Goal: Task Accomplishment & Management: Manage account settings

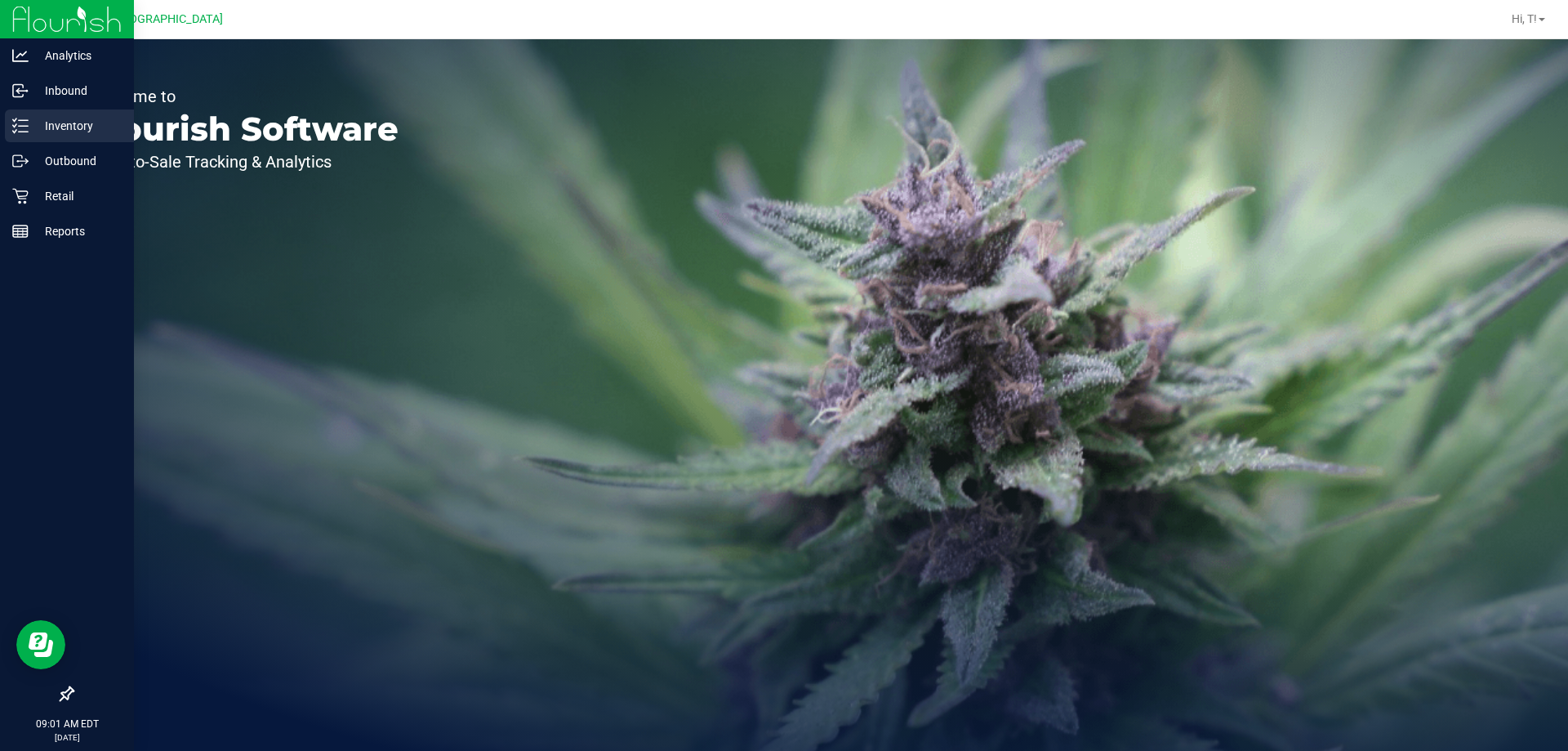
click at [23, 120] on line at bounding box center [23, 120] width 9 height 0
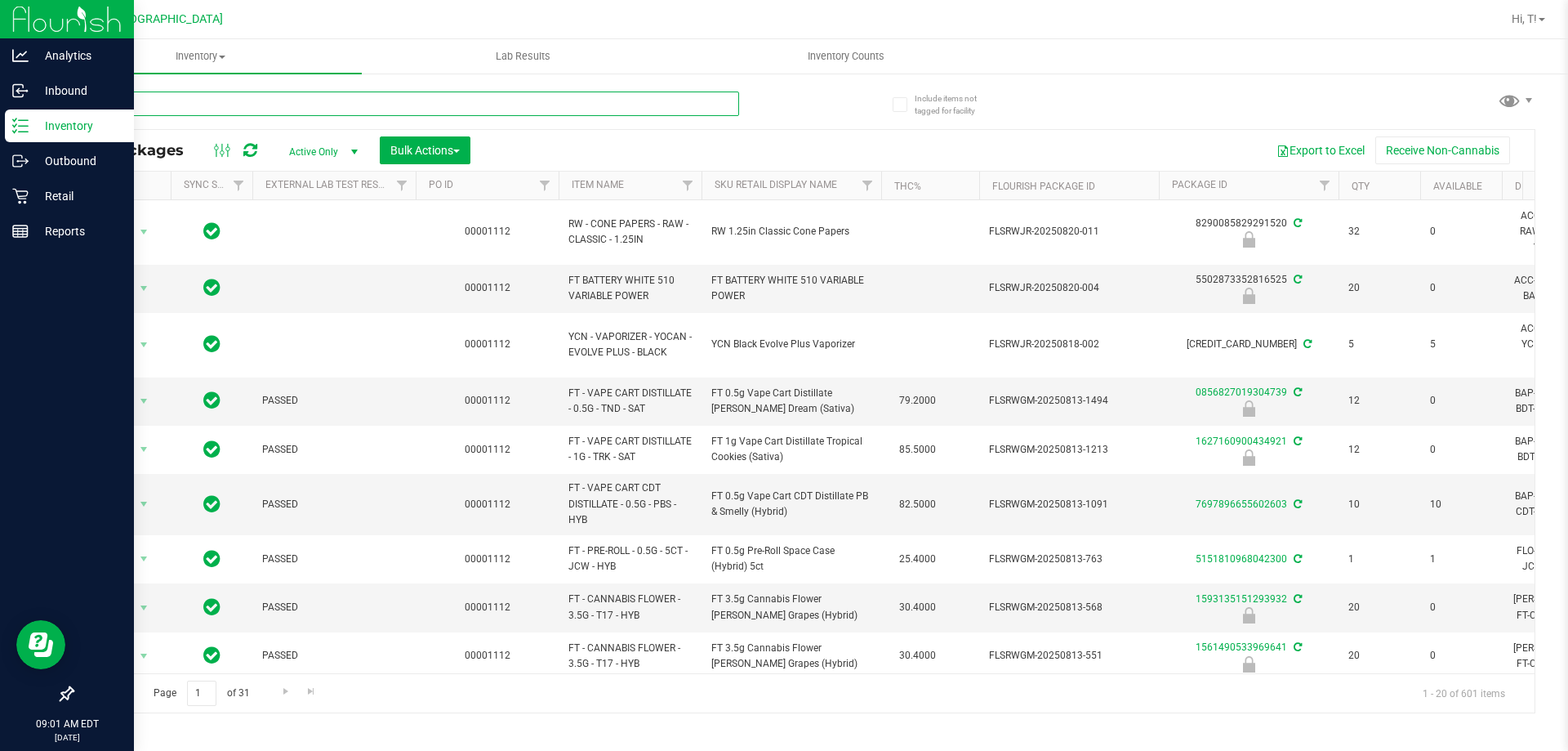
click at [363, 105] on input "text" at bounding box center [406, 103] width 667 height 24
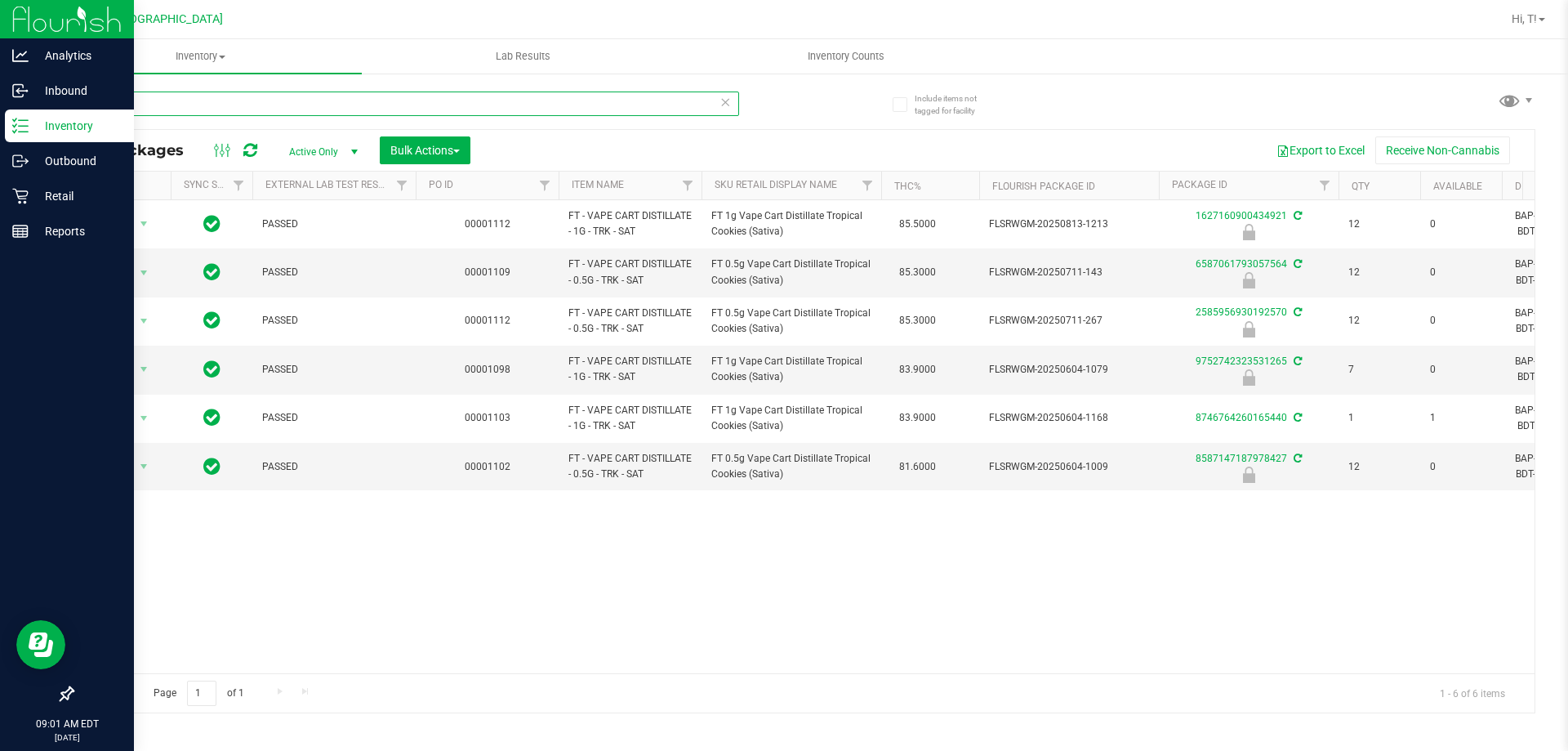
type input "trk"
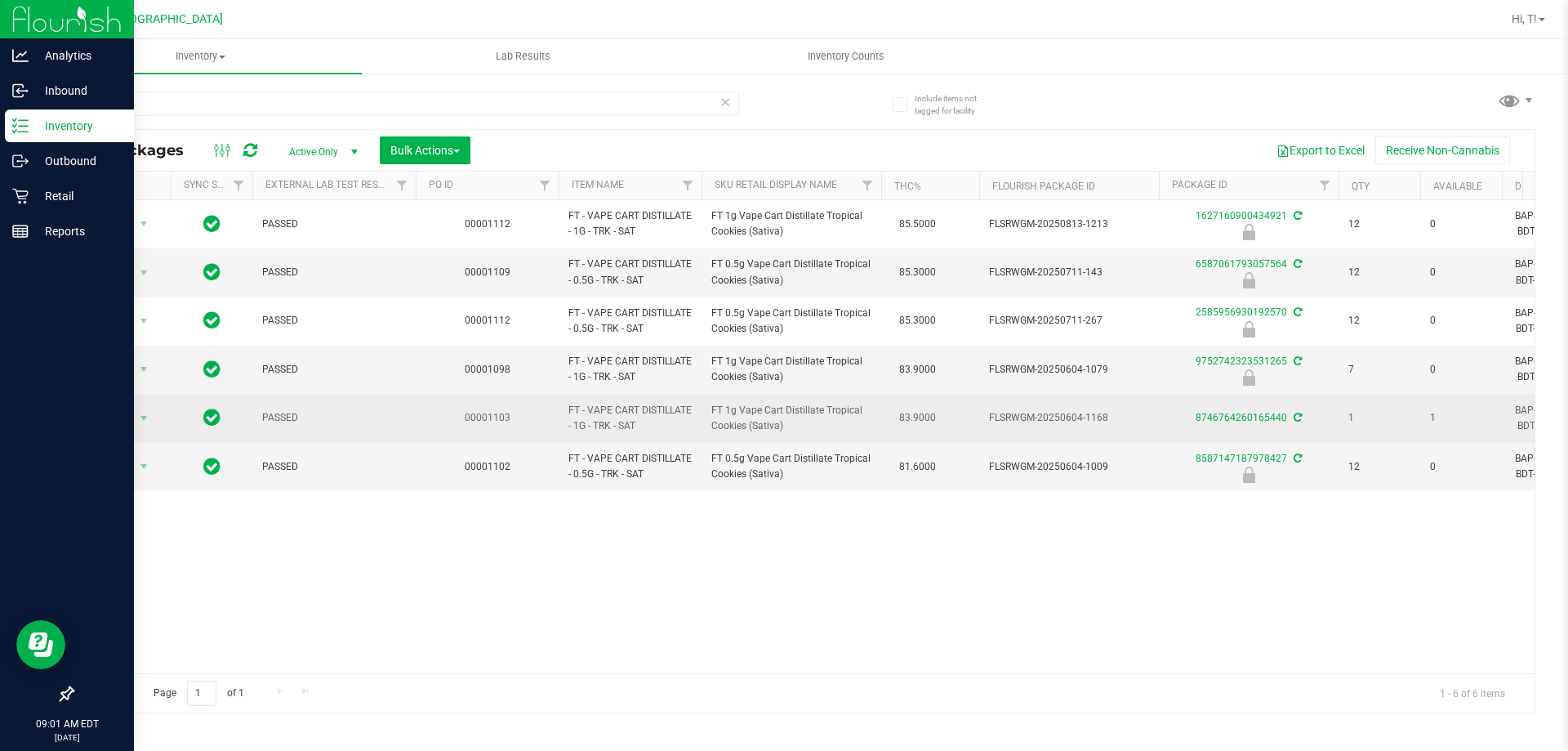
drag, startPoint x: 1425, startPoint y: 414, endPoint x: 1443, endPoint y: 415, distance: 18.0
click at [1443, 415] on td "1" at bounding box center [1461, 418] width 82 height 48
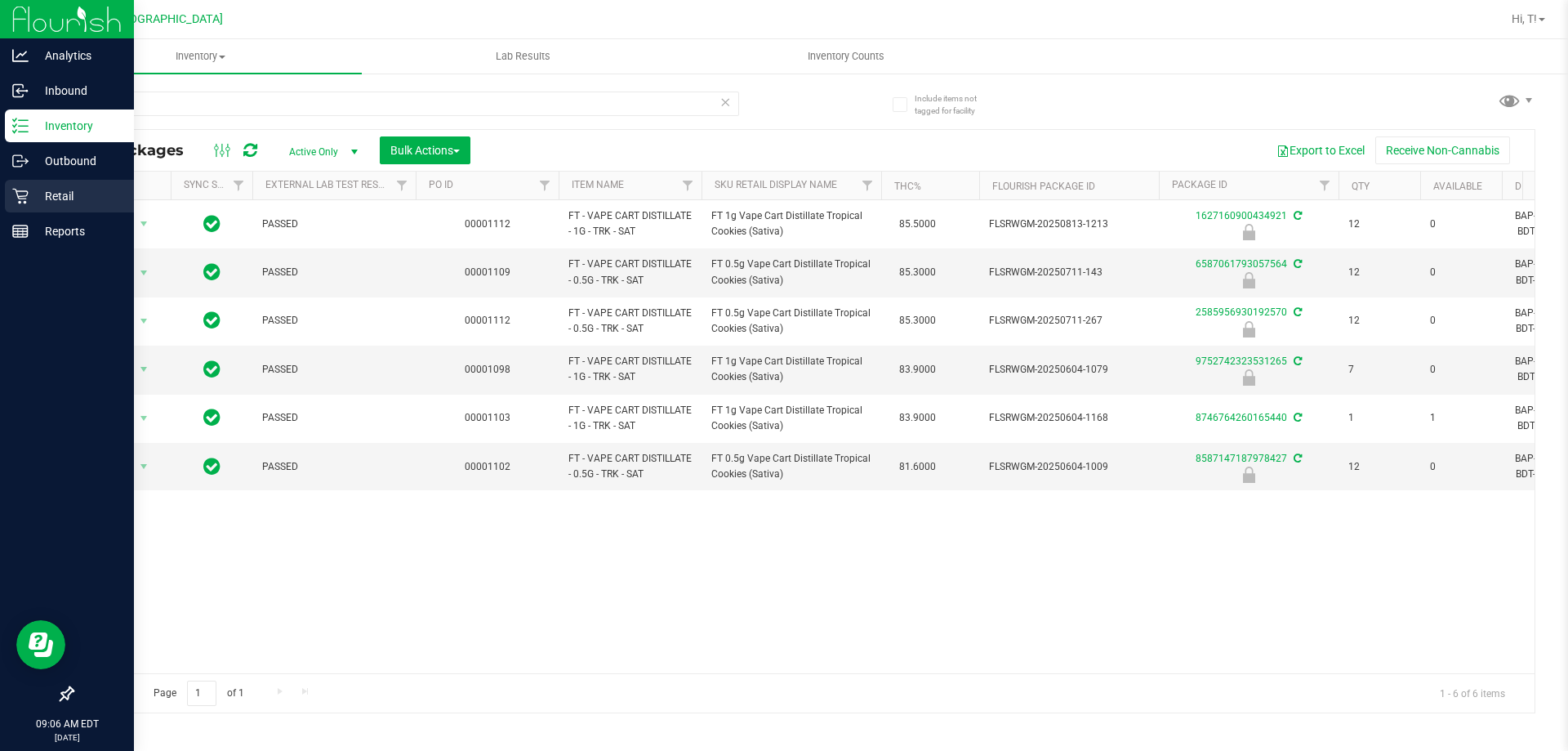
click at [49, 194] on p "Retail" at bounding box center [78, 197] width 98 height 20
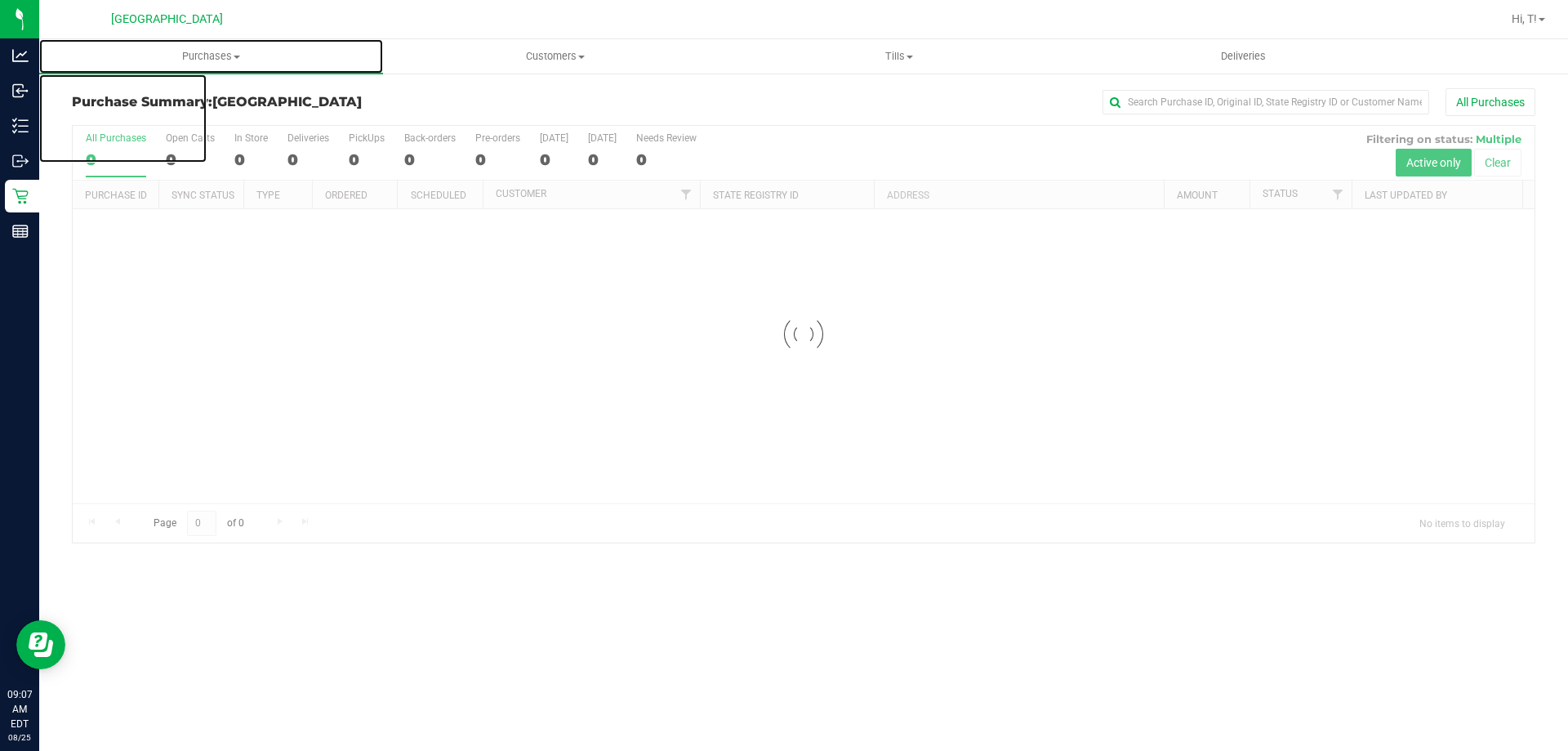
click at [219, 62] on span "Purchases" at bounding box center [210, 56] width 344 height 14
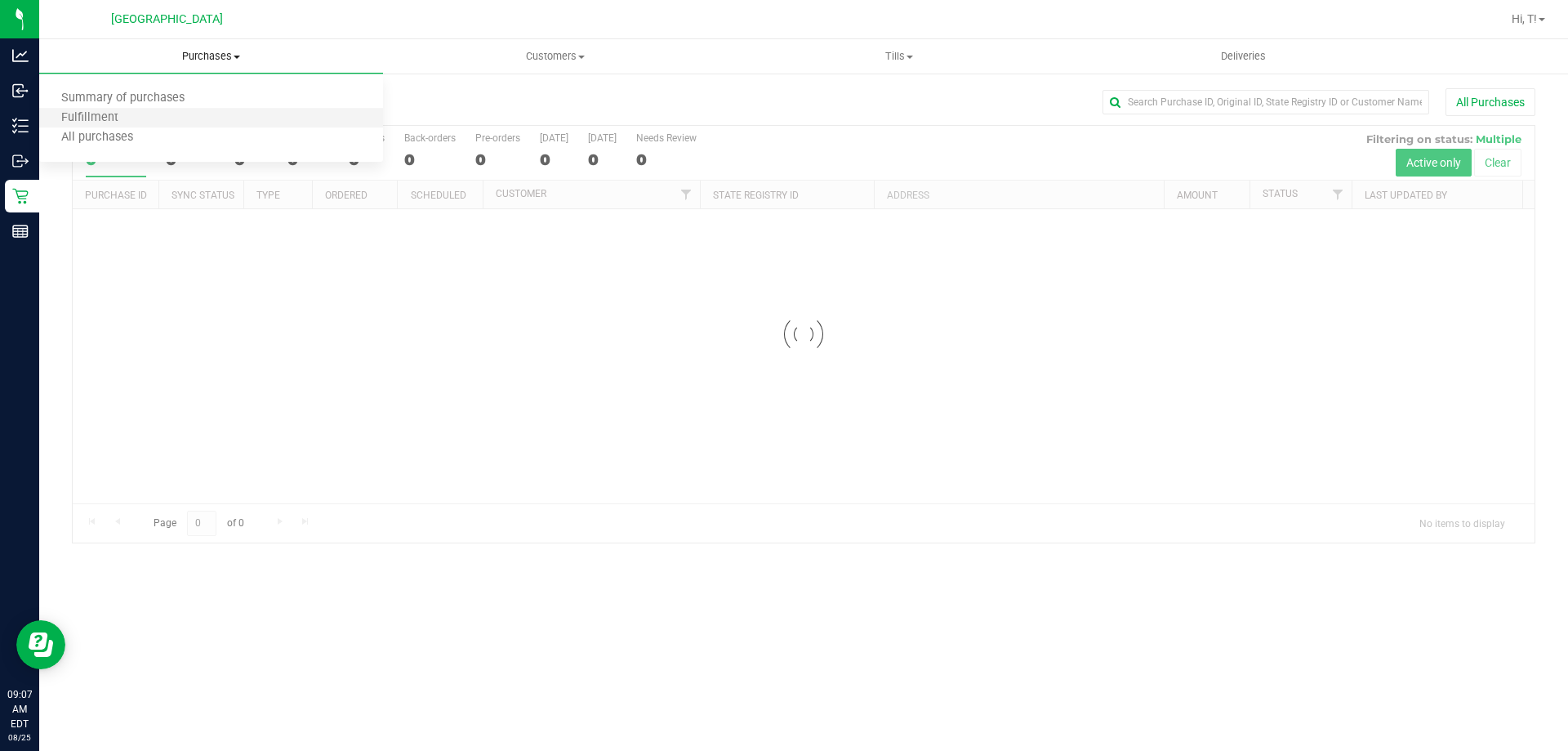
click at [162, 122] on li "Fulfillment" at bounding box center [210, 118] width 344 height 20
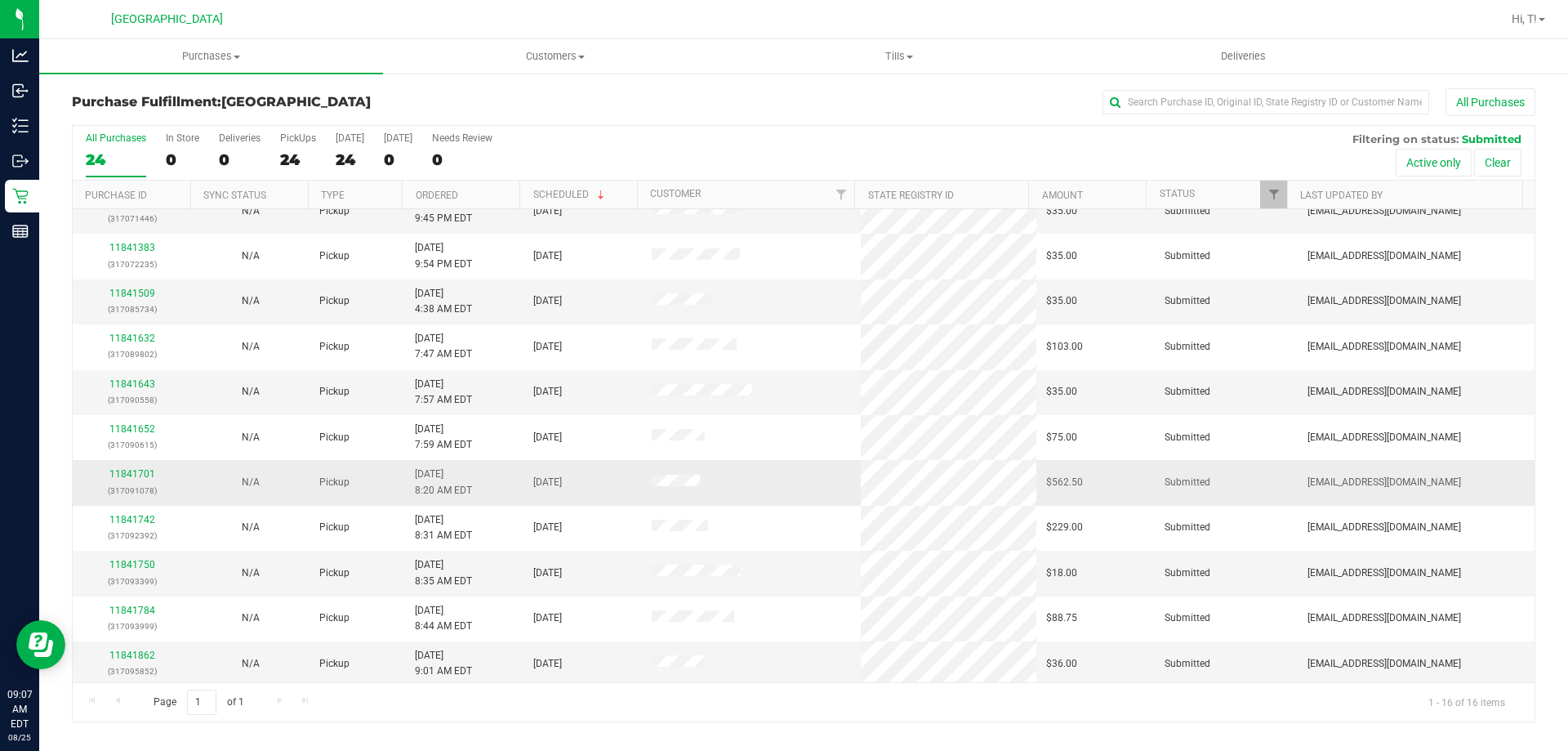
scroll to position [251, 0]
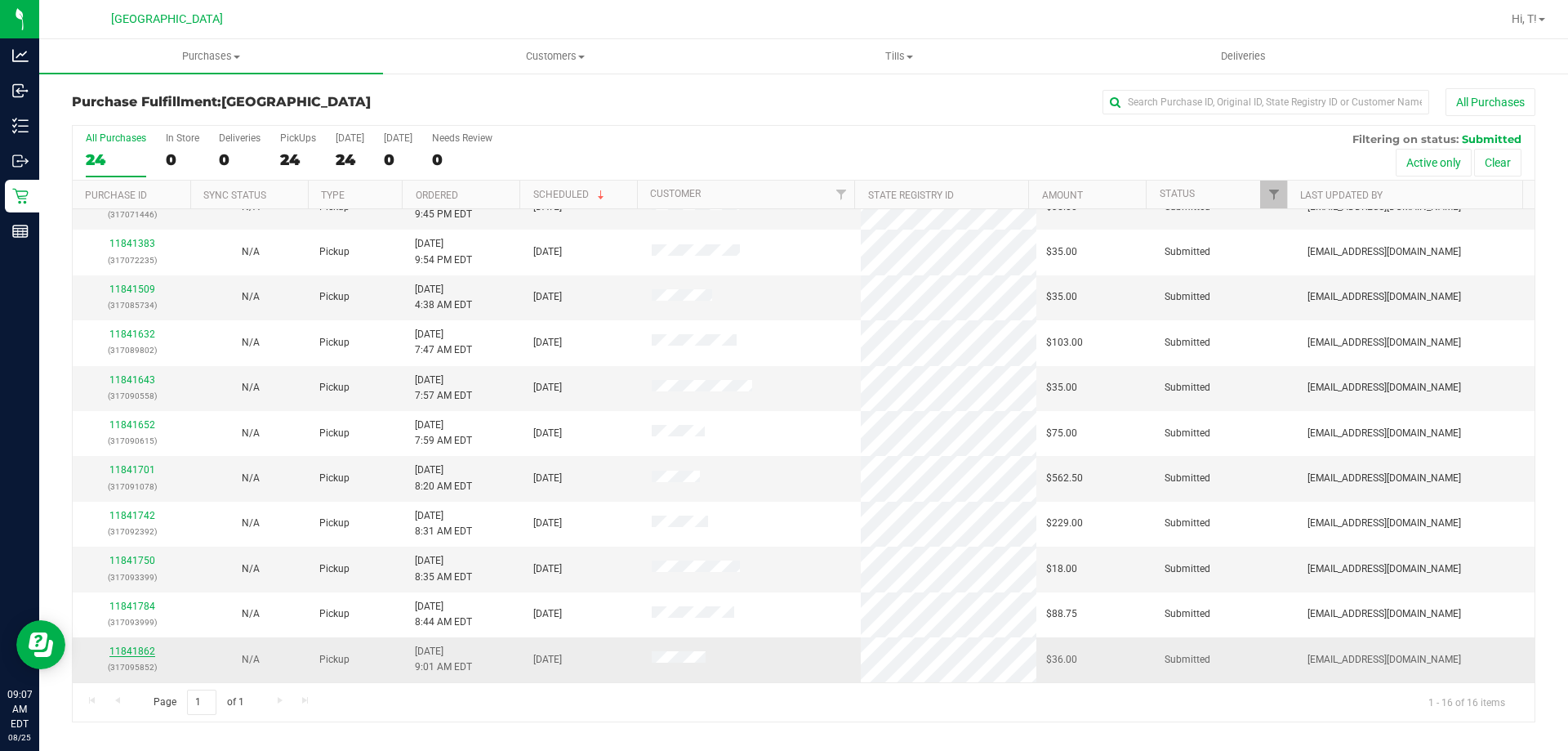
click at [138, 650] on link "11841862" at bounding box center [132, 651] width 46 height 12
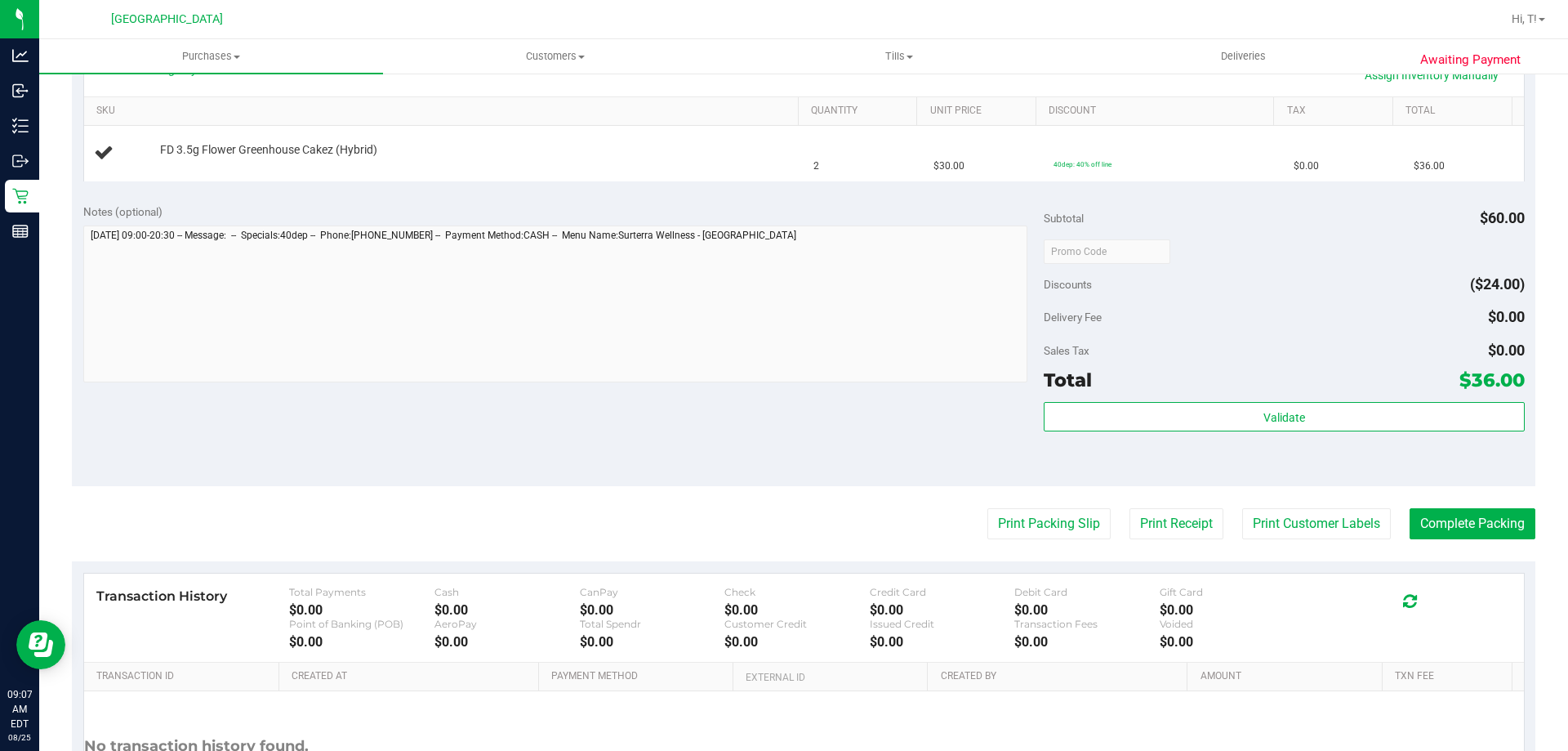
scroll to position [408, 0]
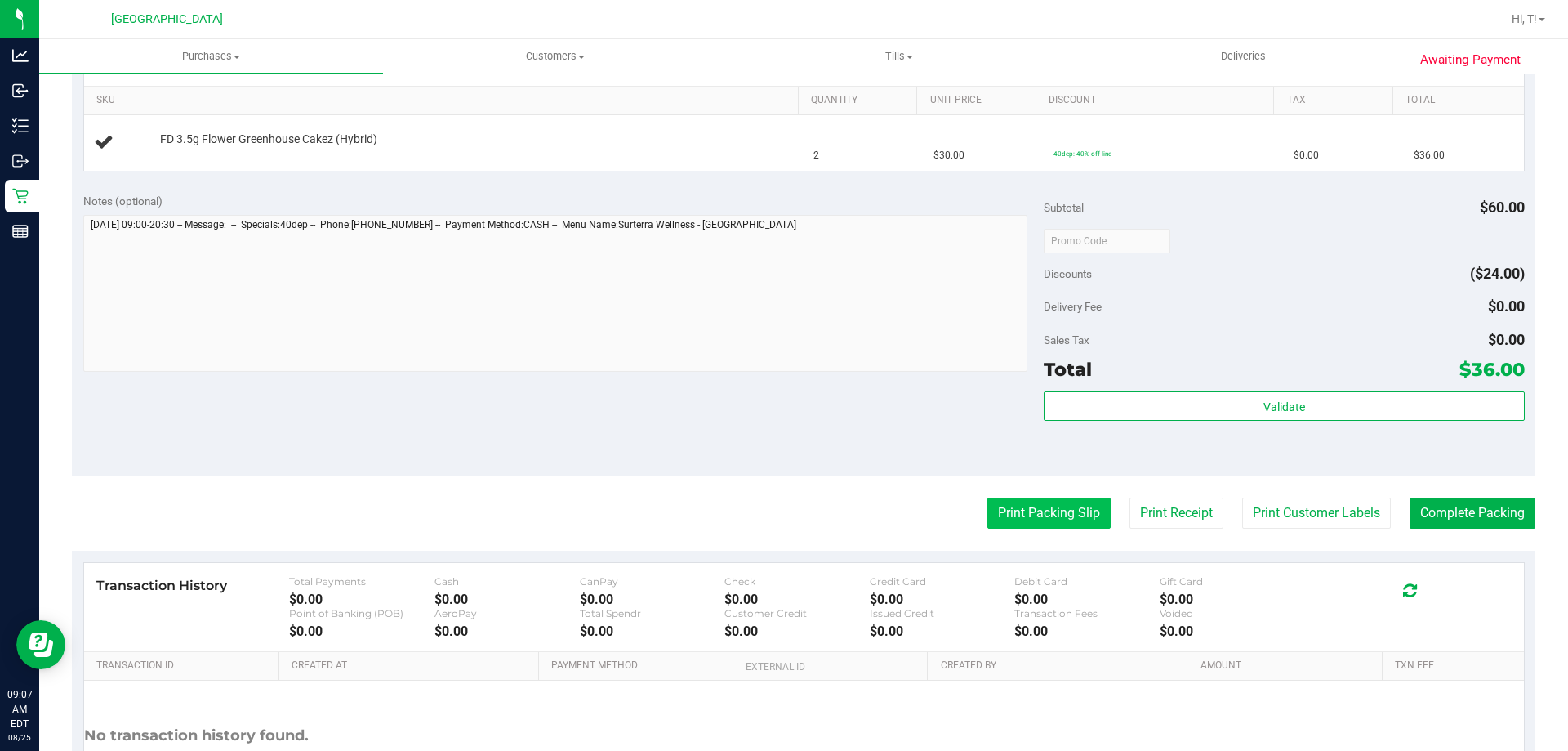
click at [1018, 513] on button "Print Packing Slip" at bounding box center [1049, 513] width 124 height 31
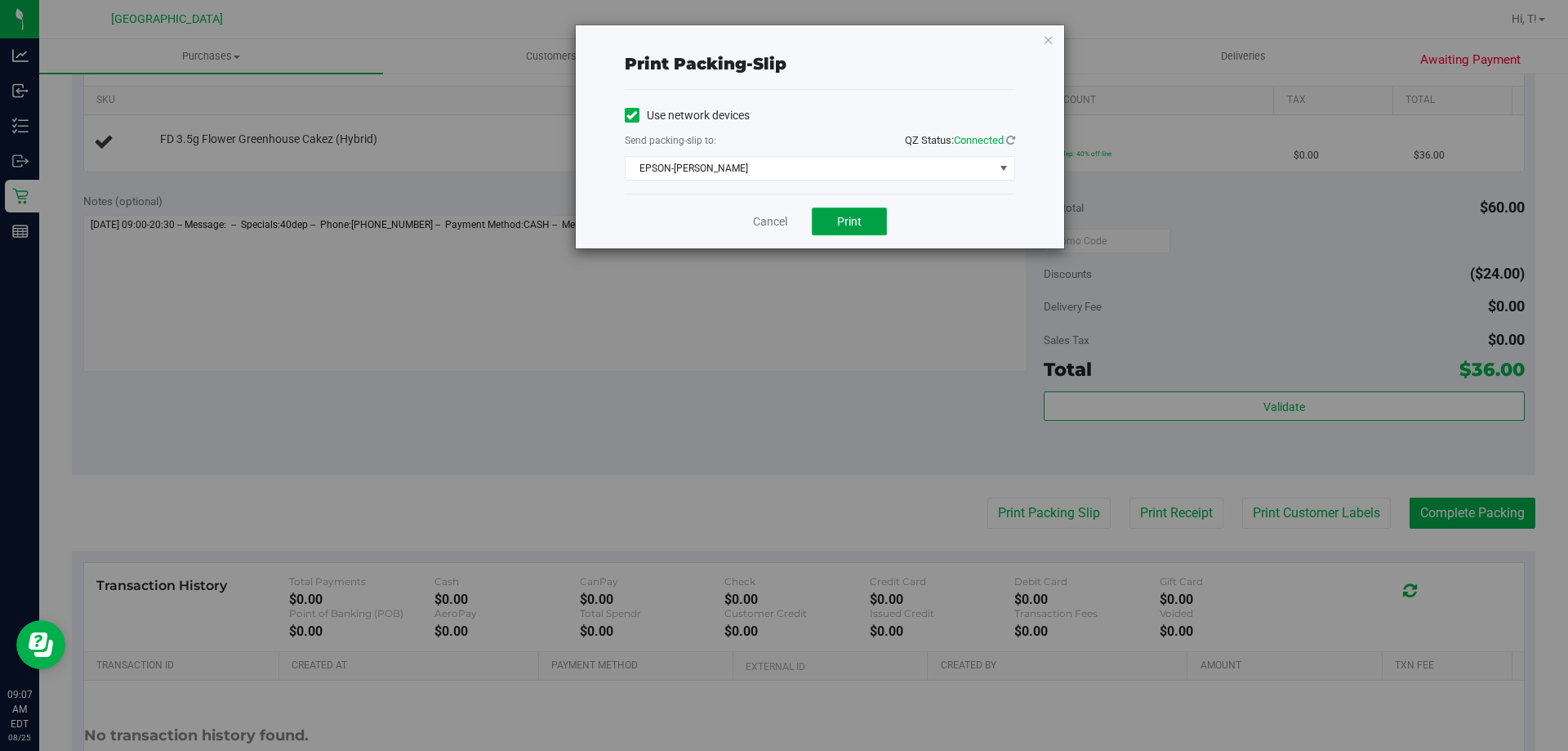
click at [874, 213] on button "Print" at bounding box center [848, 221] width 75 height 28
click at [1052, 44] on icon "button" at bounding box center [1049, 40] width 12 height 20
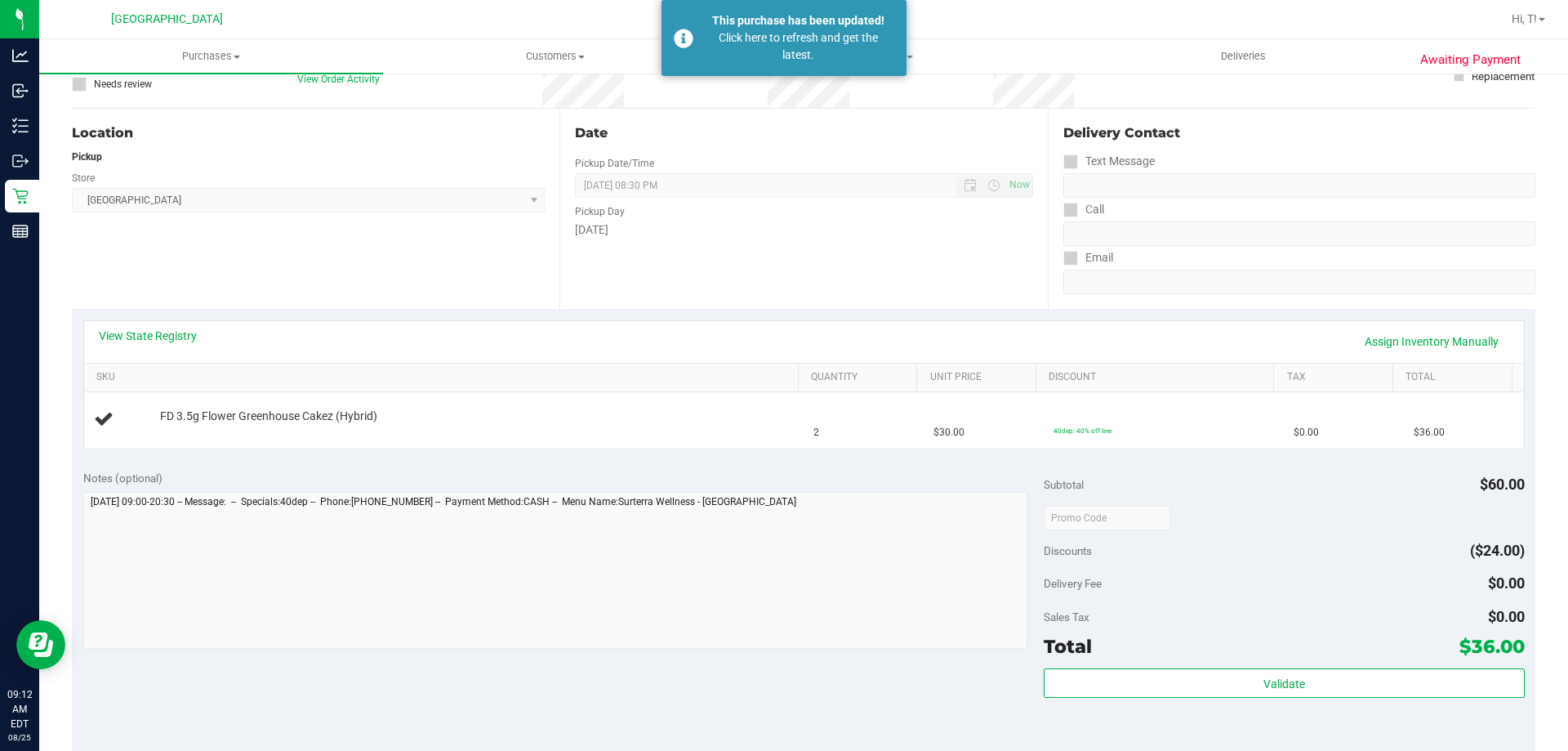
scroll to position [0, 0]
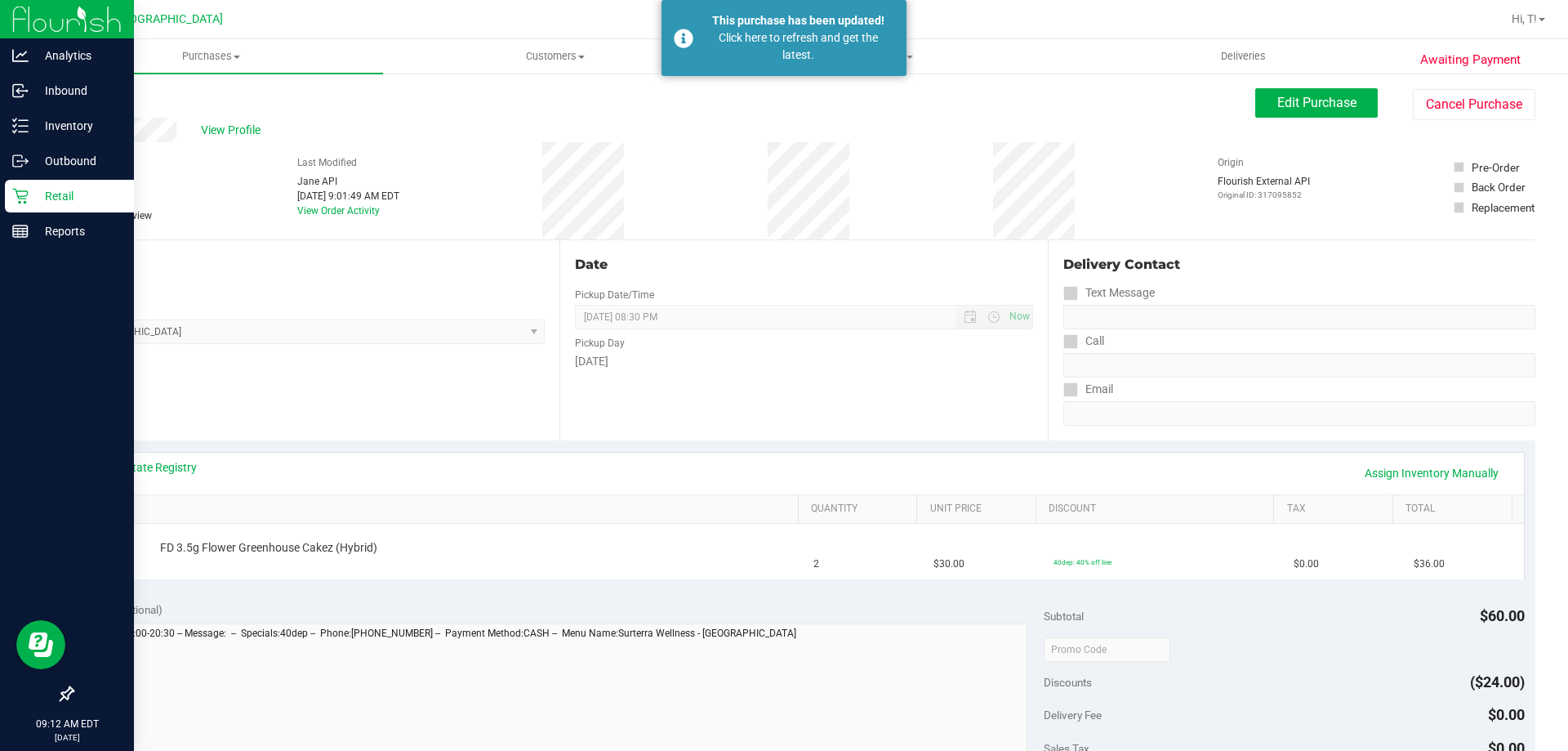
click at [51, 197] on p "Retail" at bounding box center [78, 197] width 98 height 20
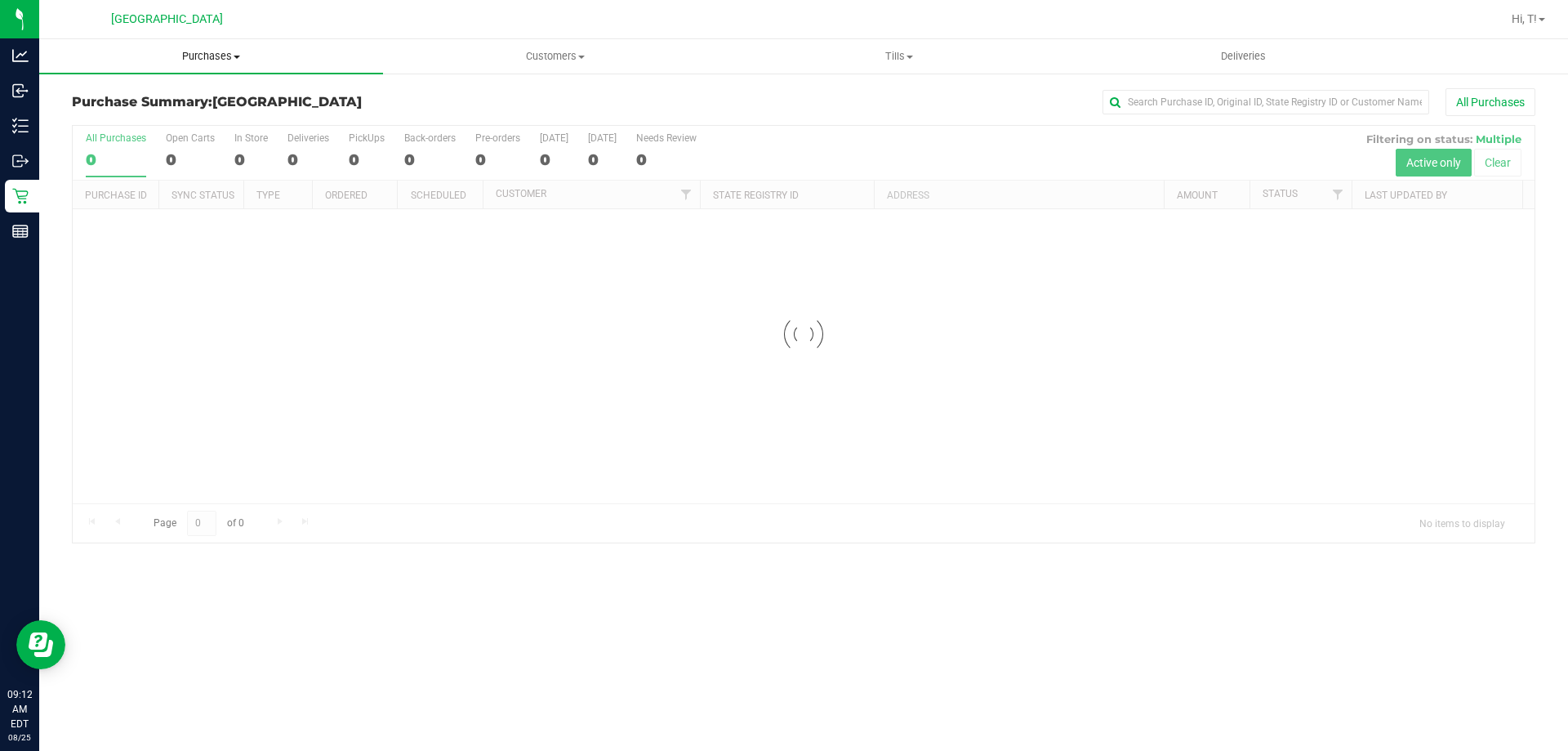
click at [220, 60] on span "Purchases" at bounding box center [210, 56] width 344 height 14
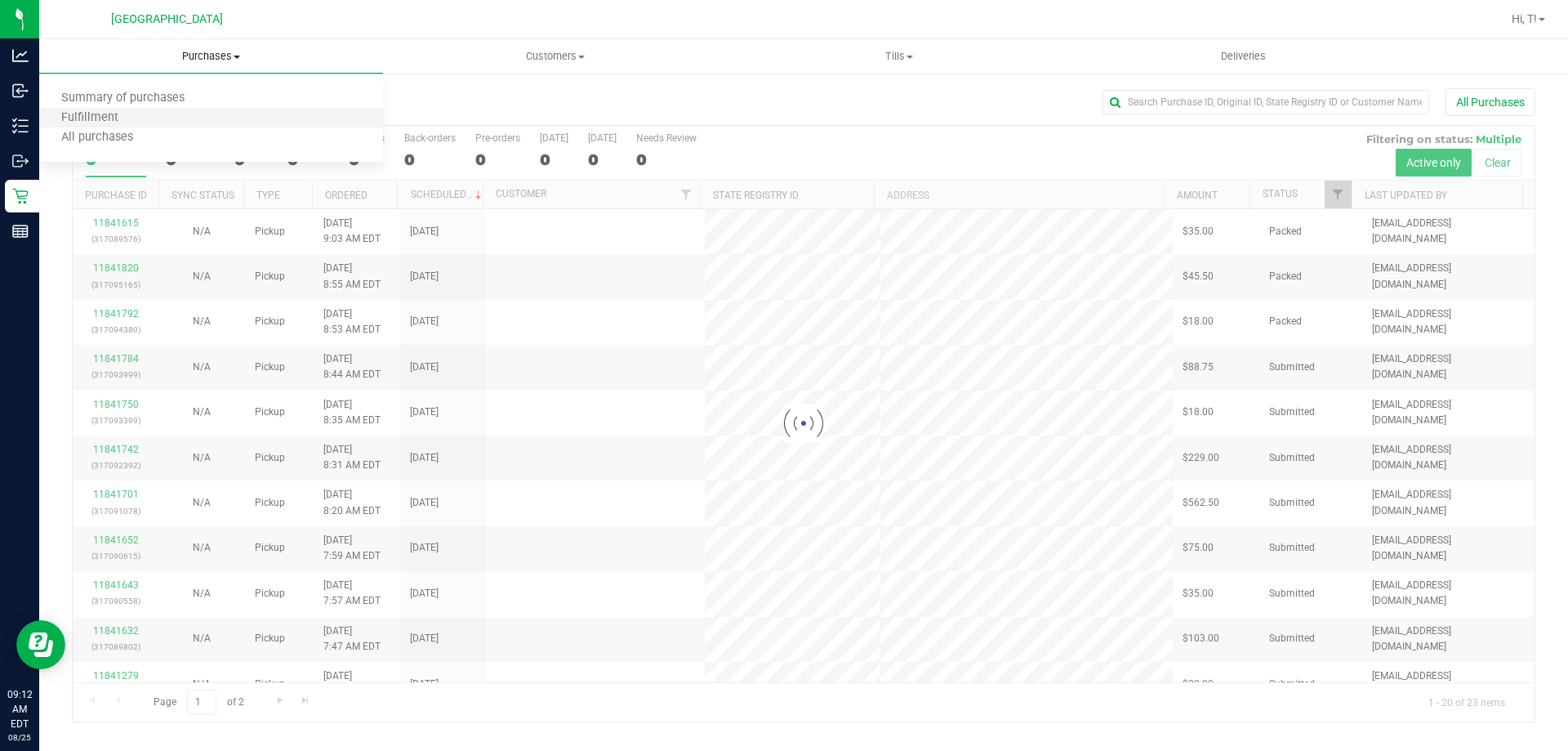
click at [134, 126] on li "Fulfillment" at bounding box center [210, 118] width 344 height 20
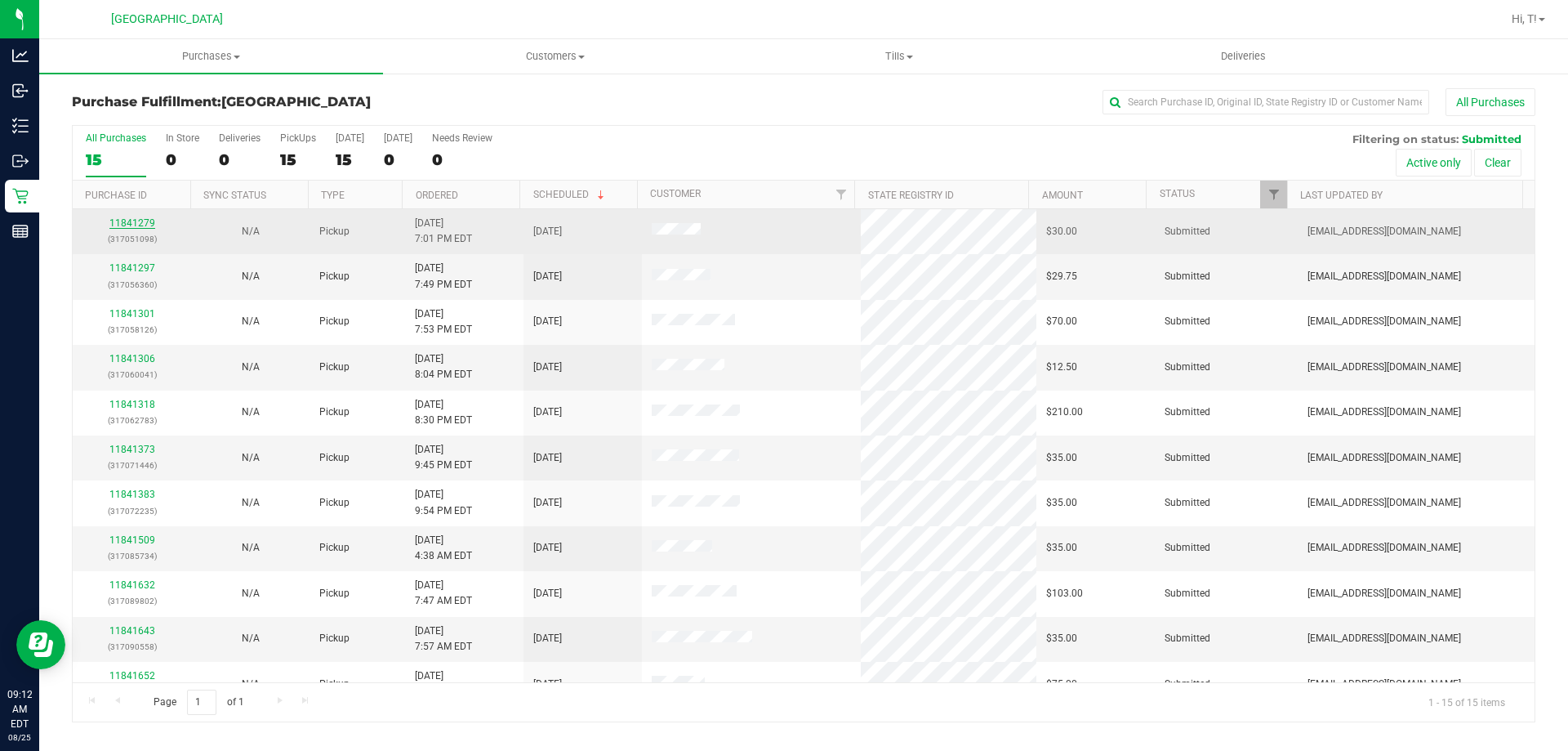
click at [142, 221] on link "11841279" at bounding box center [132, 223] width 46 height 12
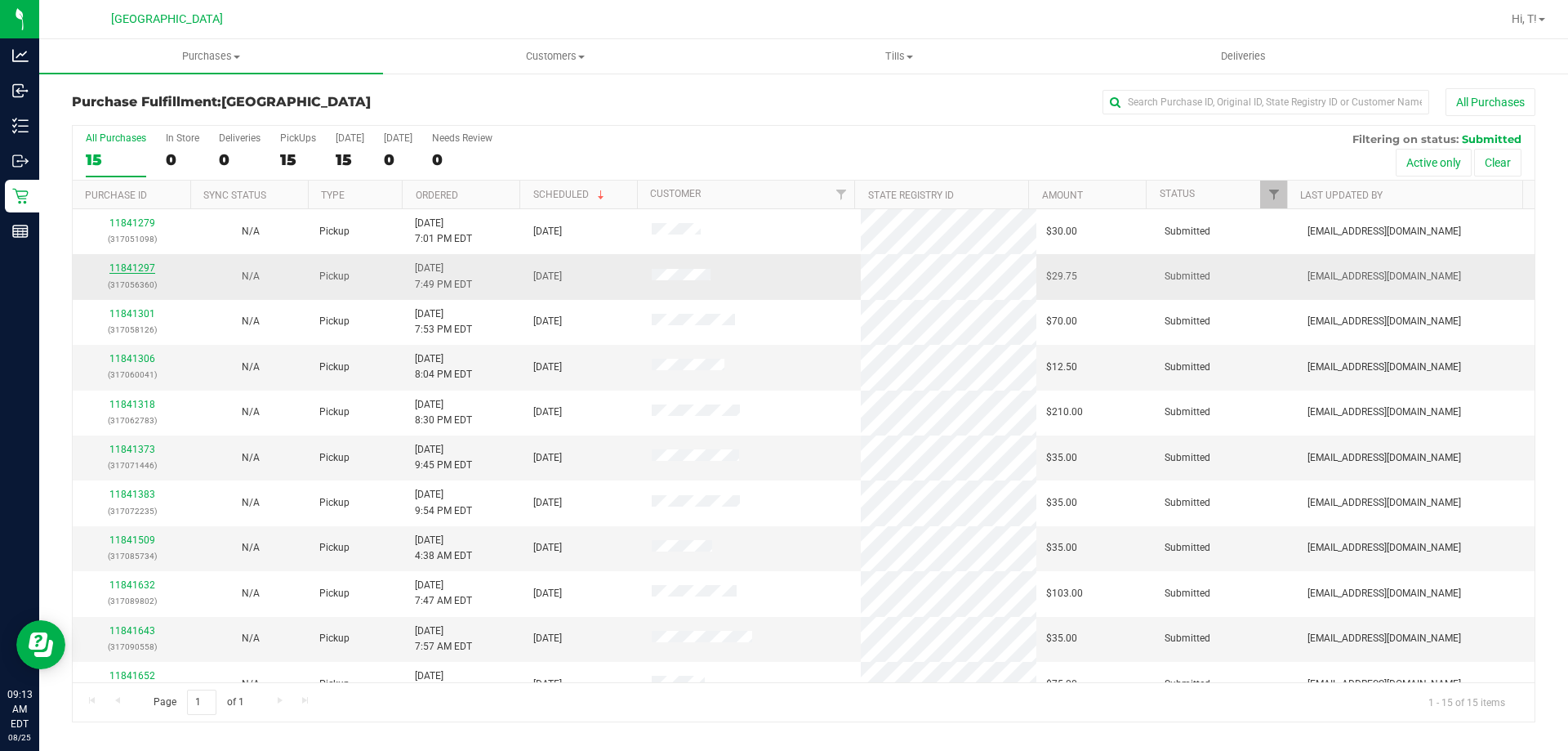
click at [121, 265] on link "11841297" at bounding box center [132, 268] width 46 height 12
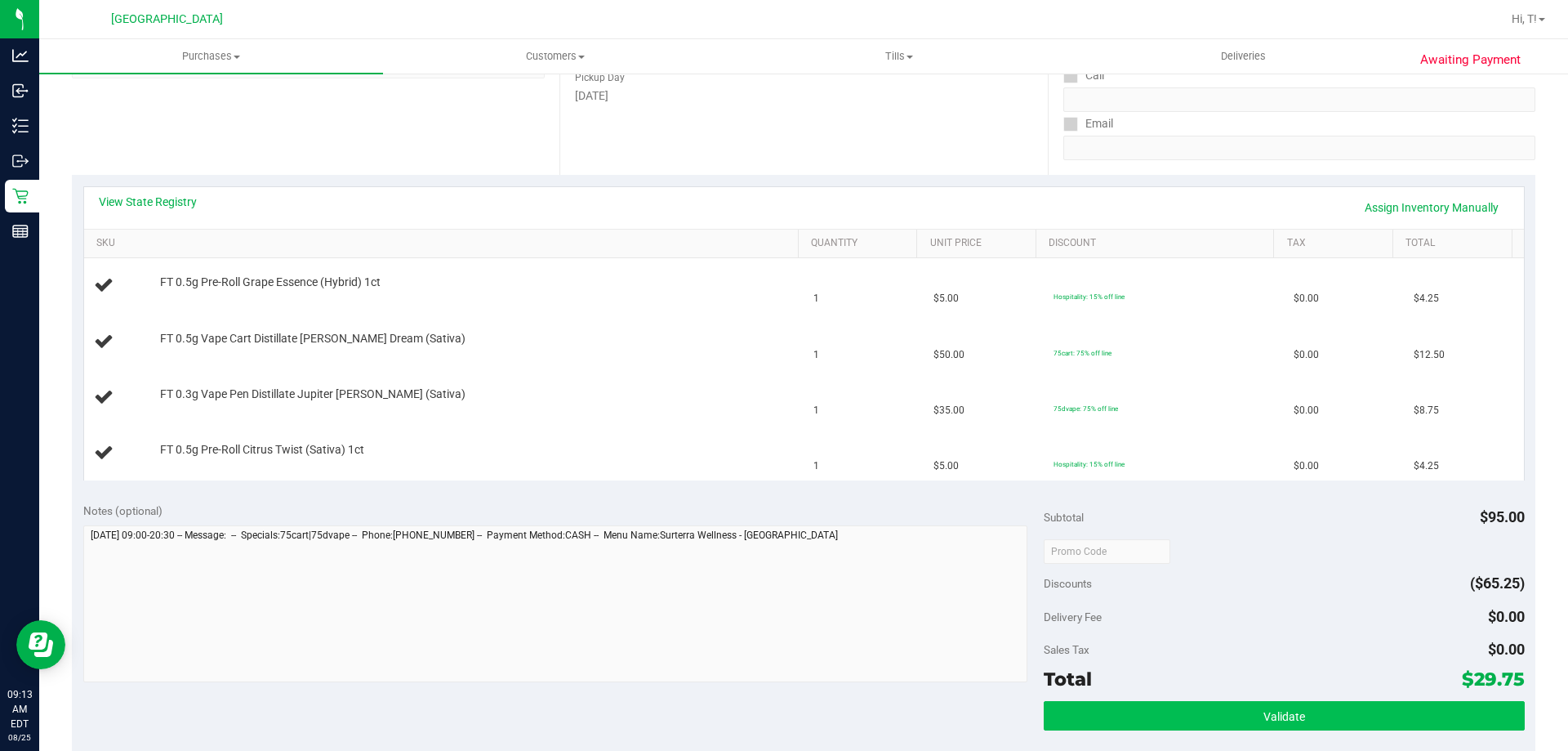
scroll to position [408, 0]
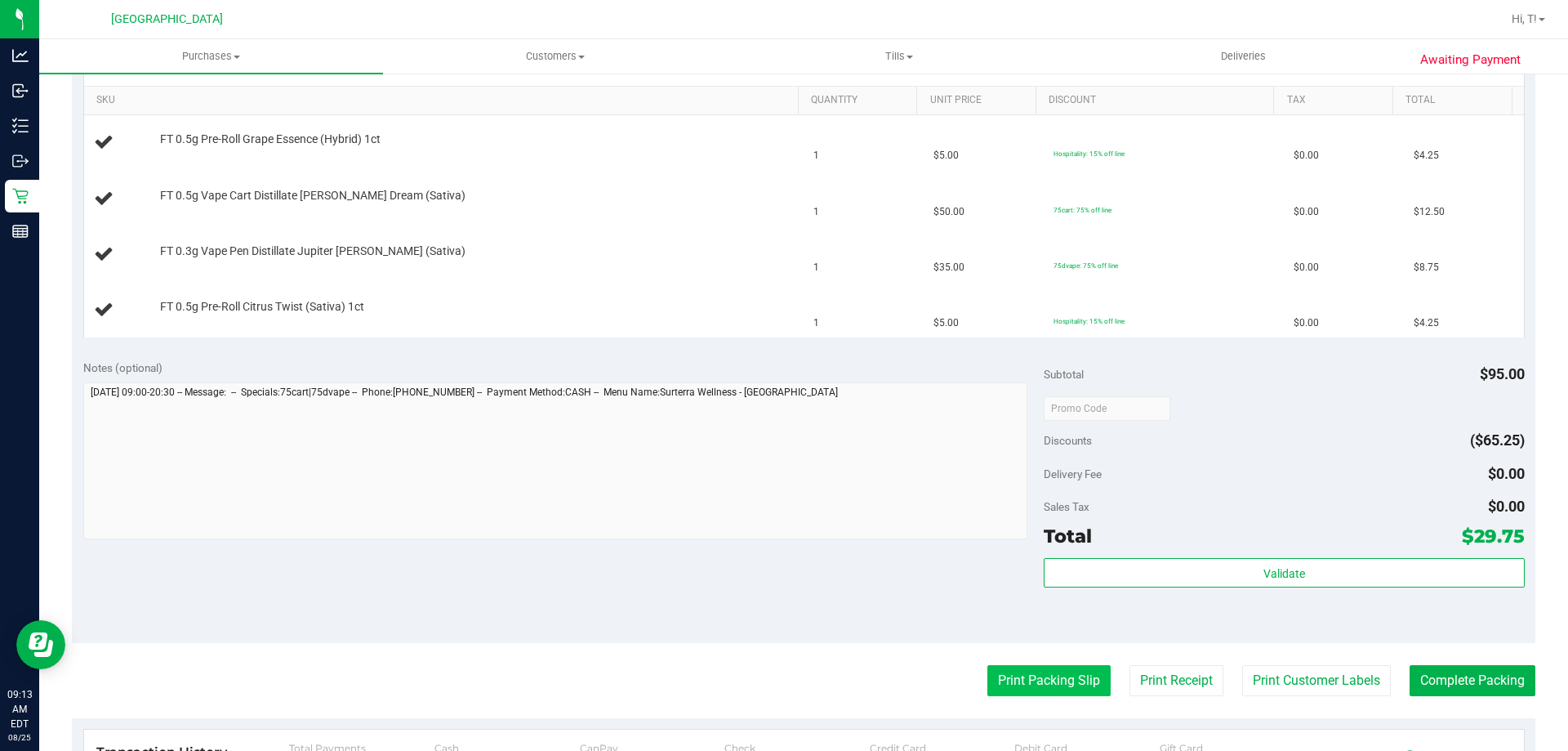
click at [1029, 680] on button "Print Packing Slip" at bounding box center [1049, 680] width 124 height 31
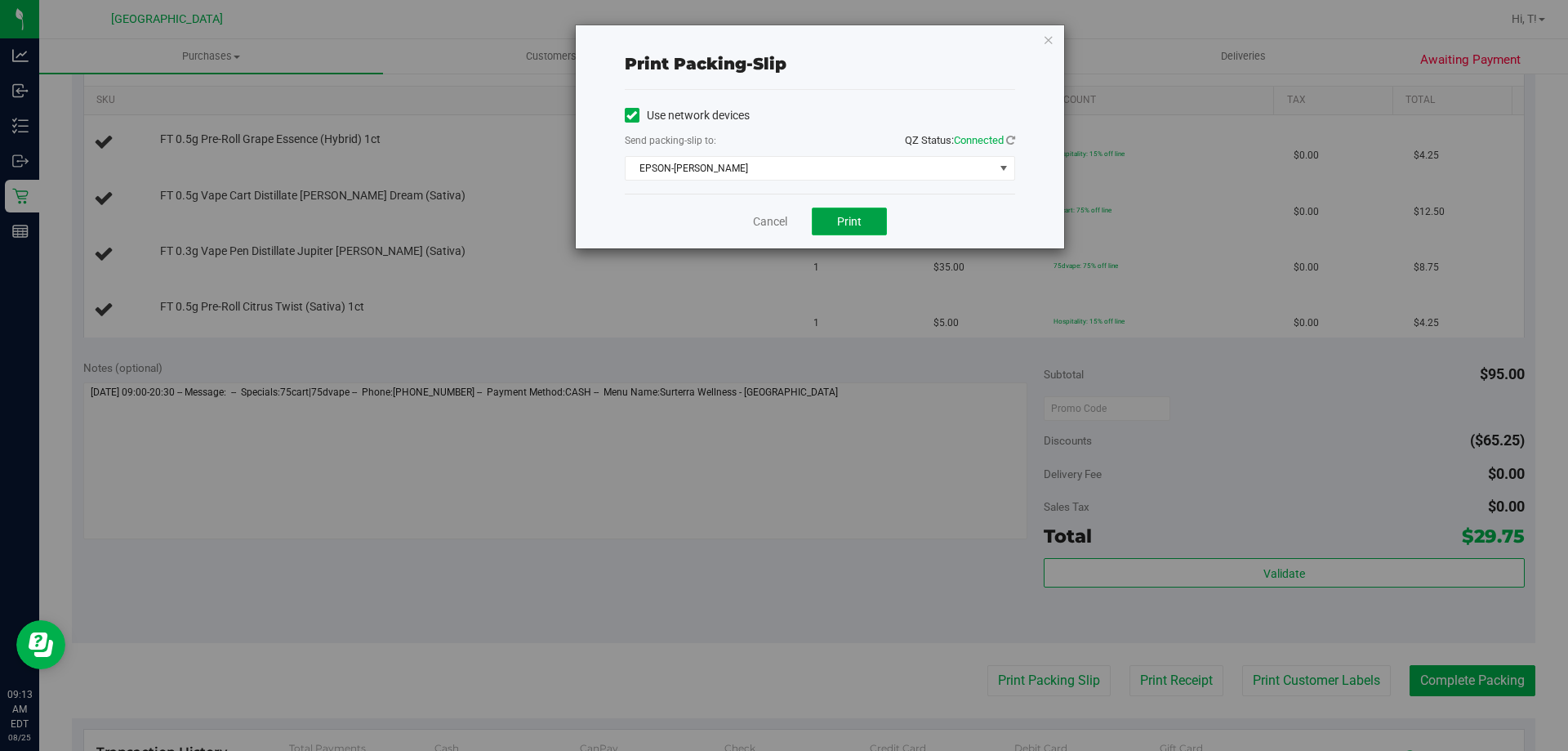
click at [825, 221] on button "Print" at bounding box center [848, 221] width 75 height 28
click at [785, 215] on link "Cancel" at bounding box center [770, 221] width 34 height 17
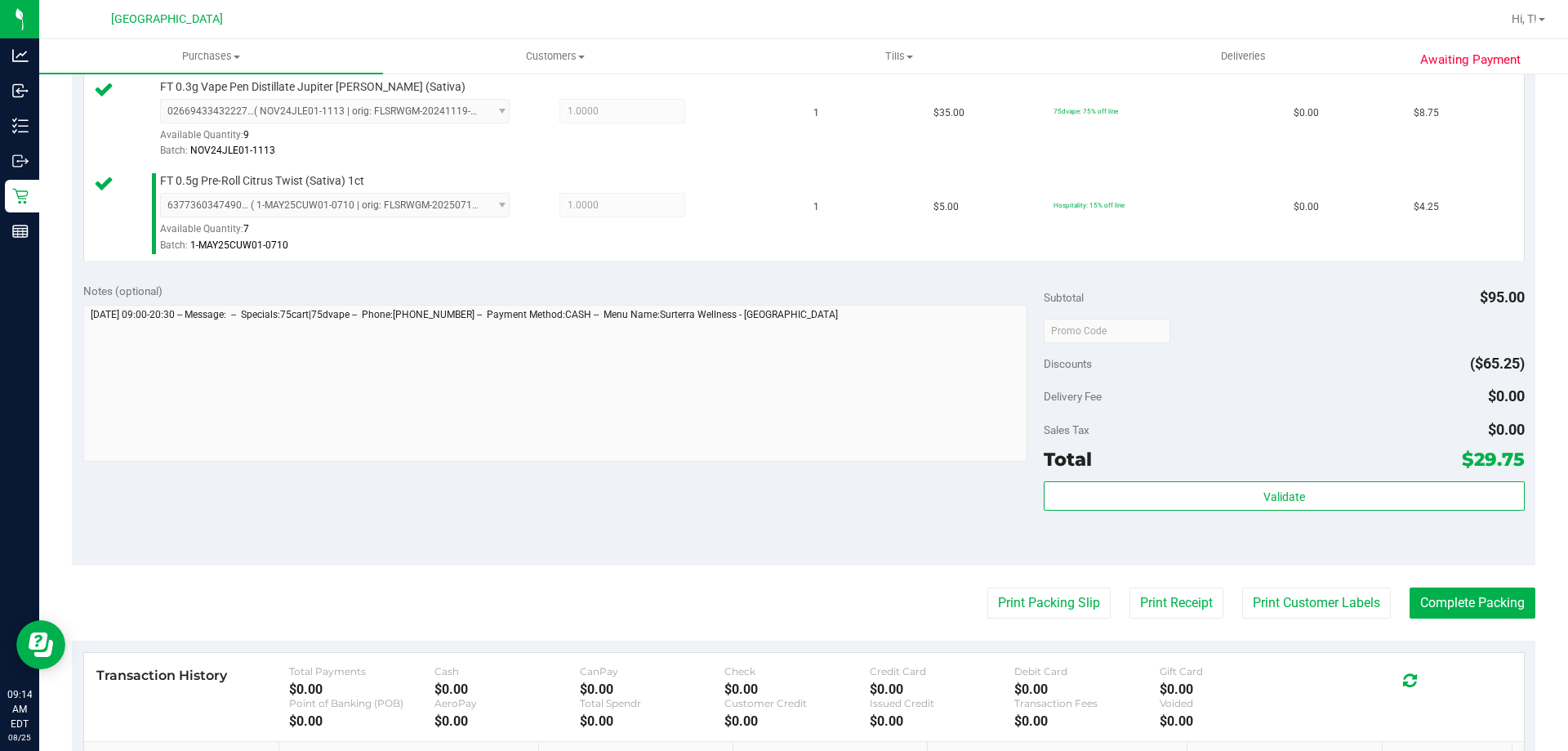
scroll to position [654, 0]
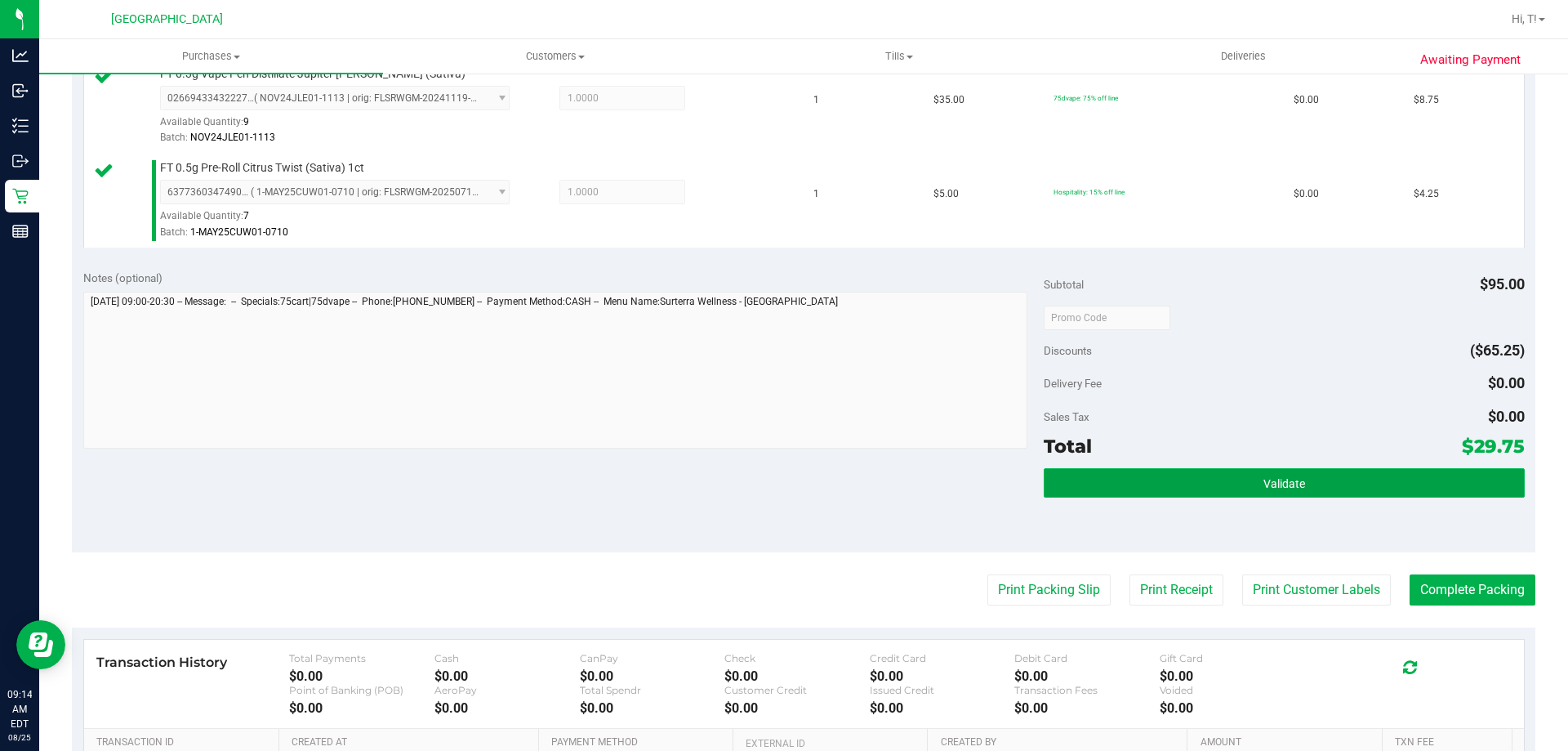
click at [1277, 472] on button "Validate" at bounding box center [1284, 482] width 481 height 30
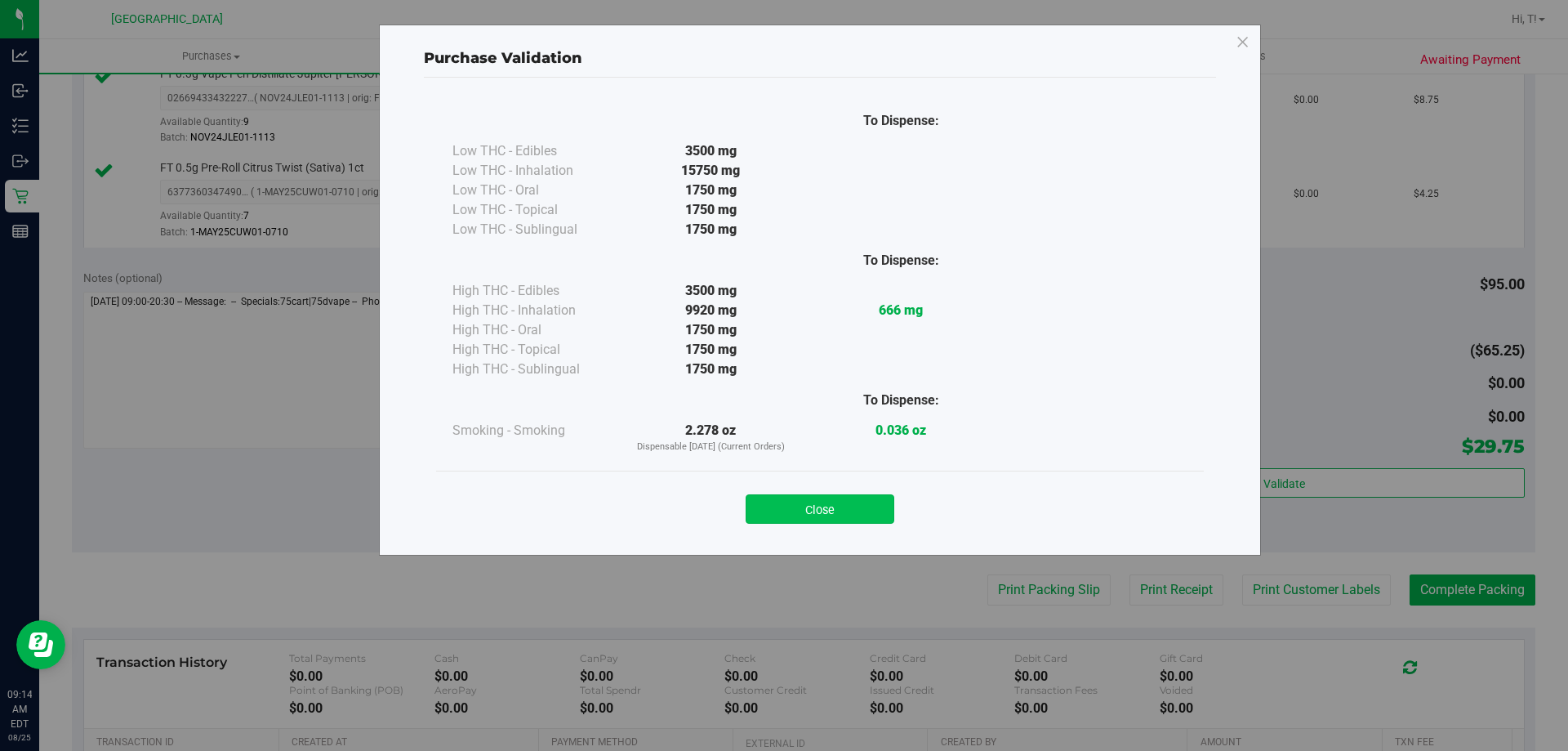
click at [834, 508] on button "Close" at bounding box center [820, 508] width 149 height 30
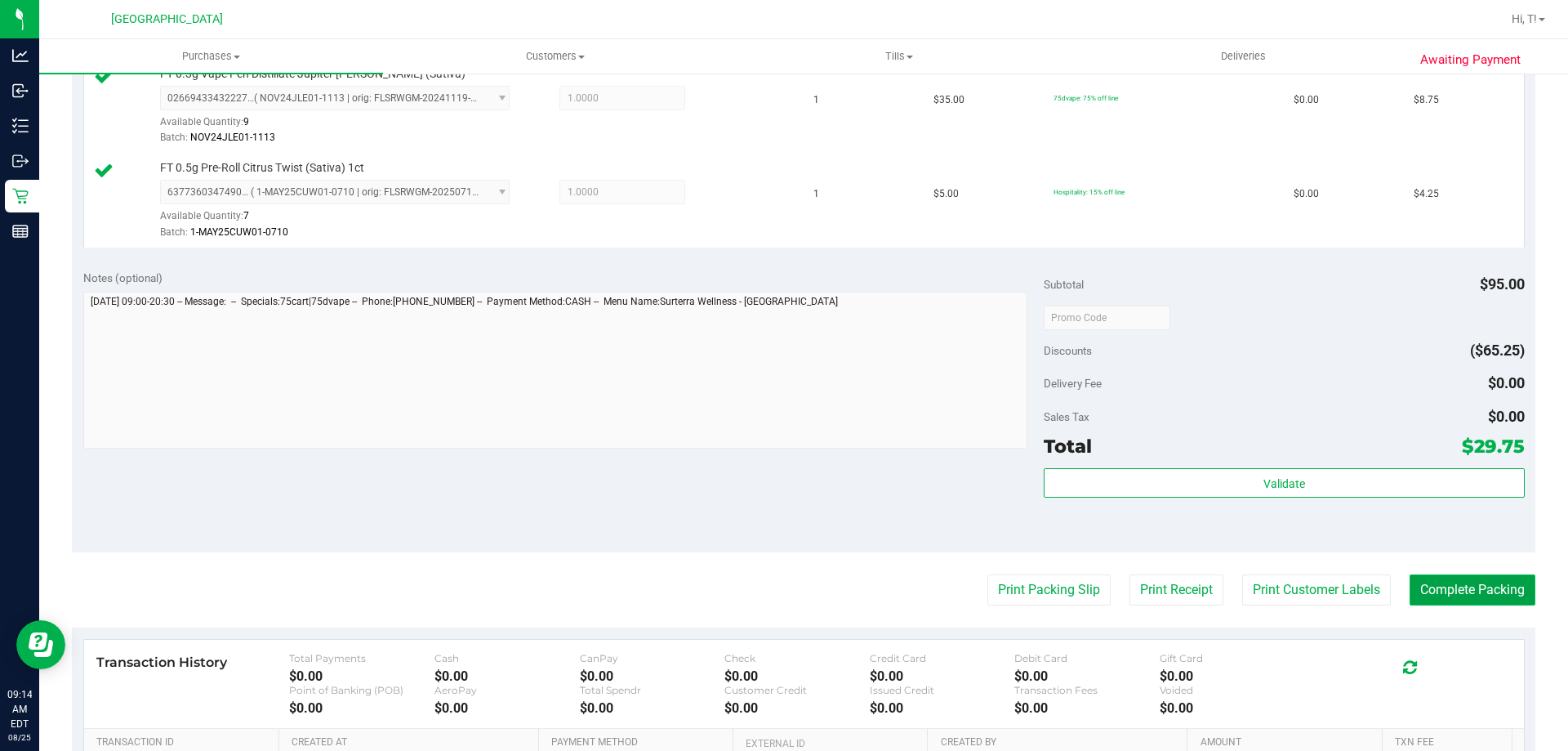
click at [1441, 587] on button "Complete Packing" at bounding box center [1473, 590] width 126 height 31
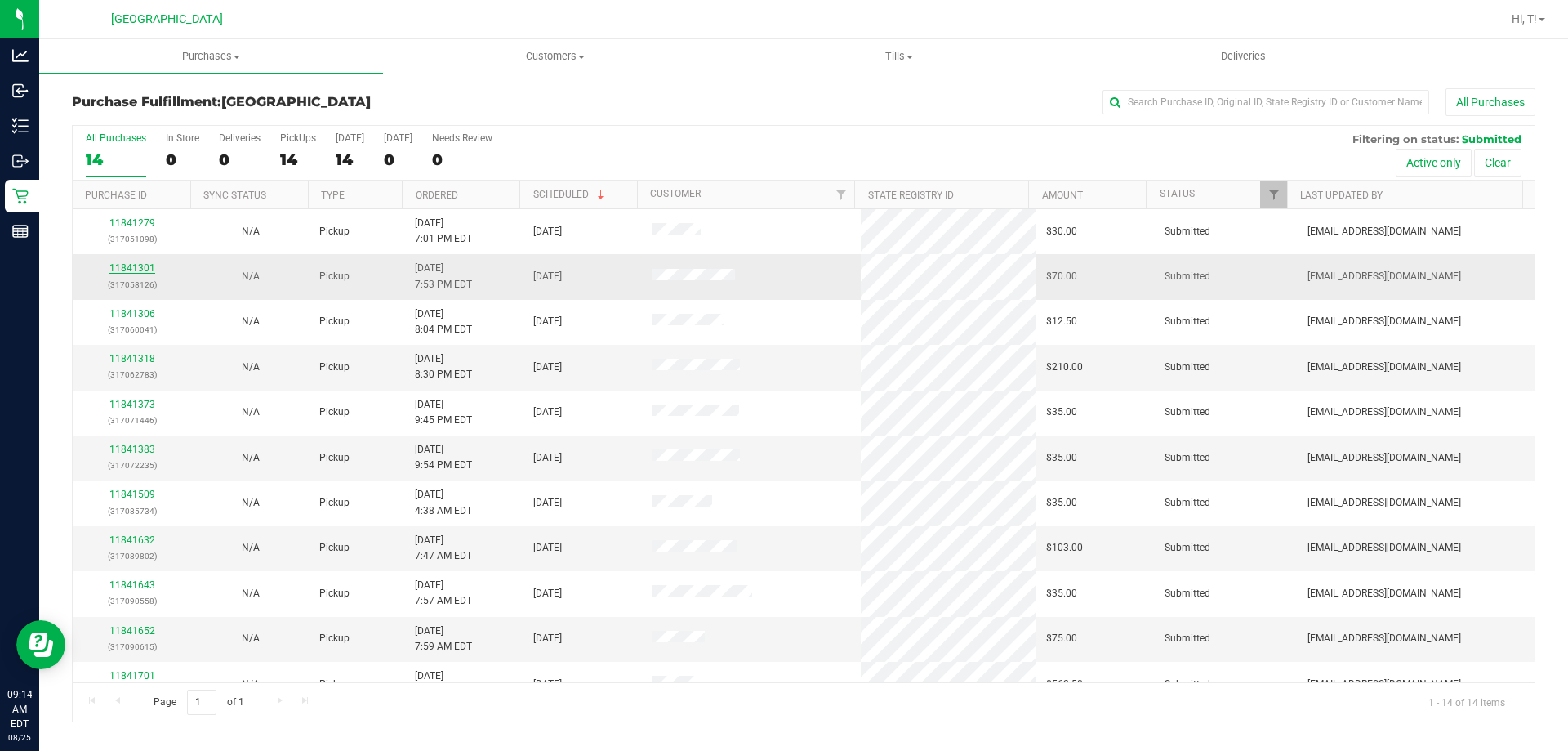
click at [133, 264] on link "11841301" at bounding box center [132, 268] width 46 height 12
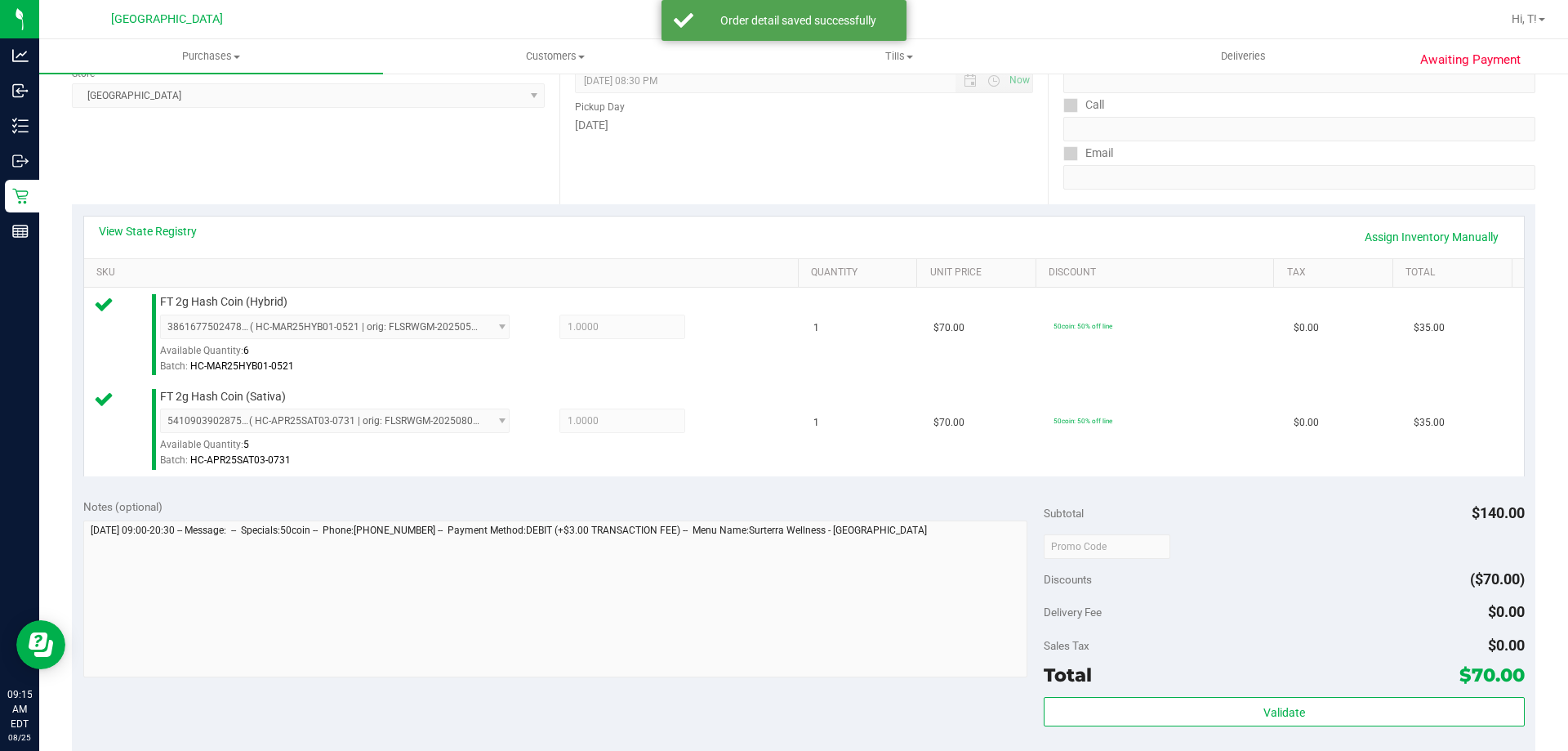
scroll to position [245, 0]
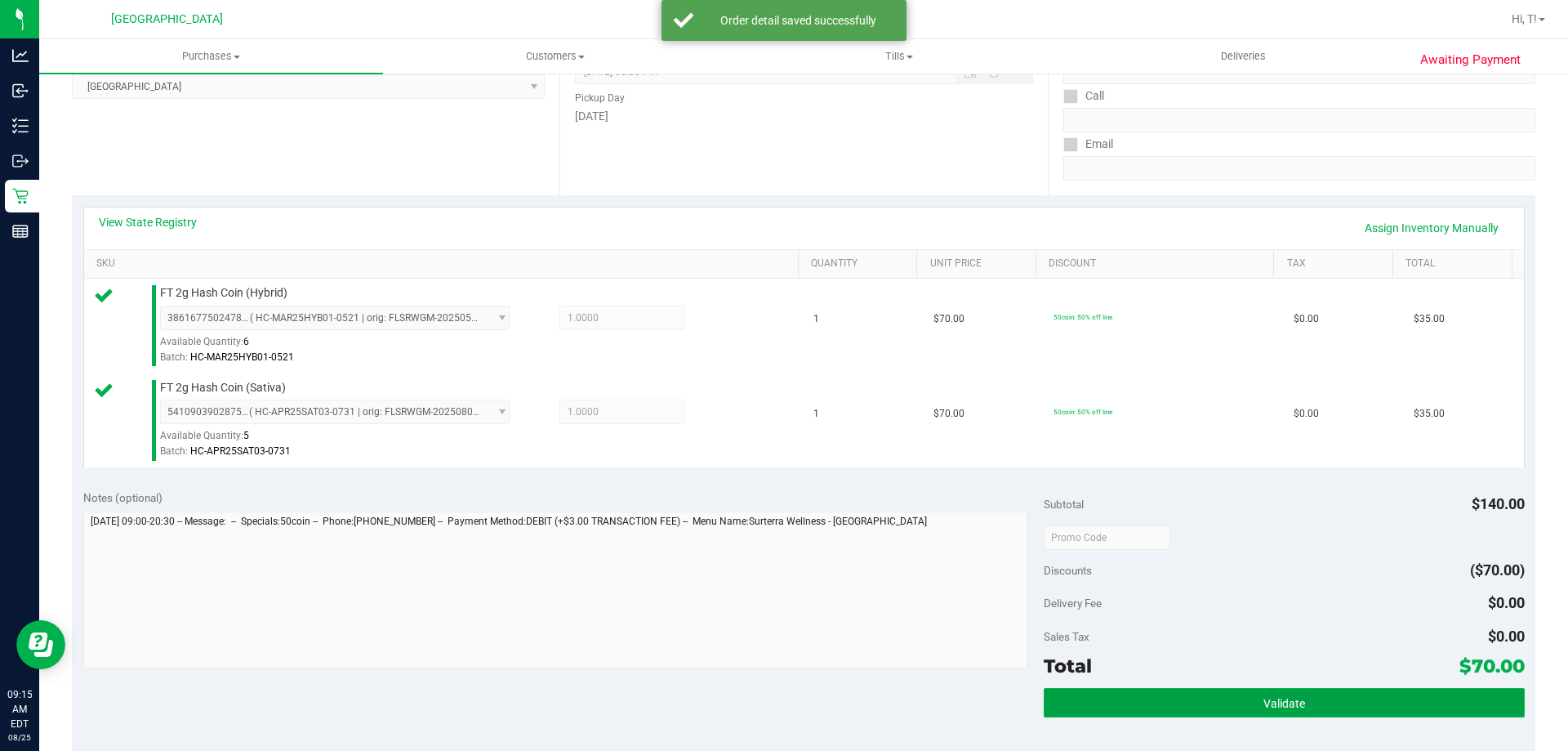
click at [1276, 691] on button "Validate" at bounding box center [1284, 702] width 481 height 30
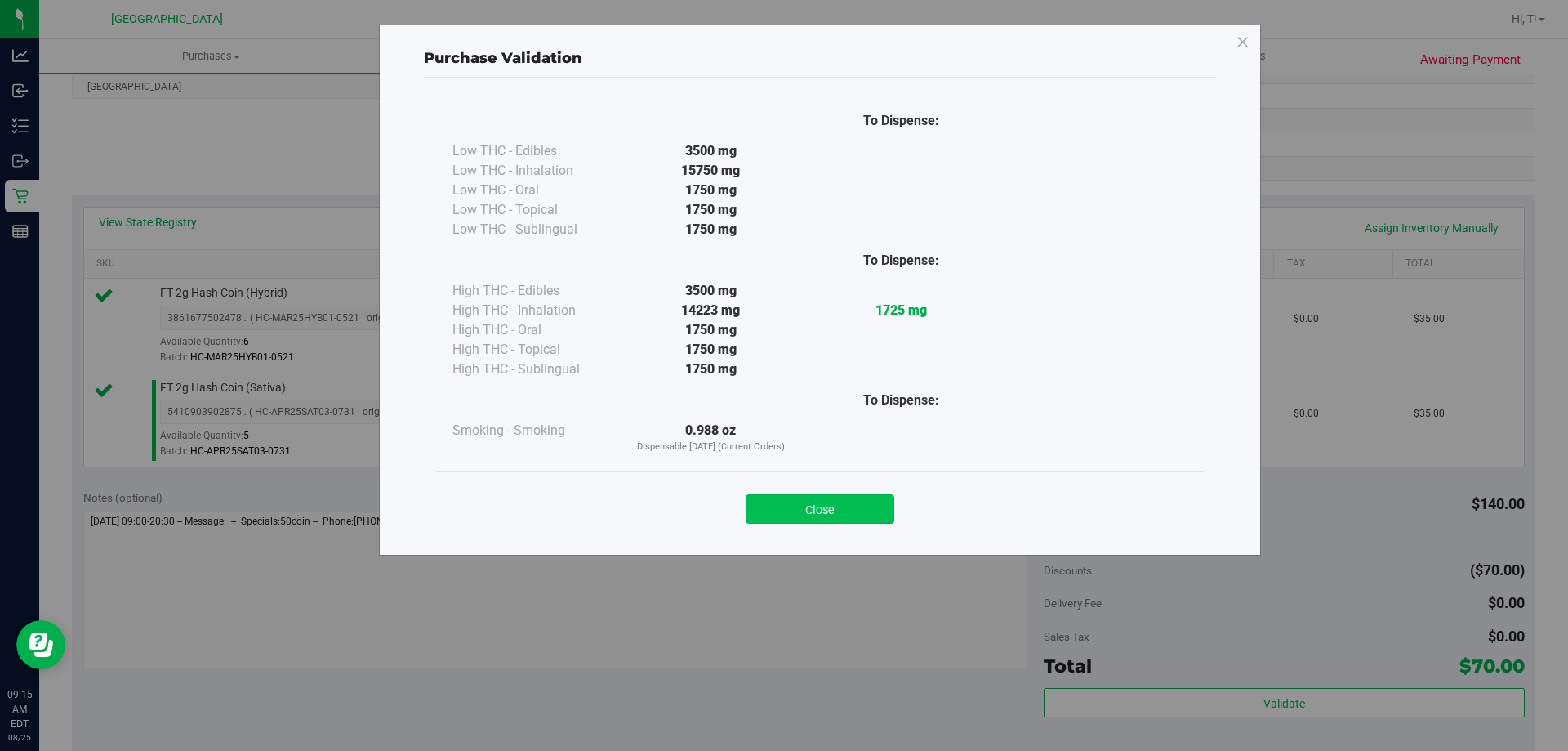
click at [827, 506] on button "Close" at bounding box center [820, 508] width 149 height 30
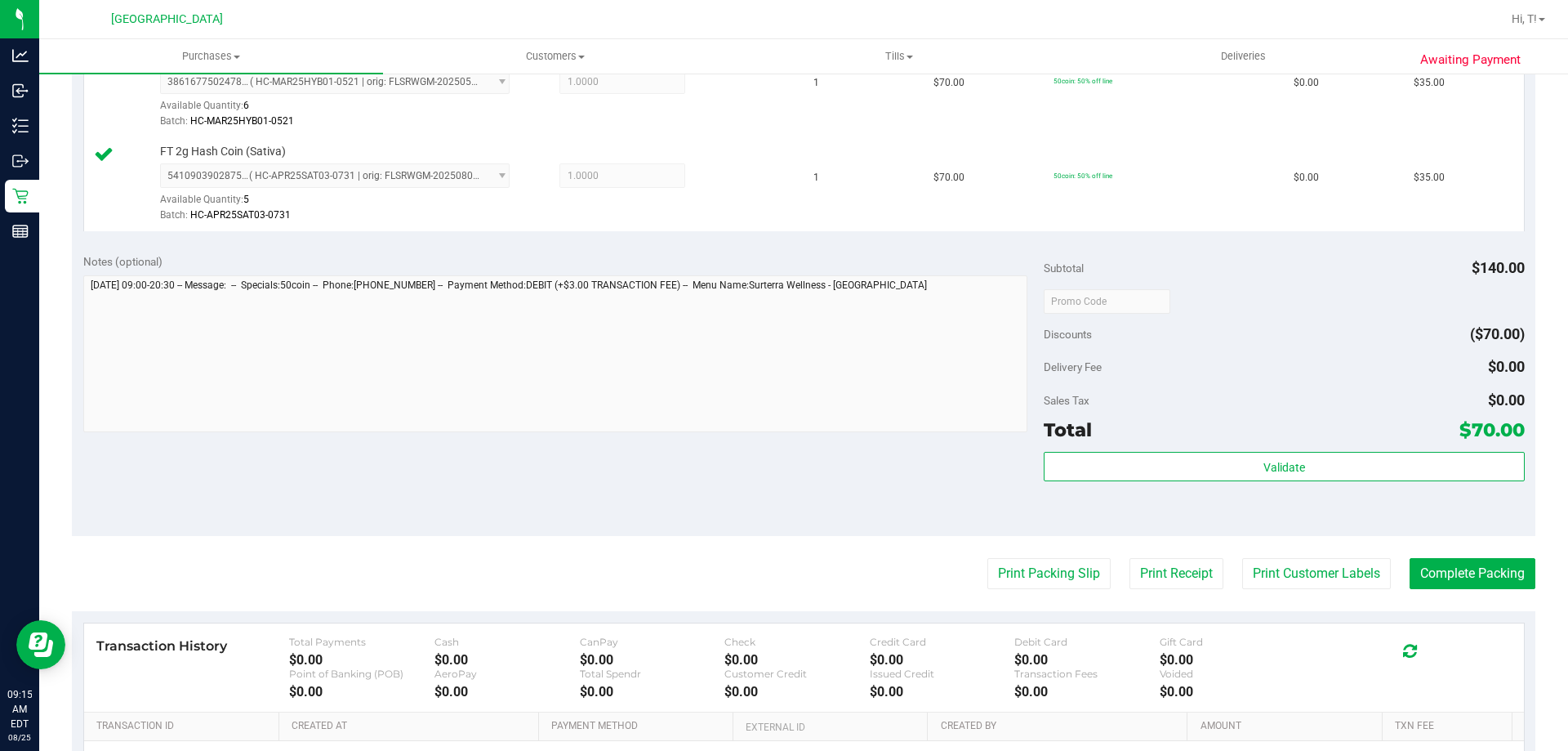
scroll to position [490, 0]
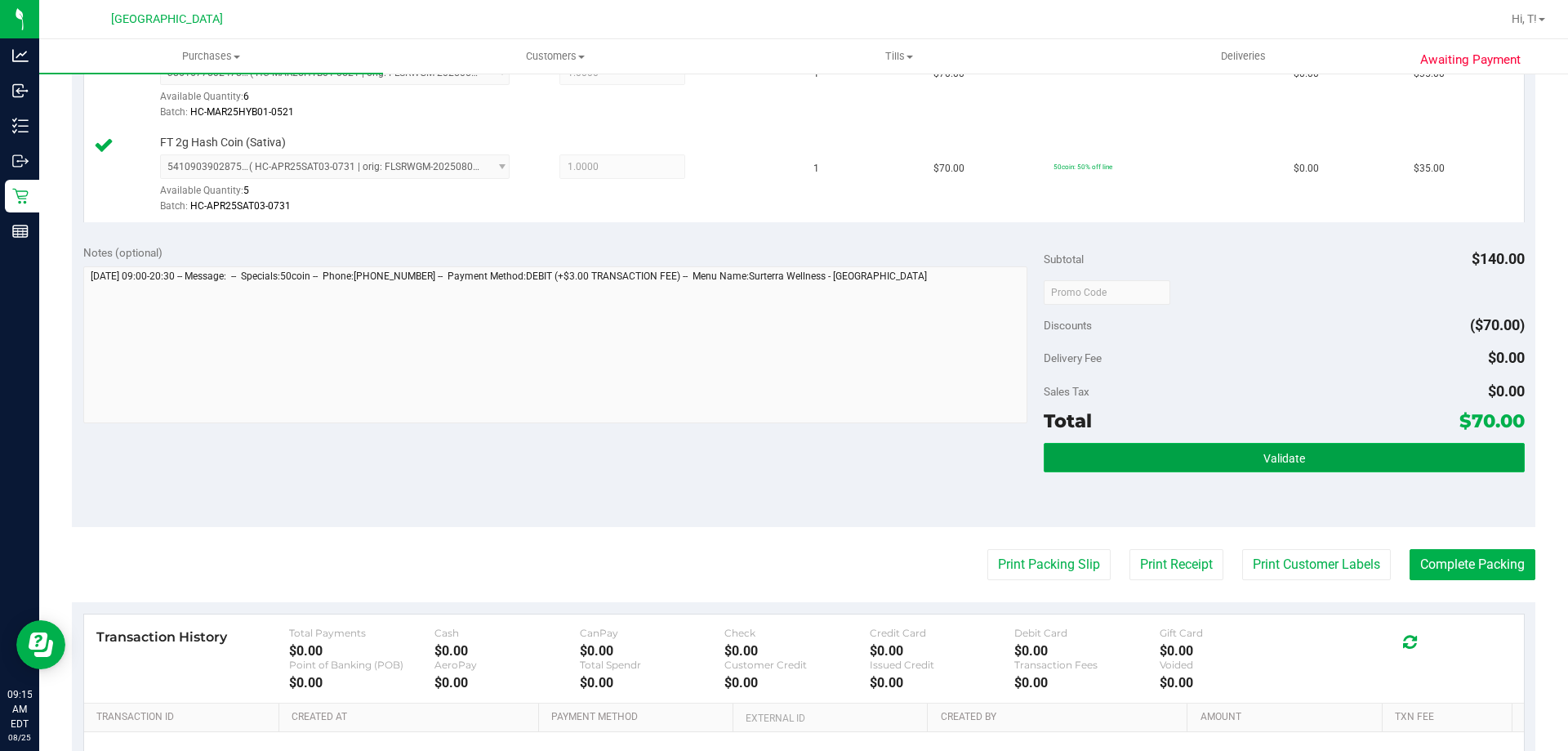
click at [1346, 445] on button "Validate" at bounding box center [1284, 457] width 481 height 30
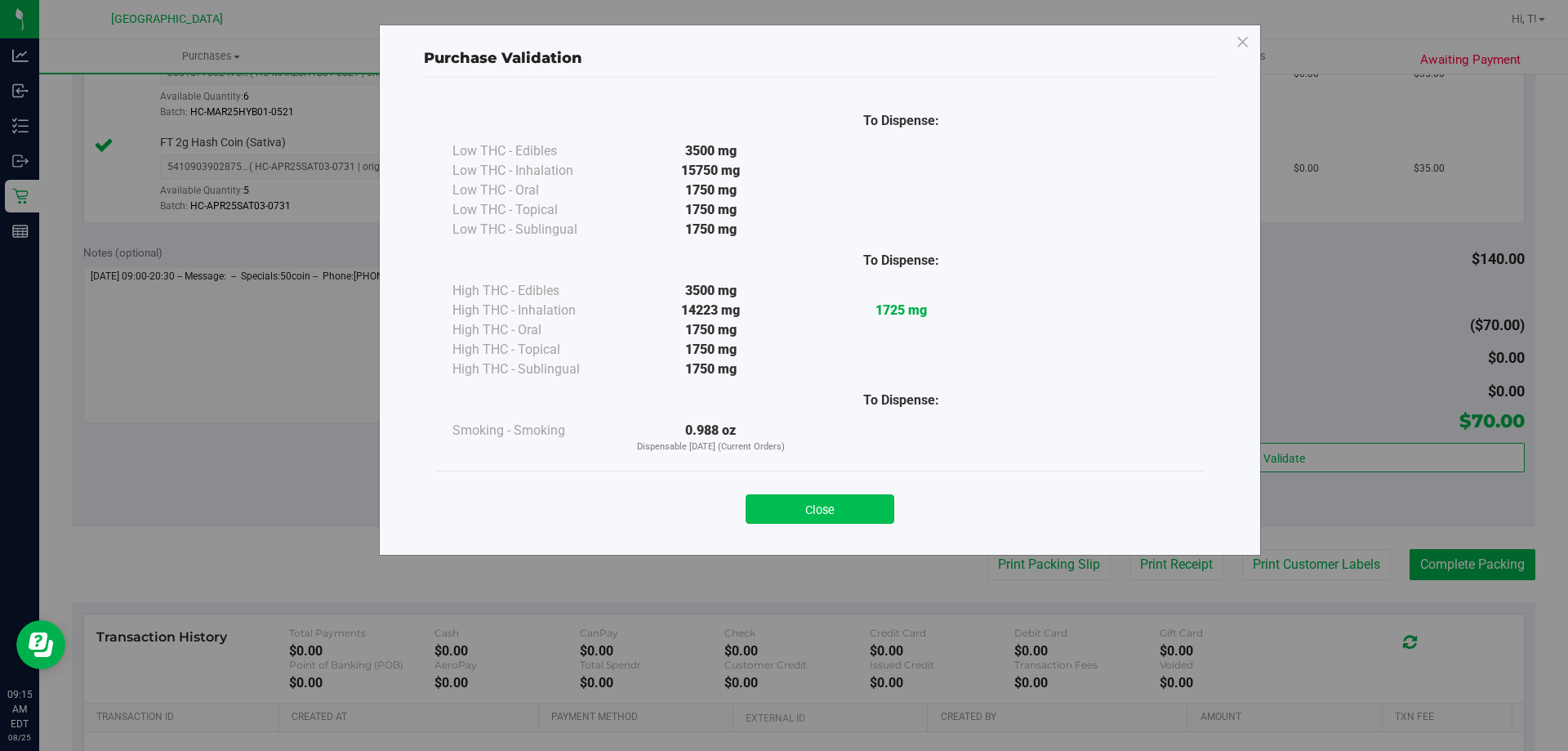
click at [831, 498] on button "Close" at bounding box center [820, 508] width 149 height 30
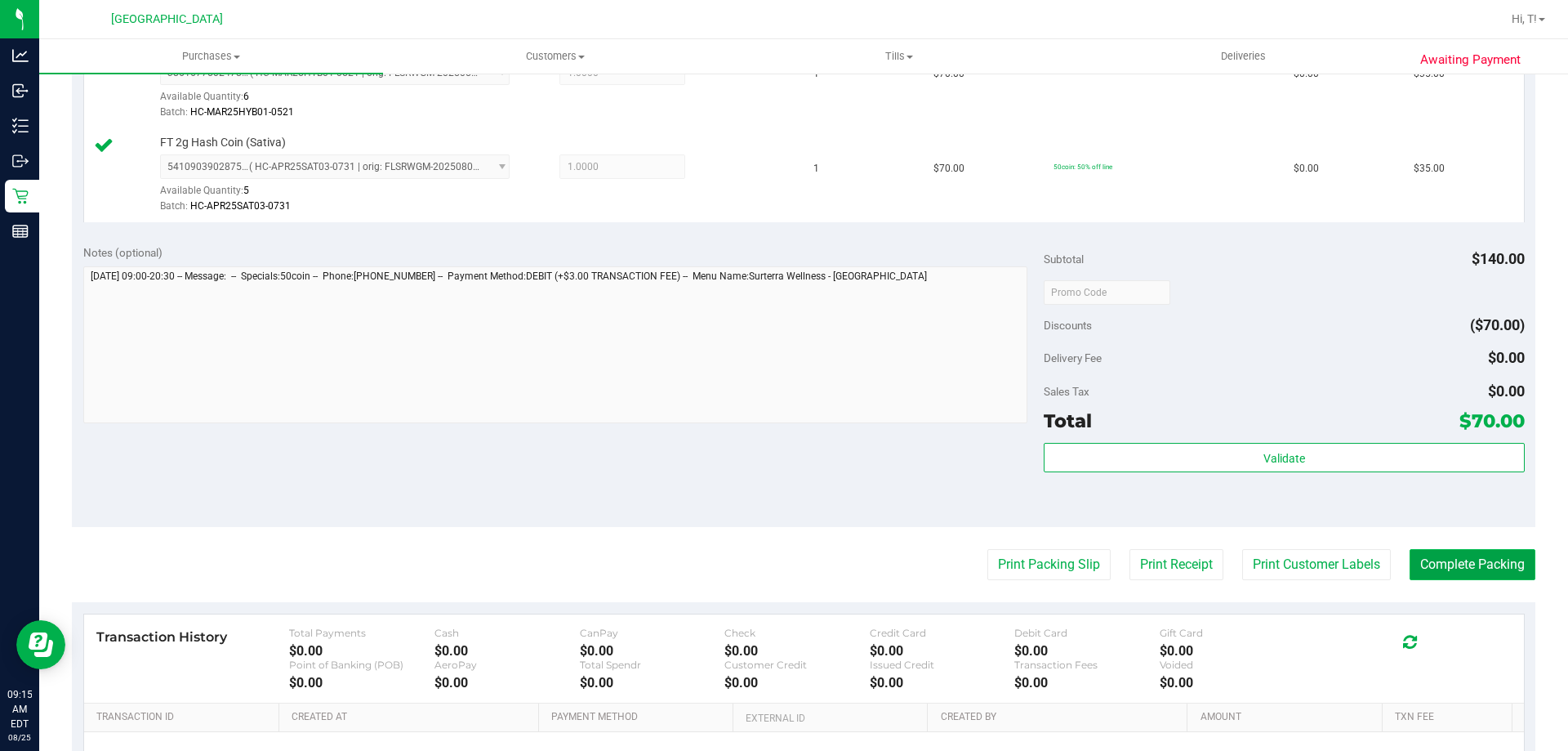
click at [1488, 560] on button "Complete Packing" at bounding box center [1473, 564] width 126 height 31
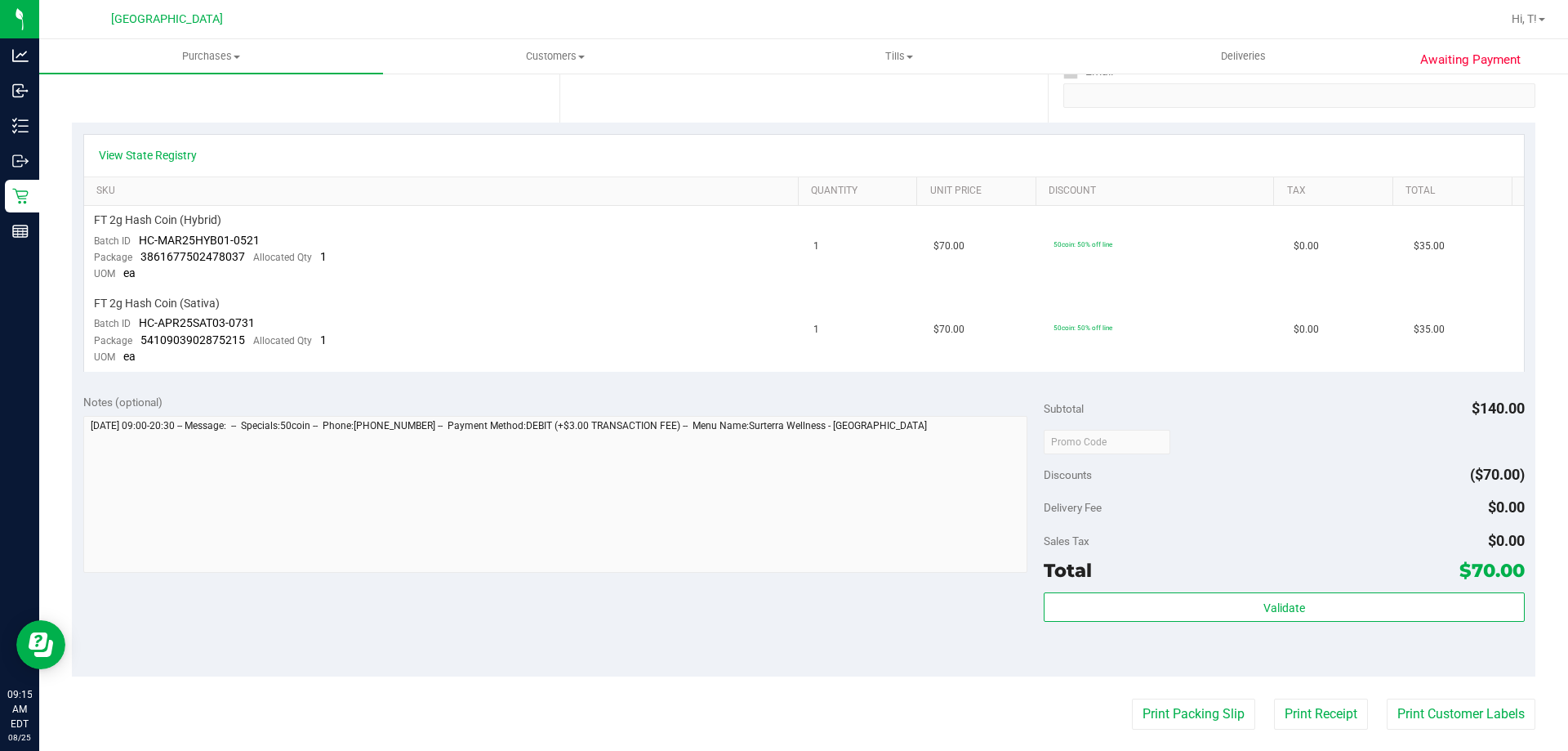
scroll to position [408, 0]
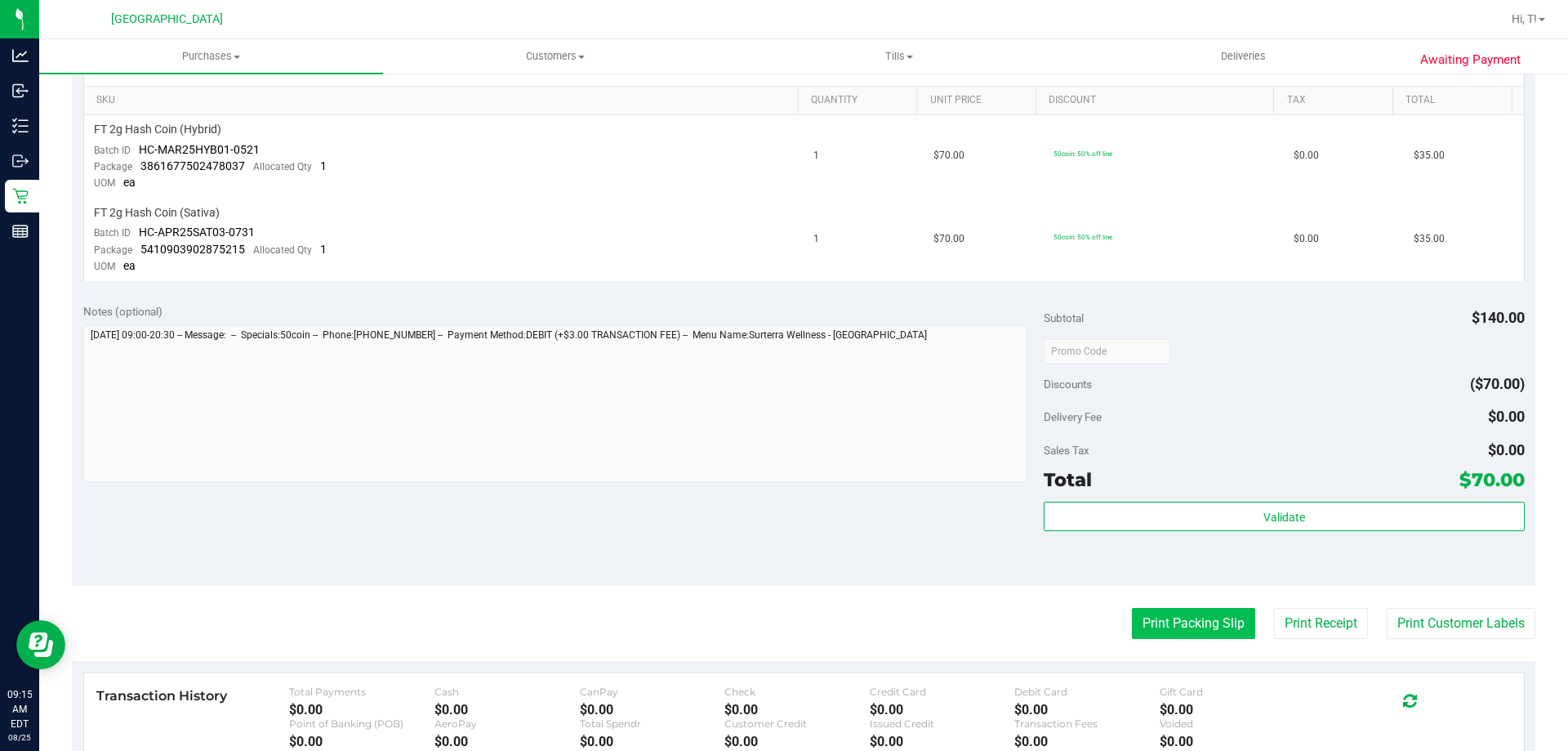
click at [1164, 616] on button "Print Packing Slip" at bounding box center [1194, 623] width 124 height 31
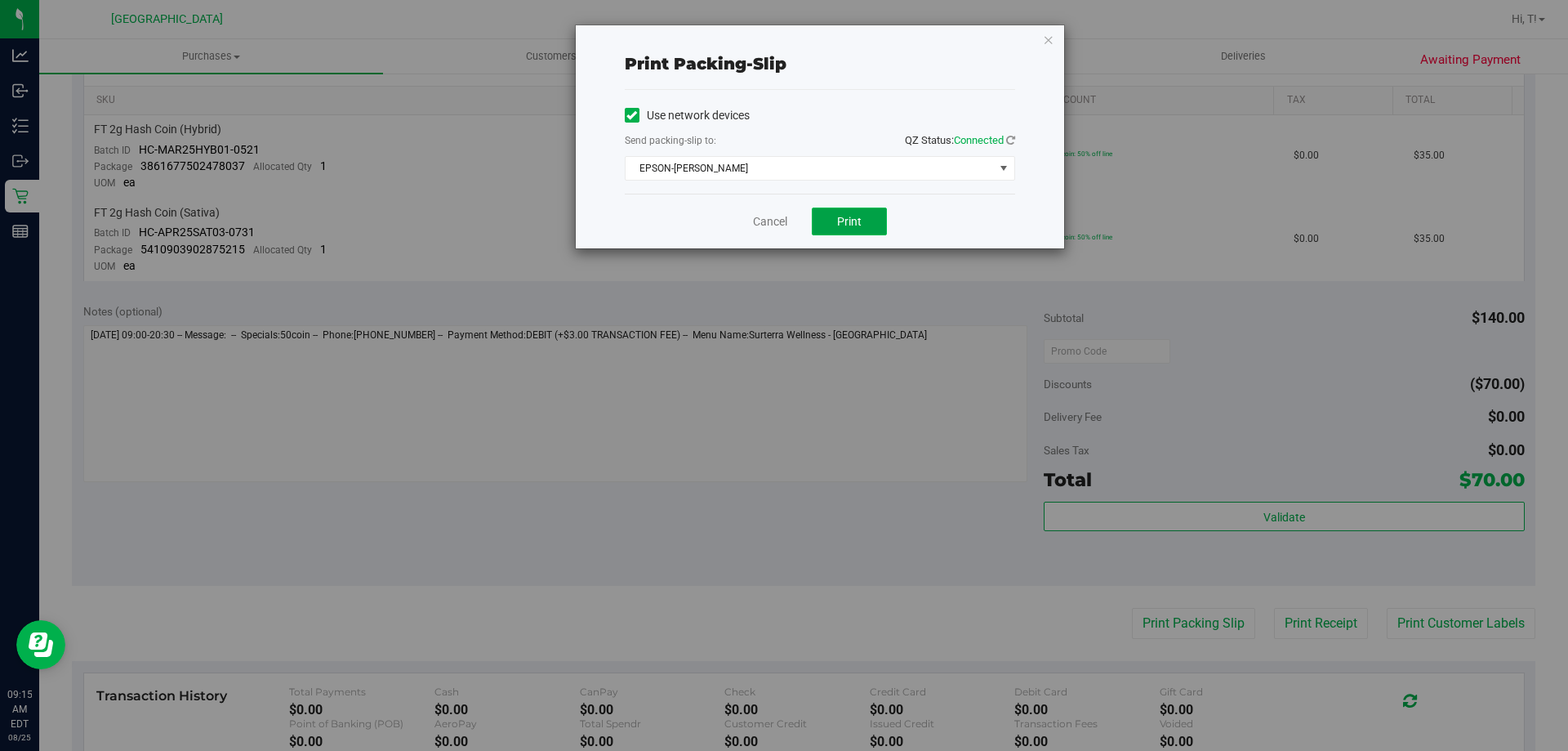
click at [829, 218] on button "Print" at bounding box center [848, 221] width 75 height 28
click at [1045, 41] on icon "button" at bounding box center [1049, 40] width 12 height 20
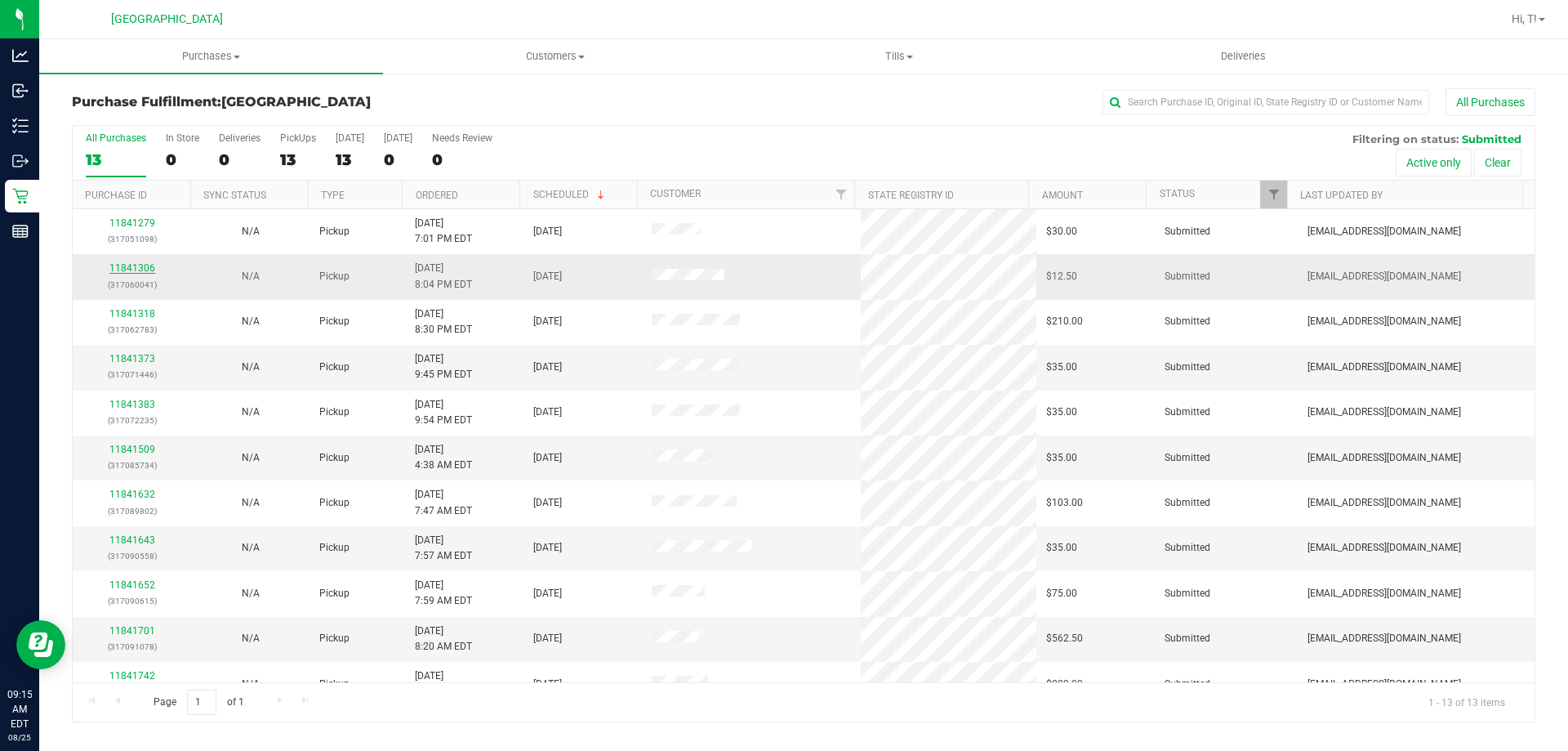
click at [118, 273] on link "11841306" at bounding box center [132, 268] width 46 height 12
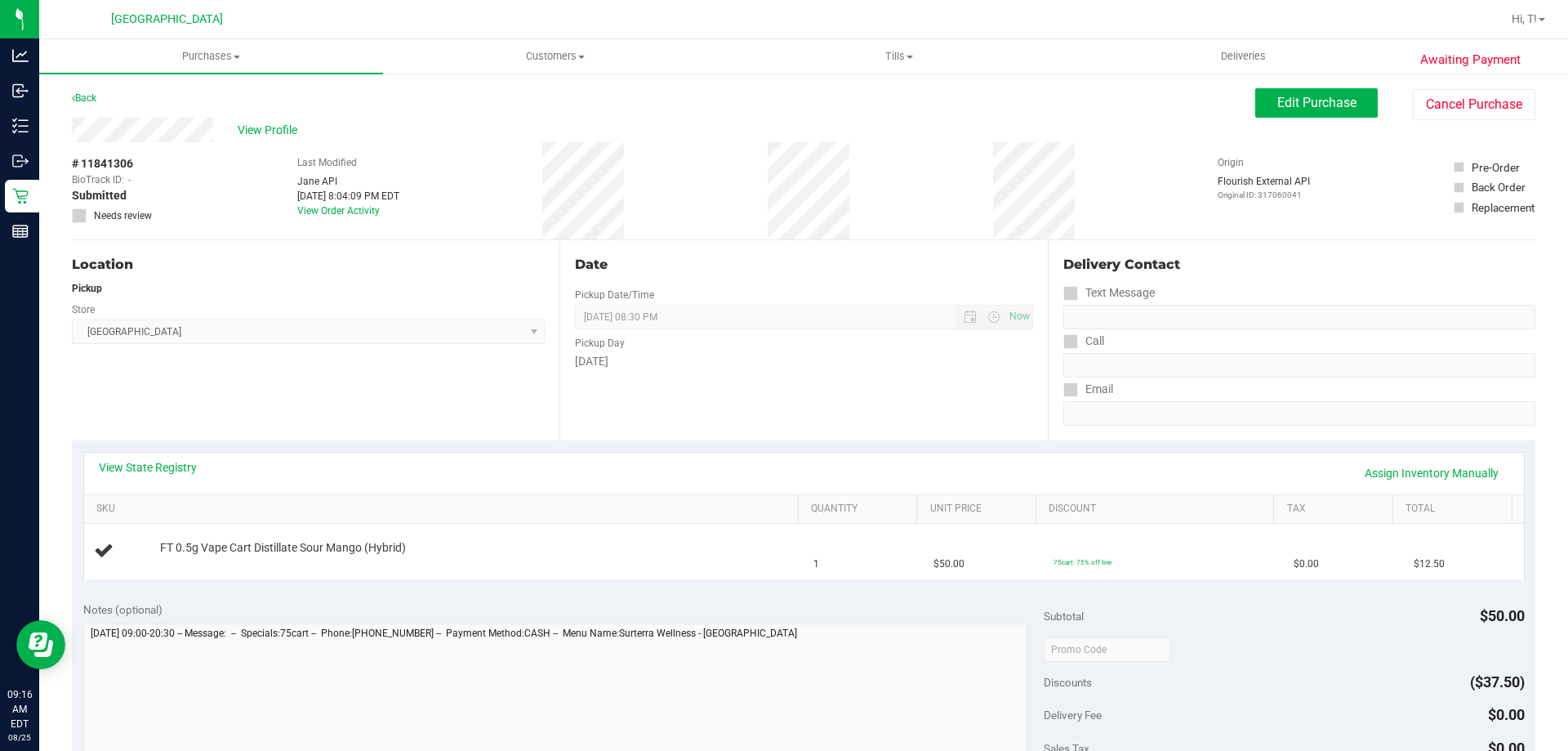
click at [726, 457] on div "View State Registry Assign Inventory Manually" at bounding box center [803, 473] width 1440 height 41
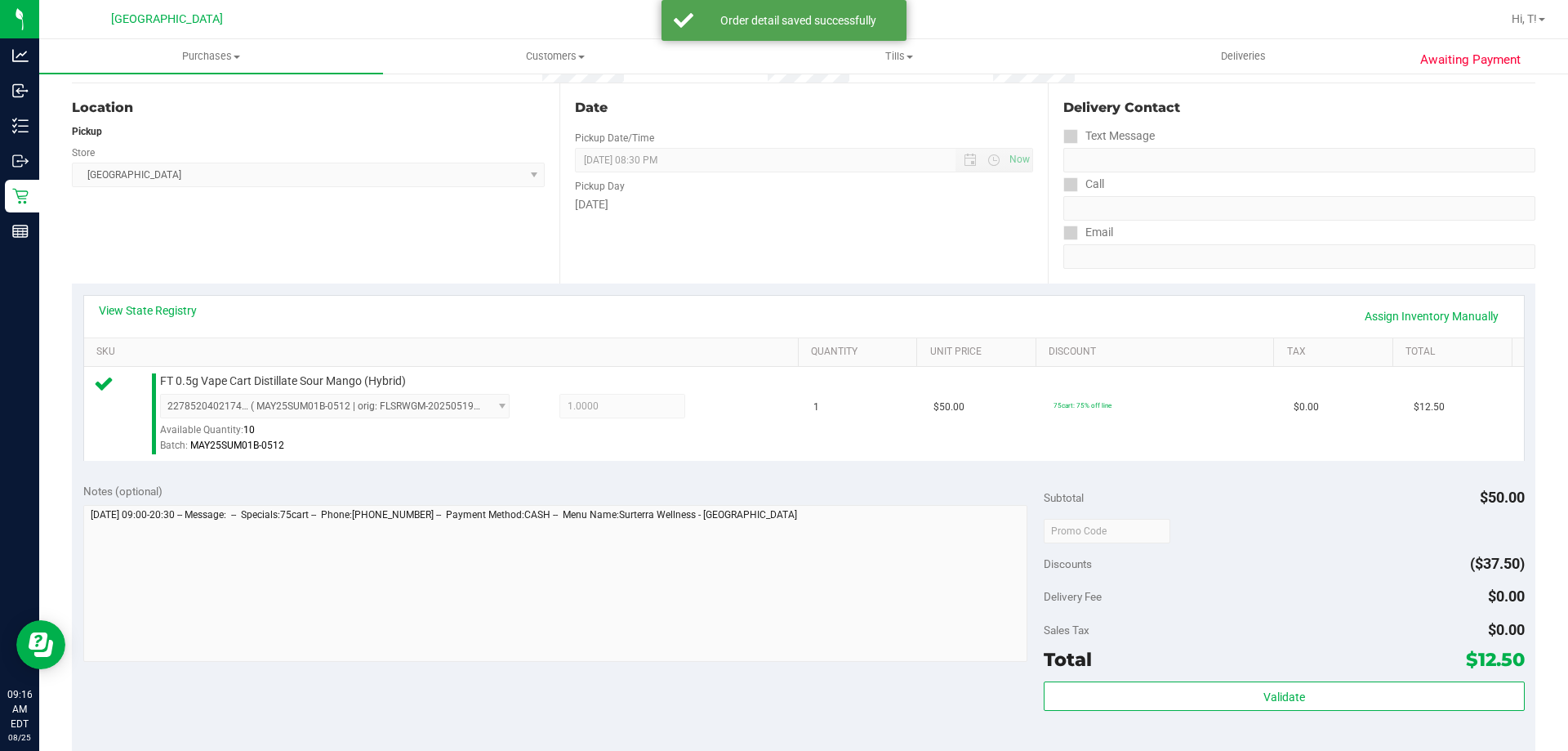
scroll to position [163, 0]
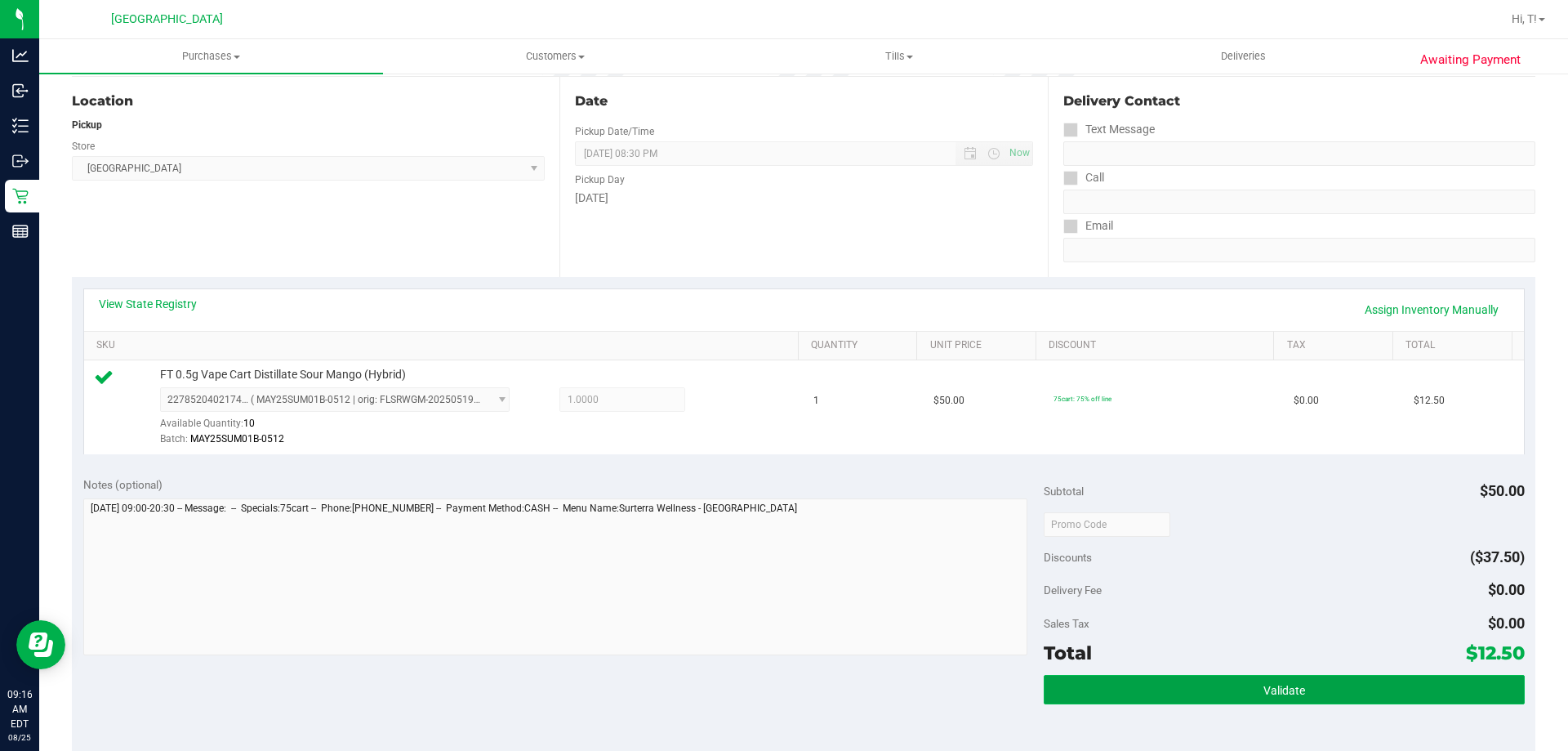
click at [1294, 701] on button "Validate" at bounding box center [1284, 689] width 481 height 30
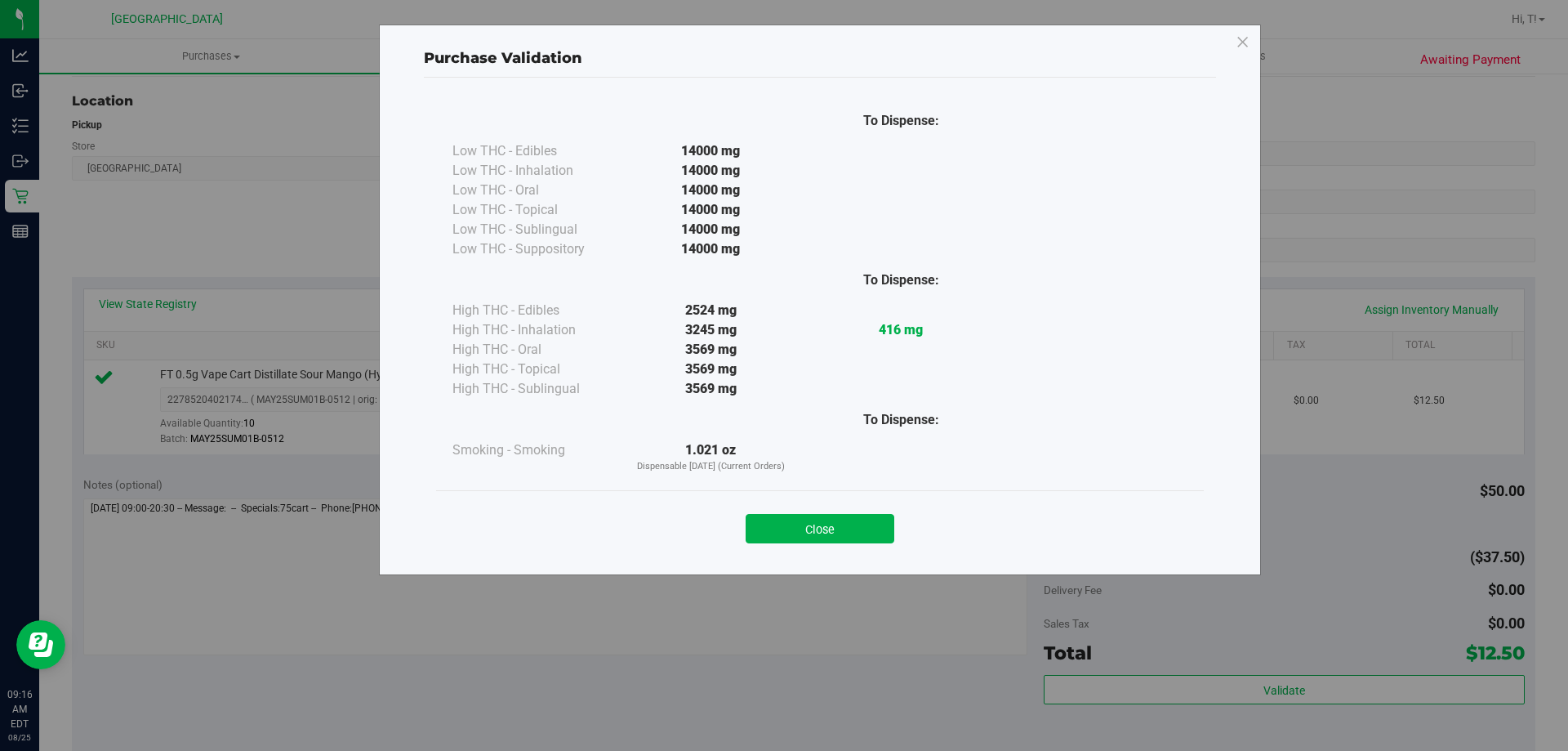
click at [834, 513] on div "Close" at bounding box center [820, 523] width 743 height 41
click at [825, 525] on button "Close" at bounding box center [820, 528] width 149 height 30
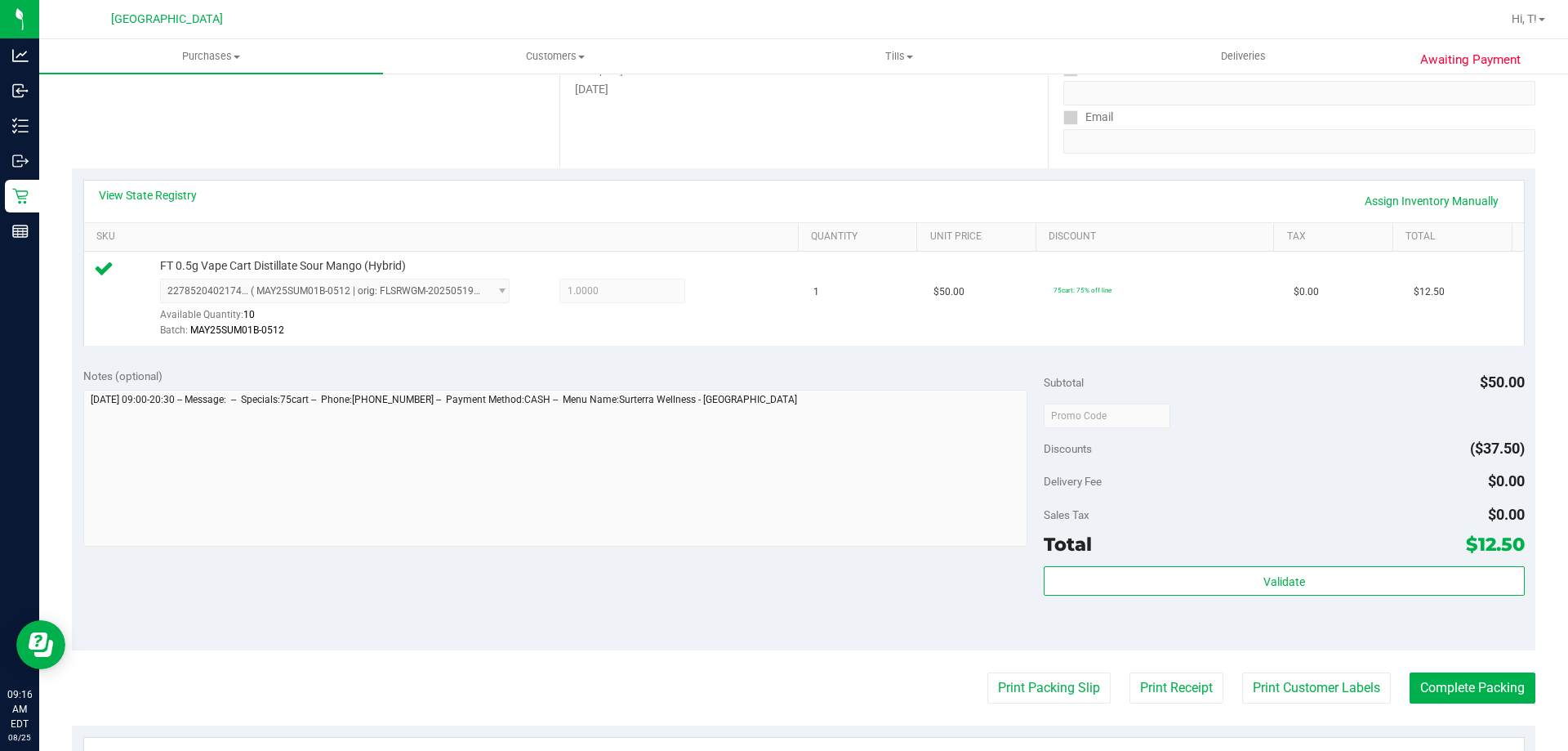
scroll to position [490, 0]
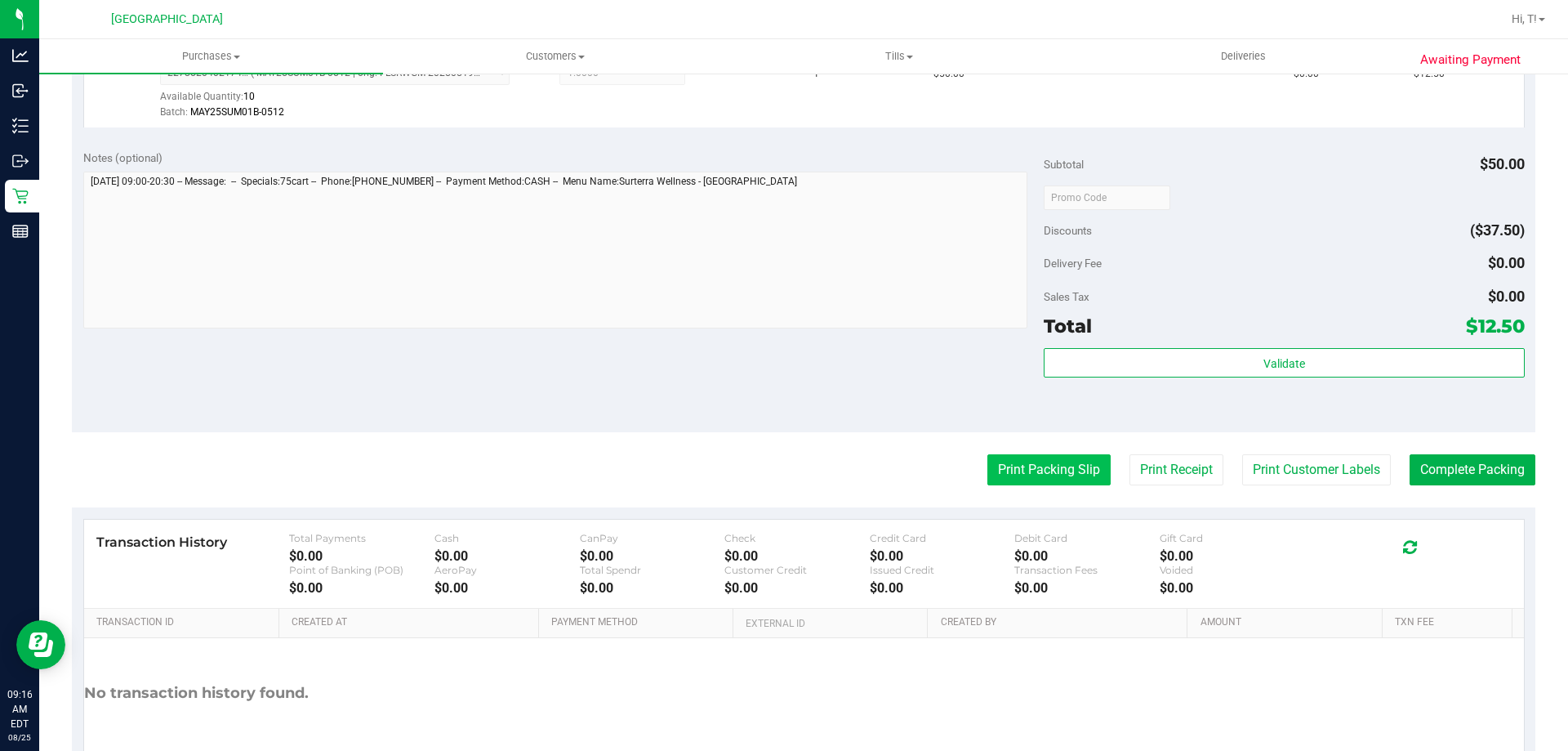
click at [1000, 474] on button "Print Packing Slip" at bounding box center [1049, 470] width 124 height 31
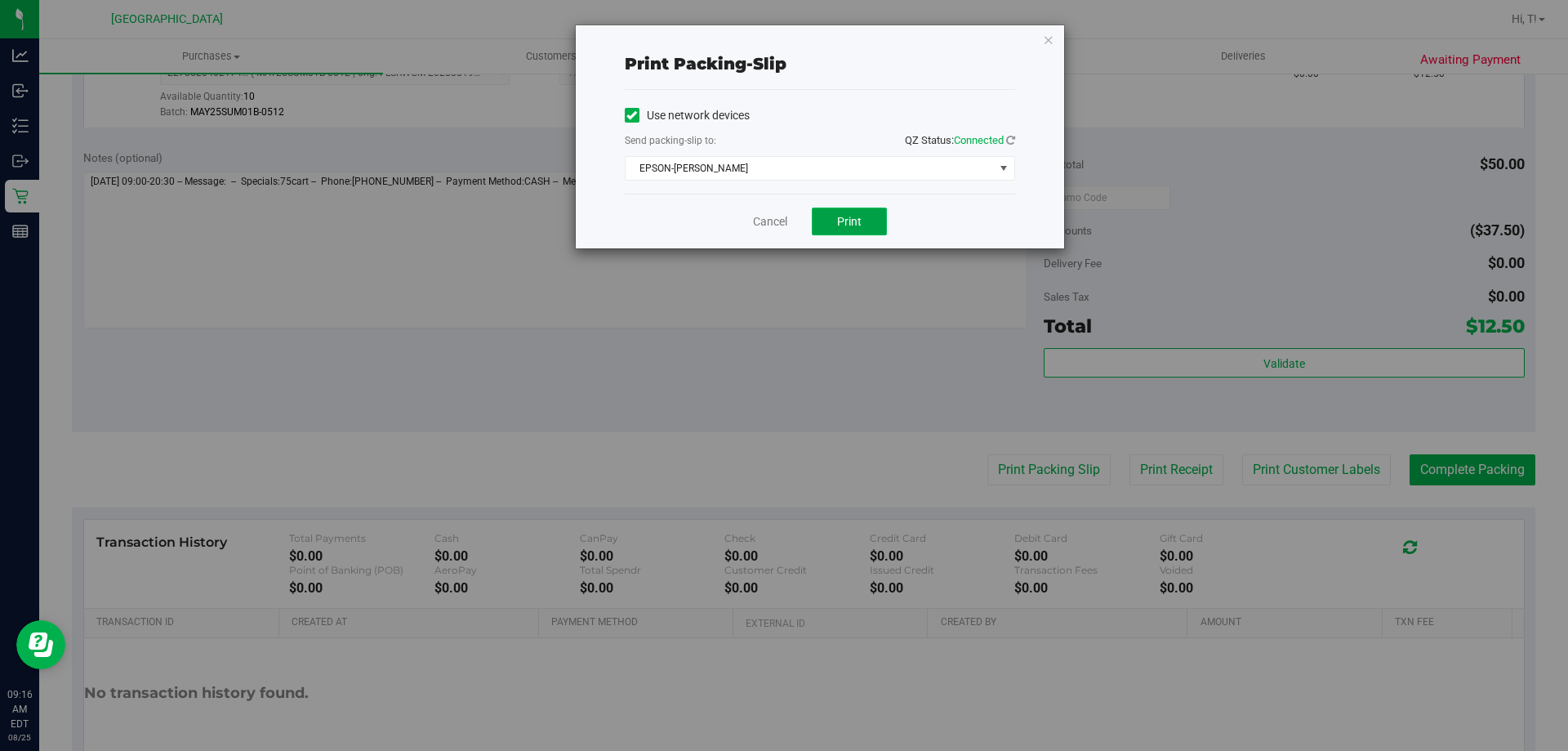
click at [851, 227] on span "Print" at bounding box center [849, 221] width 24 height 13
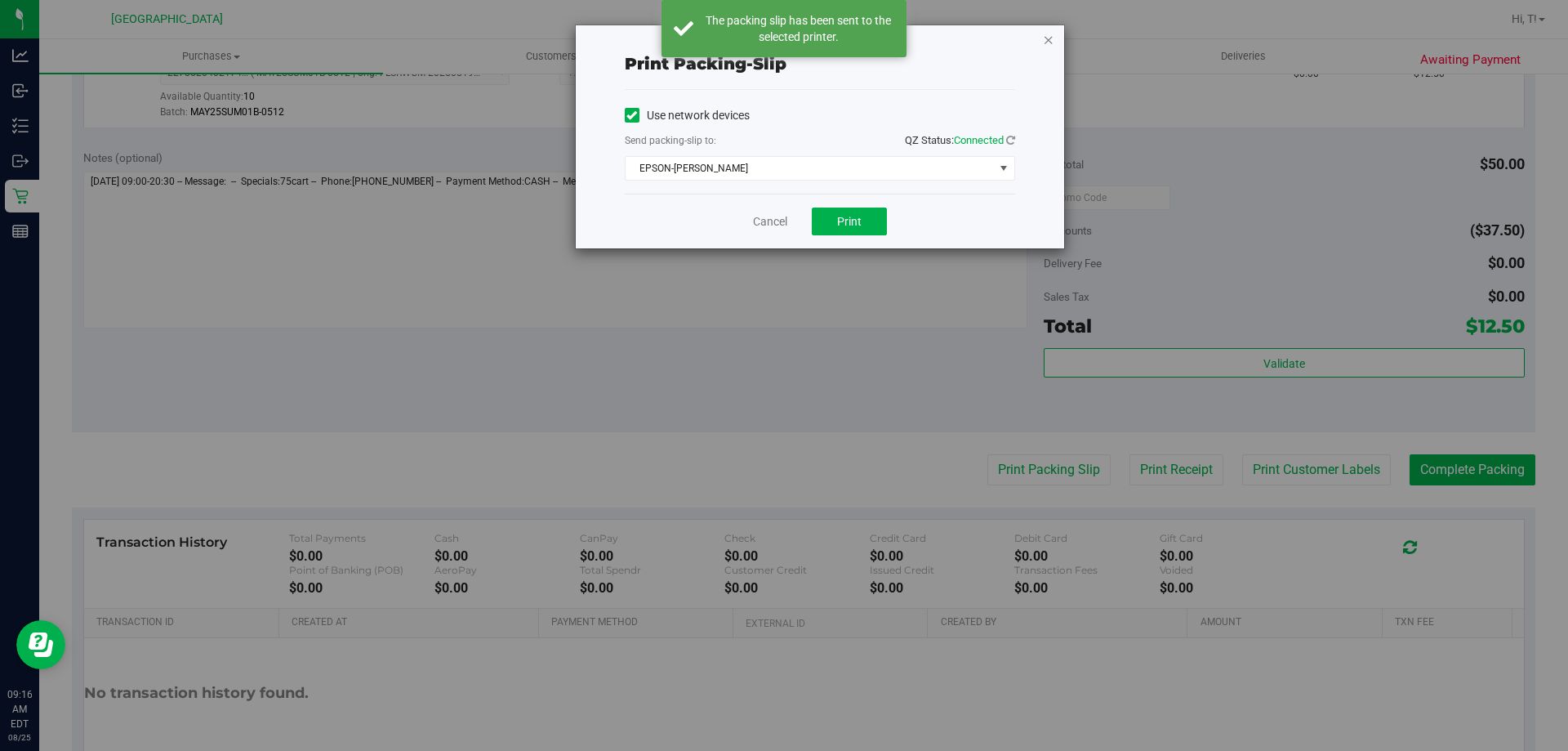
click at [1050, 46] on icon "button" at bounding box center [1049, 40] width 12 height 20
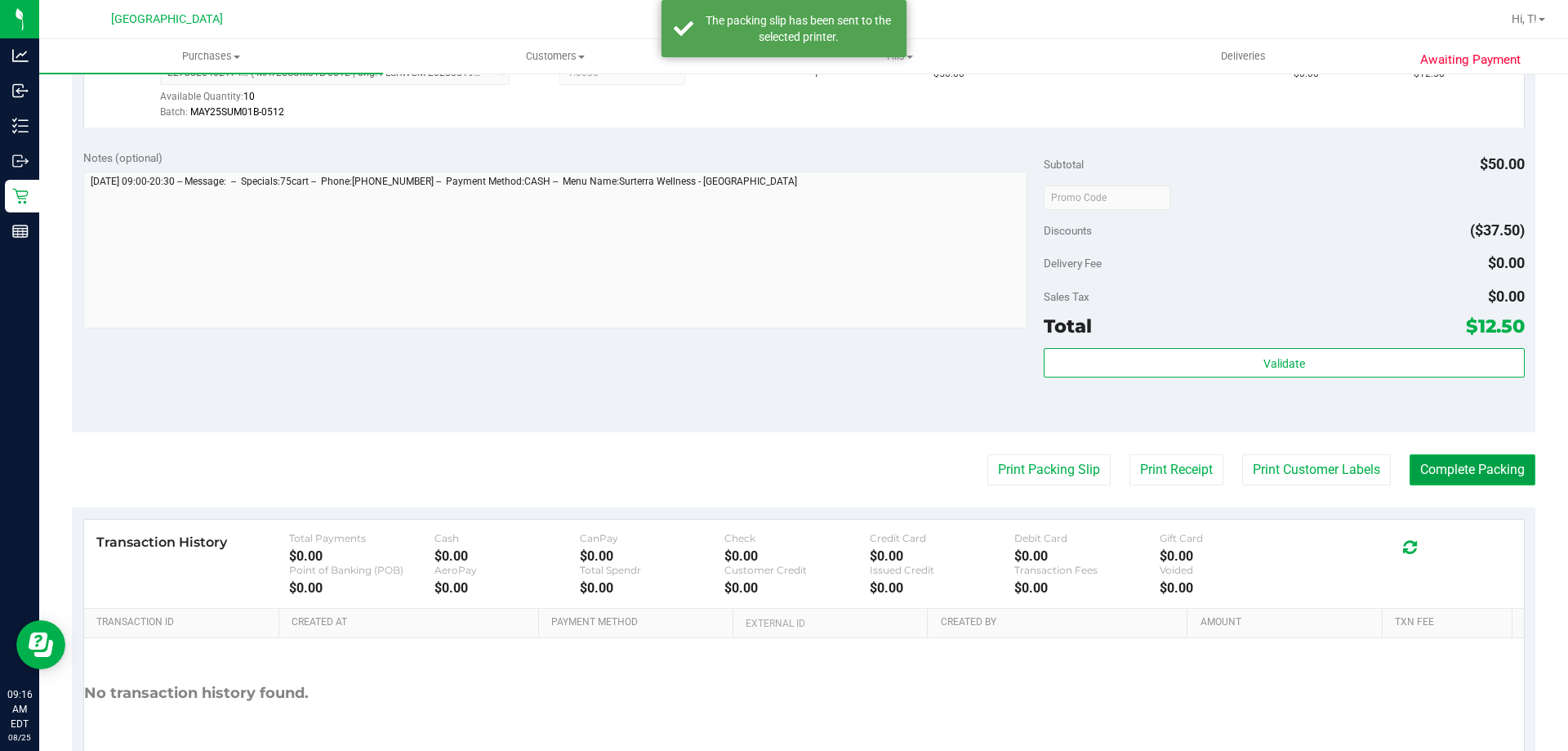
click at [1450, 471] on button "Complete Packing" at bounding box center [1473, 470] width 126 height 31
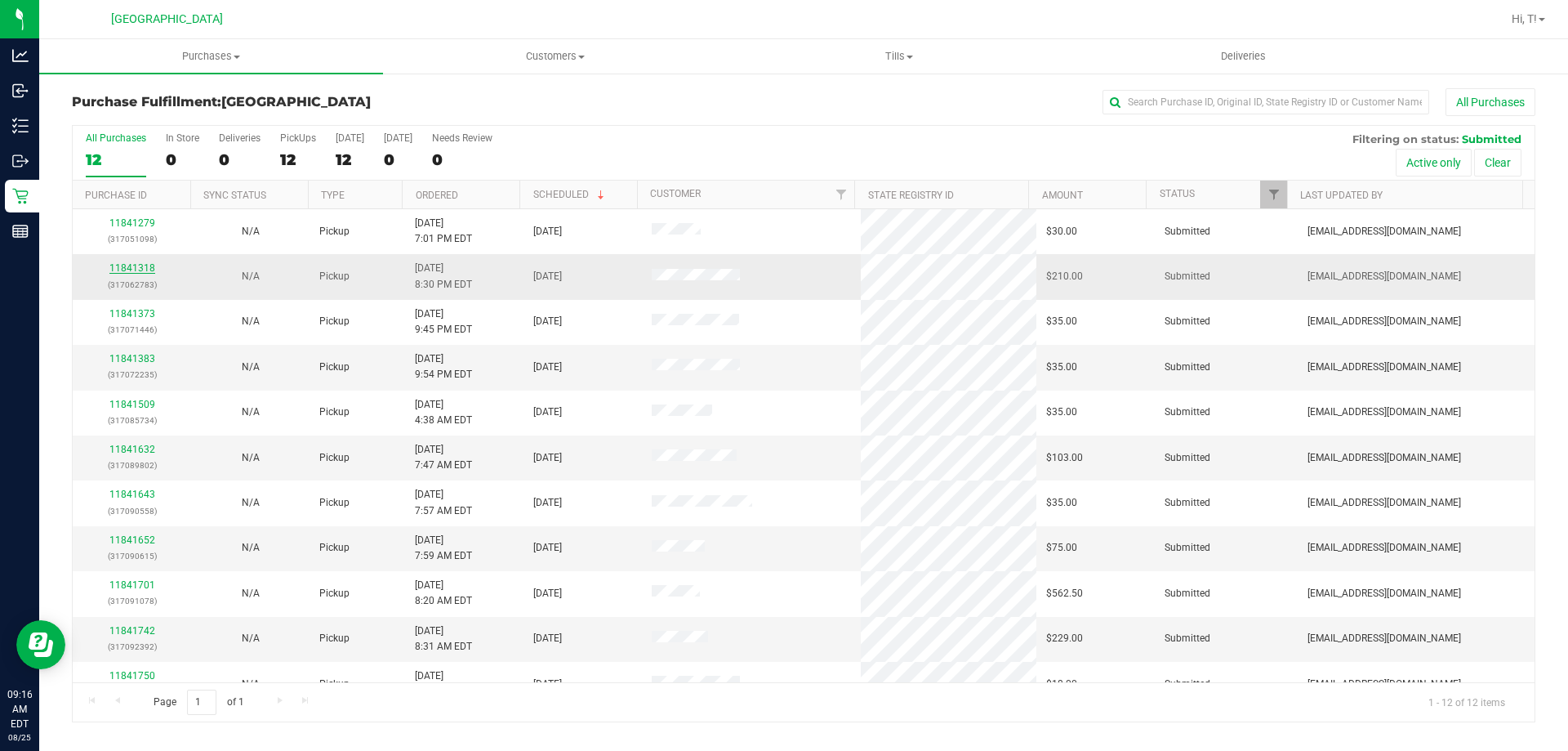
click at [117, 265] on link "11841318" at bounding box center [132, 268] width 46 height 12
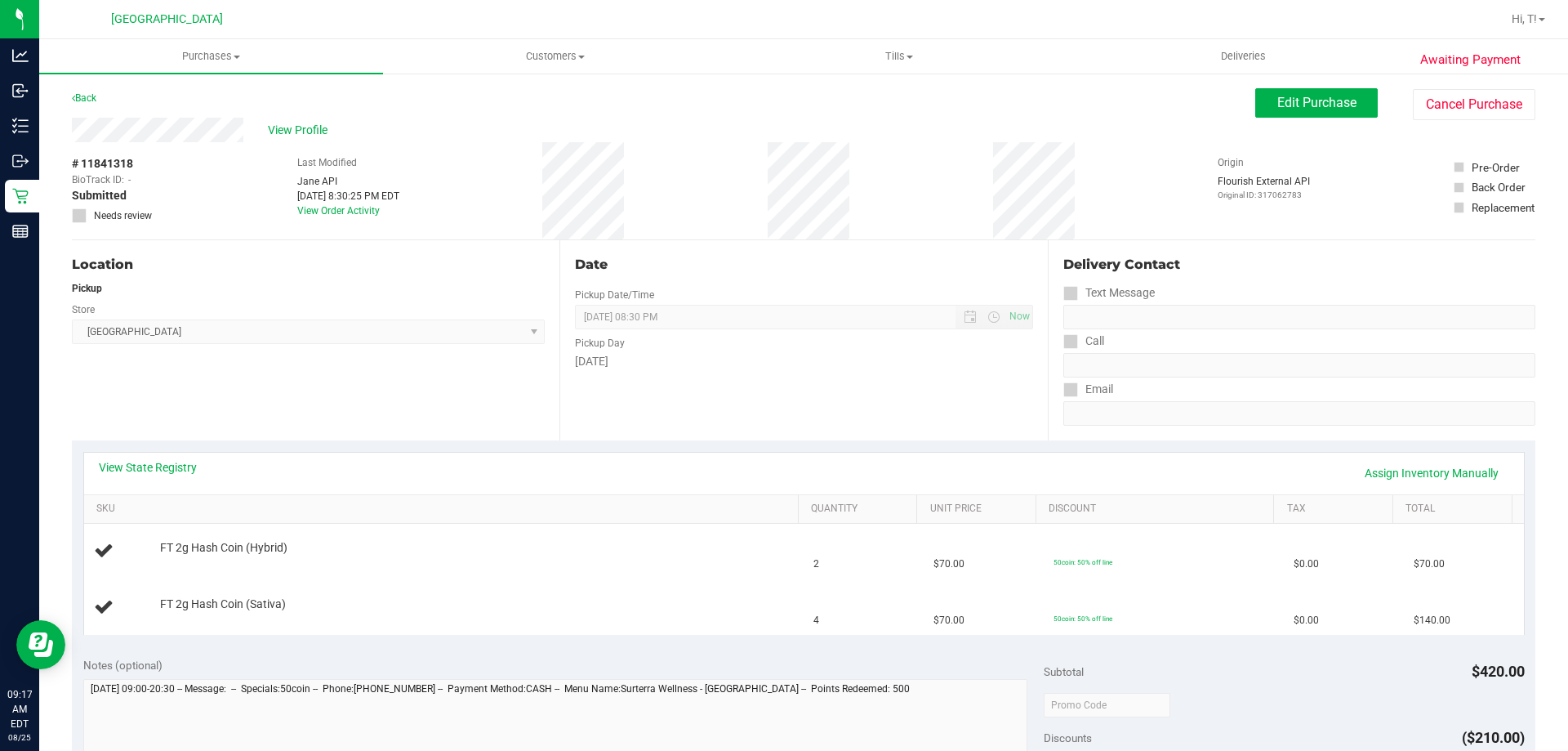
click at [181, 364] on div "Location Pickup Store [GEOGRAPHIC_DATA] WC Select Store [PERSON_NAME][GEOGRAPHI…" at bounding box center [316, 340] width 488 height 200
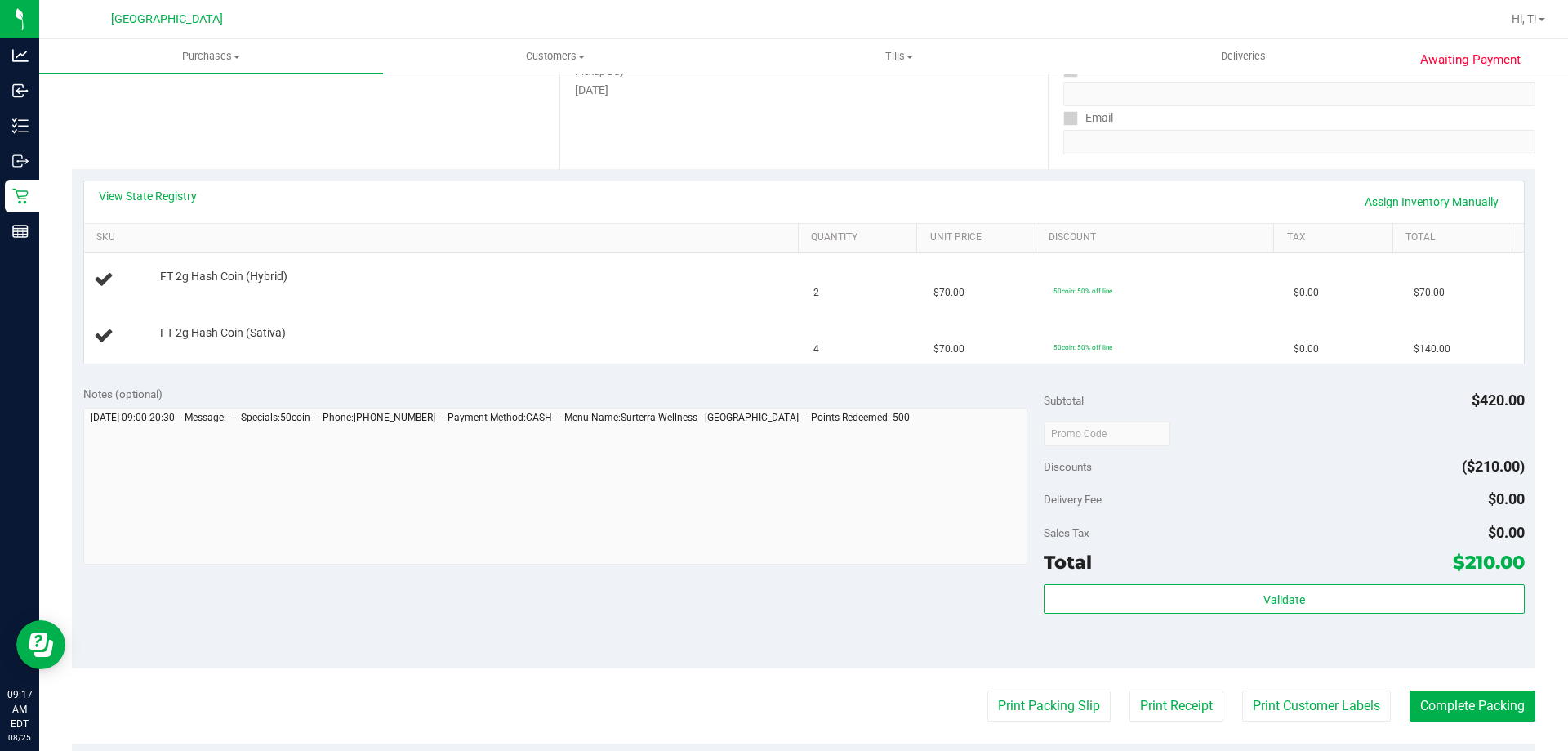
scroll to position [245, 0]
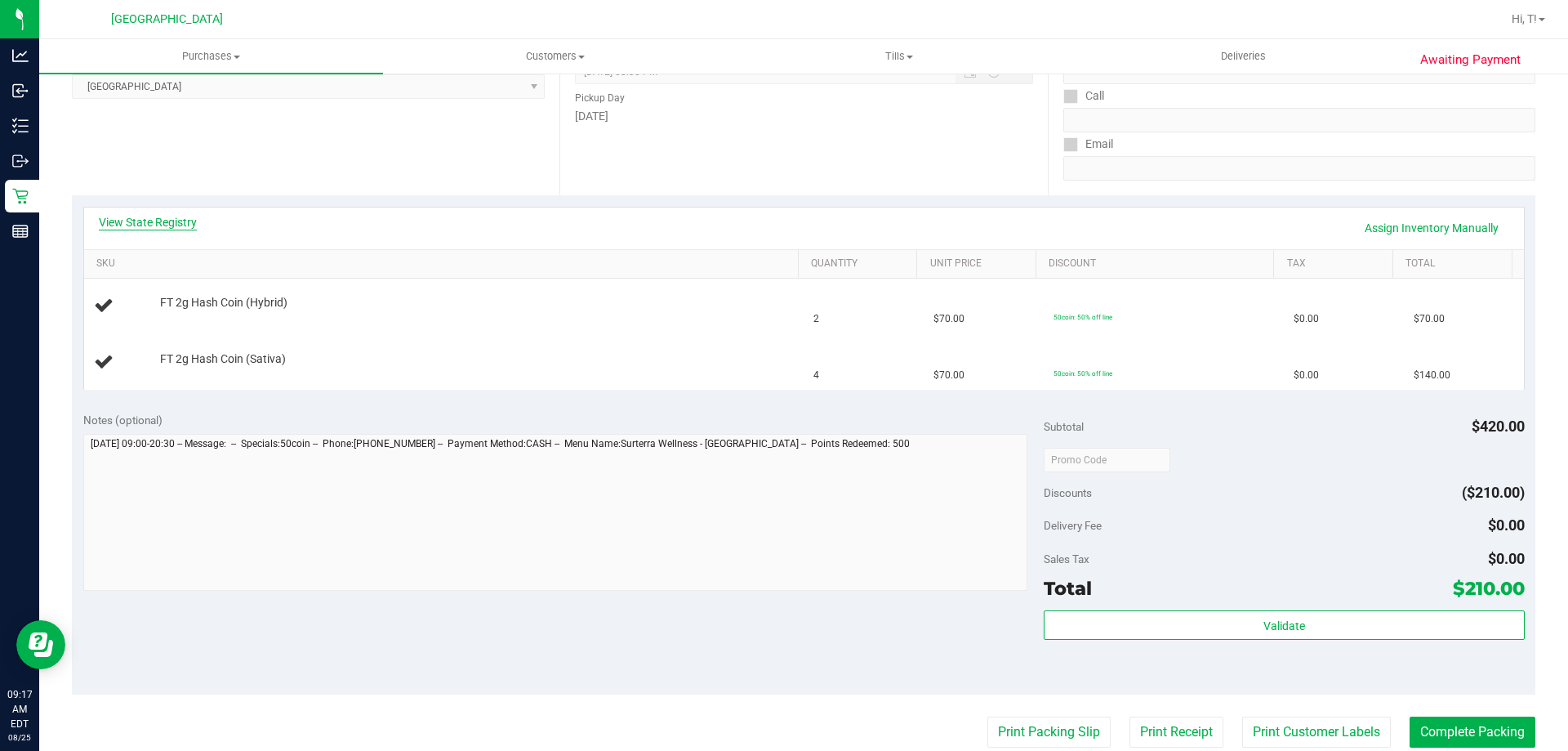
click at [154, 224] on link "View State Registry" at bounding box center [148, 222] width 98 height 16
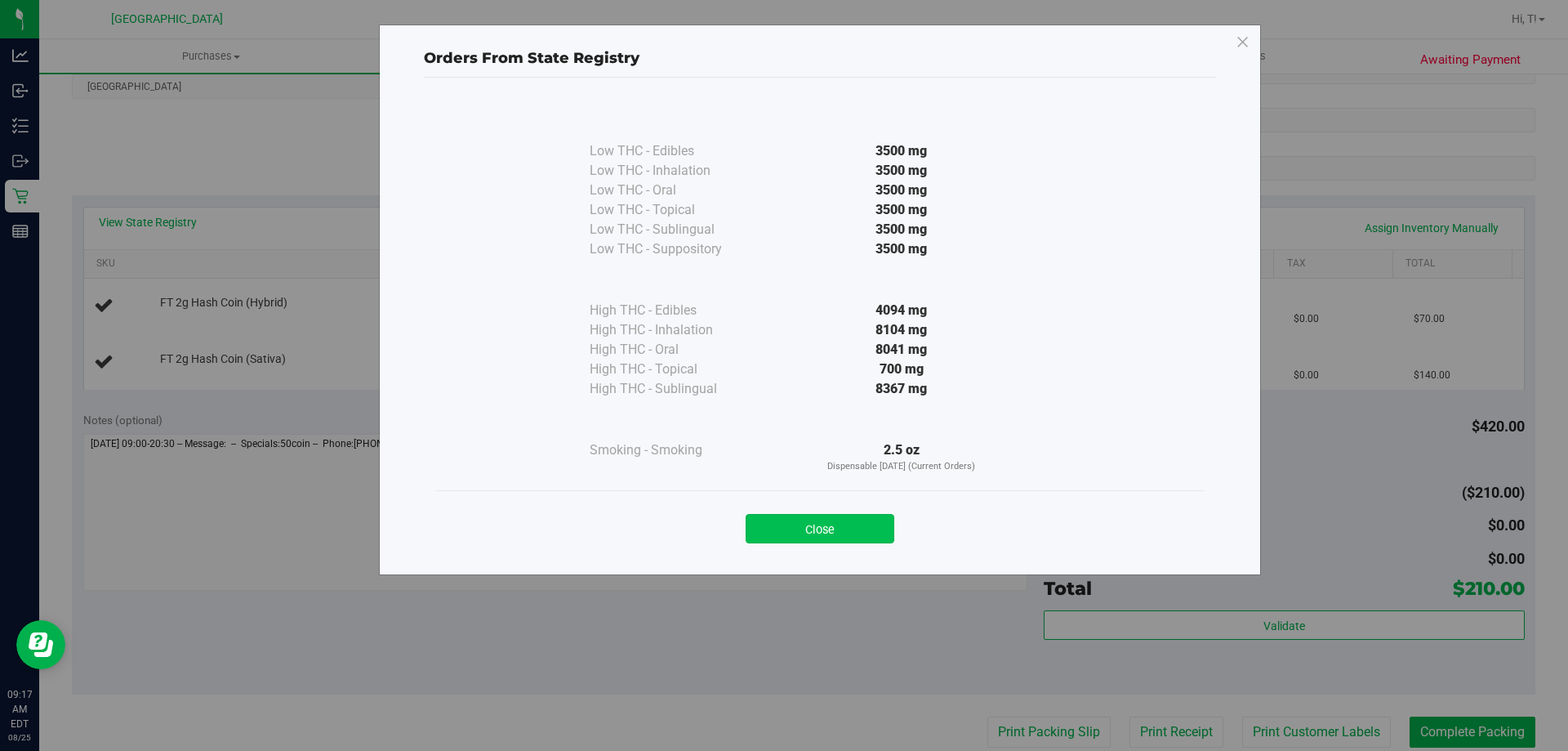
click at [829, 532] on button "Close" at bounding box center [820, 528] width 149 height 30
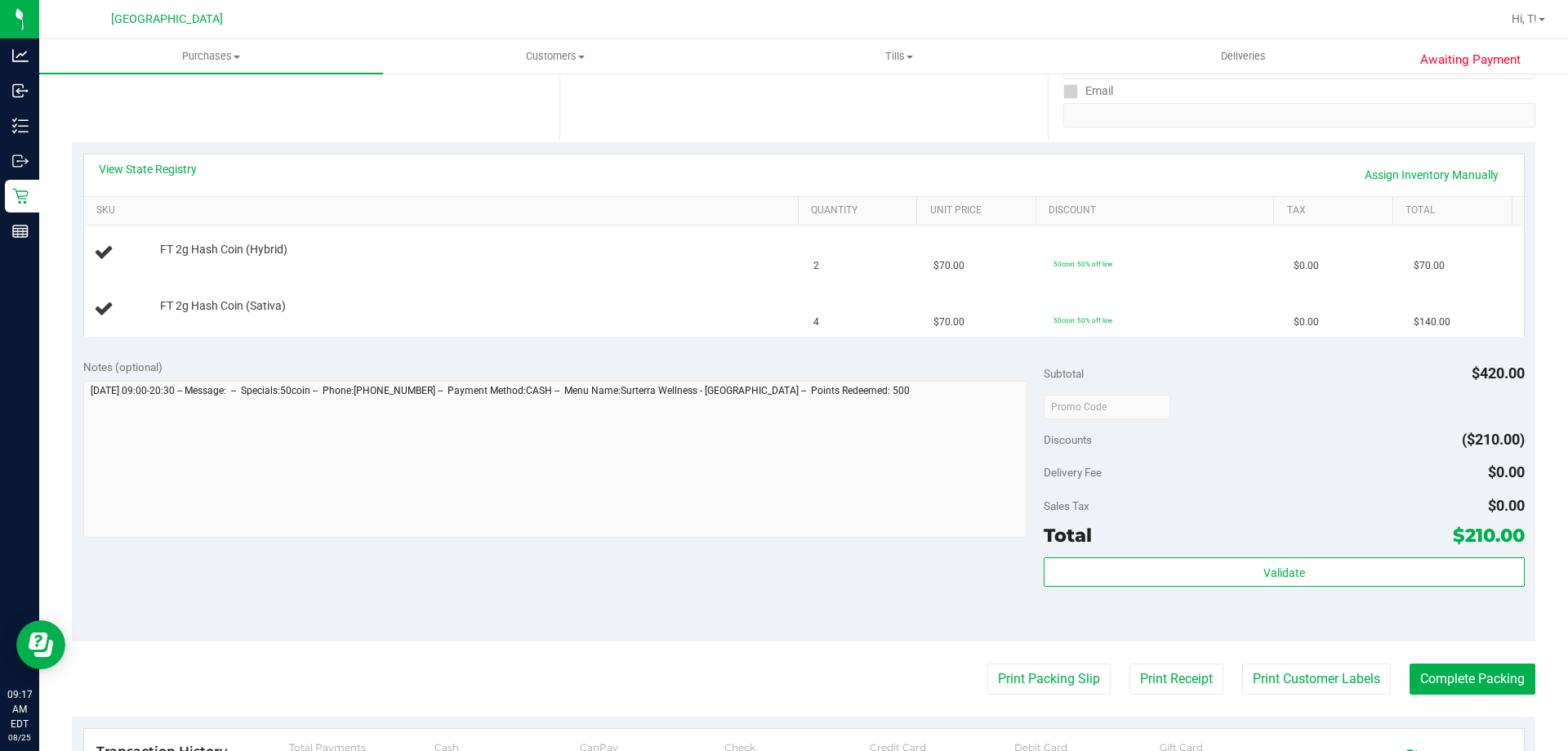
scroll to position [326, 0]
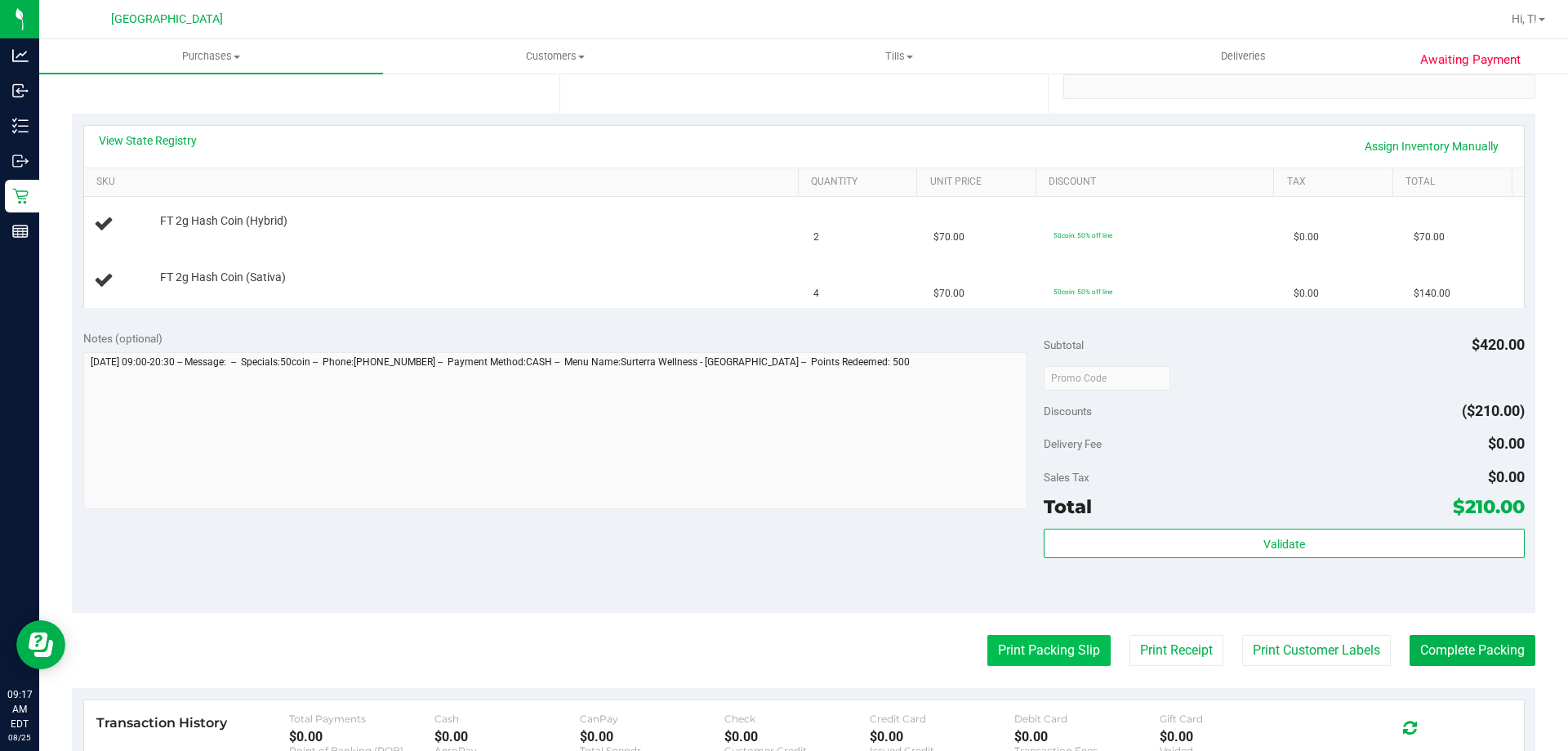
click at [1052, 655] on button "Print Packing Slip" at bounding box center [1049, 650] width 124 height 31
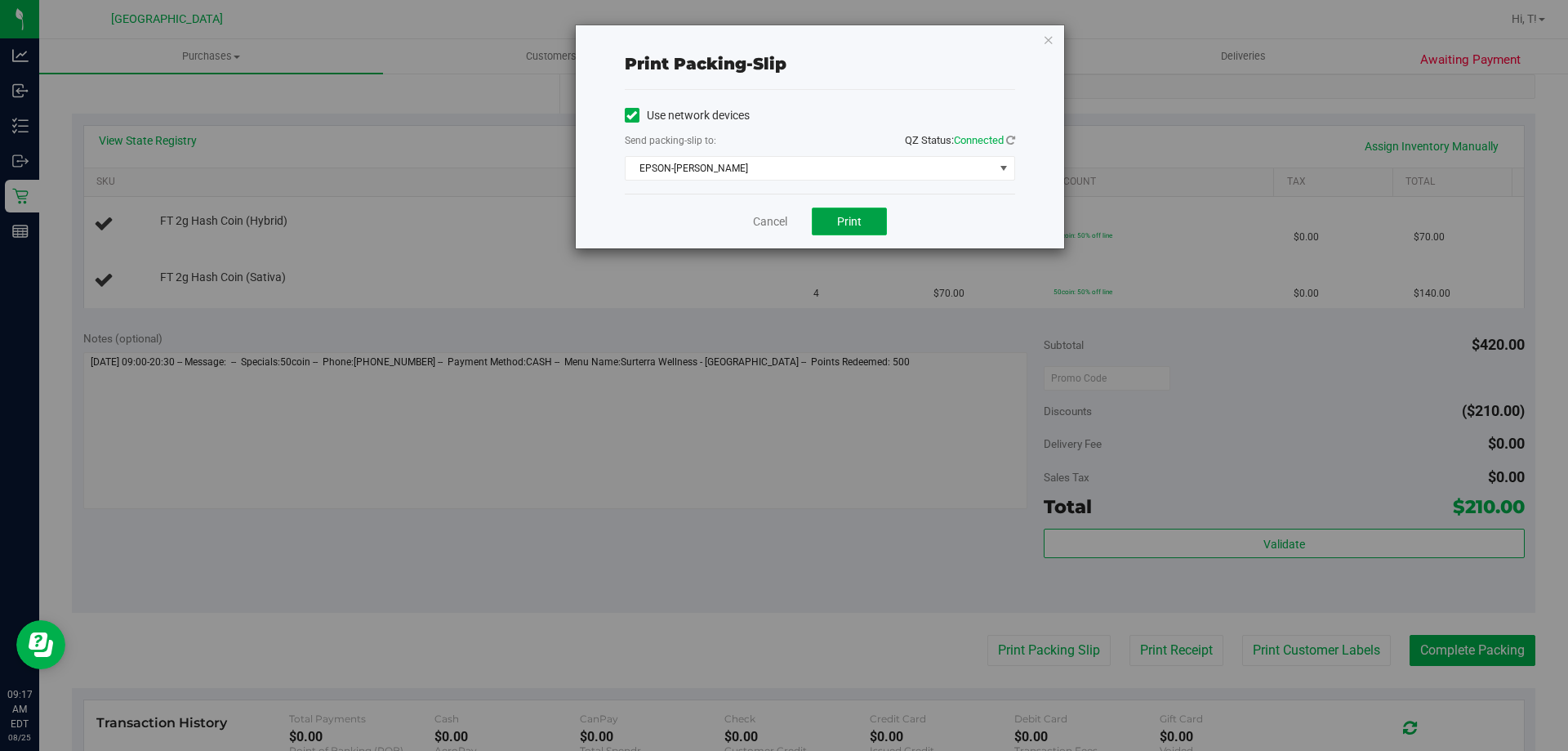
click at [862, 217] on button "Print" at bounding box center [848, 221] width 75 height 28
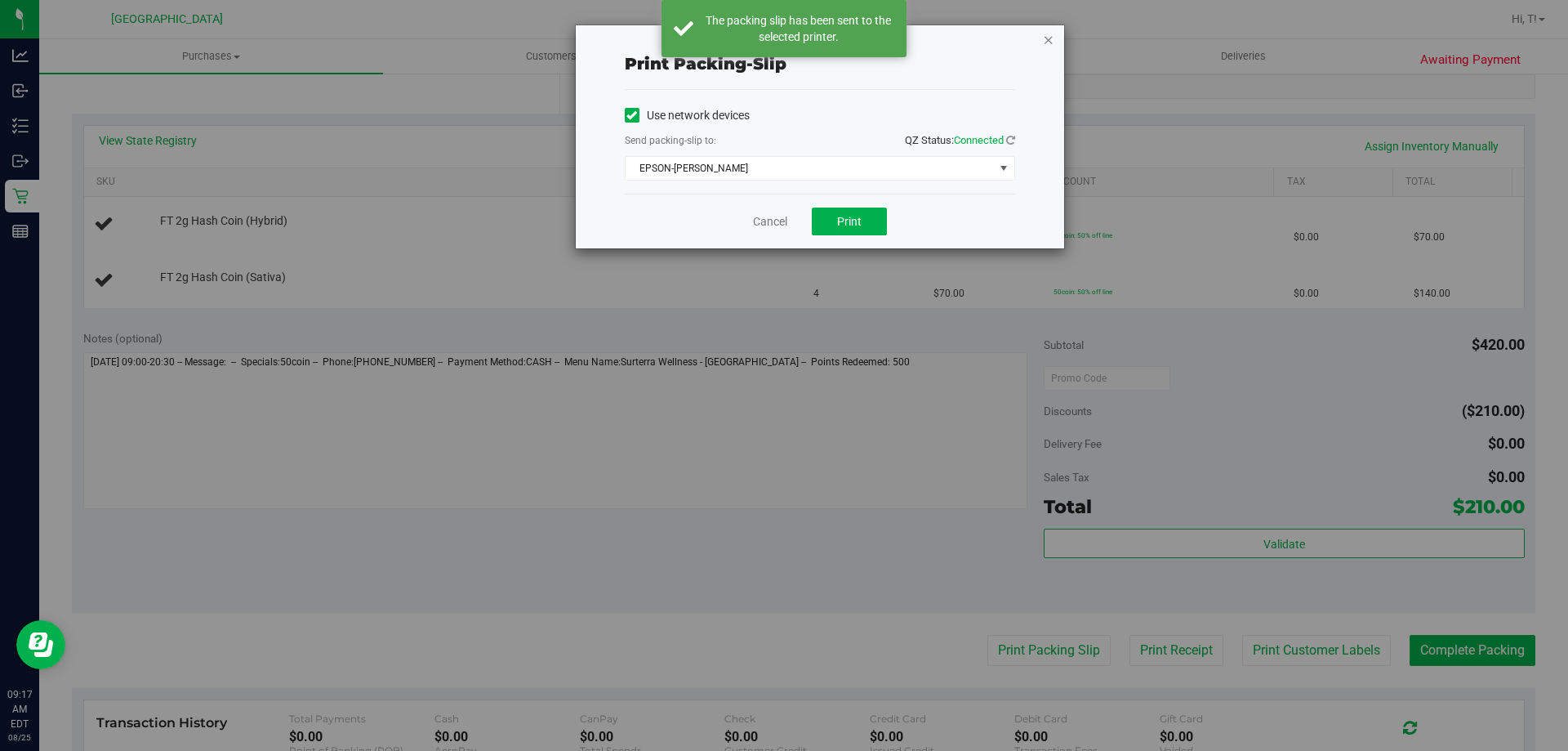
click at [1044, 41] on icon "button" at bounding box center [1049, 40] width 12 height 20
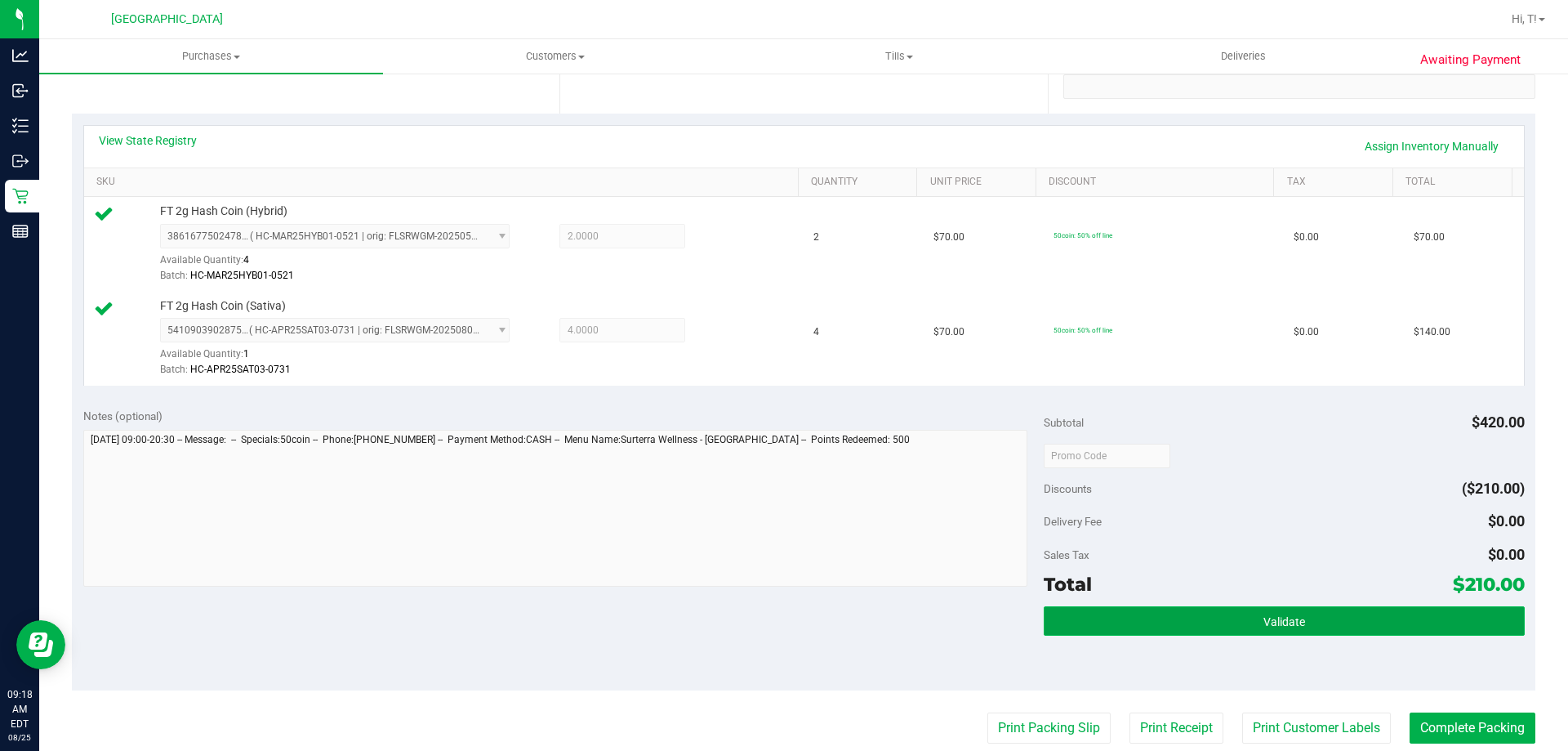
click at [1232, 627] on button "Validate" at bounding box center [1284, 620] width 481 height 30
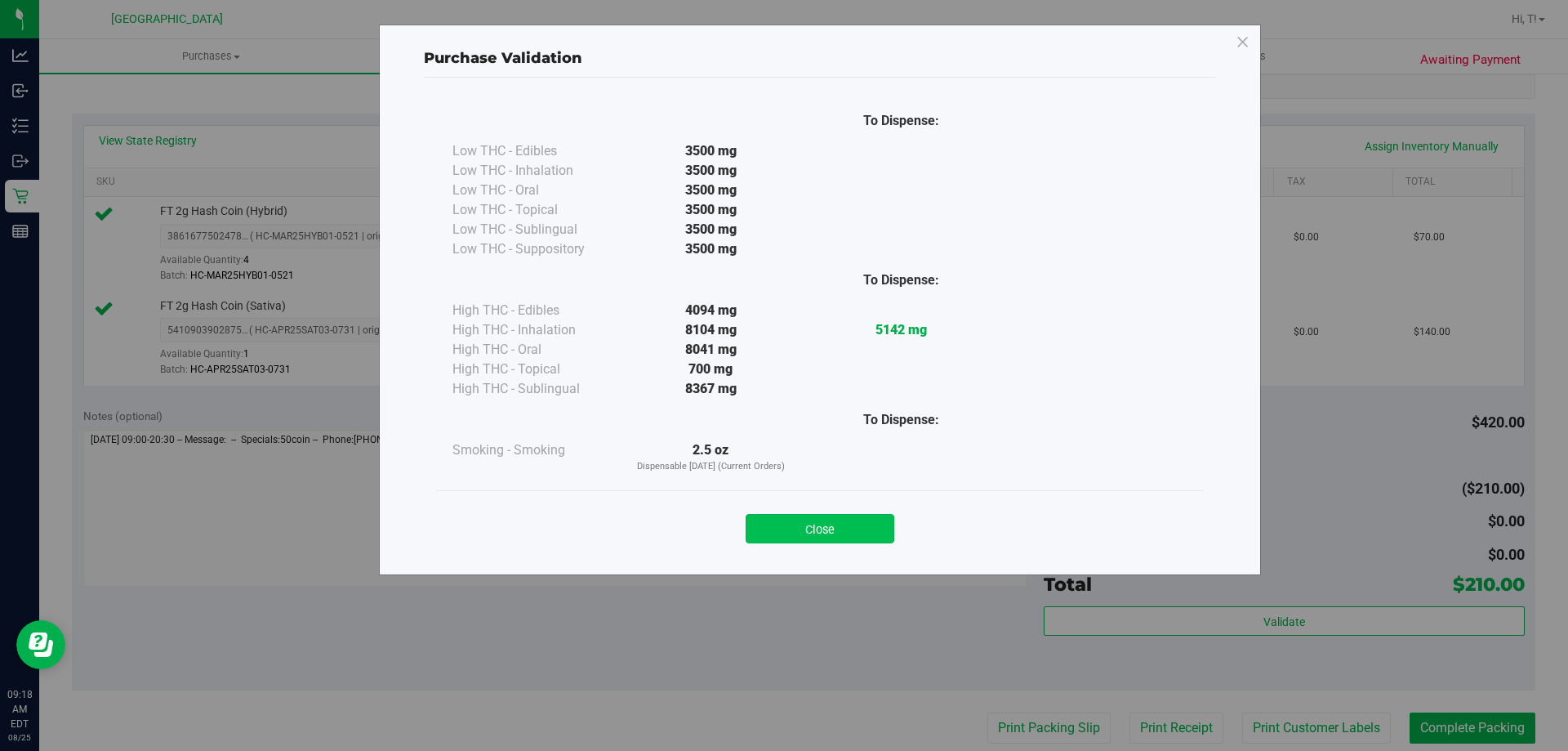
click at [846, 524] on button "Close" at bounding box center [820, 528] width 149 height 30
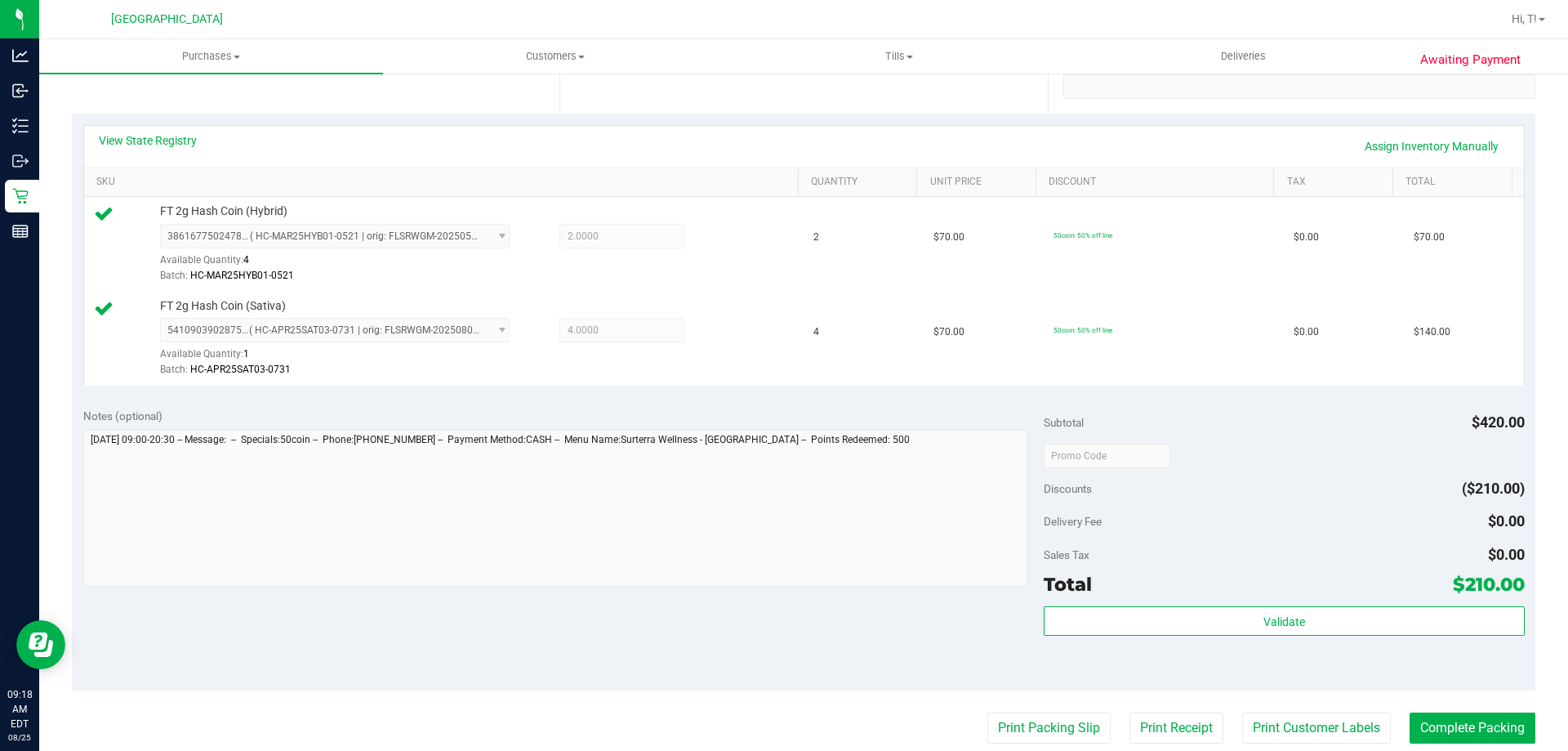
scroll to position [0, 0]
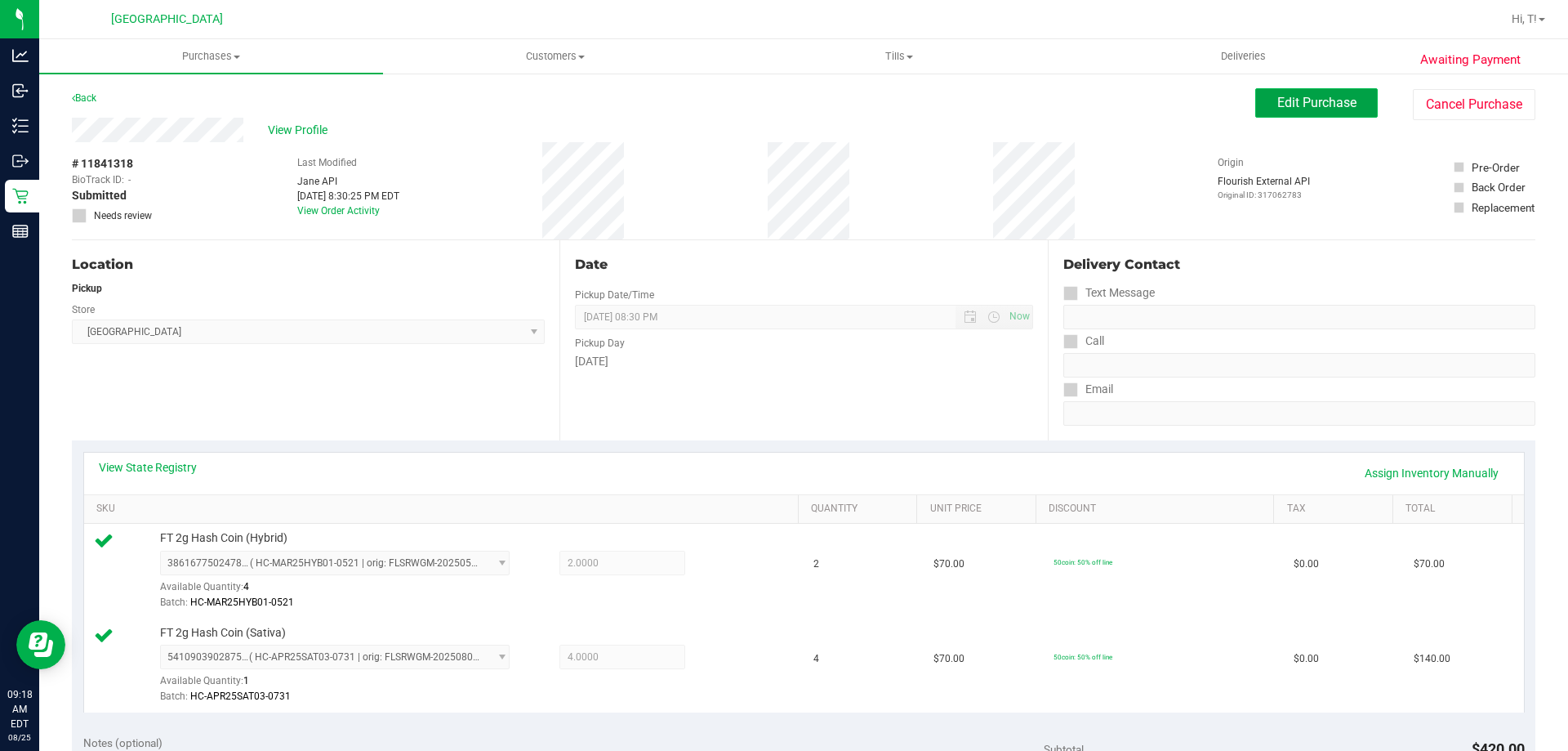
click at [1278, 103] on span "Edit Purchase" at bounding box center [1317, 102] width 79 height 15
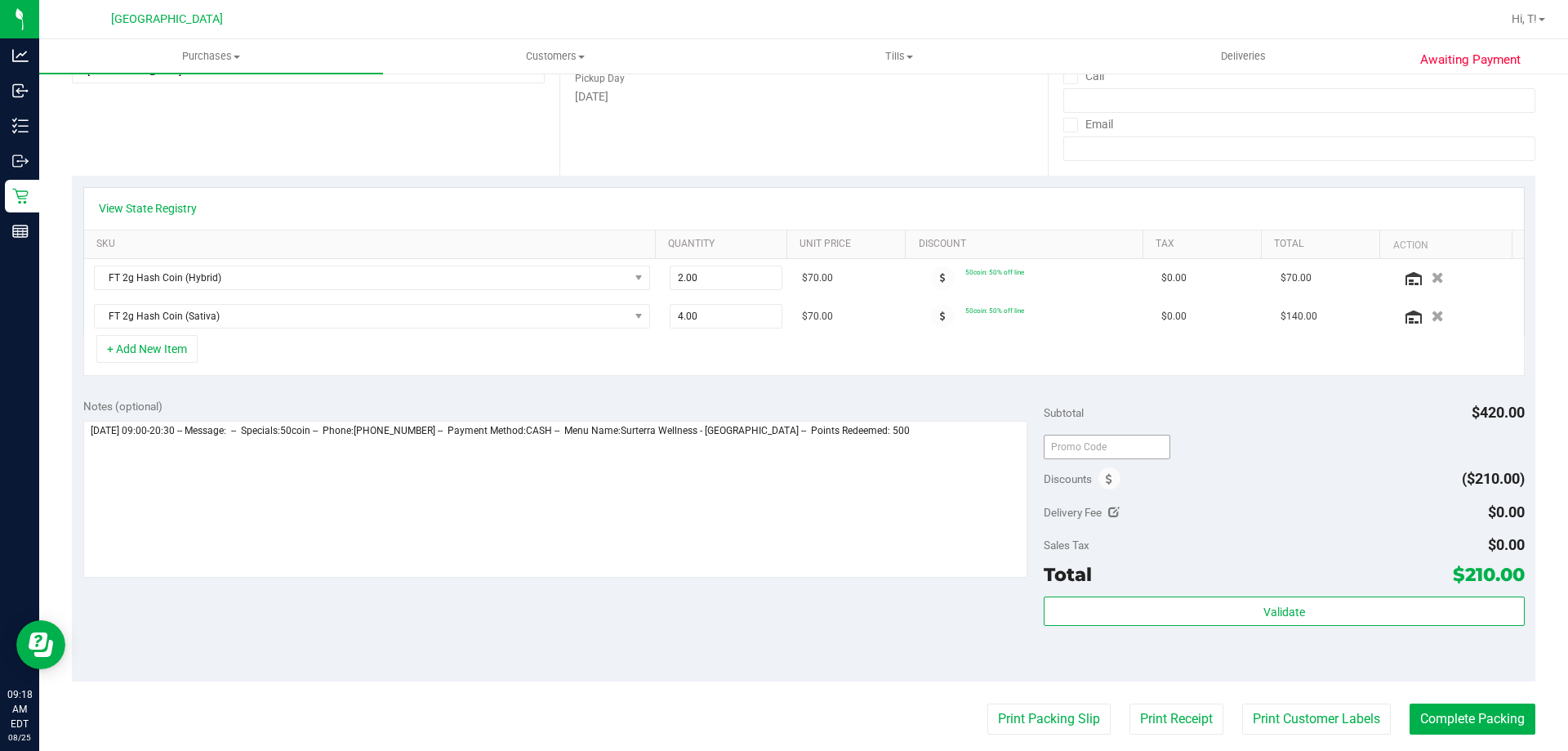
scroll to position [326, 0]
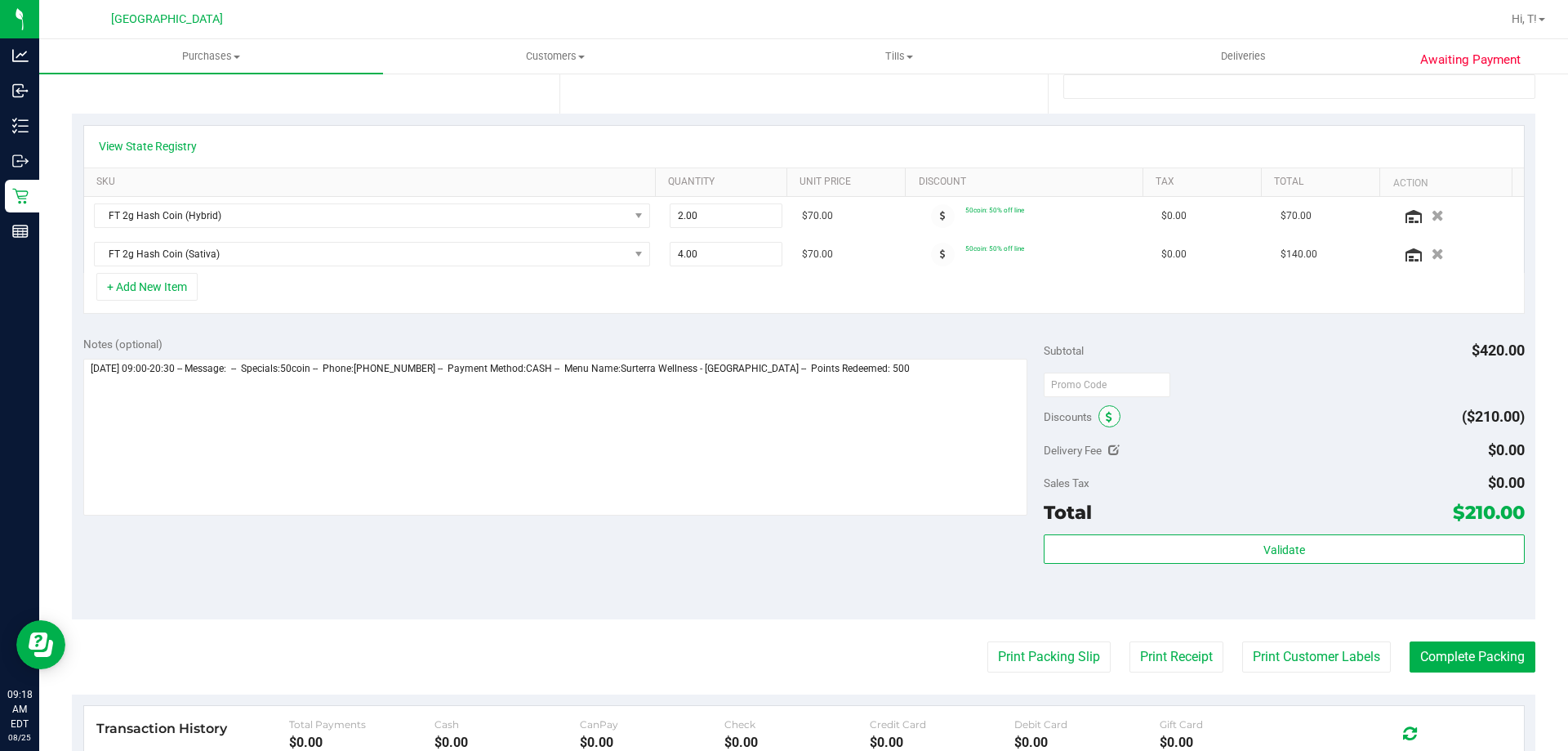
click at [1106, 406] on span at bounding box center [1109, 416] width 22 height 22
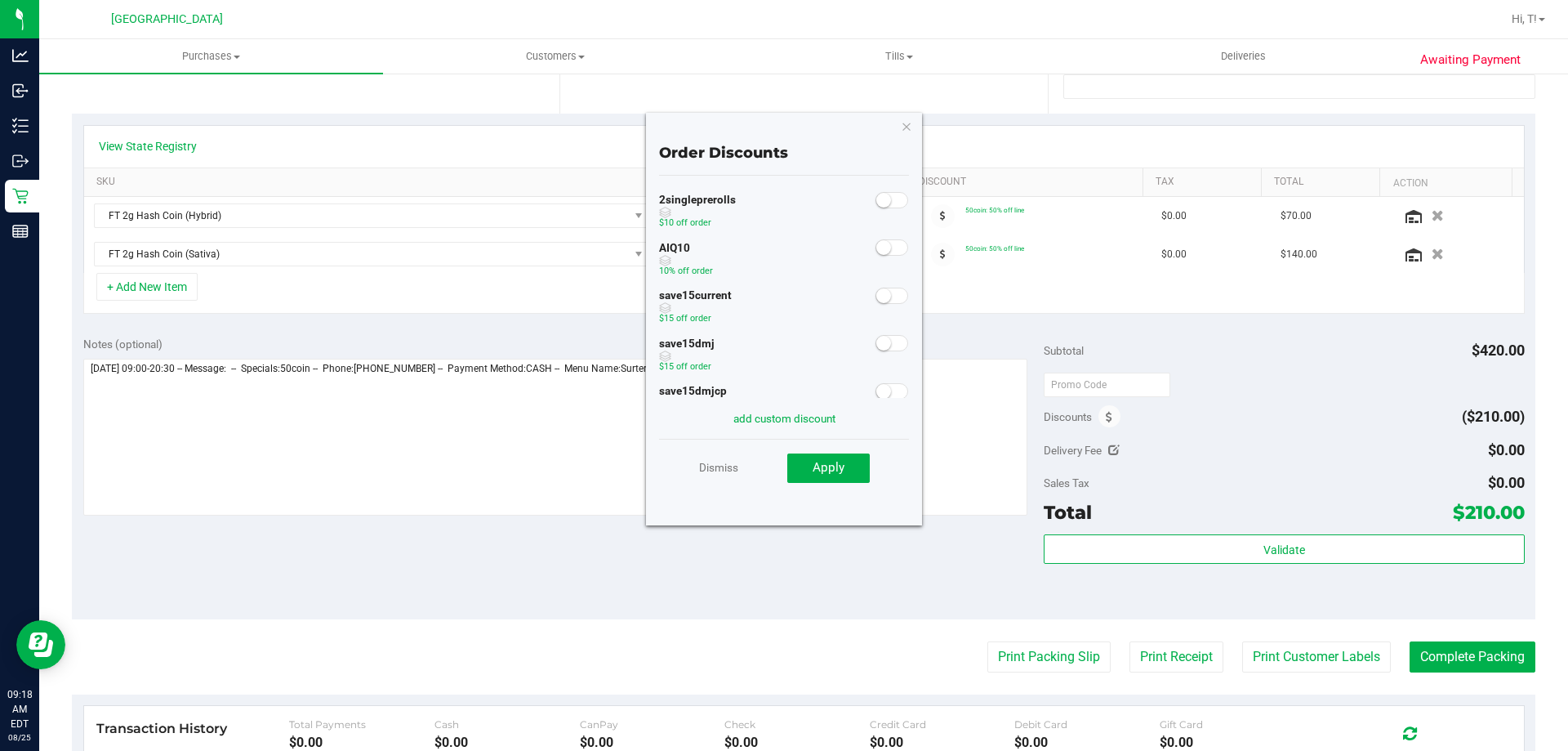
click at [876, 248] on small at bounding box center [884, 247] width 14 height 14
click at [830, 476] on button "Apply" at bounding box center [828, 468] width 82 height 30
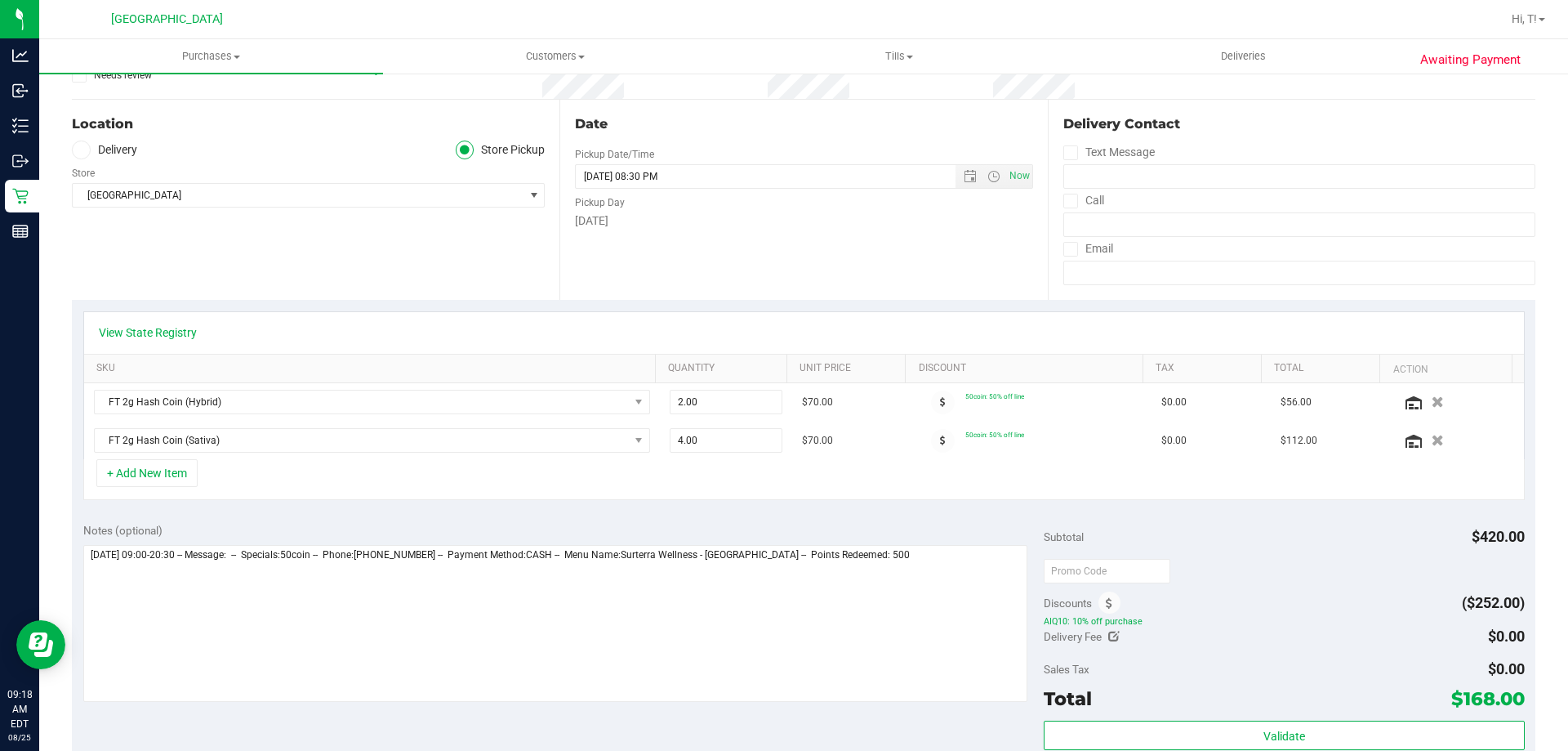
scroll to position [0, 0]
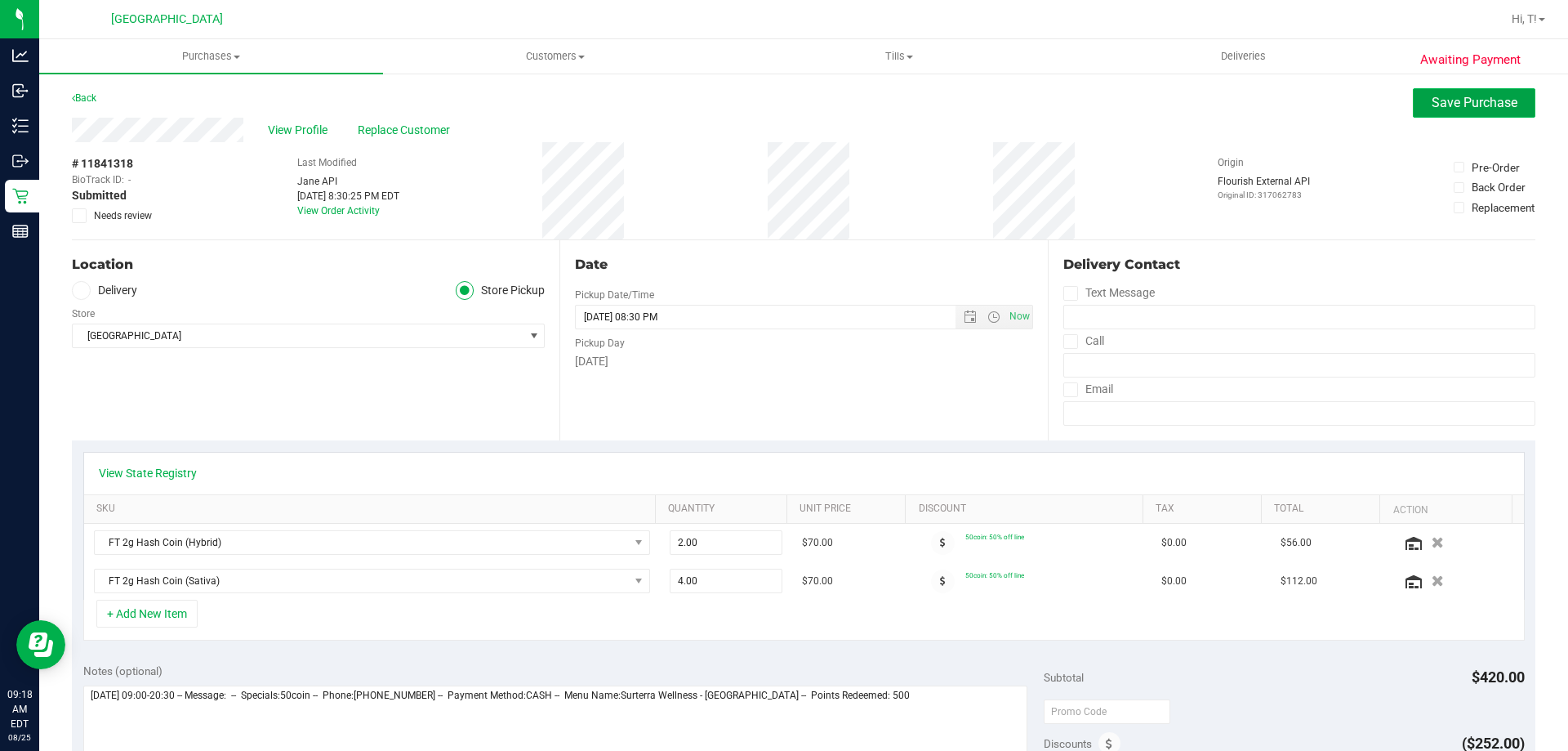
click at [1417, 104] on button "Save Purchase" at bounding box center [1474, 103] width 123 height 30
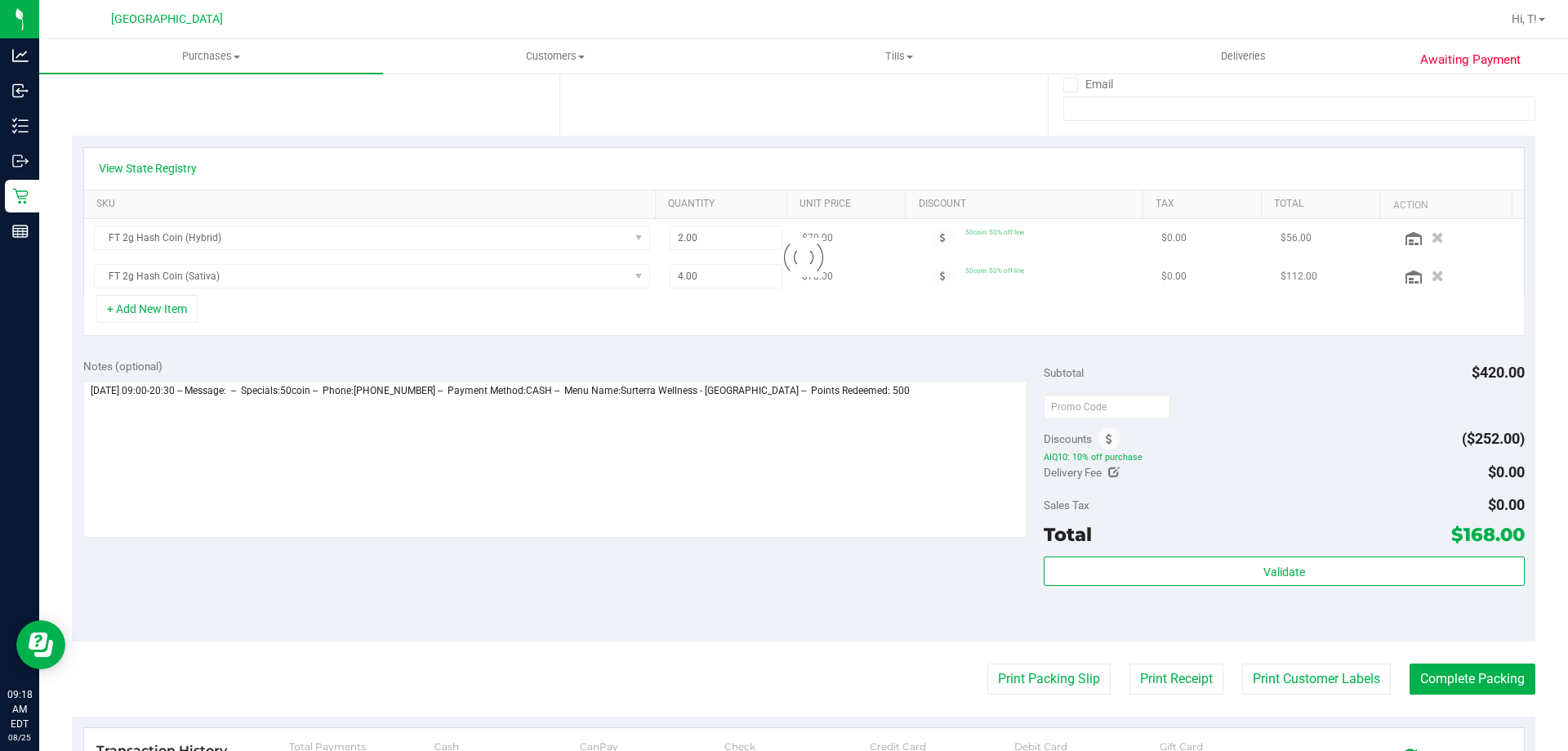
scroll to position [326, 0]
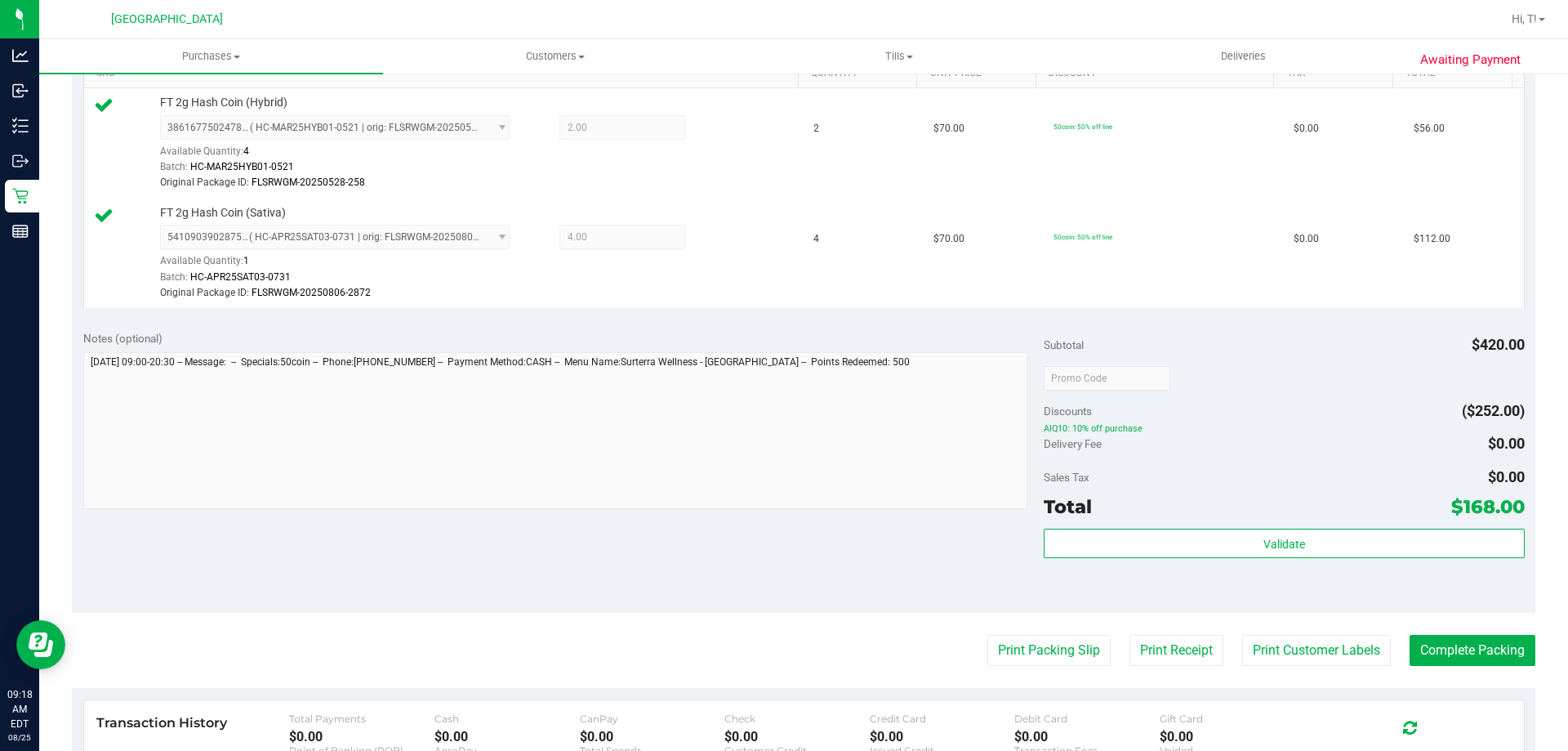
scroll to position [572, 0]
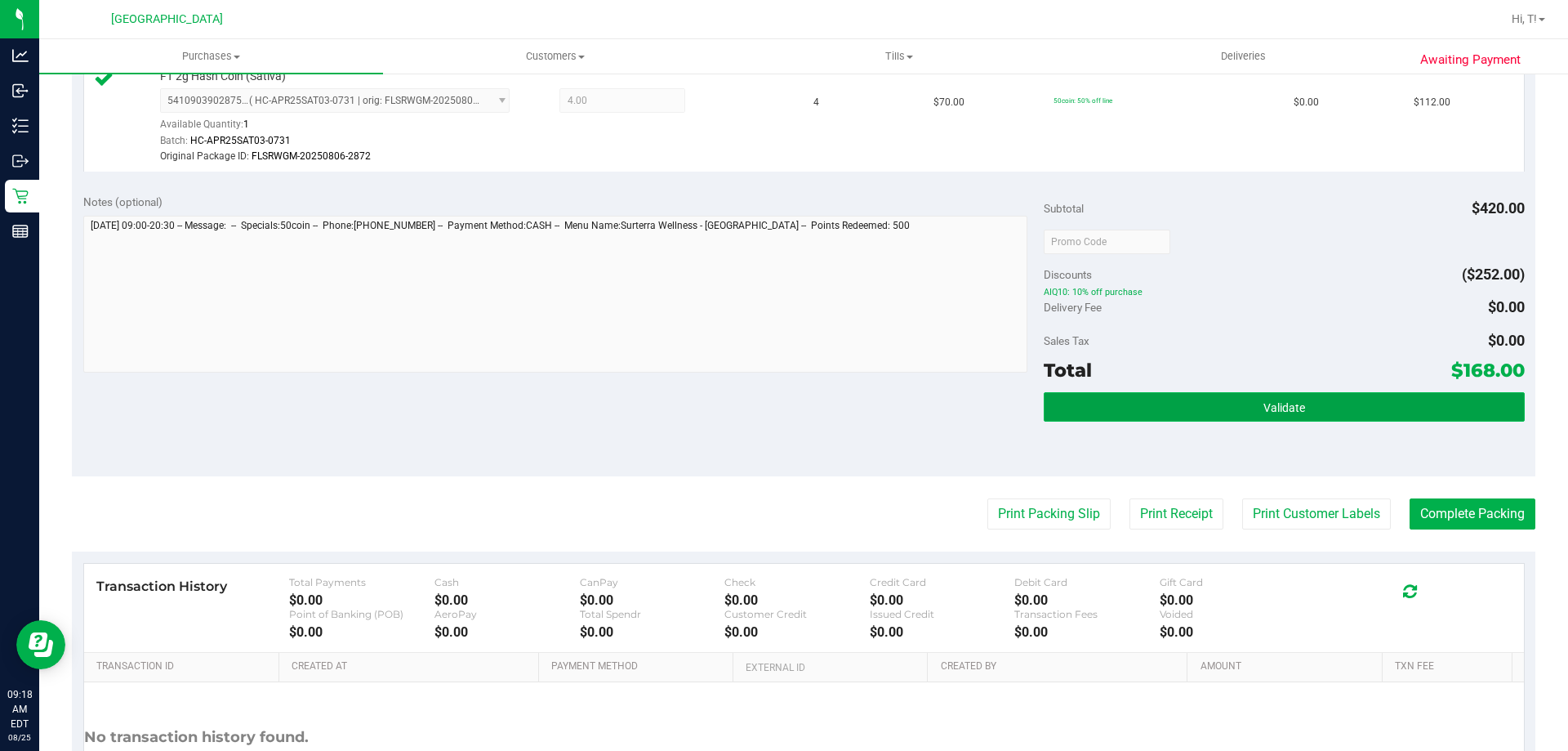
click at [1270, 411] on span "Validate" at bounding box center [1284, 408] width 41 height 13
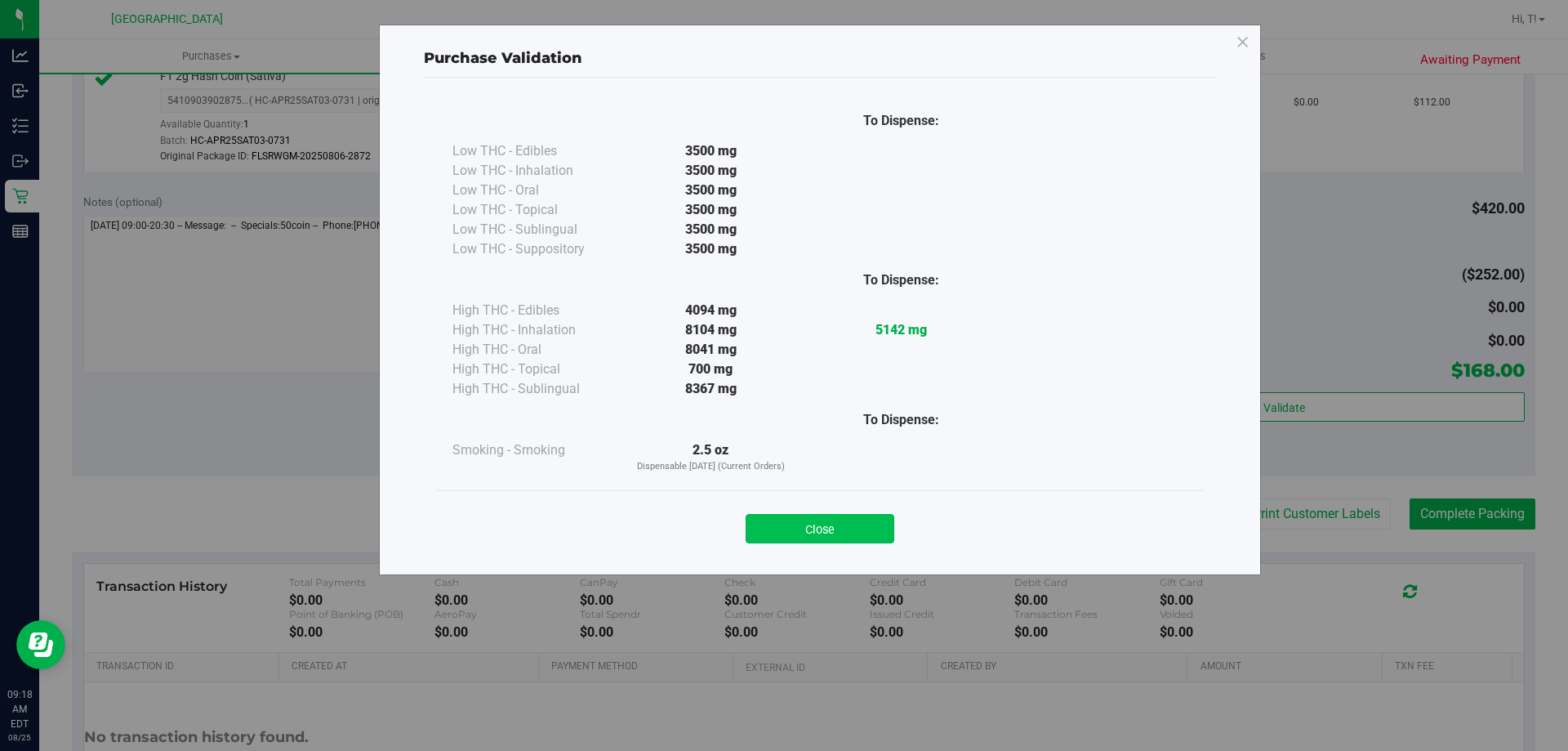
click at [805, 518] on button "Close" at bounding box center [820, 528] width 149 height 30
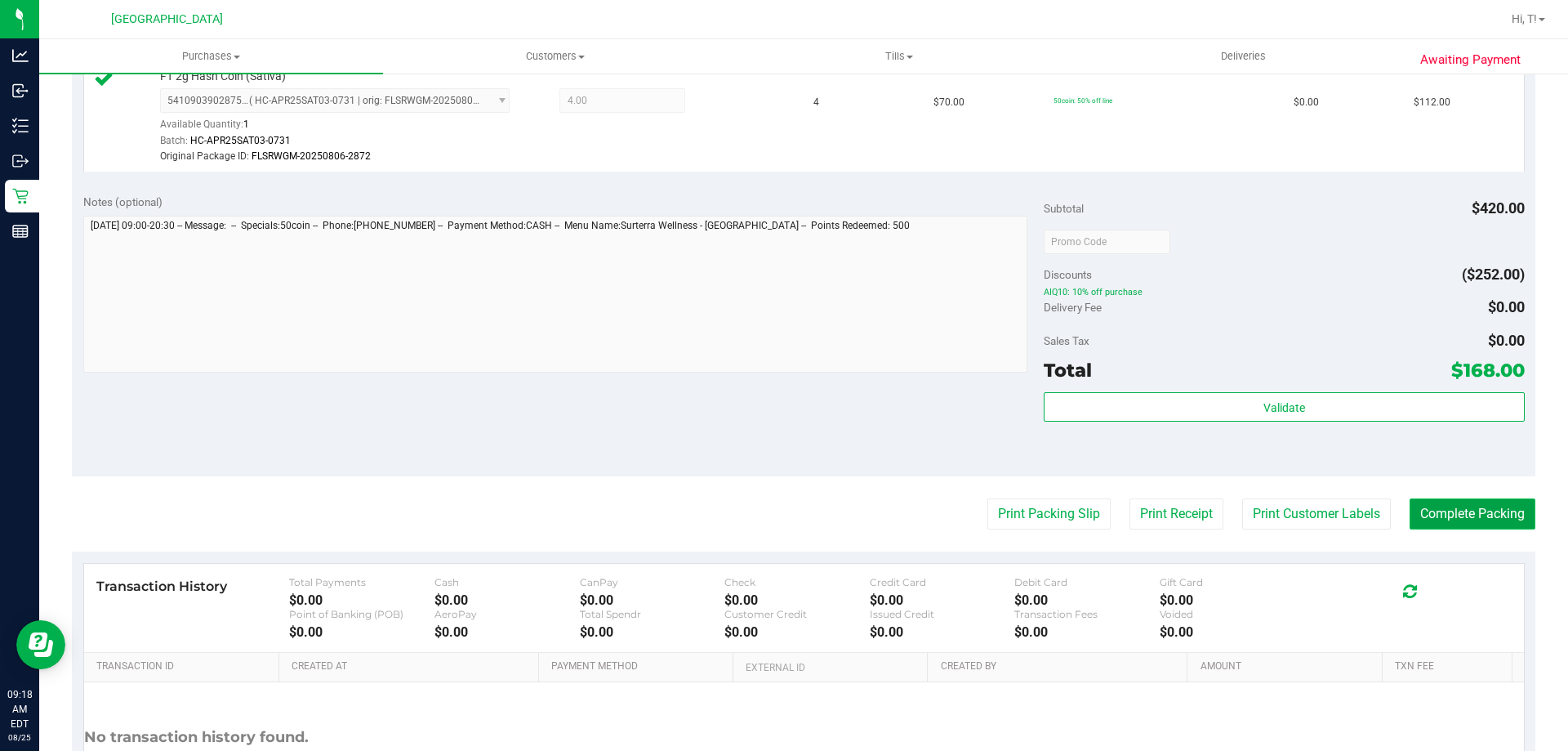
click at [1445, 520] on button "Complete Packing" at bounding box center [1473, 514] width 126 height 31
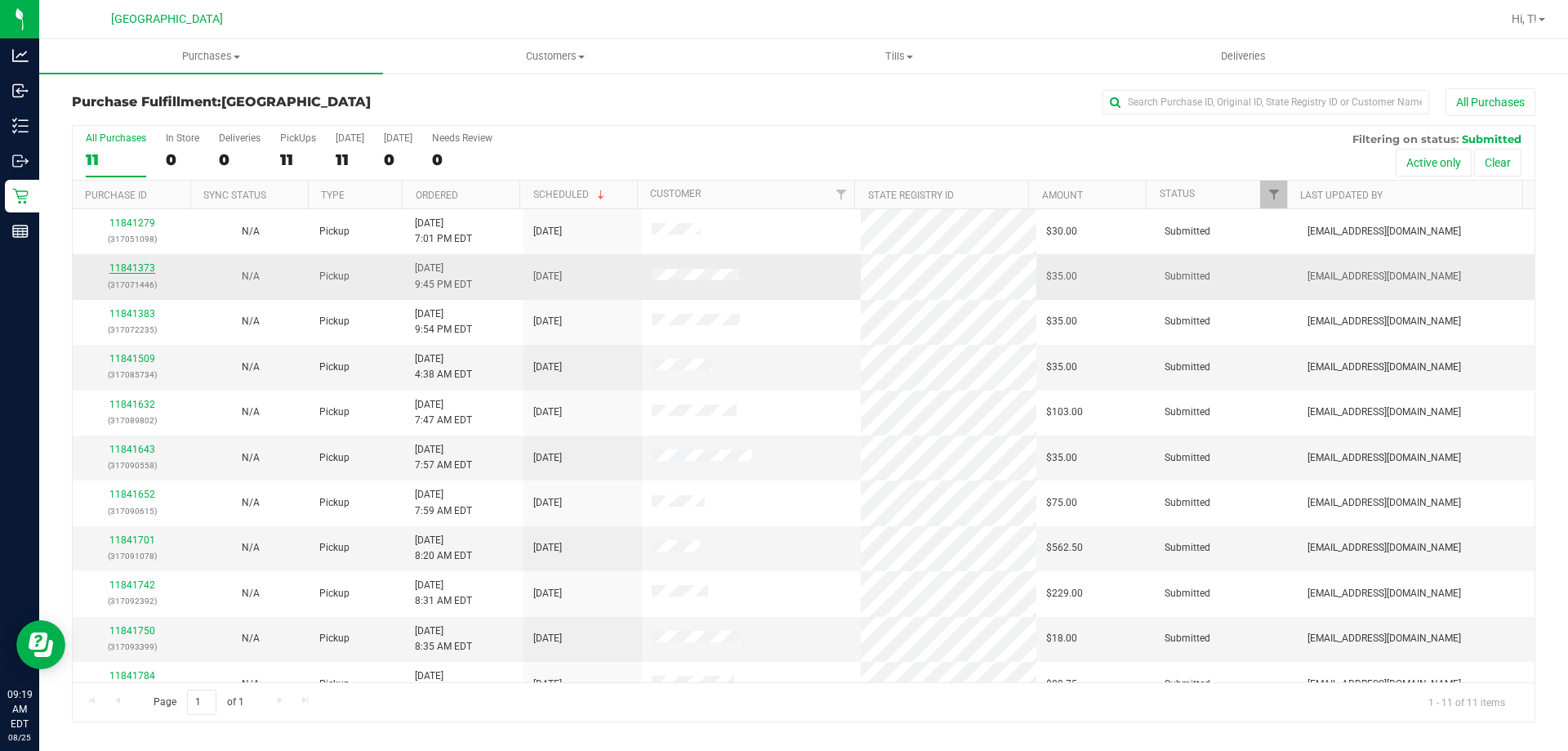
click at [127, 269] on link "11841373" at bounding box center [132, 268] width 46 height 12
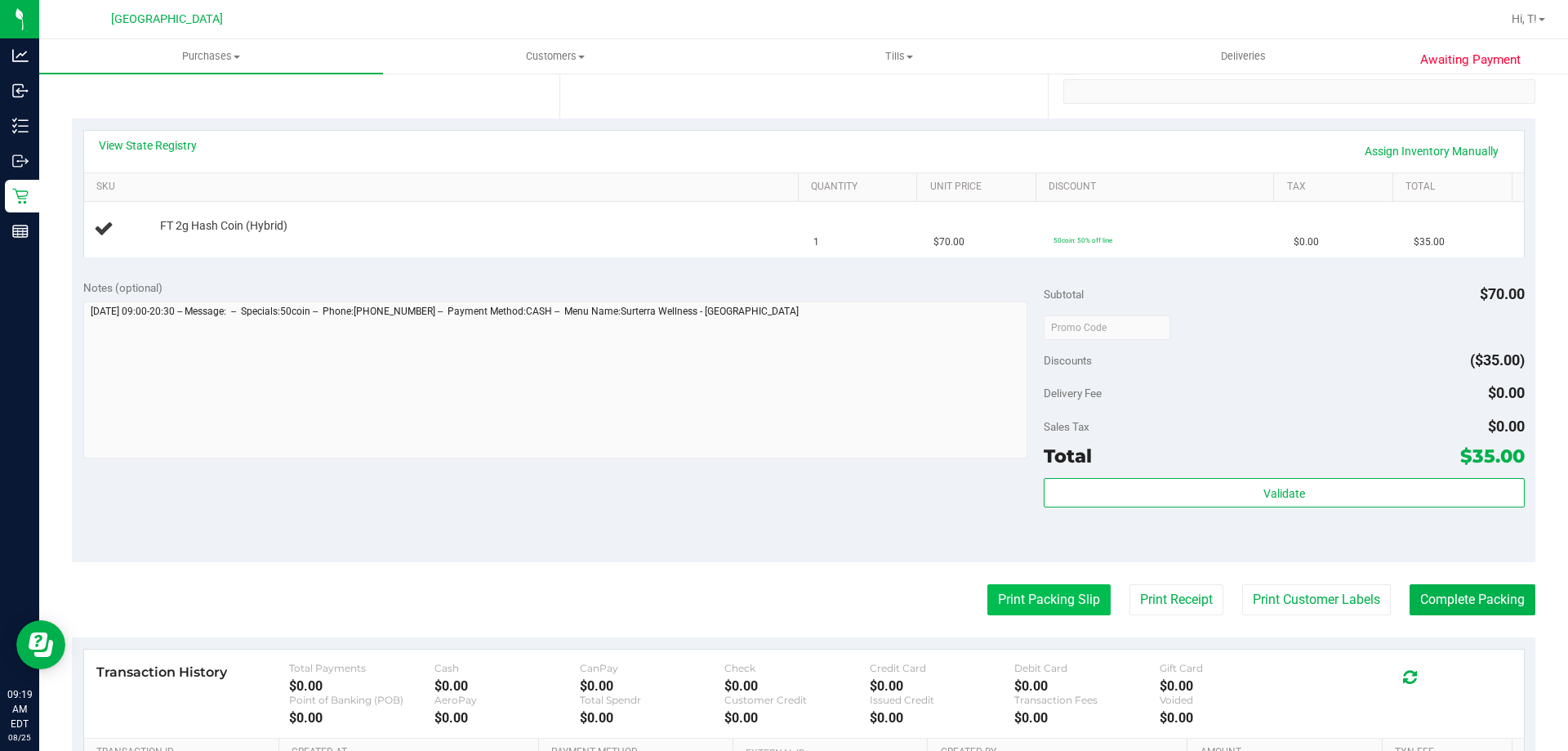
scroll to position [326, 0]
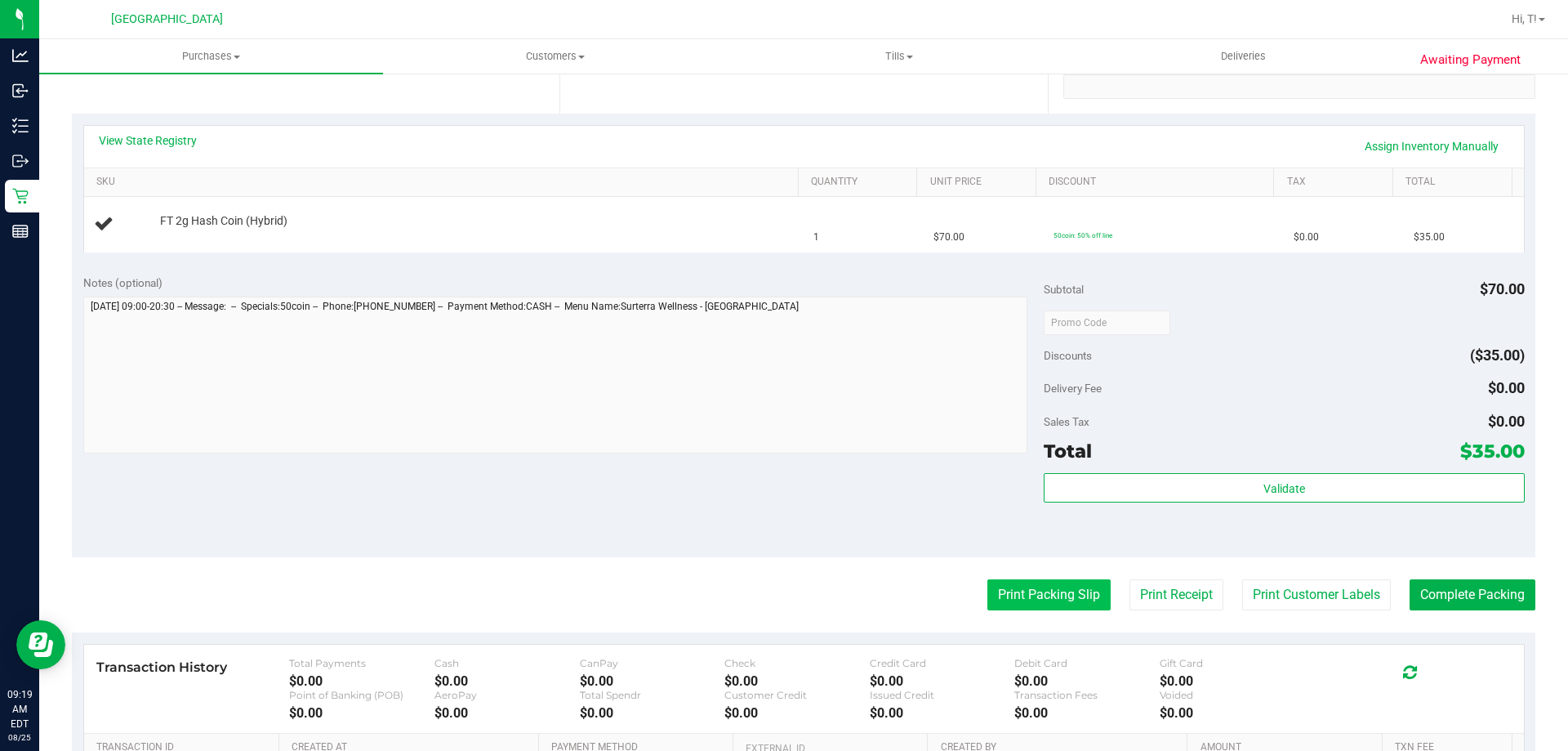
click at [1041, 594] on button "Print Packing Slip" at bounding box center [1049, 594] width 124 height 31
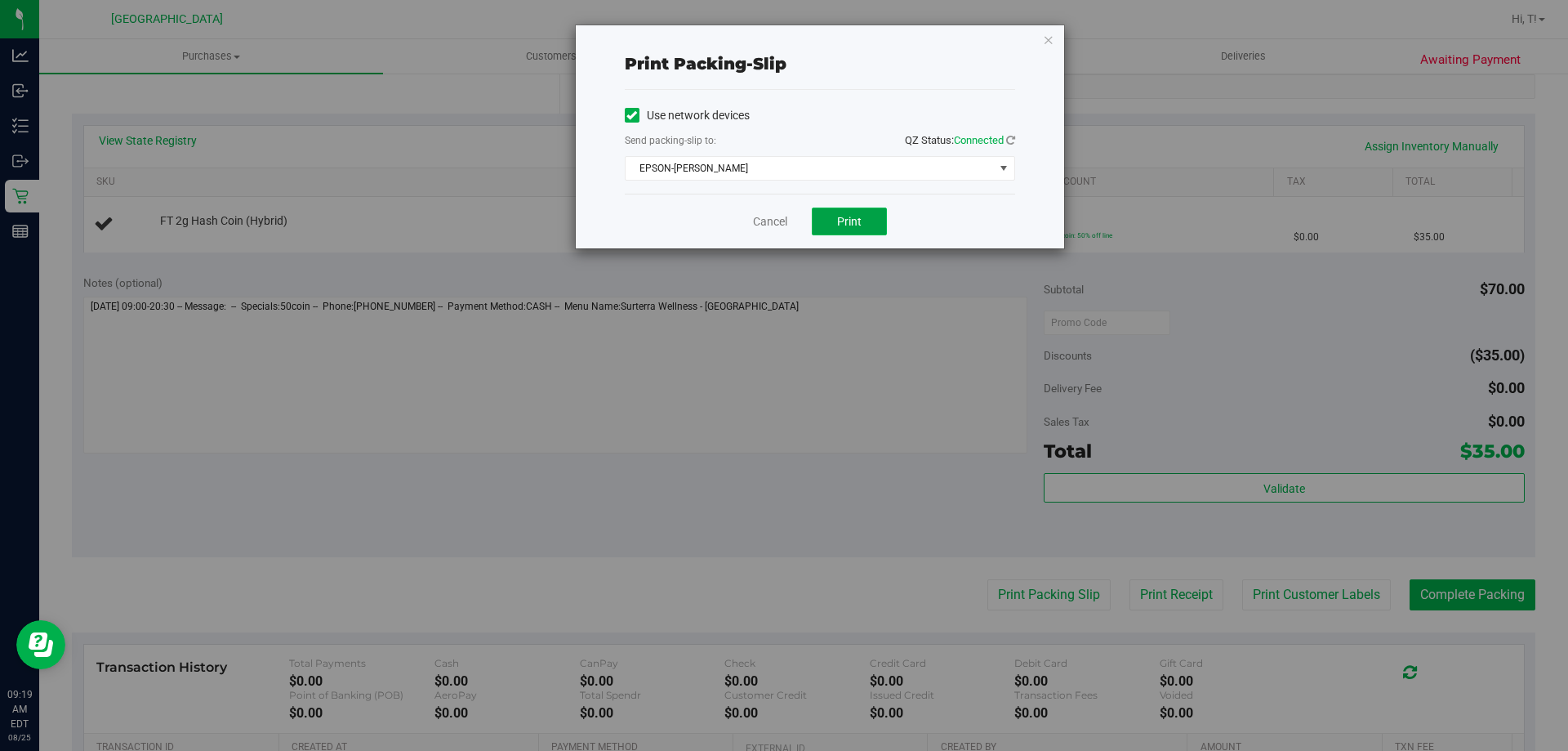
click at [872, 224] on button "Print" at bounding box center [848, 221] width 75 height 28
click at [757, 221] on link "Cancel" at bounding box center [770, 221] width 34 height 17
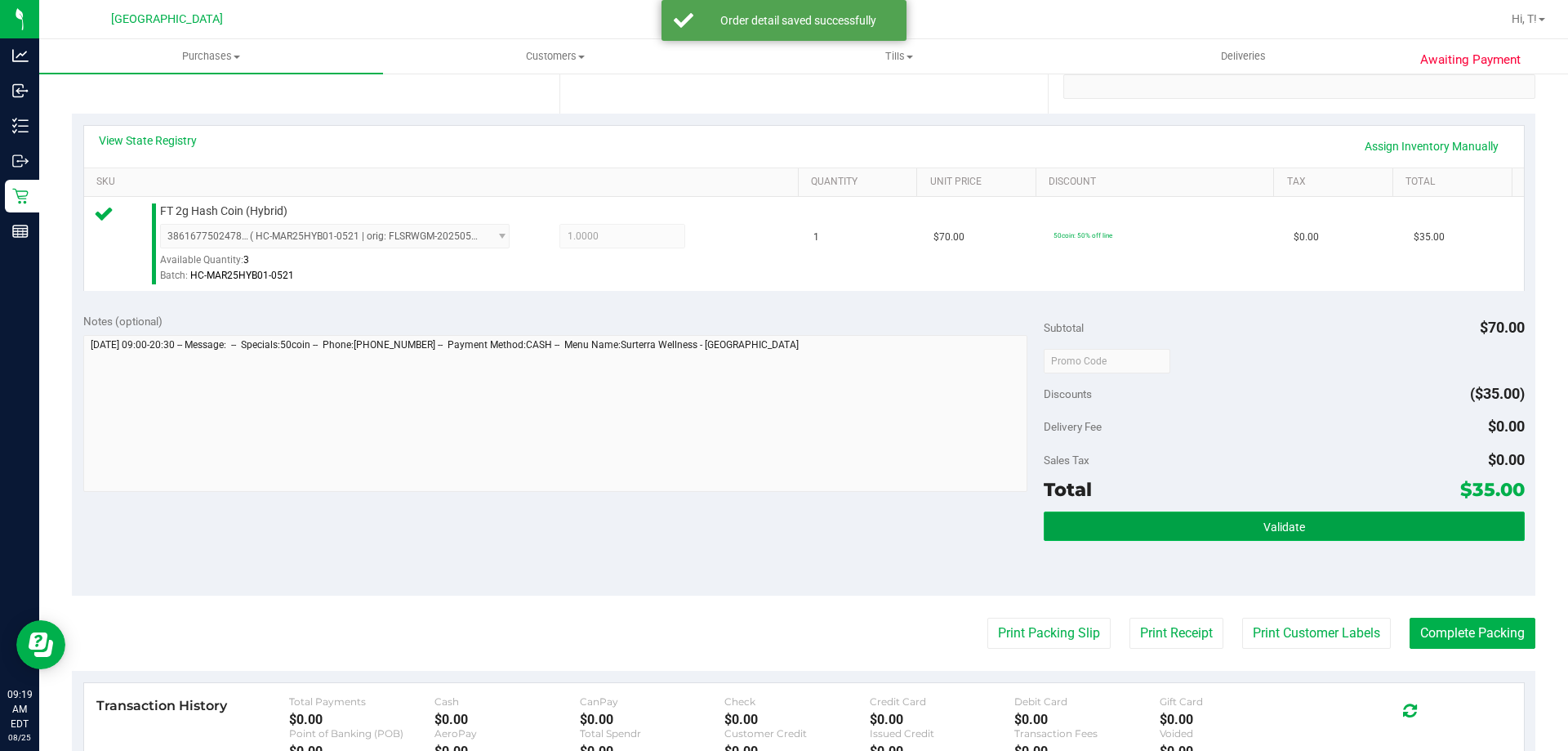
click at [1225, 531] on button "Validate" at bounding box center [1284, 526] width 481 height 30
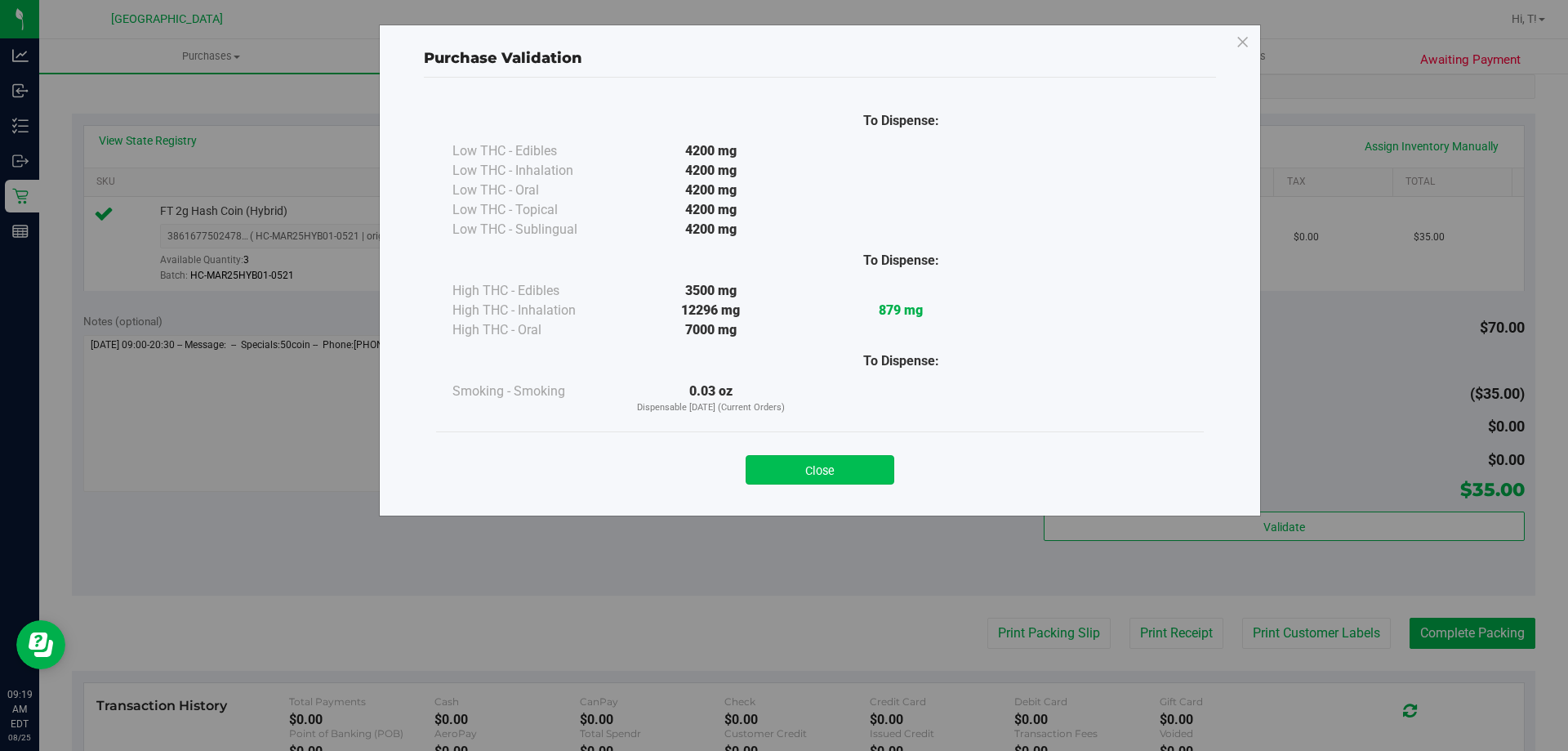
click at [839, 466] on button "Close" at bounding box center [820, 470] width 149 height 30
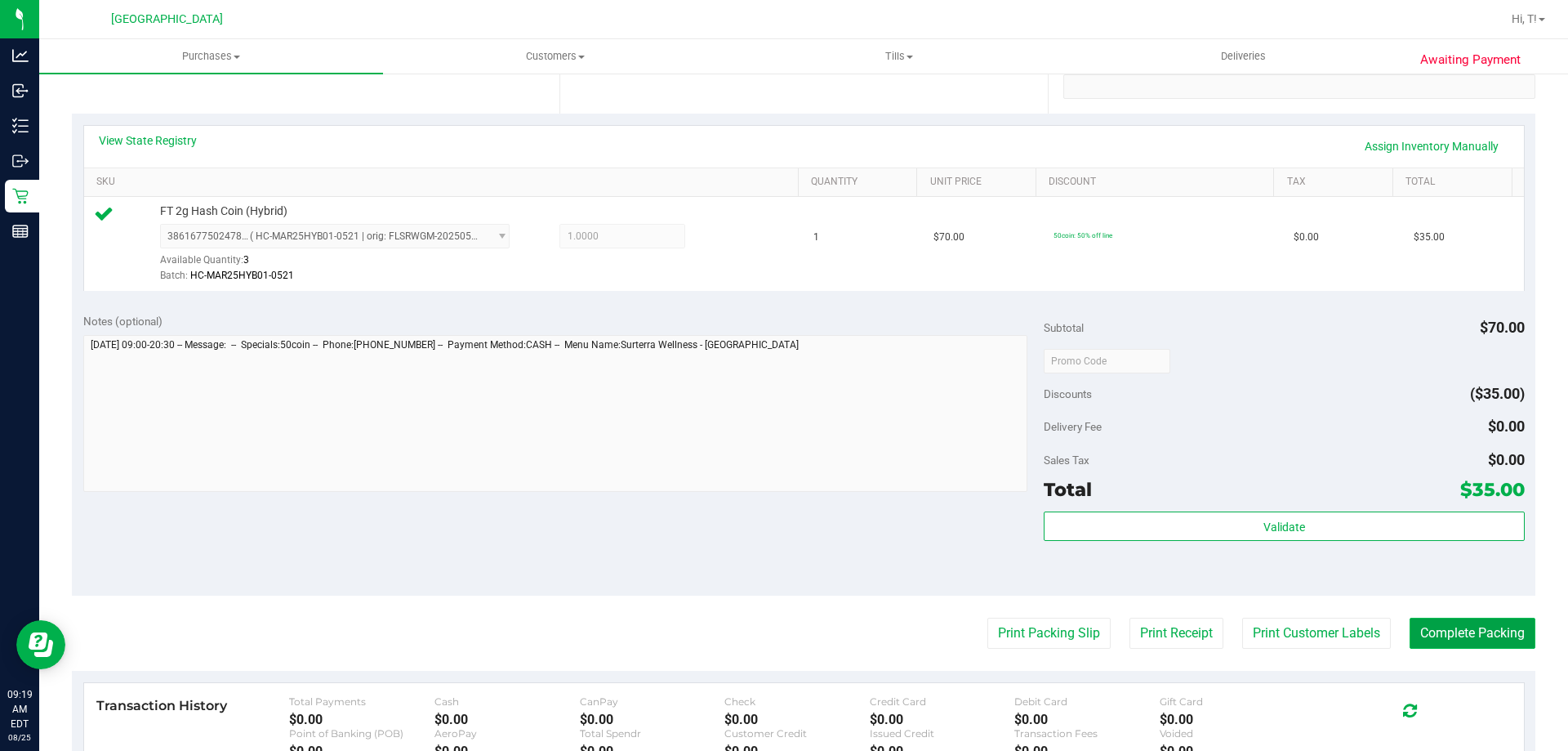
click at [1460, 639] on button "Complete Packing" at bounding box center [1473, 633] width 126 height 31
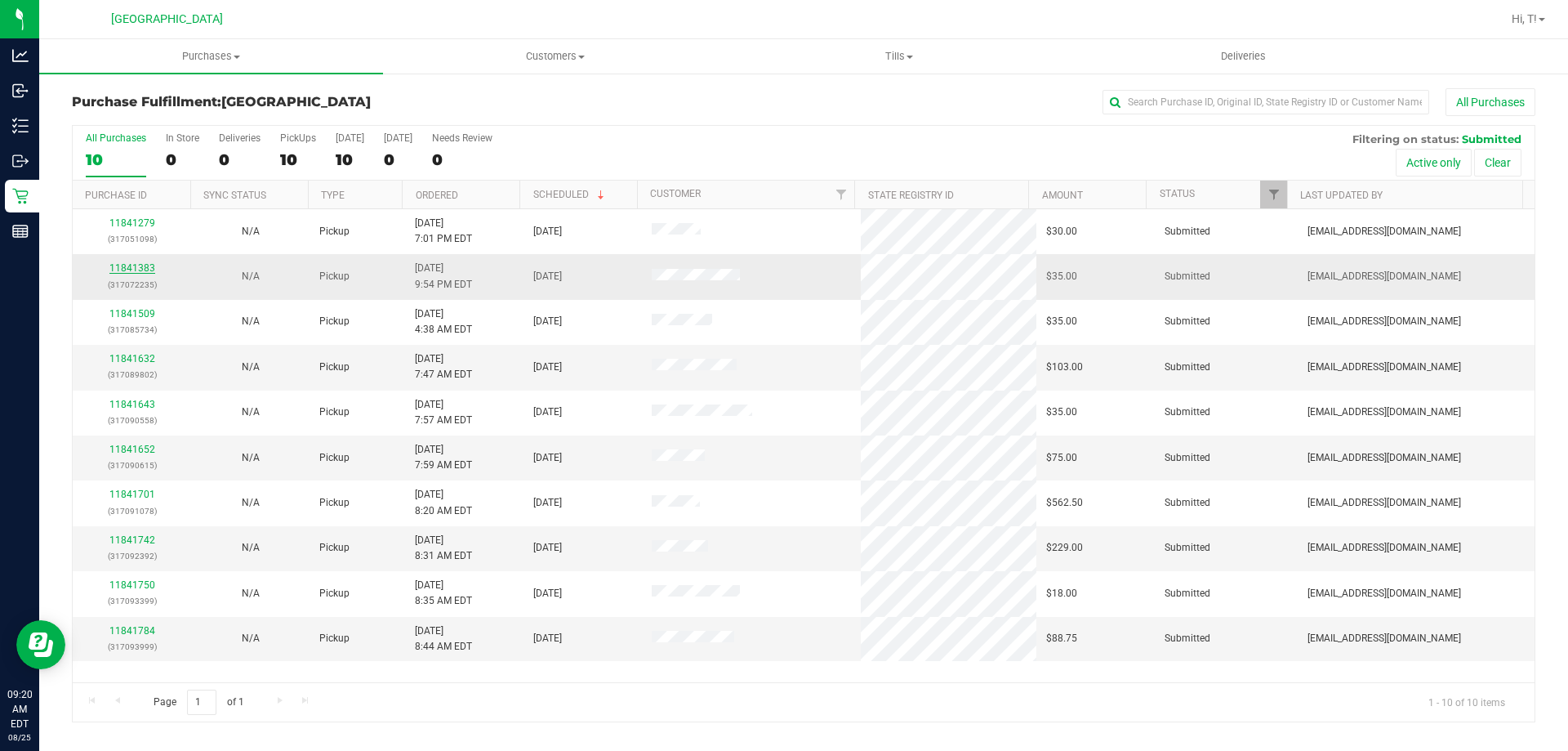
click at [133, 270] on link "11841383" at bounding box center [132, 268] width 46 height 12
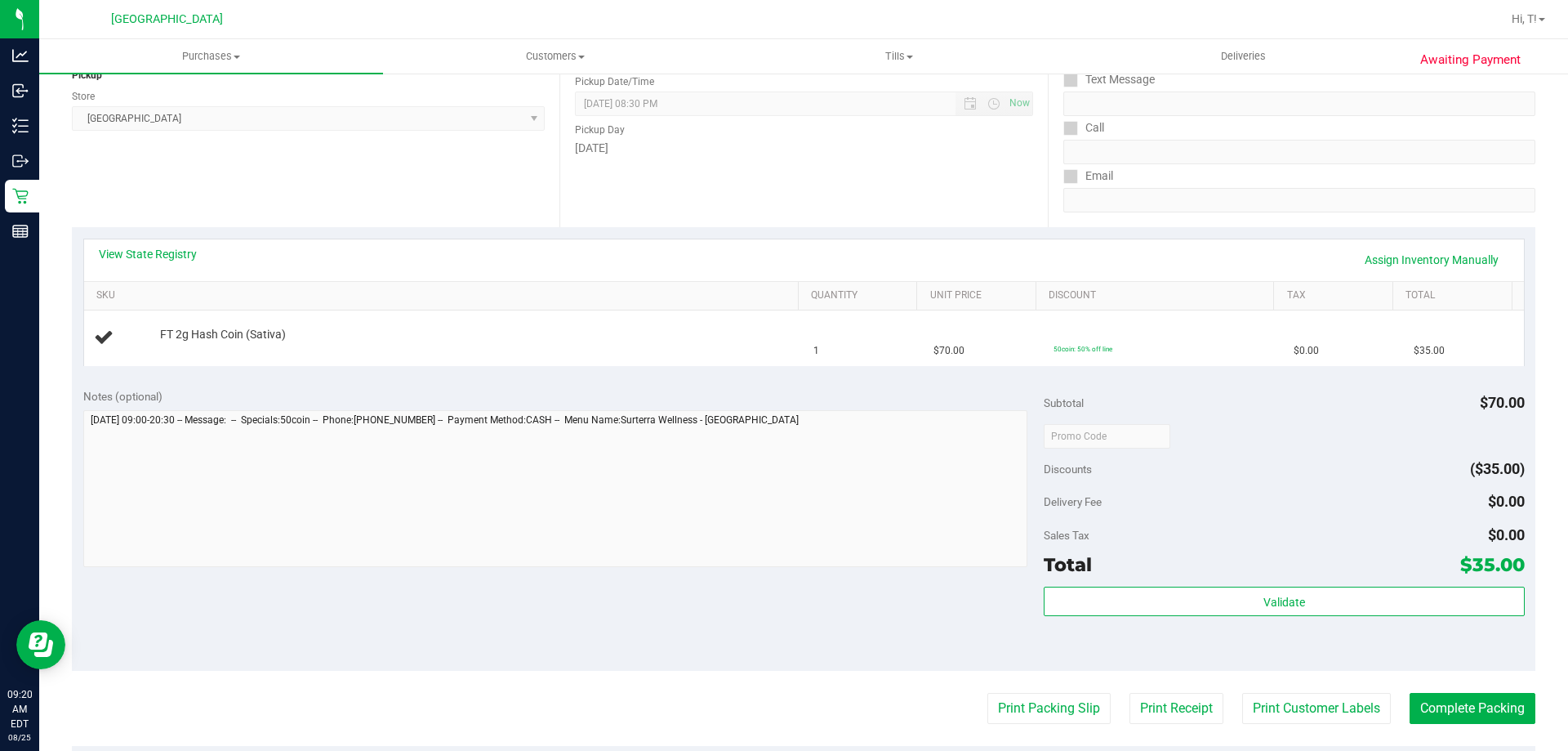
scroll to position [245, 0]
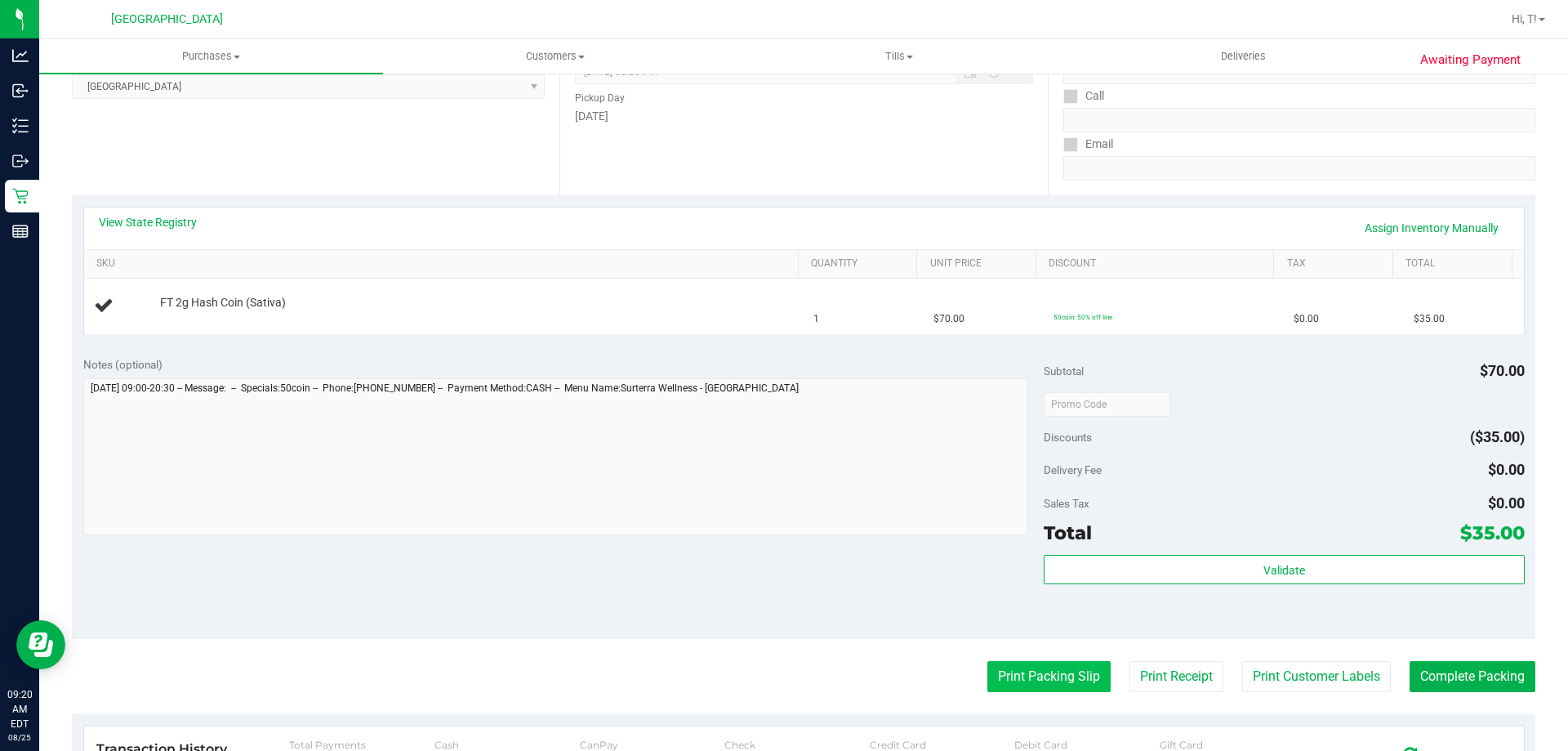
click at [1054, 675] on button "Print Packing Slip" at bounding box center [1049, 676] width 124 height 31
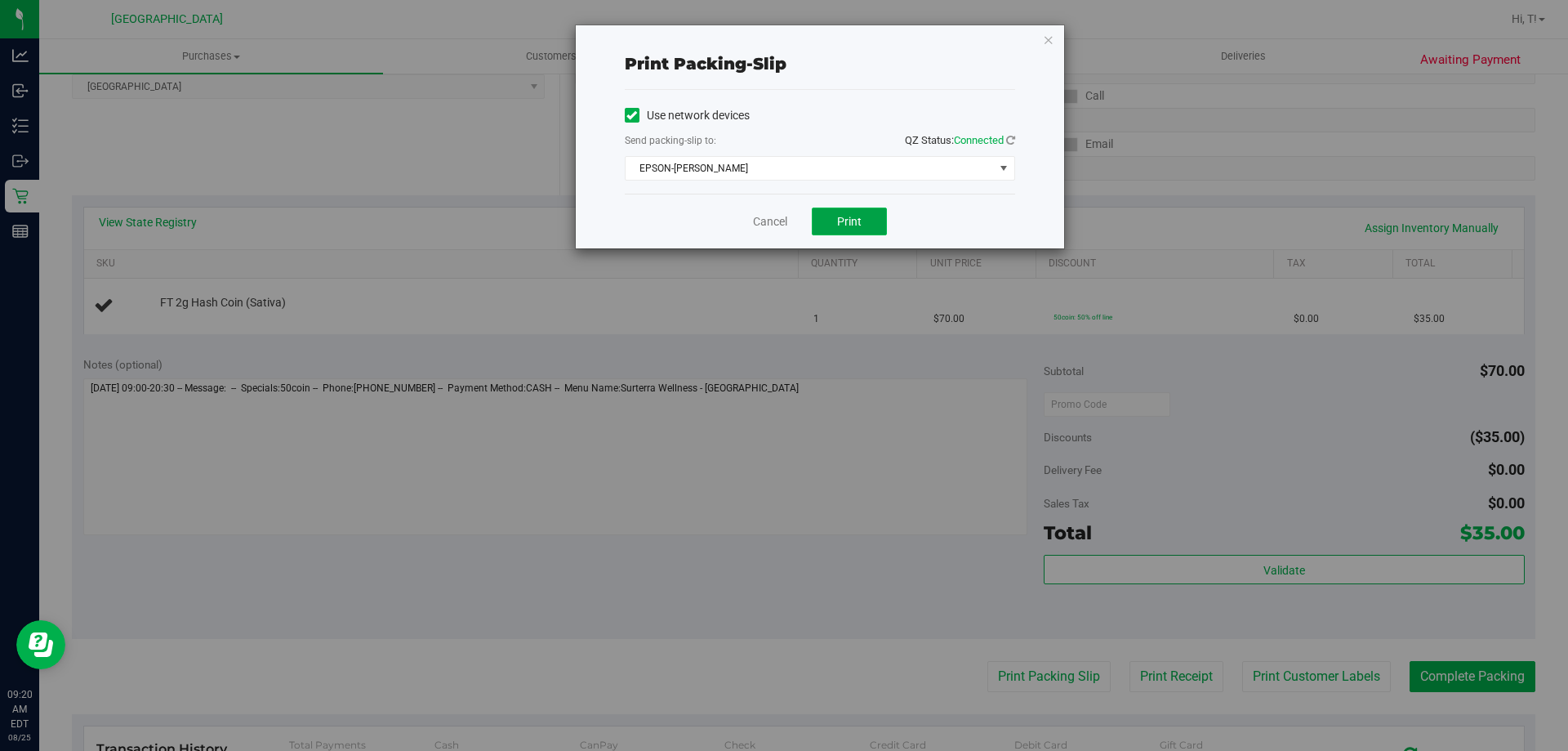
click at [865, 223] on button "Print" at bounding box center [848, 221] width 75 height 28
click at [777, 219] on link "Cancel" at bounding box center [770, 221] width 34 height 17
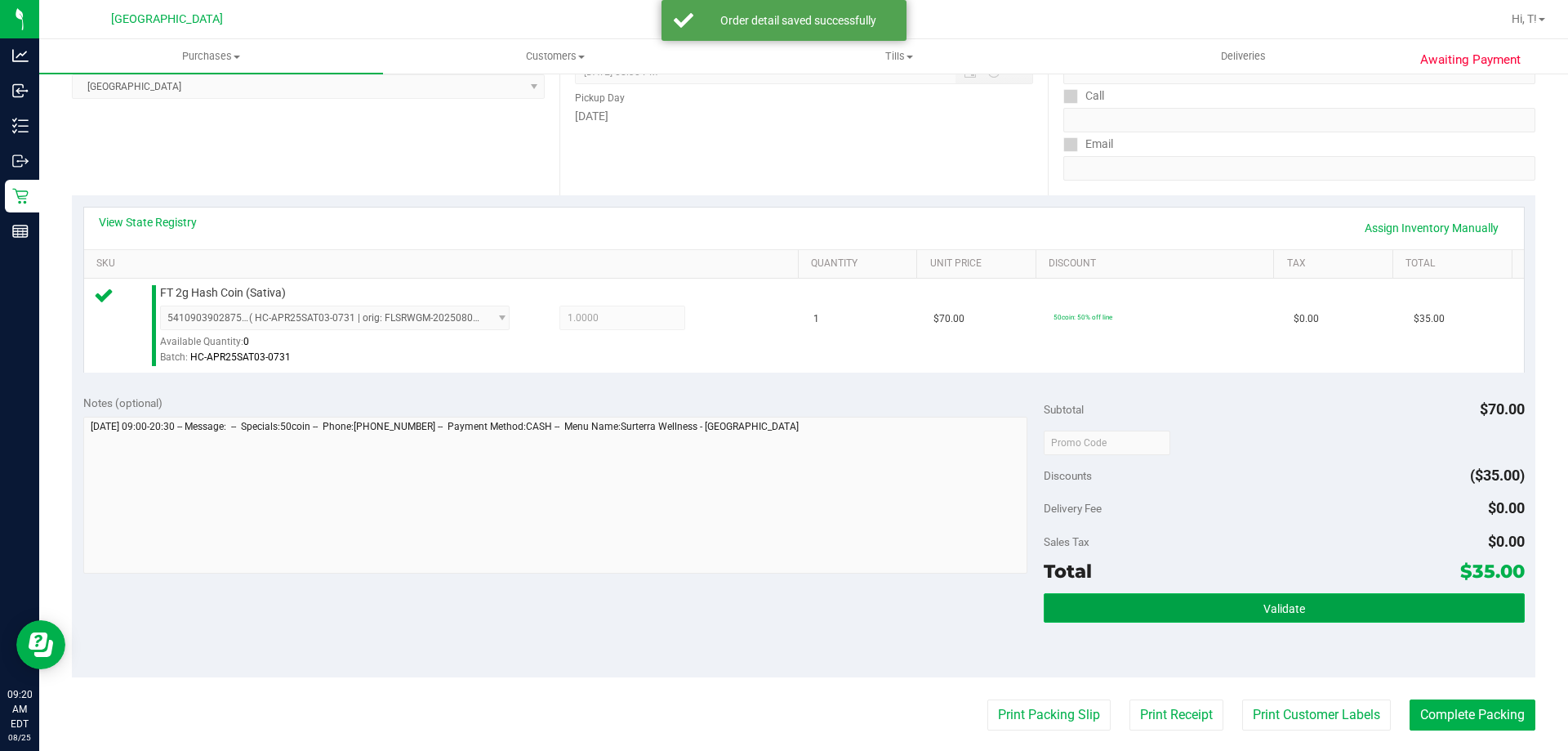
click at [1263, 611] on span "Validate" at bounding box center [1284, 609] width 41 height 13
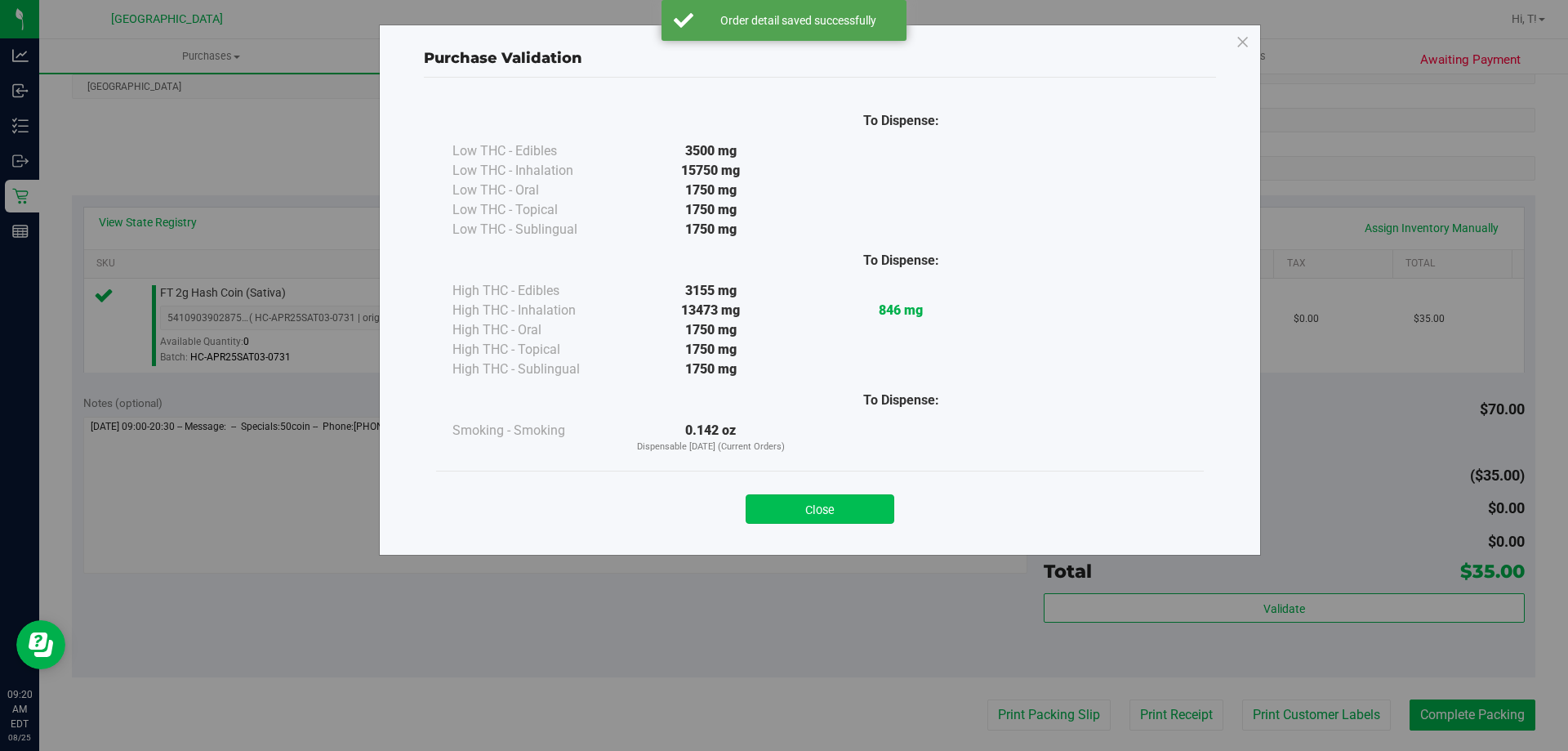
click at [838, 508] on button "Close" at bounding box center [820, 508] width 149 height 30
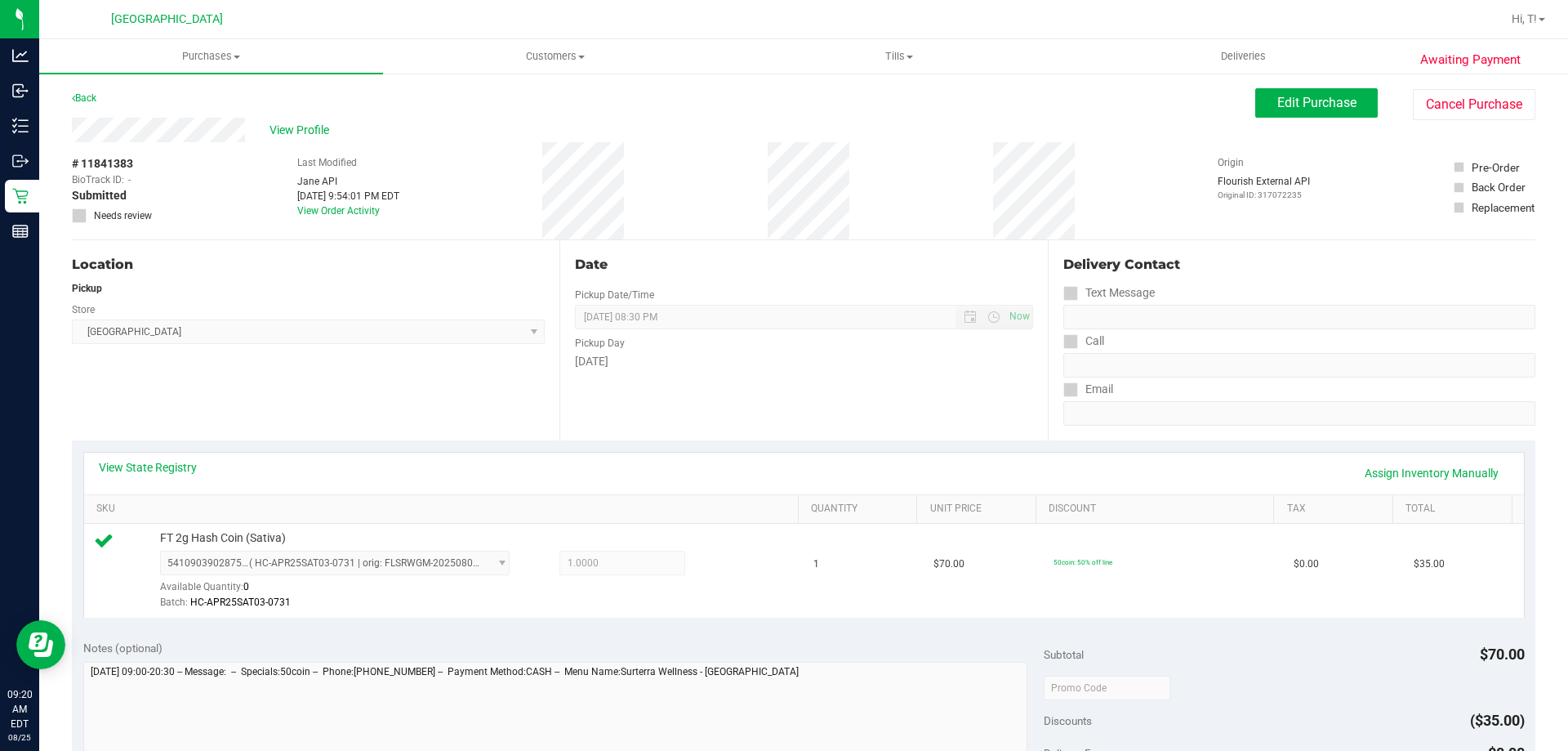
scroll to position [408, 0]
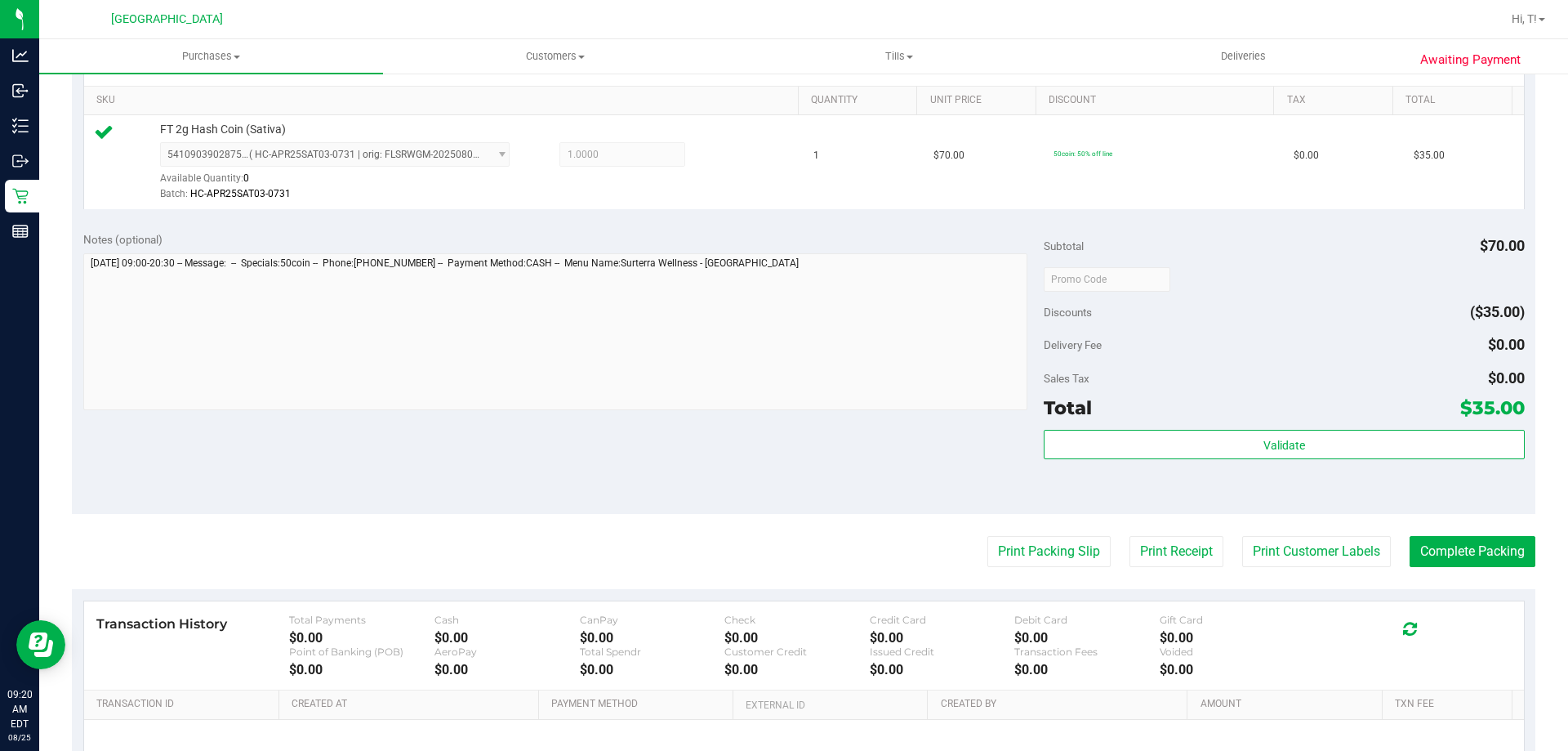
click at [1239, 461] on div "Validate" at bounding box center [1284, 466] width 481 height 74
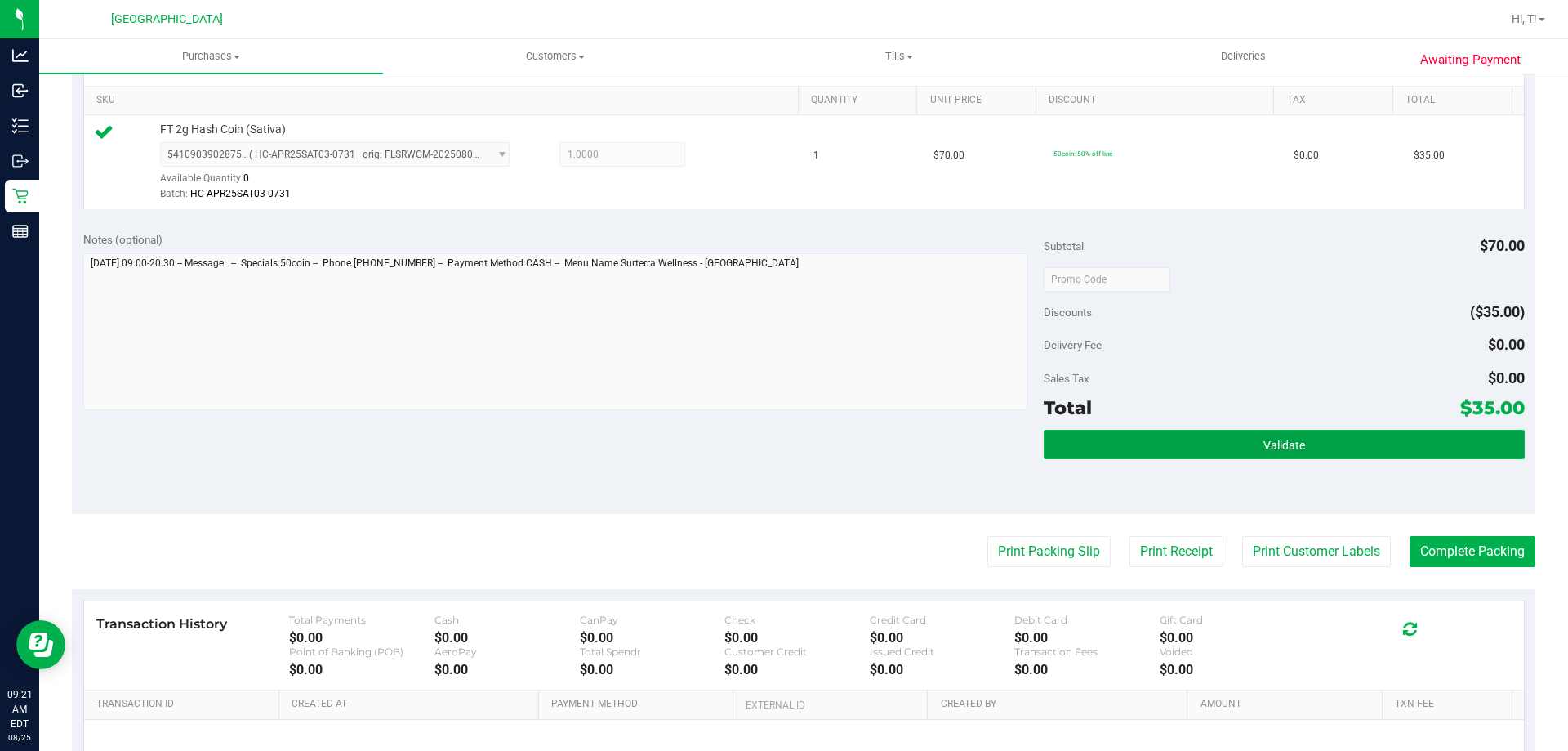
click at [1245, 446] on button "Validate" at bounding box center [1284, 444] width 481 height 30
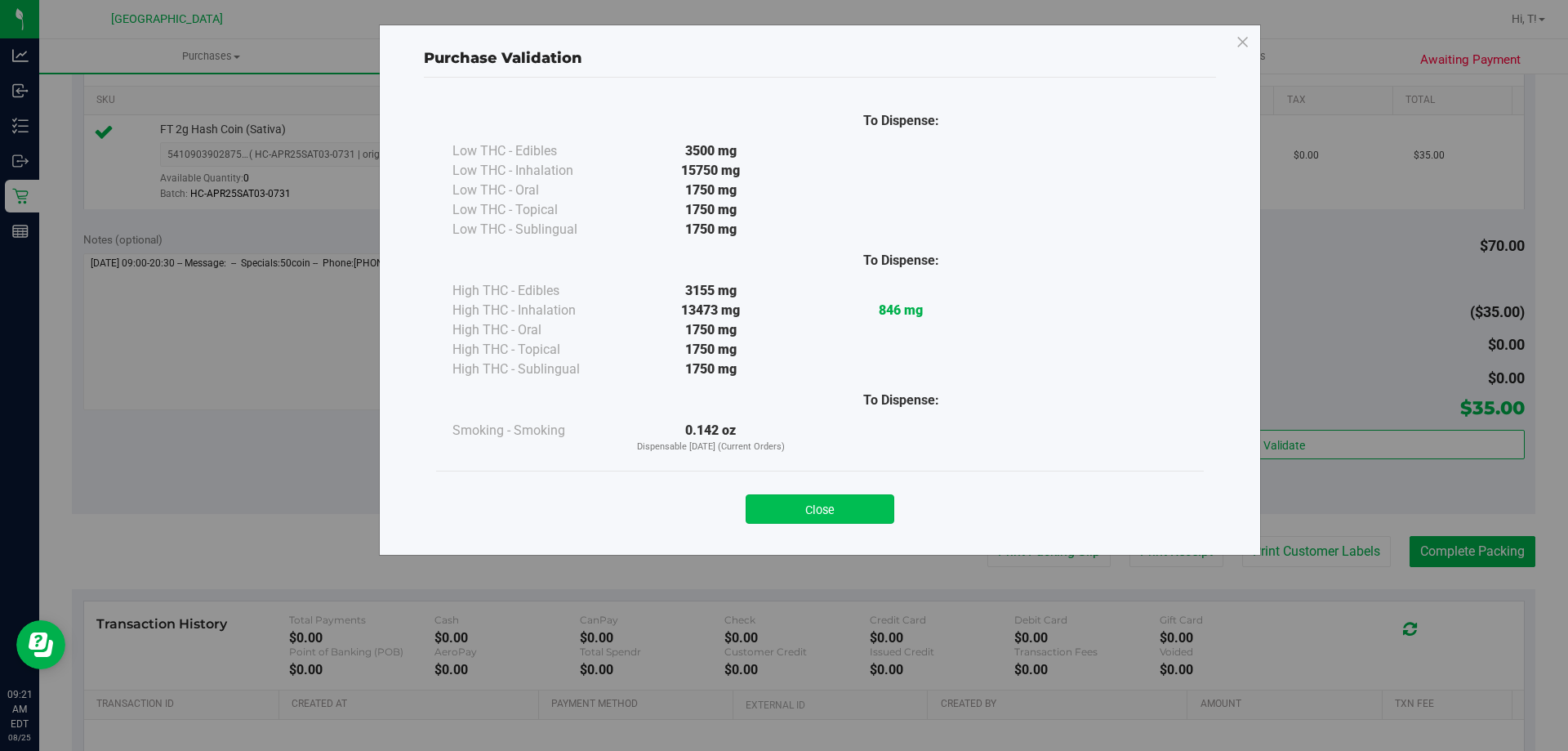
click at [813, 521] on button "Close" at bounding box center [820, 508] width 149 height 30
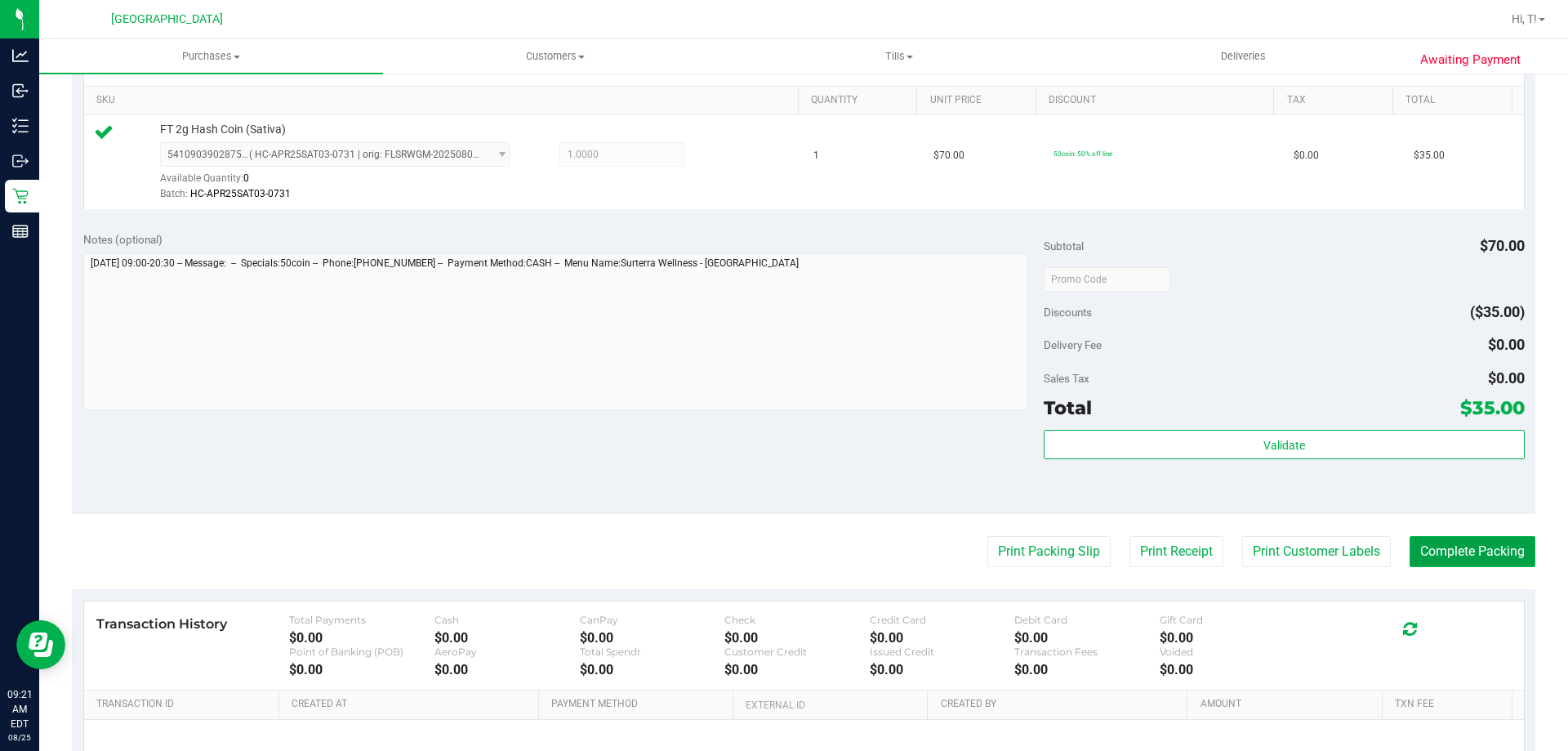
click at [1506, 545] on button "Complete Packing" at bounding box center [1473, 551] width 126 height 31
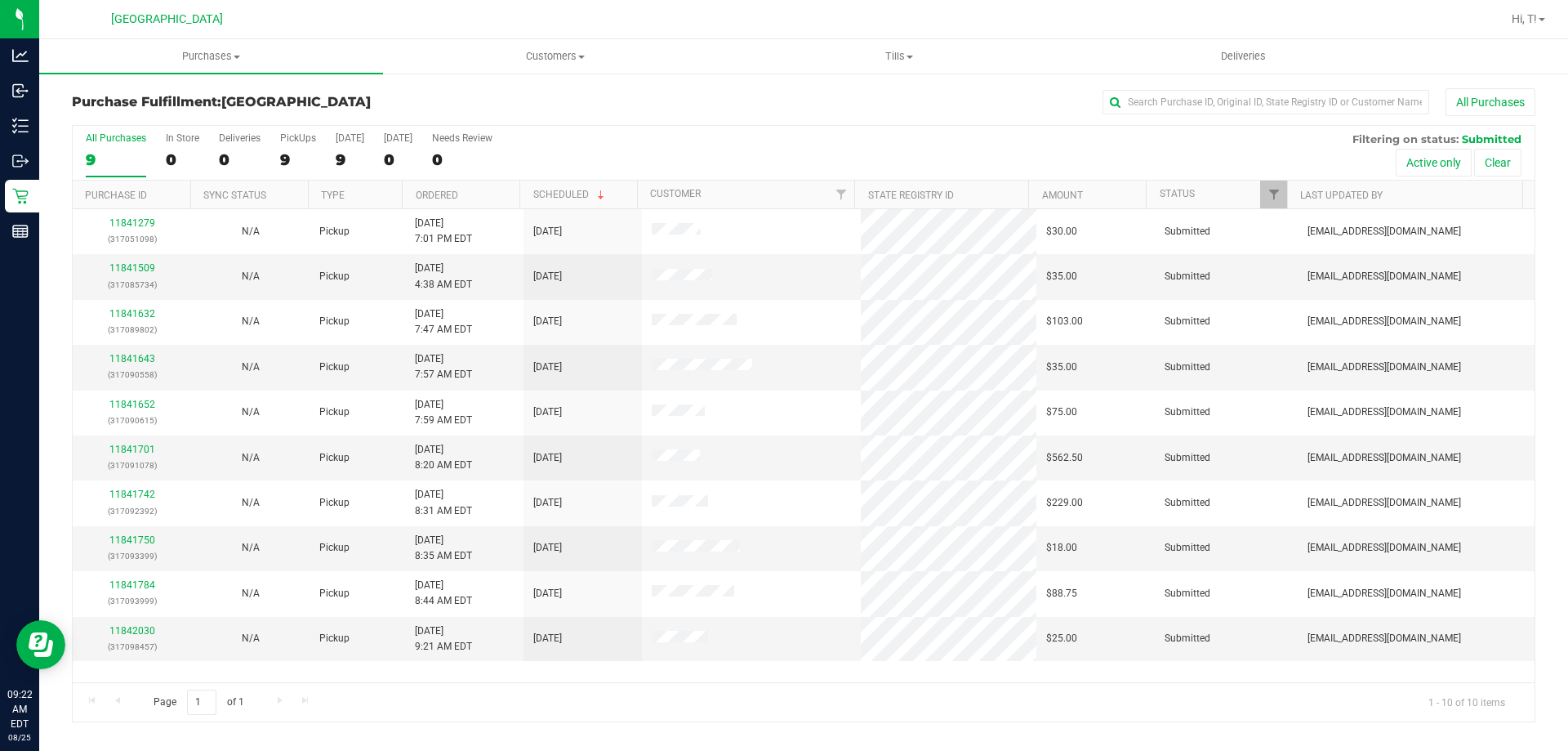
click at [694, 134] on div "All Purchases 9 In Store 0 Deliveries 0 PickUps 9 [DATE] 9 [DATE] 0 Needs Revie…" at bounding box center [804, 133] width 1463 height 13
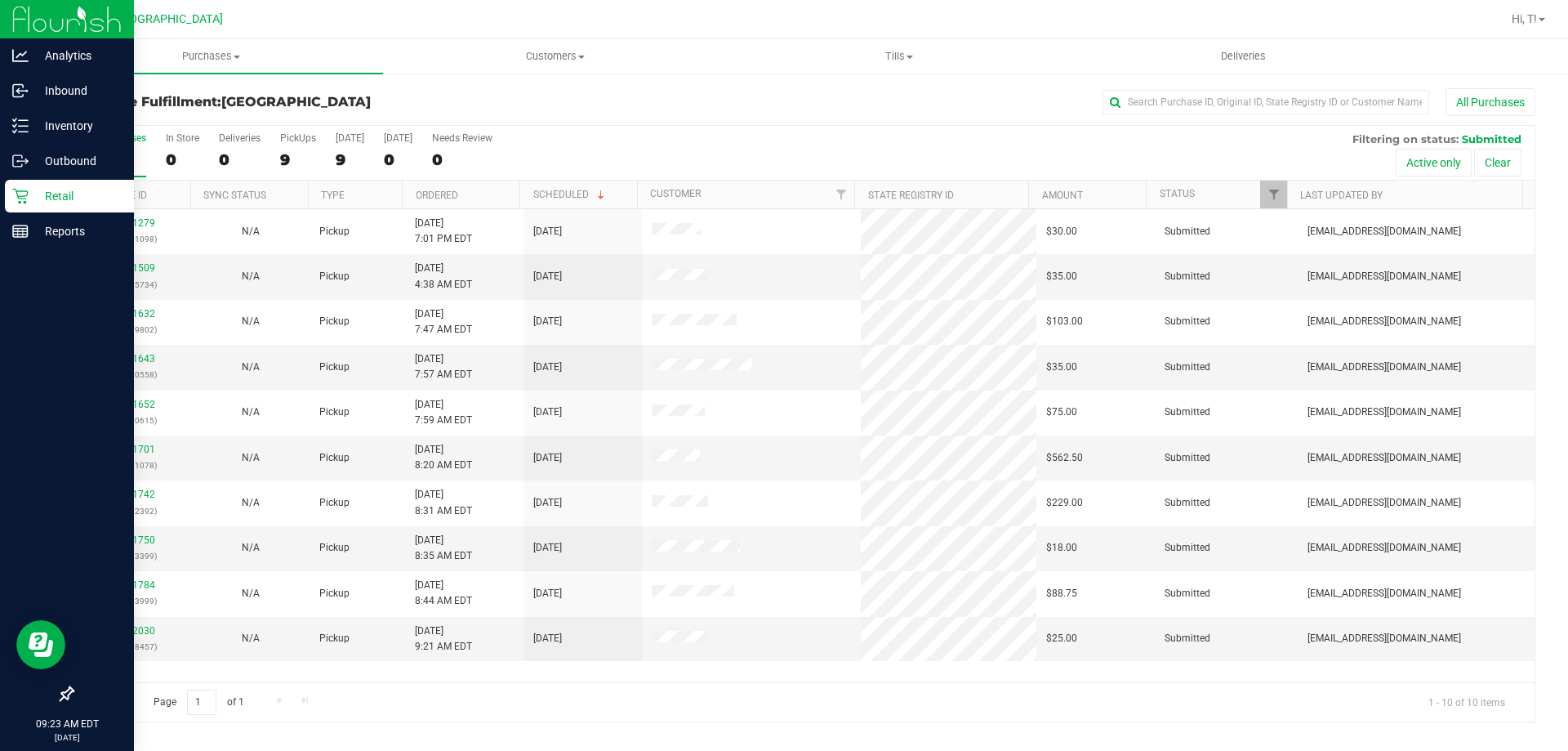
click at [32, 193] on p "Retail" at bounding box center [78, 197] width 98 height 20
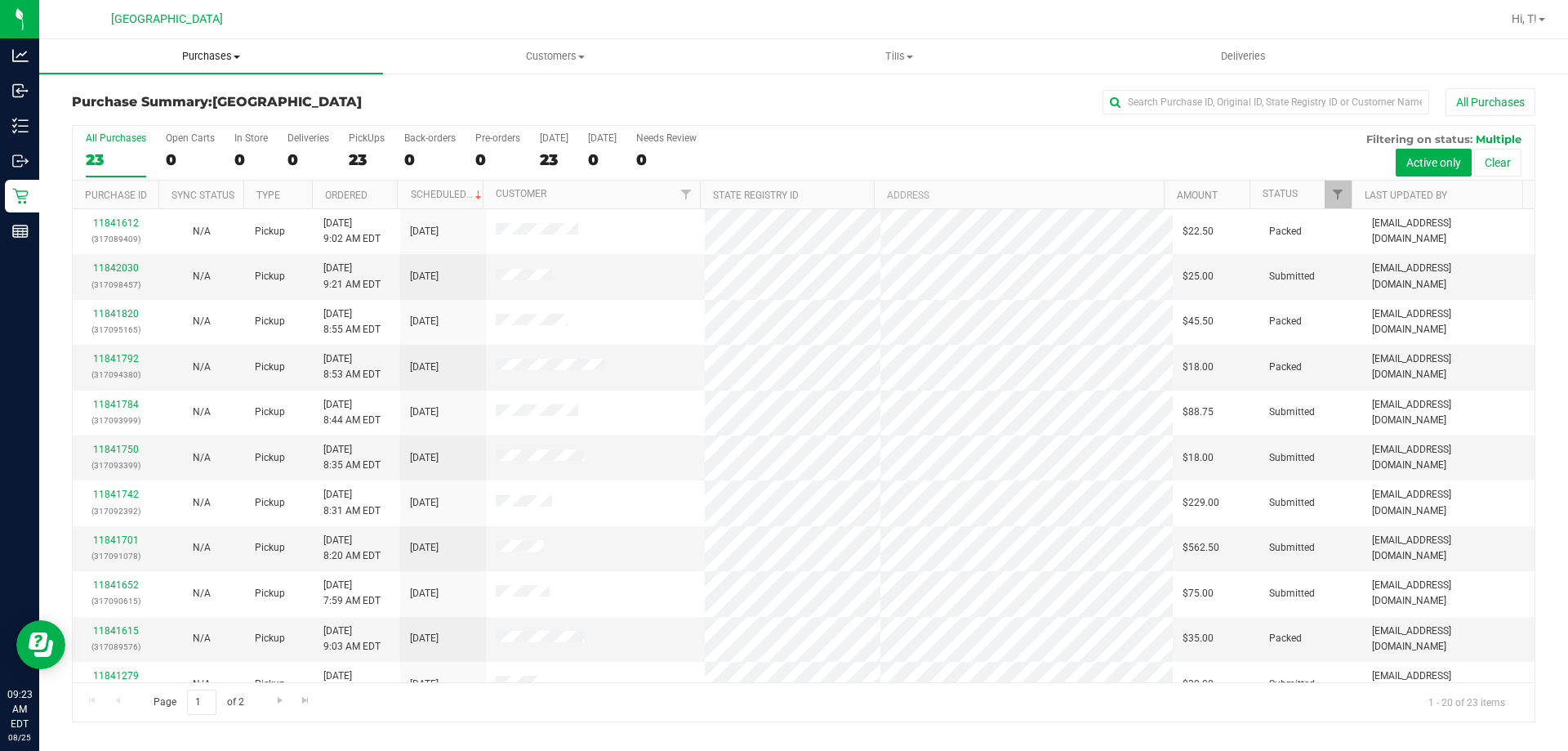
click at [186, 50] on span "Purchases" at bounding box center [210, 56] width 344 height 14
click at [177, 118] on li "Fulfillment" at bounding box center [210, 118] width 344 height 20
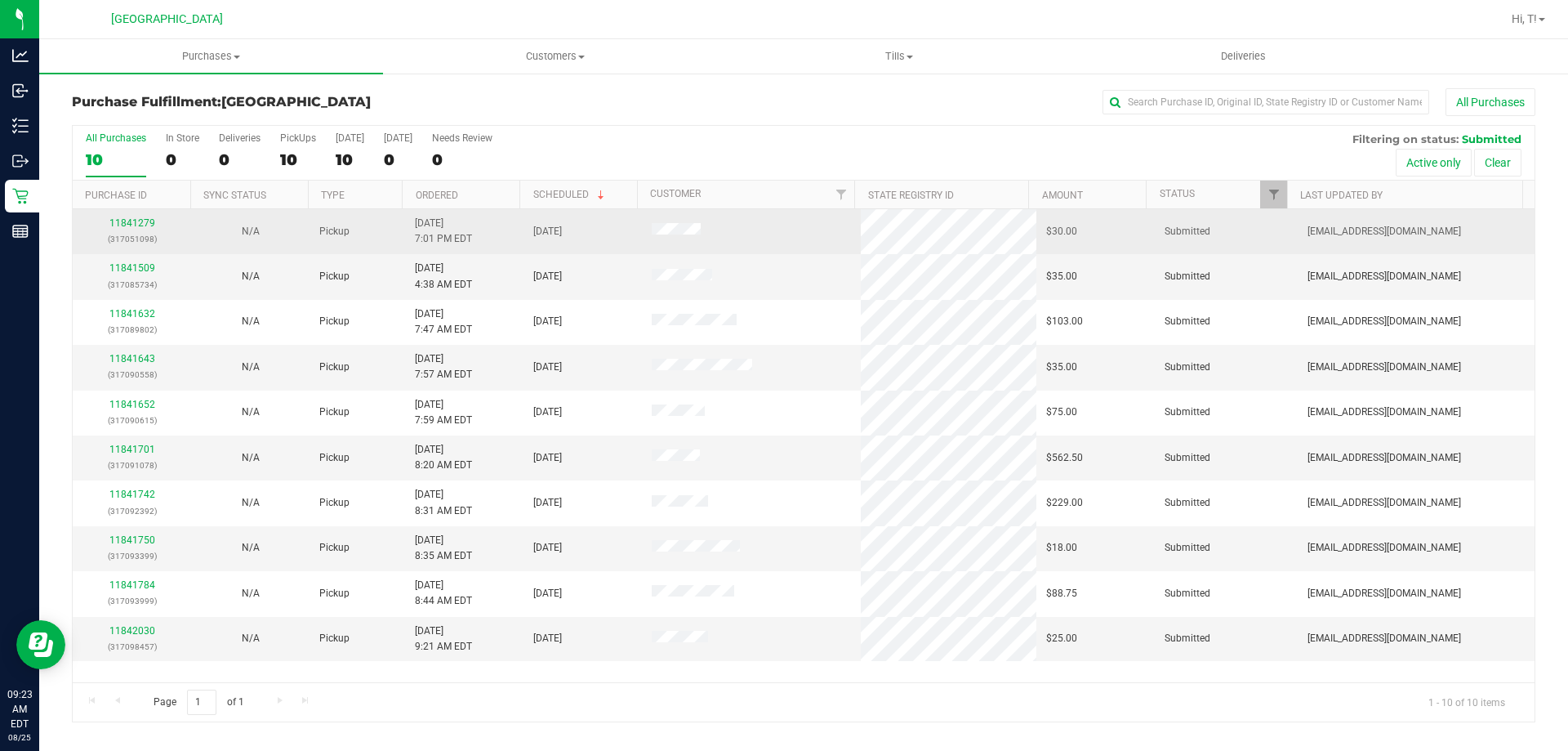
click at [129, 216] on div "11841279 (317051098)" at bounding box center [132, 231] width 99 height 31
click at [131, 221] on link "11841279" at bounding box center [132, 223] width 46 height 12
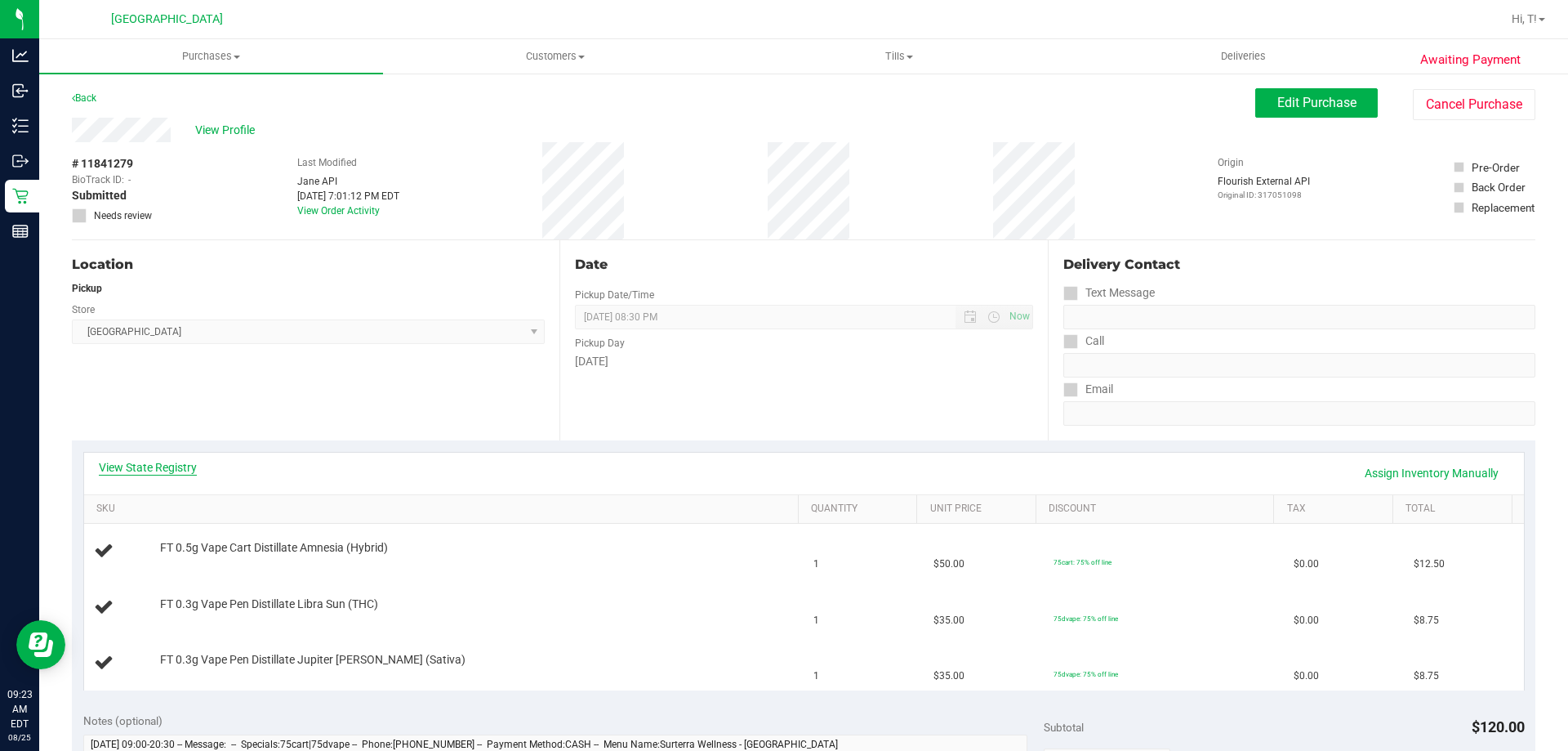
click at [151, 470] on link "View State Registry" at bounding box center [148, 467] width 98 height 16
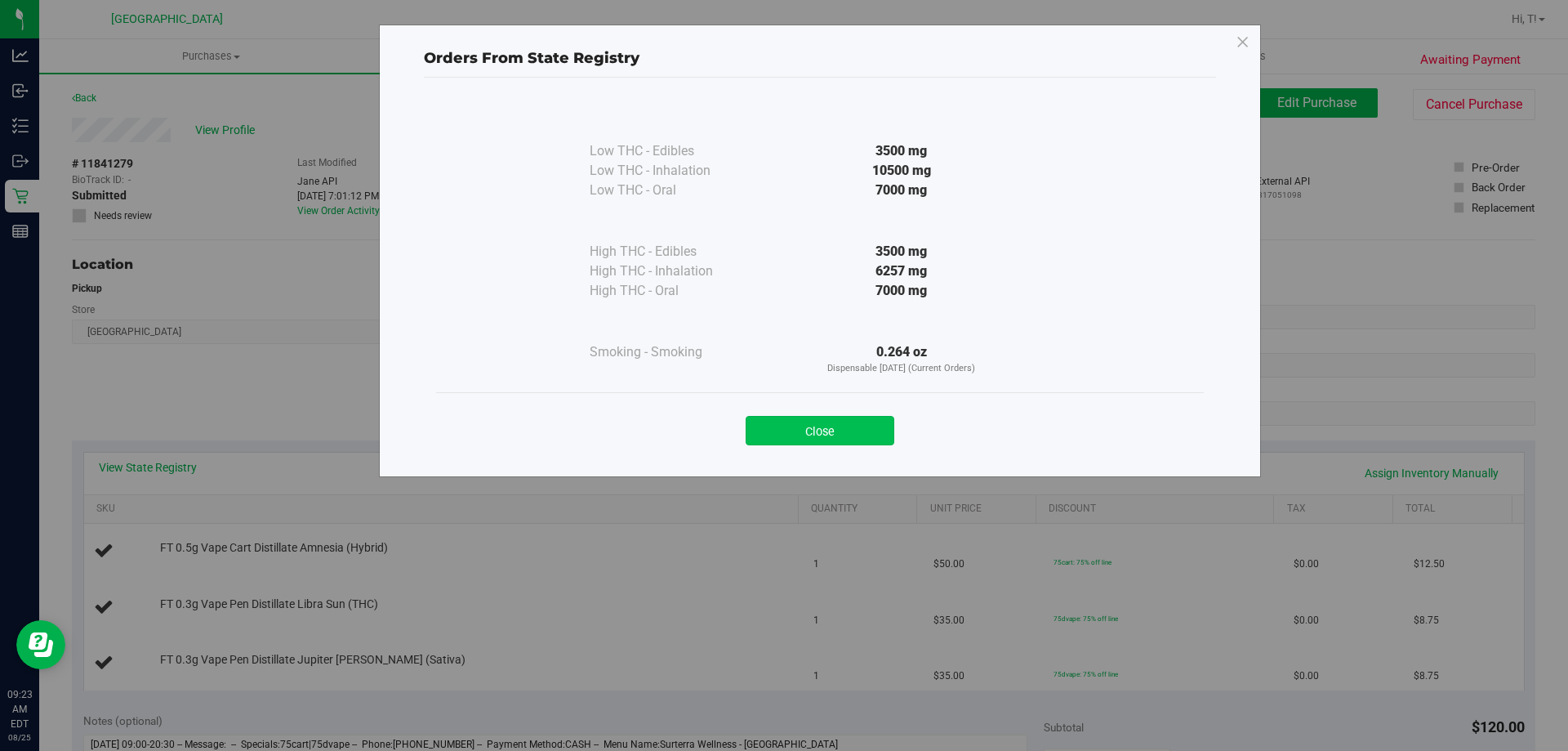
click at [802, 434] on button "Close" at bounding box center [820, 430] width 149 height 30
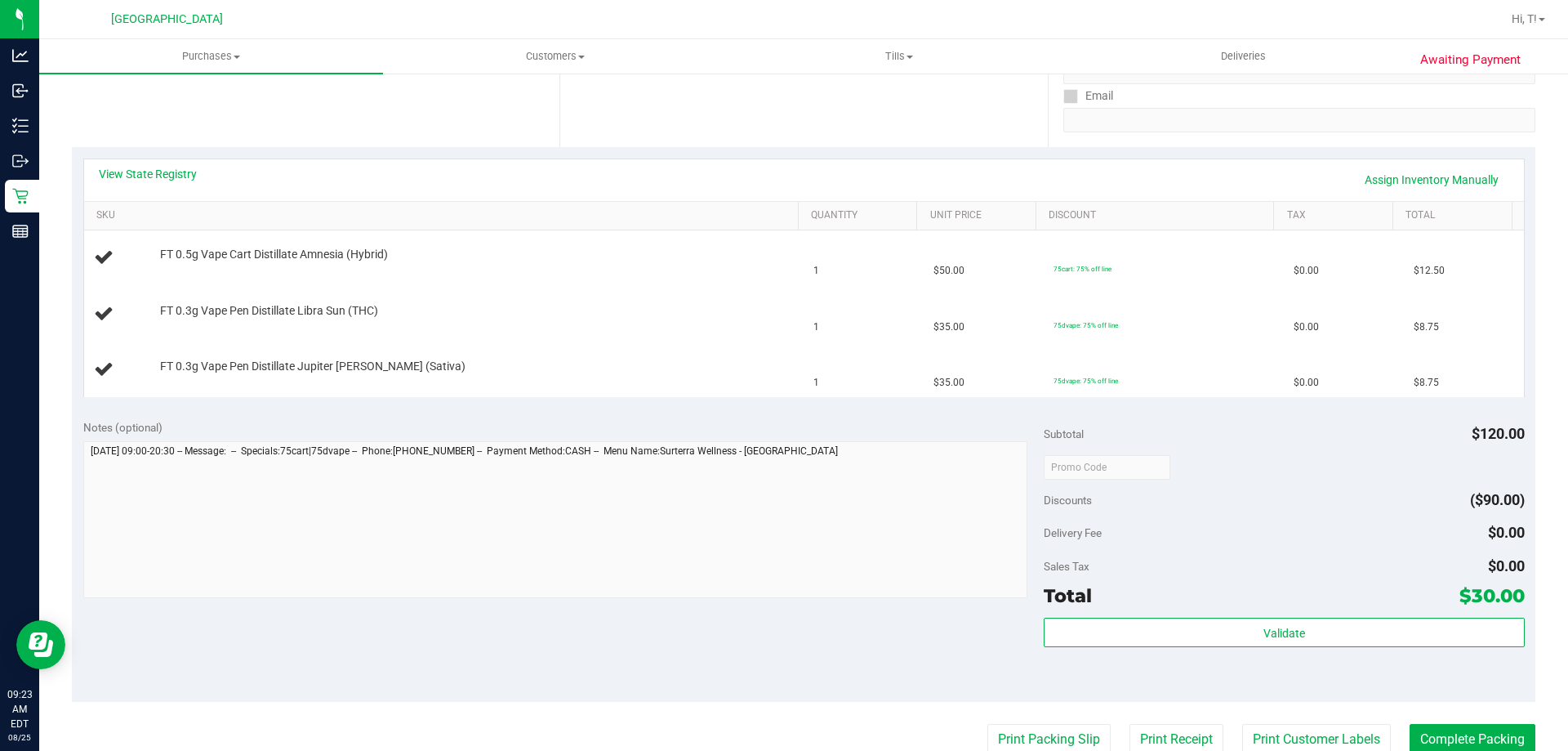
scroll to position [408, 0]
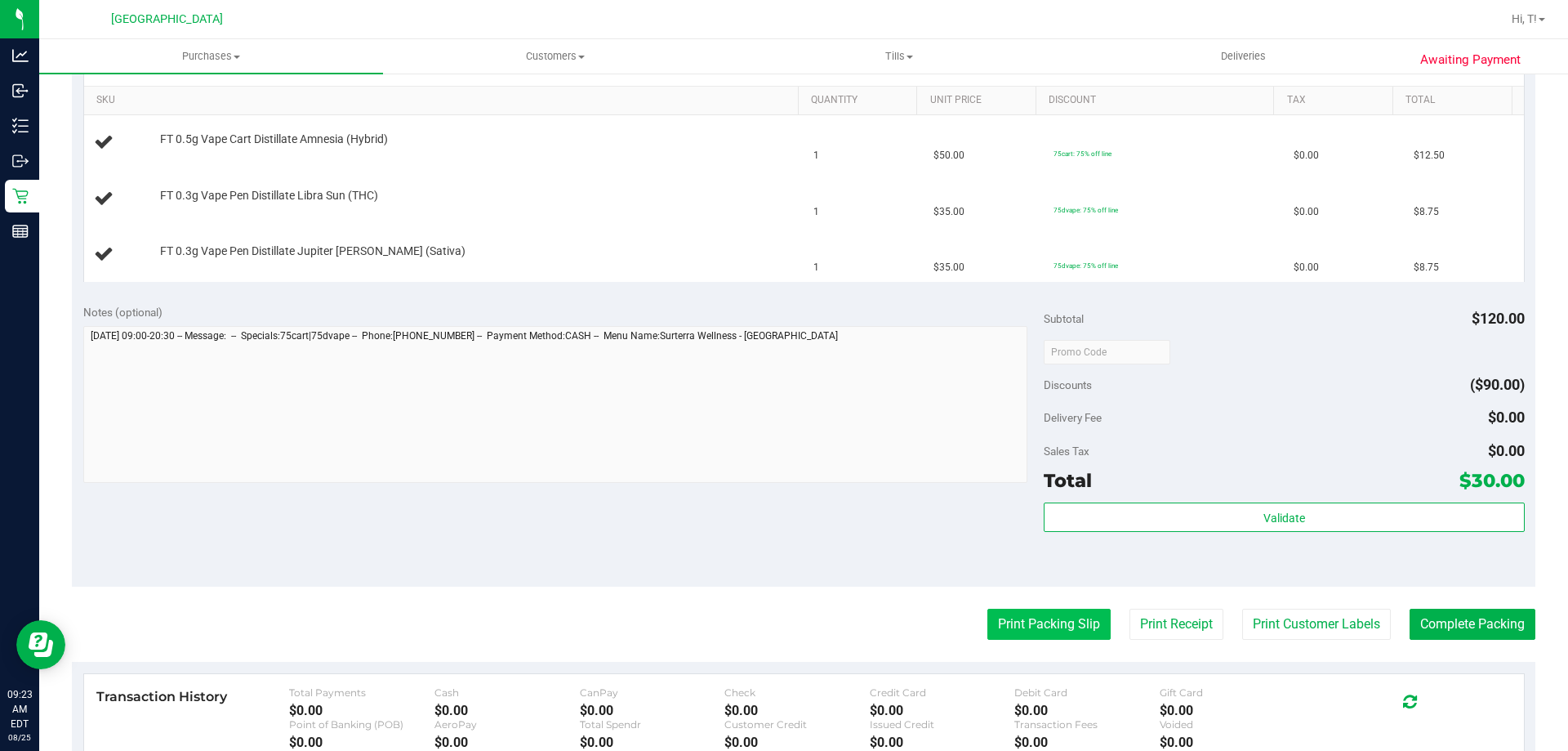
click at [1020, 625] on button "Print Packing Slip" at bounding box center [1049, 624] width 124 height 31
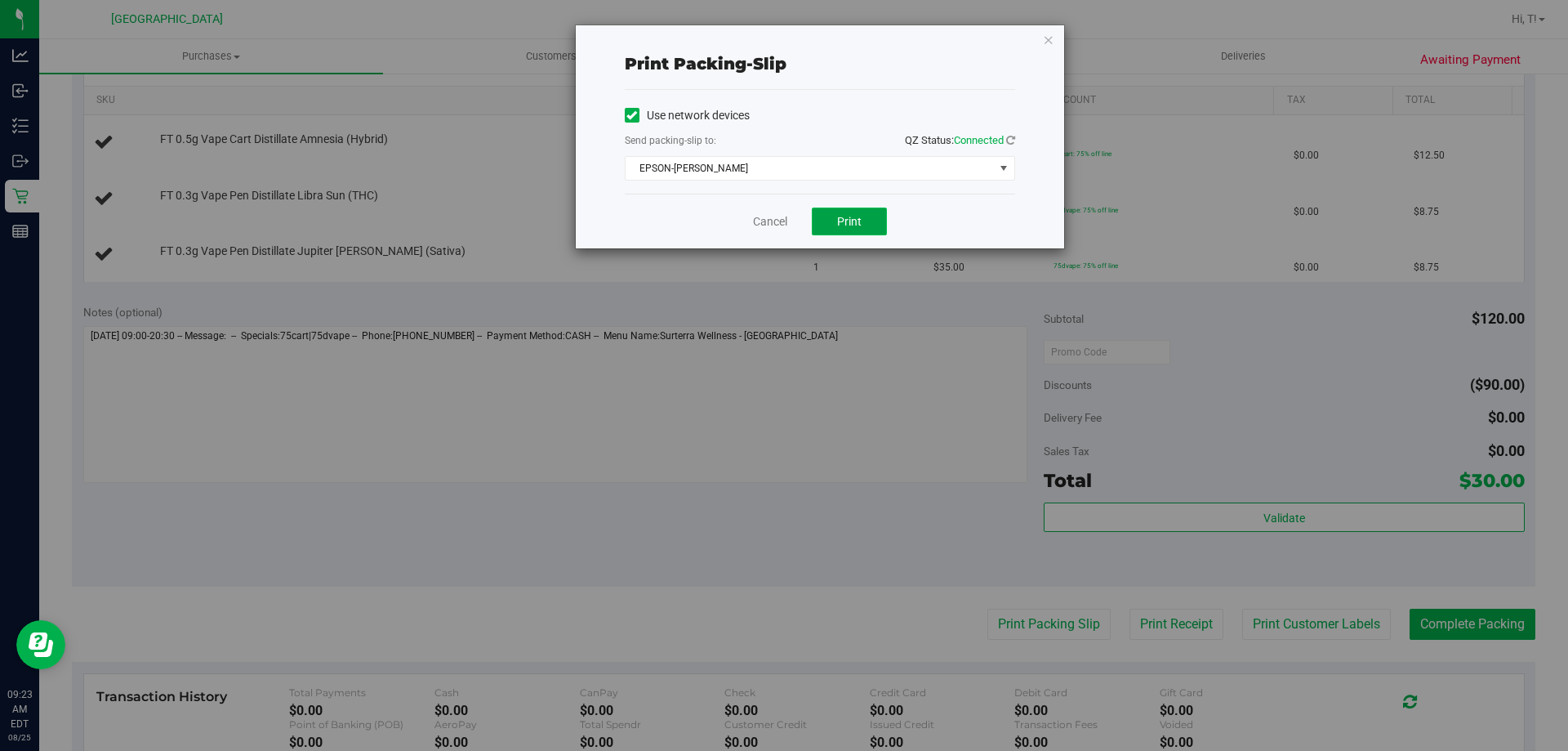
click at [843, 230] on button "Print" at bounding box center [848, 221] width 75 height 28
click at [1047, 44] on icon "button" at bounding box center [1049, 40] width 12 height 20
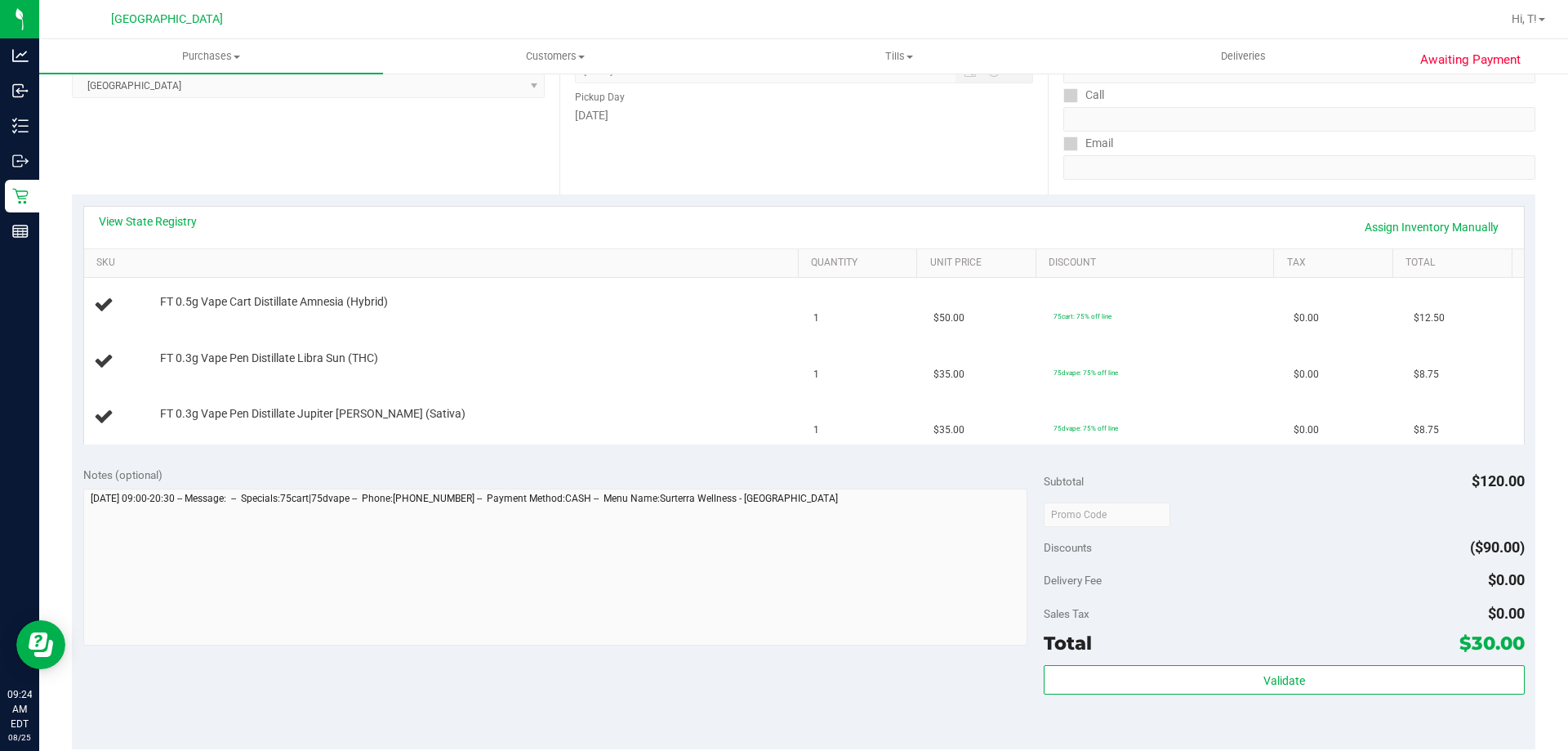
scroll to position [163, 0]
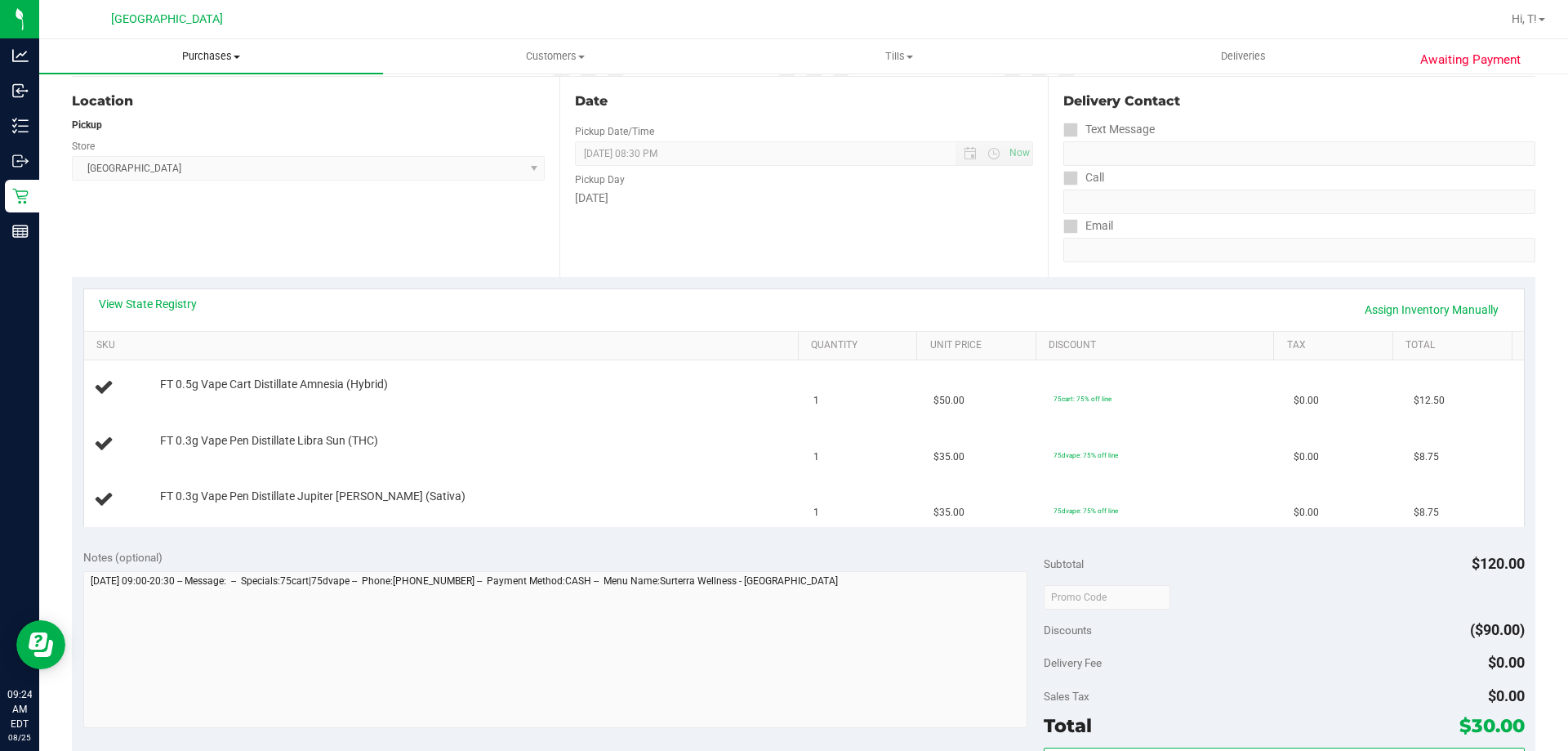
click at [188, 48] on uib-tab-heading "Purchases Summary of purchases Fulfillment All purchases" at bounding box center [210, 56] width 344 height 34
click at [173, 123] on li "Fulfillment" at bounding box center [210, 118] width 344 height 20
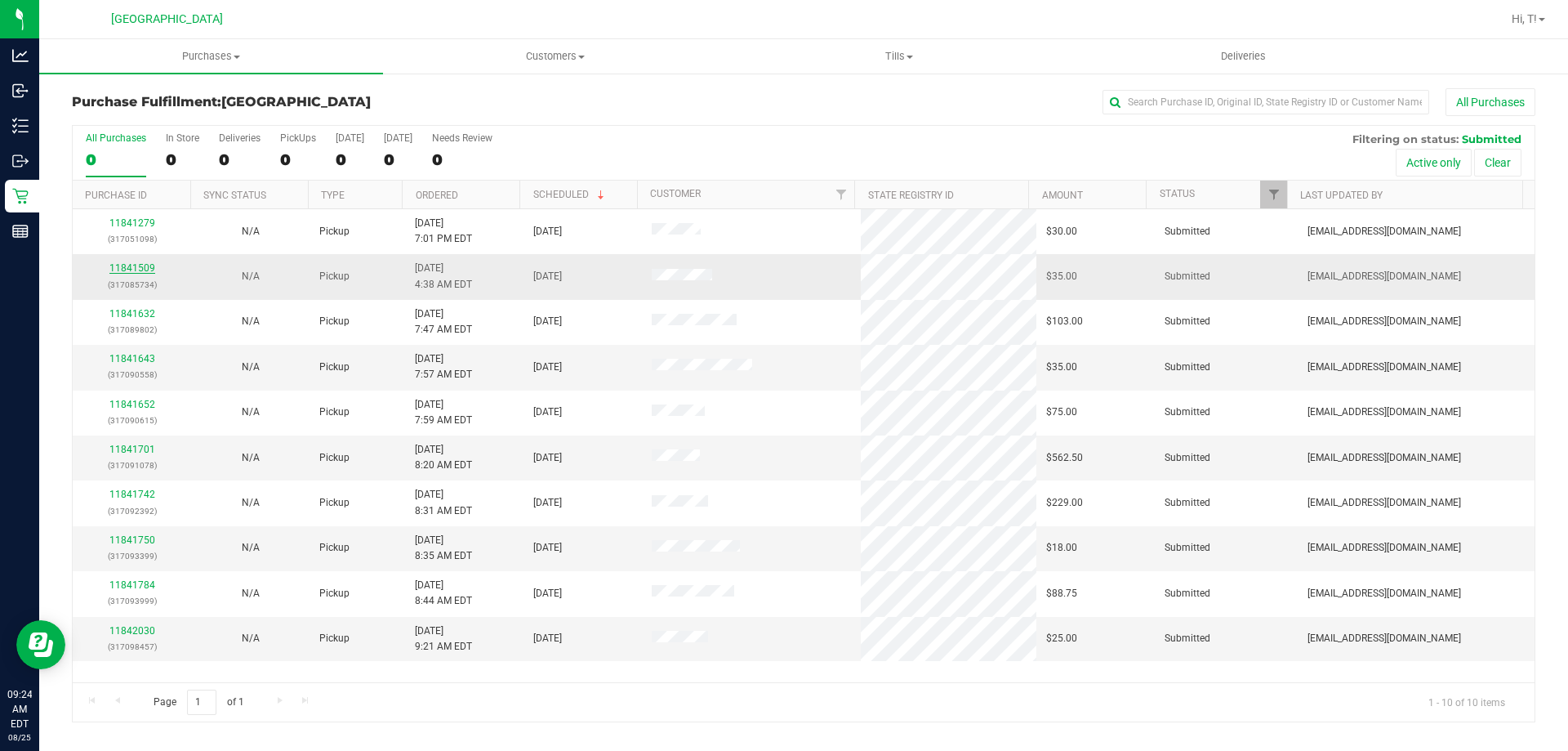
click at [139, 270] on link "11841509" at bounding box center [132, 268] width 46 height 12
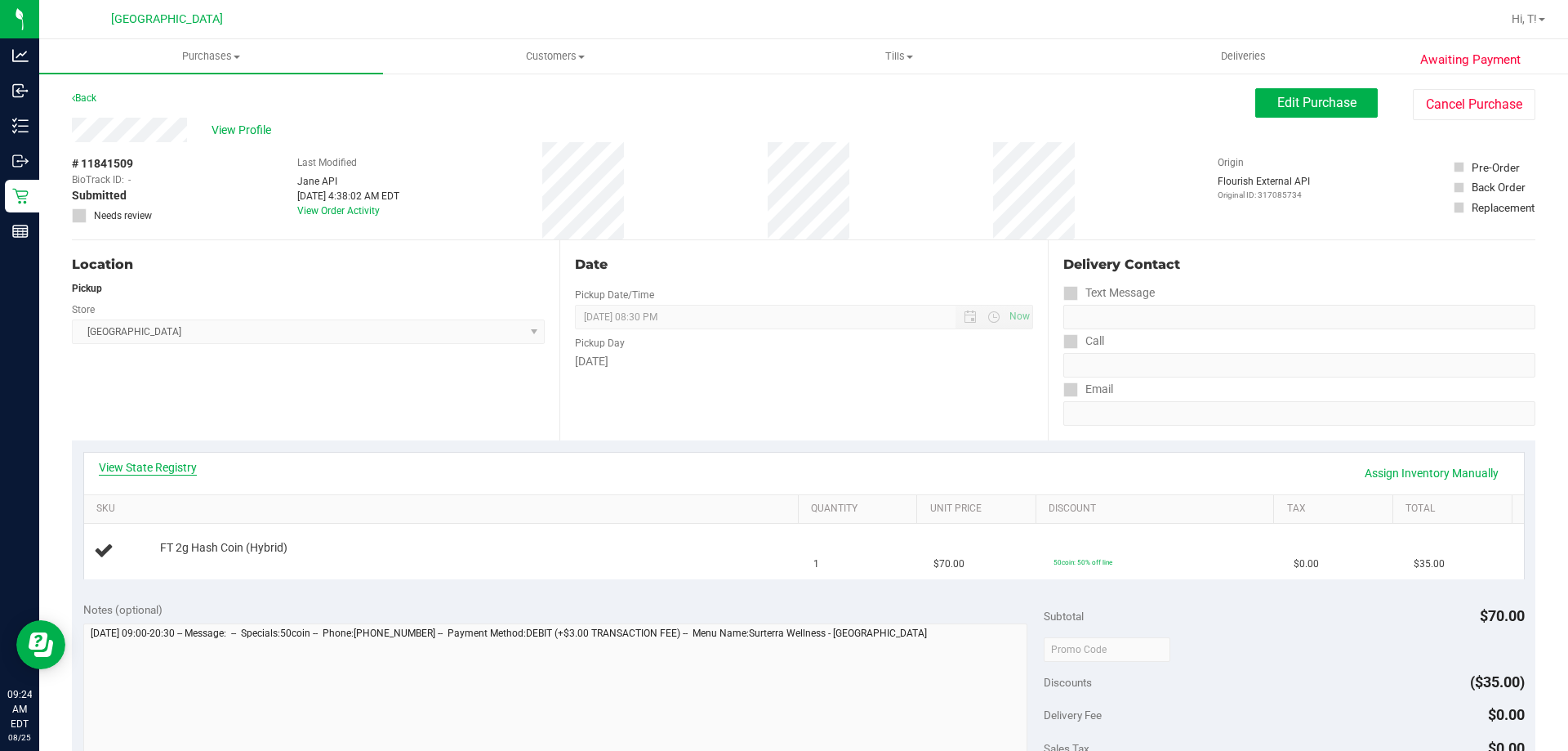
click at [170, 469] on link "View State Registry" at bounding box center [148, 467] width 98 height 16
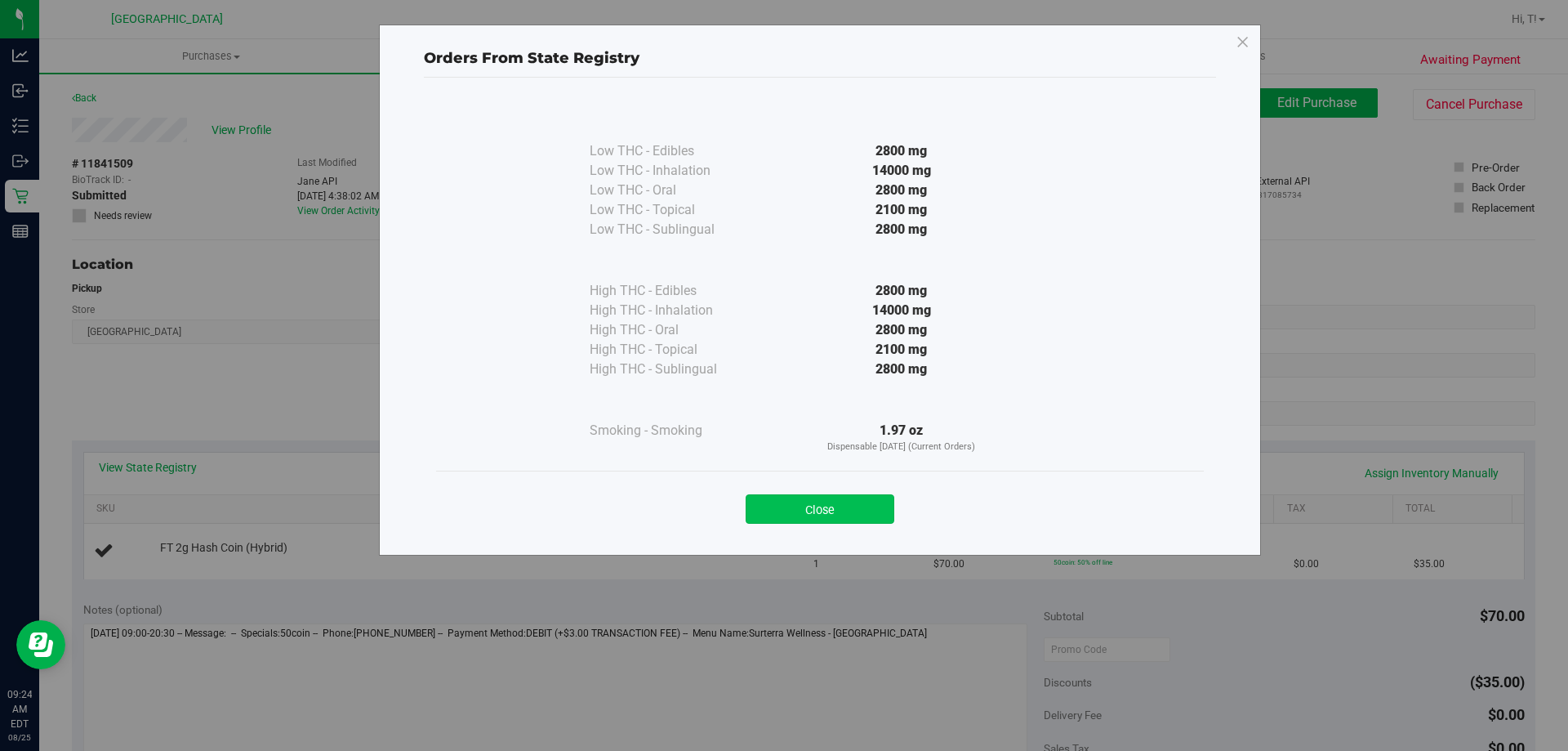
click at [807, 515] on button "Close" at bounding box center [820, 508] width 149 height 30
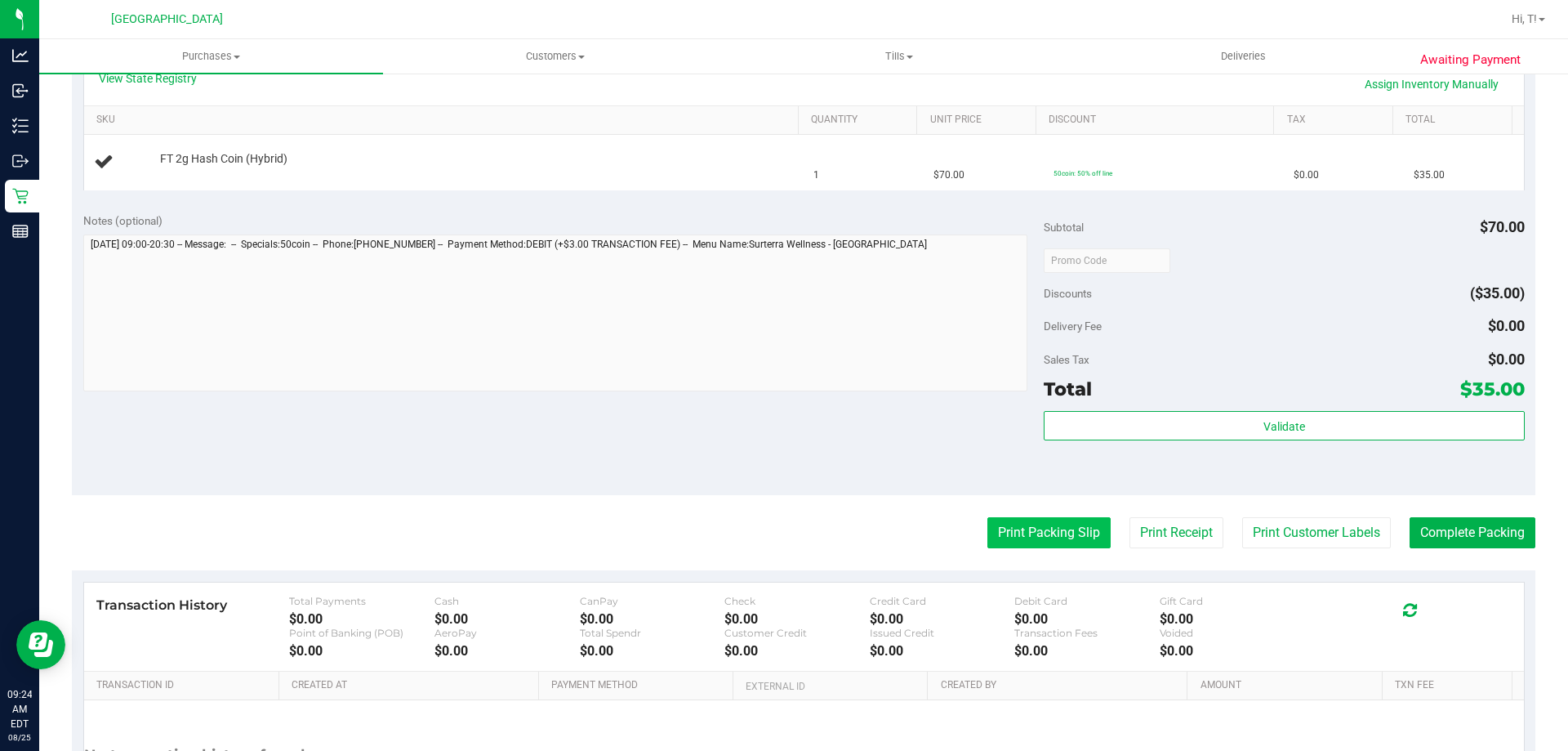
scroll to position [408, 0]
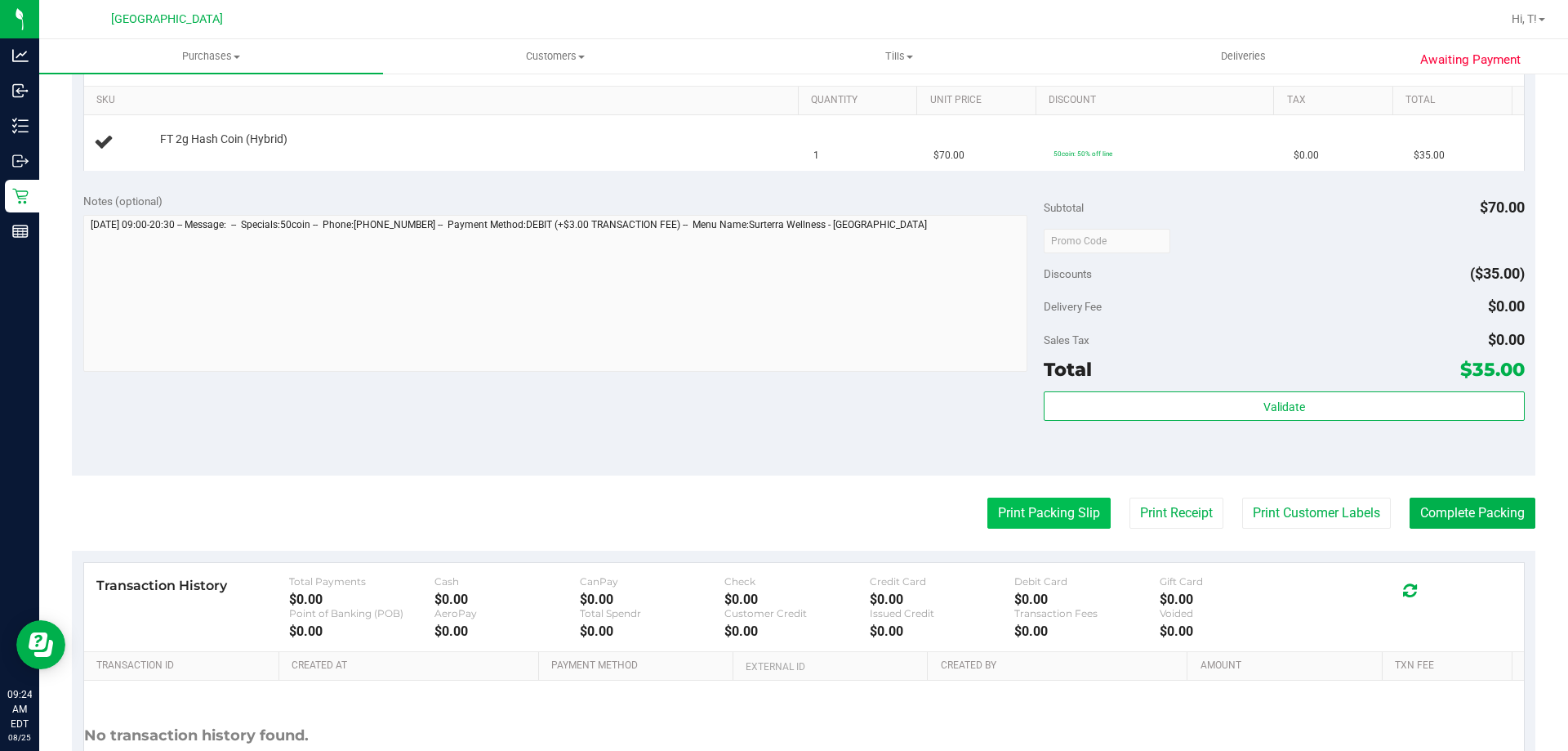
click at [1012, 498] on button "Print Packing Slip" at bounding box center [1049, 513] width 124 height 31
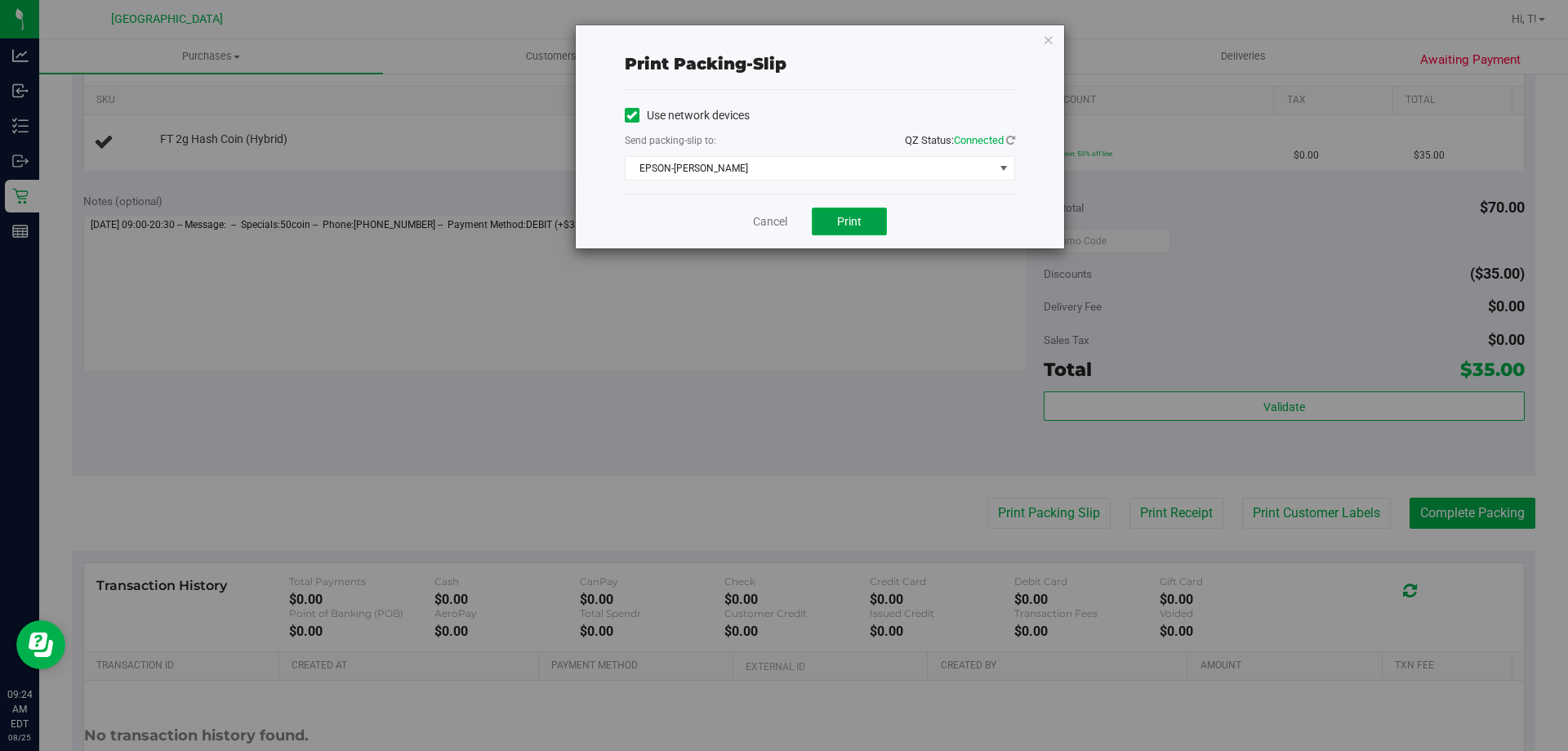
click at [851, 224] on span "Print" at bounding box center [849, 221] width 24 height 13
click at [1046, 39] on icon "button" at bounding box center [1049, 40] width 12 height 20
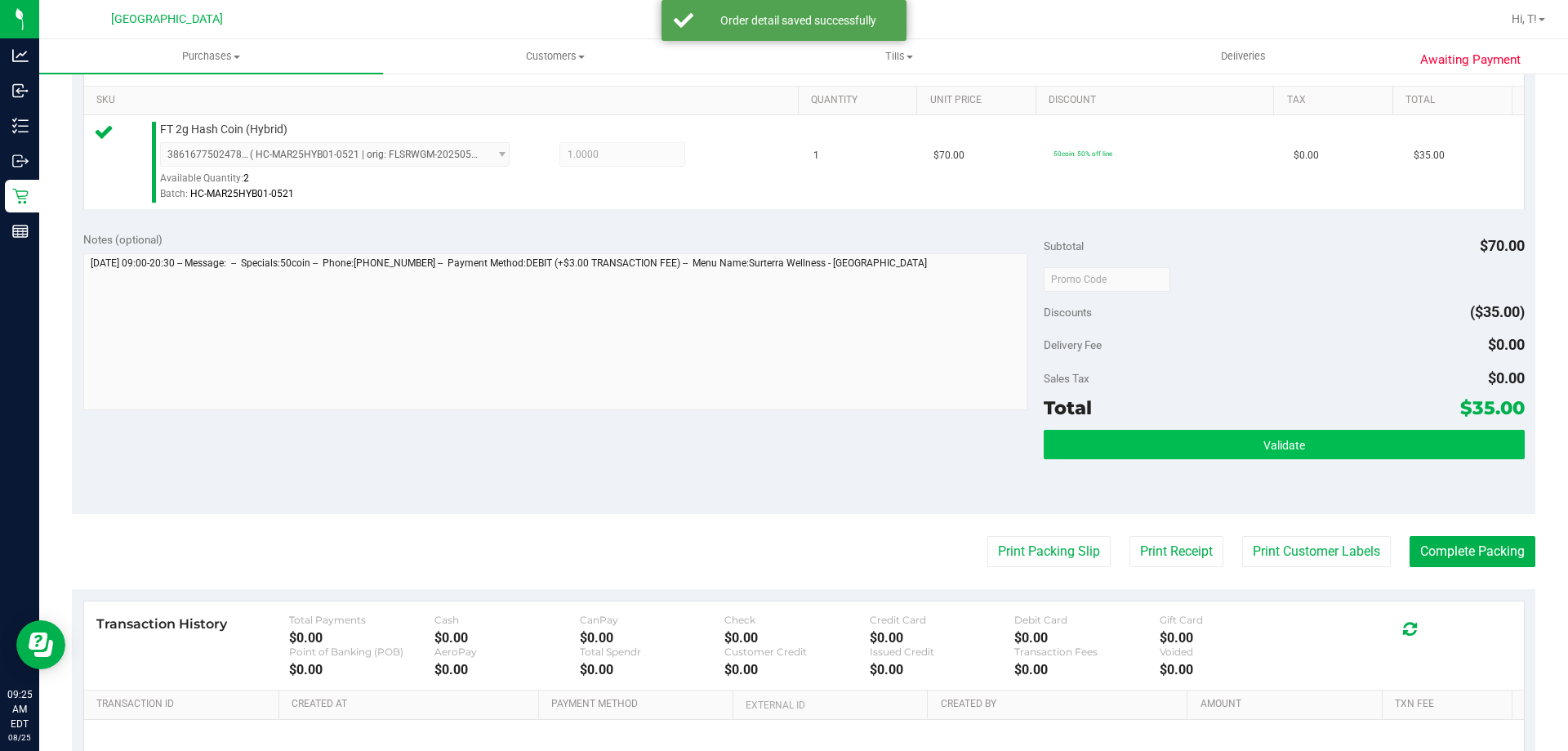
click at [1325, 447] on button "Validate" at bounding box center [1284, 444] width 481 height 30
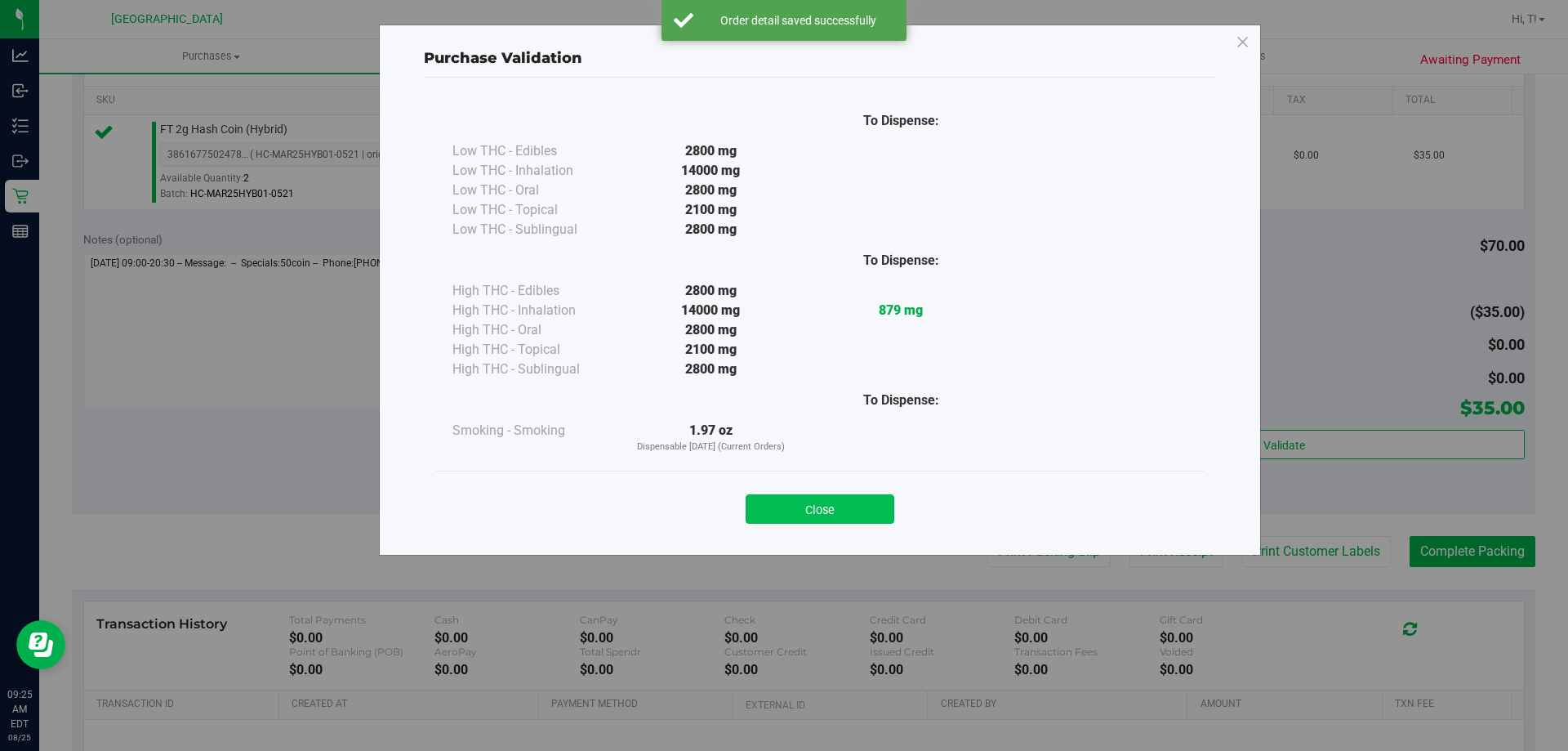
click at [879, 506] on button "Close" at bounding box center [820, 508] width 149 height 30
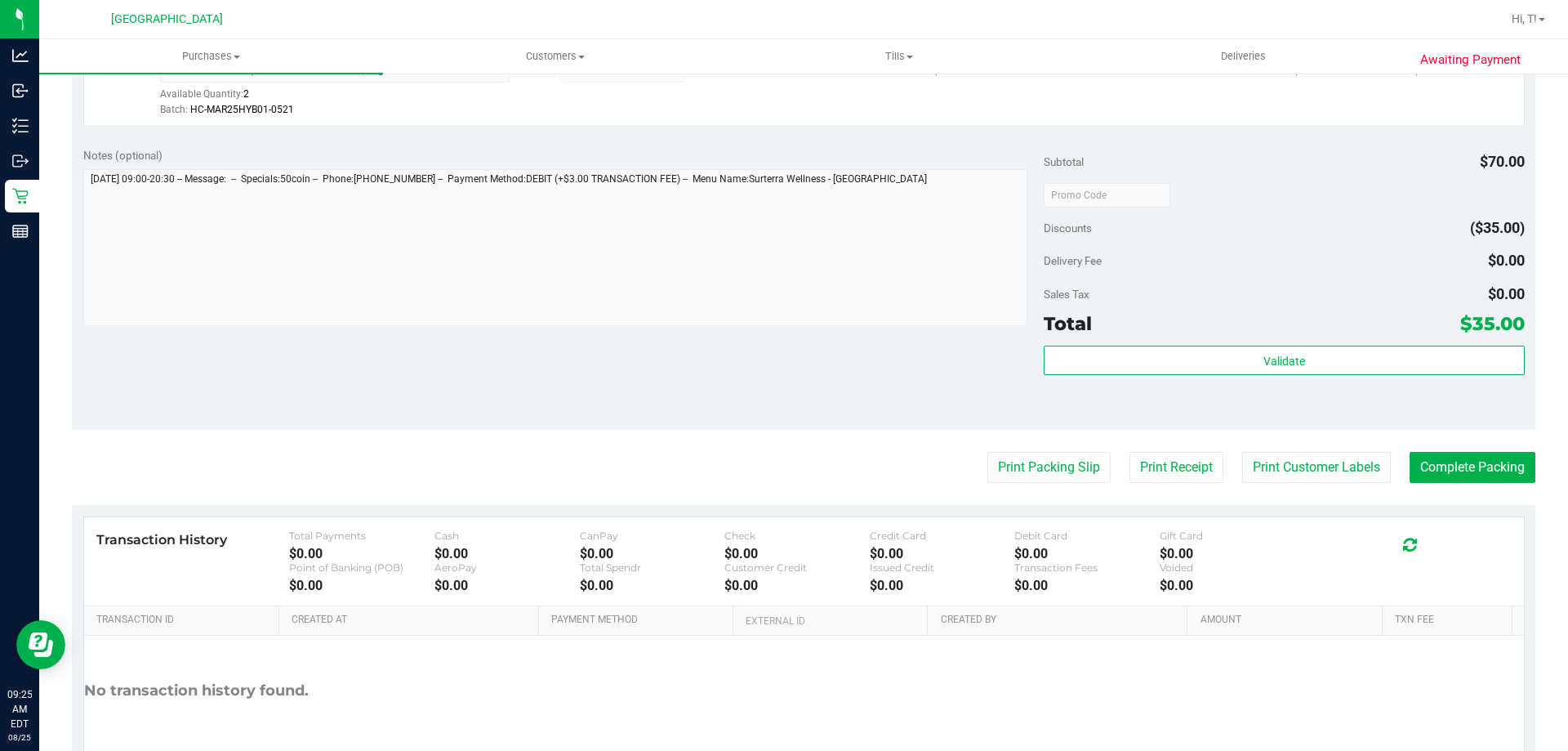
scroll to position [585, 0]
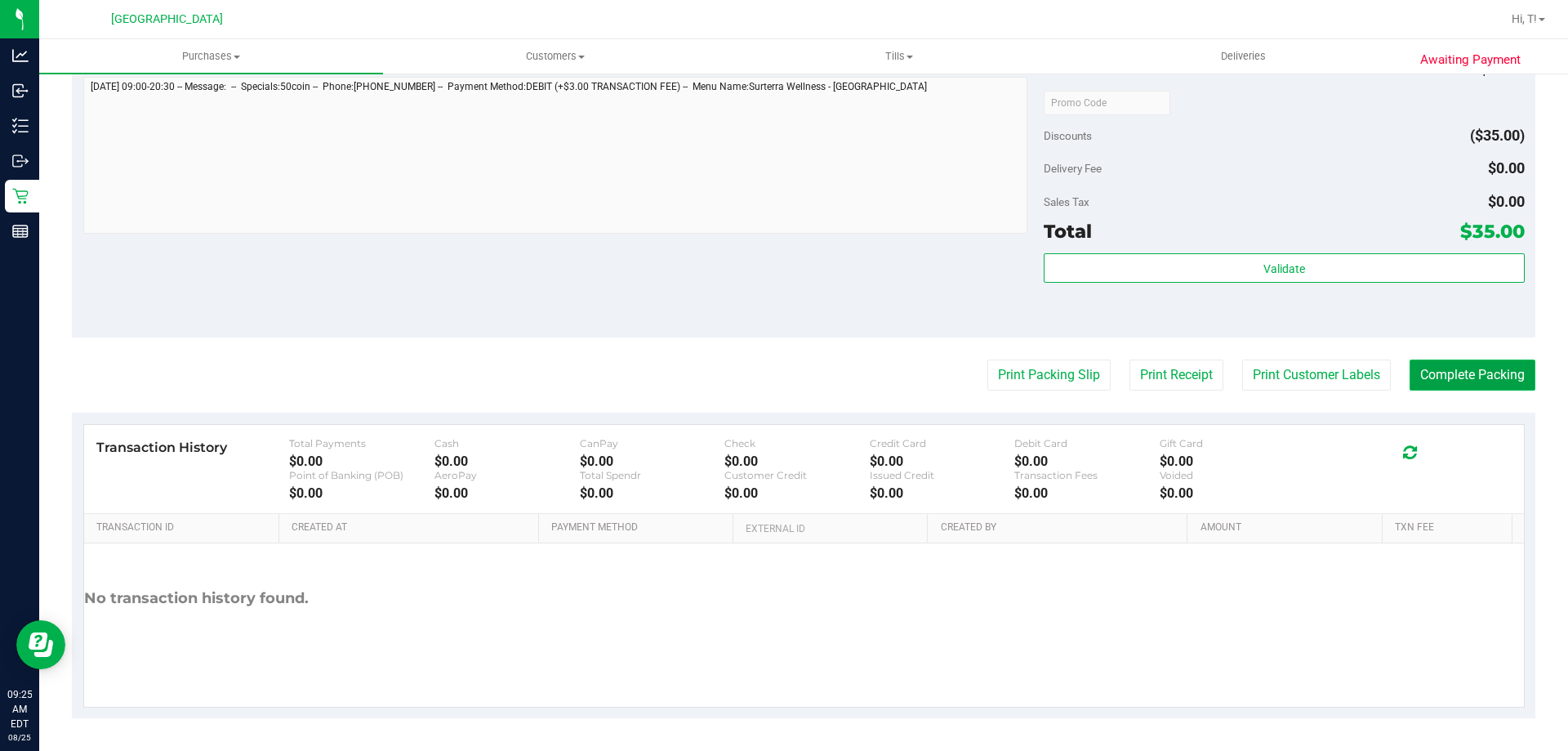
click at [1470, 375] on button "Complete Packing" at bounding box center [1473, 375] width 126 height 31
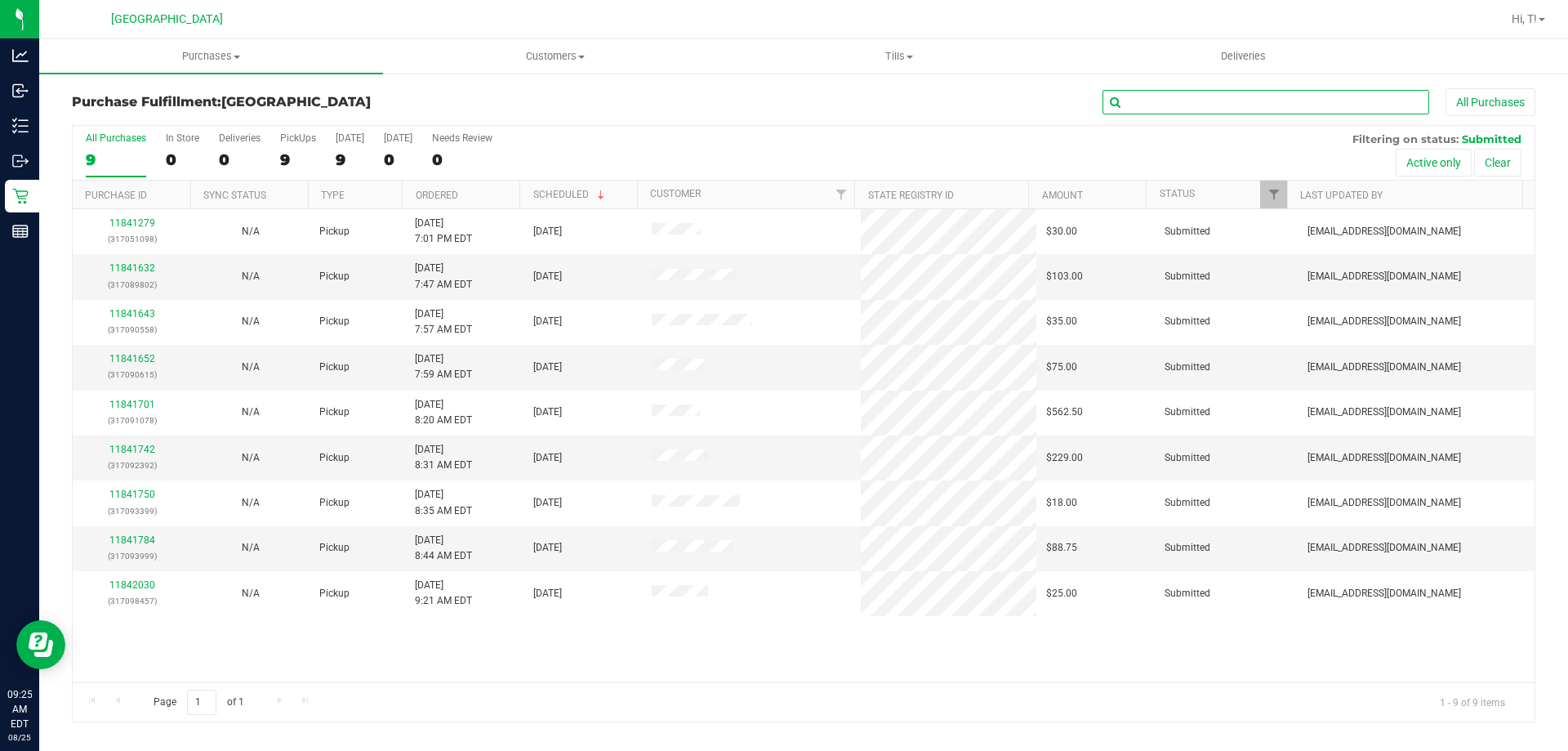
click at [1214, 102] on input "text" at bounding box center [1266, 102] width 326 height 24
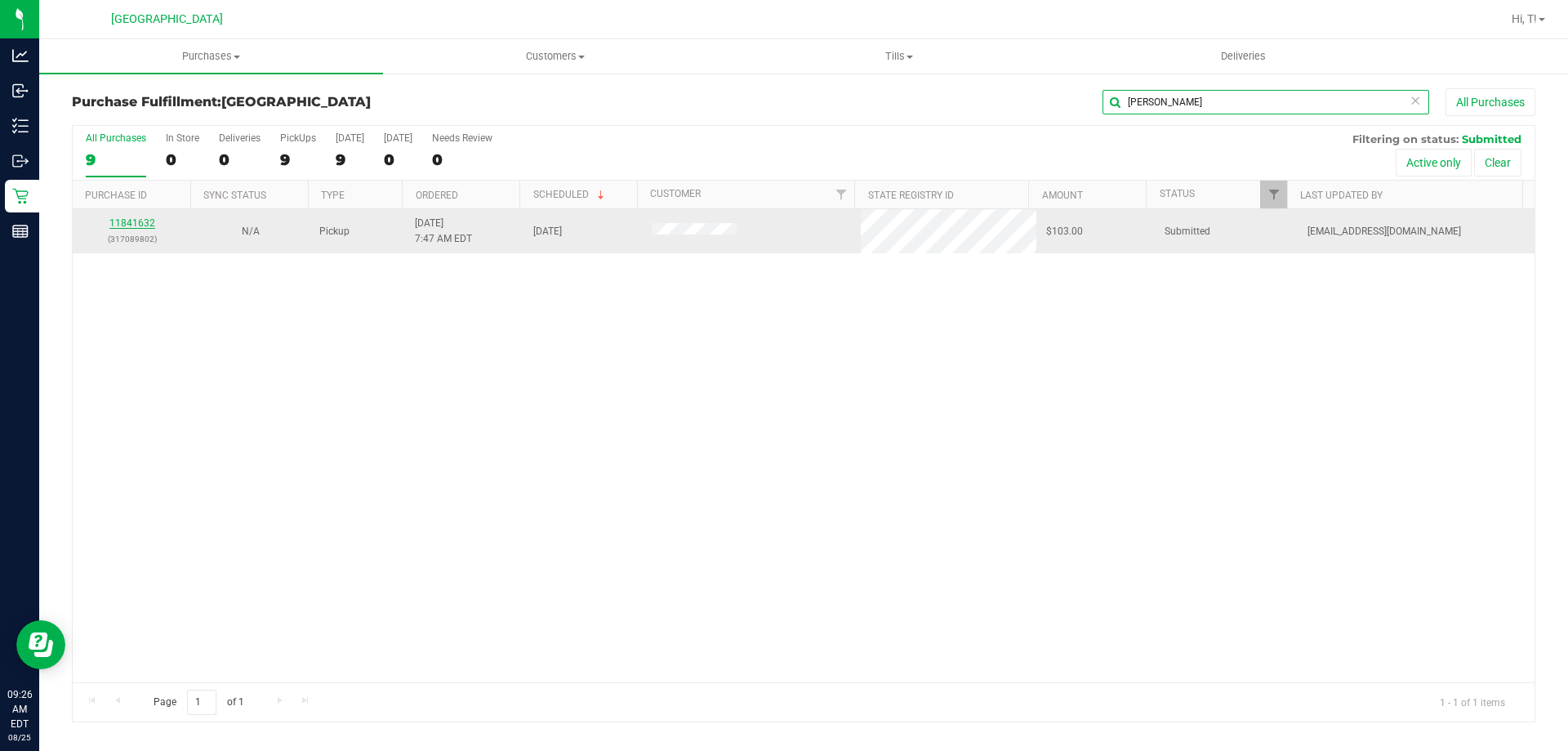
type input "[PERSON_NAME]"
click at [148, 224] on link "11841632" at bounding box center [132, 223] width 46 height 12
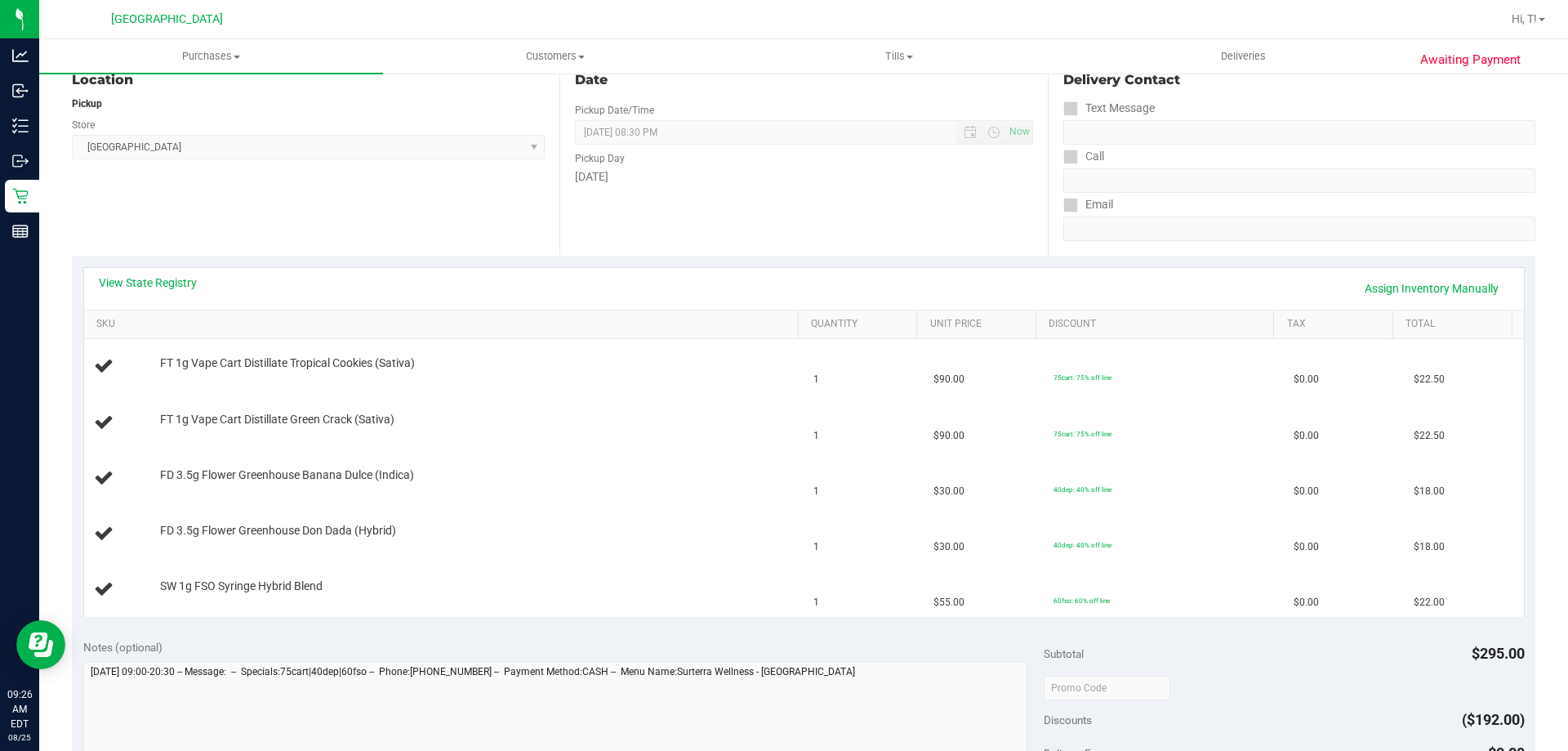
scroll to position [245, 0]
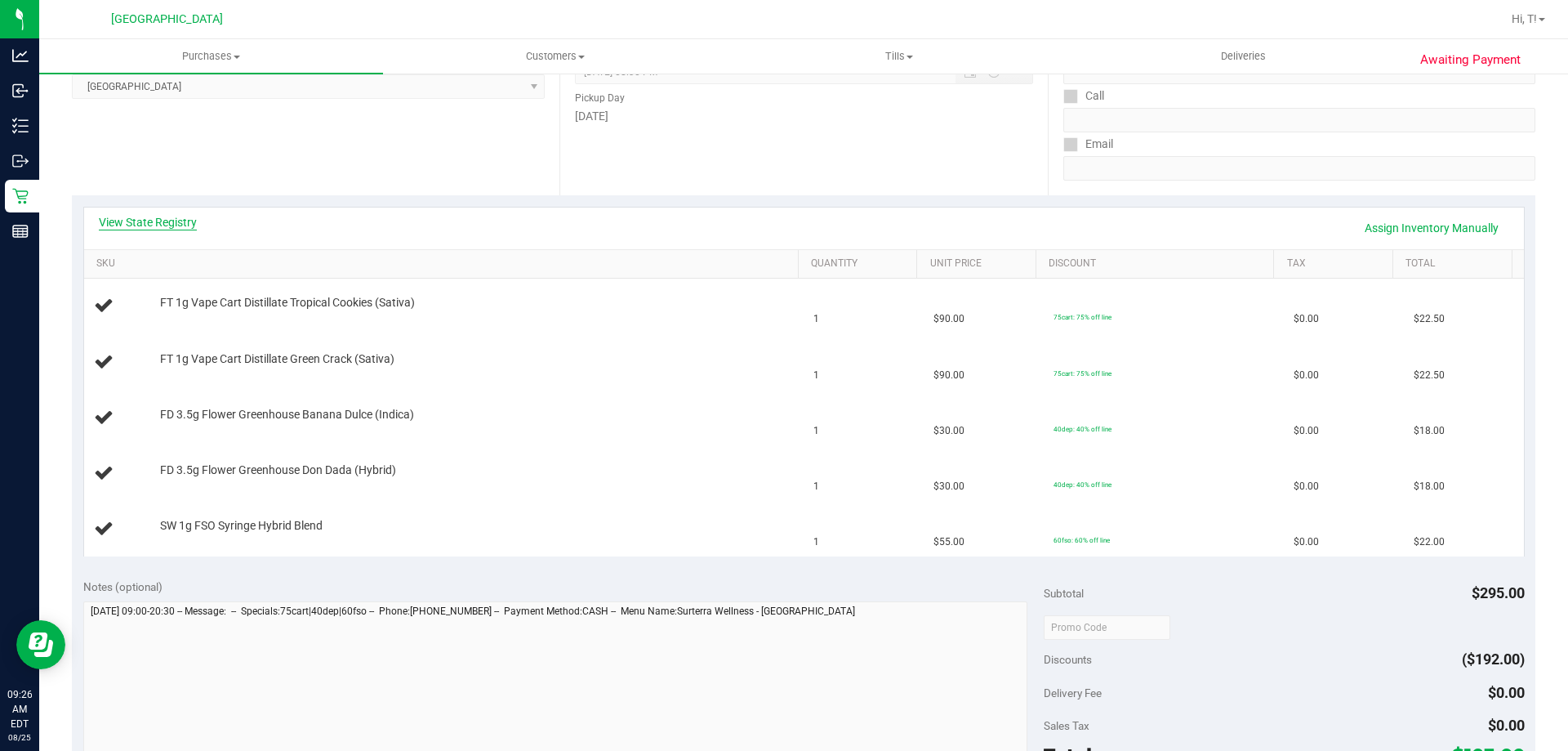
click at [184, 226] on link "View State Registry" at bounding box center [148, 222] width 98 height 16
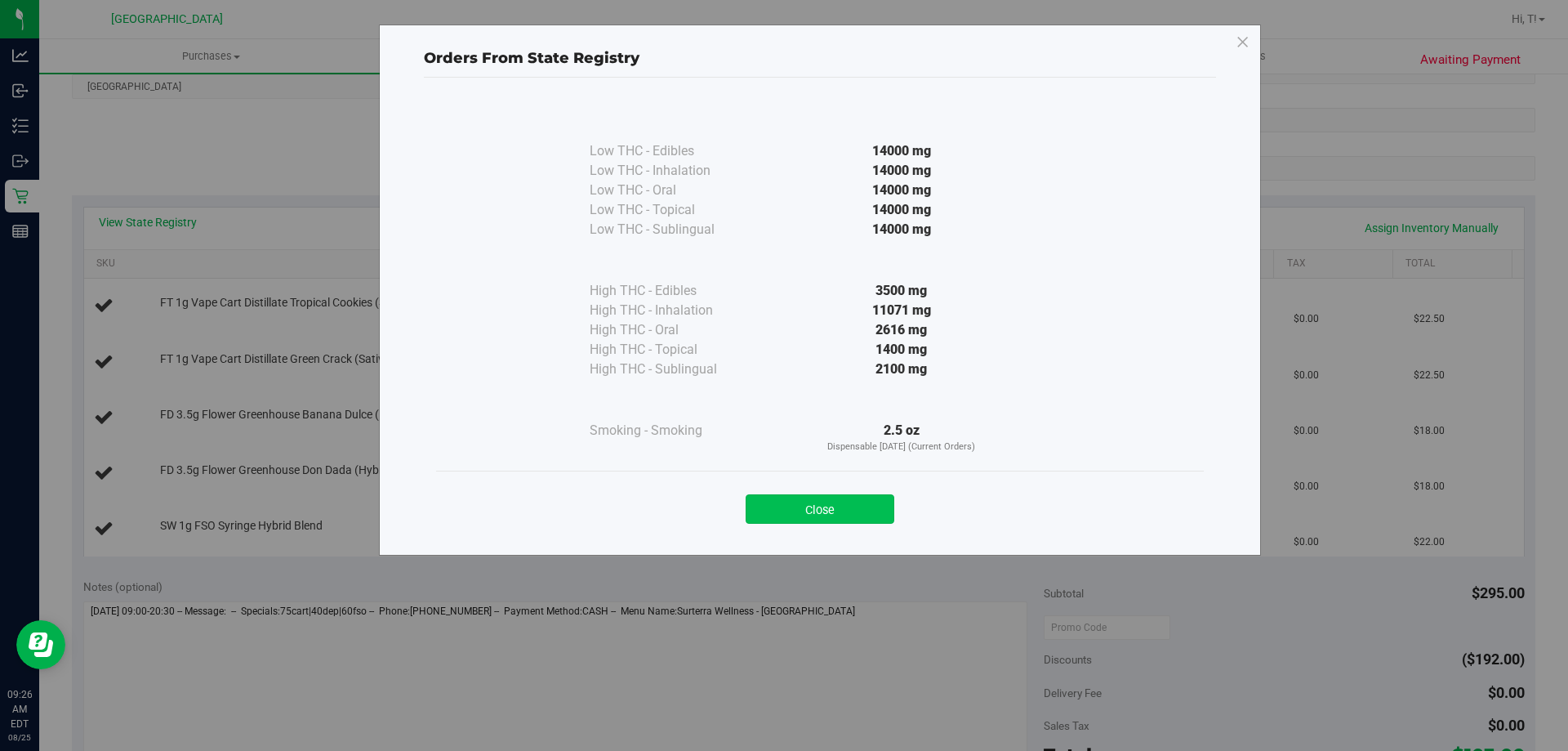
click at [876, 510] on button "Close" at bounding box center [820, 508] width 149 height 30
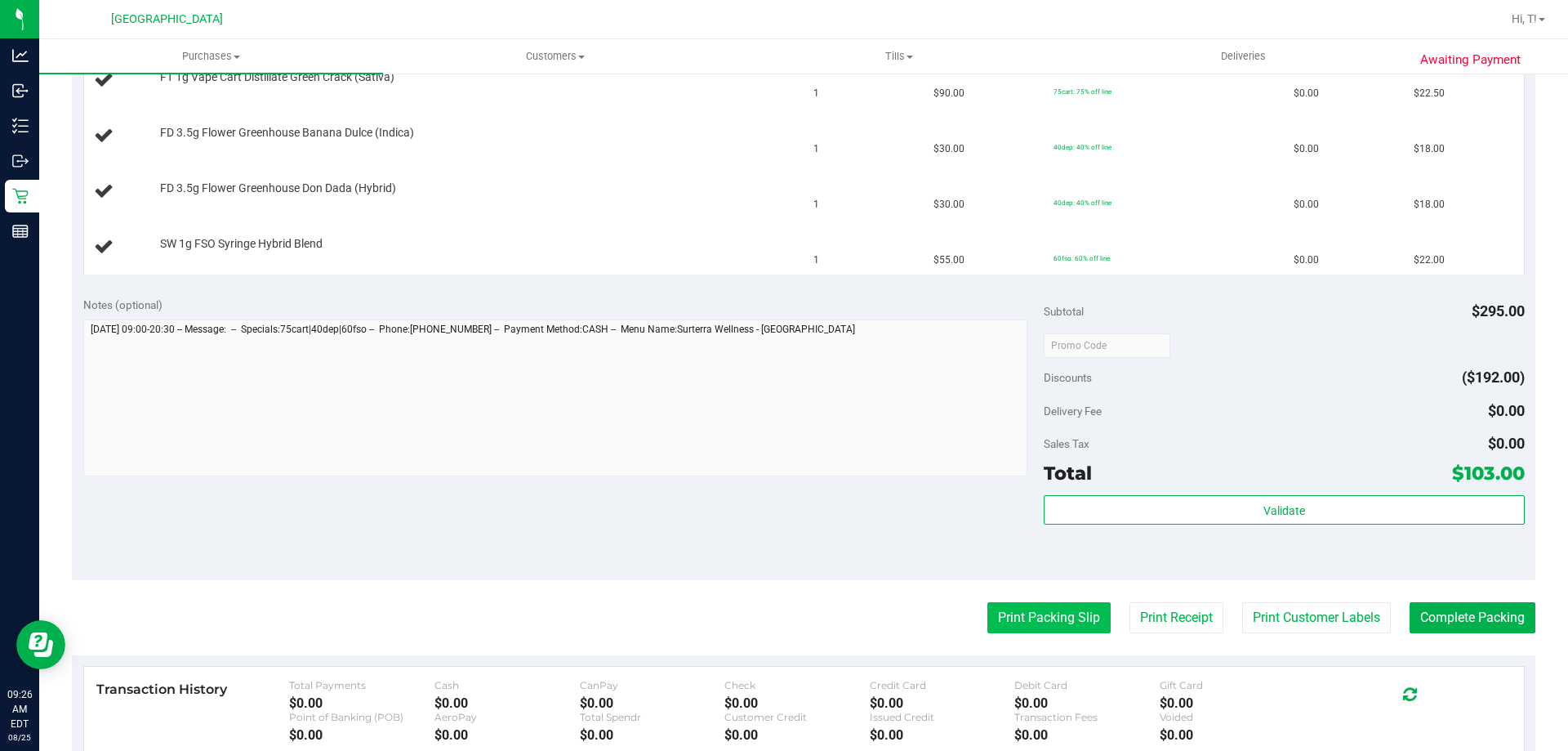
scroll to position [654, 0]
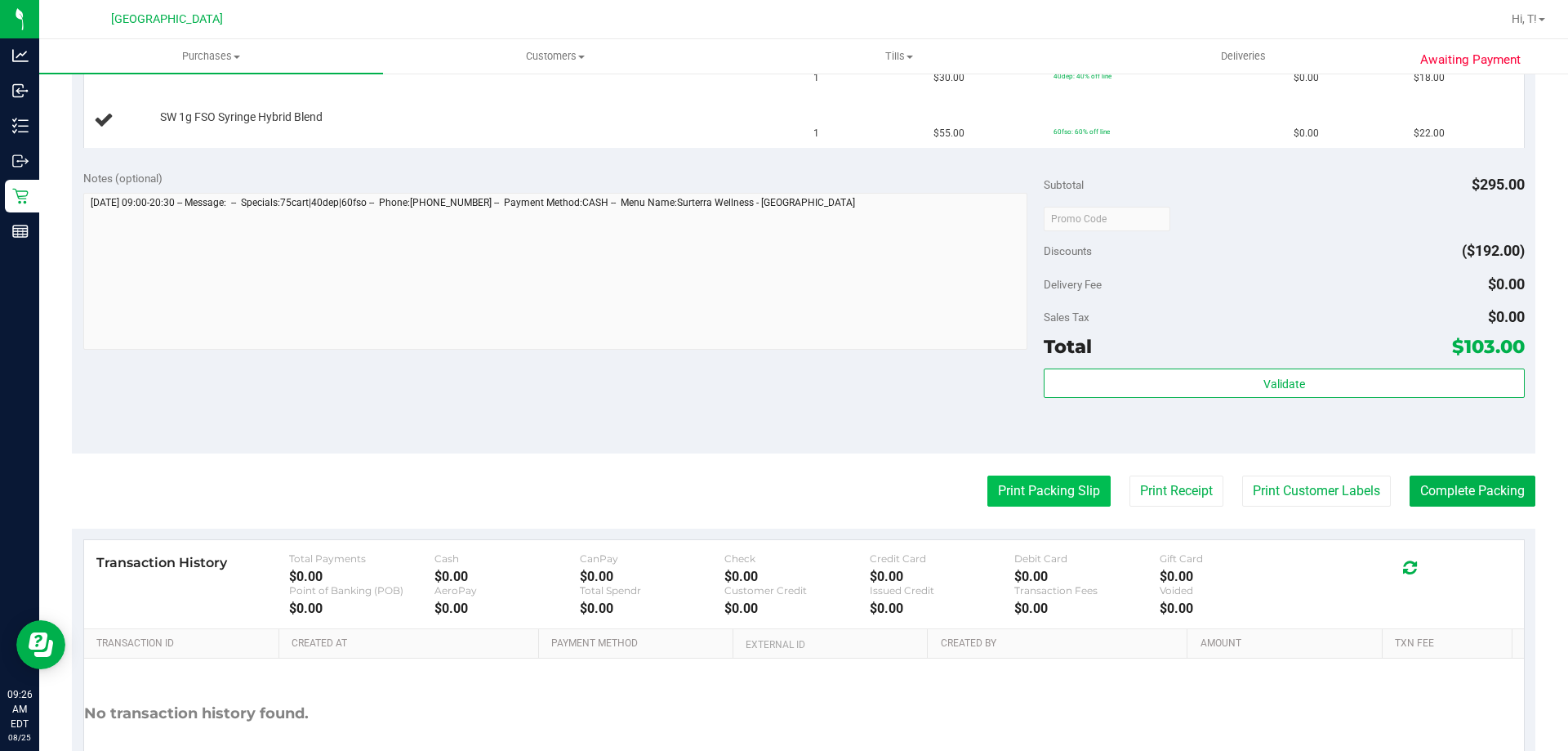
click at [1062, 490] on button "Print Packing Slip" at bounding box center [1049, 490] width 124 height 31
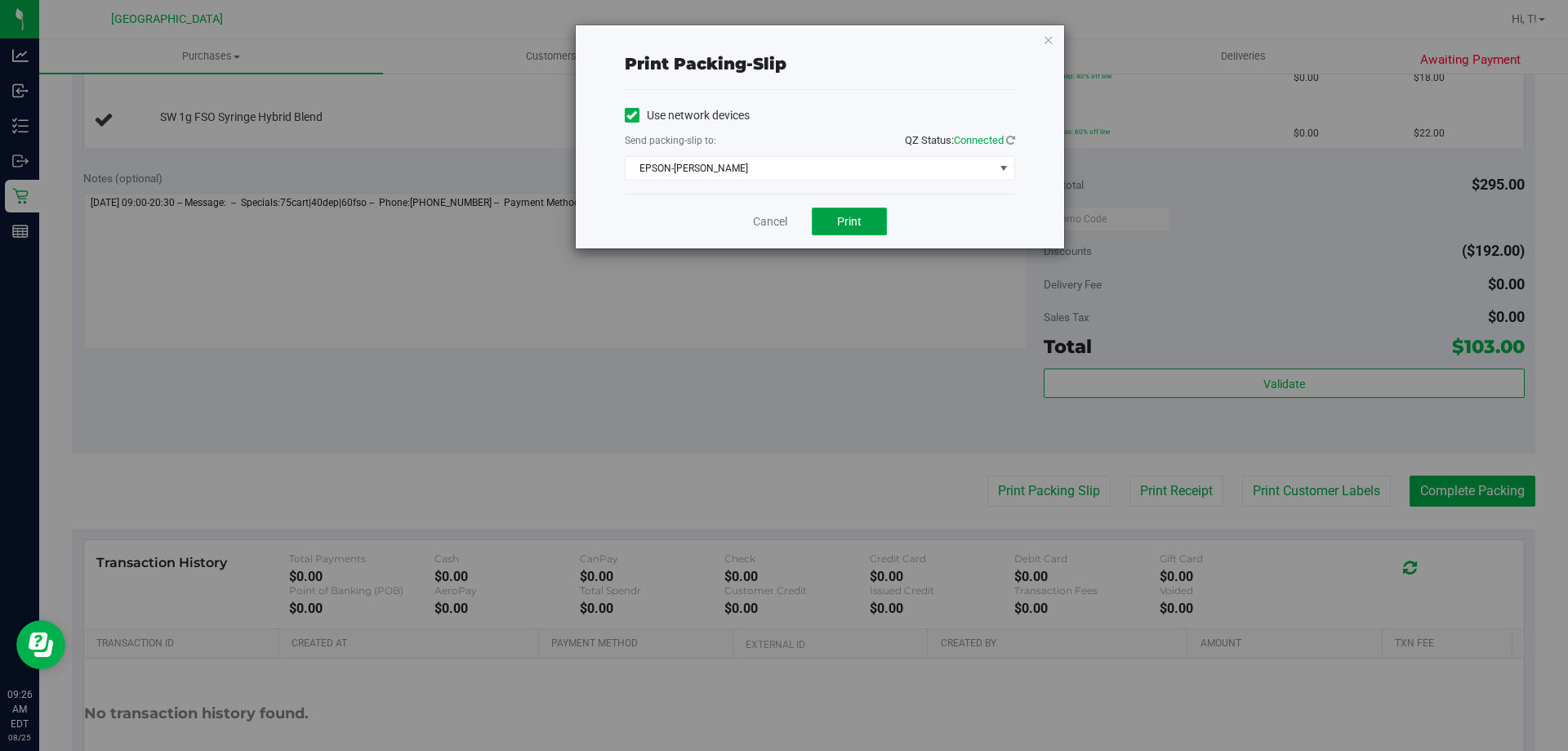
click at [845, 224] on span "Print" at bounding box center [849, 221] width 24 height 13
click at [1048, 32] on icon "button" at bounding box center [1049, 40] width 12 height 20
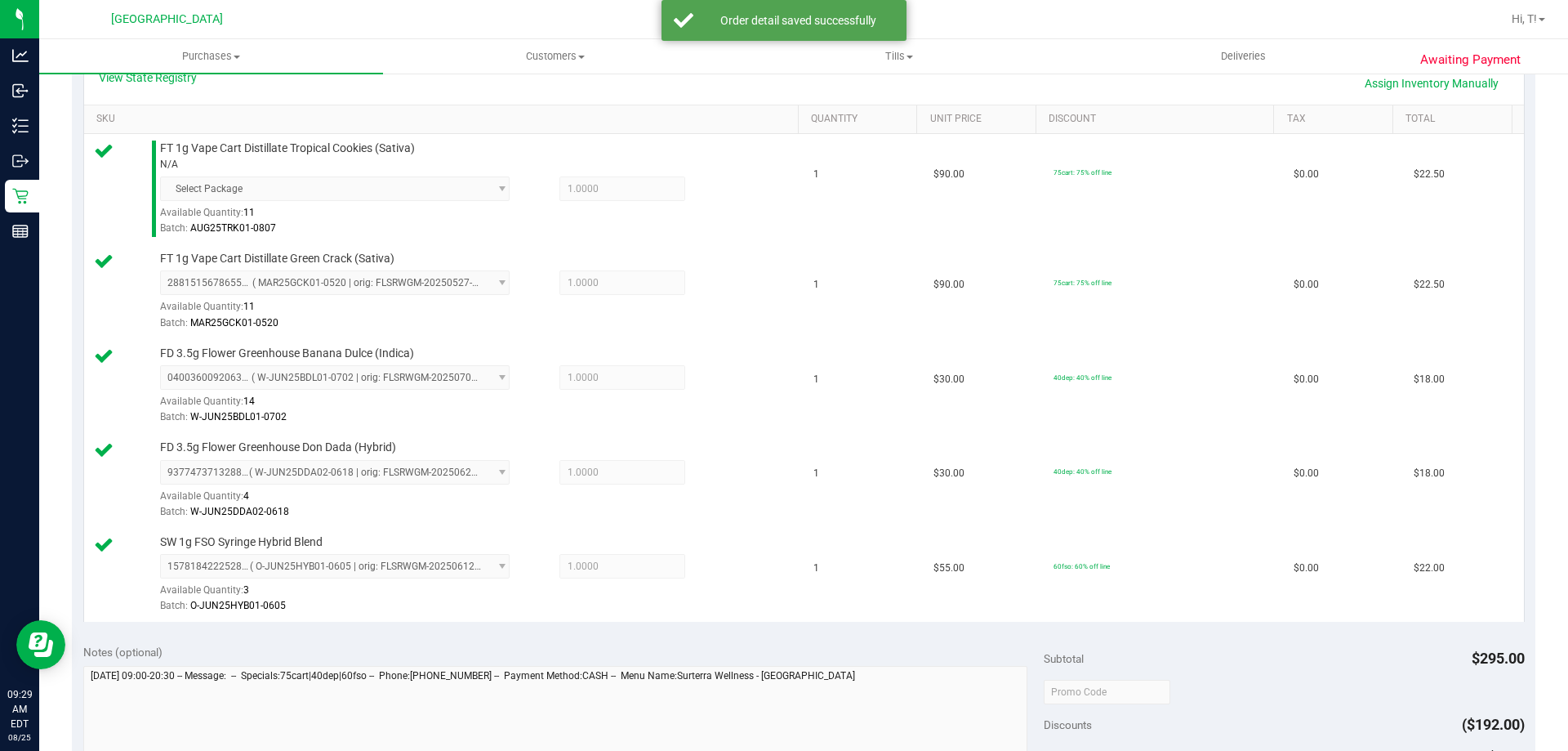
scroll to position [390, 0]
click at [843, 266] on td "1" at bounding box center [863, 290] width 120 height 95
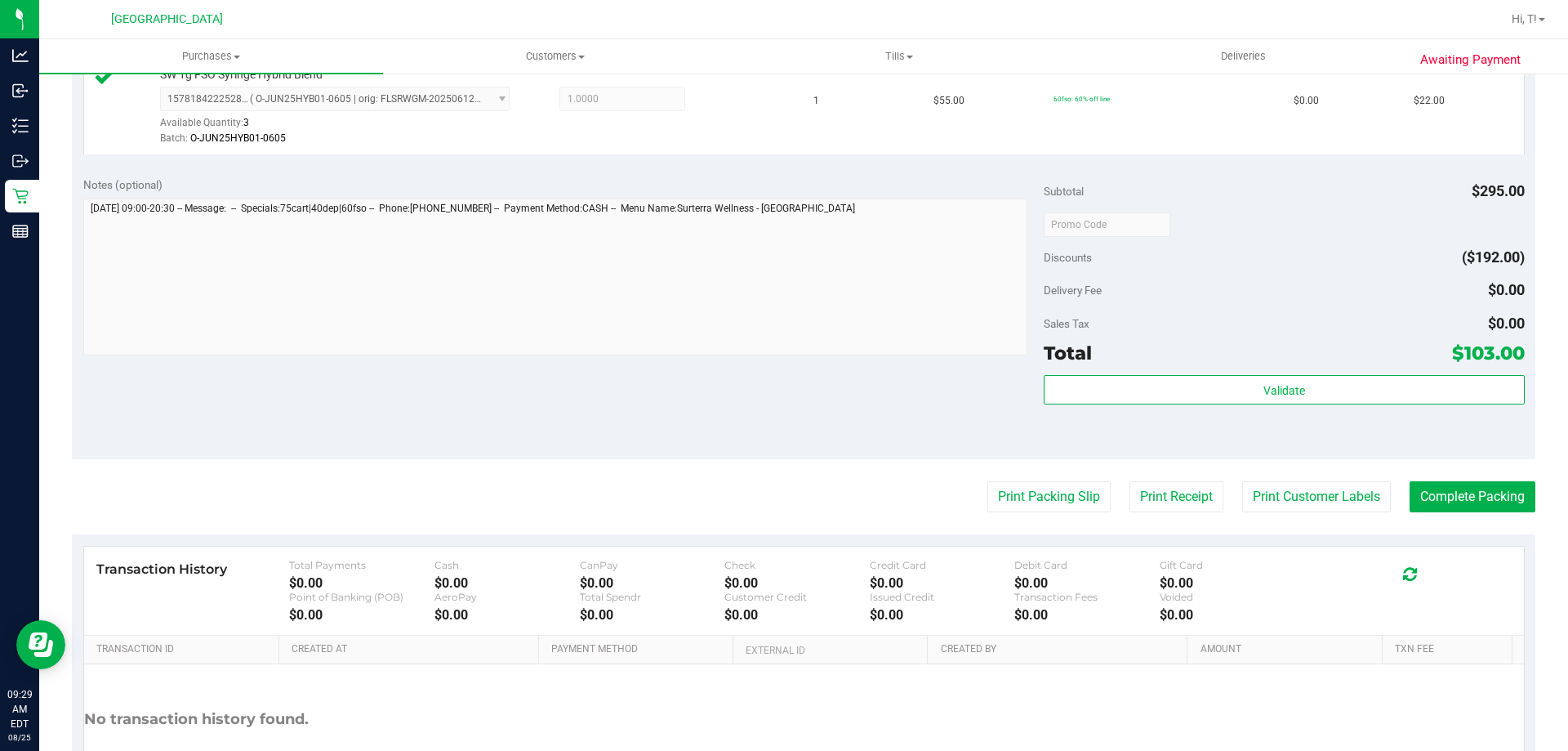
scroll to position [962, 0]
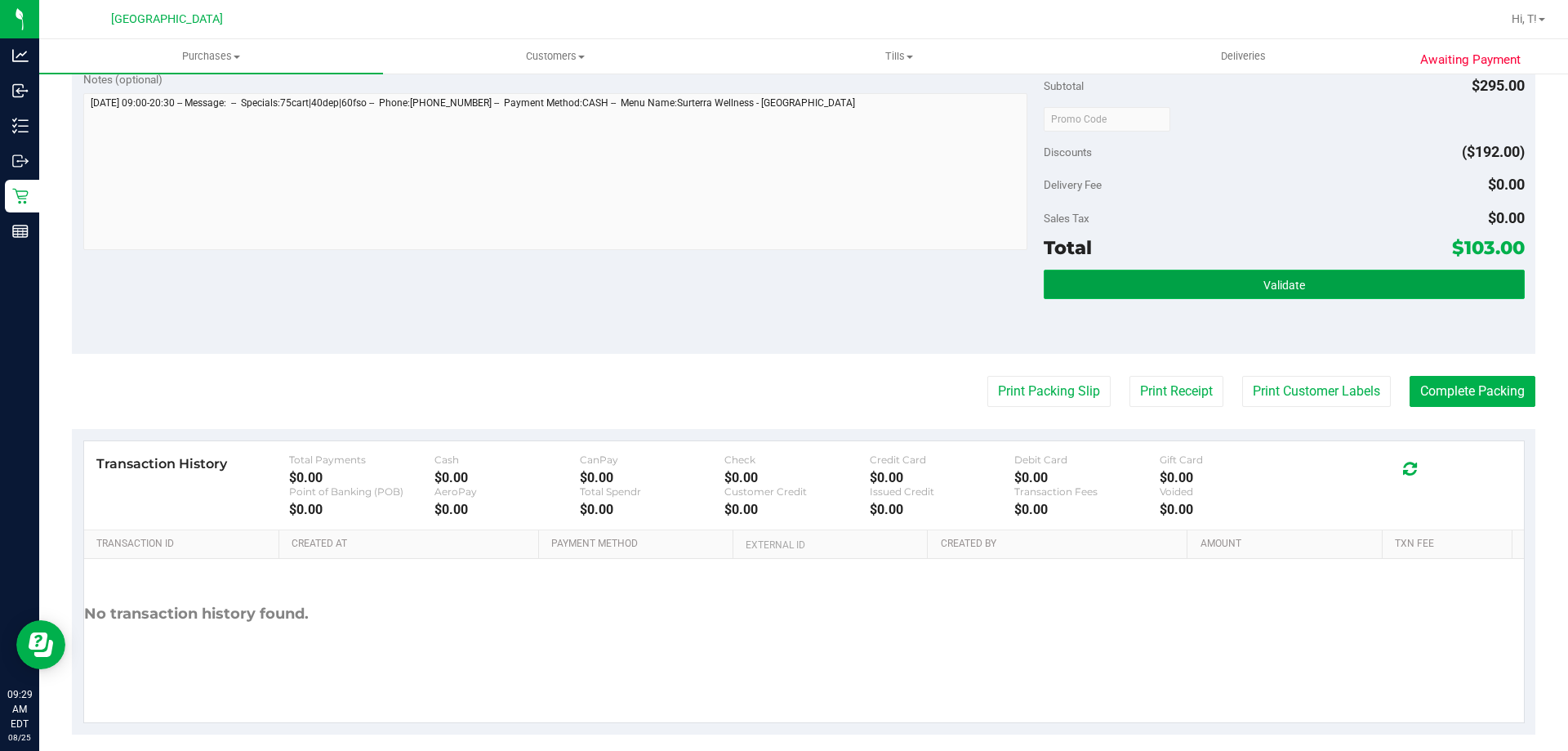
click at [1194, 294] on button "Validate" at bounding box center [1284, 284] width 481 height 30
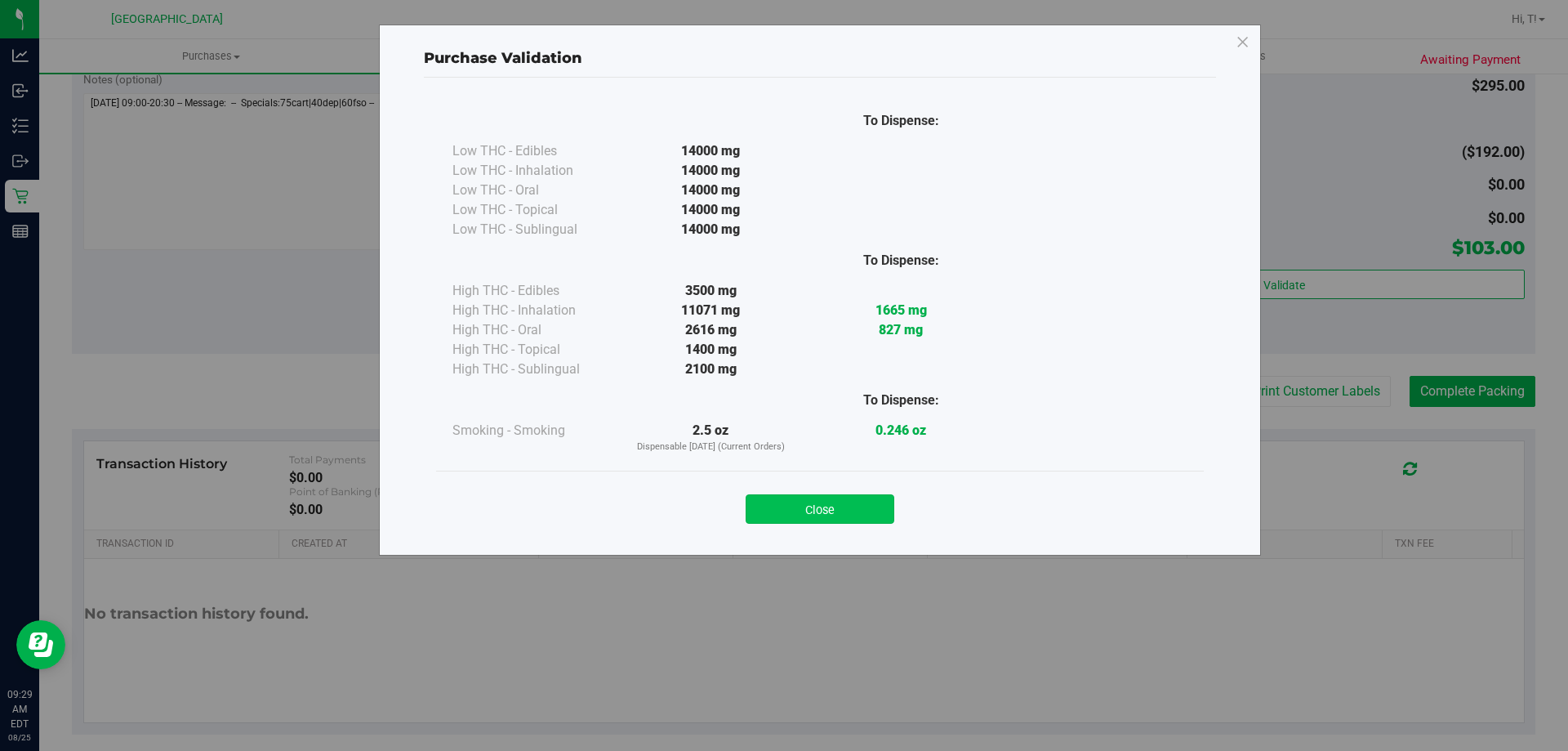
click at [881, 507] on button "Close" at bounding box center [820, 508] width 149 height 30
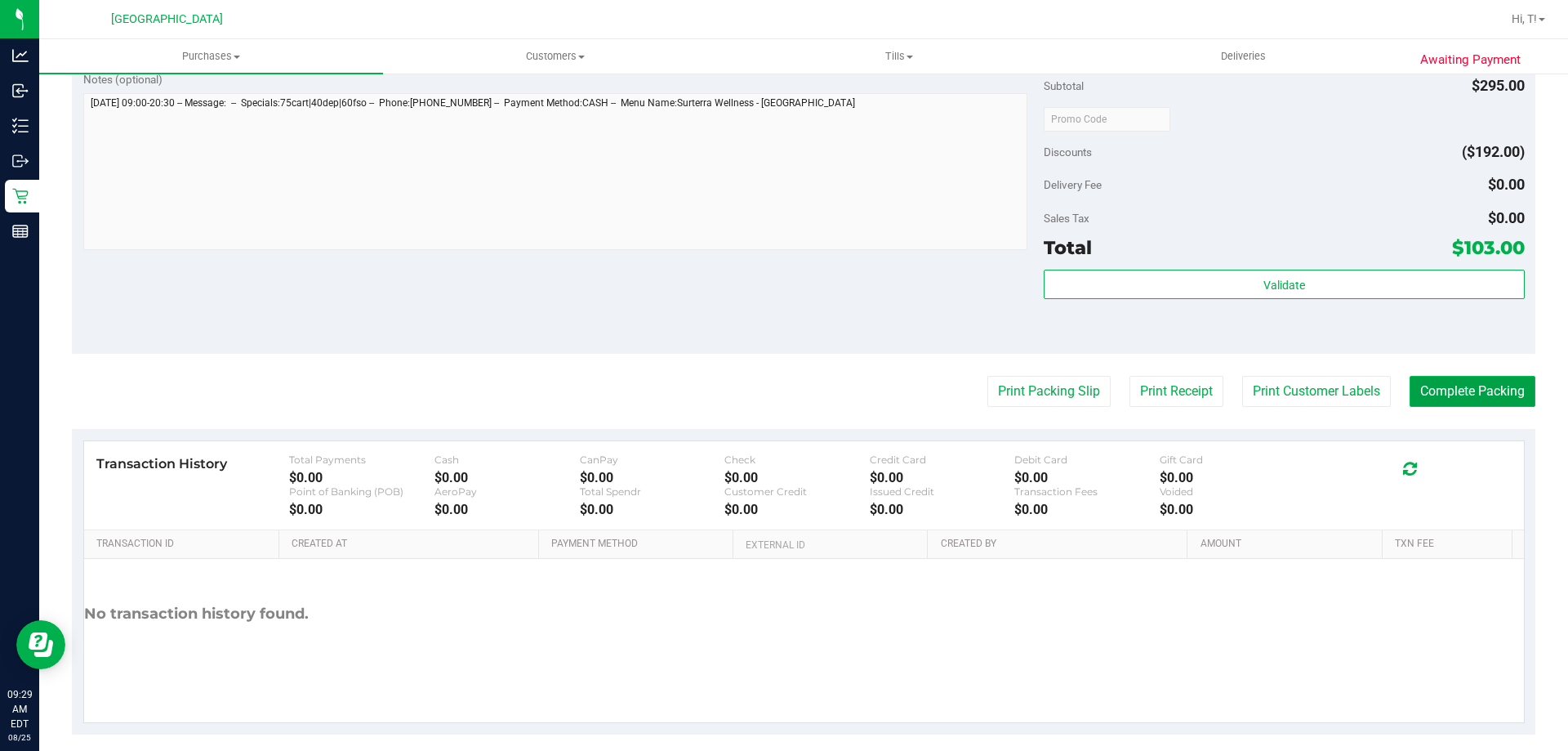
click at [1443, 389] on button "Complete Packing" at bounding box center [1473, 391] width 126 height 31
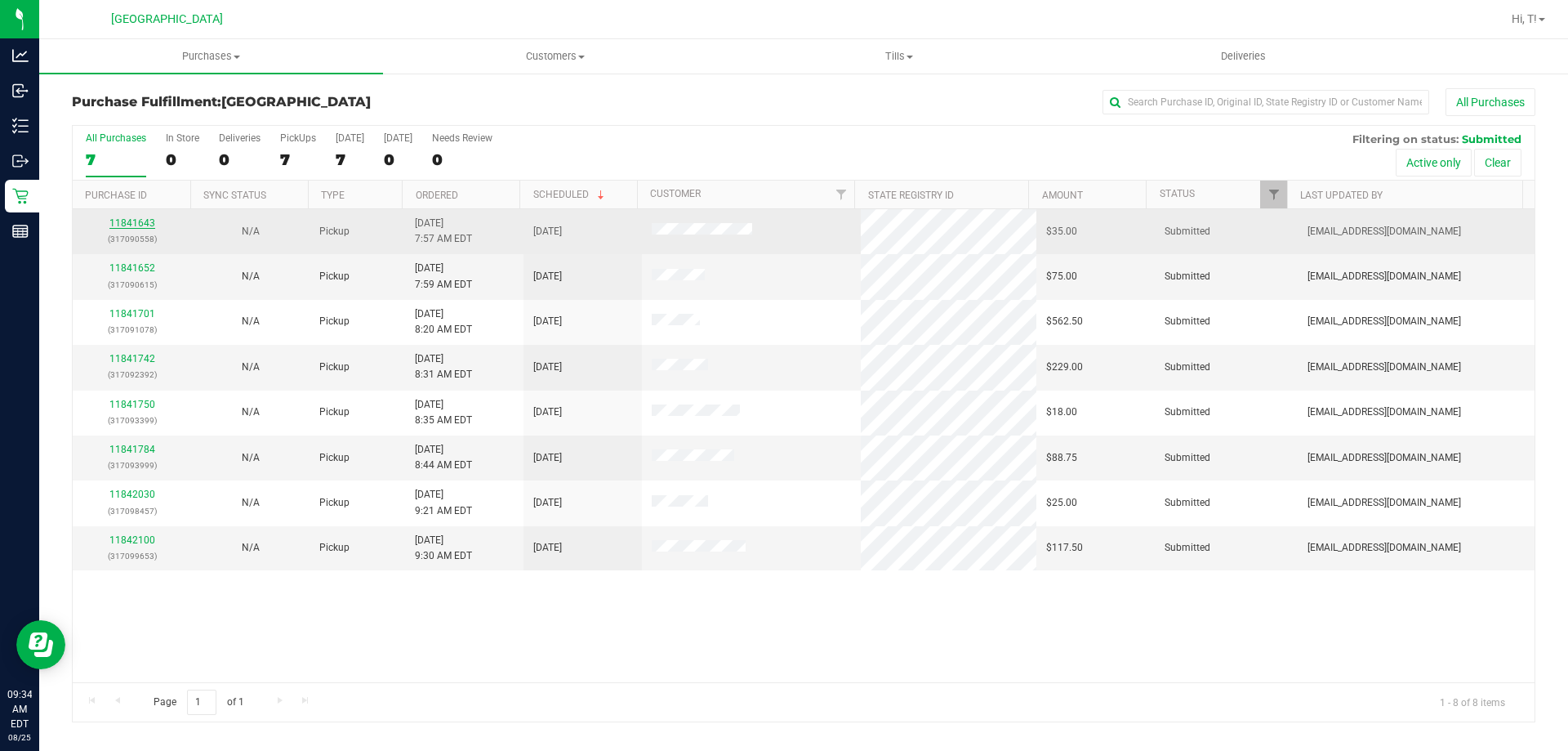
click at [142, 228] on link "11841643" at bounding box center [132, 223] width 46 height 12
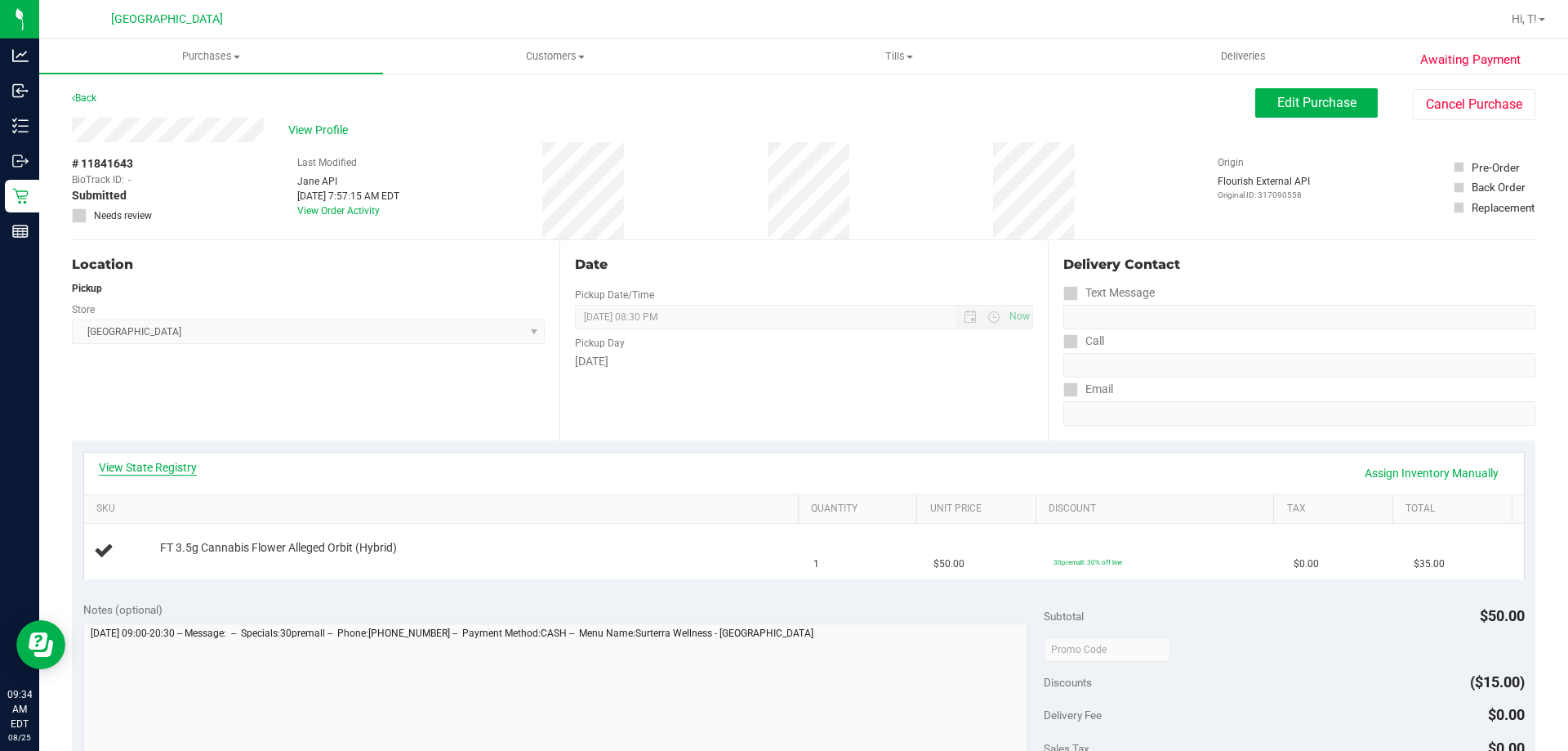
click at [175, 466] on link "View State Registry" at bounding box center [148, 467] width 98 height 16
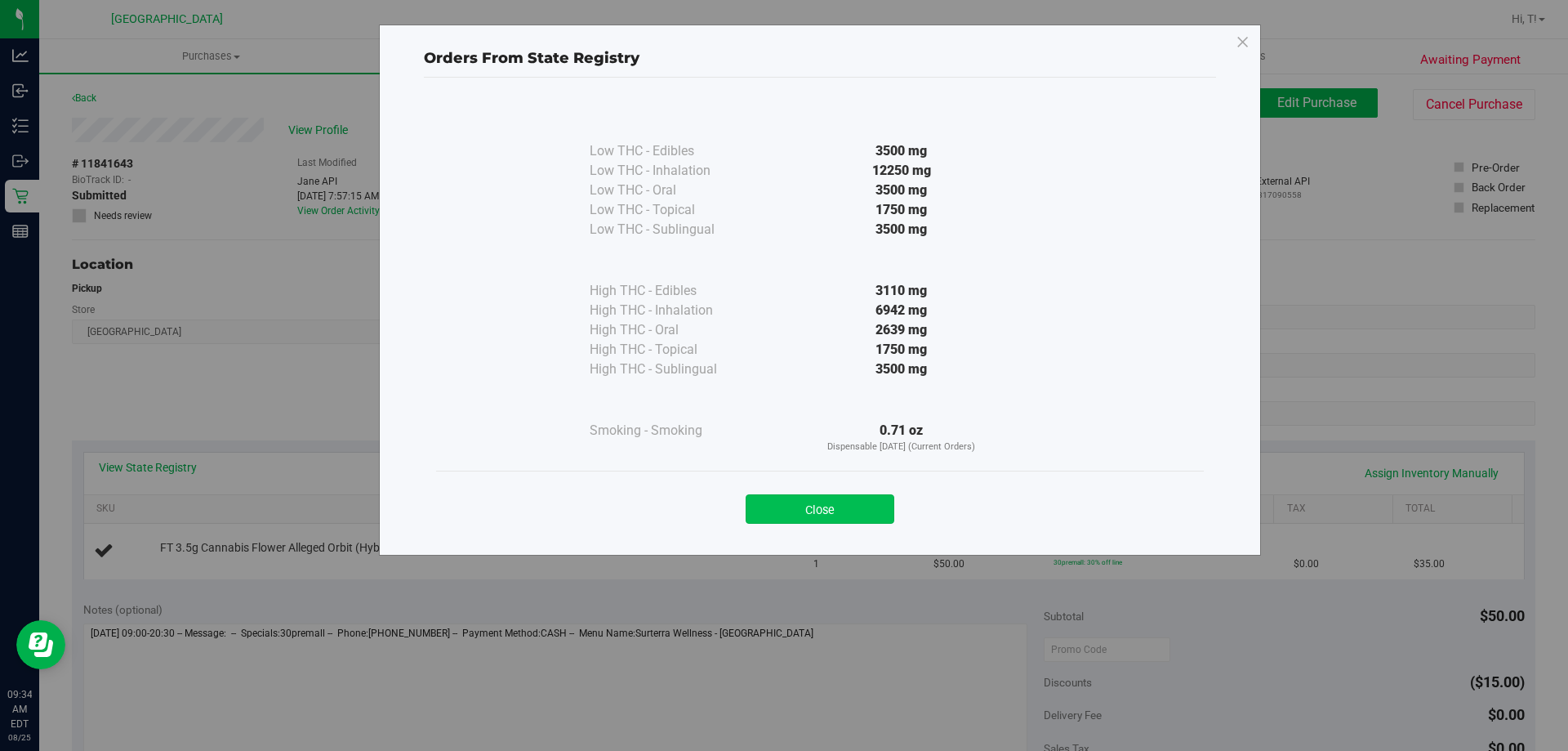
click at [818, 521] on button "Close" at bounding box center [820, 508] width 149 height 30
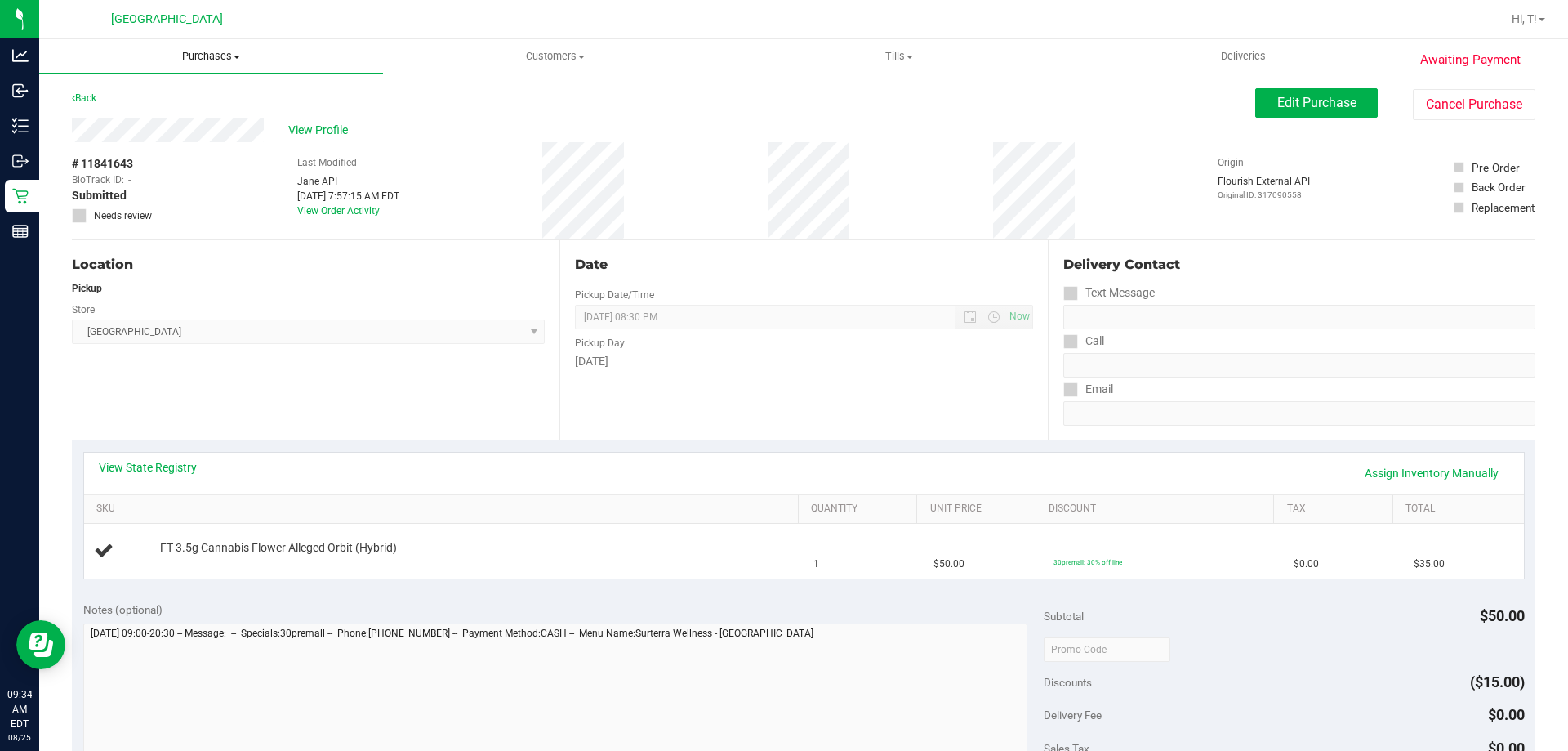
click at [206, 60] on span "Purchases" at bounding box center [210, 56] width 344 height 14
click at [195, 117] on li "Fulfillment" at bounding box center [210, 118] width 344 height 20
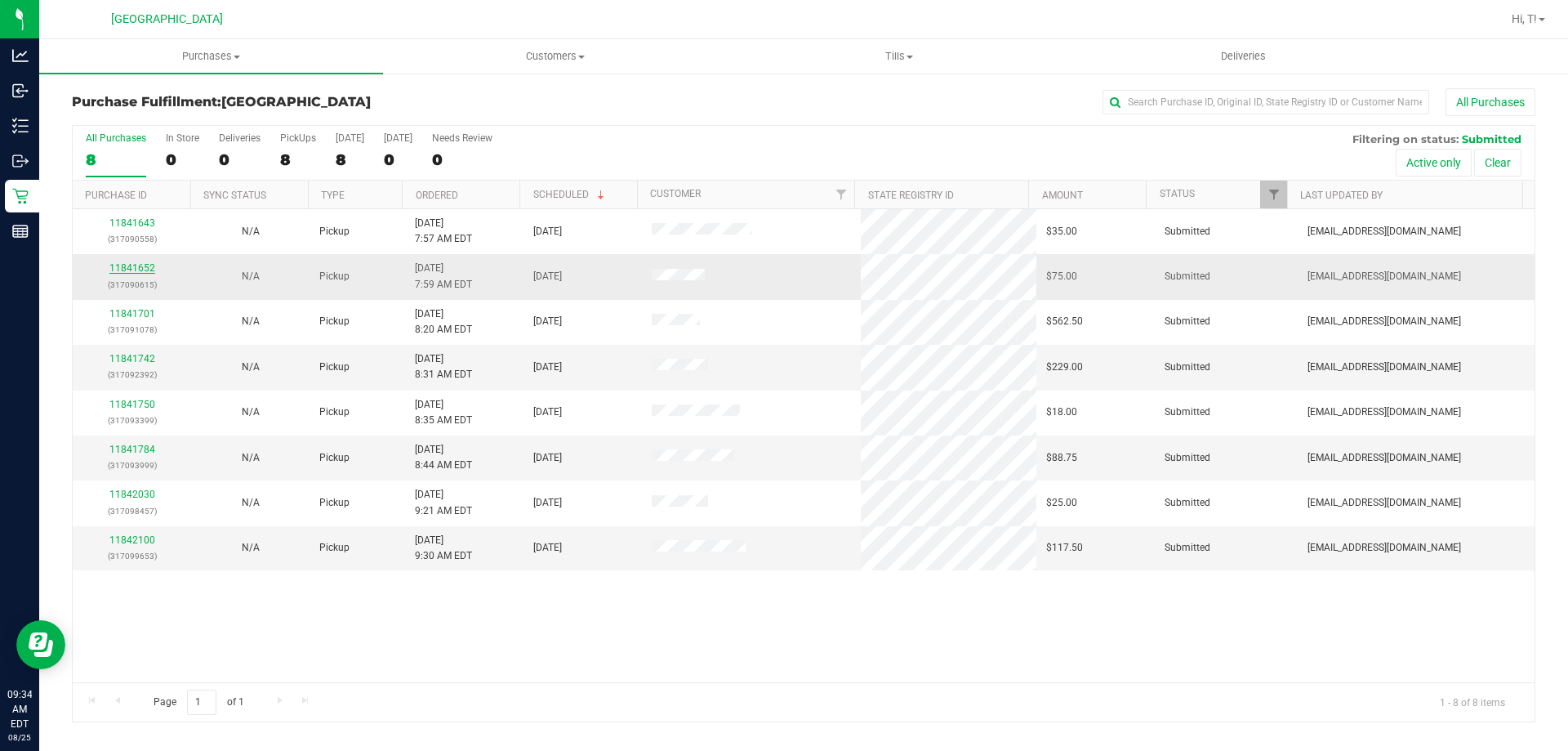
click at [144, 270] on link "11841652" at bounding box center [132, 268] width 46 height 12
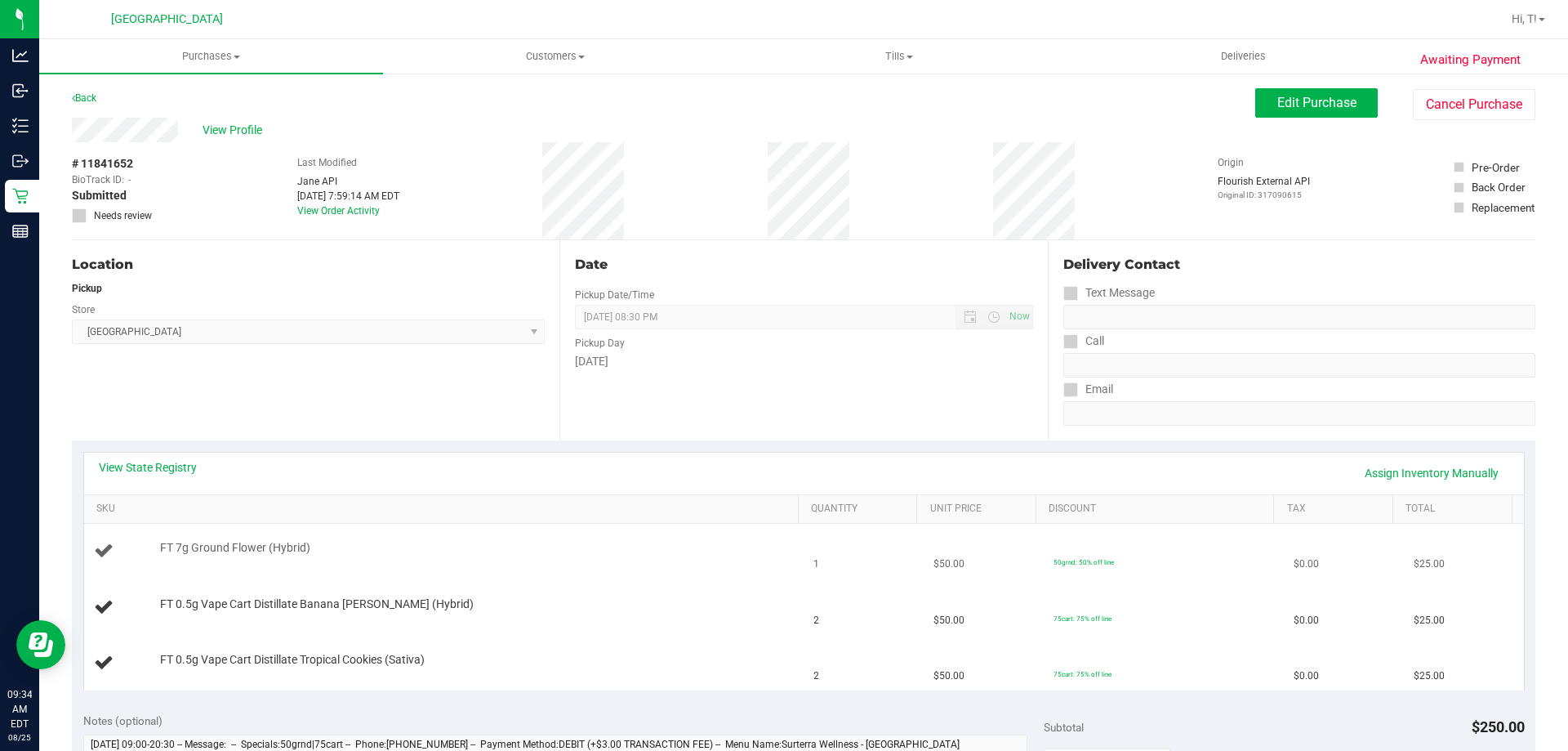
scroll to position [82, 0]
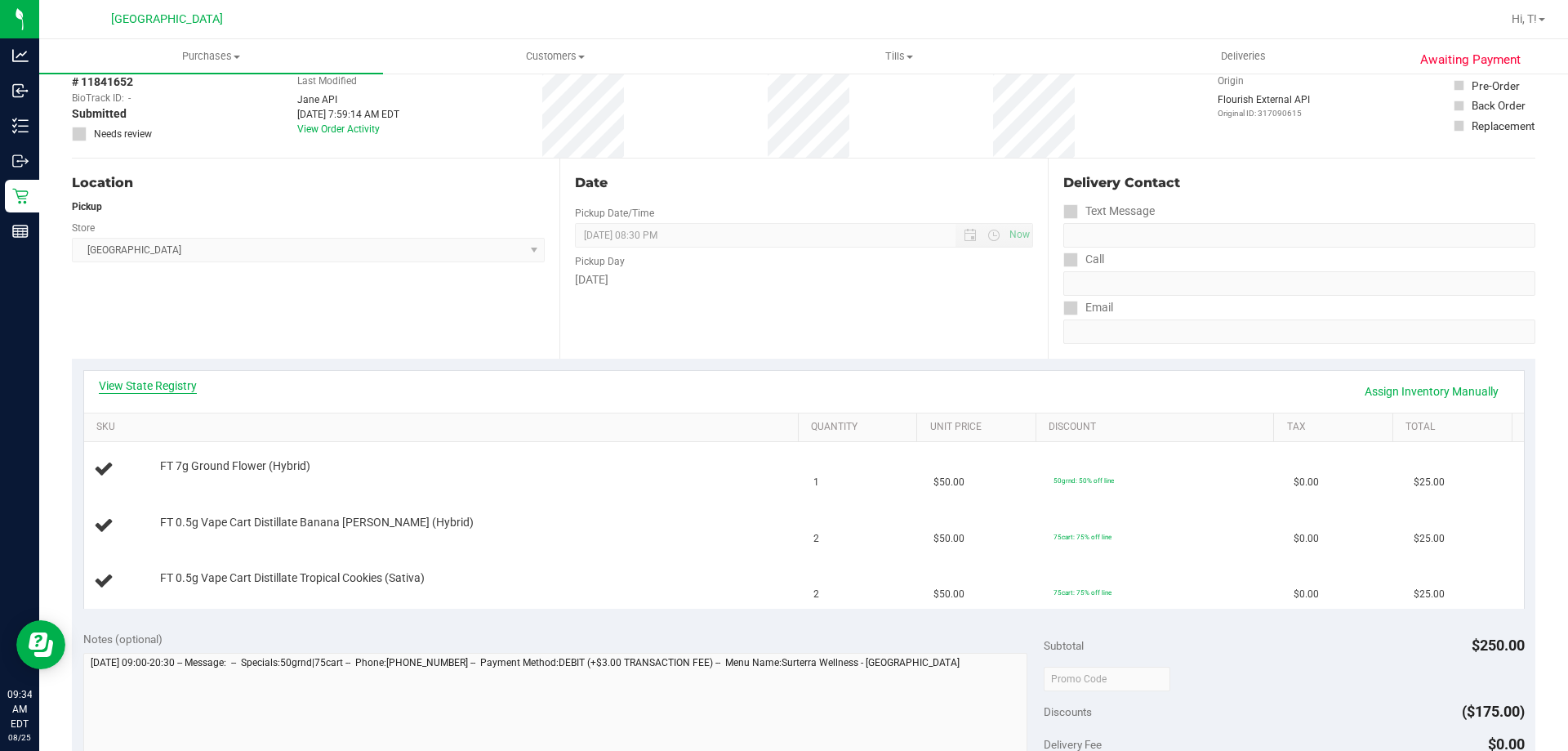
click at [135, 389] on link "View State Registry" at bounding box center [148, 386] width 98 height 16
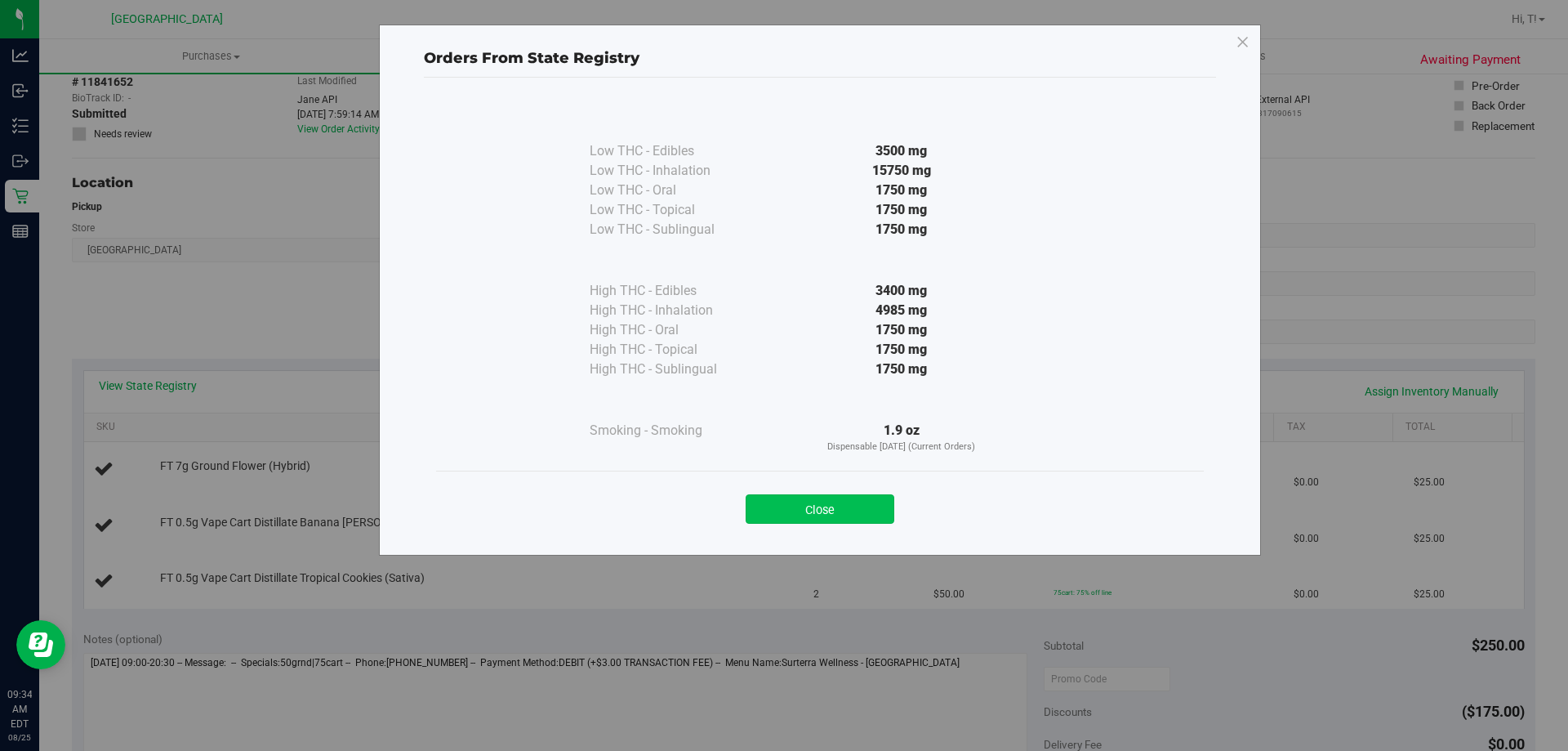
click at [832, 517] on button "Close" at bounding box center [820, 508] width 149 height 30
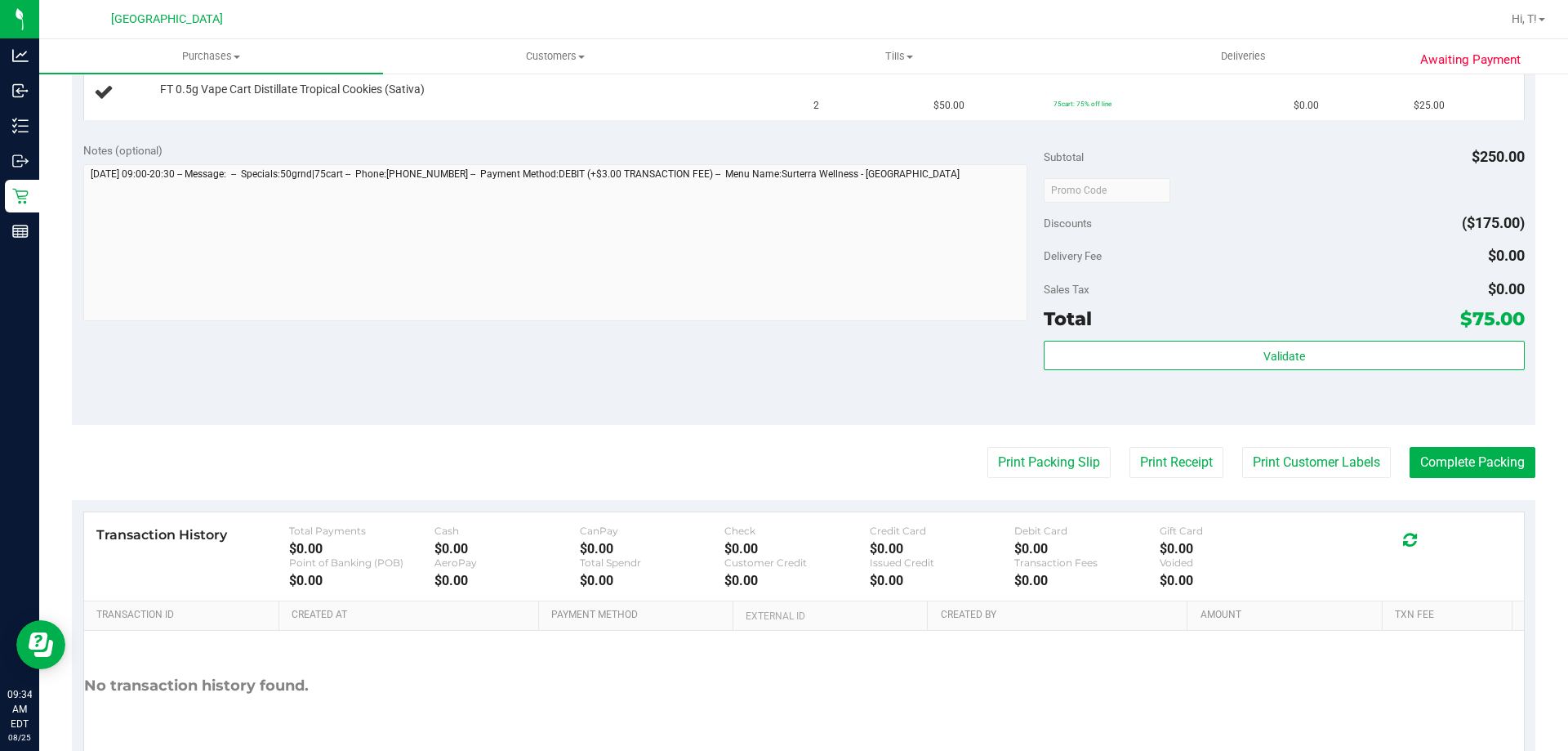
scroll to position [572, 0]
click at [1079, 463] on button "Print Packing Slip" at bounding box center [1049, 461] width 124 height 31
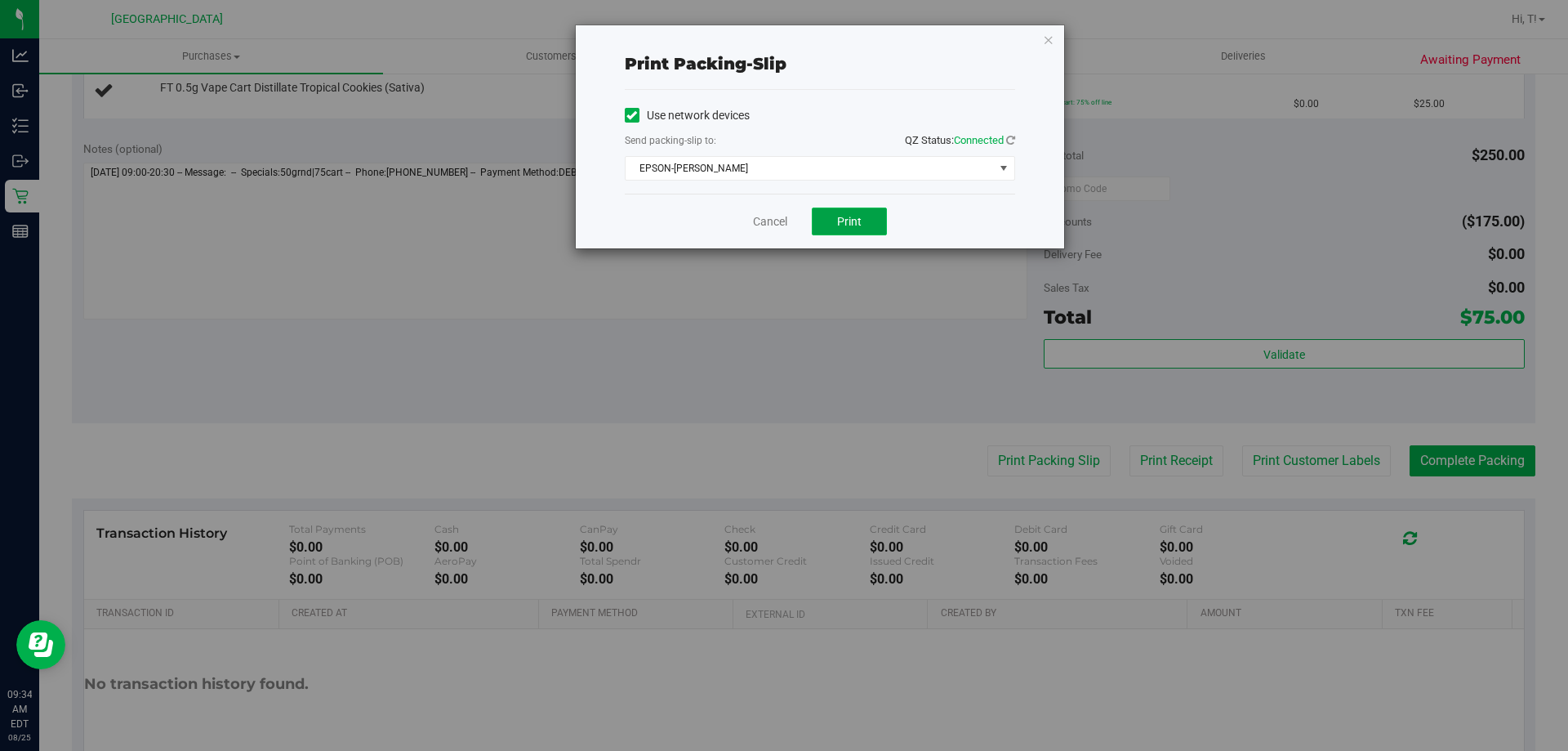
click at [860, 212] on button "Print" at bounding box center [848, 221] width 75 height 28
click at [1045, 45] on icon "button" at bounding box center [1049, 40] width 12 height 20
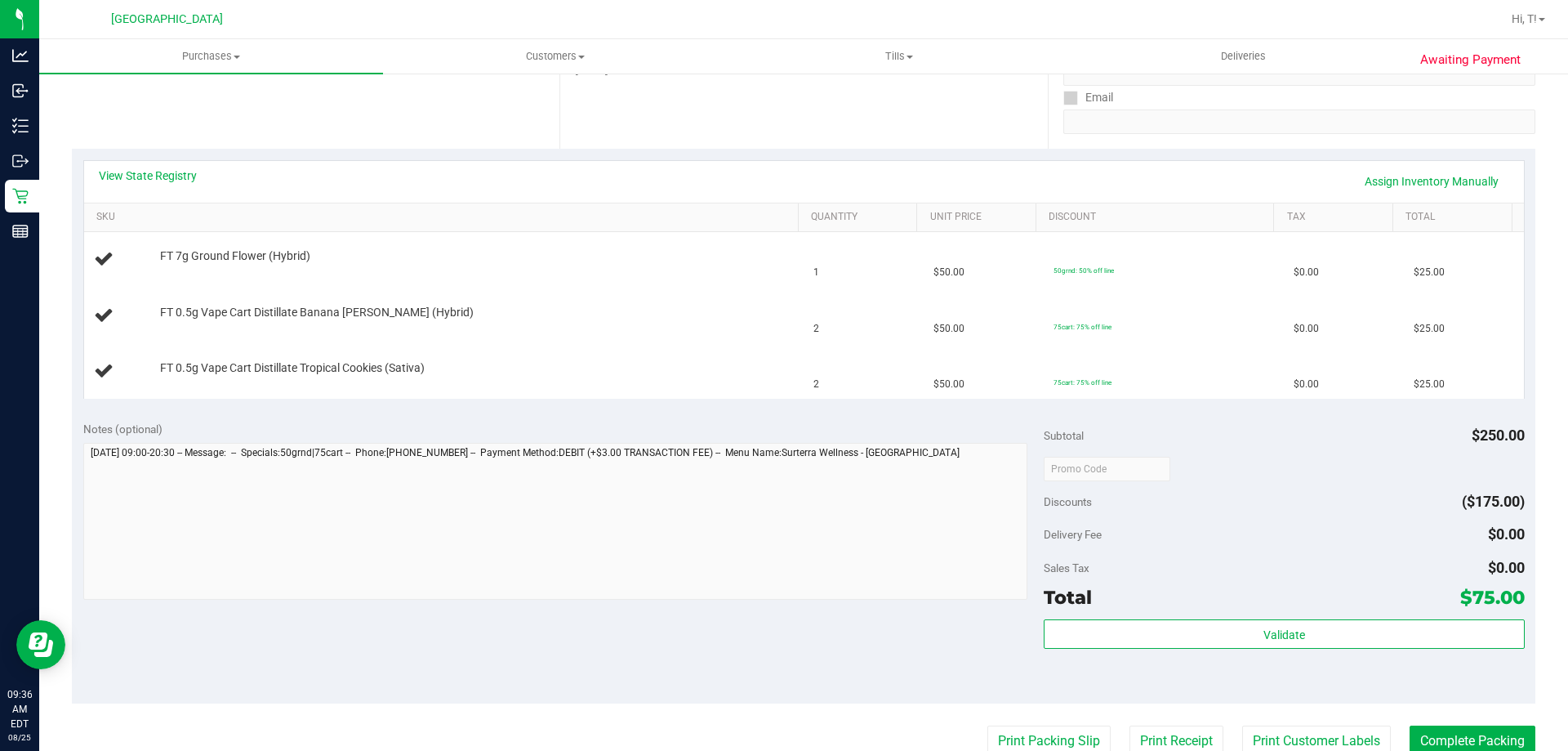
scroll to position [290, 0]
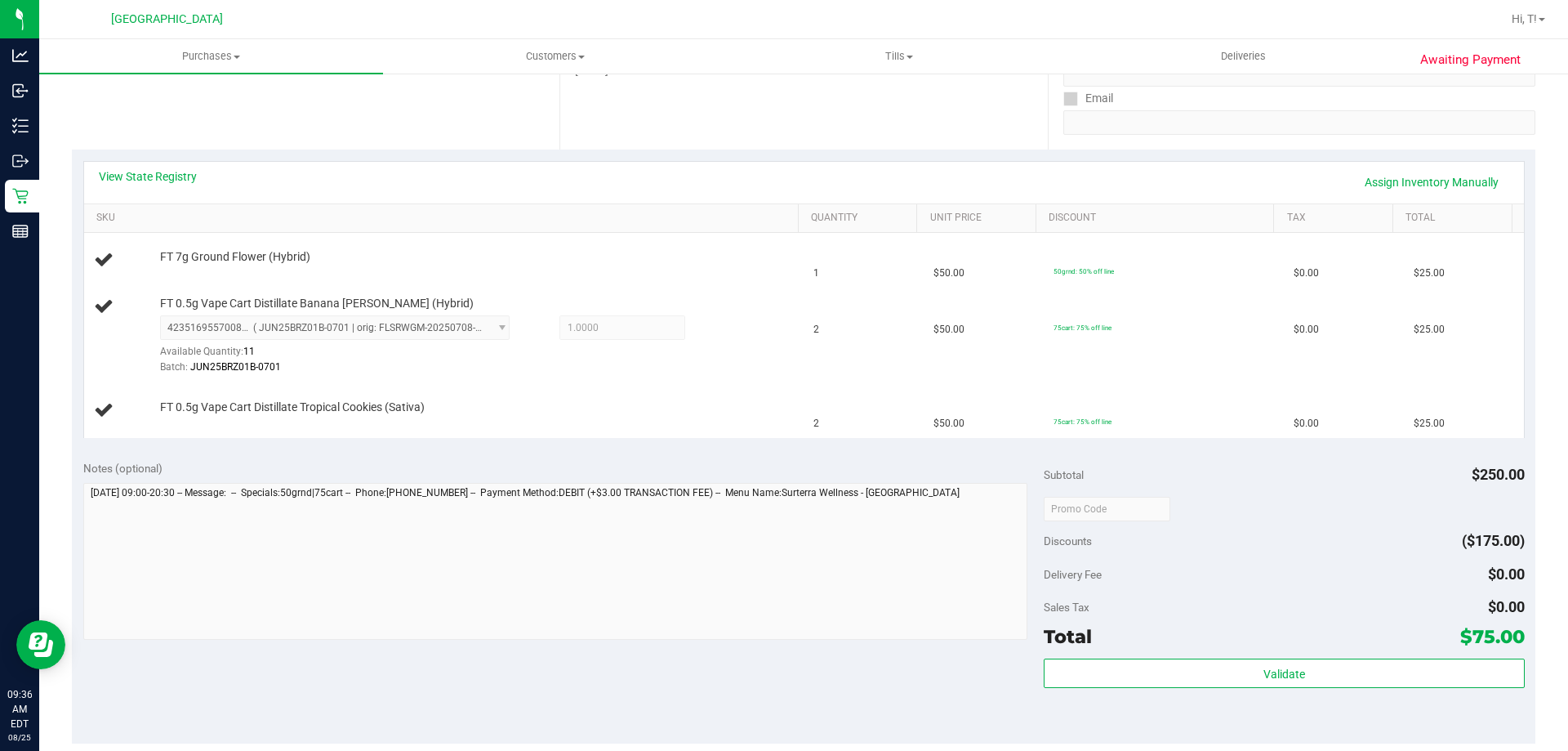
click at [214, 119] on div "Location Pickup Store [GEOGRAPHIC_DATA] WC Select Store [PERSON_NAME][GEOGRAPHI…" at bounding box center [316, 50] width 488 height 200
click at [760, 117] on div "Date Pickup Date/Time [DATE] Now [DATE] 08:30 PM Now Pickup Day [DATE]" at bounding box center [803, 50] width 488 height 200
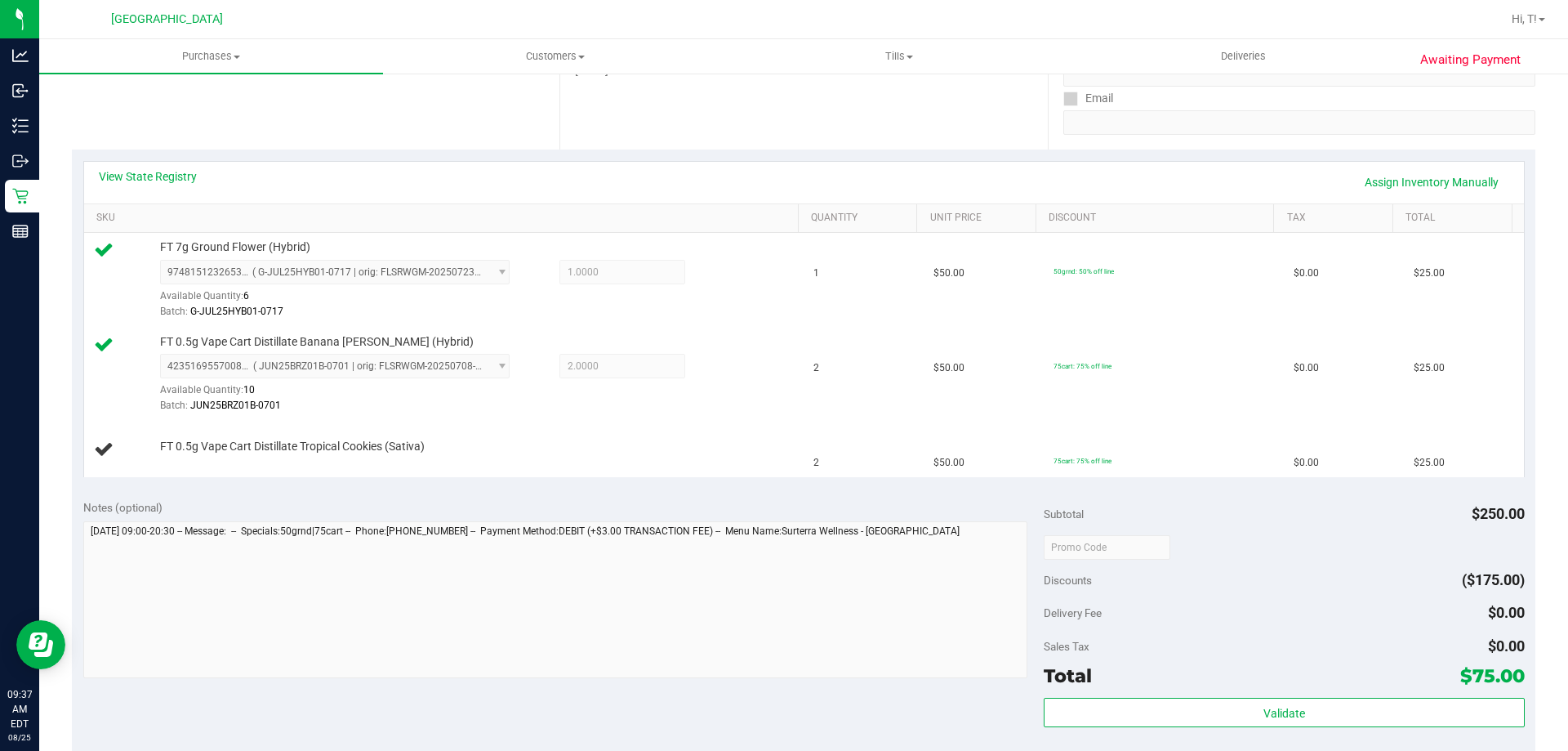
click at [614, 146] on div "Date Pickup Date/Time [DATE] Now [DATE] 08:30 PM Now Pickup Day [DATE]" at bounding box center [803, 50] width 488 height 200
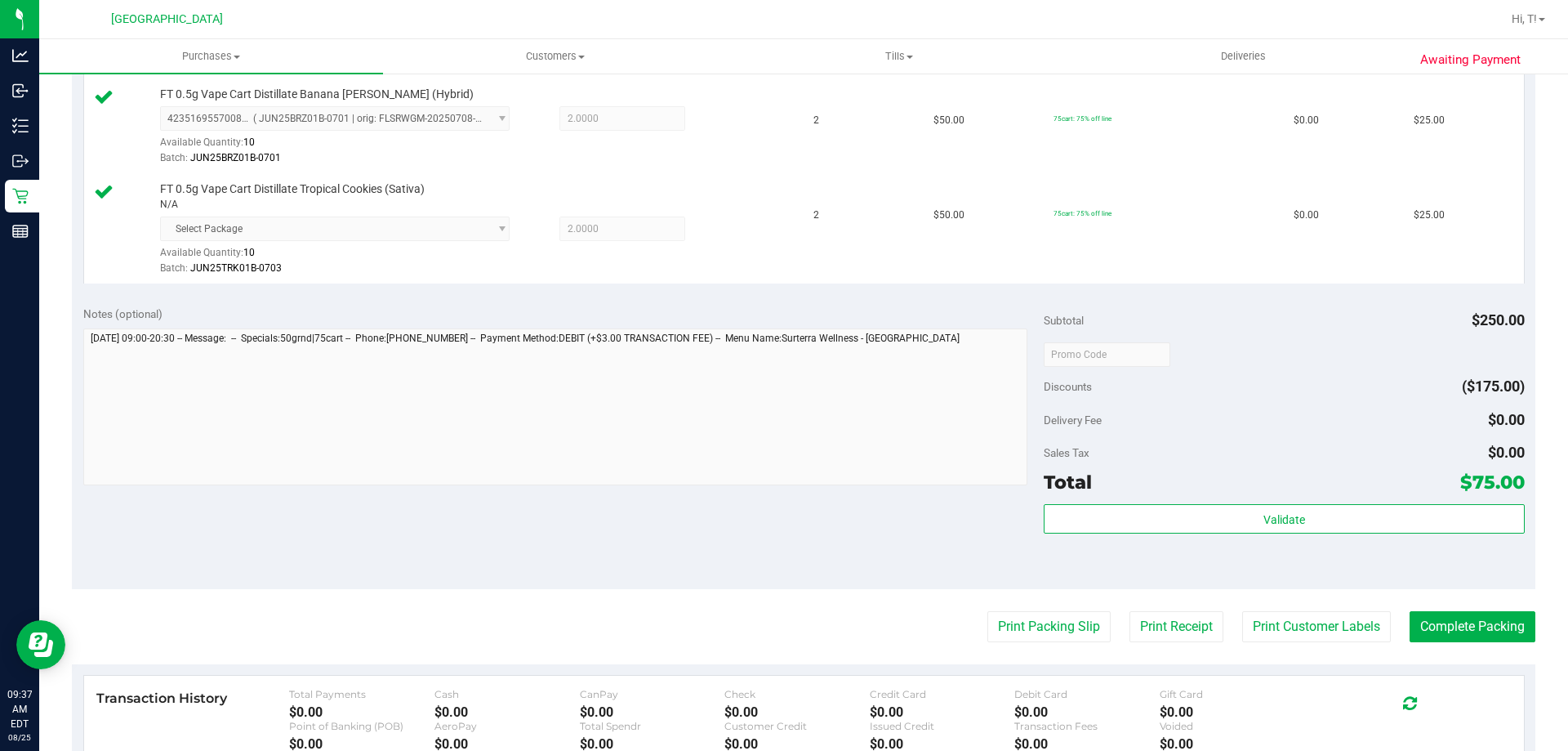
scroll to position [790, 0]
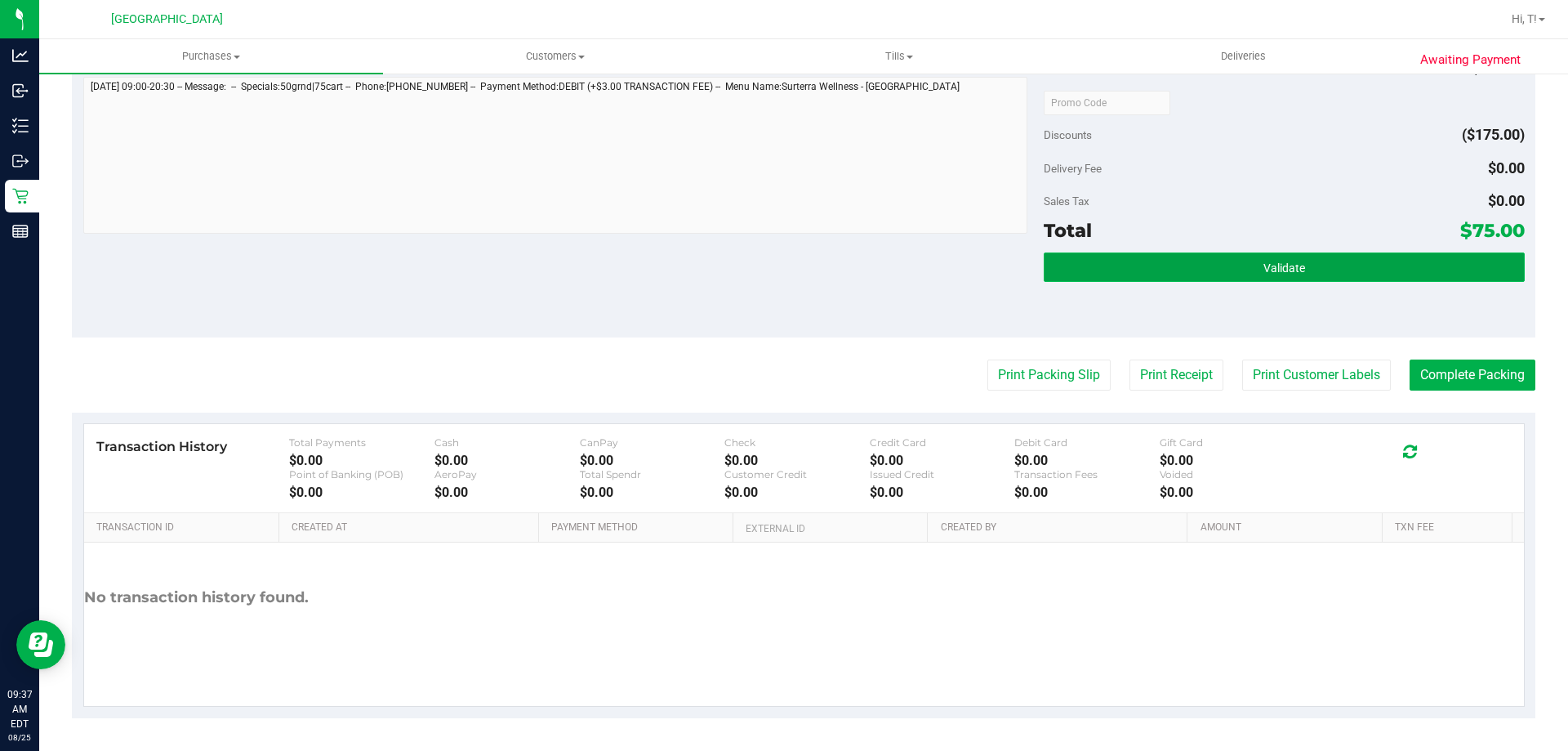
click at [1320, 268] on button "Validate" at bounding box center [1284, 267] width 481 height 30
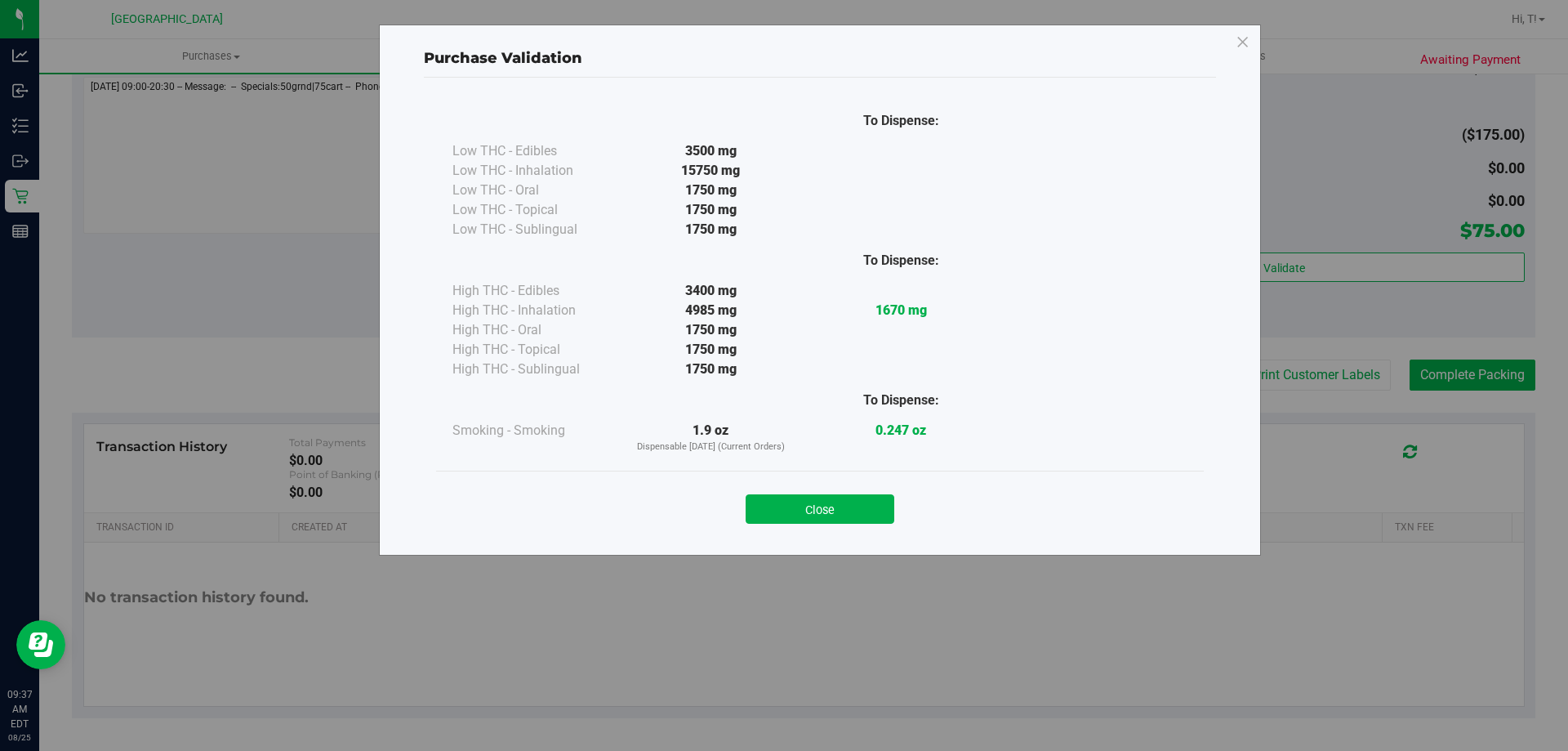
drag, startPoint x: 867, startPoint y: 517, endPoint x: 1044, endPoint y: 454, distance: 187.9
click at [867, 517] on button "Close" at bounding box center [820, 508] width 149 height 30
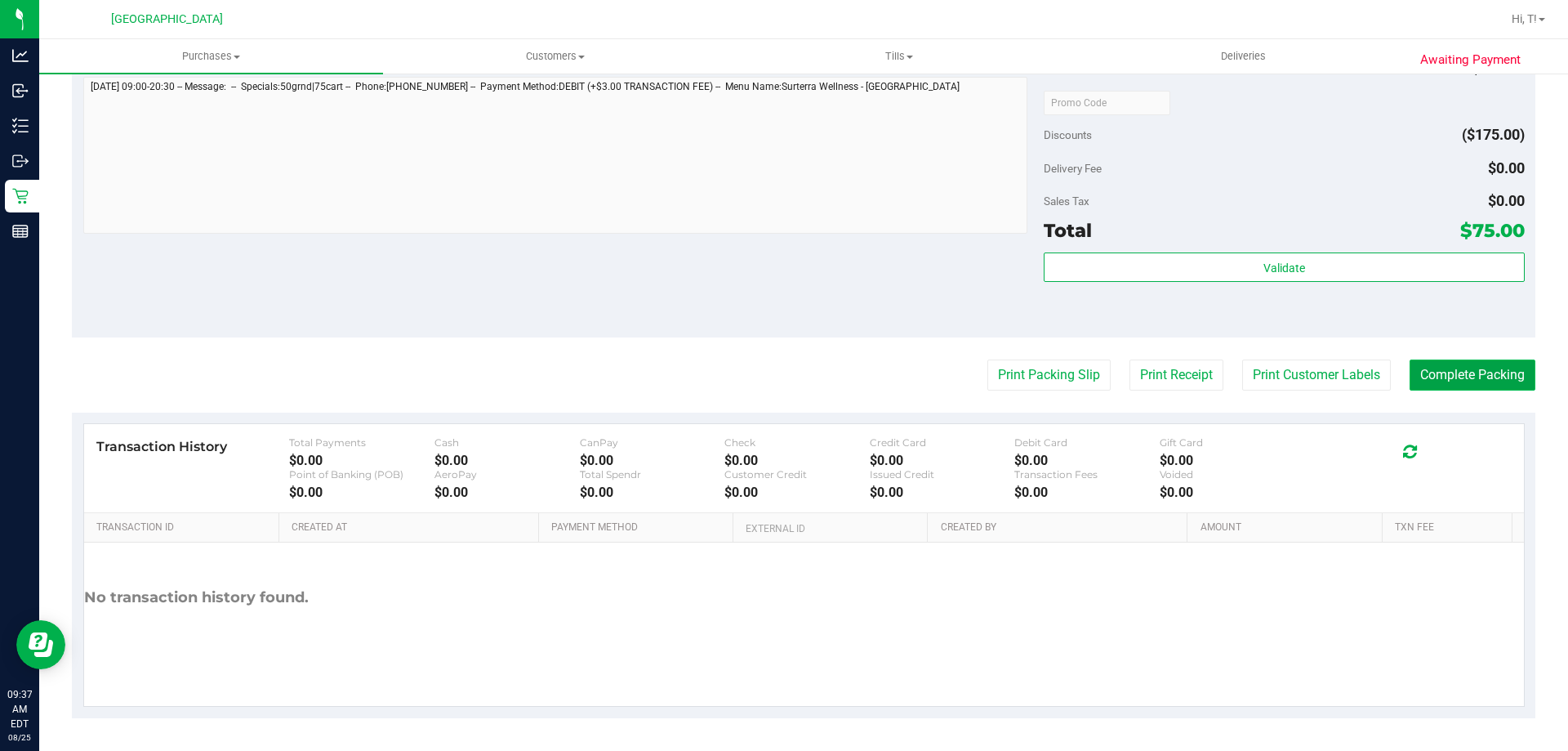
click at [1443, 365] on button "Complete Packing" at bounding box center [1473, 375] width 126 height 31
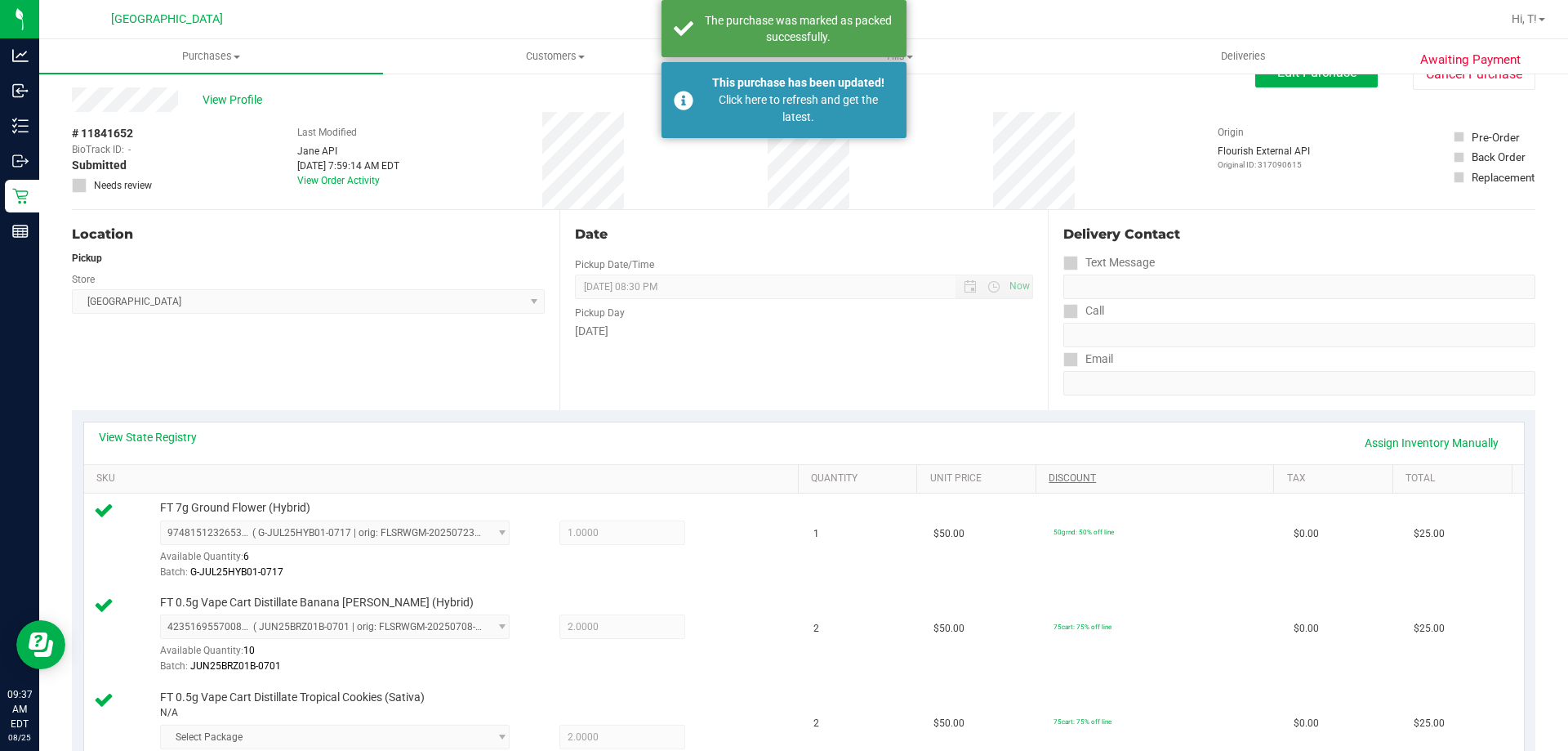
scroll to position [0, 0]
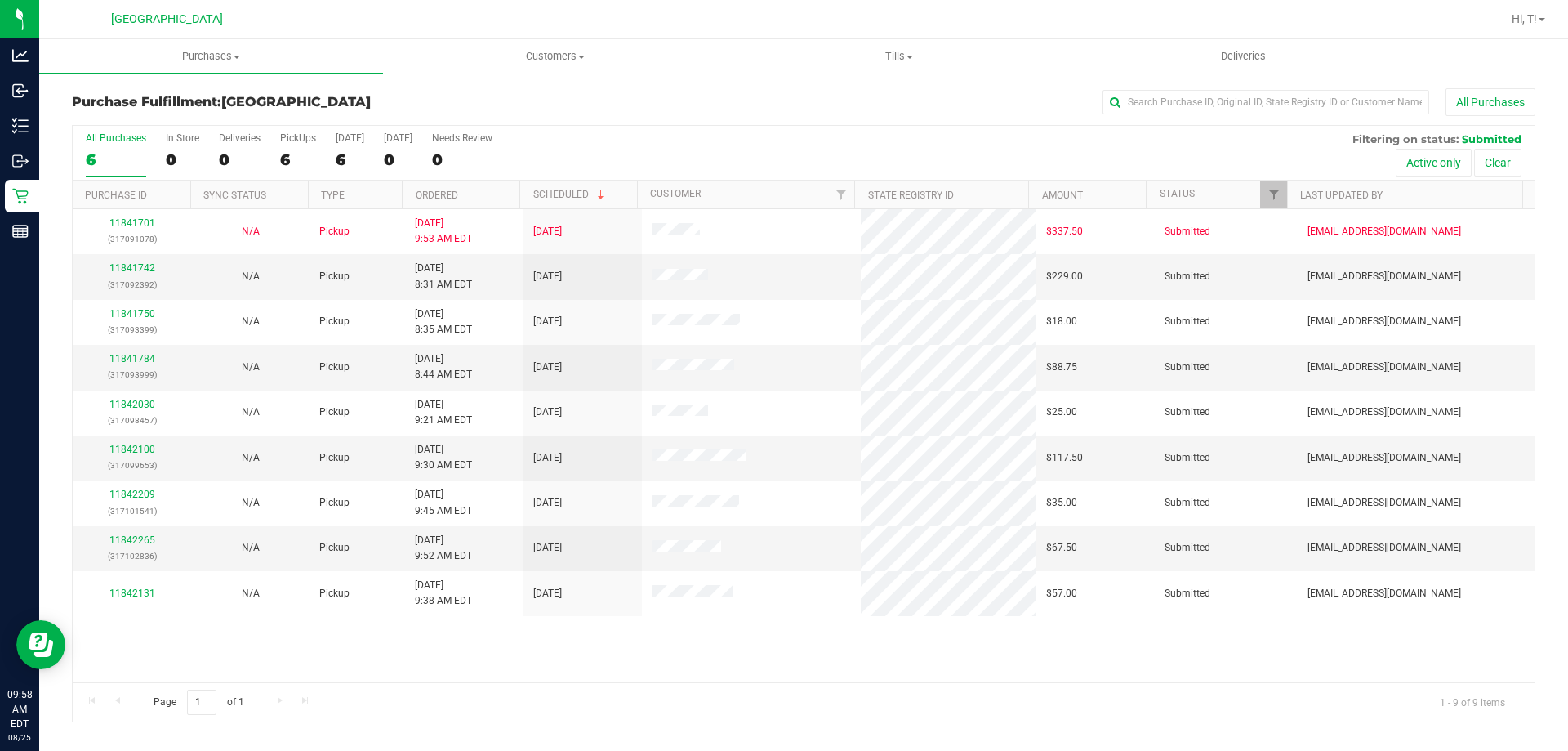
click at [548, 136] on div "All Purchases 6 In Store 0 Deliveries 0 PickUps 6 [DATE] 6 [DATE] 0 Needs Revie…" at bounding box center [804, 133] width 1463 height 13
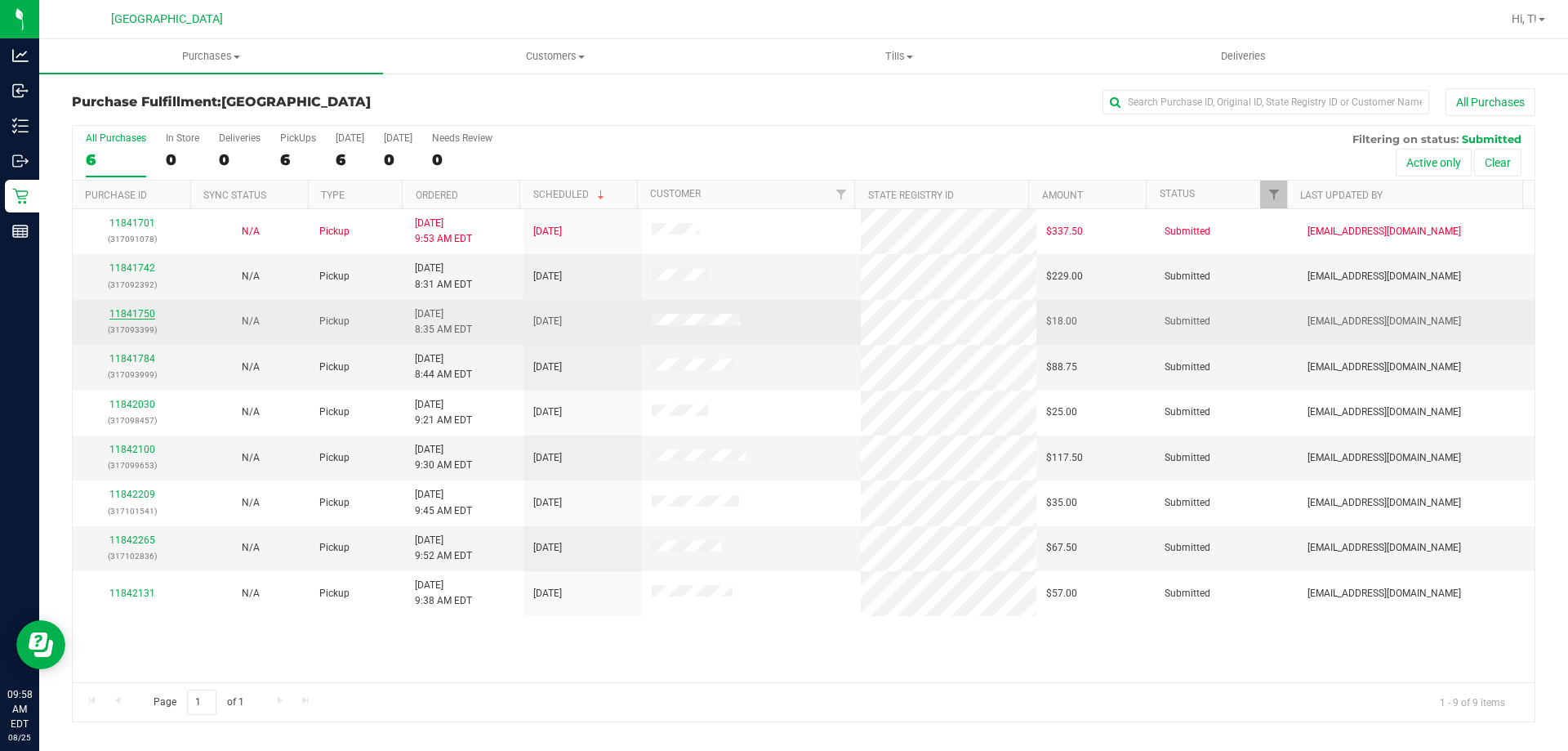
click at [134, 315] on link "11841750" at bounding box center [132, 314] width 46 height 12
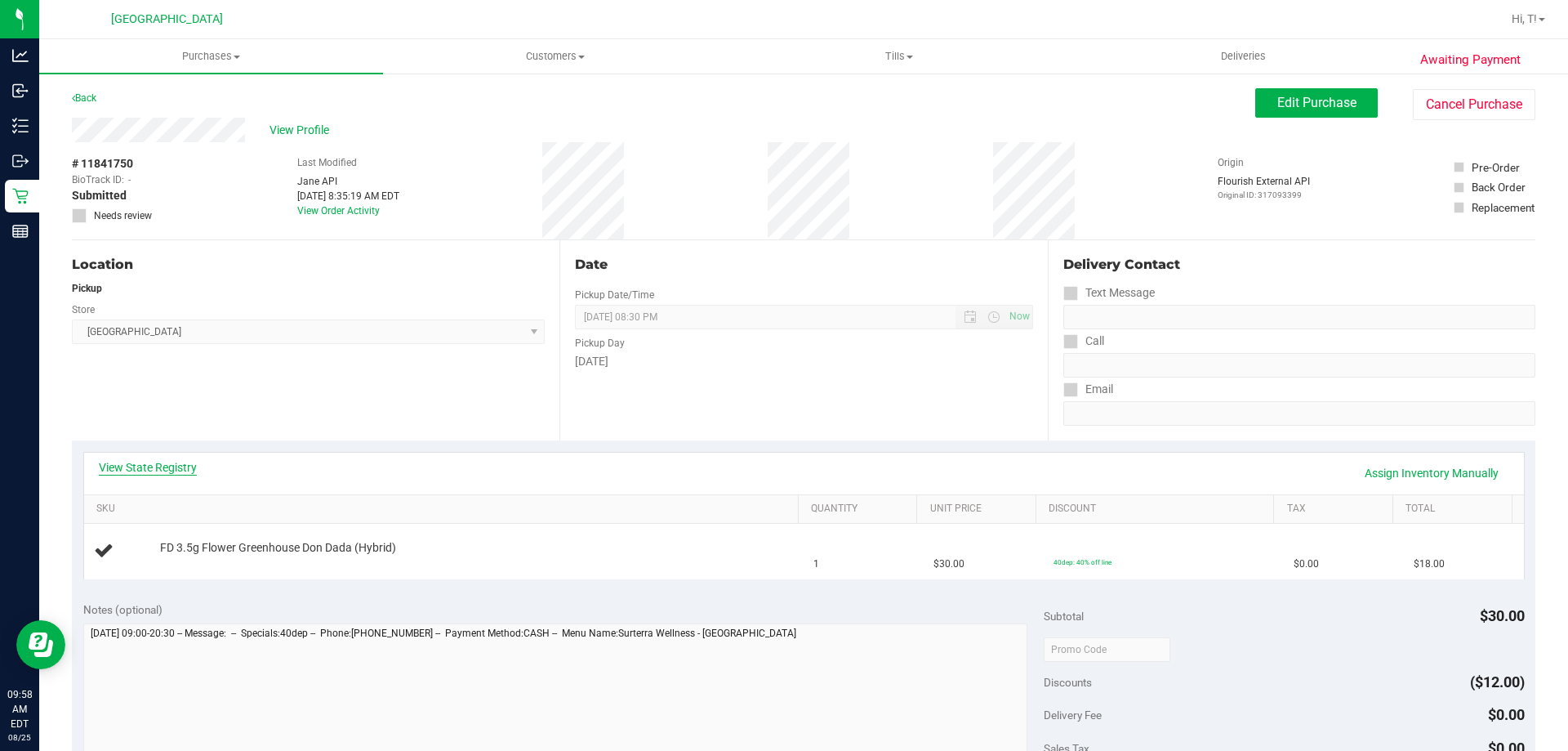
click at [165, 461] on link "View State Registry" at bounding box center [148, 467] width 98 height 16
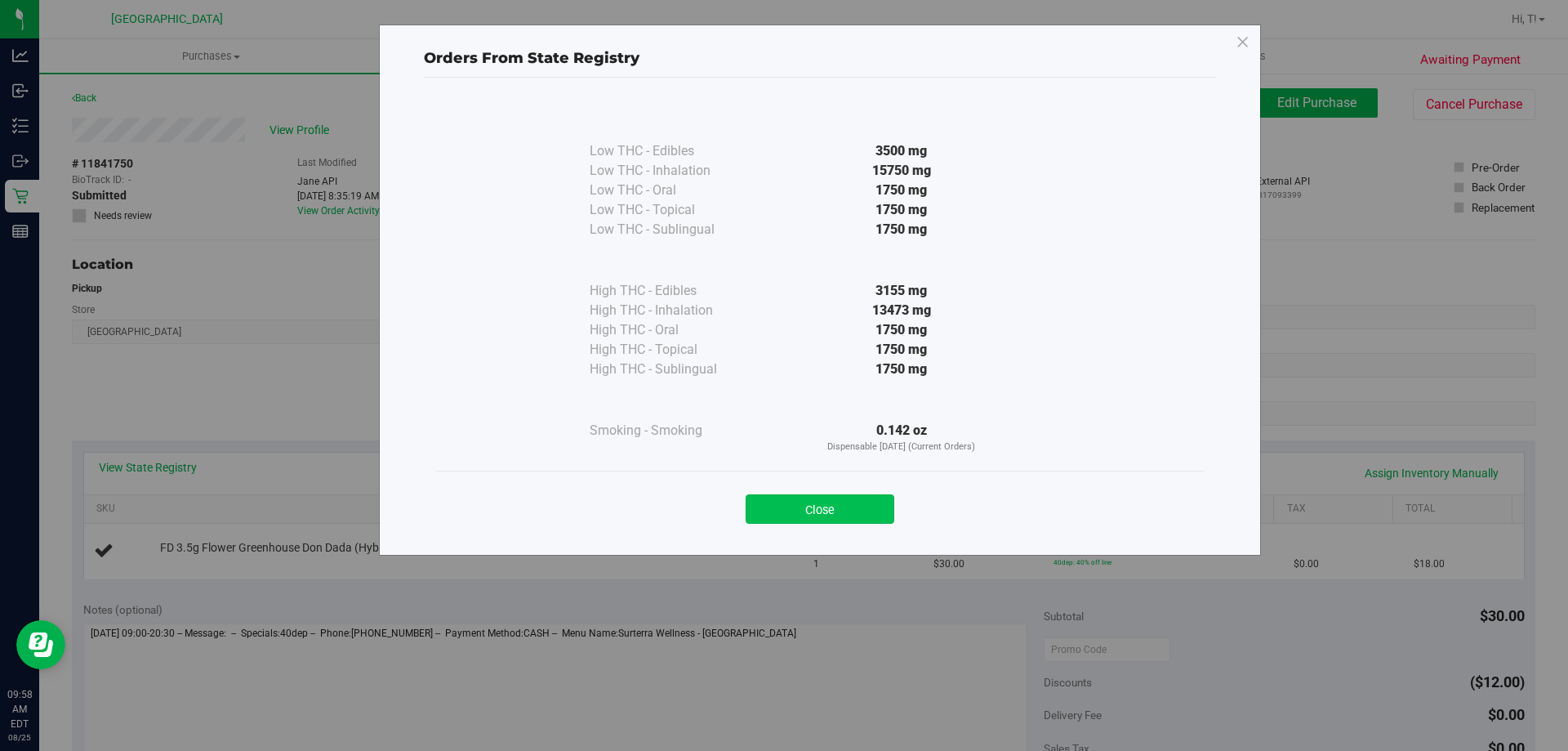
click at [885, 509] on button "Close" at bounding box center [820, 508] width 149 height 30
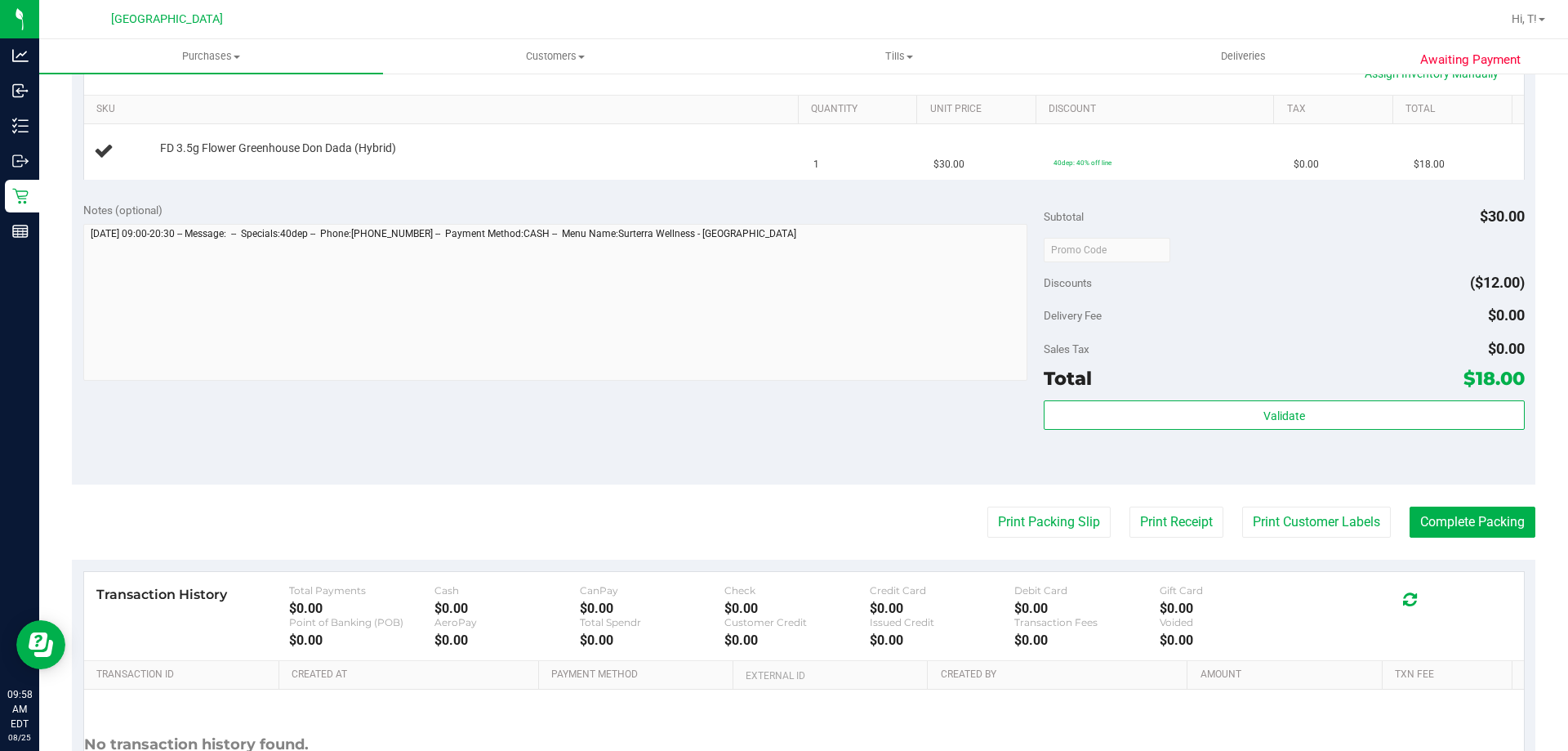
scroll to position [408, 0]
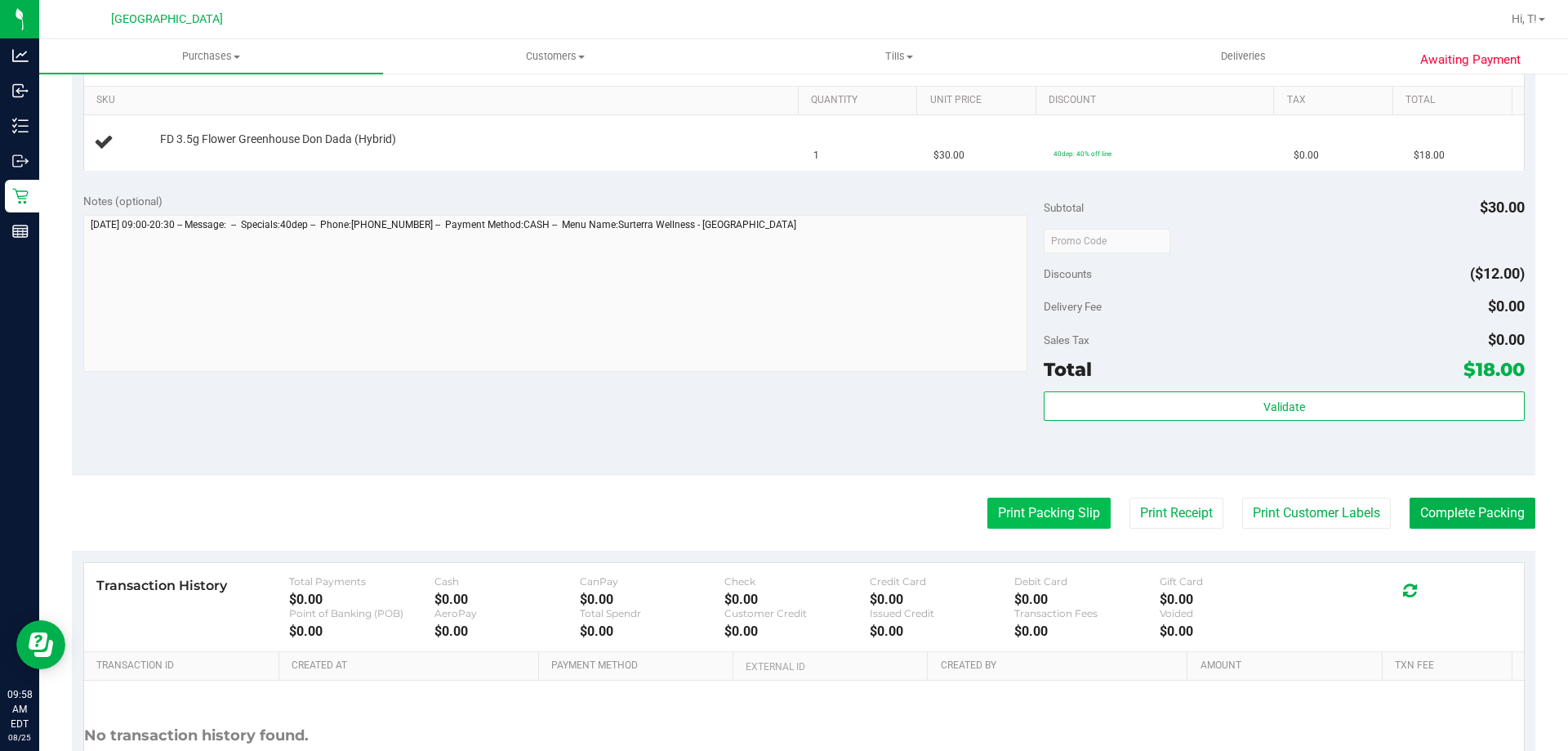
click at [1055, 502] on button "Print Packing Slip" at bounding box center [1049, 513] width 124 height 31
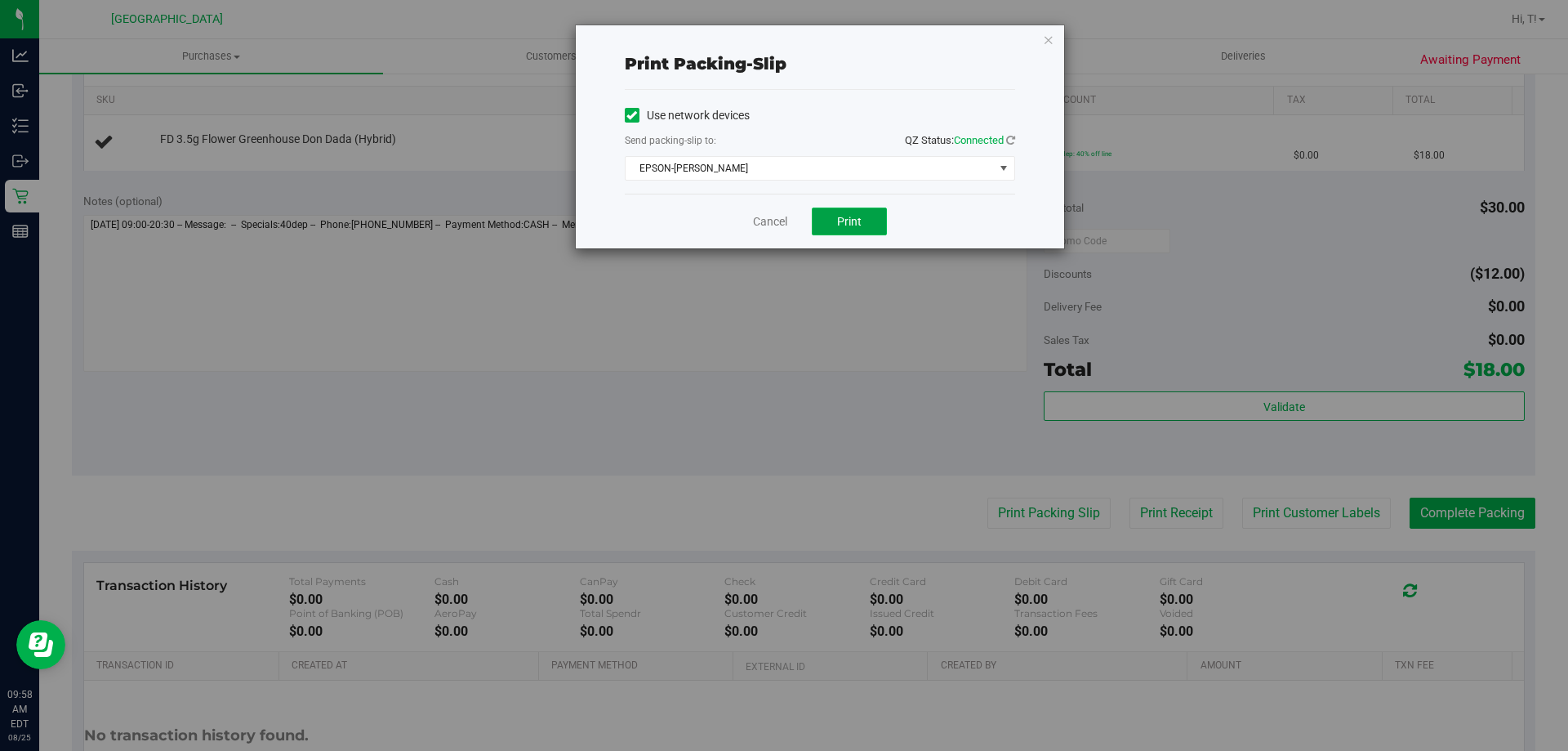
click at [822, 217] on button "Print" at bounding box center [848, 221] width 75 height 28
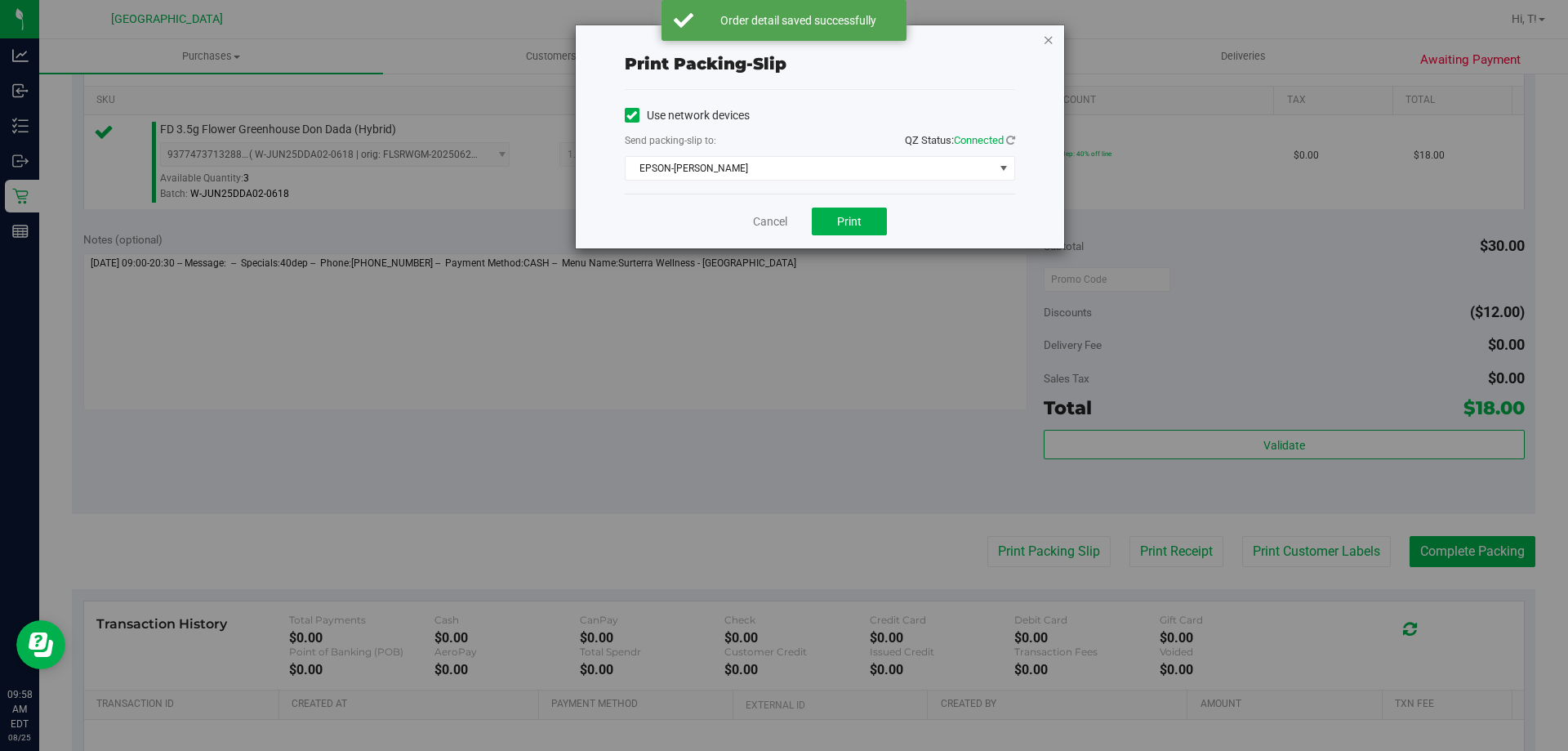
click at [1049, 39] on icon "button" at bounding box center [1049, 40] width 12 height 20
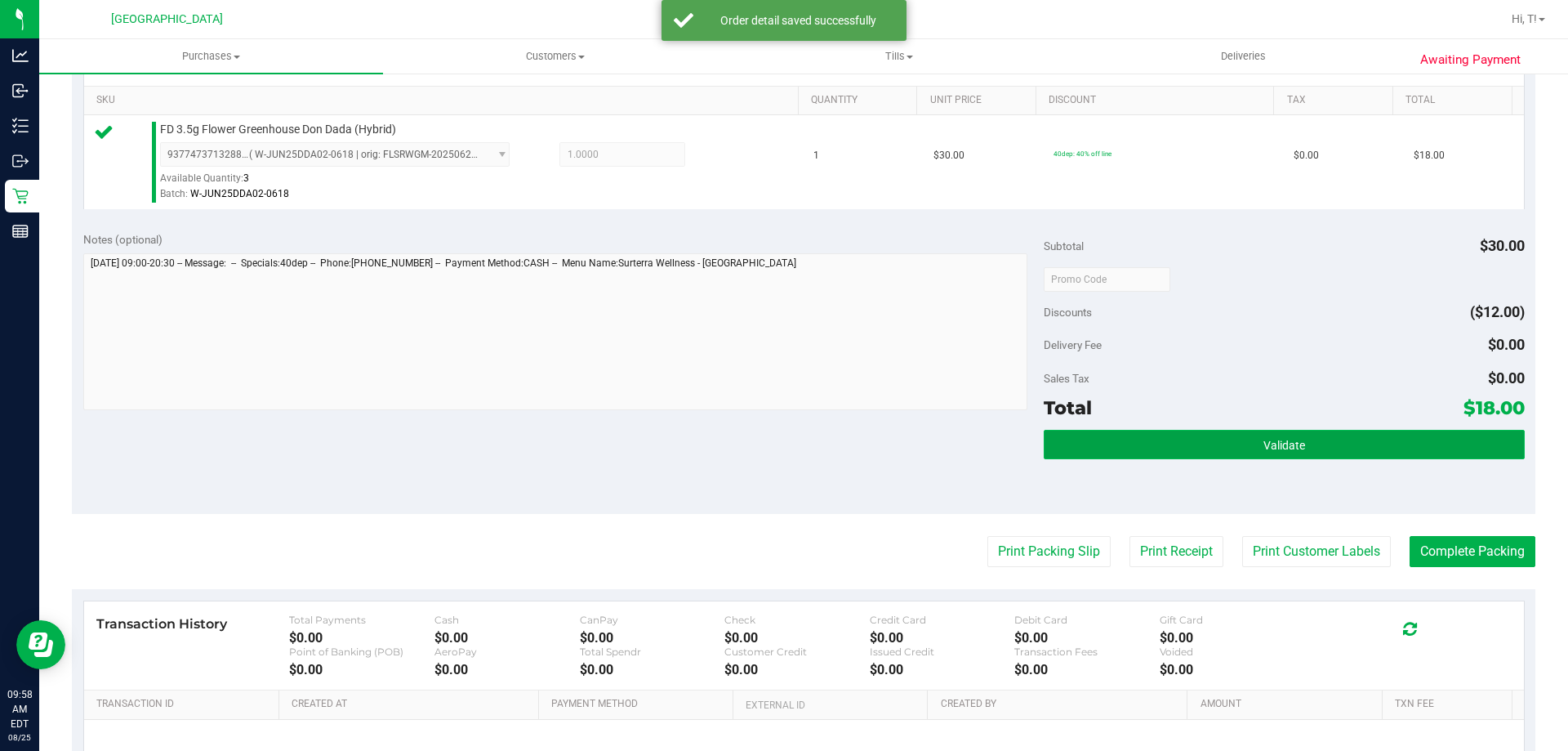
click at [1219, 448] on button "Validate" at bounding box center [1284, 444] width 481 height 30
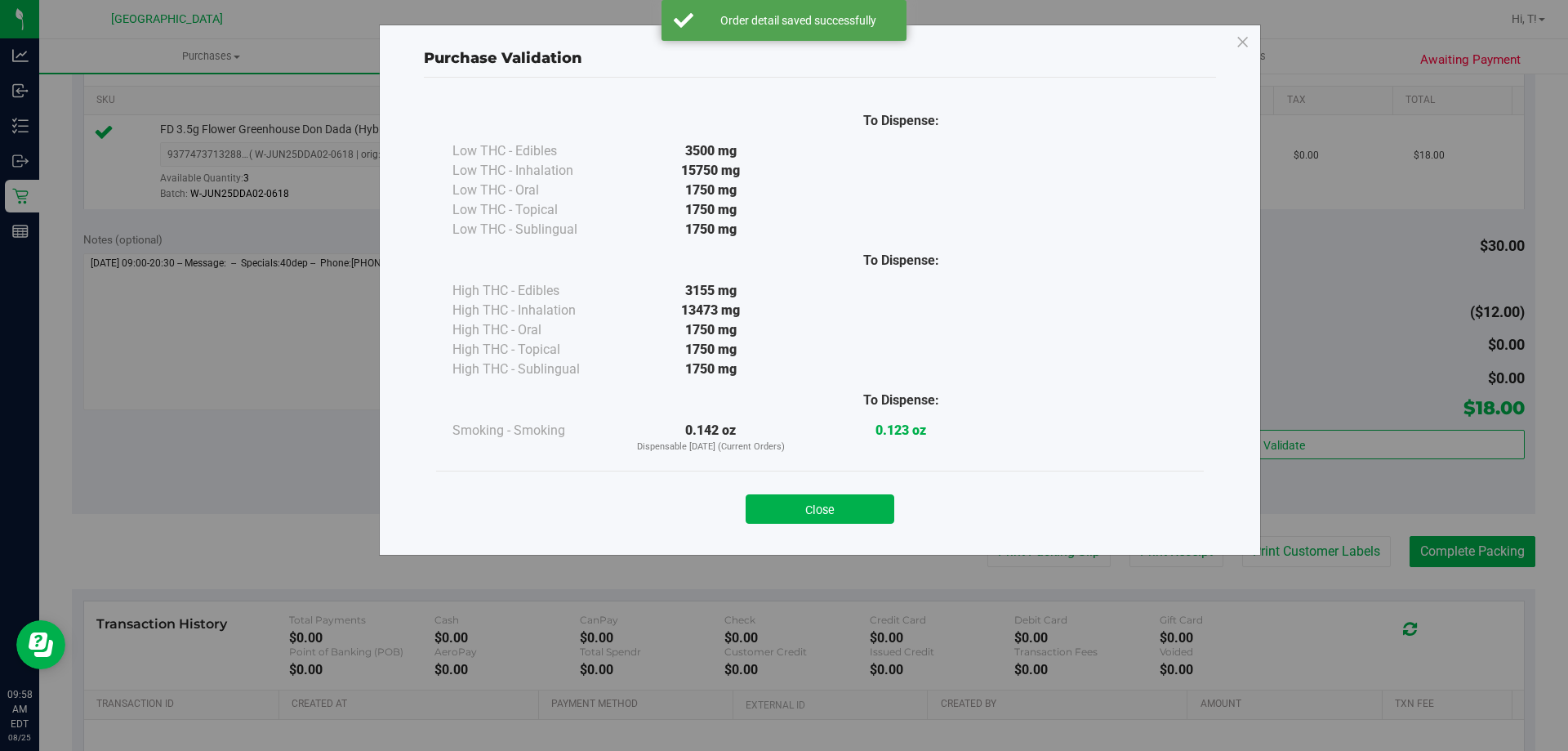
drag, startPoint x: 841, startPoint y: 517, endPoint x: 1261, endPoint y: 517, distance: 420.0
click at [842, 517] on button "Close" at bounding box center [820, 508] width 149 height 30
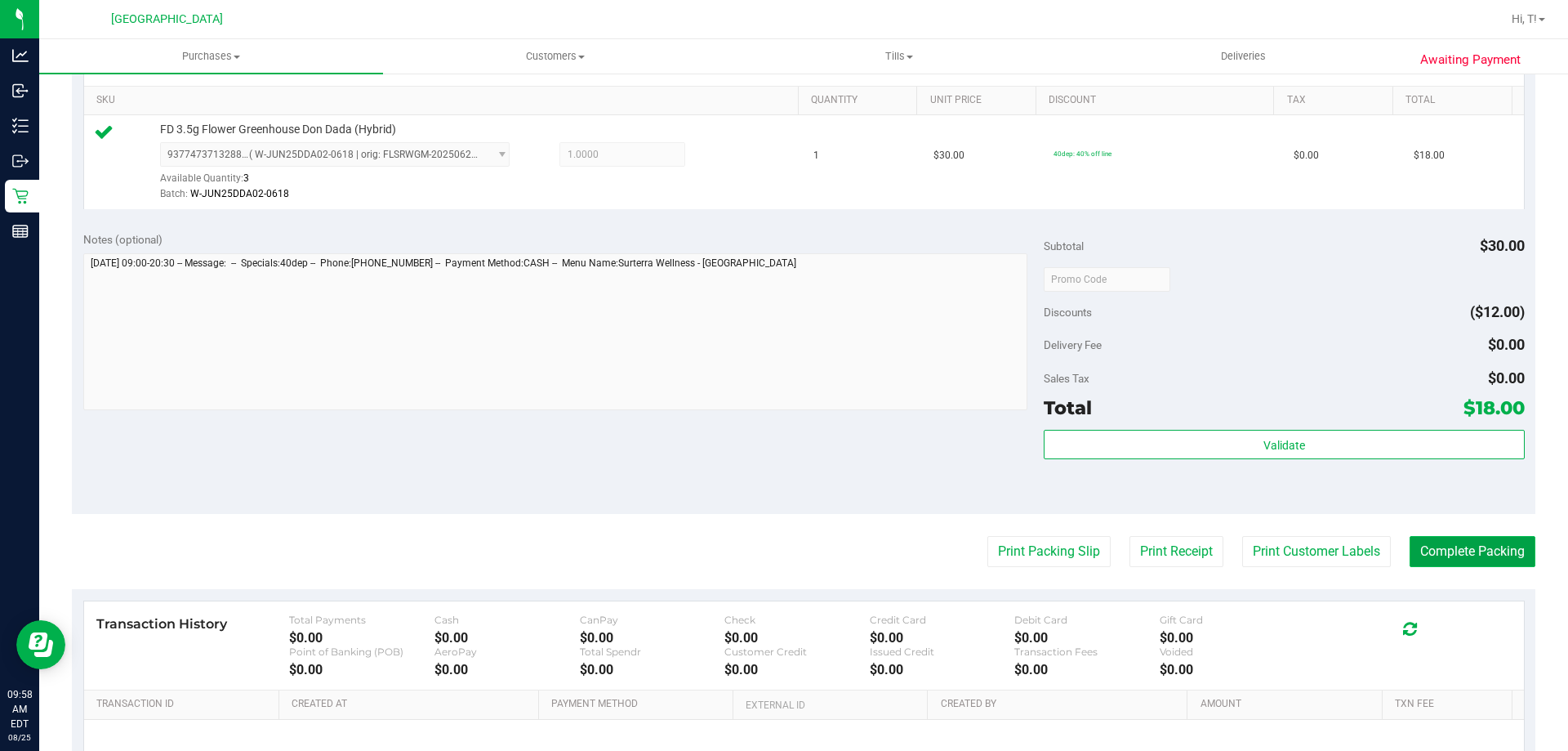
click at [1429, 549] on button "Complete Packing" at bounding box center [1473, 551] width 126 height 31
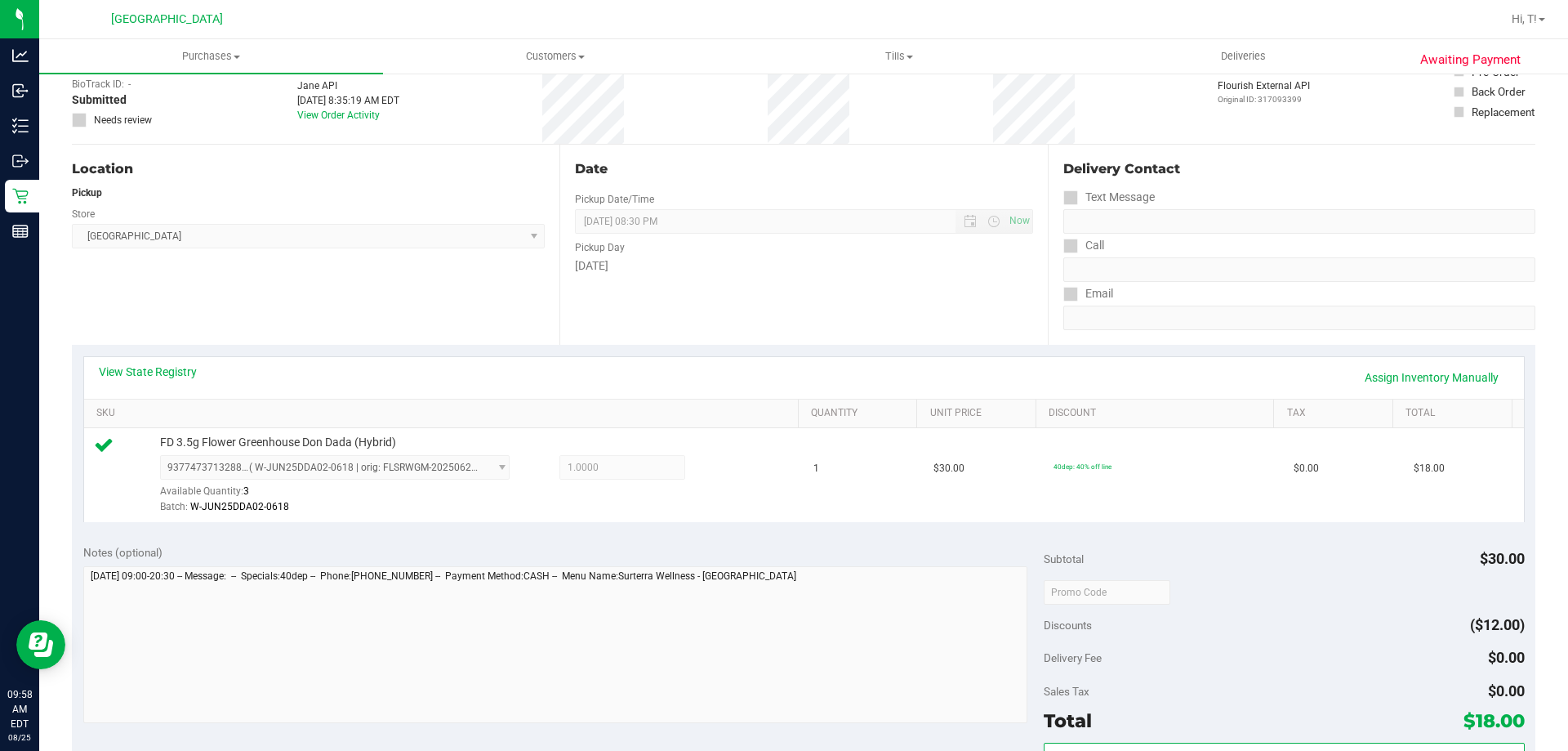
scroll to position [0, 0]
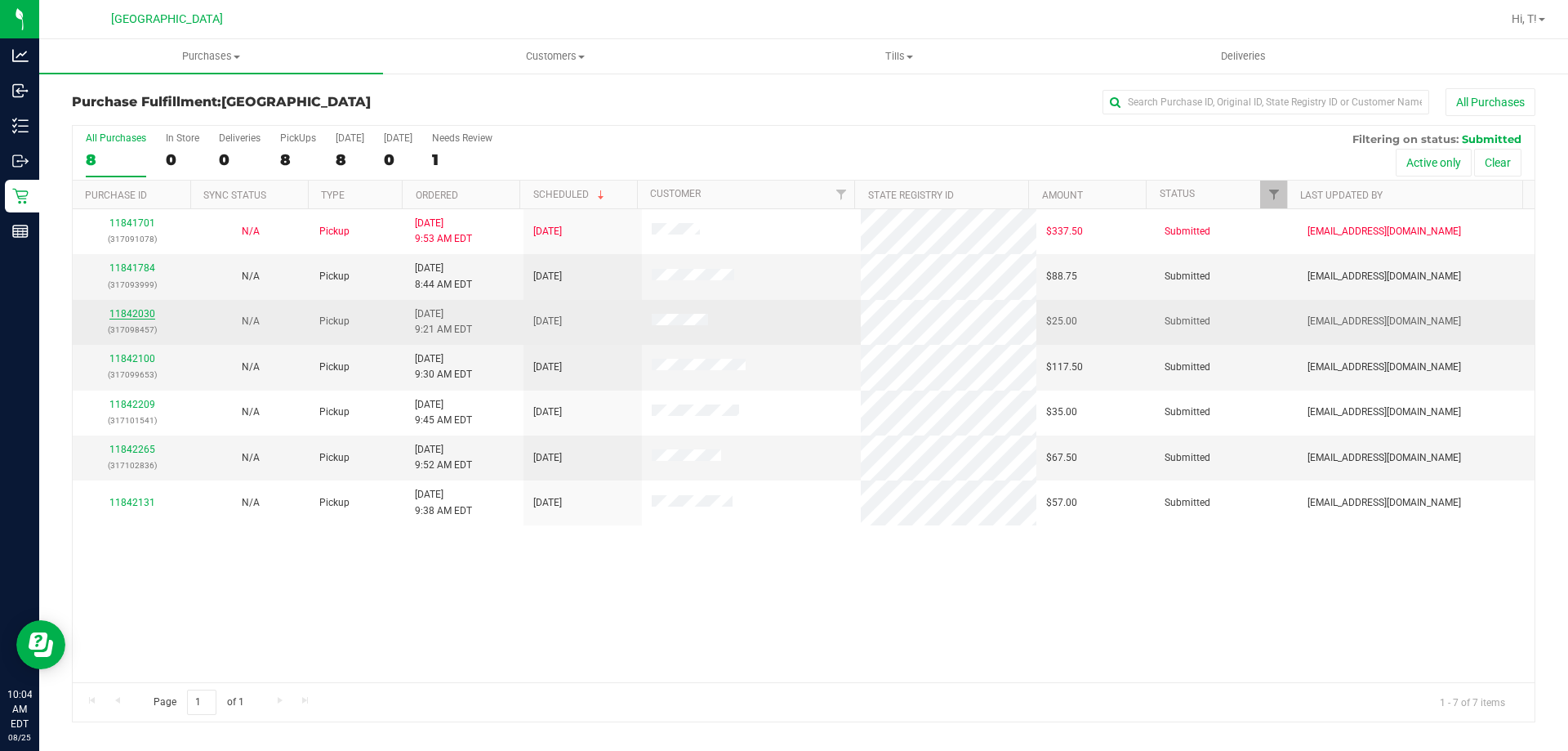
click at [142, 313] on link "11842030" at bounding box center [132, 314] width 46 height 12
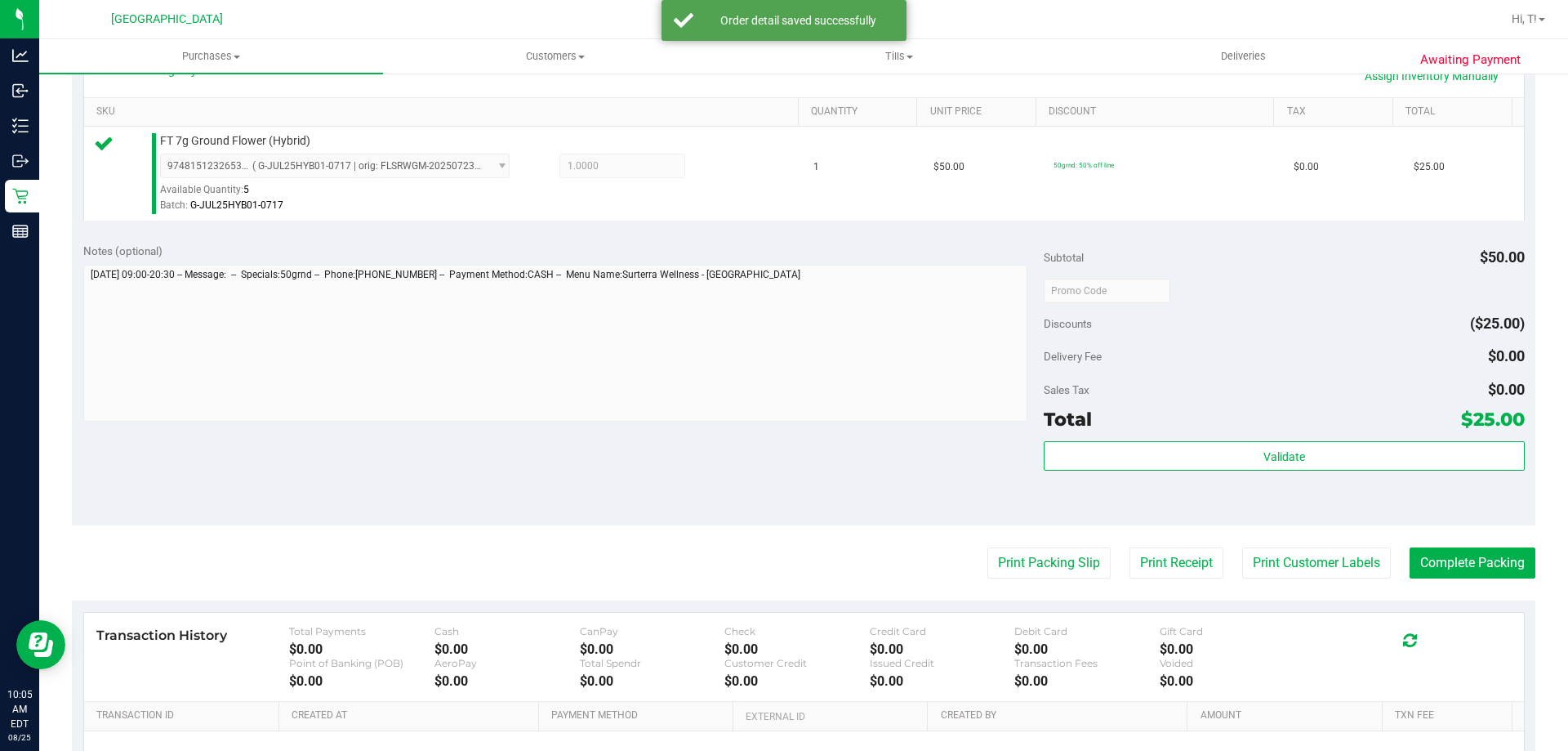
scroll to position [572, 0]
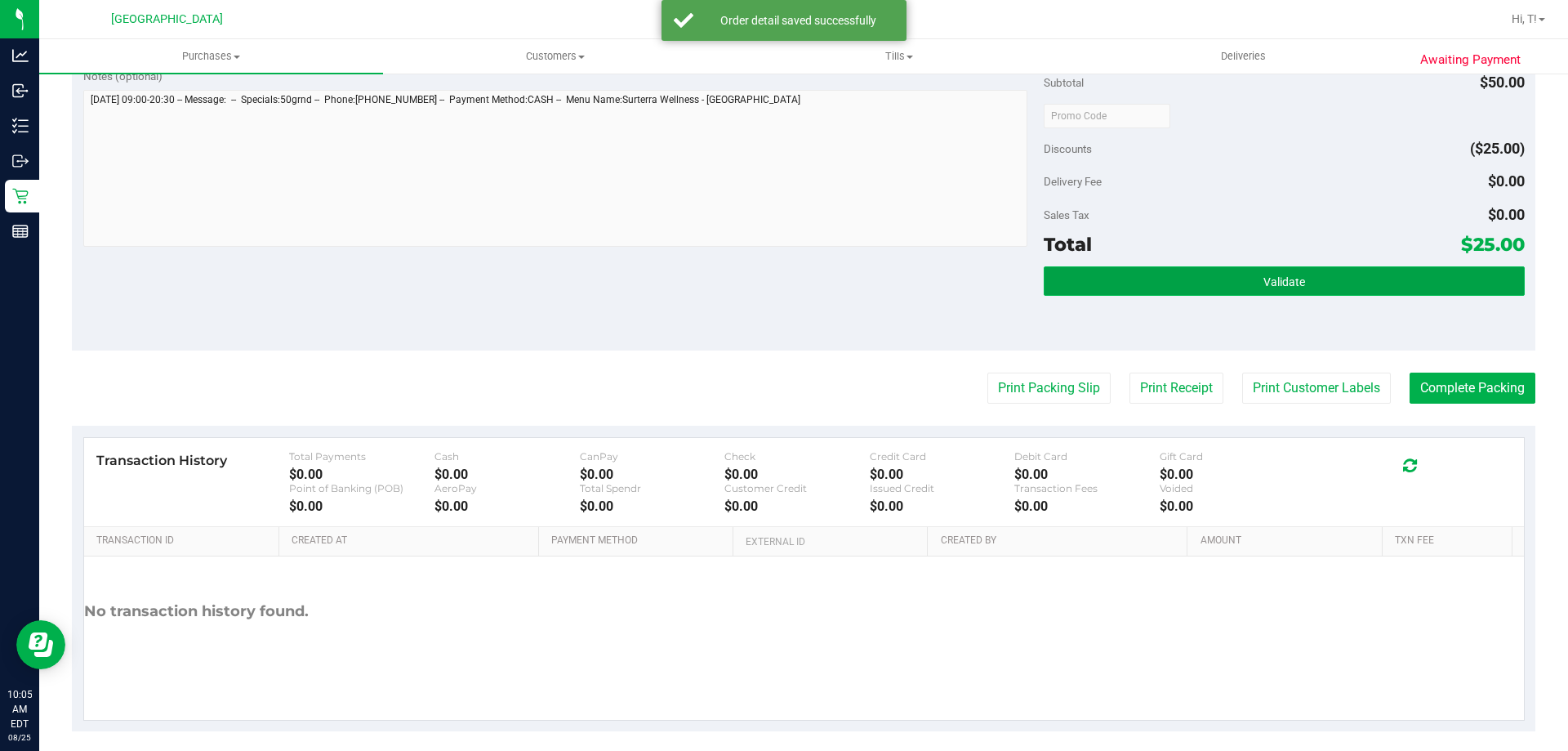
click at [1224, 290] on button "Validate" at bounding box center [1284, 280] width 481 height 30
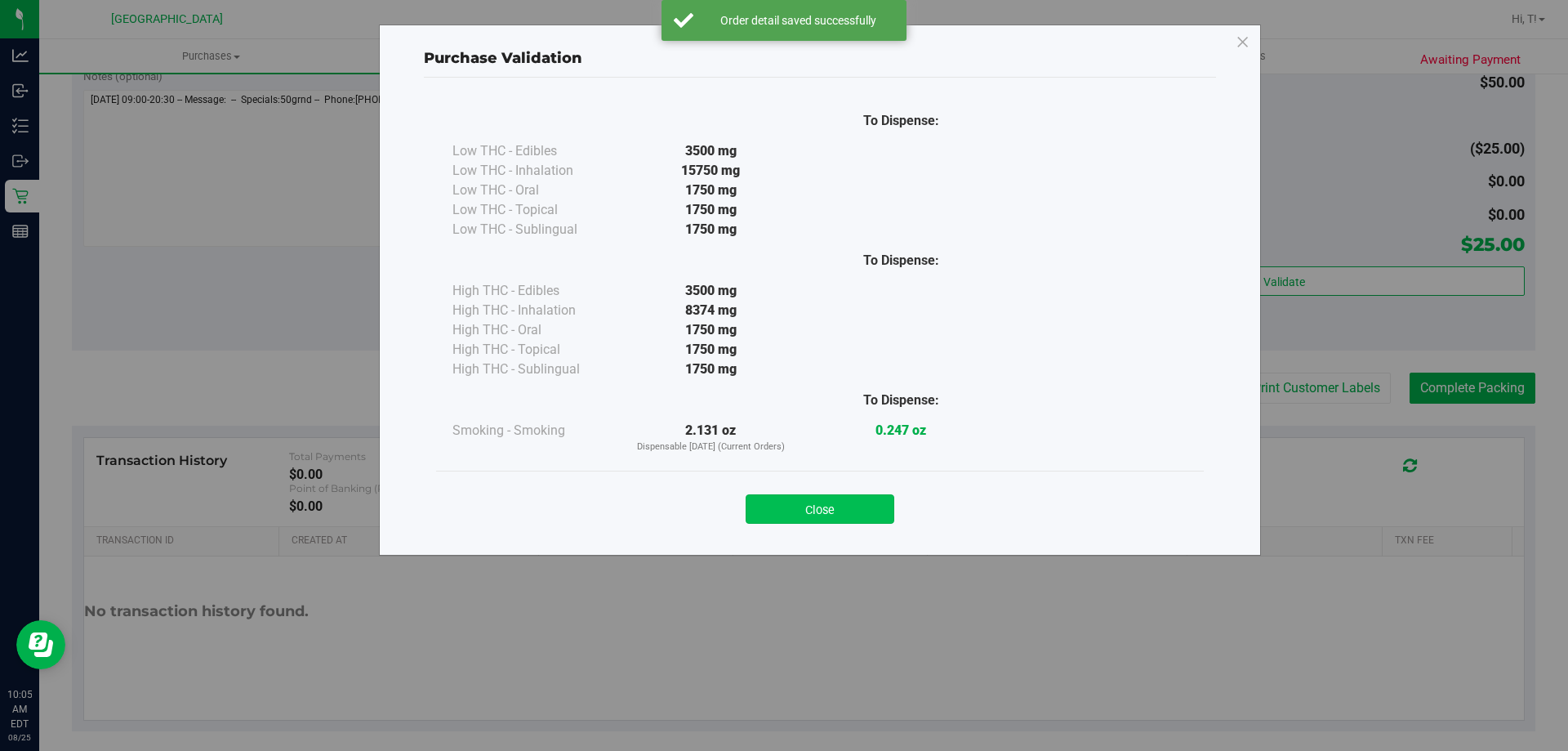
click at [853, 520] on button "Close" at bounding box center [820, 508] width 149 height 30
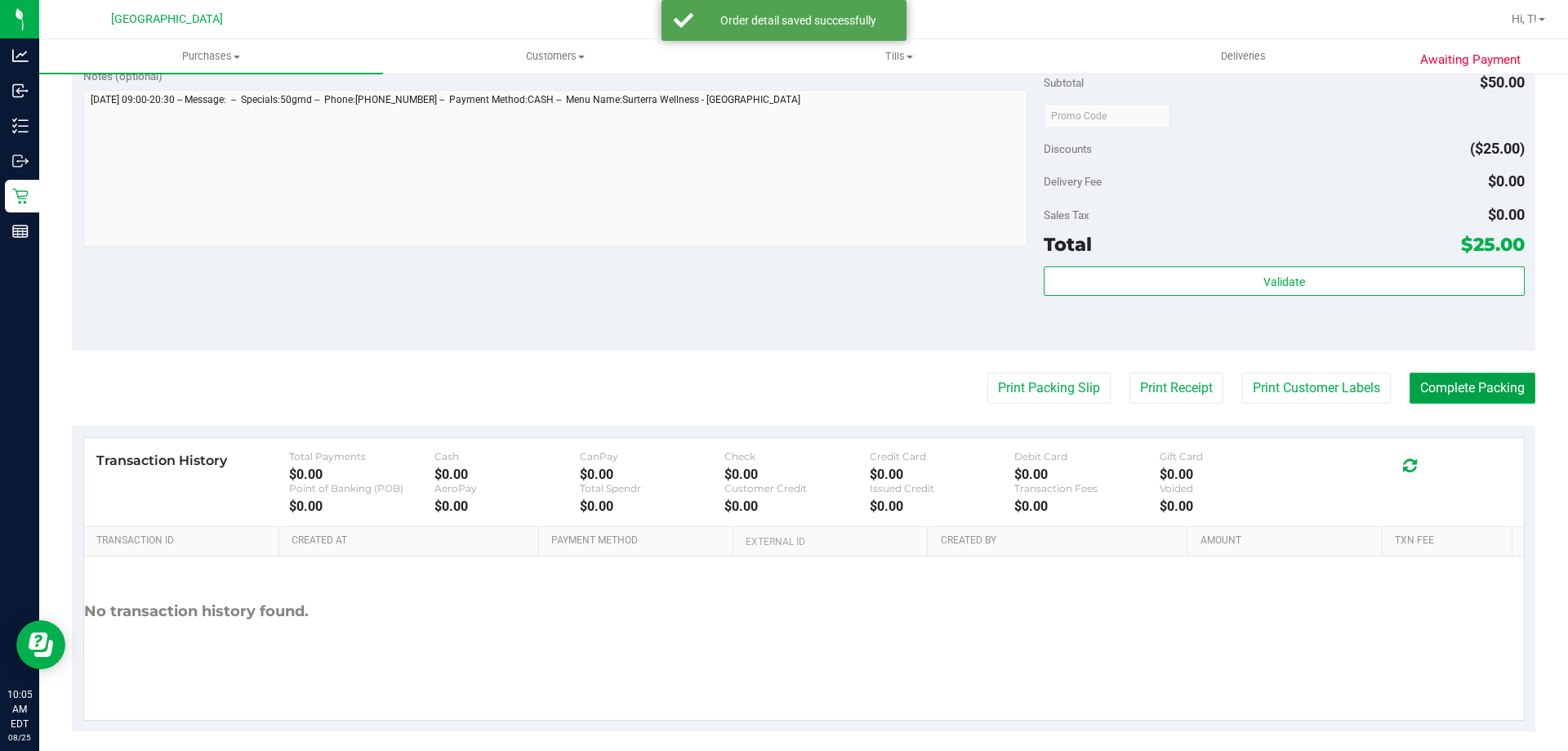
click at [1426, 402] on button "Complete Packing" at bounding box center [1473, 388] width 126 height 31
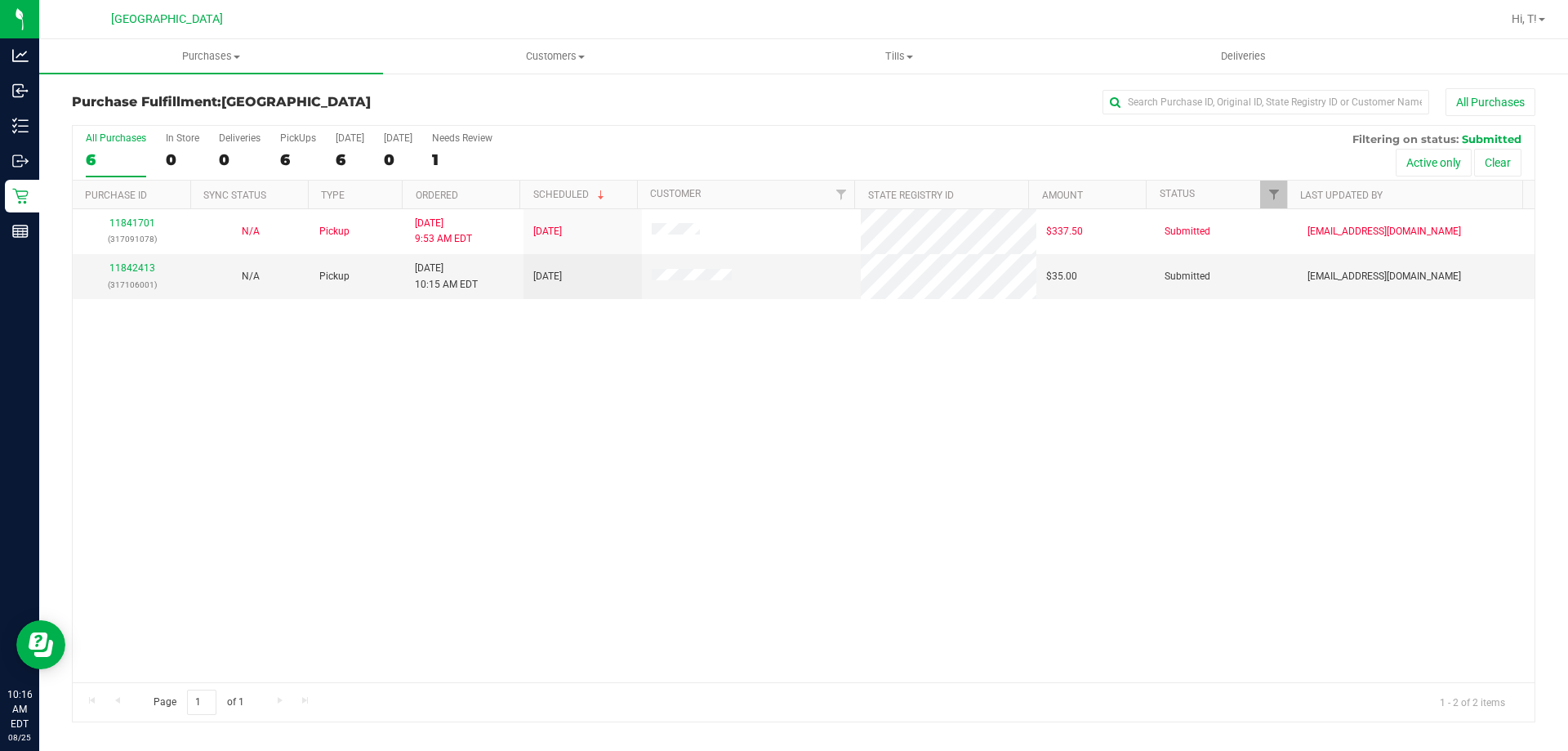
click at [673, 147] on div "All Purchases 6 In Store 0 Deliveries 0 PickUps 6 [DATE] 6 [DATE] 0 Needs Revie…" at bounding box center [804, 153] width 1463 height 55
click at [682, 116] on div "Purchase Fulfillment: [GEOGRAPHIC_DATA] All Purchases" at bounding box center [803, 106] width 1463 height 36
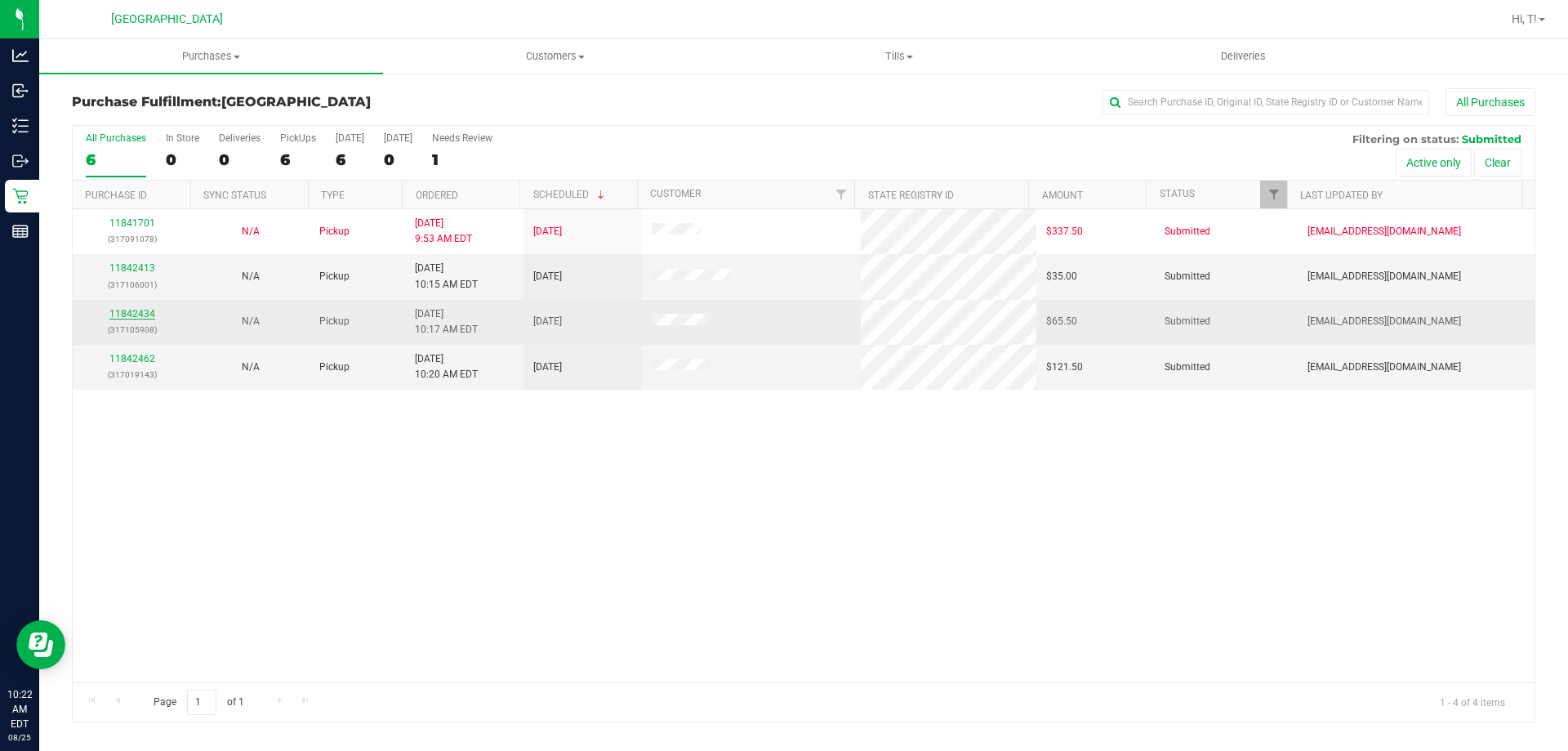
click at [145, 311] on link "11842434" at bounding box center [132, 314] width 46 height 12
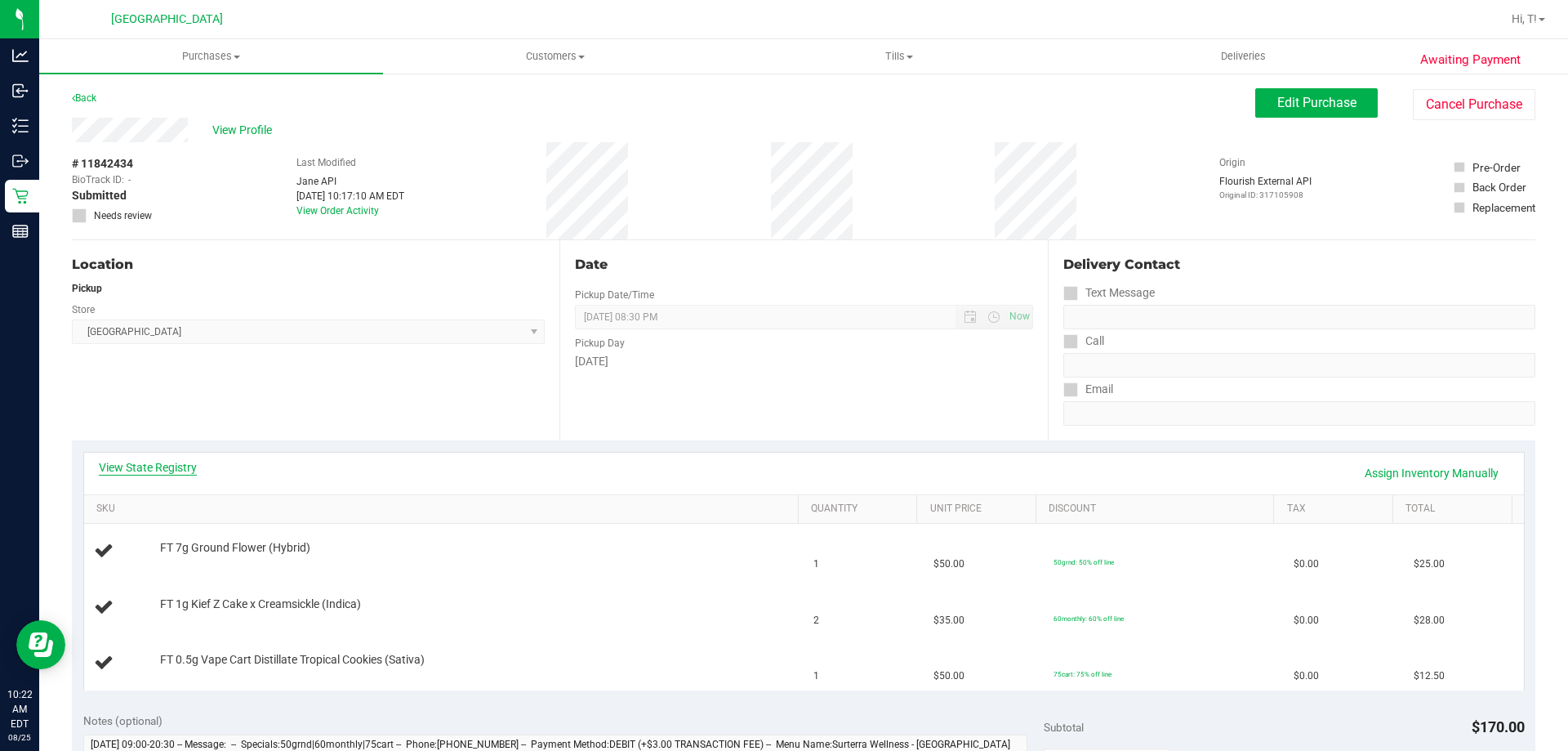
click at [175, 472] on link "View State Registry" at bounding box center [148, 467] width 98 height 16
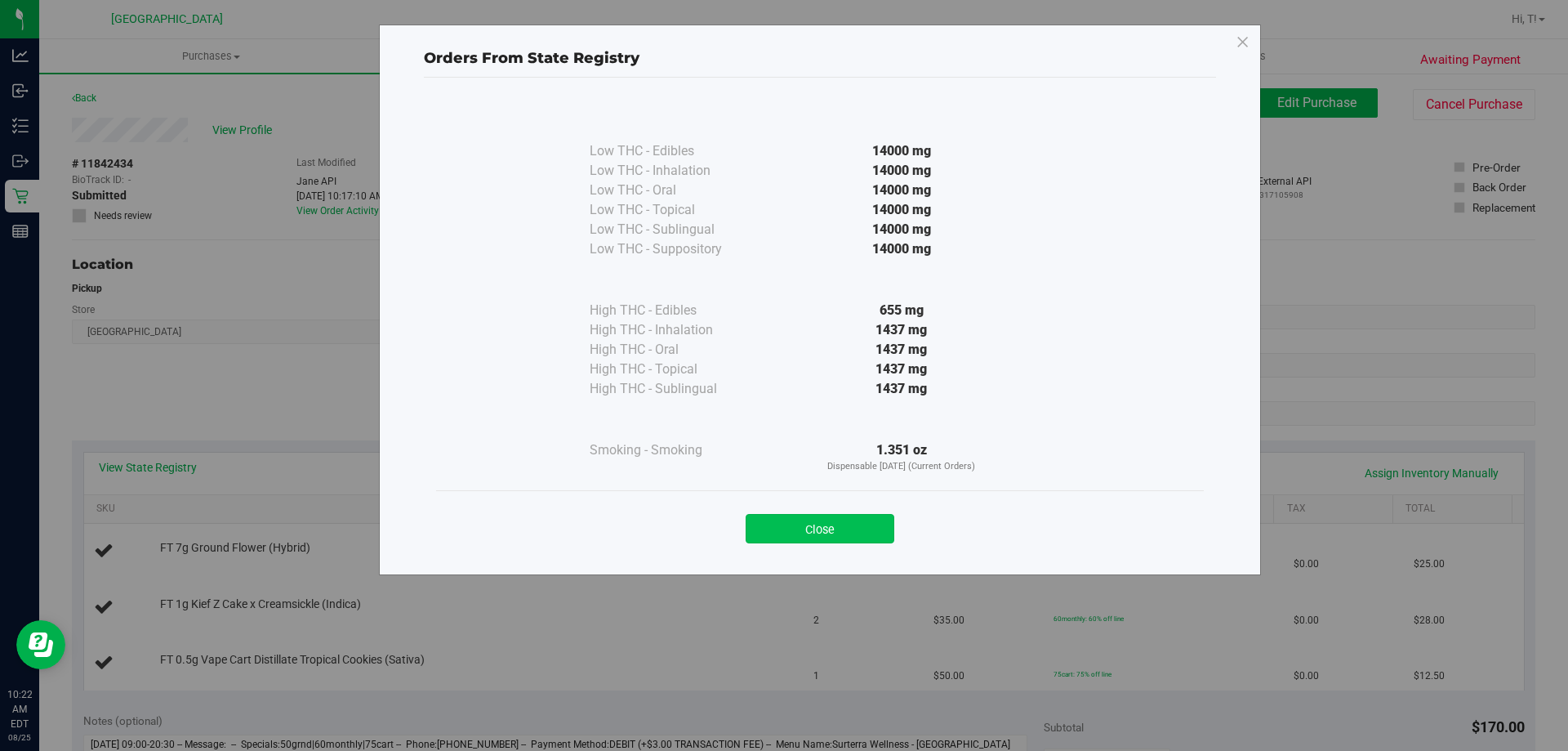
click at [868, 522] on button "Close" at bounding box center [820, 528] width 149 height 30
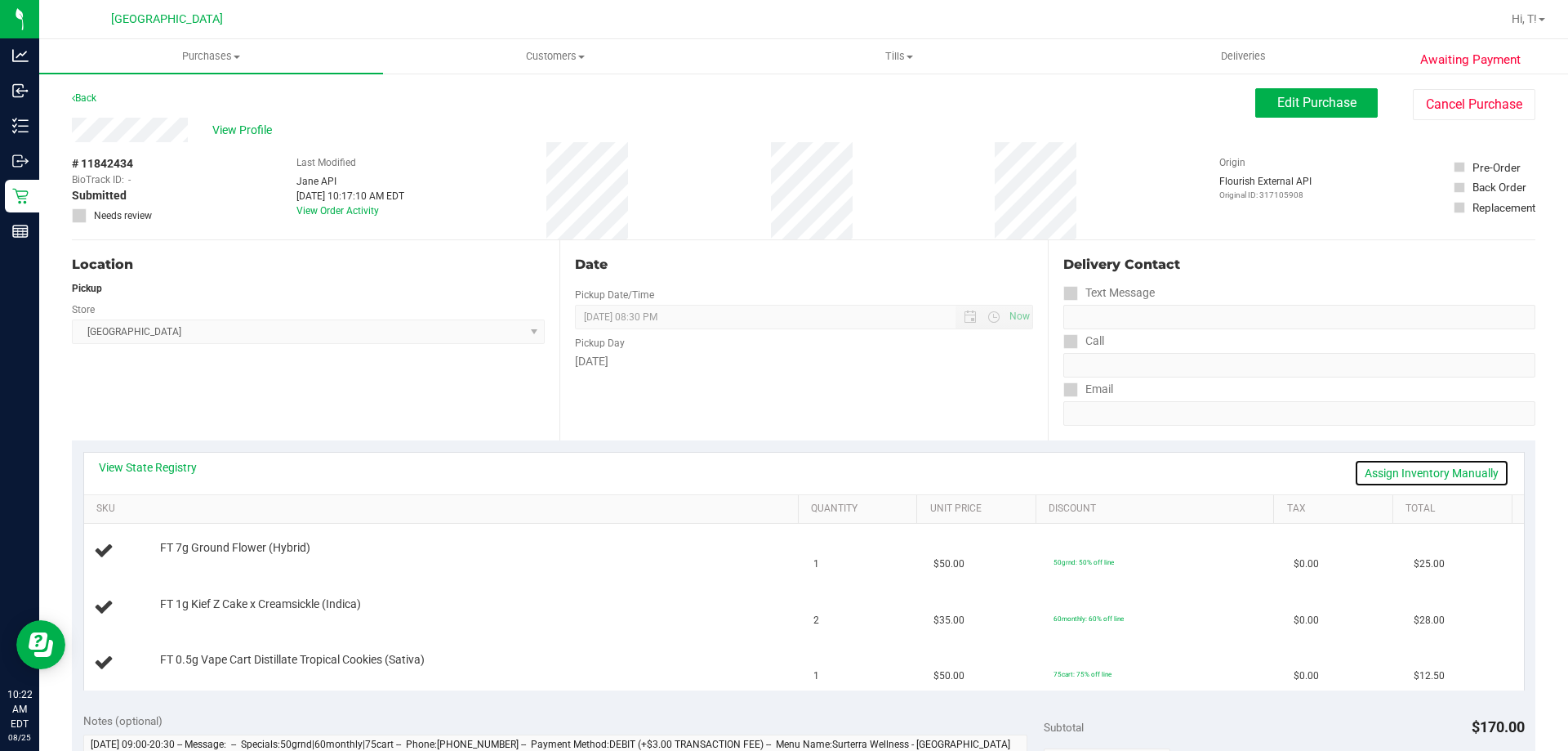
click at [1427, 475] on link "Assign Inventory Manually" at bounding box center [1432, 472] width 155 height 28
click at [182, 615] on link "Add Package" at bounding box center [189, 614] width 59 height 12
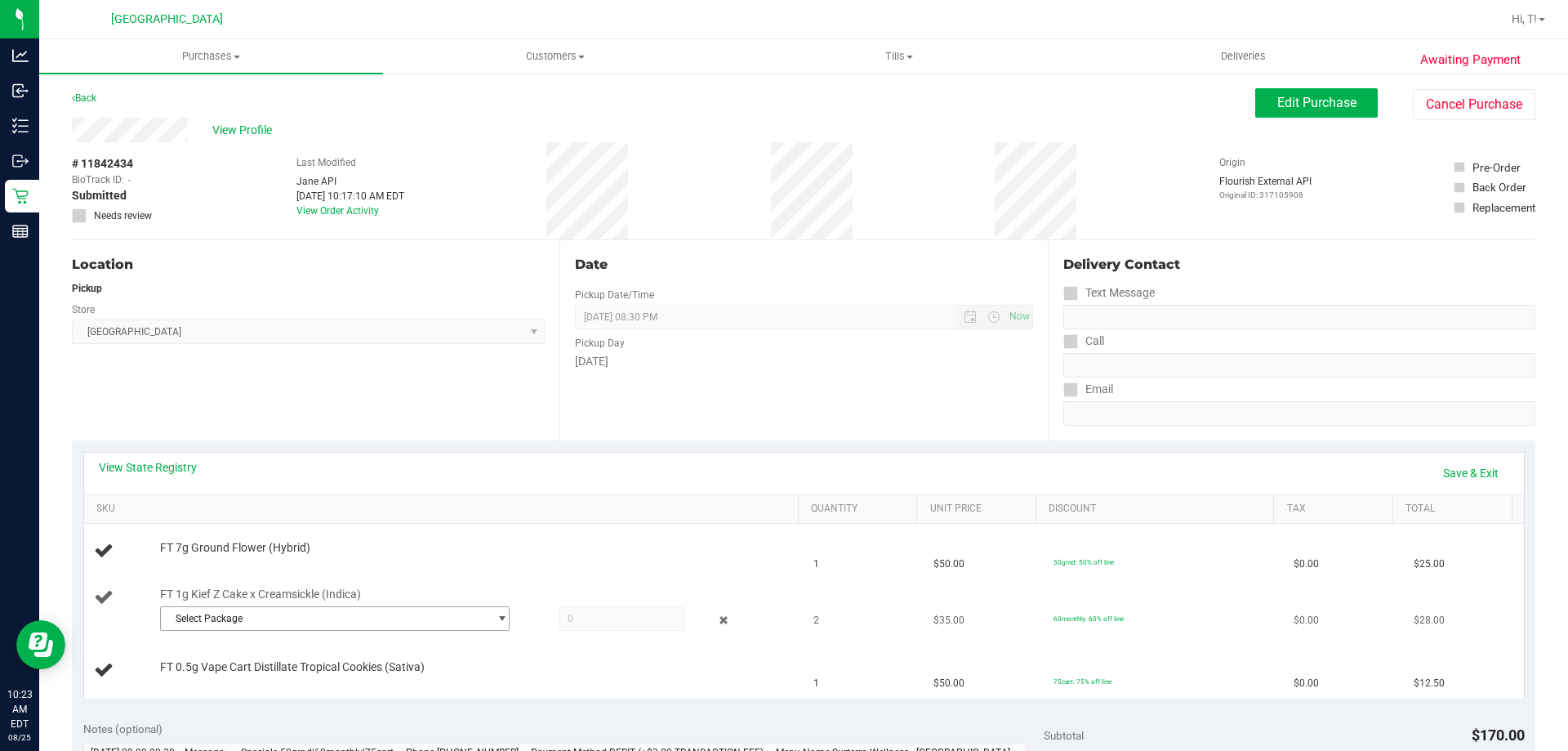
click at [449, 612] on span "Select Package" at bounding box center [324, 618] width 327 height 23
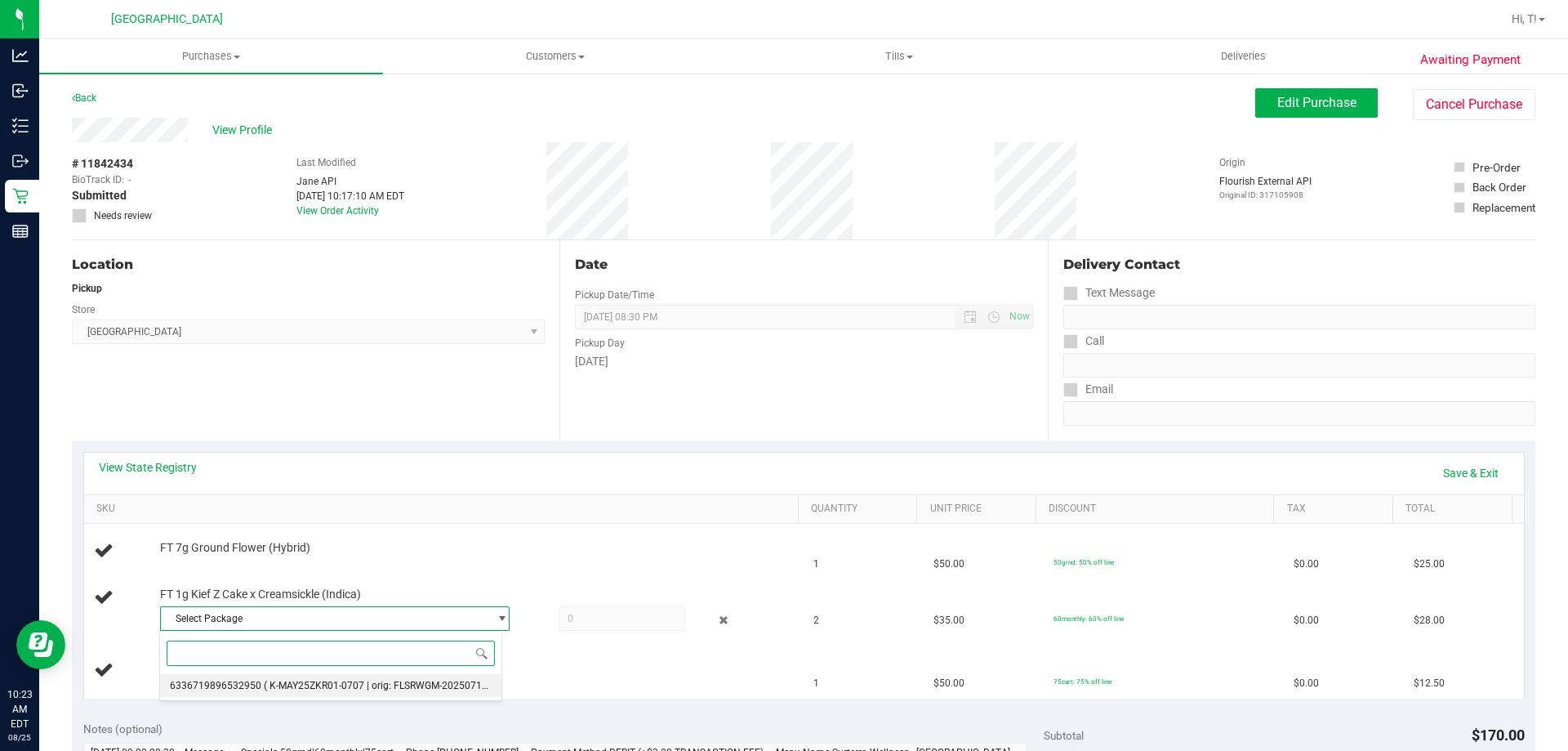
click at [439, 679] on li "6336719896532950 ( K-MAY25ZKR01-0707 | orig: FLSRWGM-20250716-1384 )" at bounding box center [331, 684] width 342 height 23
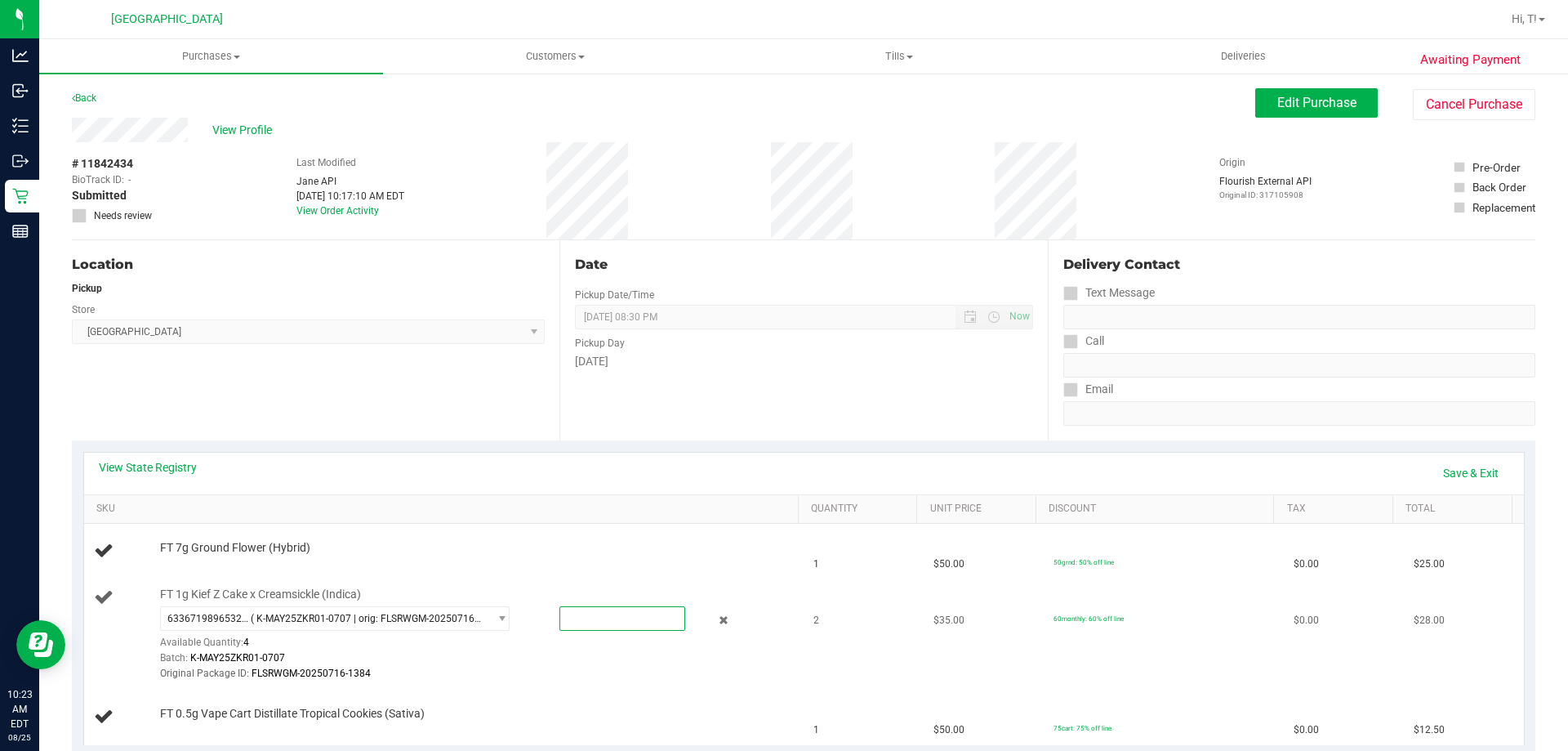
click at [573, 616] on span at bounding box center [623, 618] width 126 height 24
type input "2"
type input "2.0000"
click at [583, 552] on div "FT 7g Ground Flower (Hybrid)" at bounding box center [471, 548] width 638 height 16
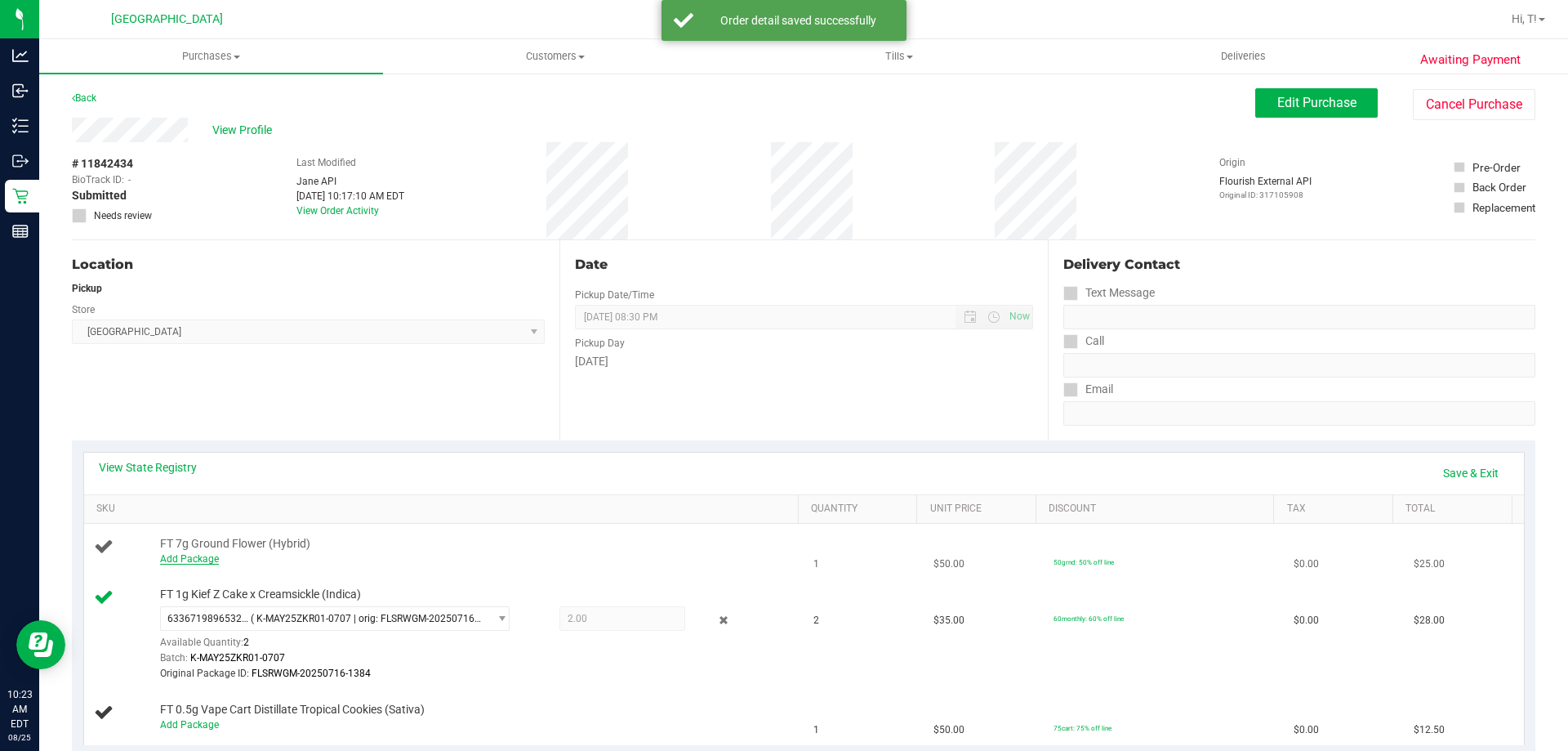
click at [199, 557] on link "Add Package" at bounding box center [189, 558] width 59 height 12
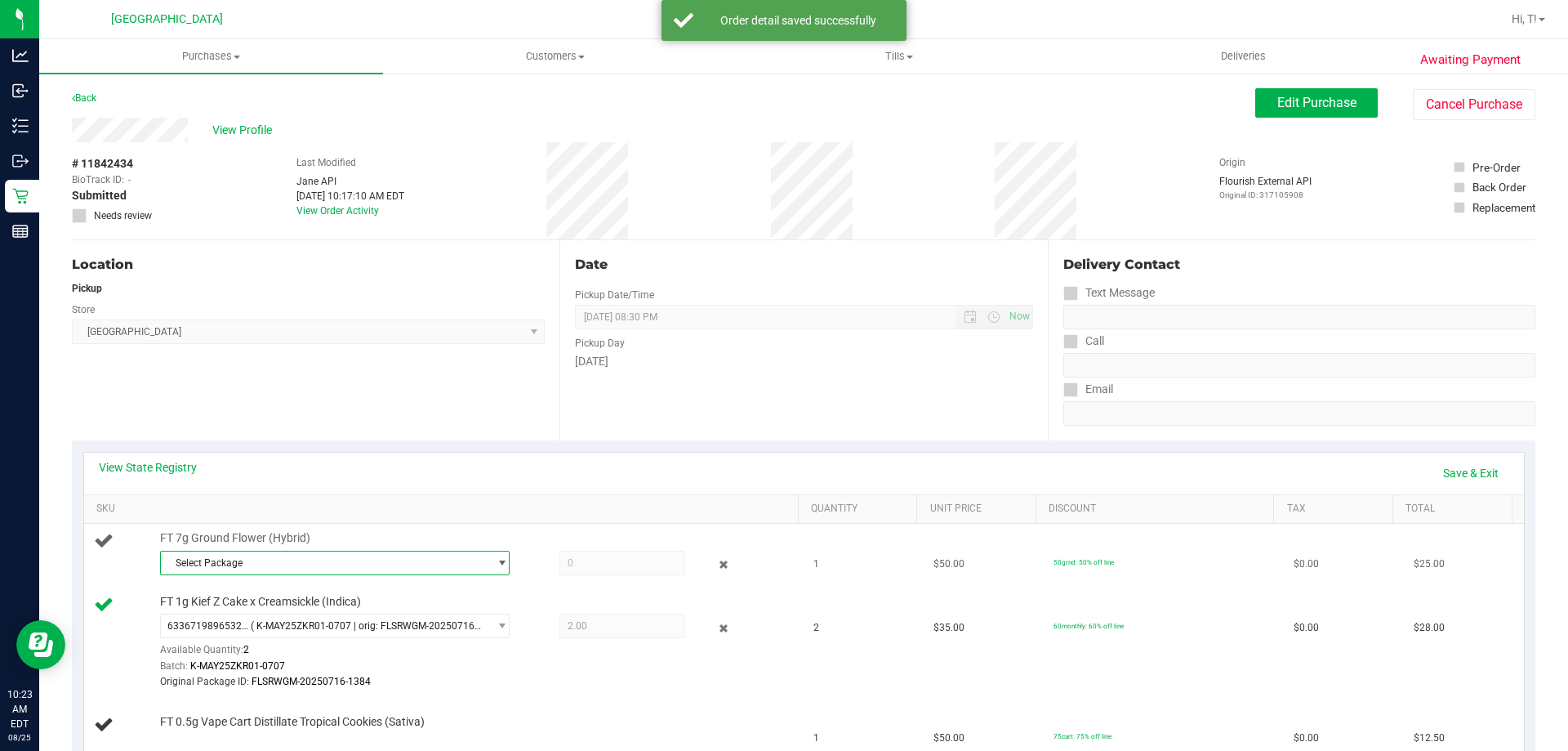
click at [301, 557] on span "Select Package" at bounding box center [324, 562] width 327 height 23
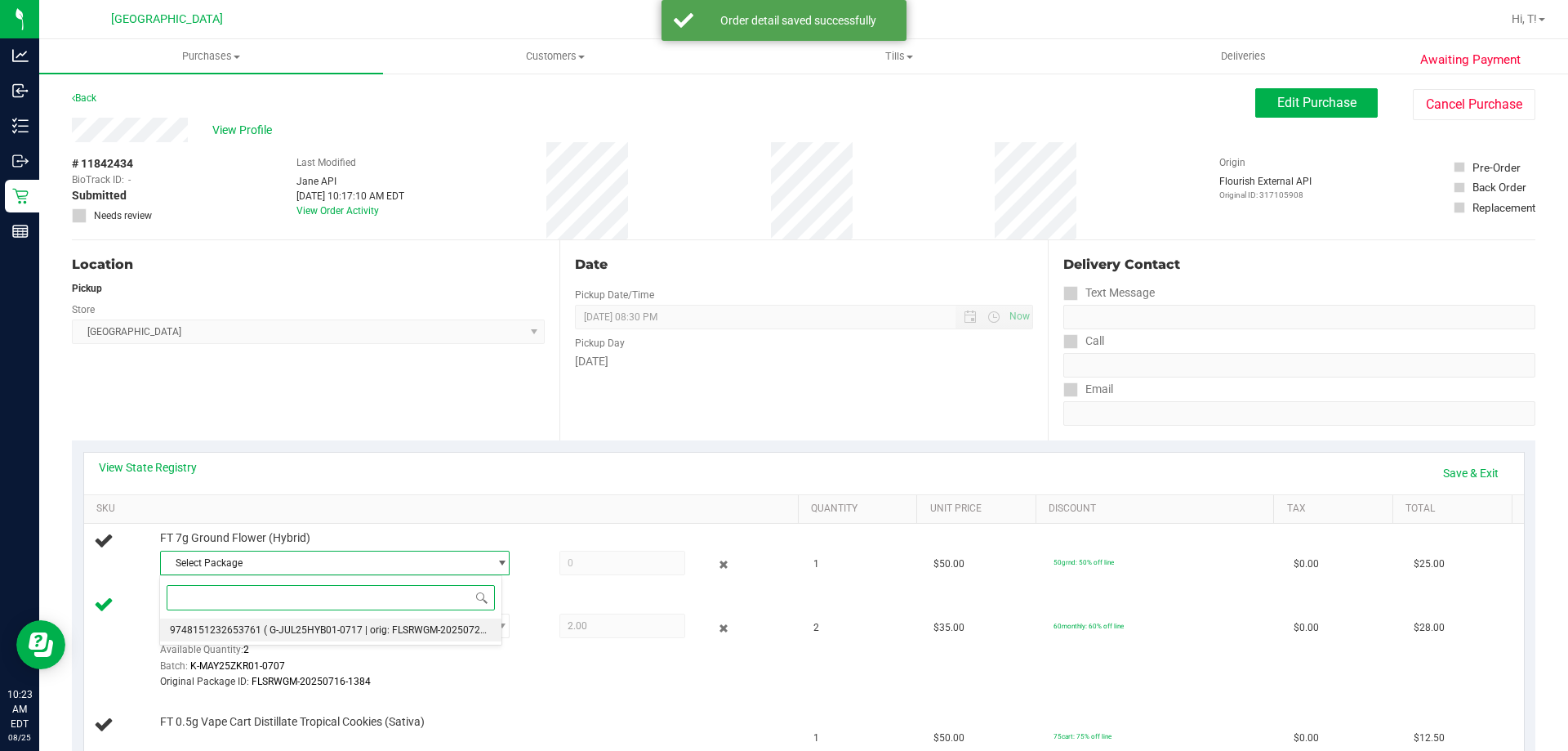
click at [383, 621] on li "9748151232653761 ( G-JUL25HYB01-0717 | orig: FLSRWGM-20250723-769 )" at bounding box center [331, 629] width 342 height 23
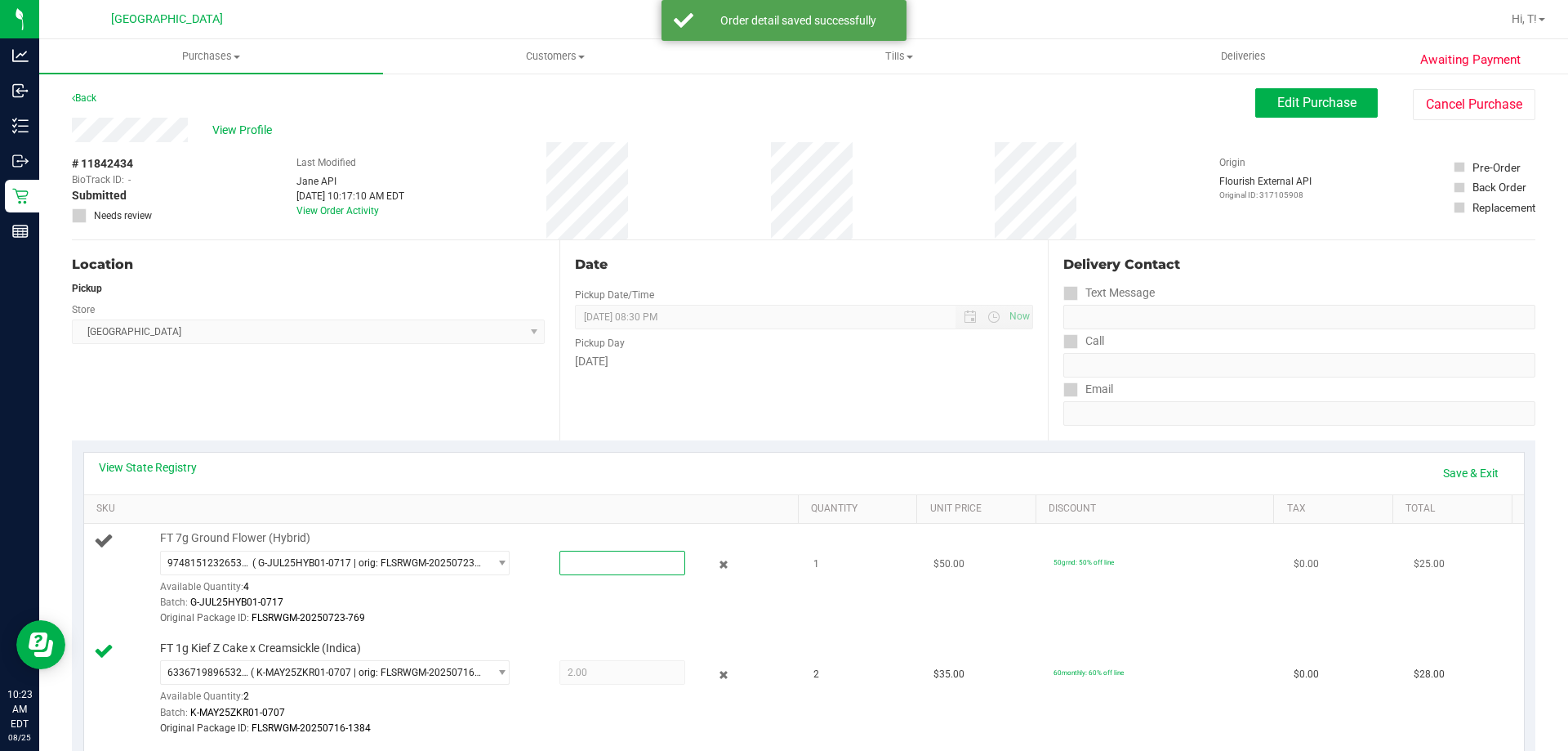
click at [601, 568] on span at bounding box center [623, 563] width 126 height 24
type input "1"
type input "1.0000"
click at [598, 508] on link "SKU" at bounding box center [444, 508] width 695 height 13
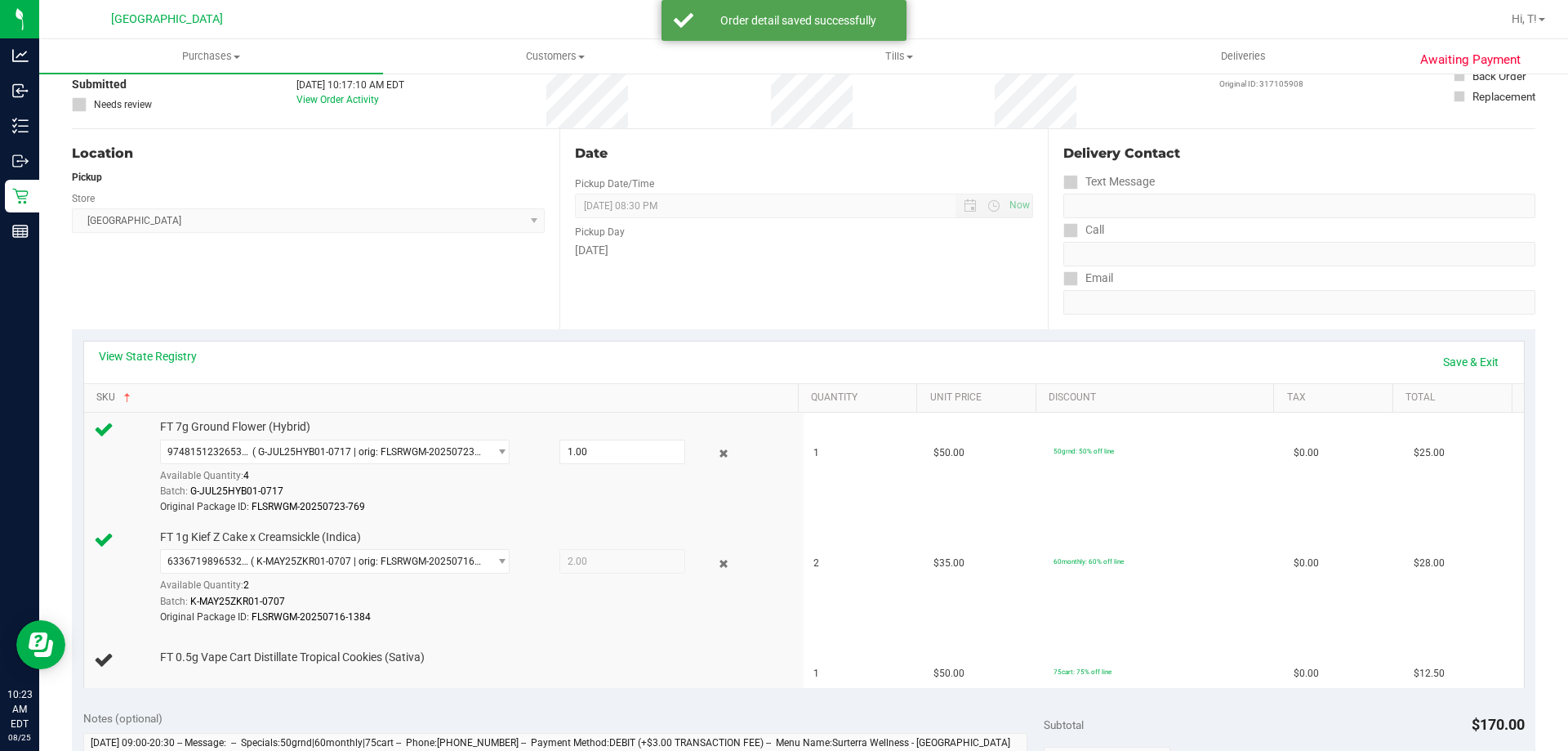
scroll to position [326, 0]
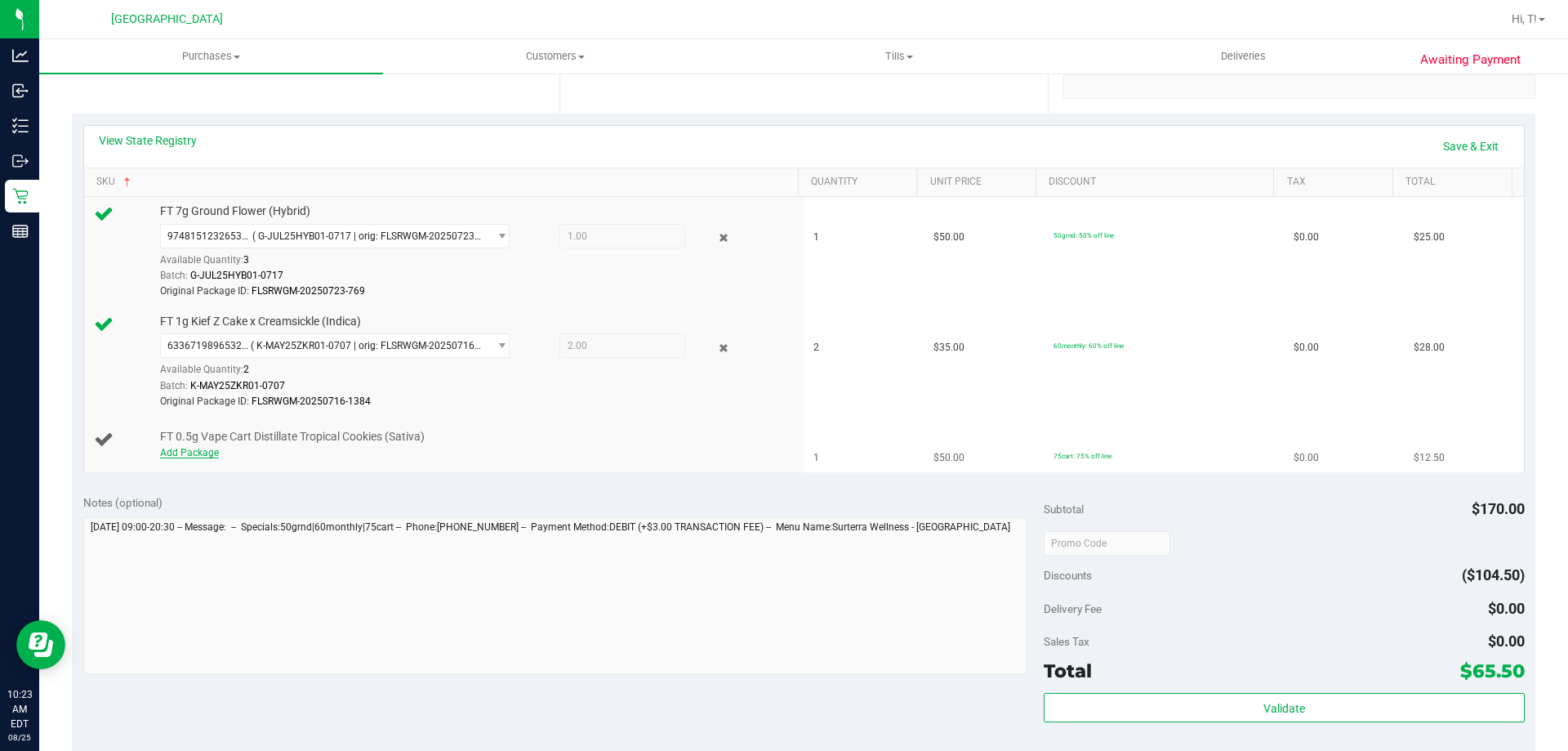
click at [208, 456] on link "Add Package" at bounding box center [189, 453] width 59 height 12
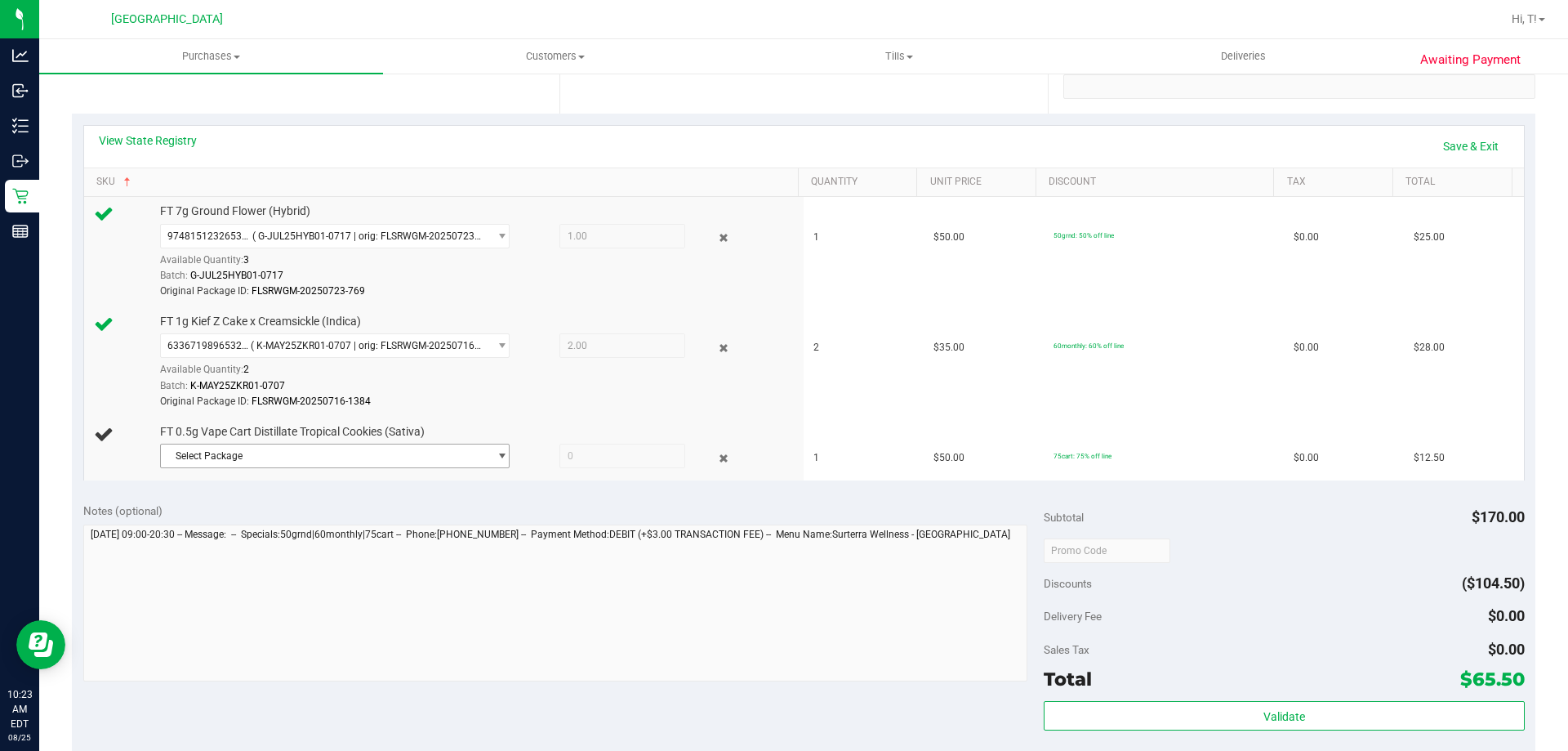
click at [294, 466] on span "Select Package" at bounding box center [324, 455] width 327 height 23
click at [408, 529] on li "2585956930192570 ( JUN25TRK01B-0703 | orig: FLSRWGM-20250711-267 )" at bounding box center [331, 523] width 342 height 23
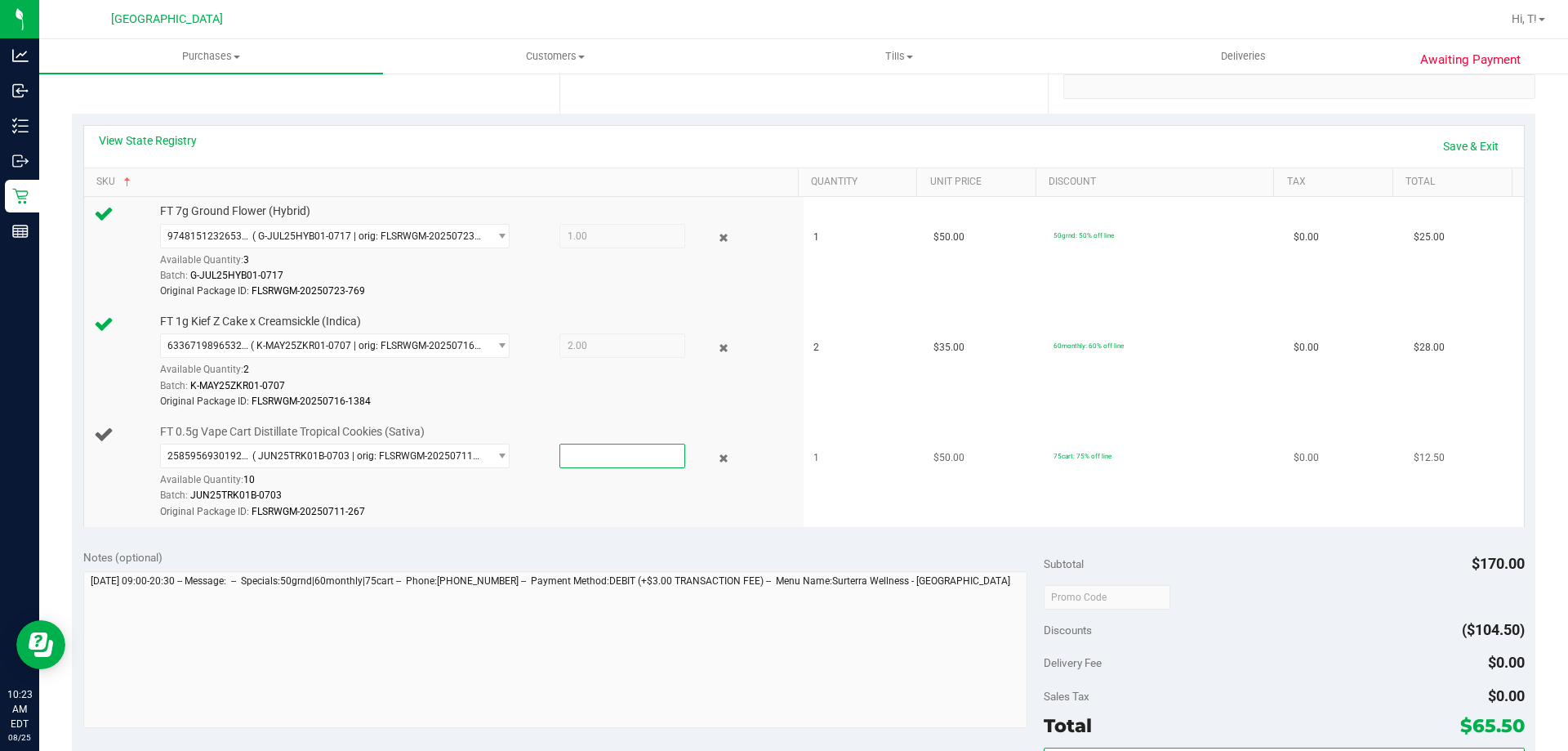
click at [589, 460] on span at bounding box center [623, 455] width 126 height 24
type input "1"
type input "1.0000"
click at [579, 410] on td "FT 1g Kief Z Cake x Creamsickle (Indica) 6336719896532950 ( K-MAY25ZKR01-0707 |…" at bounding box center [444, 362] width 720 height 110
click at [1433, 146] on link "Save & Exit" at bounding box center [1471, 146] width 77 height 28
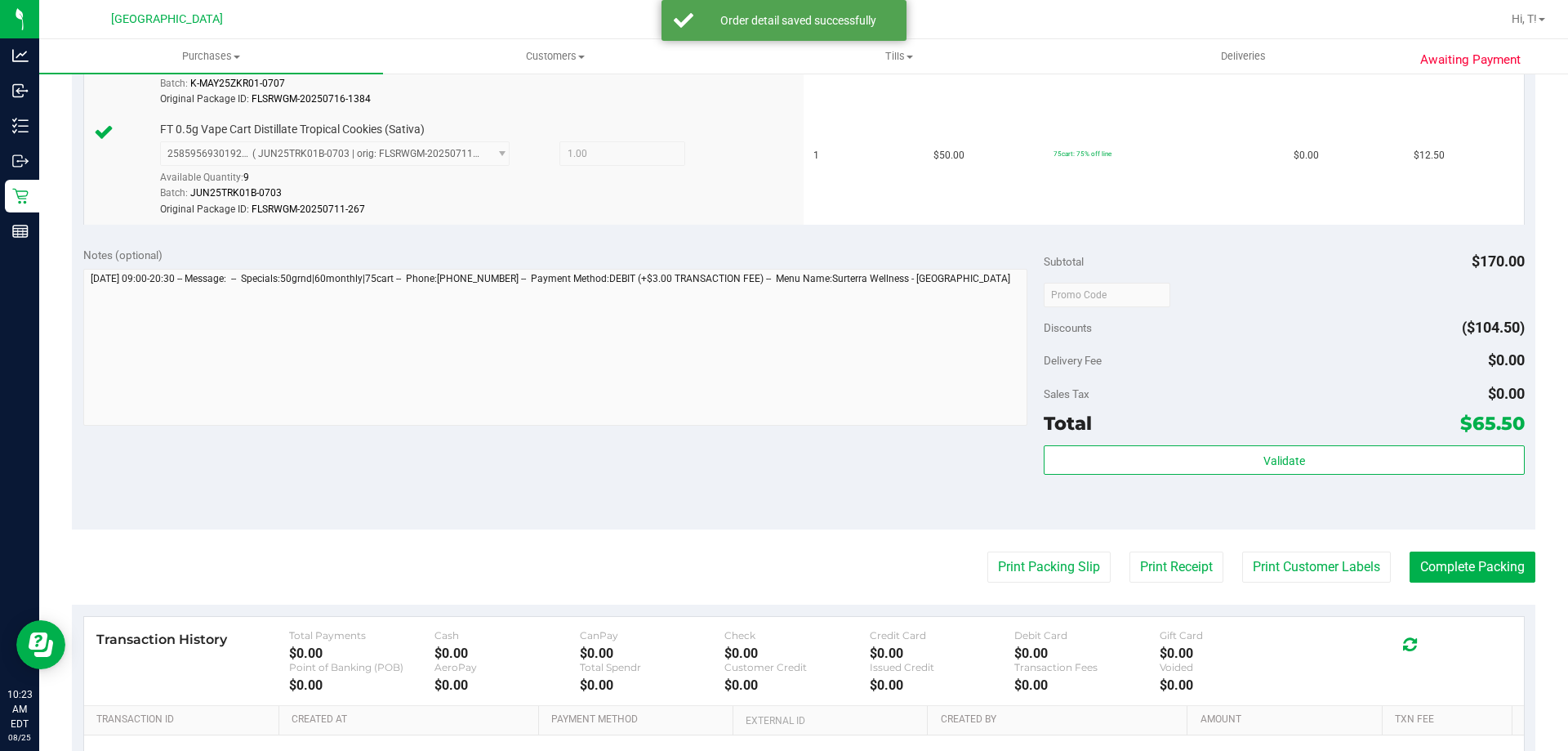
scroll to position [735, 0]
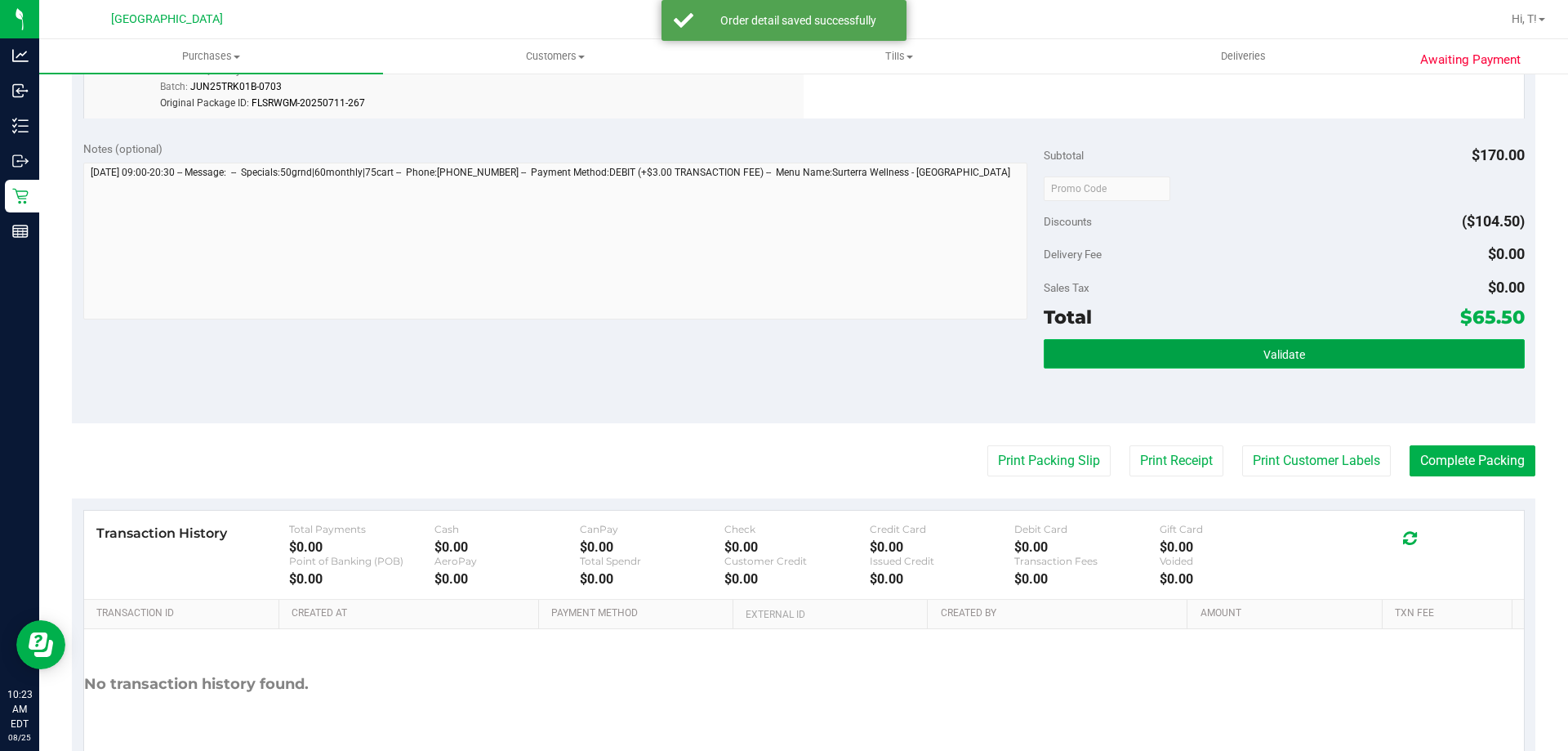
click at [1249, 355] on button "Validate" at bounding box center [1284, 353] width 481 height 30
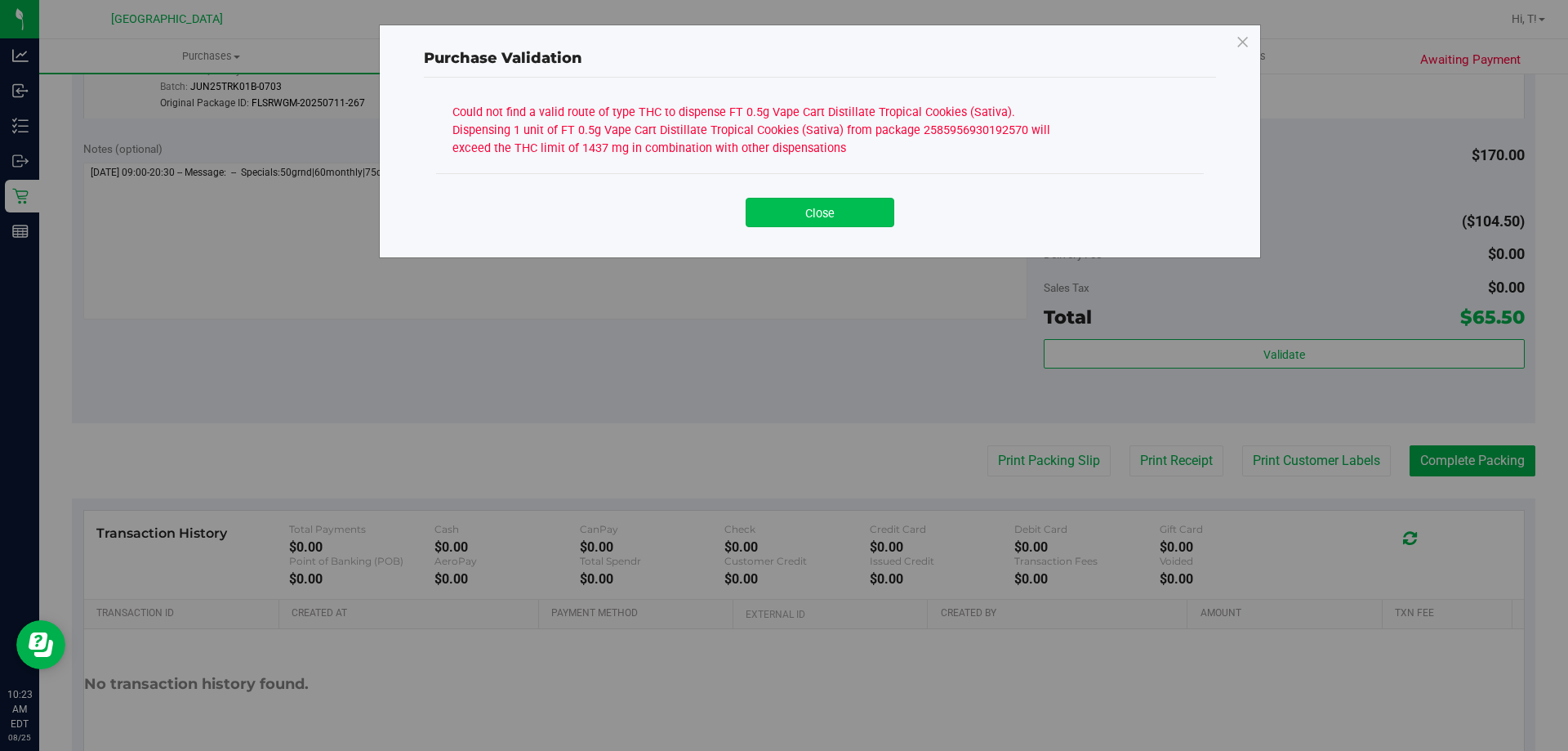
click at [867, 221] on button "Close" at bounding box center [820, 212] width 149 height 30
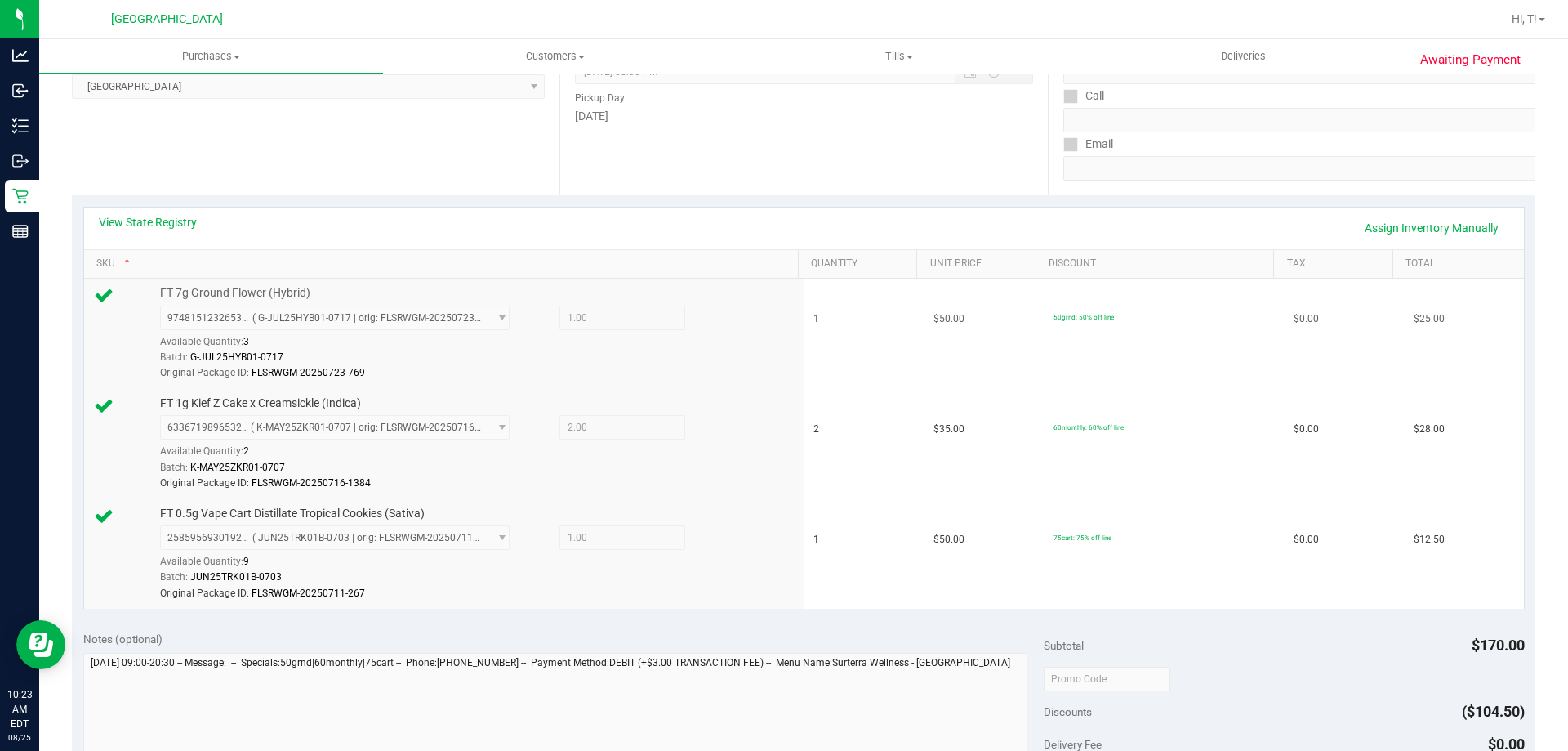
scroll to position [163, 0]
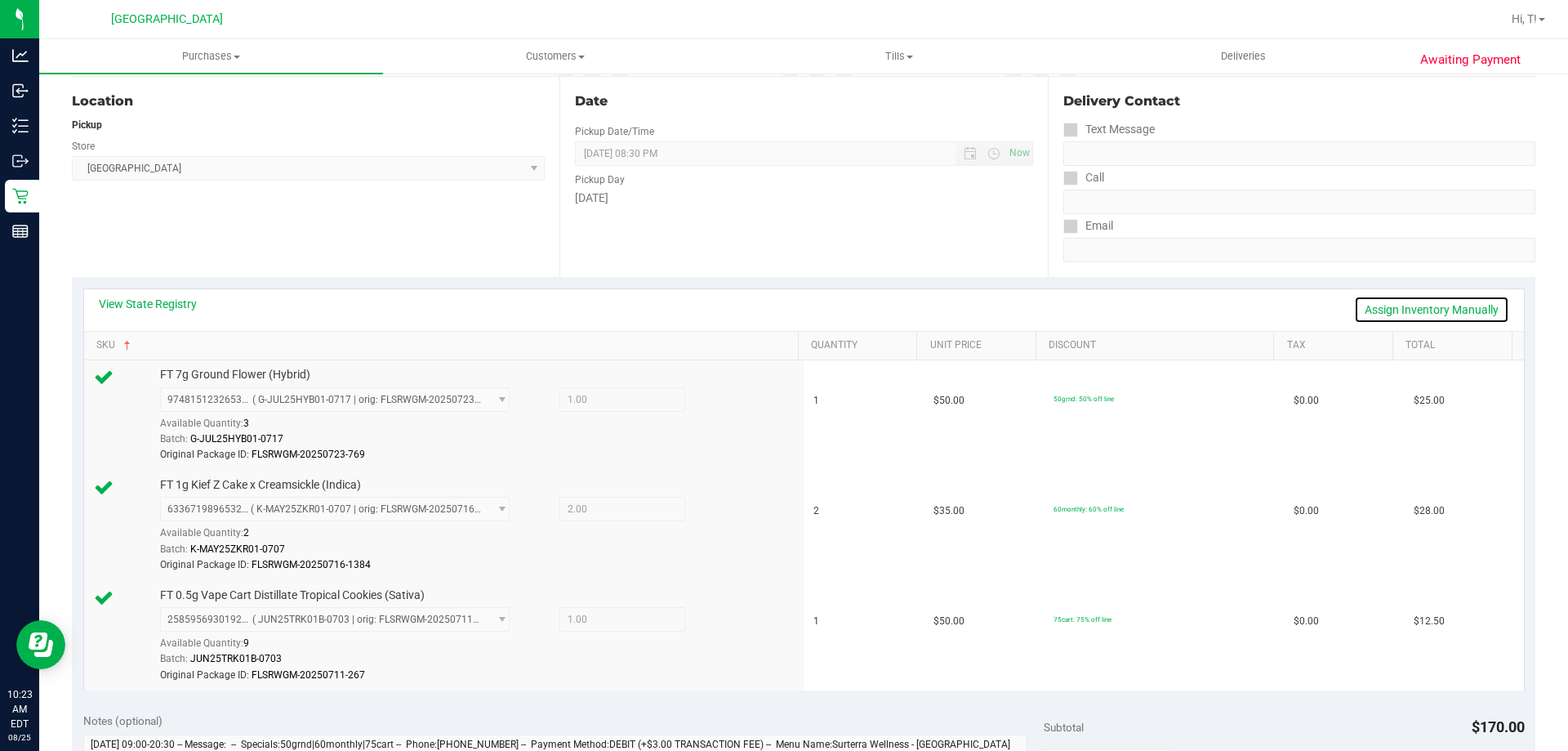
click at [1393, 317] on link "Assign Inventory Manually" at bounding box center [1432, 309] width 155 height 28
click at [716, 502] on icon at bounding box center [724, 510] width 17 height 19
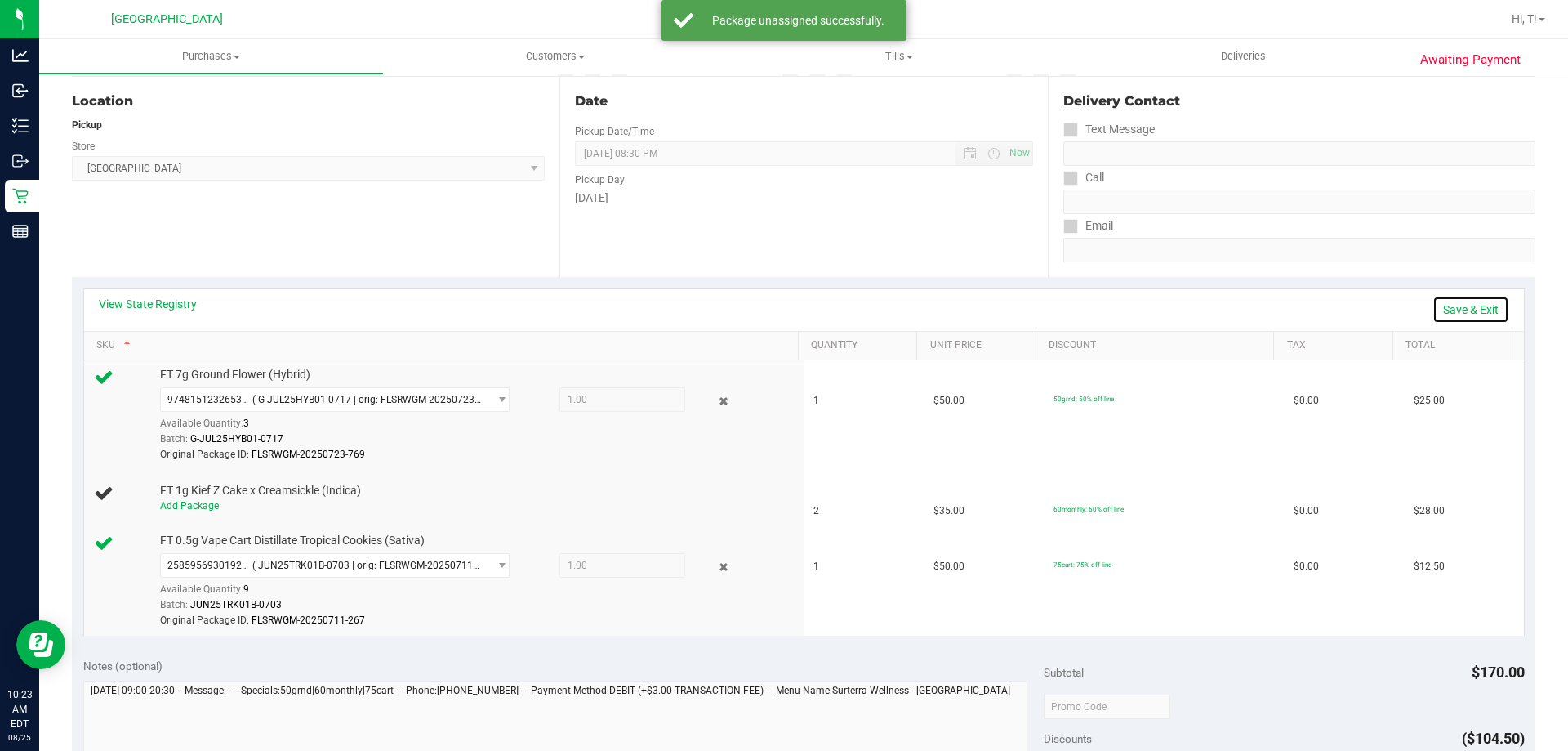
click at [1481, 307] on link "Save & Exit" at bounding box center [1471, 309] width 77 height 28
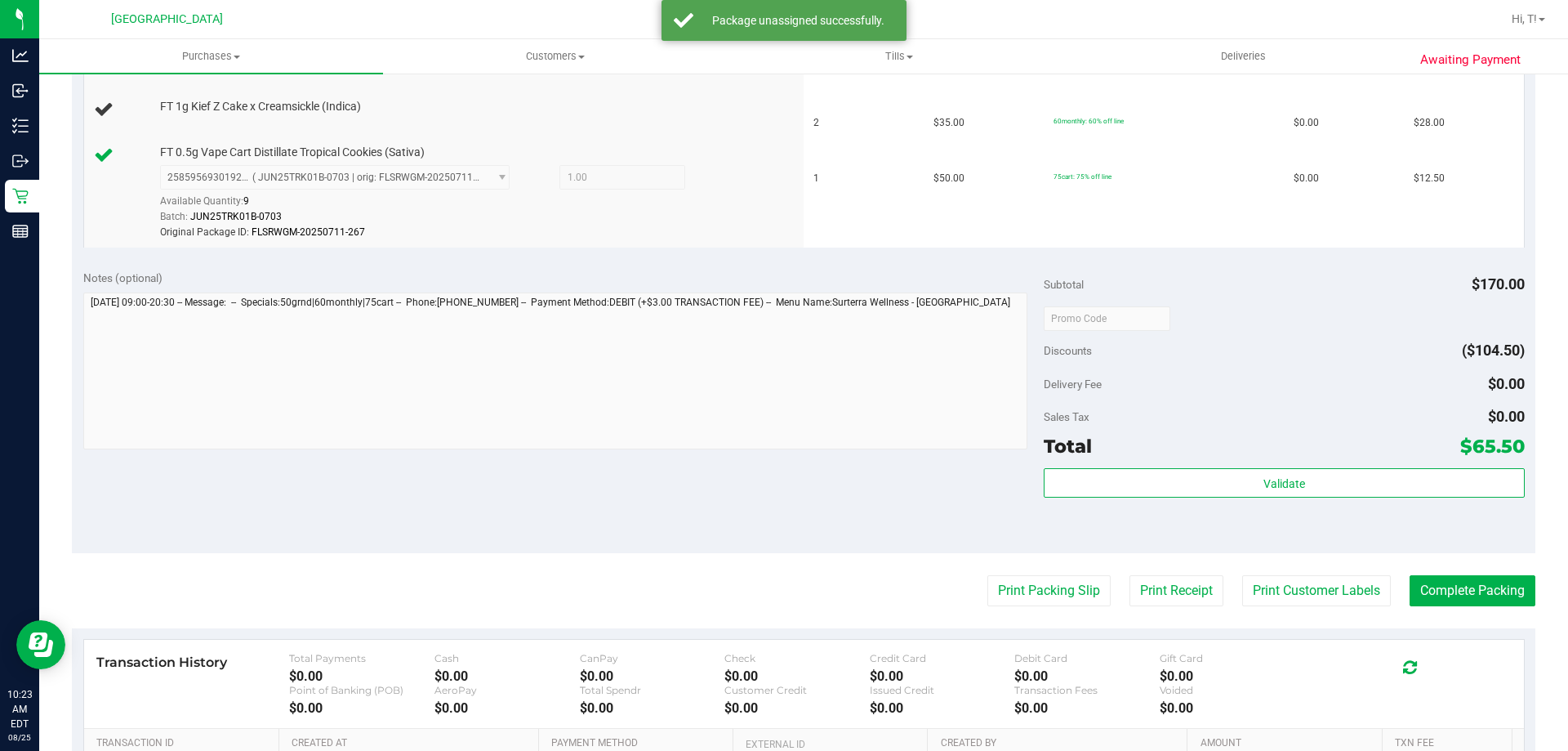
scroll to position [572, 0]
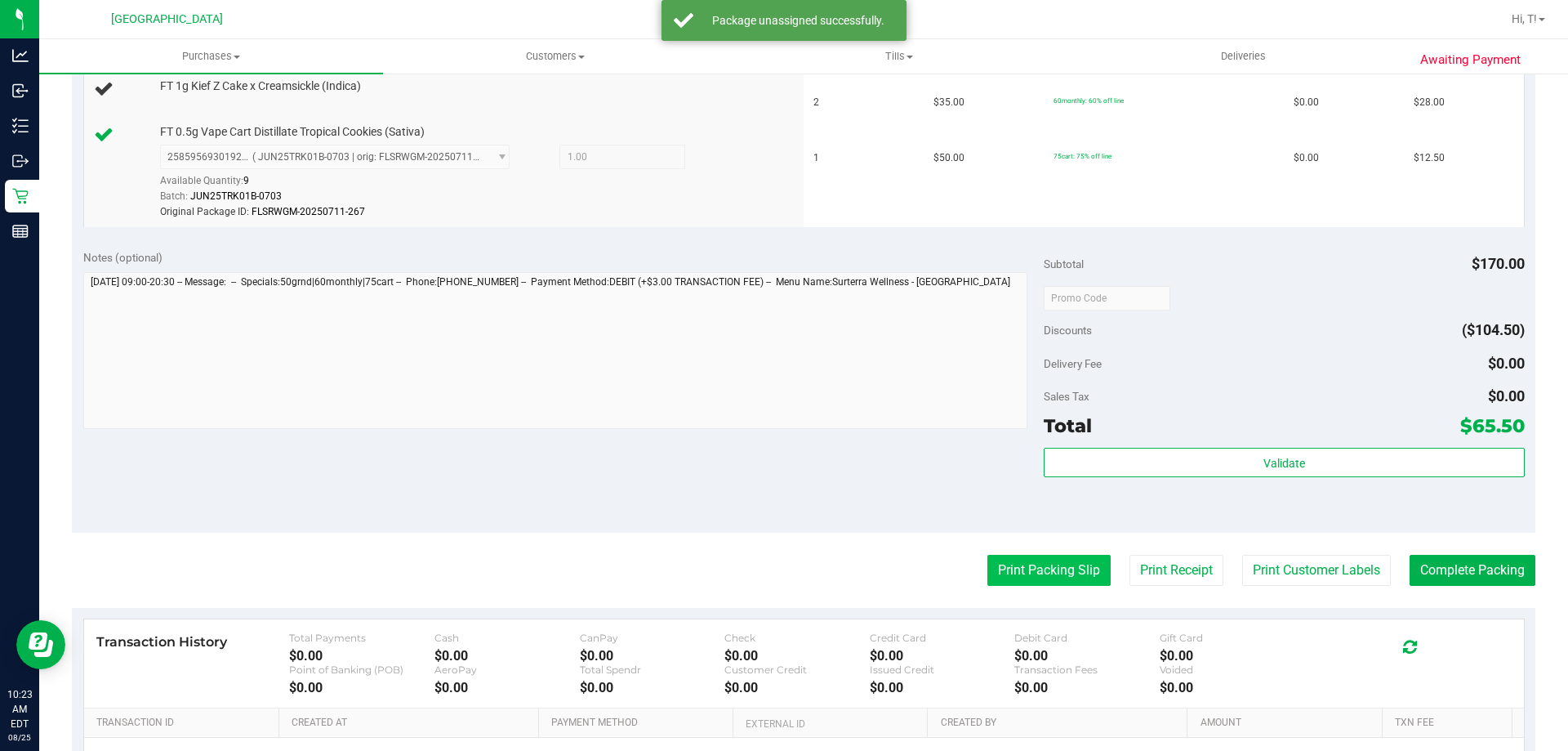
click at [1055, 562] on button "Print Packing Slip" at bounding box center [1049, 570] width 124 height 31
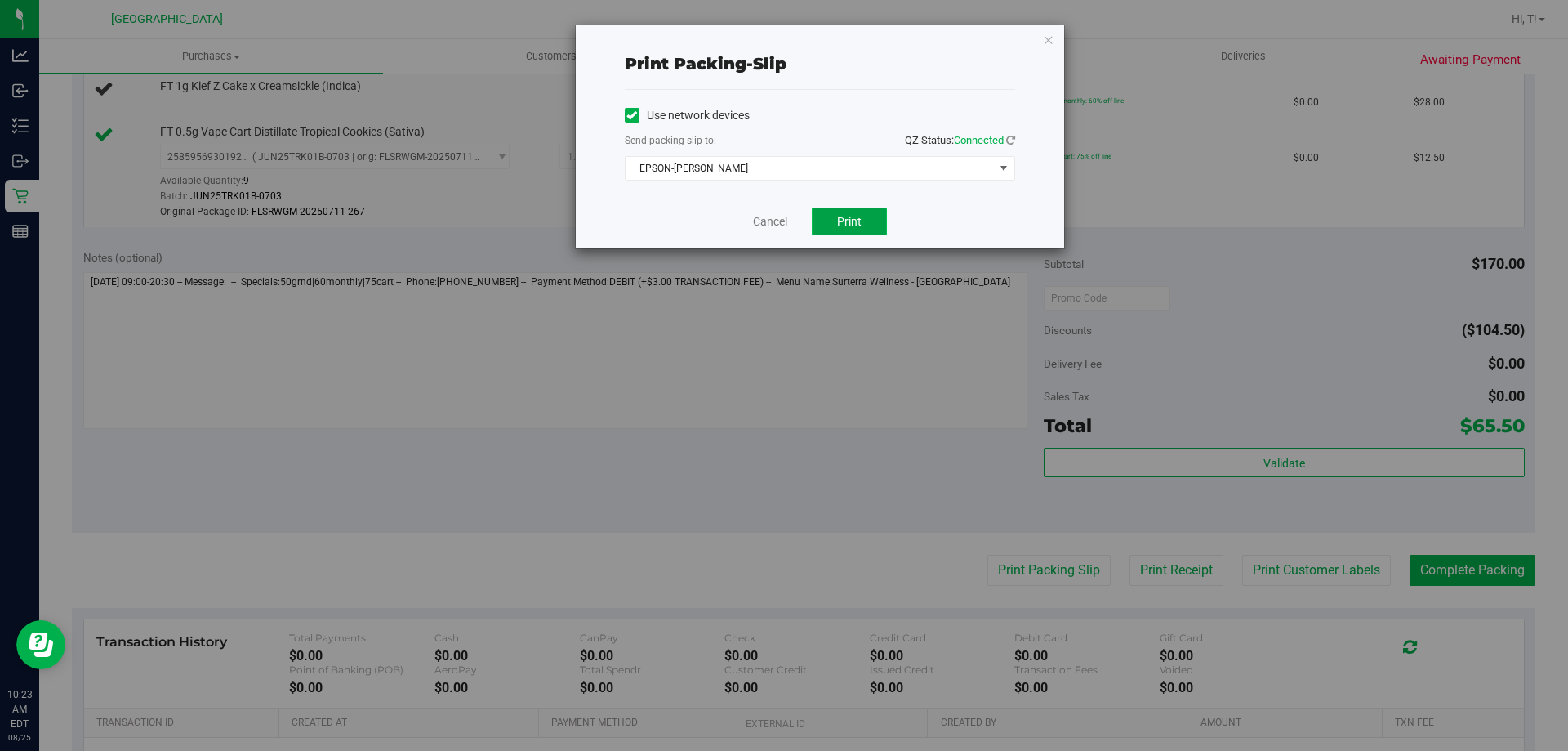
click at [848, 216] on span "Print" at bounding box center [849, 221] width 24 height 13
click at [1044, 39] on icon "button" at bounding box center [1049, 40] width 12 height 20
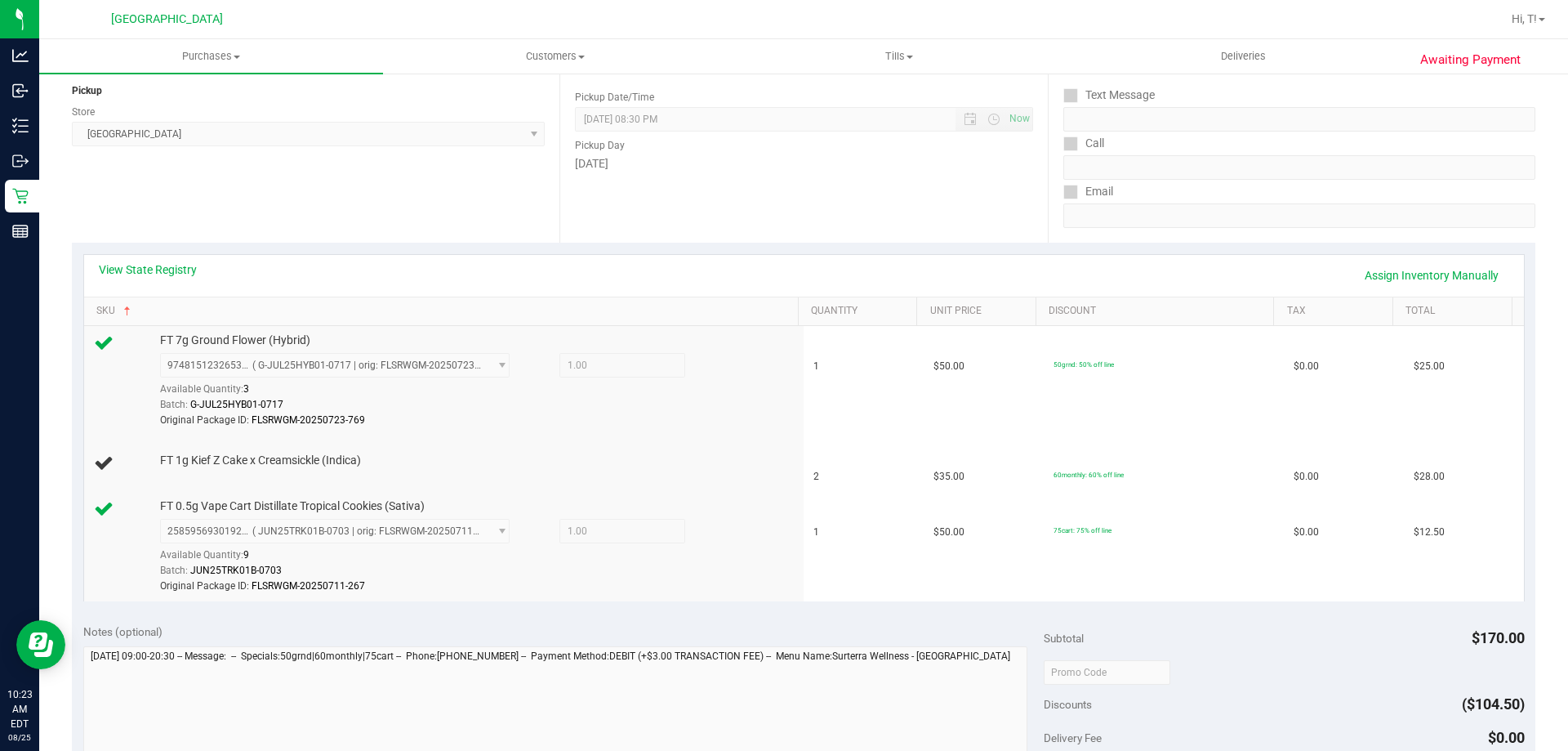
scroll to position [0, 0]
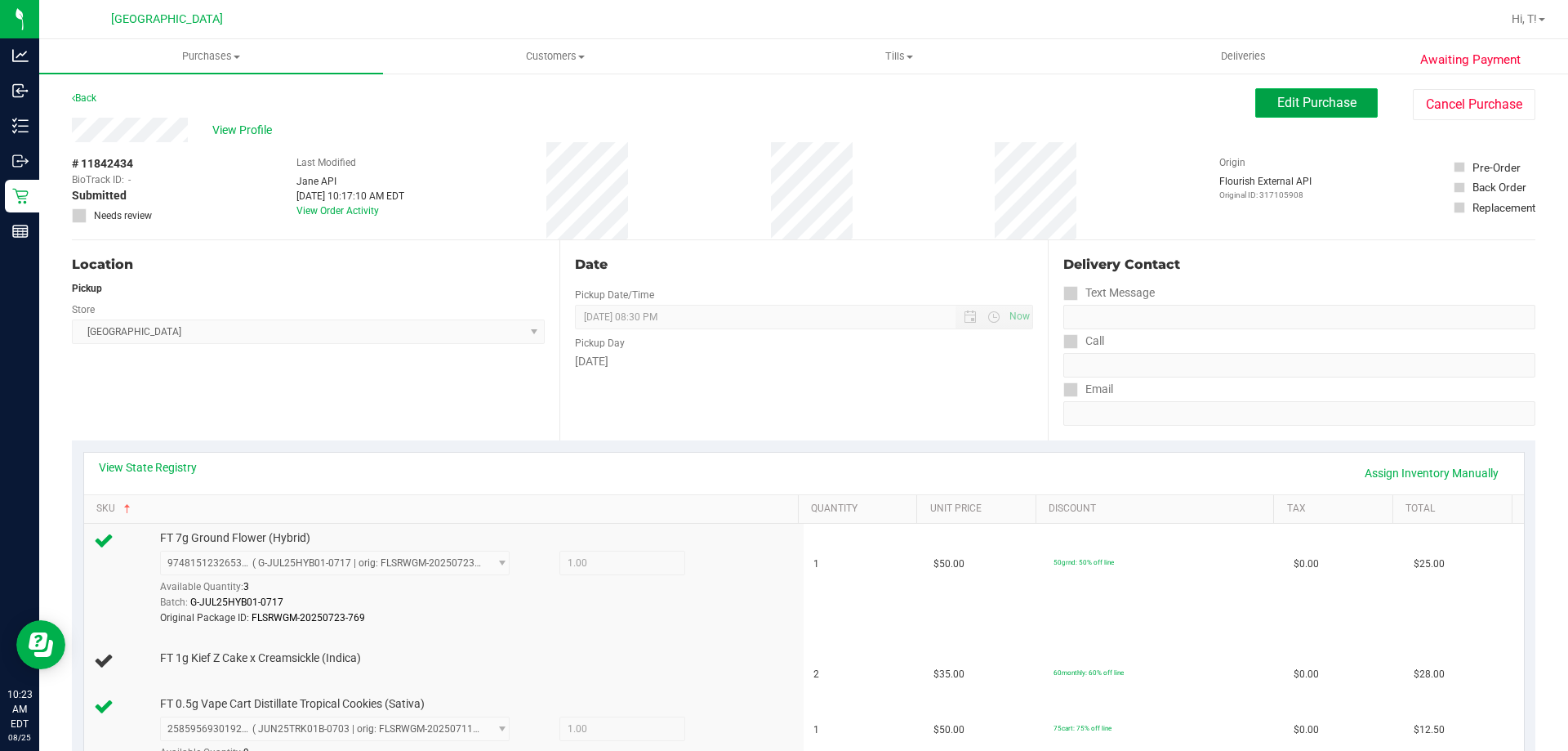
click at [1297, 114] on button "Edit Purchase" at bounding box center [1316, 103] width 123 height 30
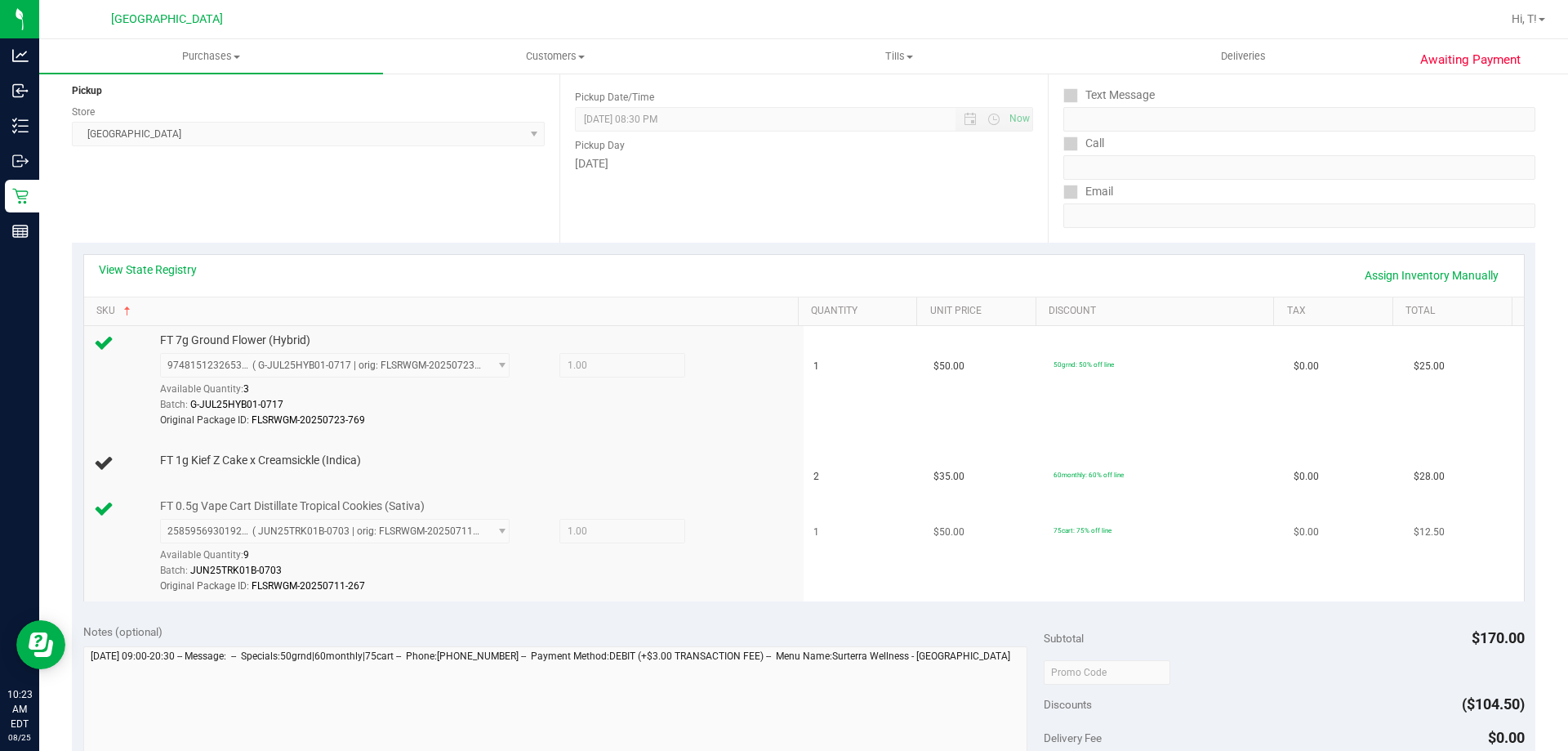
scroll to position [326, 0]
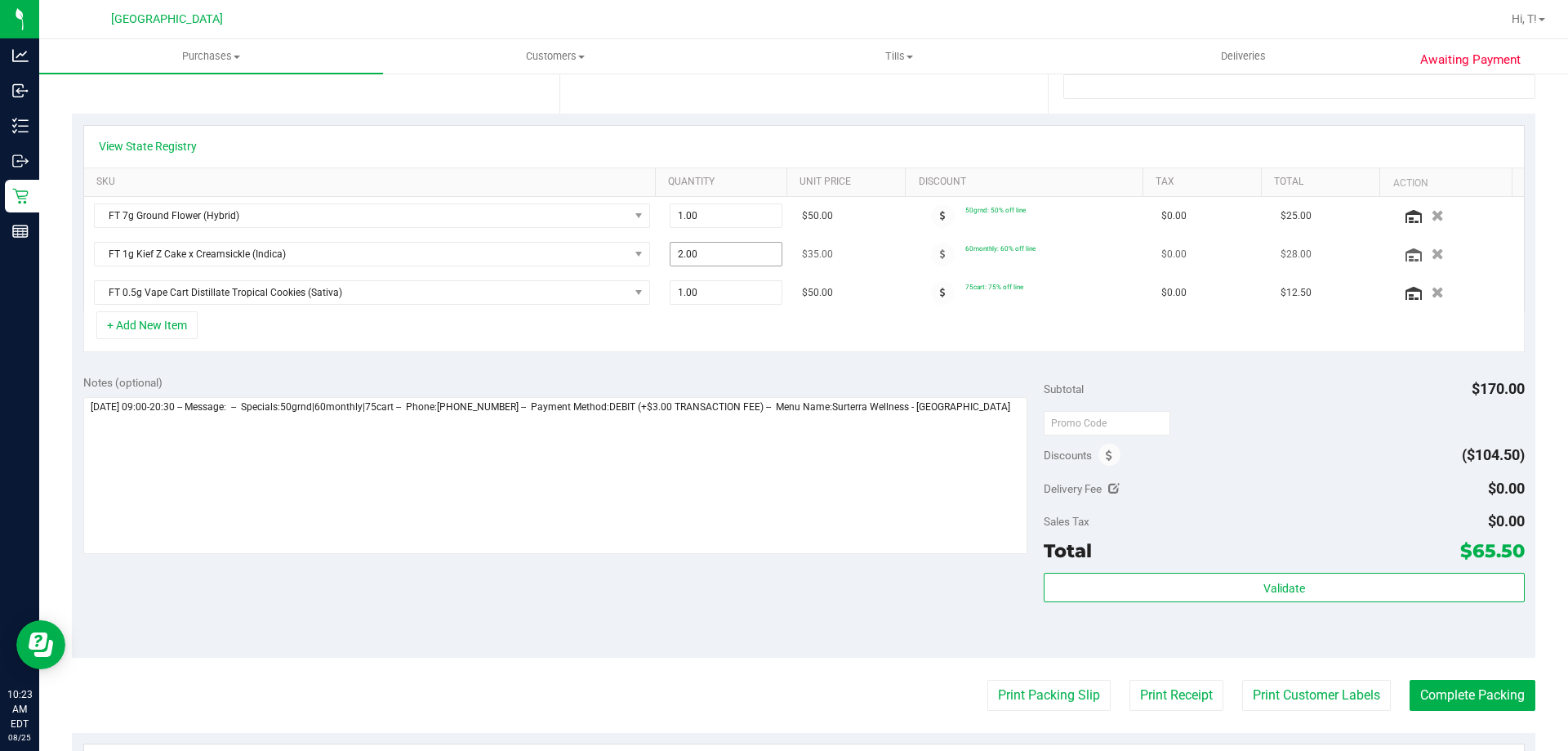
click at [695, 260] on span "2.00 2" at bounding box center [727, 253] width 114 height 24
type input "1"
type input "1.00"
click at [739, 143] on div "View State Registry" at bounding box center [804, 146] width 1410 height 16
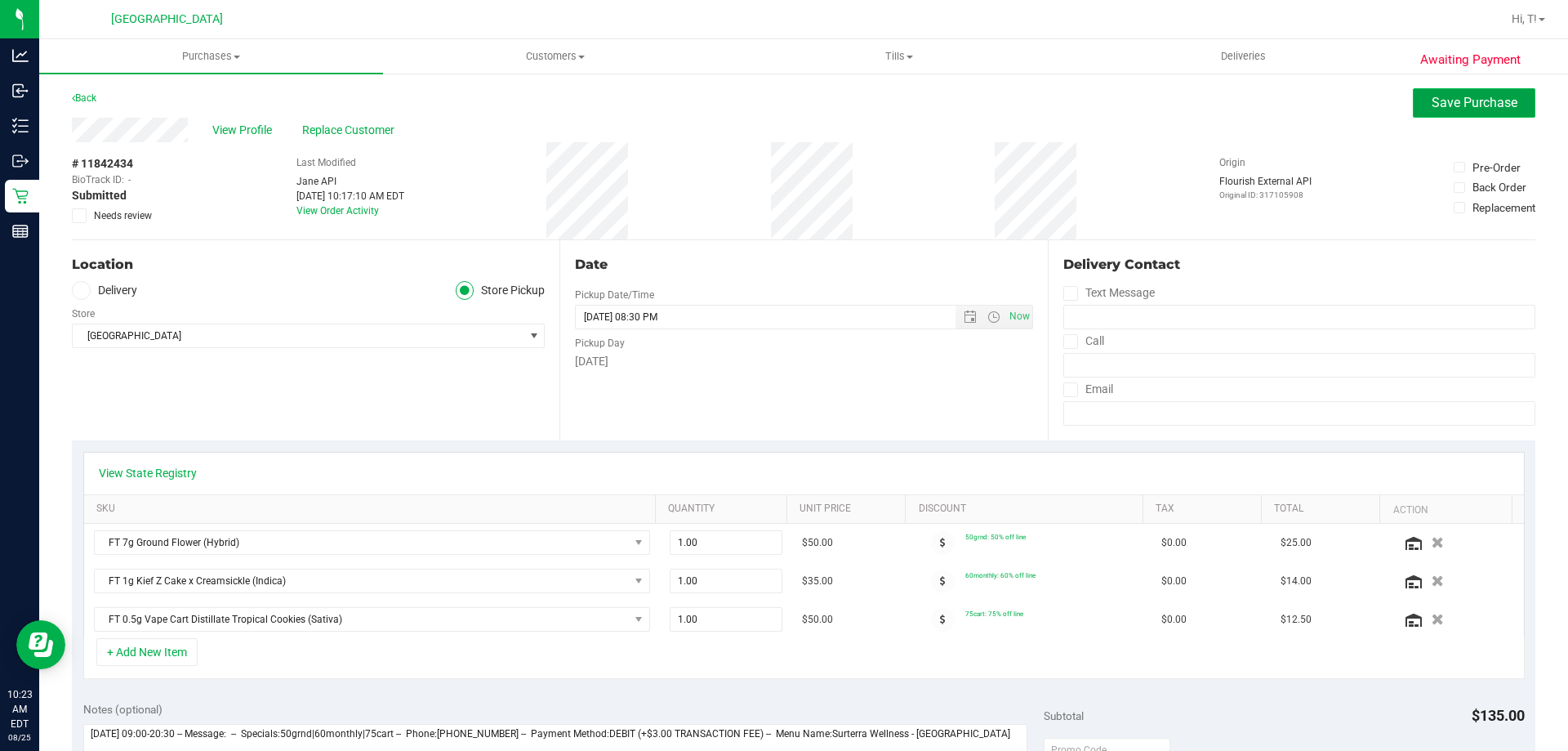
click at [1431, 90] on button "Save Purchase" at bounding box center [1474, 103] width 123 height 30
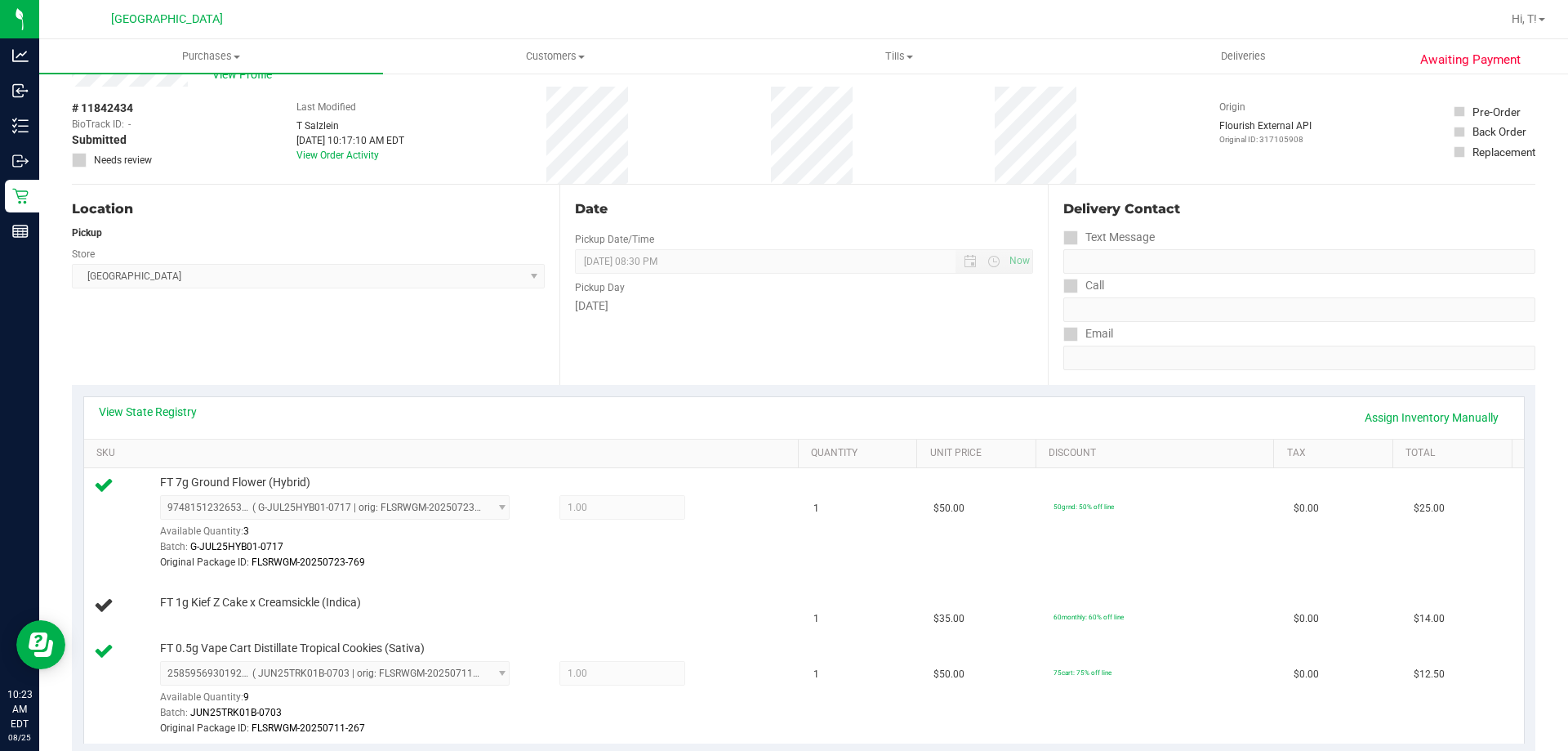
scroll to position [82, 0]
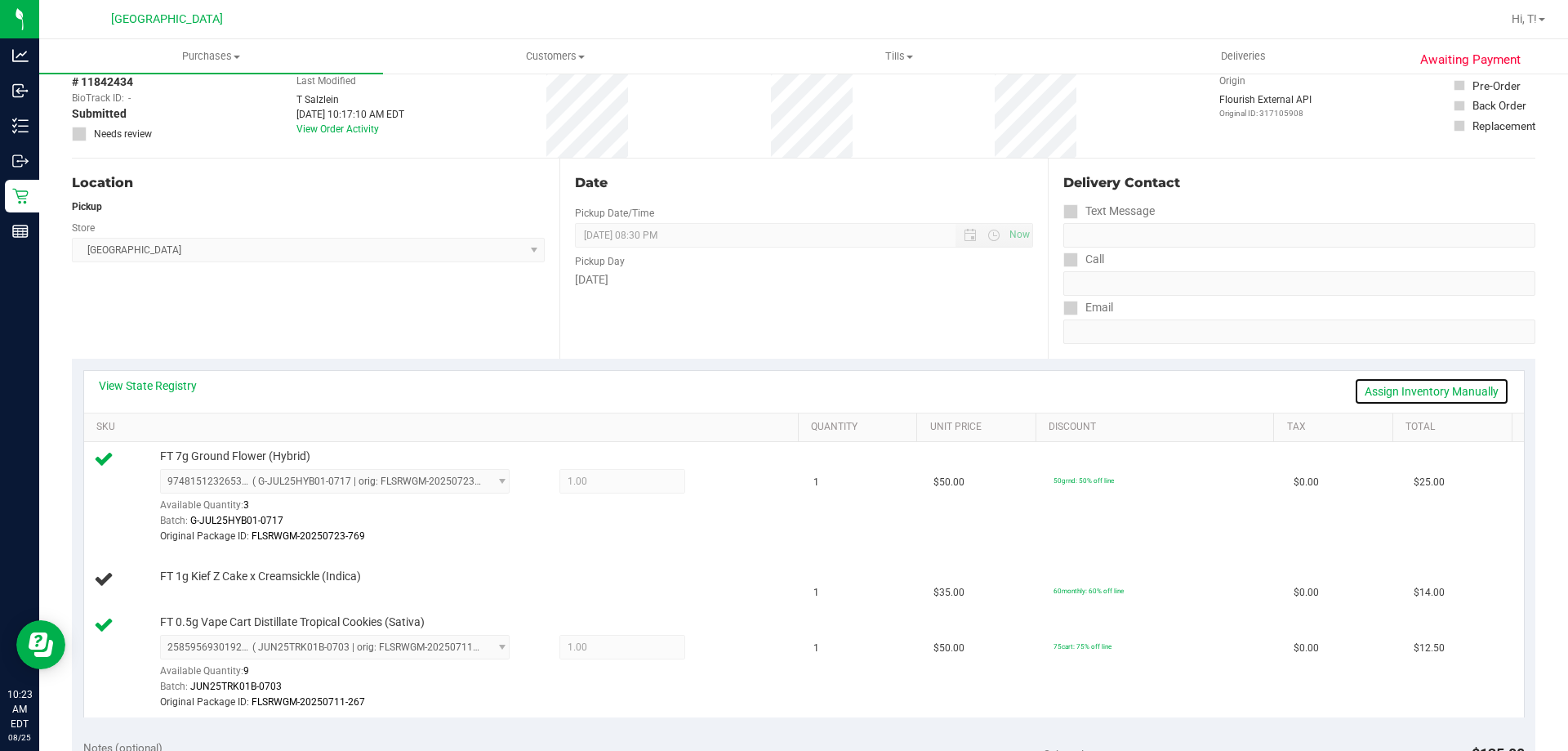
click at [1437, 394] on link "Assign Inventory Manually" at bounding box center [1432, 391] width 155 height 28
click at [187, 591] on link "Add Package" at bounding box center [189, 587] width 59 height 12
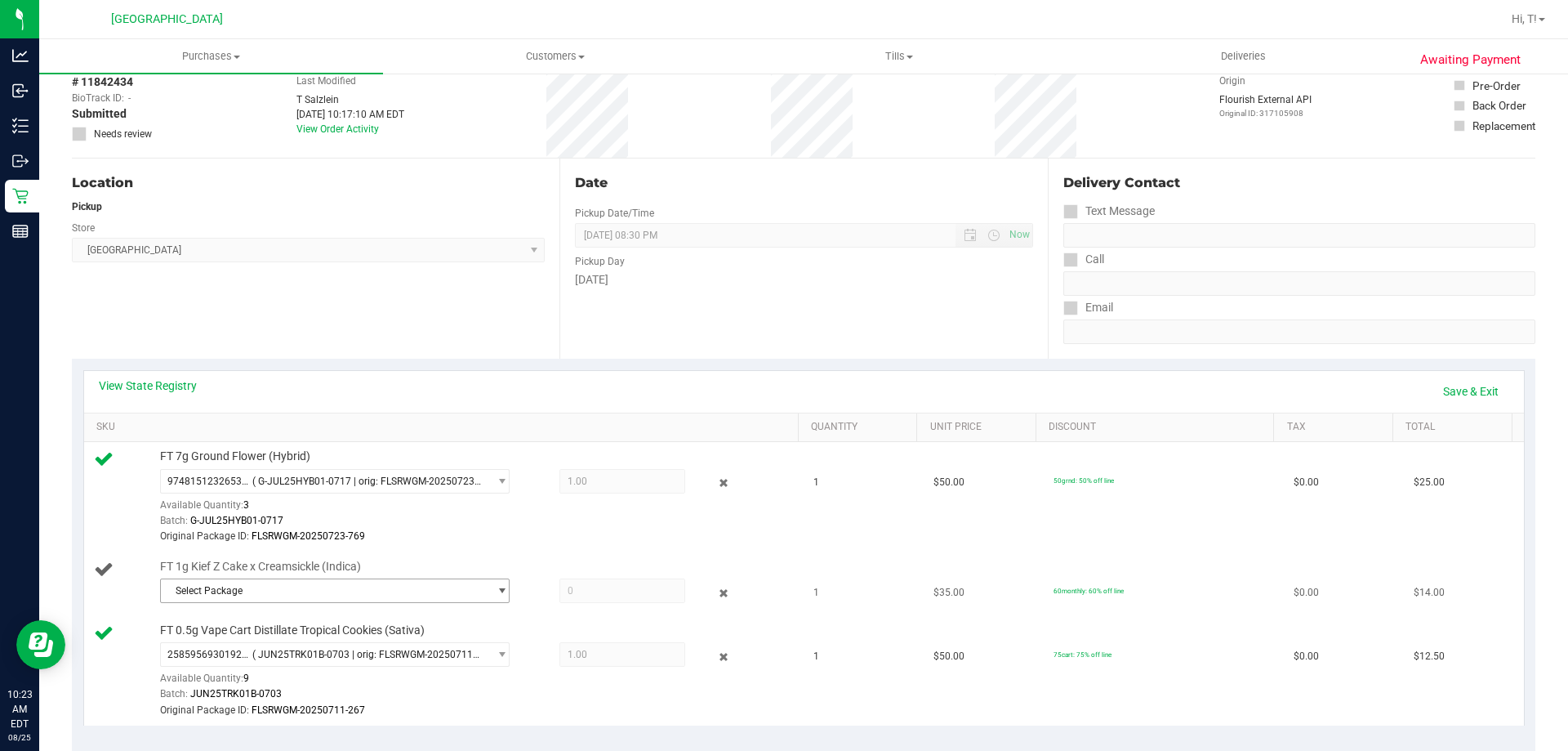
click at [442, 586] on span "Select Package" at bounding box center [324, 590] width 327 height 23
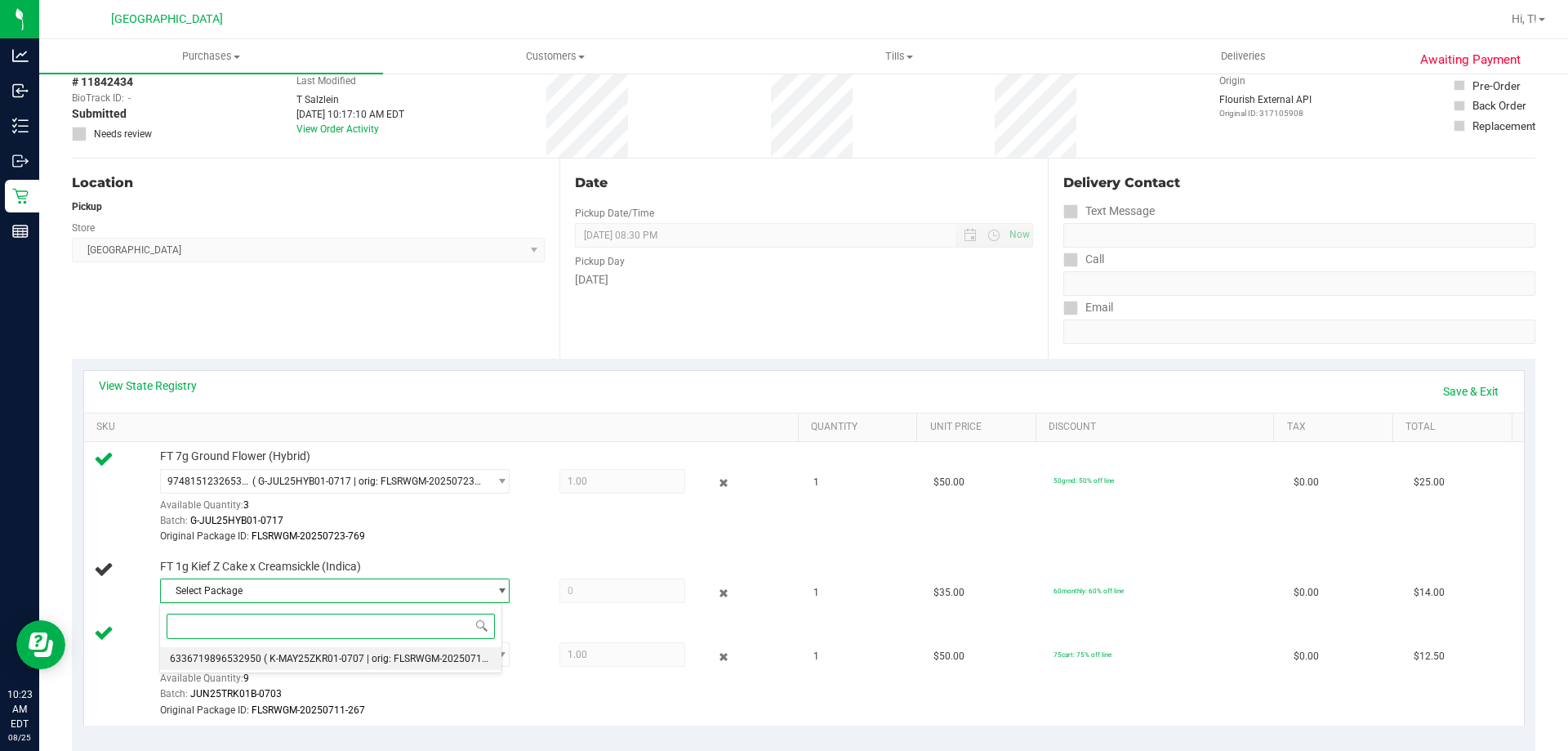
click at [412, 653] on span "( K-MAY25ZKR01-0707 | orig: FLSRWGM-20250716-1384 )" at bounding box center [391, 658] width 255 height 12
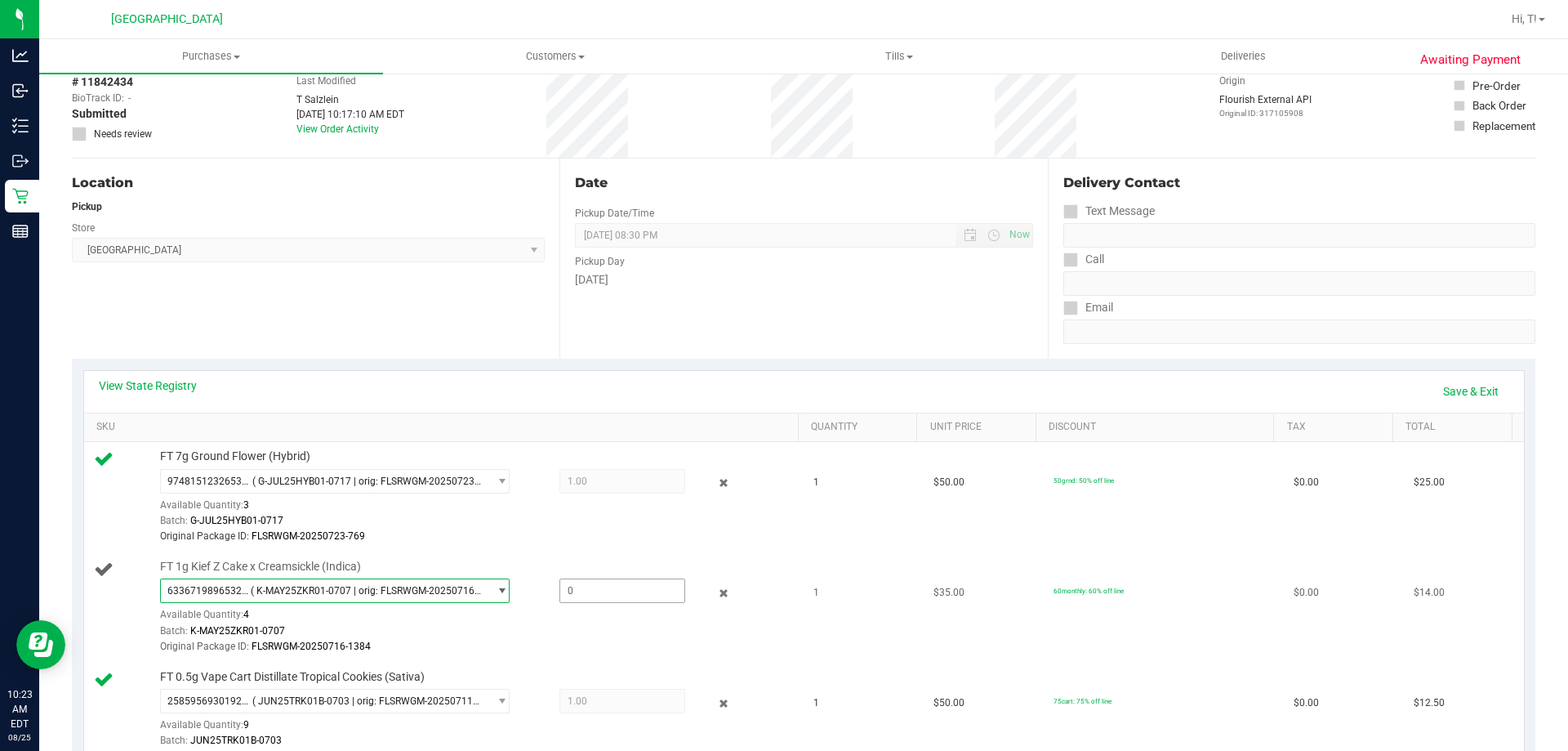
click at [594, 591] on span at bounding box center [623, 590] width 126 height 24
type input "1"
type input "1.0000"
click at [616, 501] on div "9748151232653761 ( G-JUL25HYB01-0717 | orig: FLSRWGM-20250723-769 ) 97481512326…" at bounding box center [475, 507] width 630 height 76
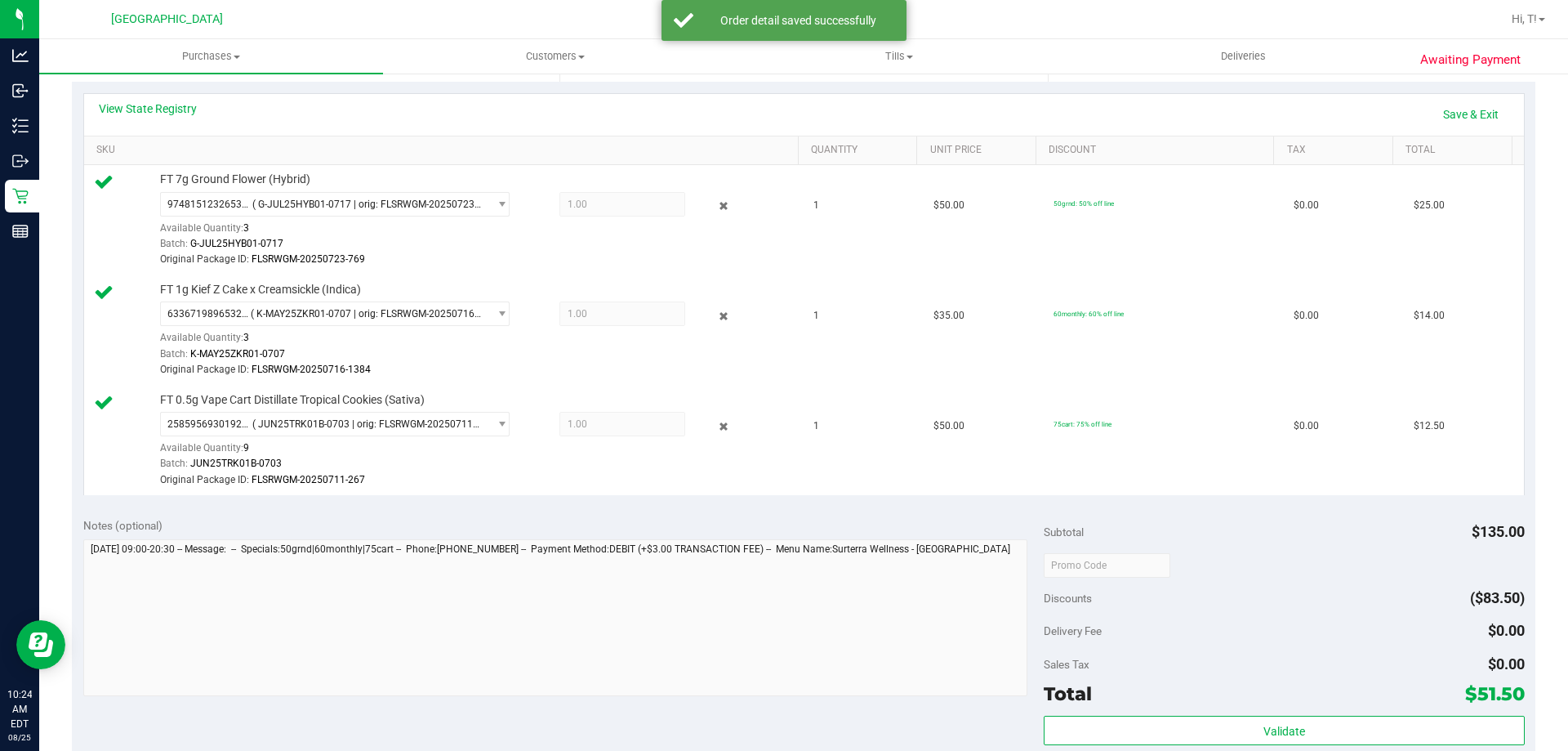
scroll to position [654, 0]
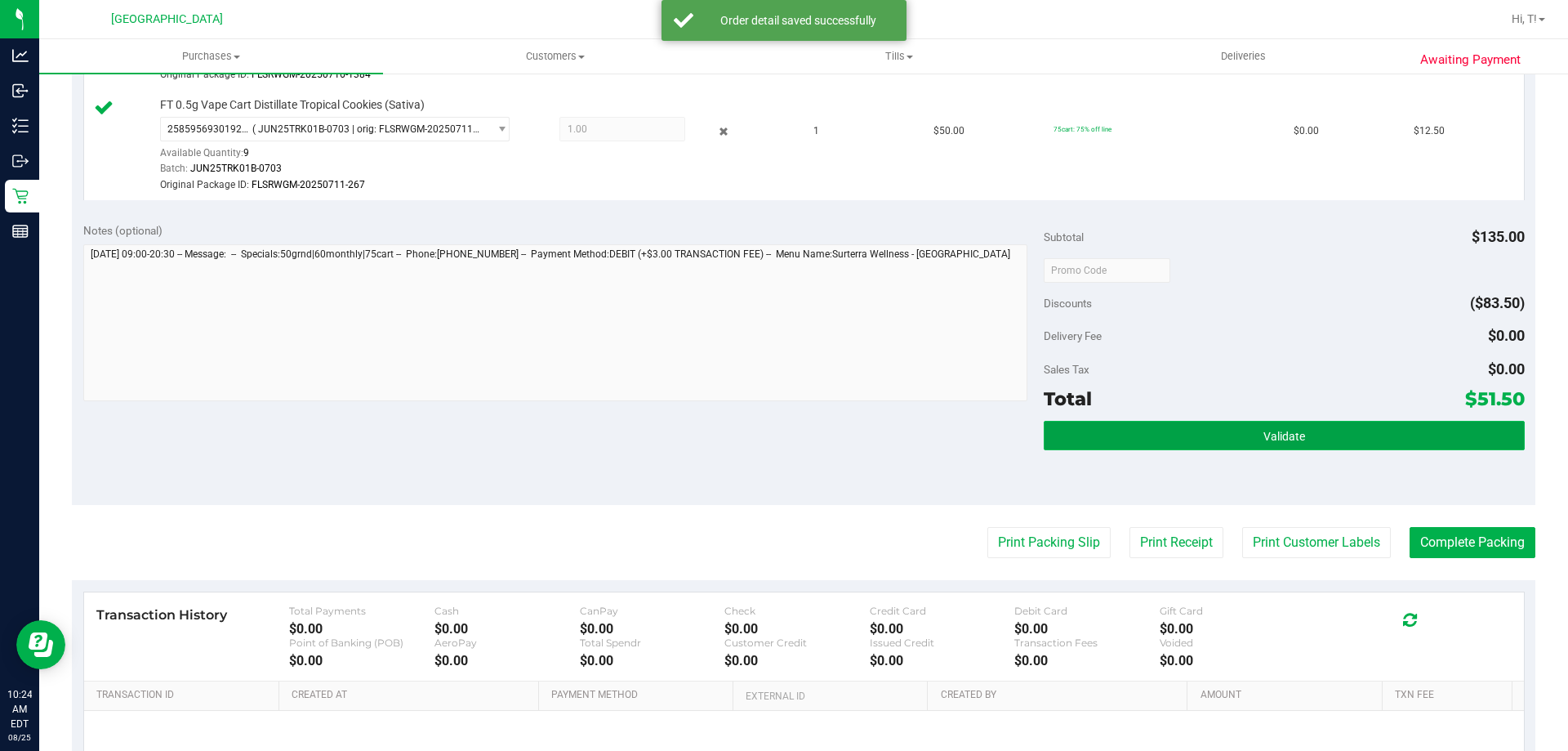
click at [1165, 435] on button "Validate" at bounding box center [1284, 435] width 481 height 30
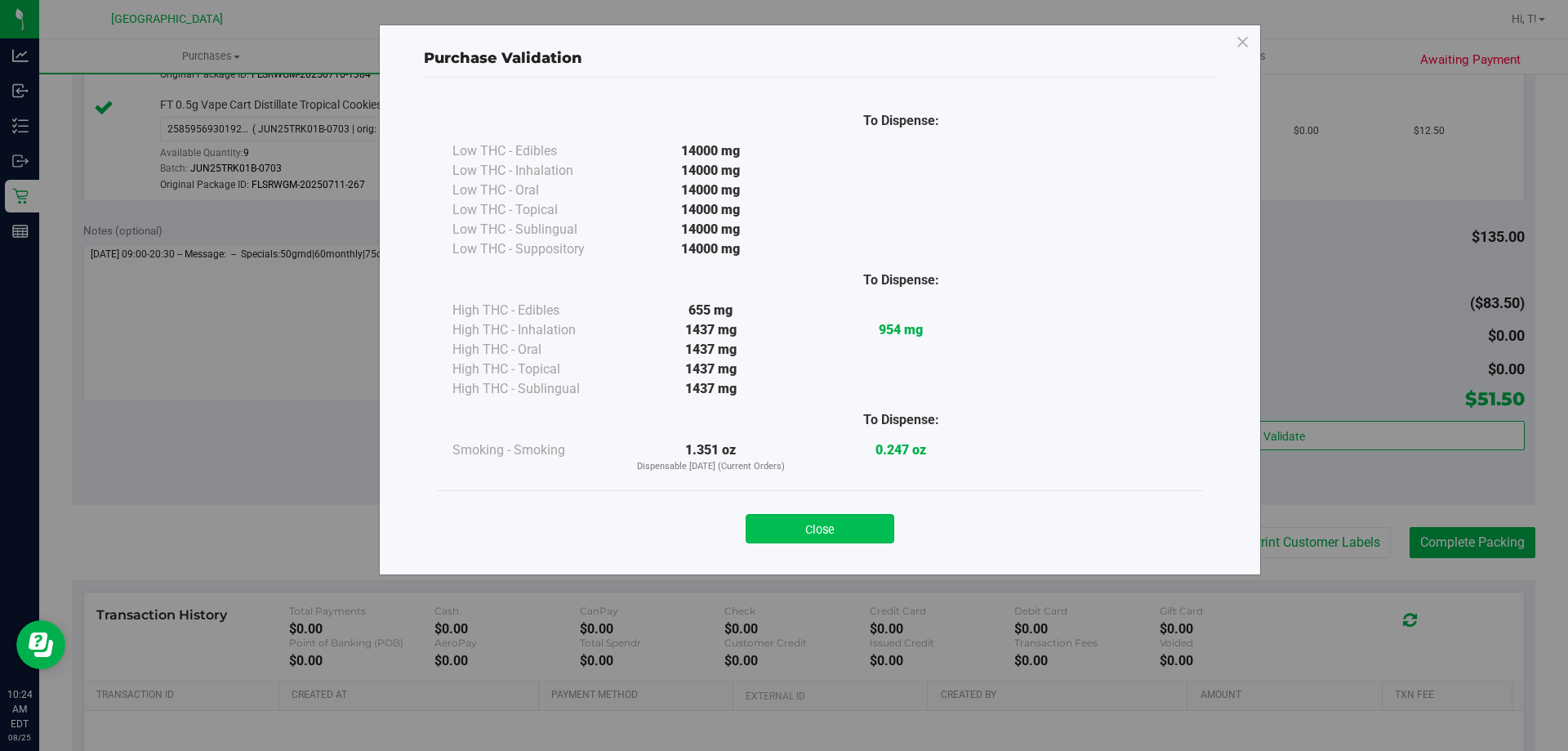
click at [855, 543] on button "Close" at bounding box center [820, 528] width 149 height 30
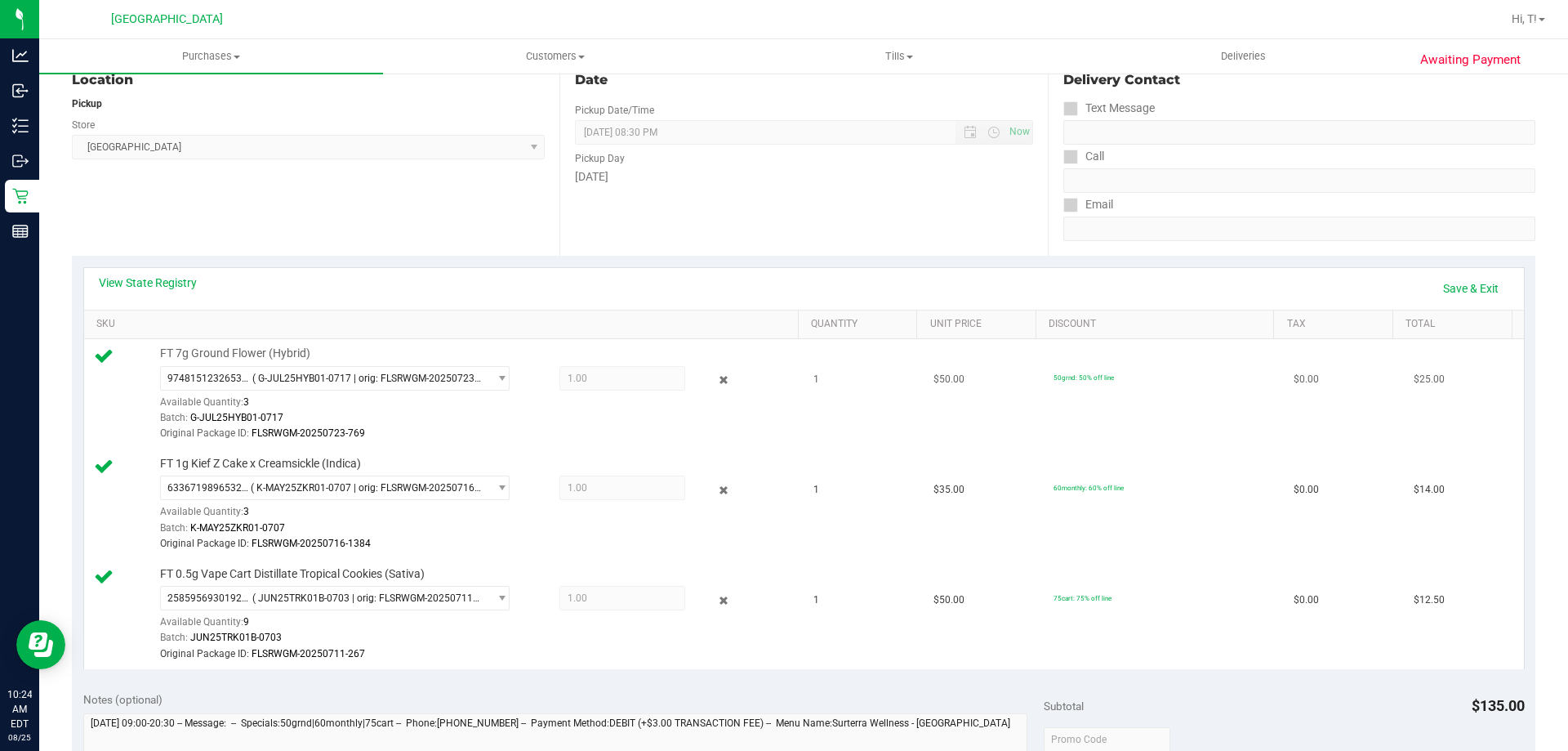
scroll to position [163, 0]
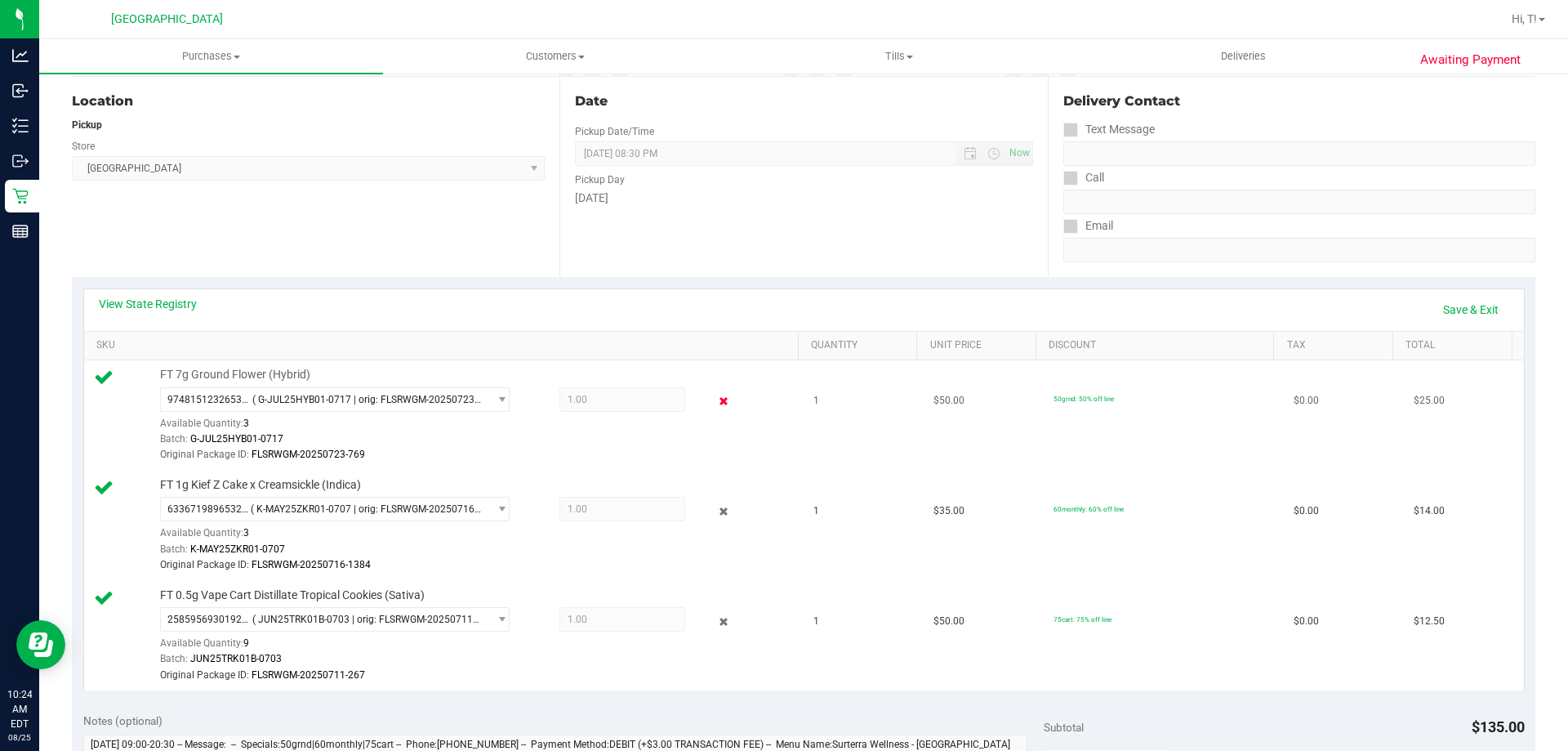
click at [716, 403] on icon at bounding box center [724, 401] width 17 height 19
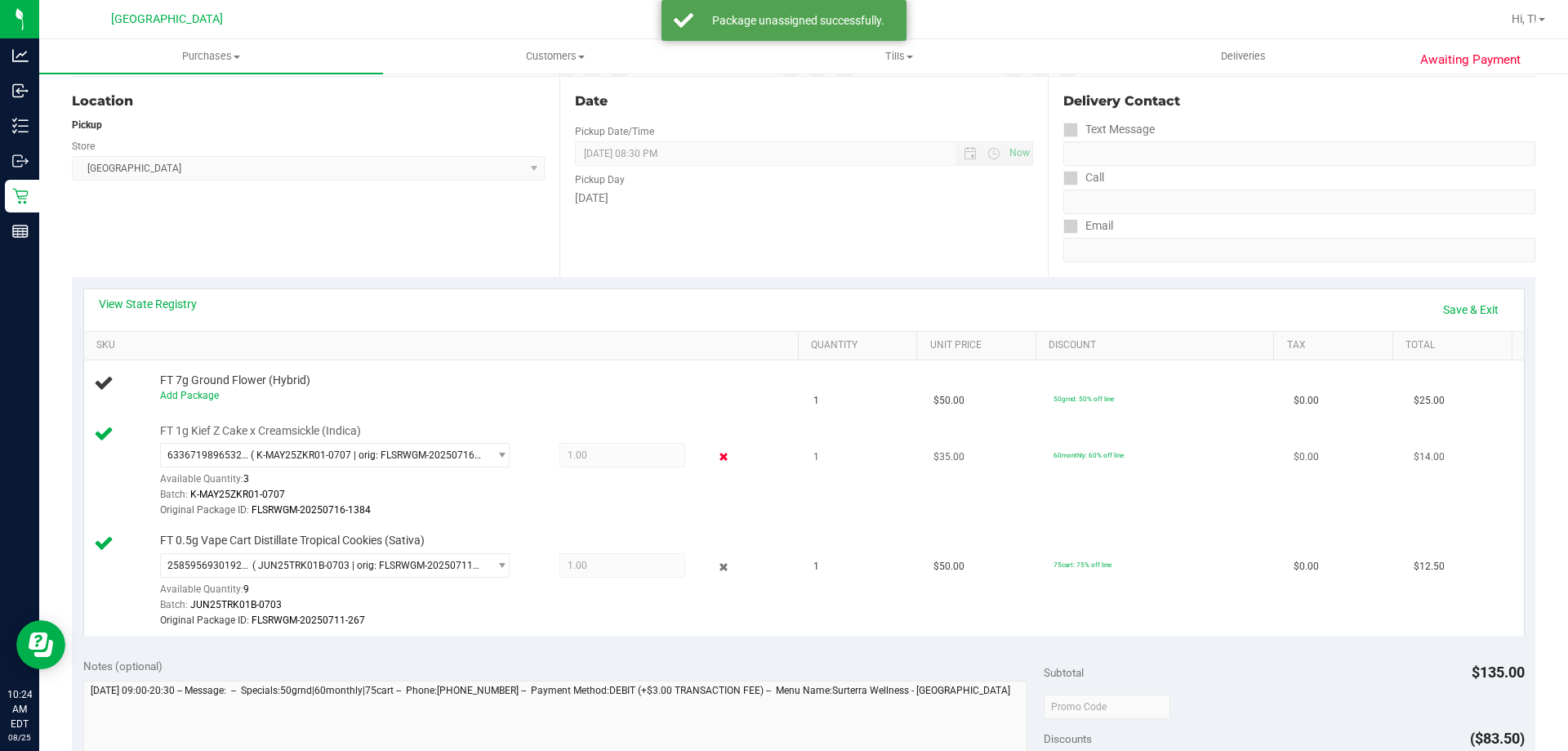
click at [716, 452] on icon at bounding box center [724, 456] width 17 height 19
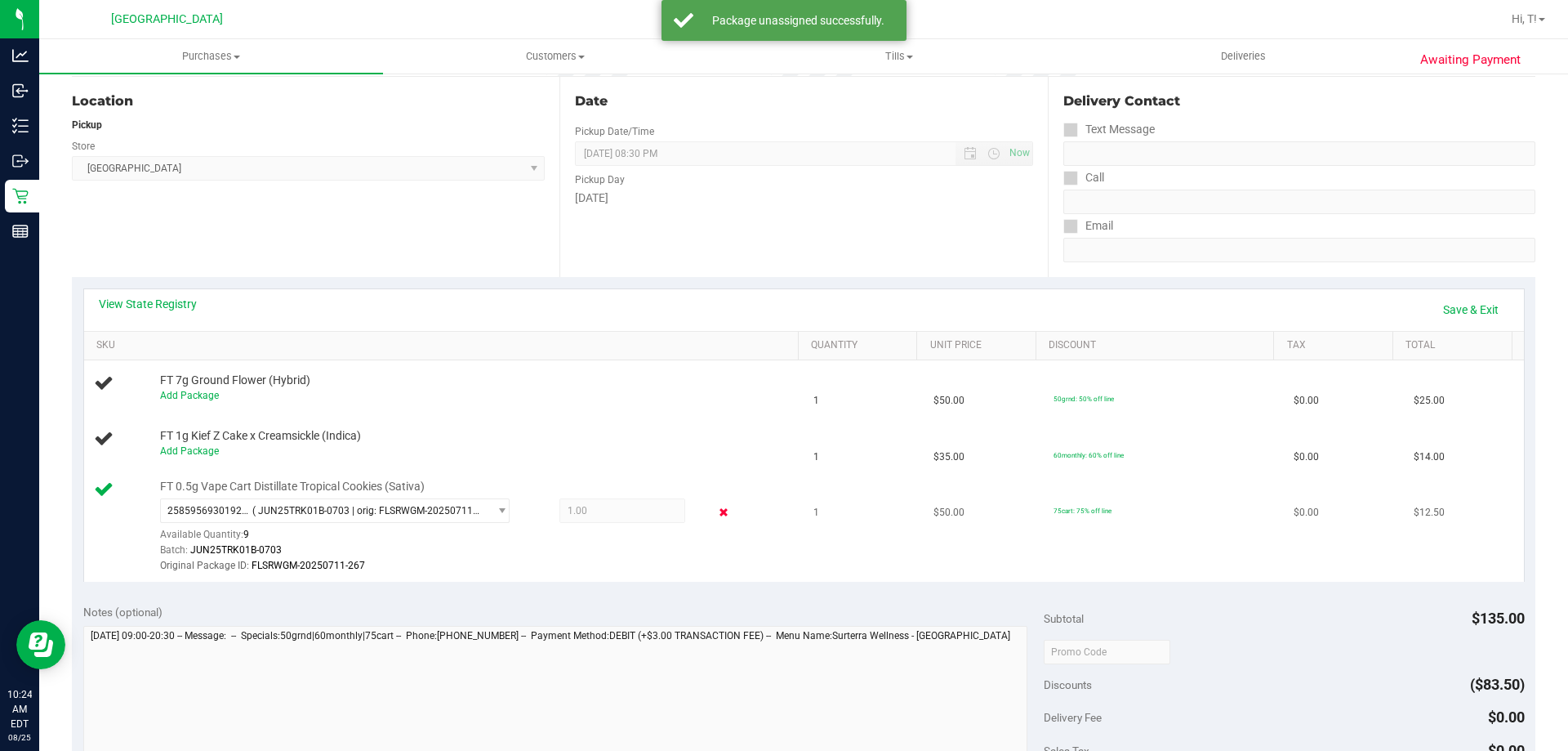
click at [716, 517] on icon at bounding box center [724, 512] width 17 height 19
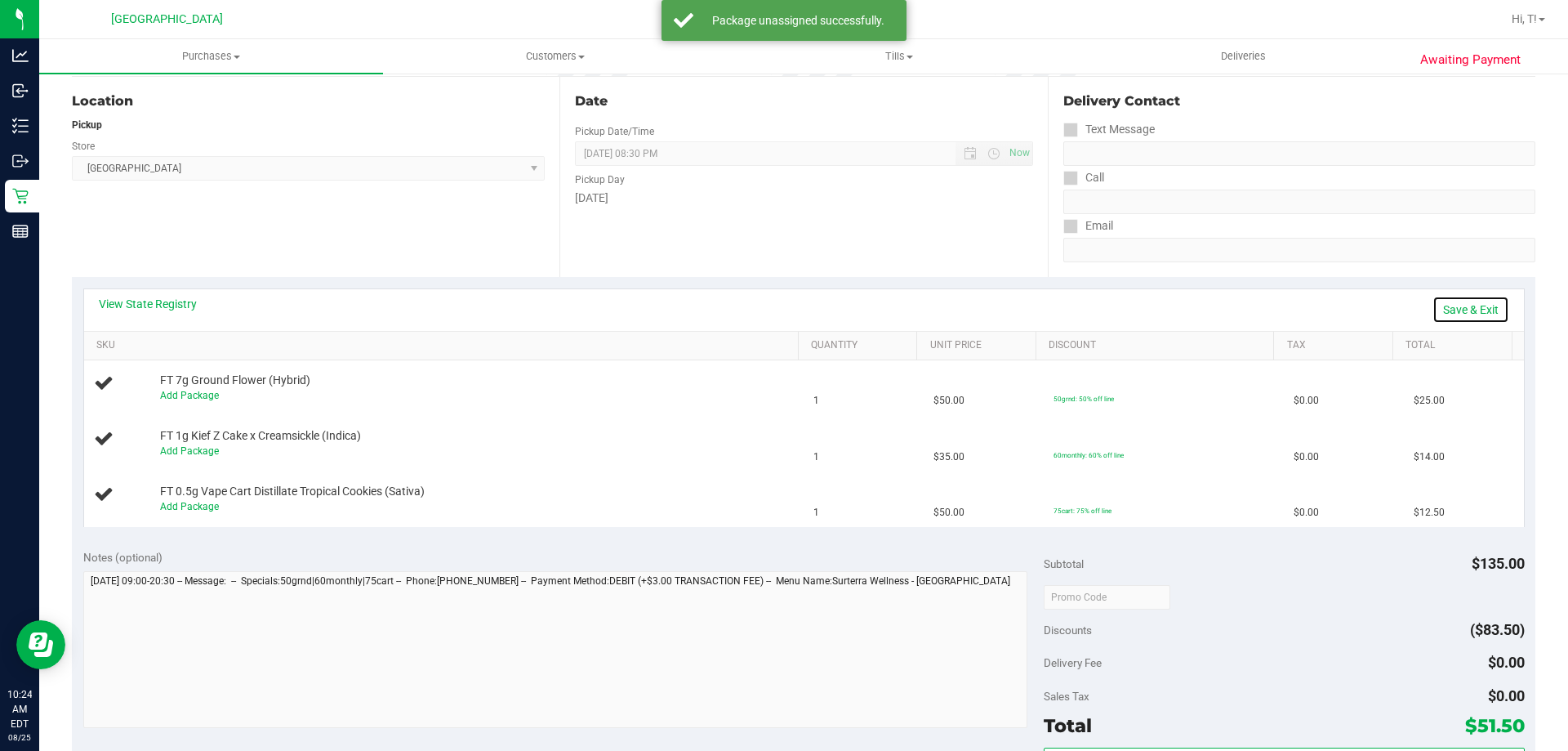
click at [1471, 314] on link "Save & Exit" at bounding box center [1471, 309] width 77 height 28
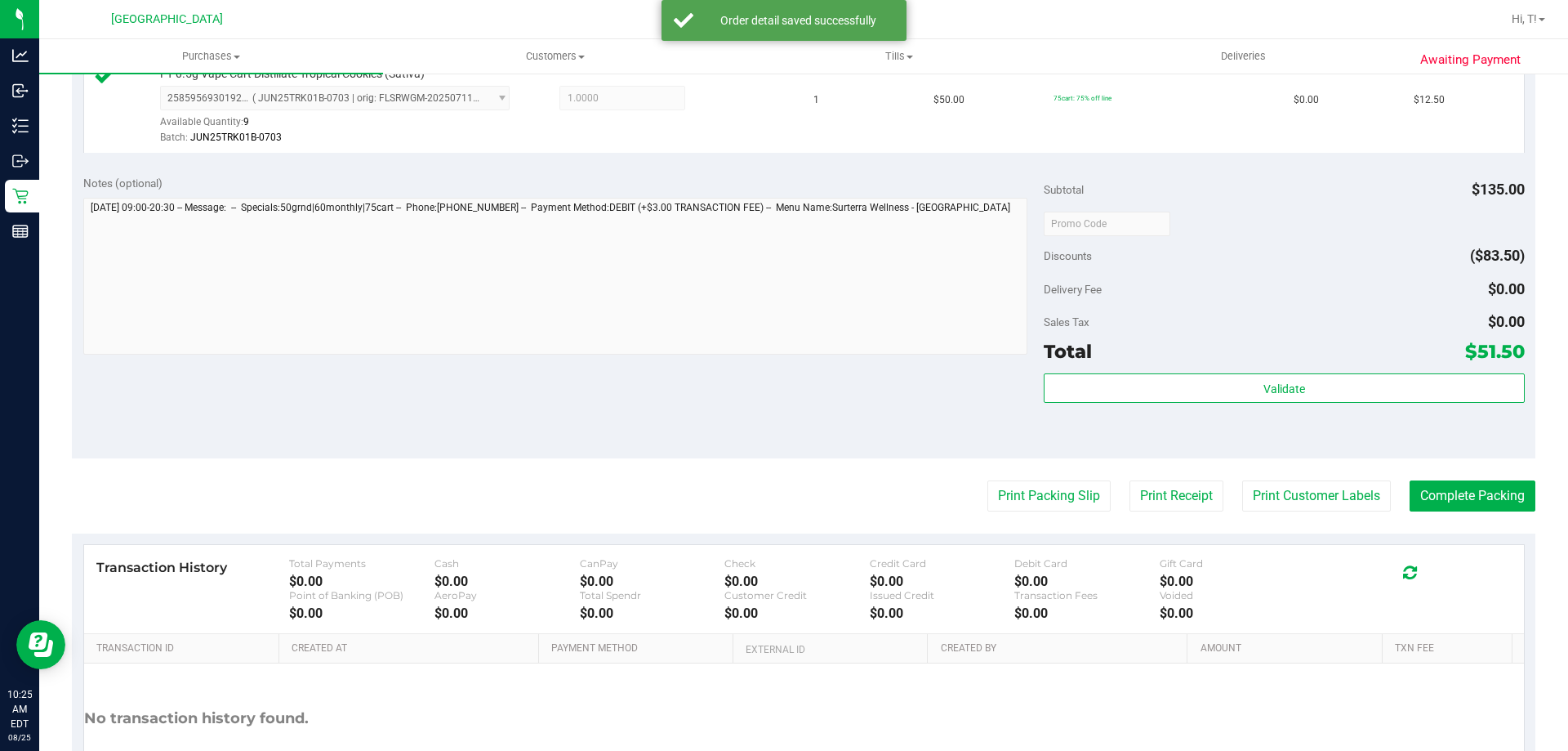
scroll to position [774, 0]
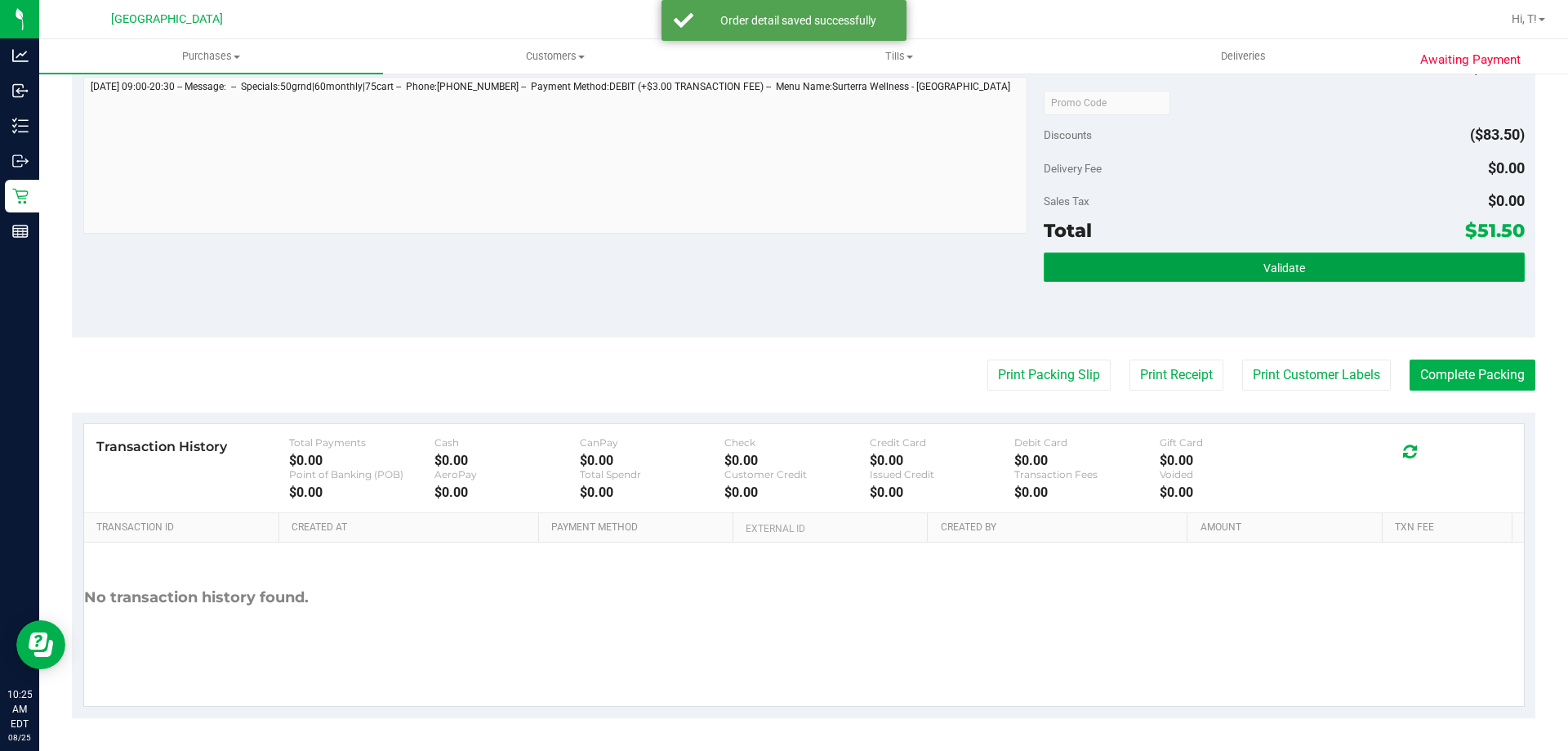
click at [1384, 261] on button "Validate" at bounding box center [1284, 267] width 481 height 30
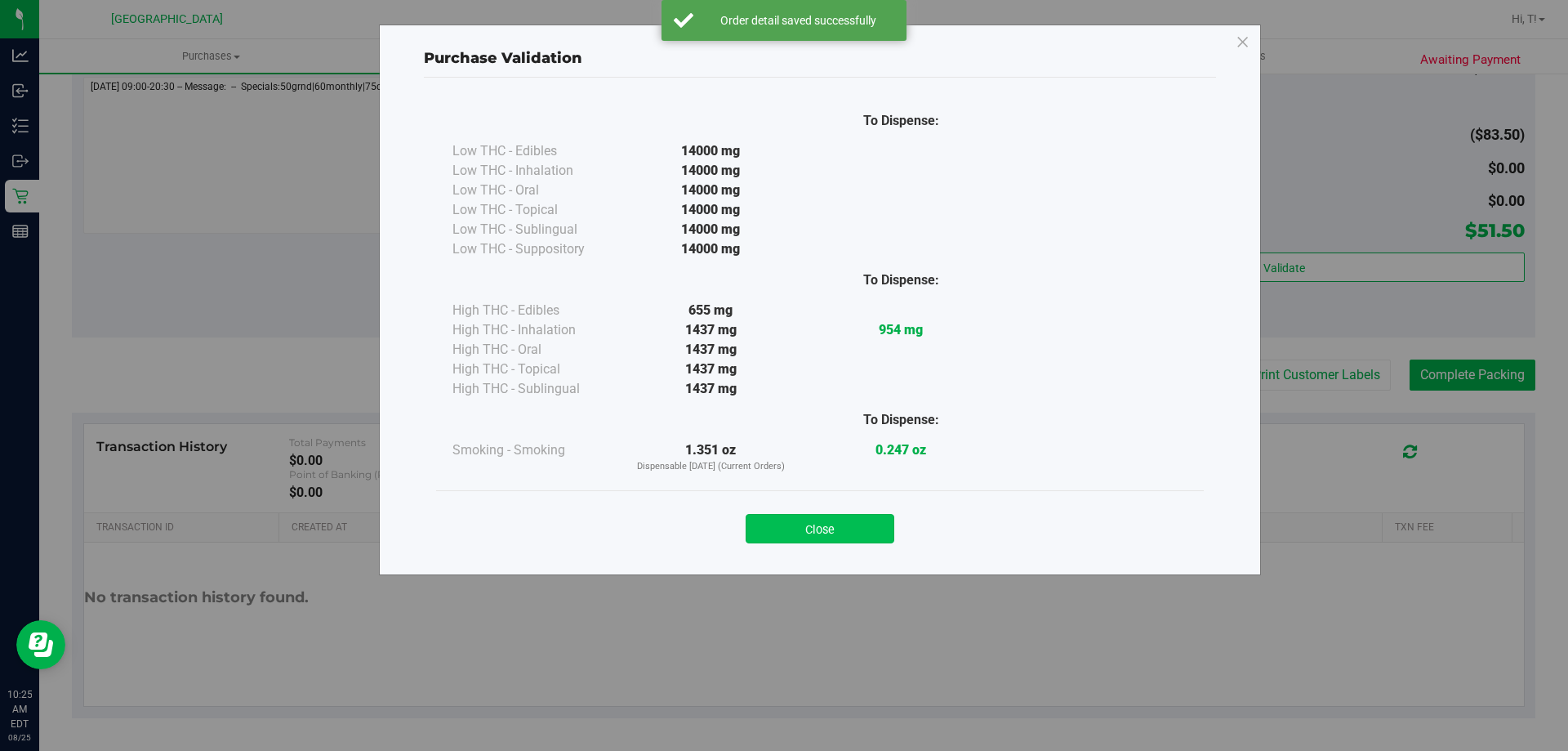
click at [863, 523] on button "Close" at bounding box center [820, 528] width 149 height 30
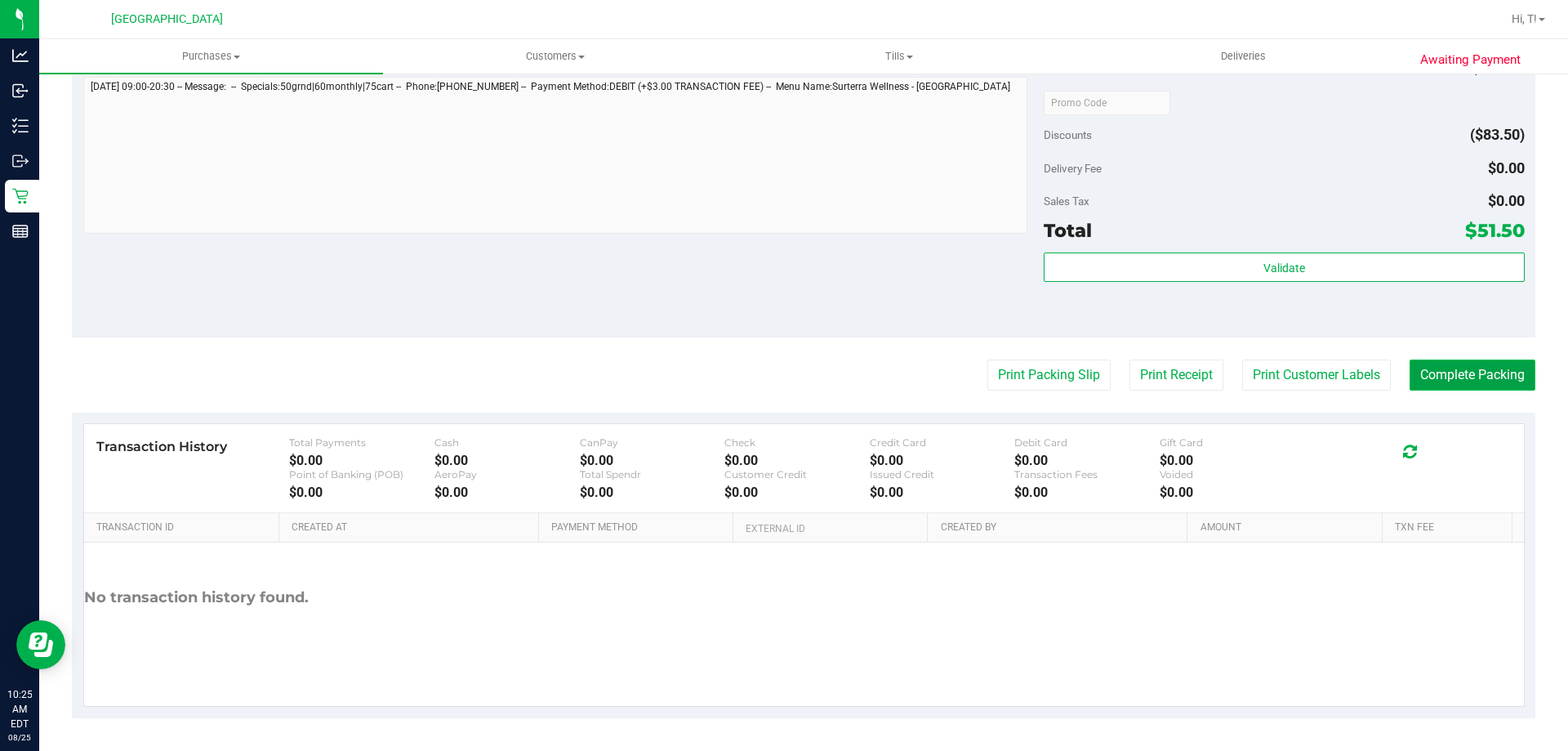
click at [1449, 380] on button "Complete Packing" at bounding box center [1473, 375] width 126 height 31
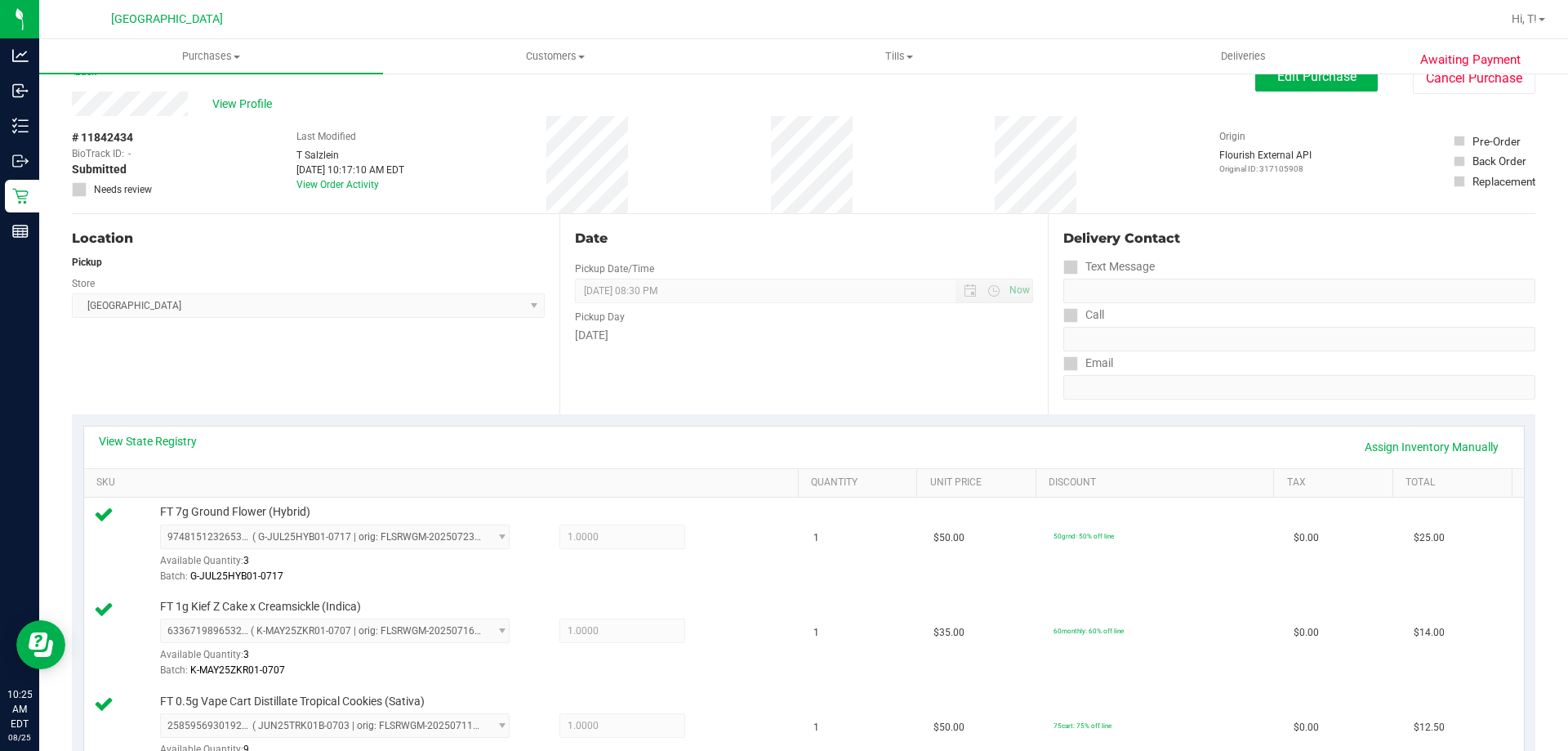
scroll to position [0, 0]
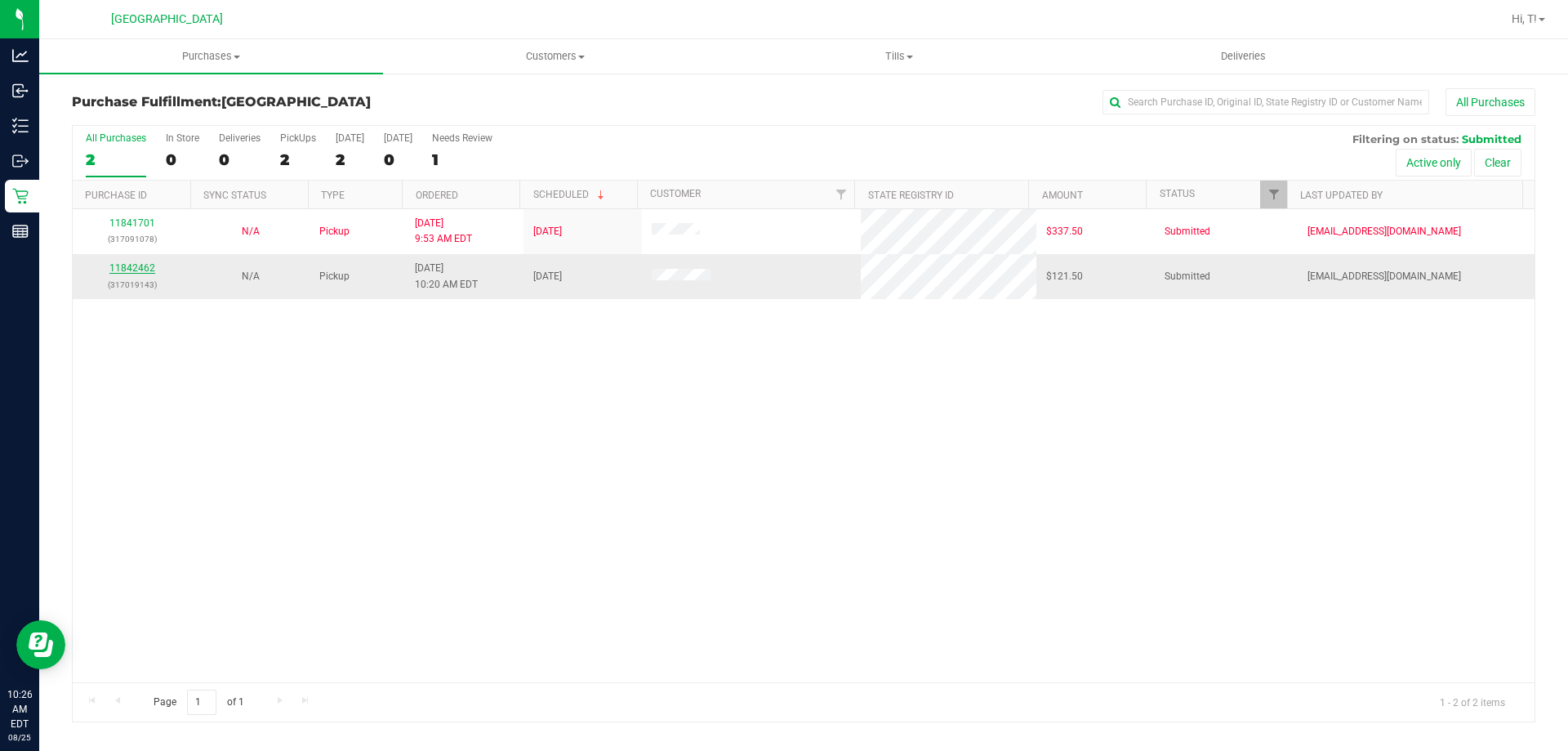
click at [140, 268] on link "11842462" at bounding box center [132, 268] width 46 height 12
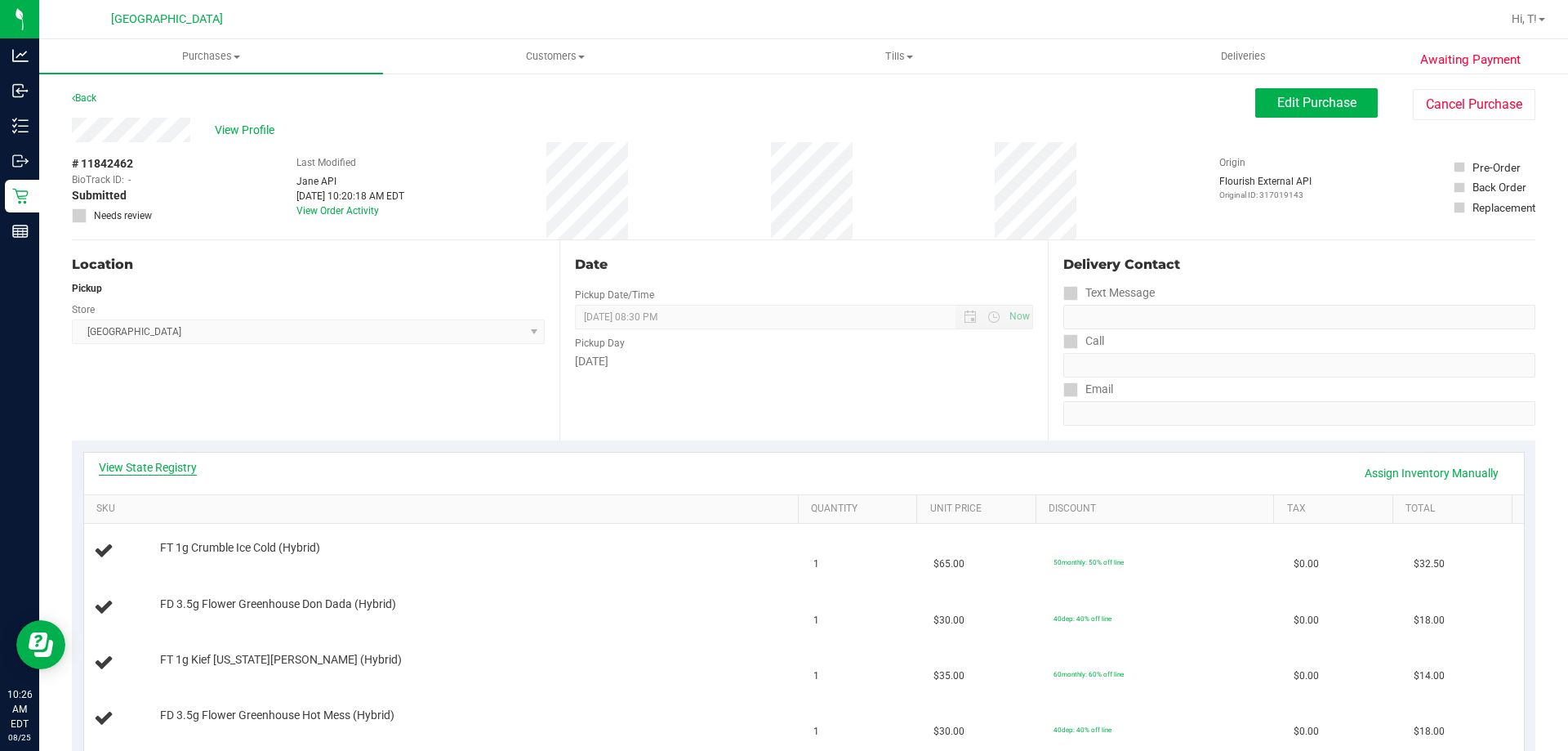
click at [174, 468] on link "View State Registry" at bounding box center [148, 467] width 98 height 16
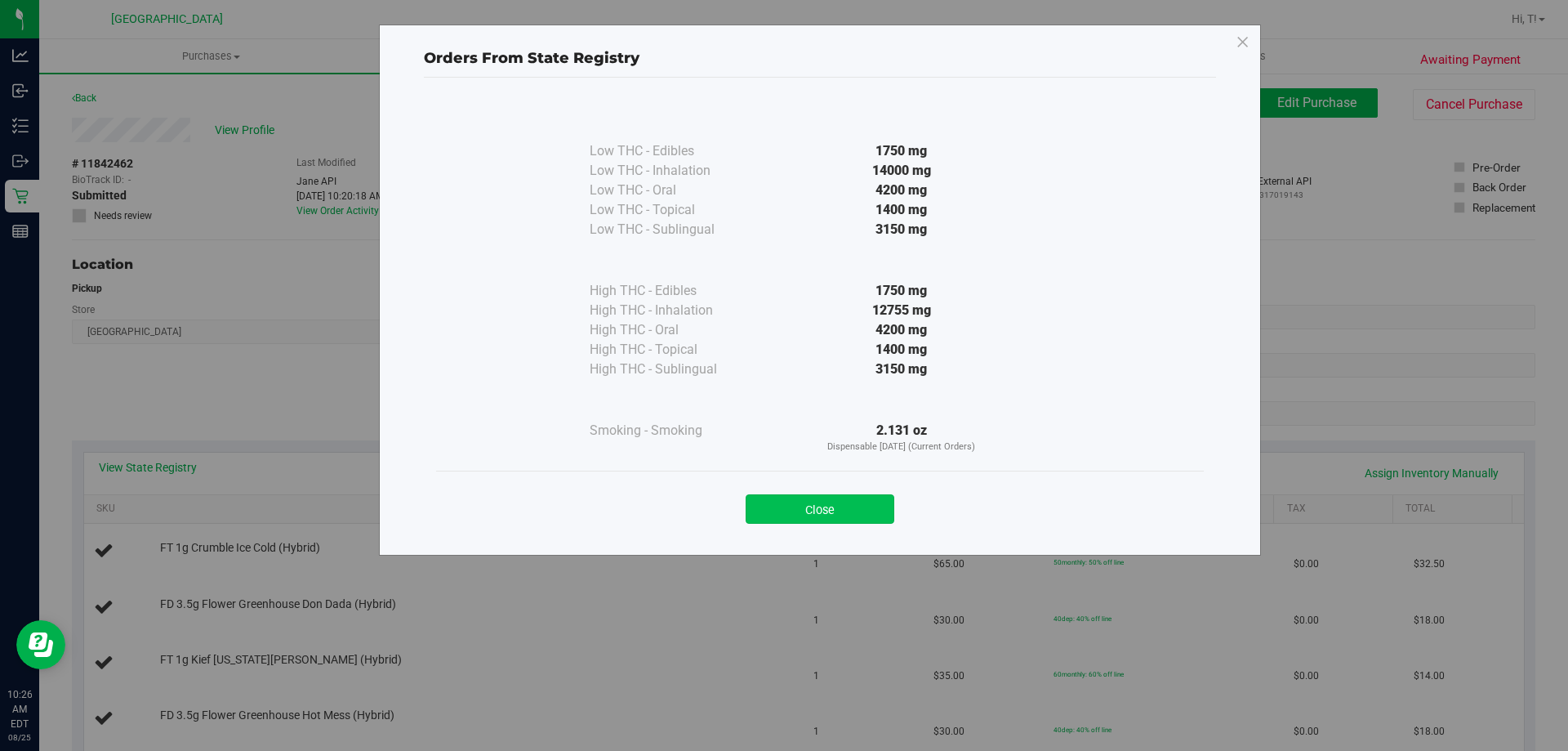
click at [841, 502] on button "Close" at bounding box center [820, 508] width 149 height 30
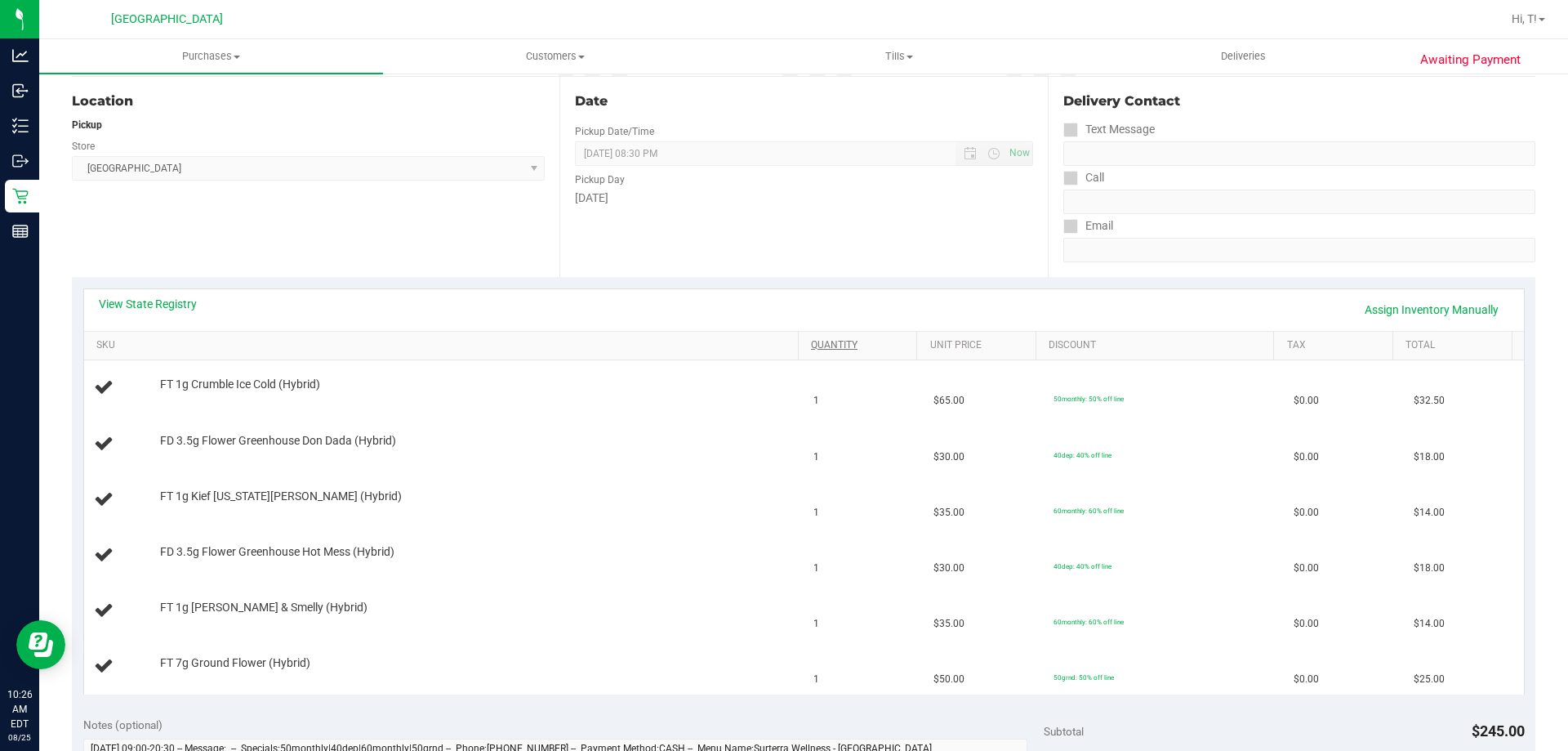
scroll to position [245, 0]
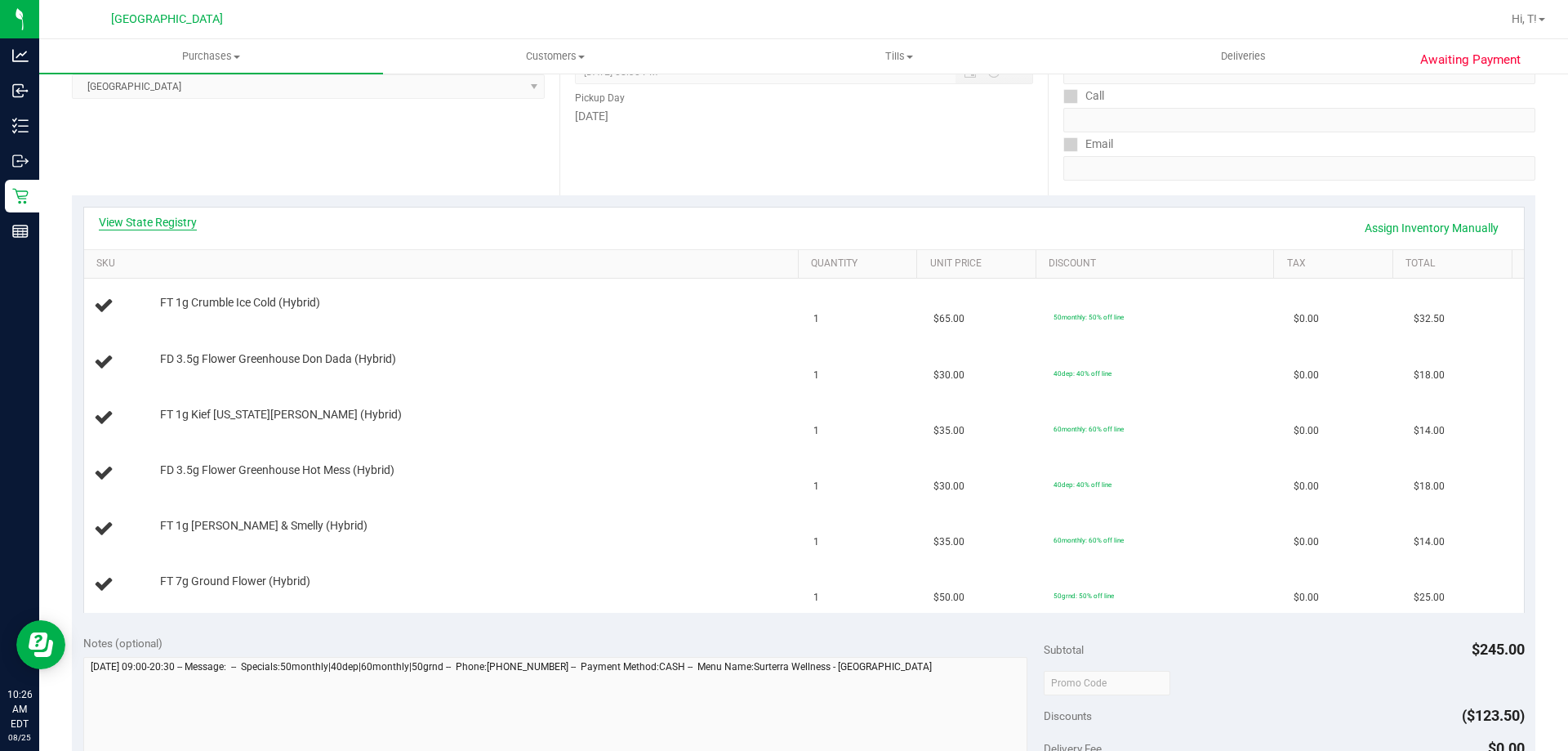
click at [192, 228] on link "View State Registry" at bounding box center [148, 222] width 98 height 16
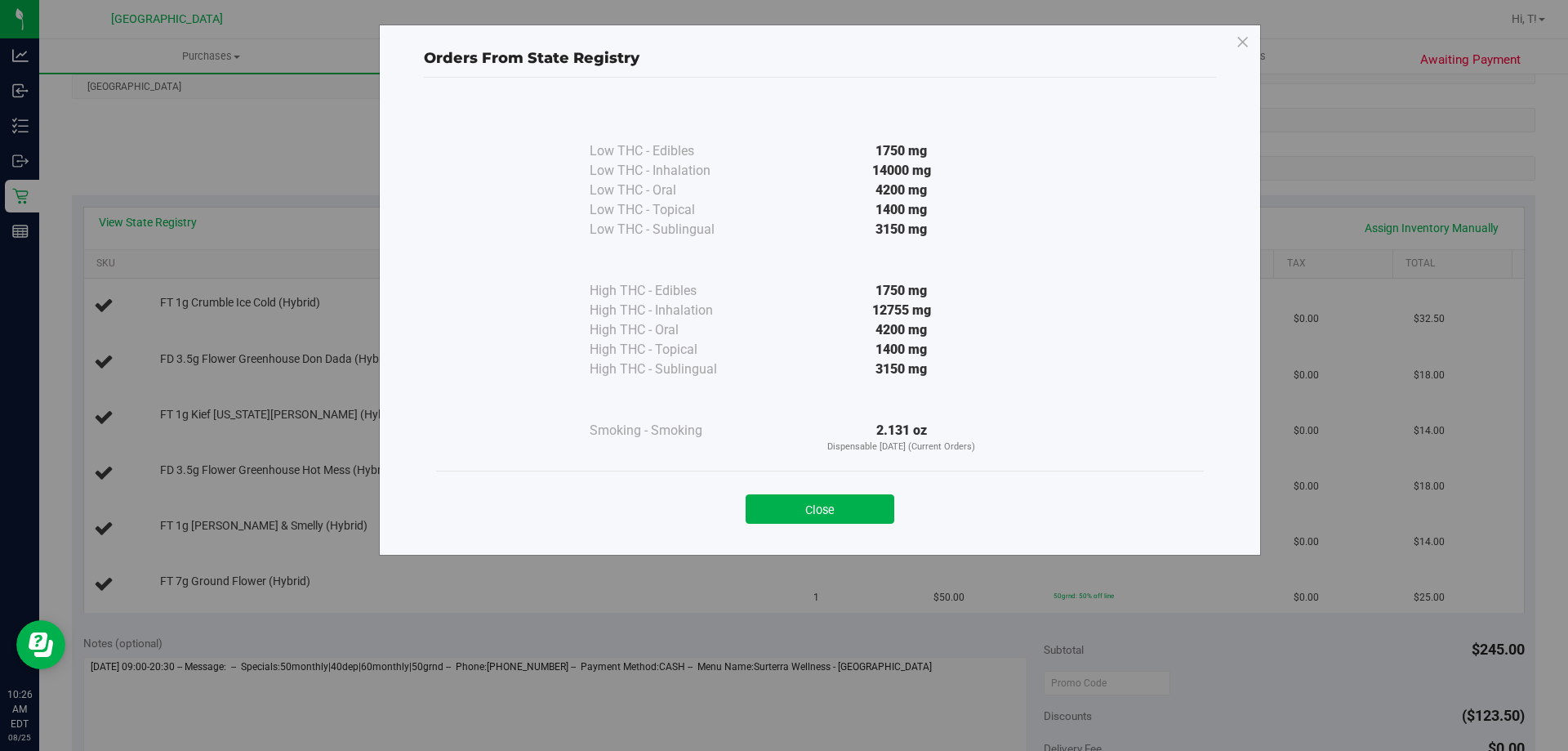
click at [864, 492] on div "Close" at bounding box center [820, 503] width 743 height 41
click at [865, 513] on button "Close" at bounding box center [820, 508] width 149 height 30
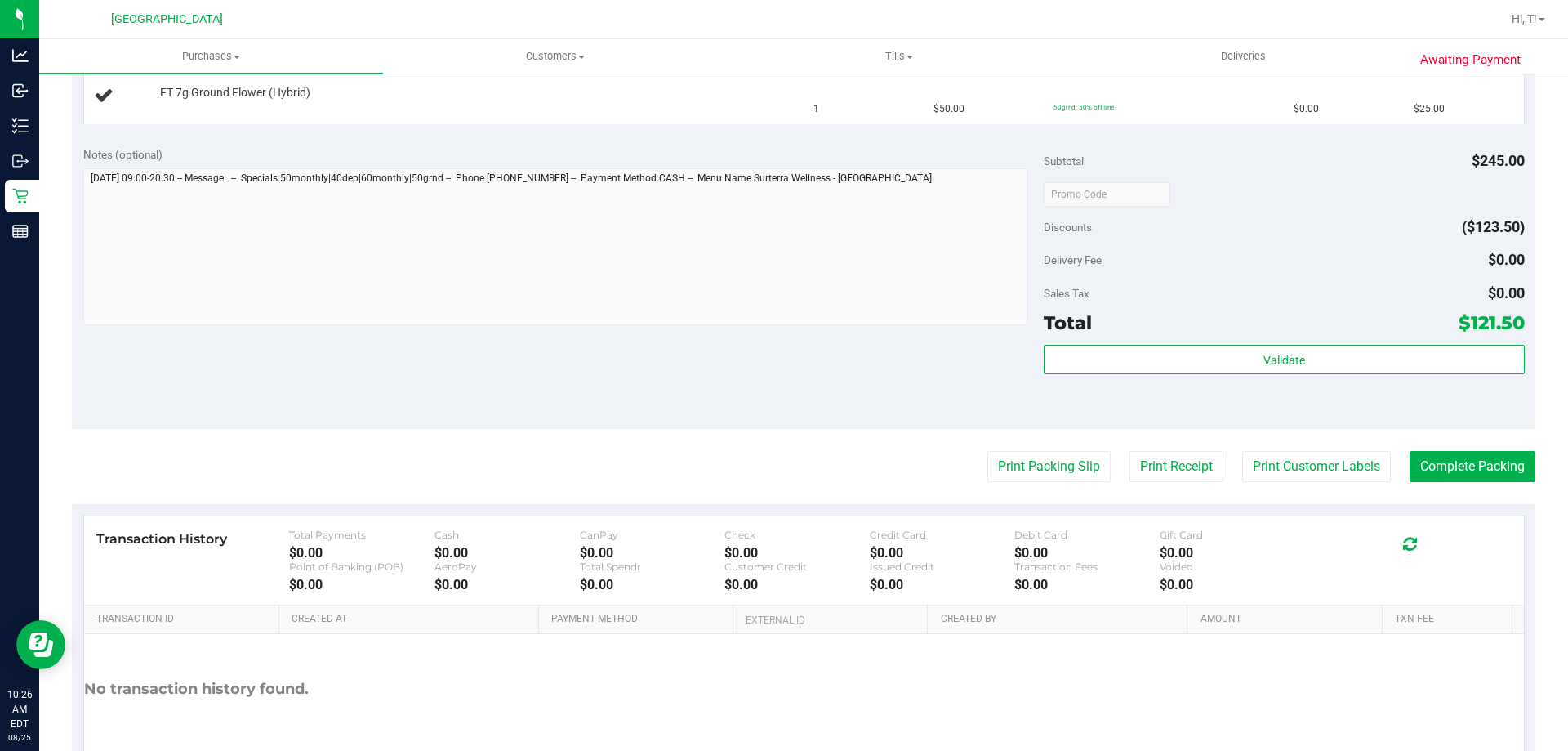
scroll to position [735, 0]
click at [1025, 466] on button "Print Packing Slip" at bounding box center [1049, 464] width 124 height 31
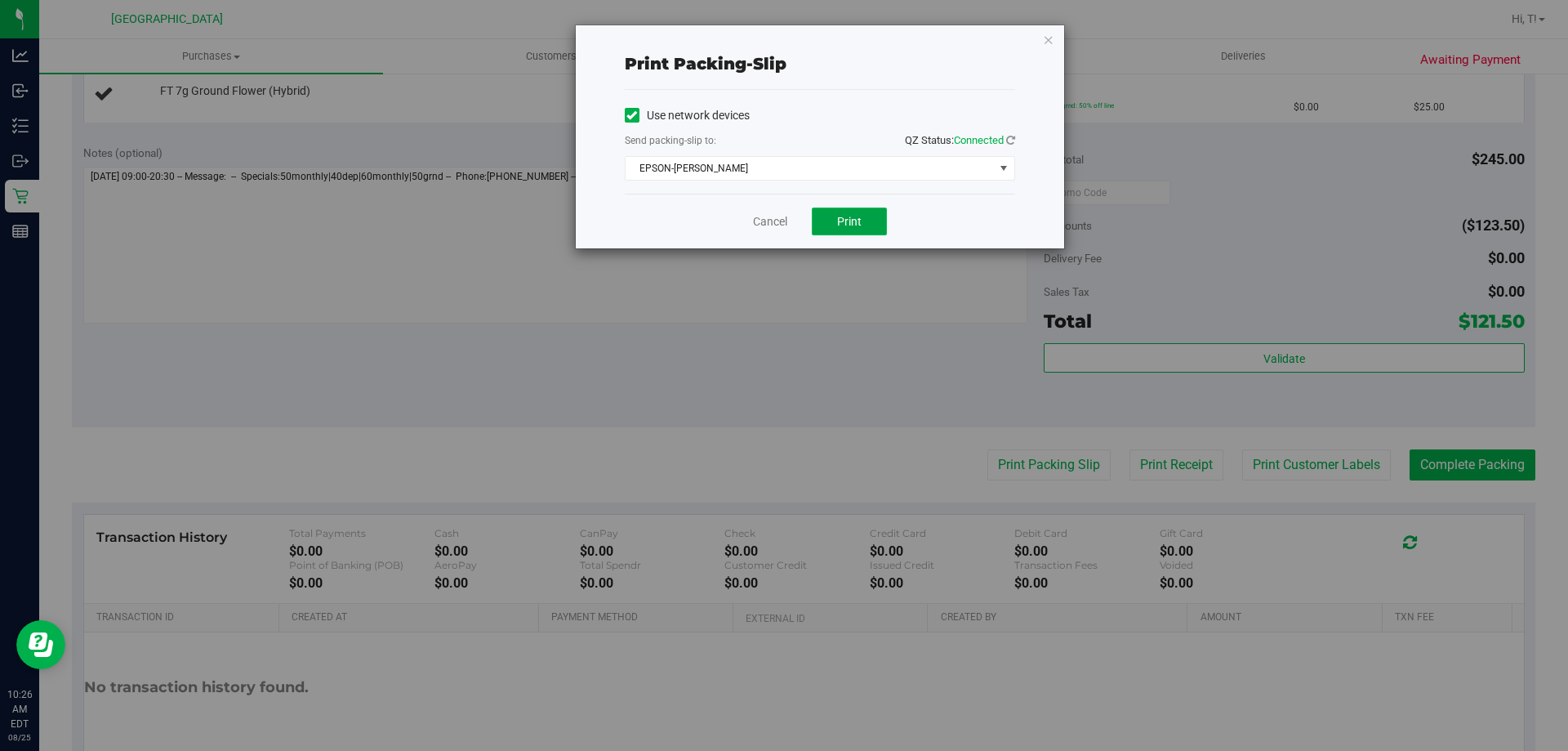
click at [860, 226] on span "Print" at bounding box center [849, 221] width 24 height 13
click at [1046, 41] on icon "button" at bounding box center [1049, 40] width 12 height 20
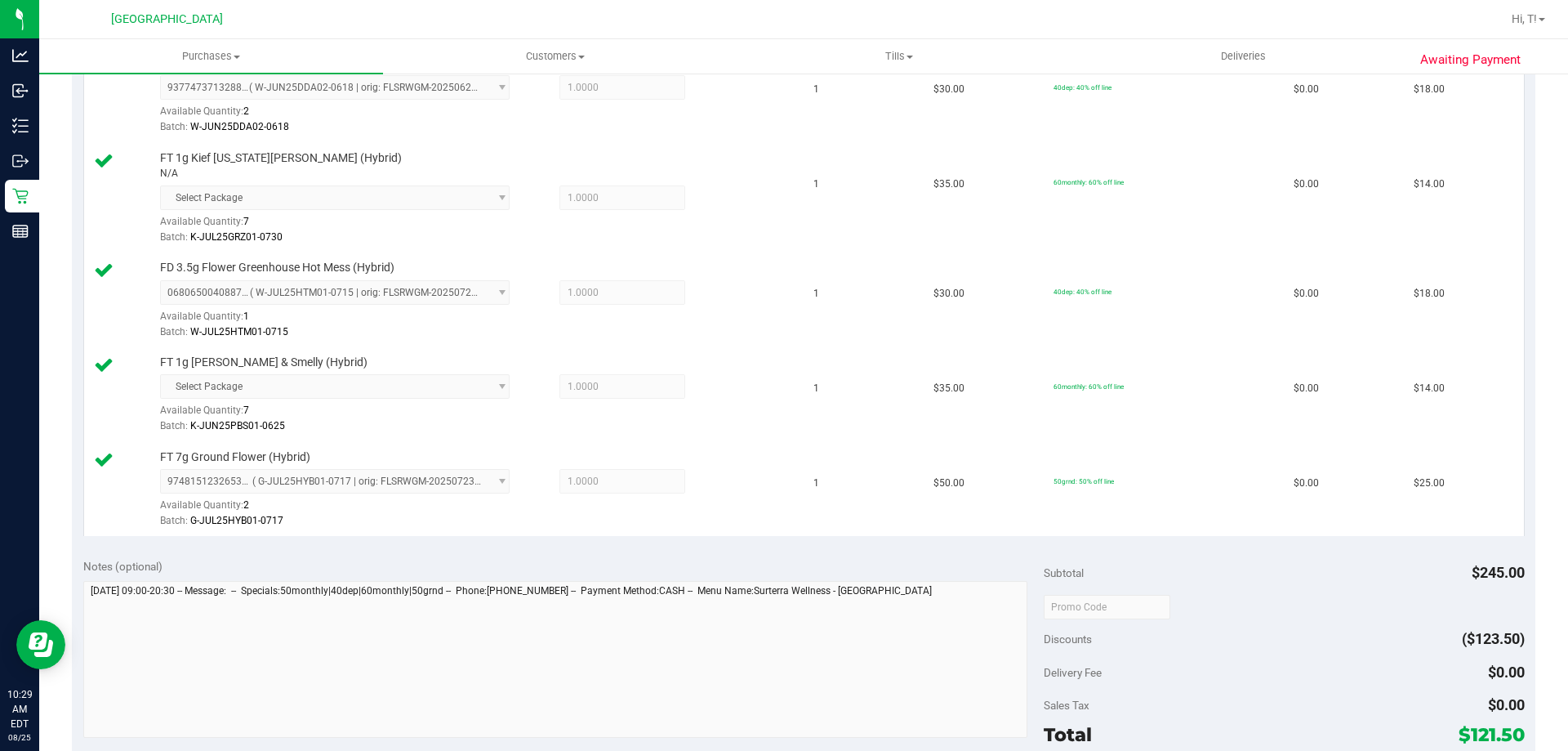
scroll to position [1073, 0]
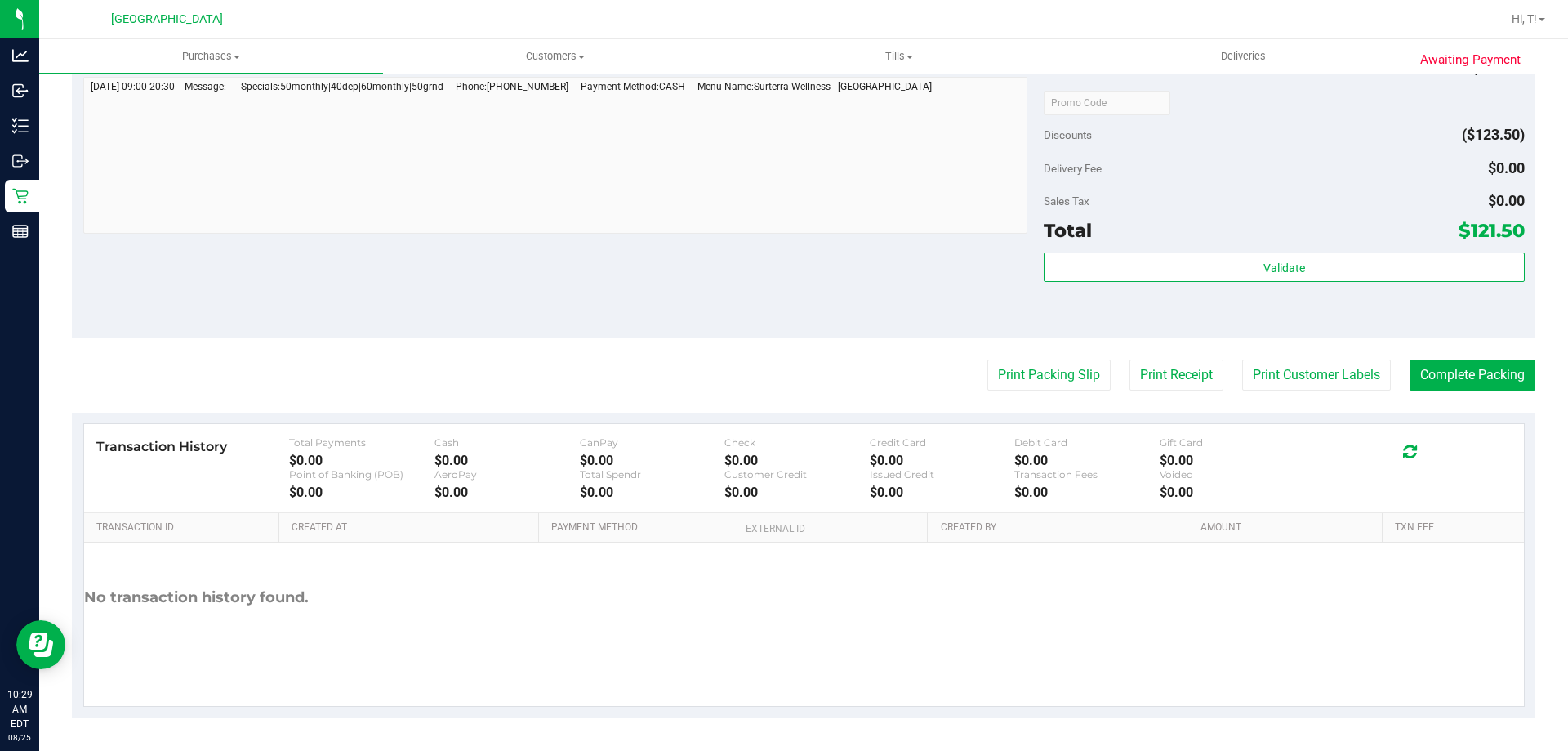
click at [1330, 229] on div "Total $121.50" at bounding box center [1284, 230] width 481 height 30
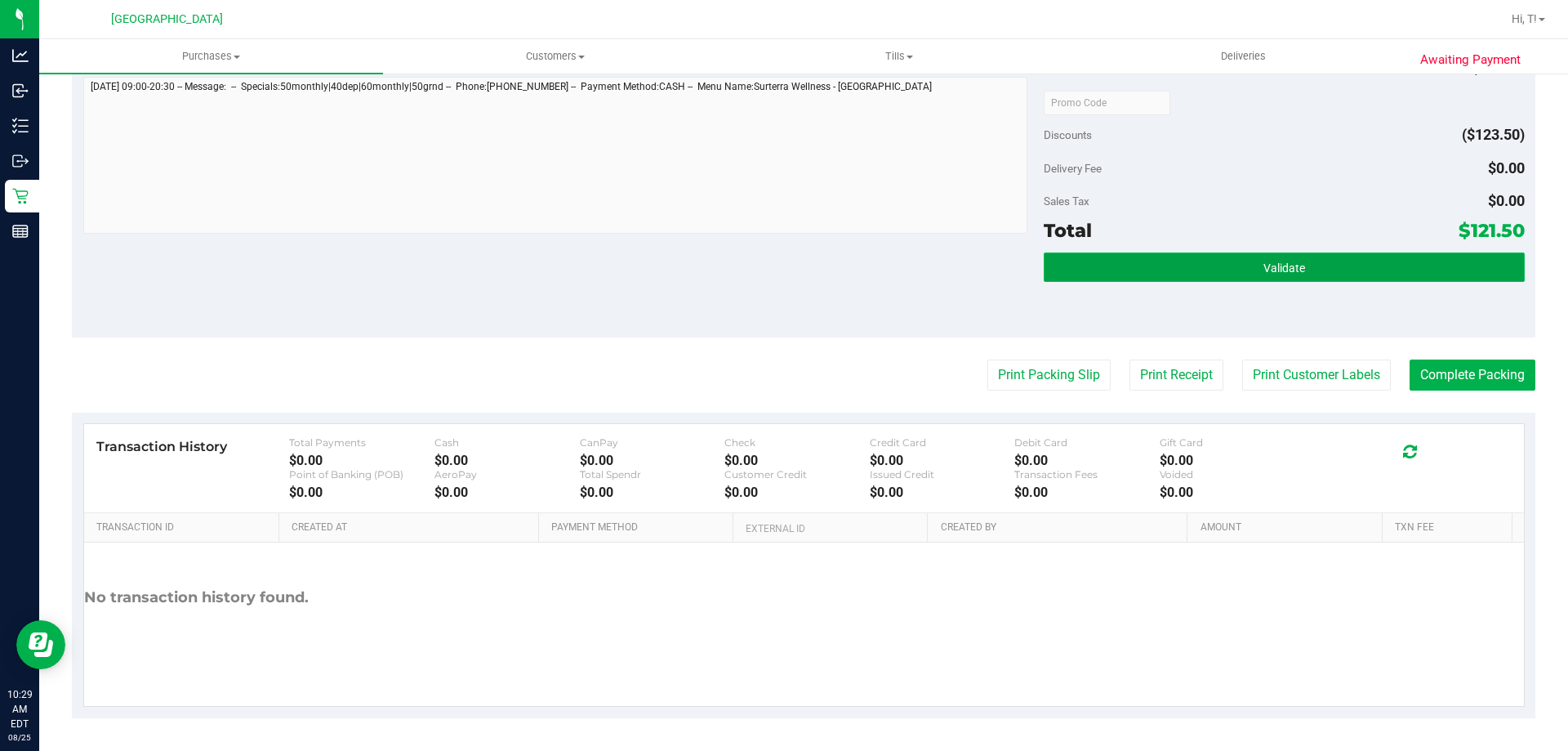
click at [1310, 270] on button "Validate" at bounding box center [1284, 267] width 481 height 30
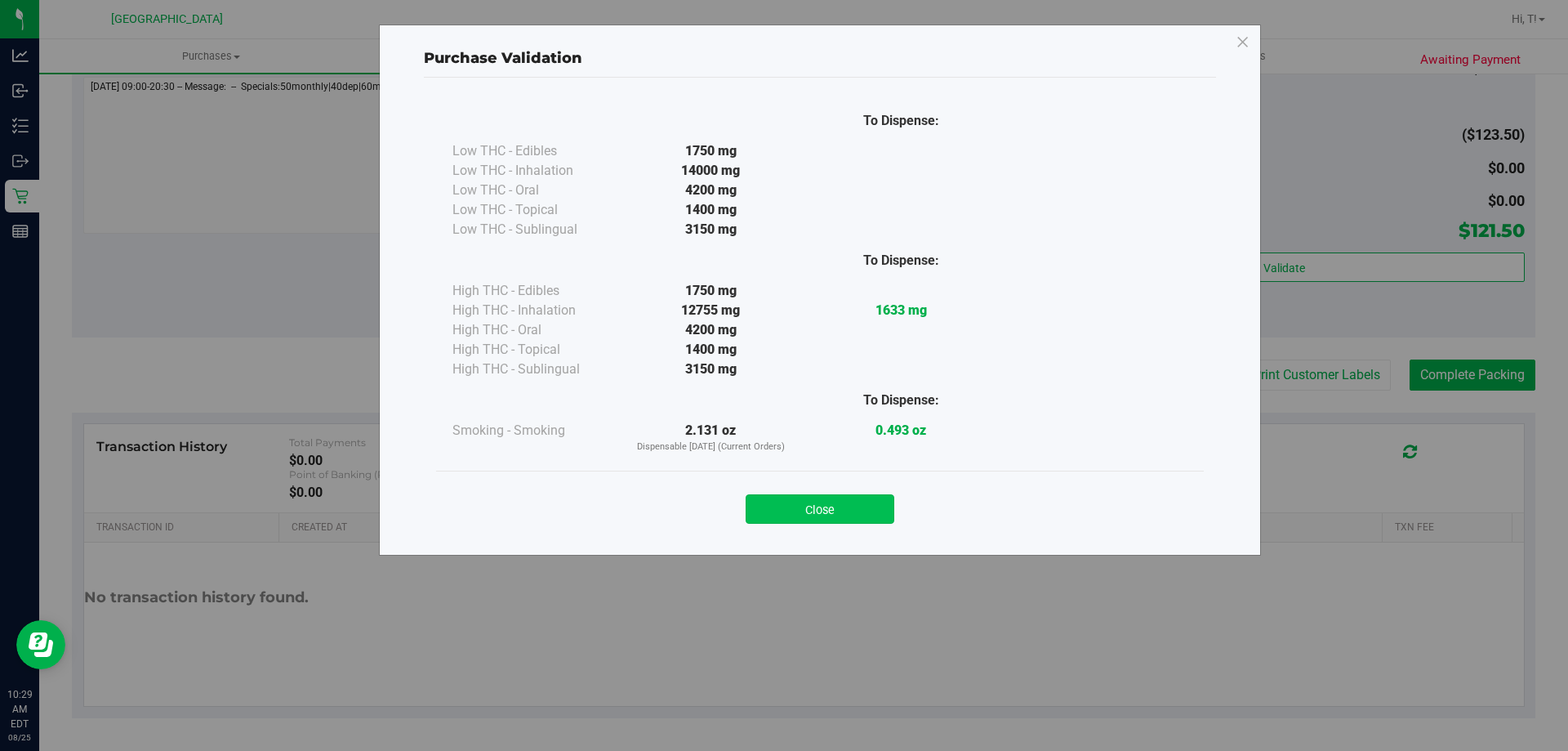
click at [855, 495] on button "Close" at bounding box center [820, 508] width 149 height 30
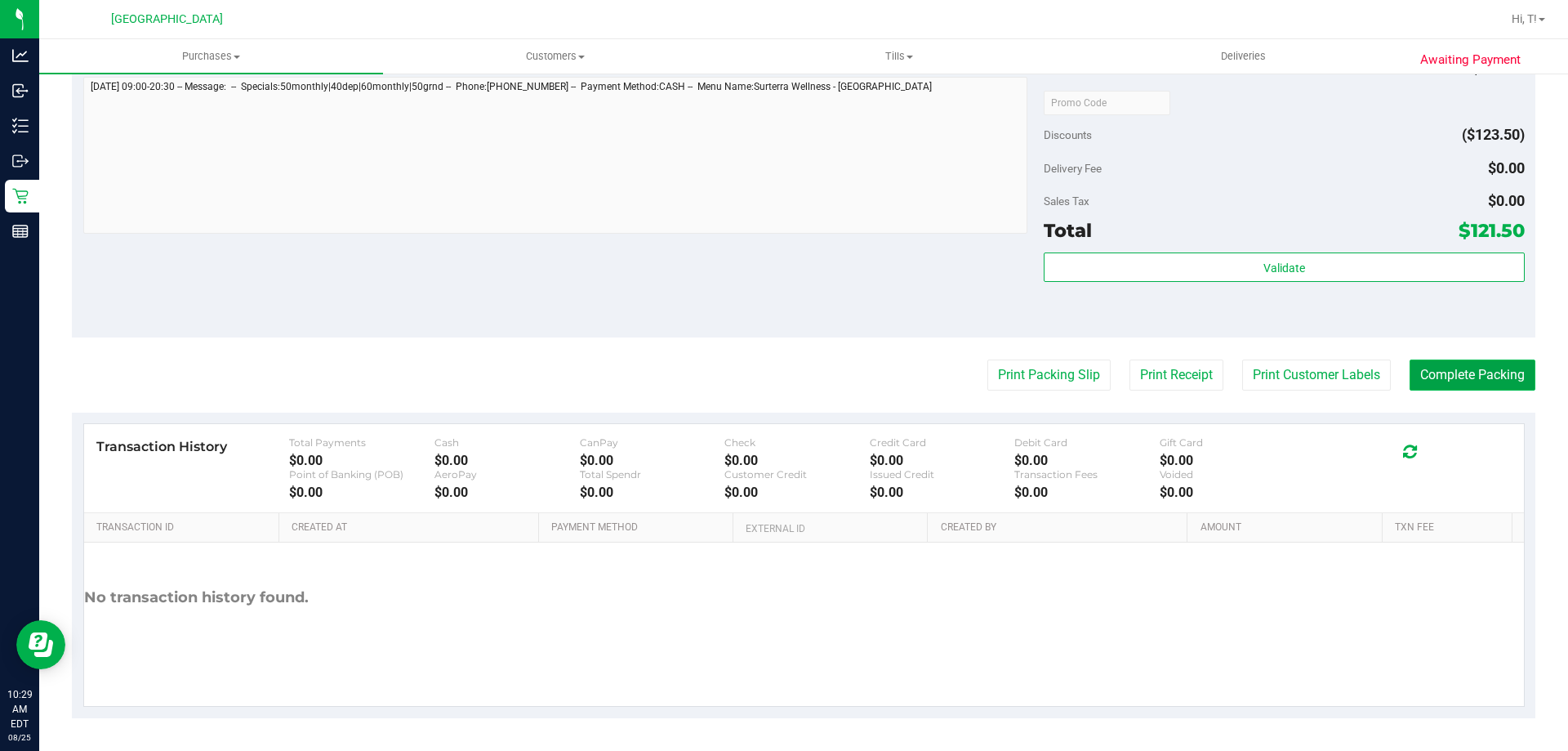
click at [1479, 363] on button "Complete Packing" at bounding box center [1473, 375] width 126 height 31
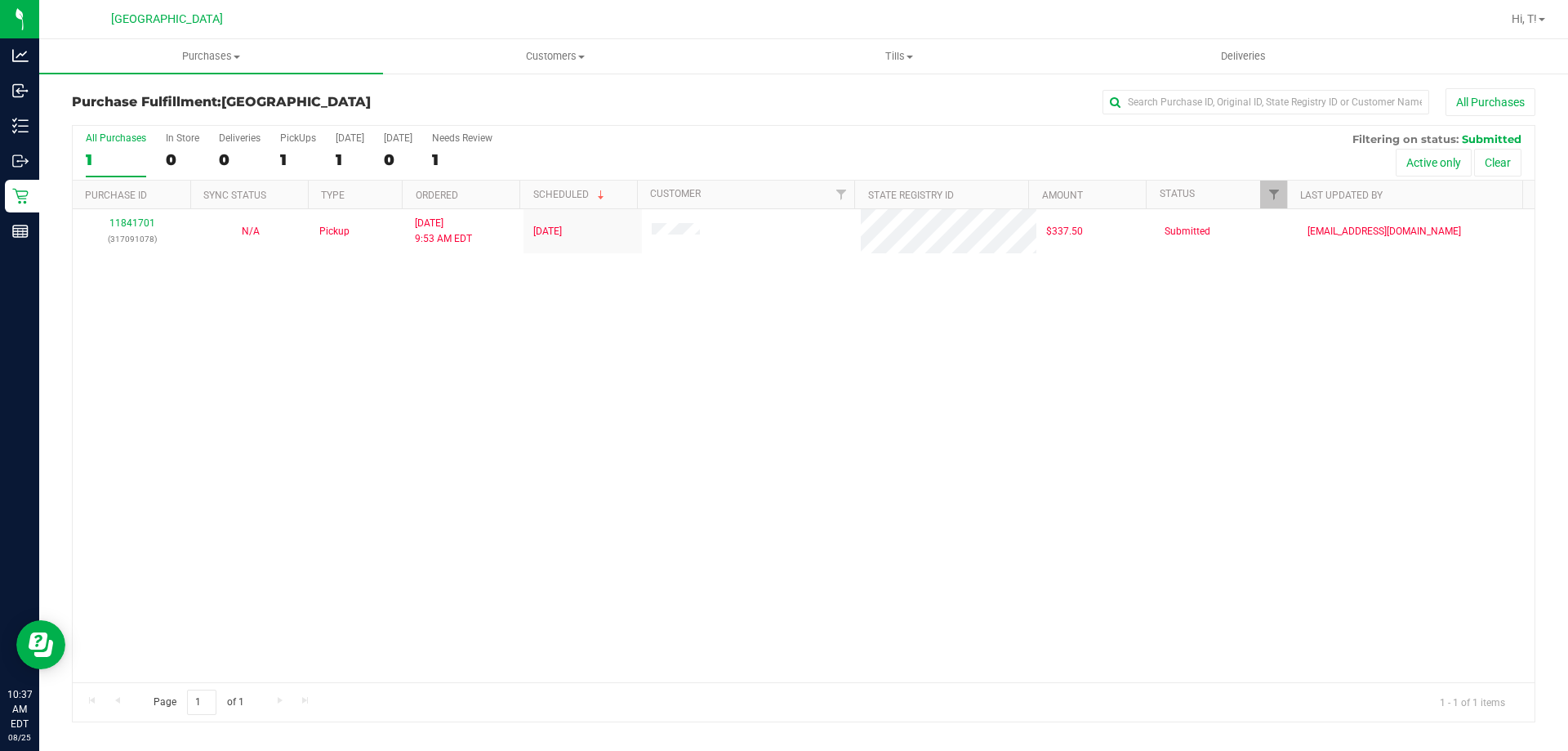
click at [654, 144] on div "All Purchases 1 In Store 0 Deliveries 0 PickUps 1 [DATE] 1 [DATE] 0 Needs Revie…" at bounding box center [804, 153] width 1463 height 55
click at [660, 102] on div "All Purchases" at bounding box center [1048, 102] width 977 height 28
click at [606, 101] on div "All Purchases" at bounding box center [1048, 102] width 977 height 28
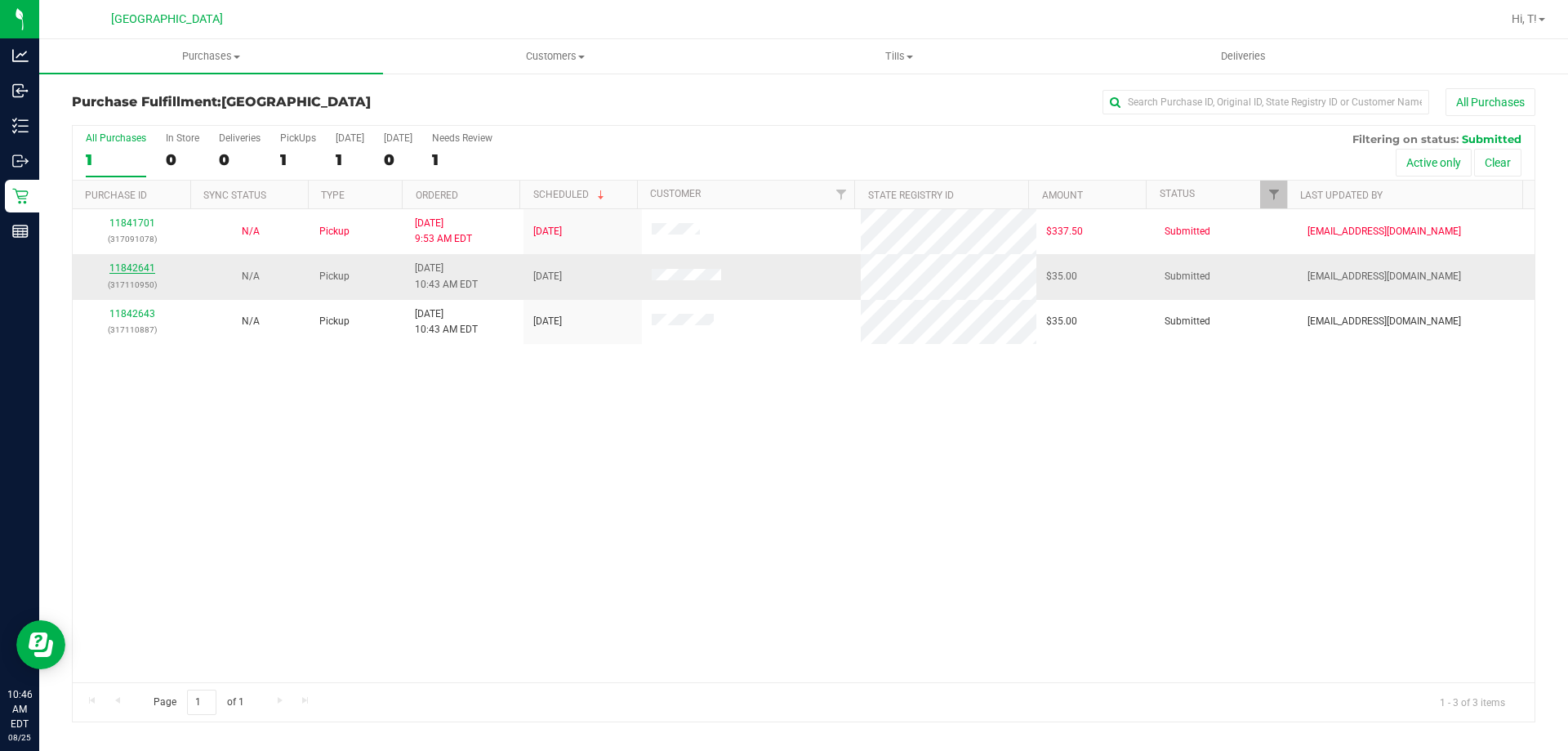
click at [125, 265] on link "11842641" at bounding box center [132, 268] width 46 height 12
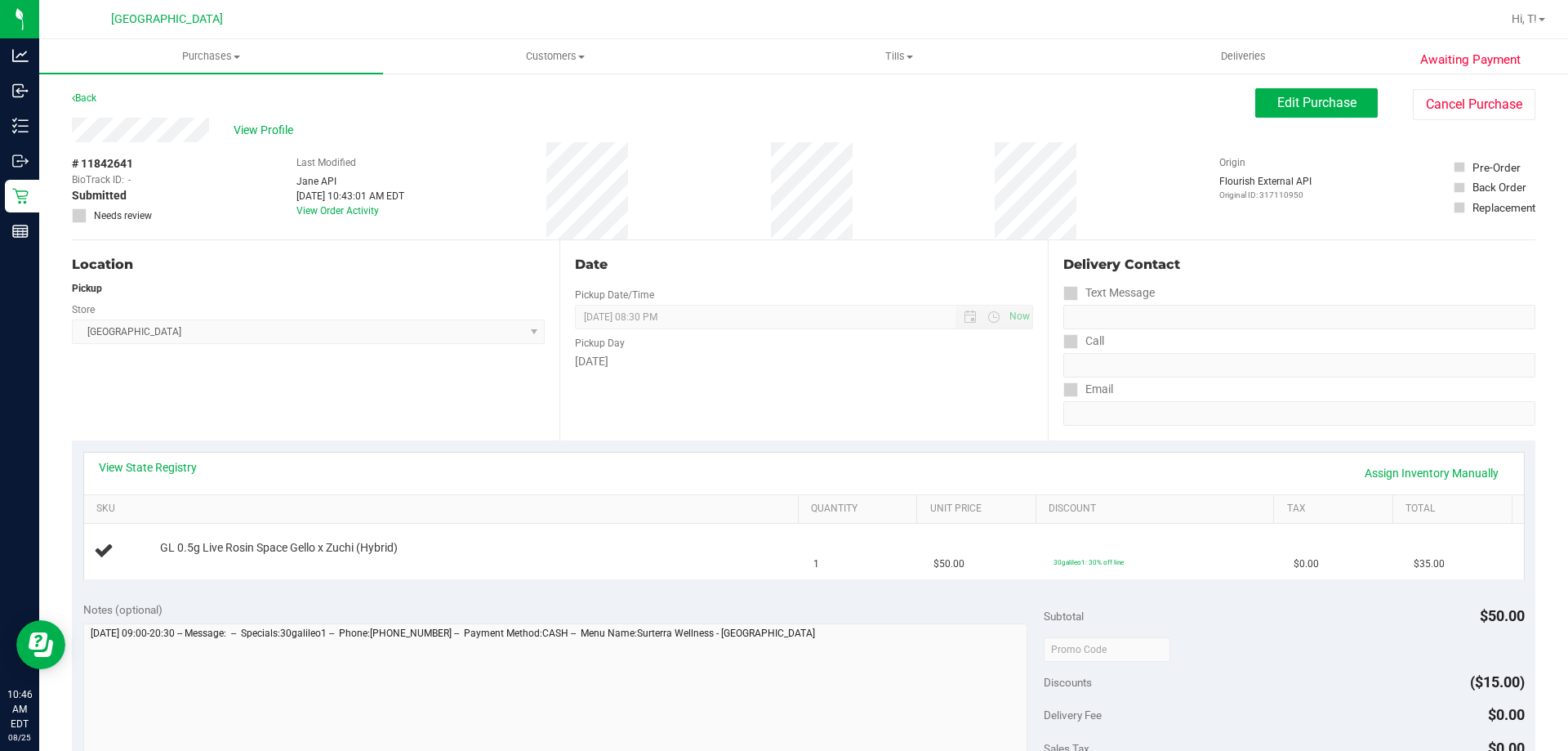
click at [158, 458] on div "View State Registry Assign Inventory Manually" at bounding box center [803, 473] width 1440 height 41
click at [158, 468] on link "View State Registry" at bounding box center [148, 467] width 98 height 16
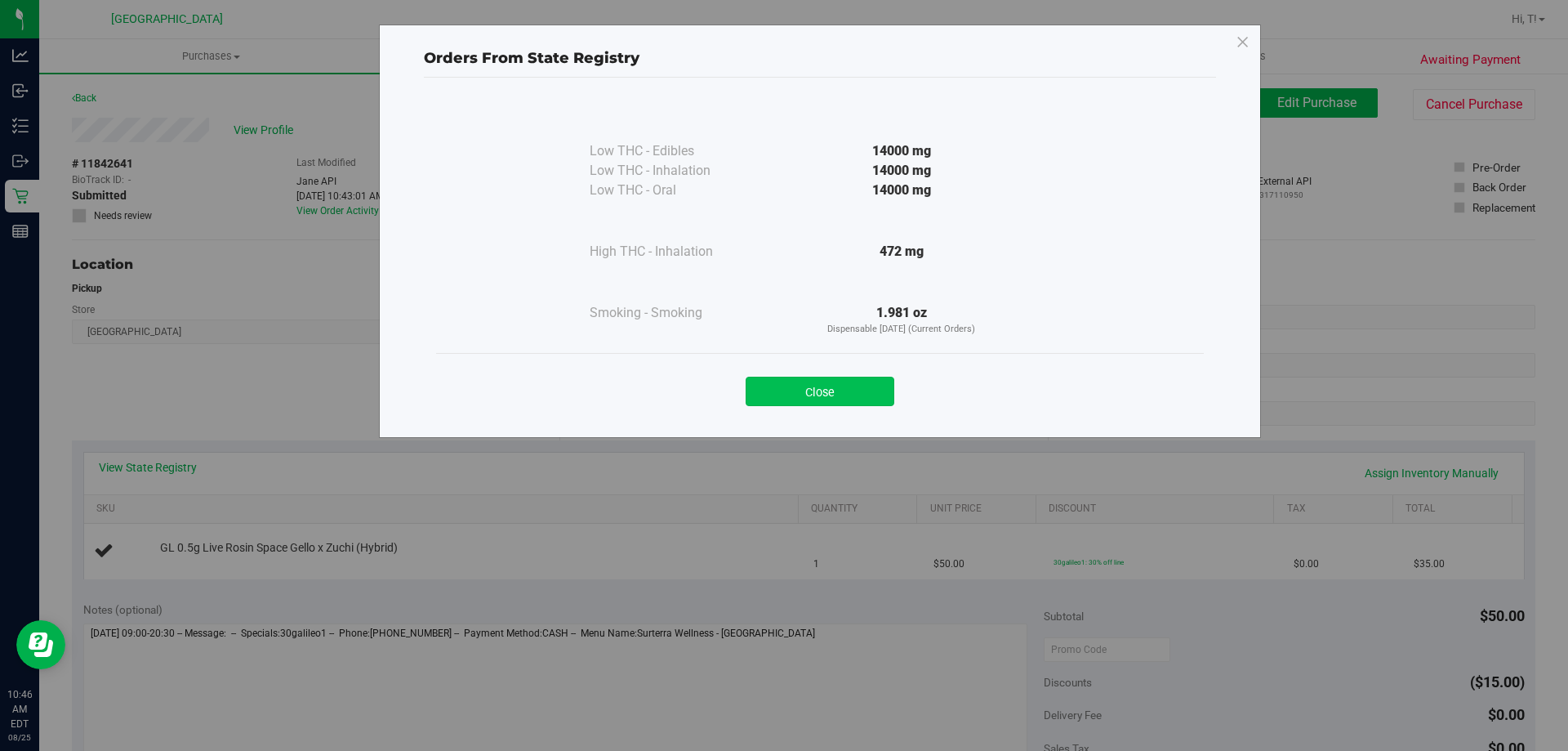
click at [847, 394] on button "Close" at bounding box center [820, 391] width 149 height 30
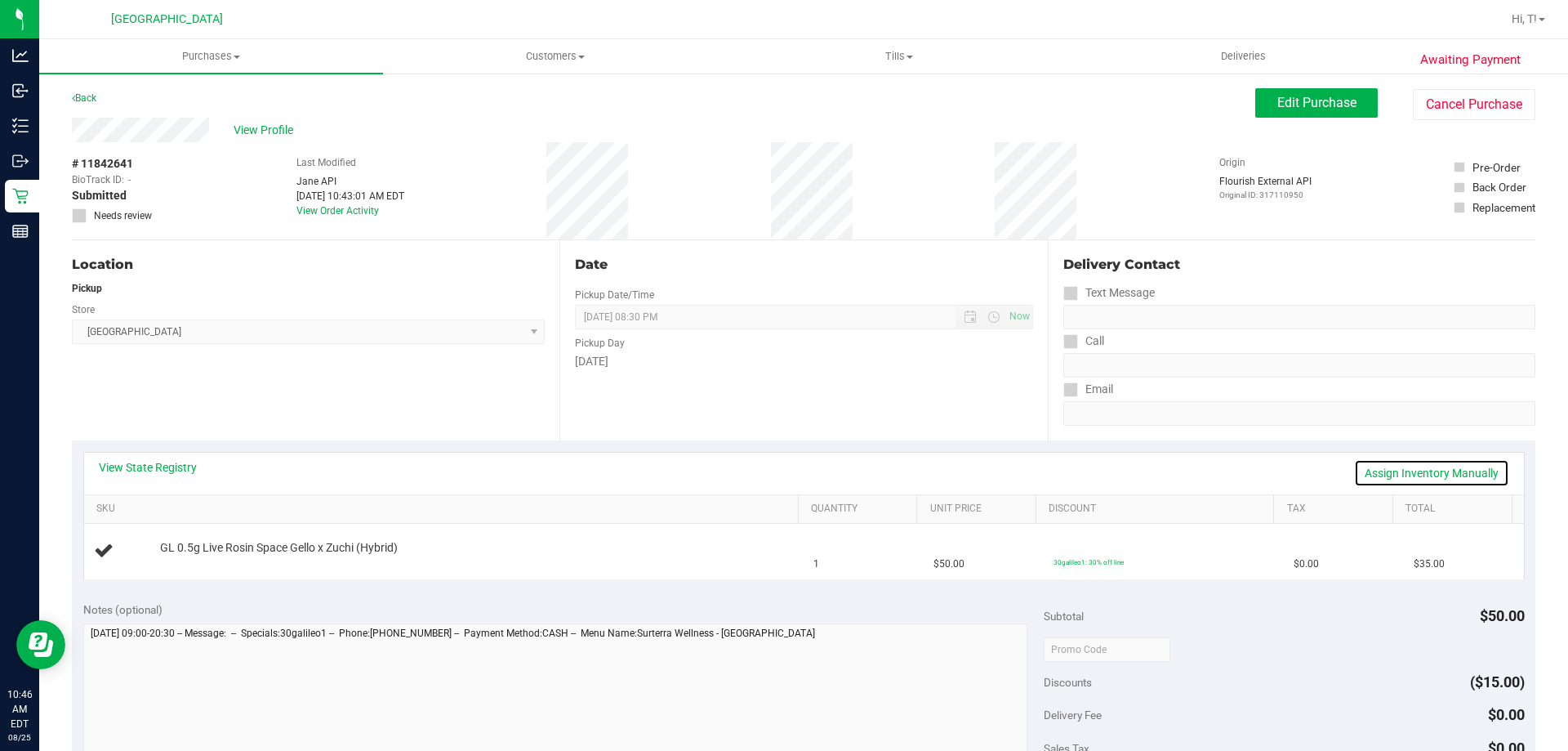
click at [1440, 483] on link "Assign Inventory Manually" at bounding box center [1432, 472] width 155 height 28
click at [206, 562] on link "Add Package" at bounding box center [189, 558] width 59 height 12
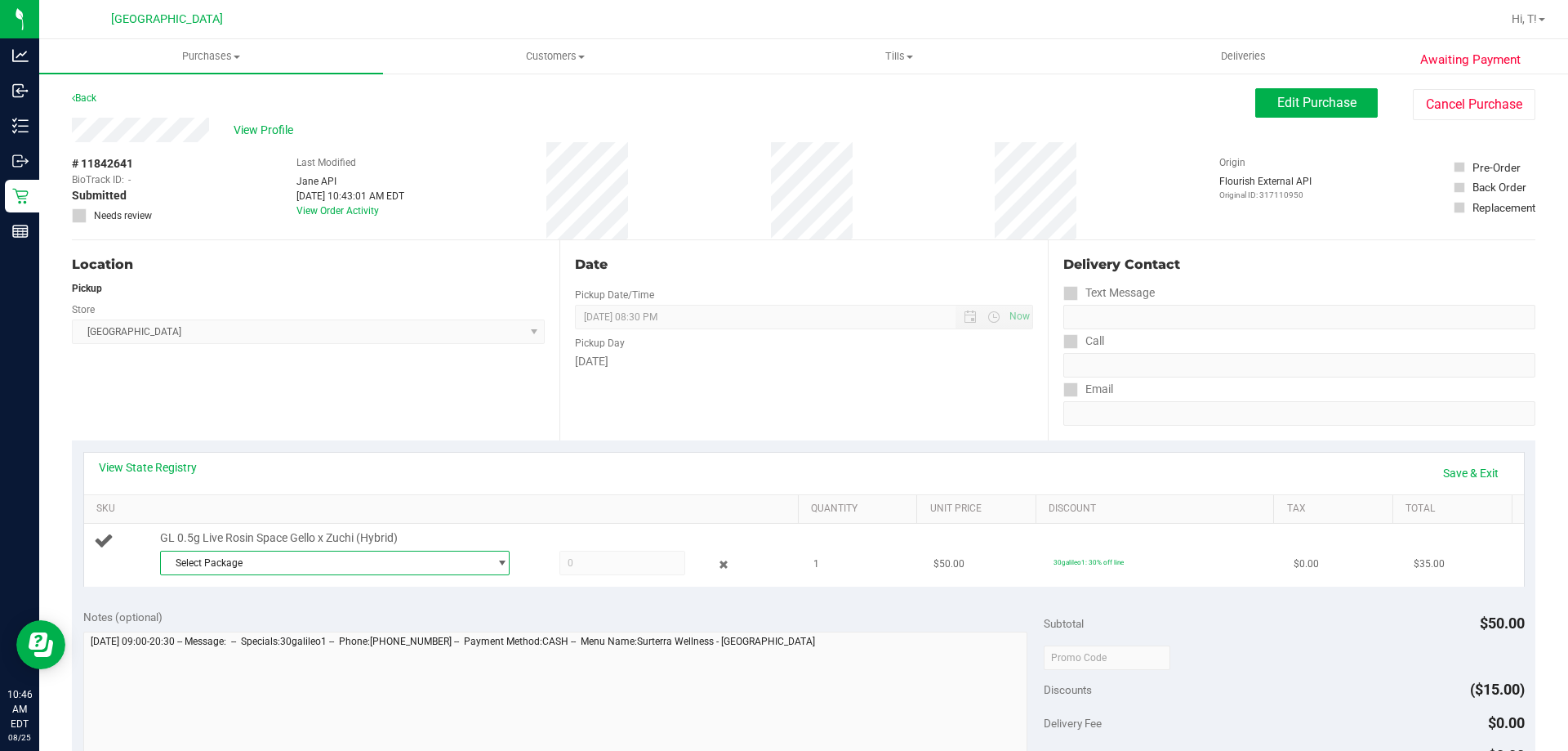
click at [419, 555] on span "Select Package" at bounding box center [324, 562] width 327 height 23
click at [438, 628] on span "( LHR-AUG24SGZ01-0411 | orig: FLSRWGM-20250417-863 )" at bounding box center [394, 629] width 261 height 12
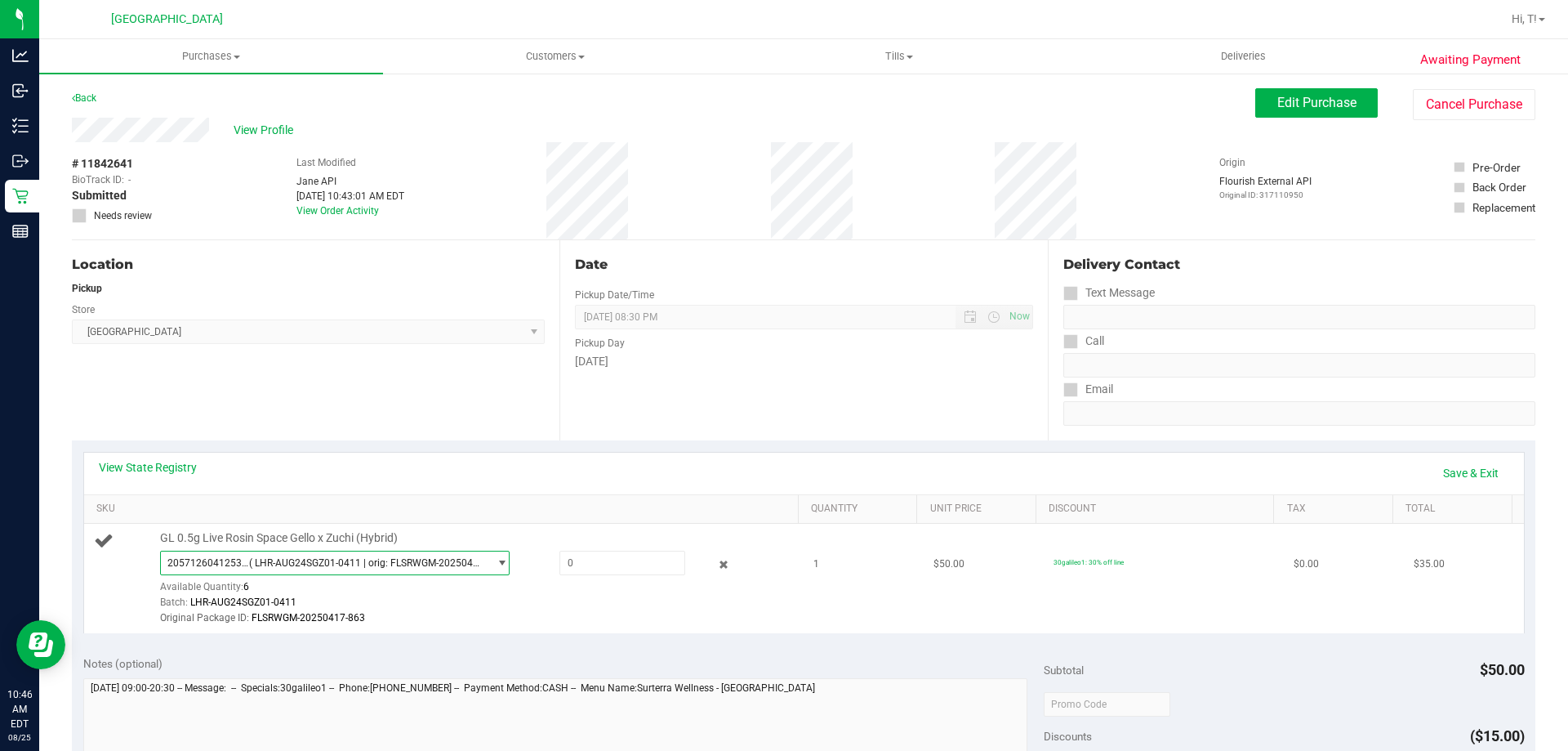
click at [582, 547] on div "GL 0.5g Live Rosin Space Gello x Zuchi (Hybrid) 2057126041253569 ( LHR-AUG24SGZ…" at bounding box center [471, 578] width 638 height 96
click at [585, 563] on span at bounding box center [623, 563] width 126 height 24
type input "1"
type input "1.0000"
click at [594, 472] on div "View State Registry Save & Exit" at bounding box center [804, 472] width 1410 height 28
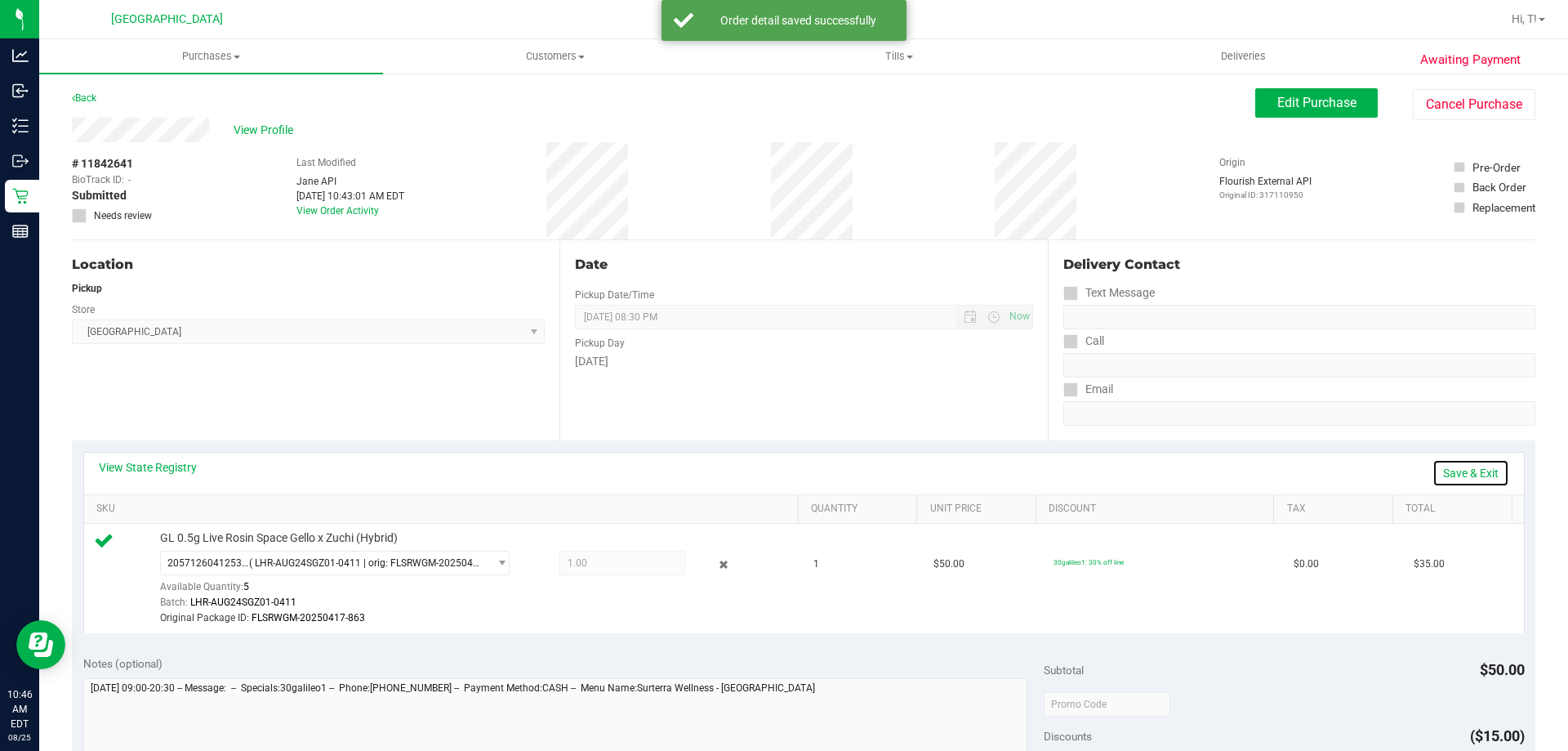
click at [1446, 470] on link "Save & Exit" at bounding box center [1471, 472] width 77 height 28
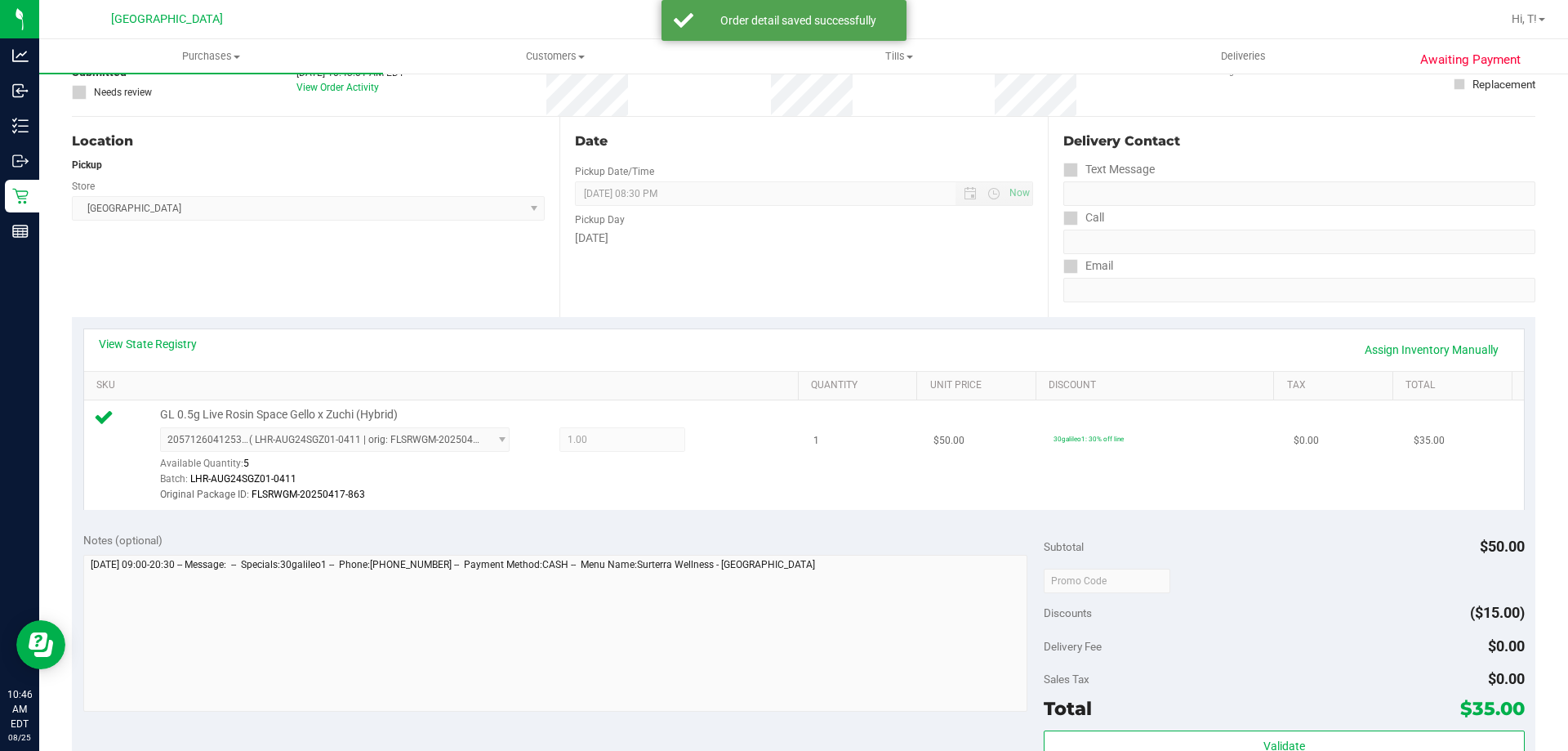
scroll to position [245, 0]
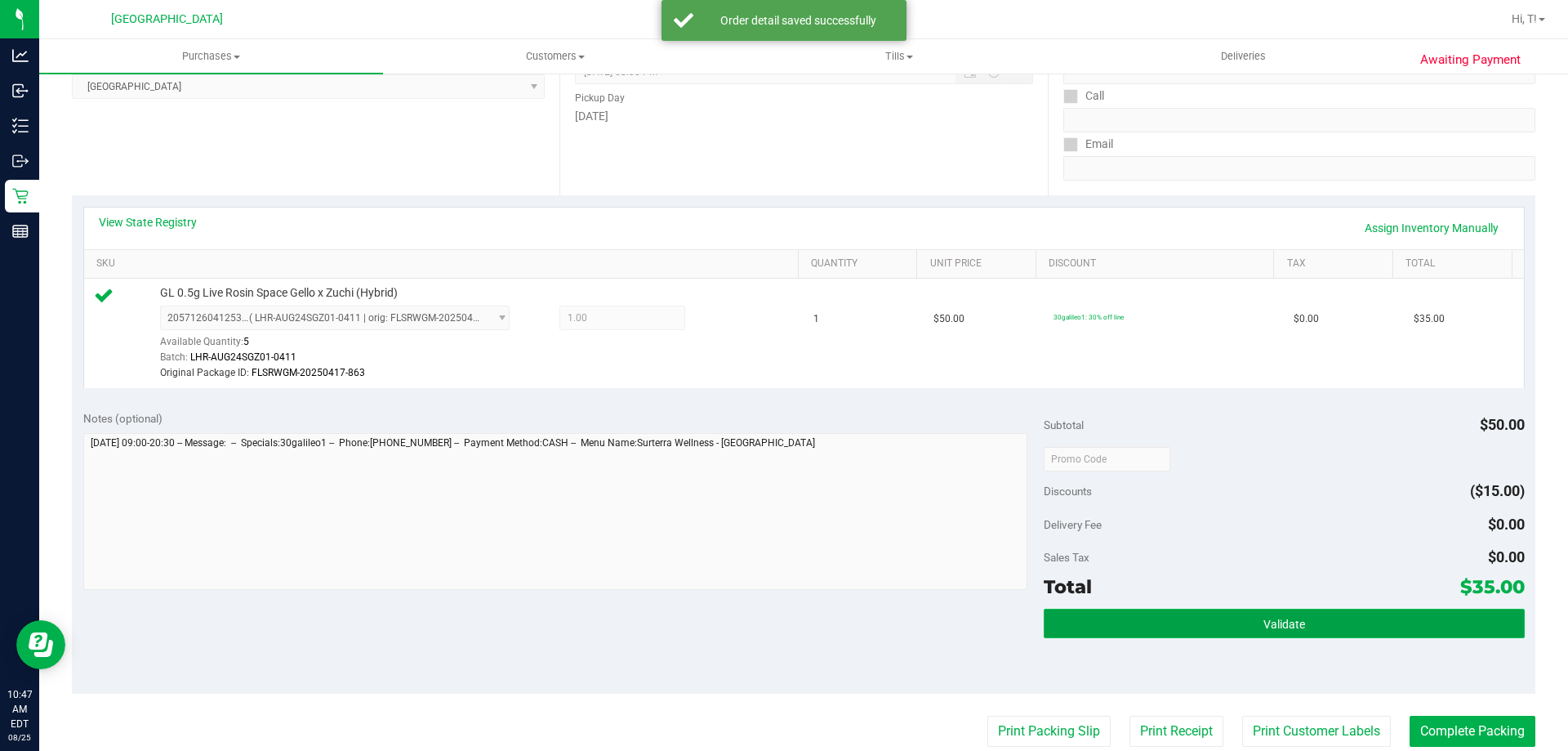
click at [1308, 610] on button "Validate" at bounding box center [1284, 623] width 481 height 30
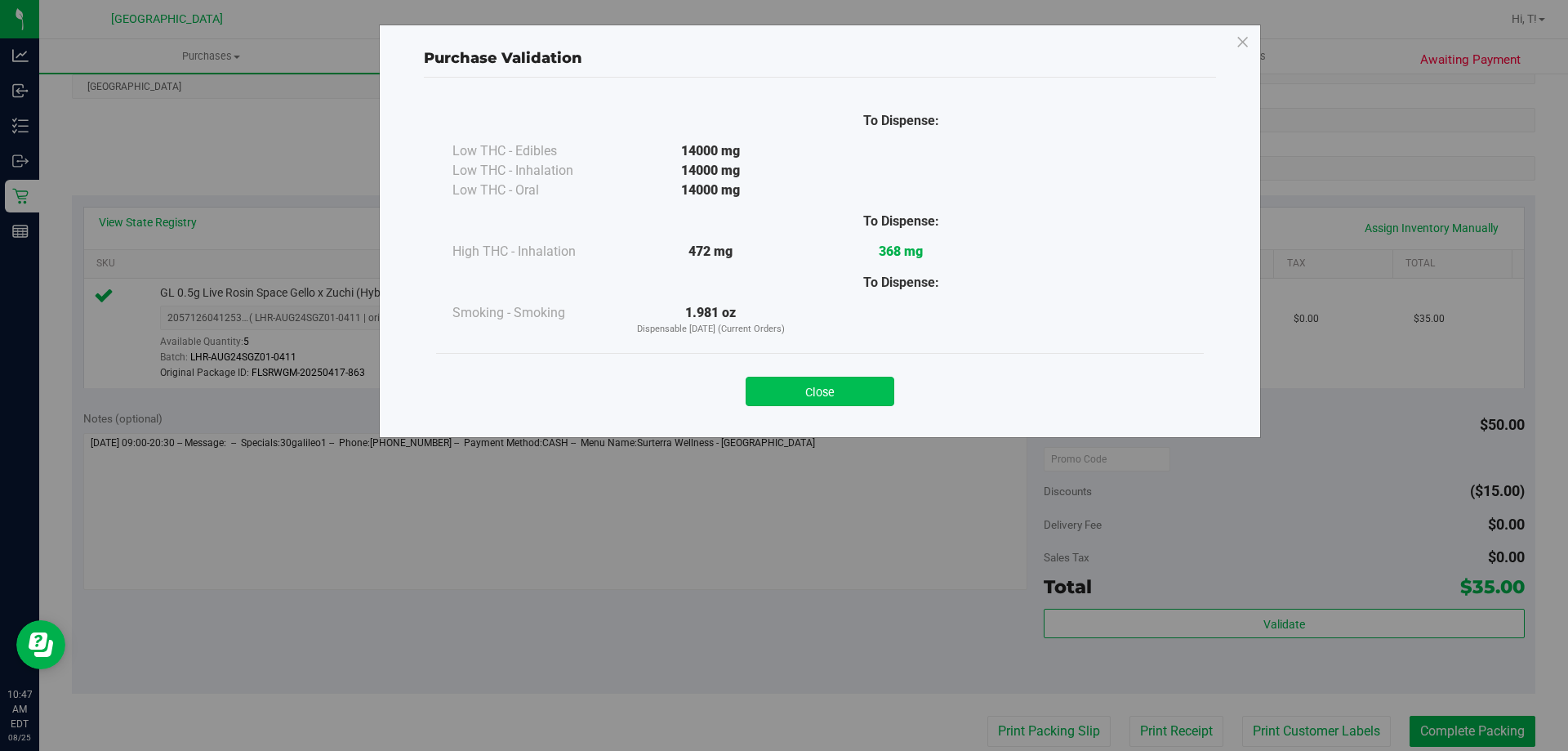
click at [832, 395] on button "Close" at bounding box center [820, 391] width 149 height 30
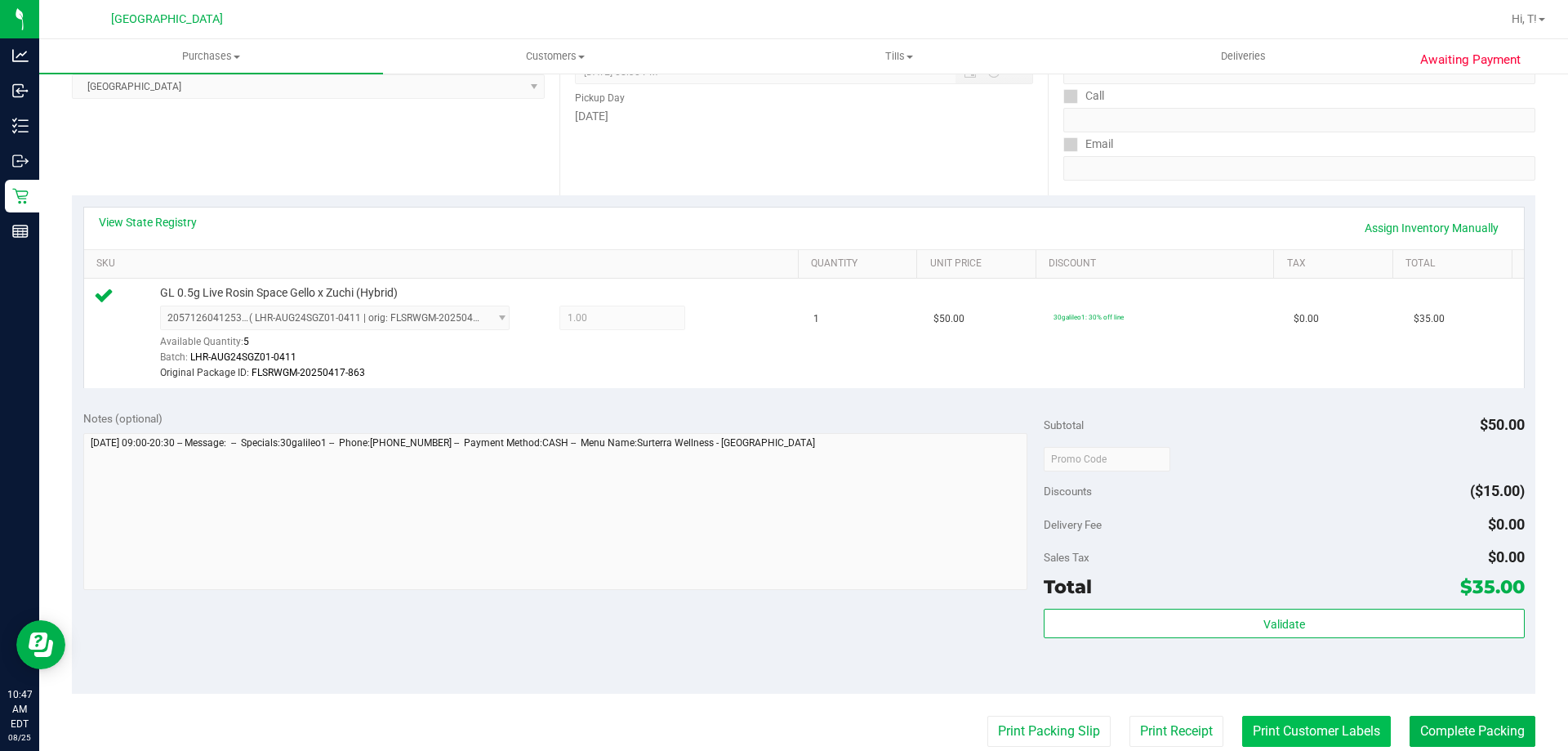
click at [1274, 722] on button "Print Customer Labels" at bounding box center [1316, 731] width 149 height 31
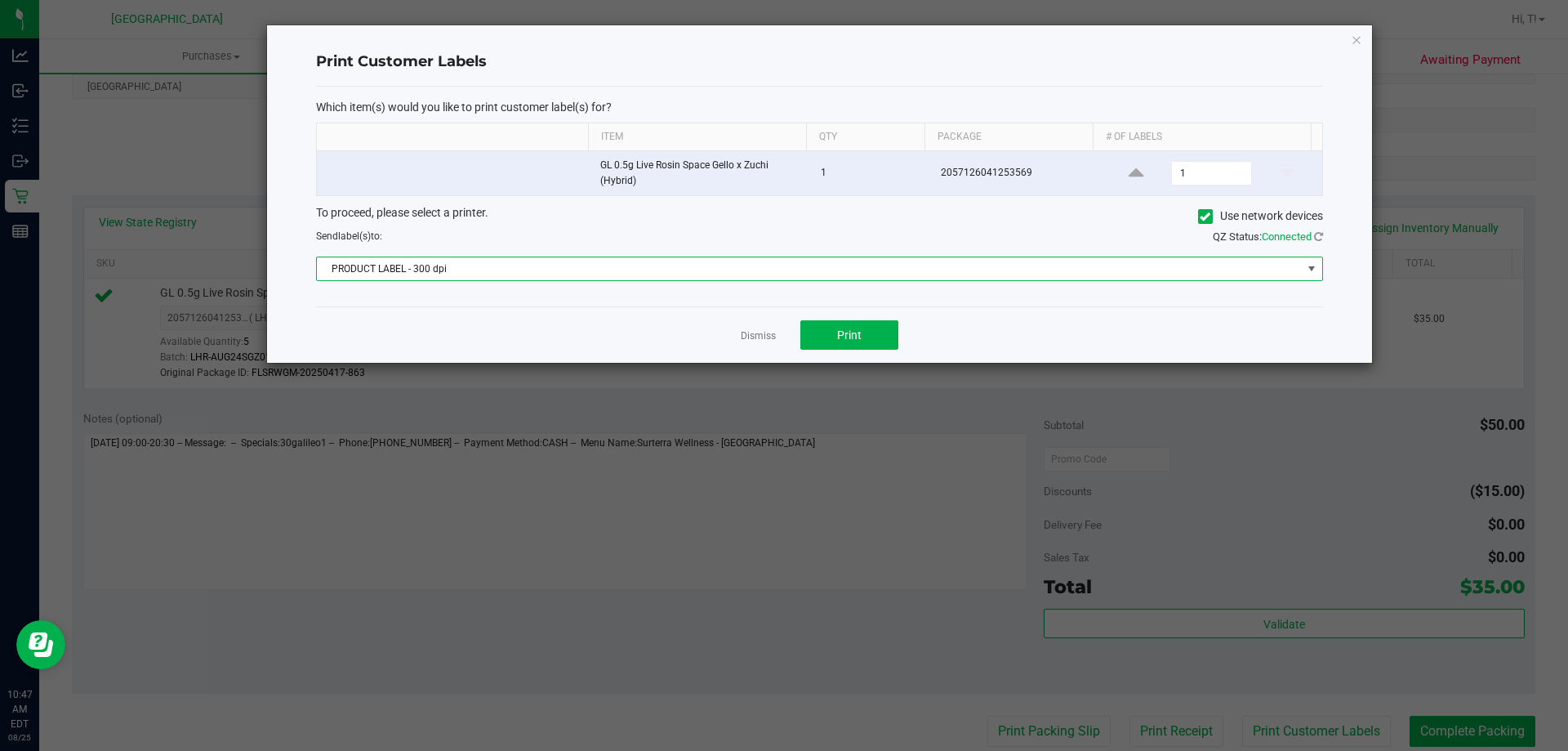
click at [878, 268] on span "PRODUCT LABEL - 300 dpi" at bounding box center [809, 268] width 985 height 23
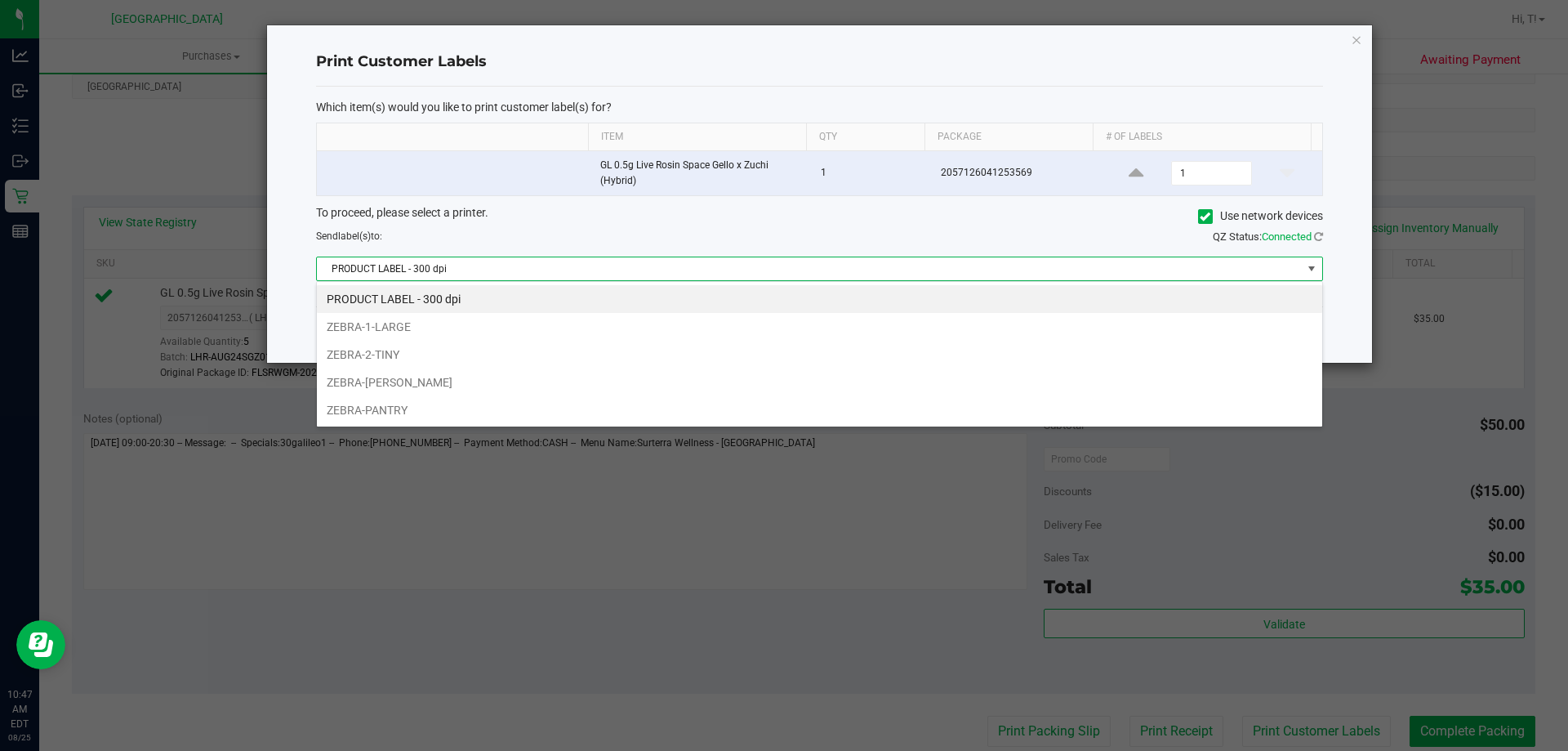
scroll to position [24, 1006]
click at [816, 372] on li "ZEBRA-[PERSON_NAME]" at bounding box center [819, 382] width 1005 height 28
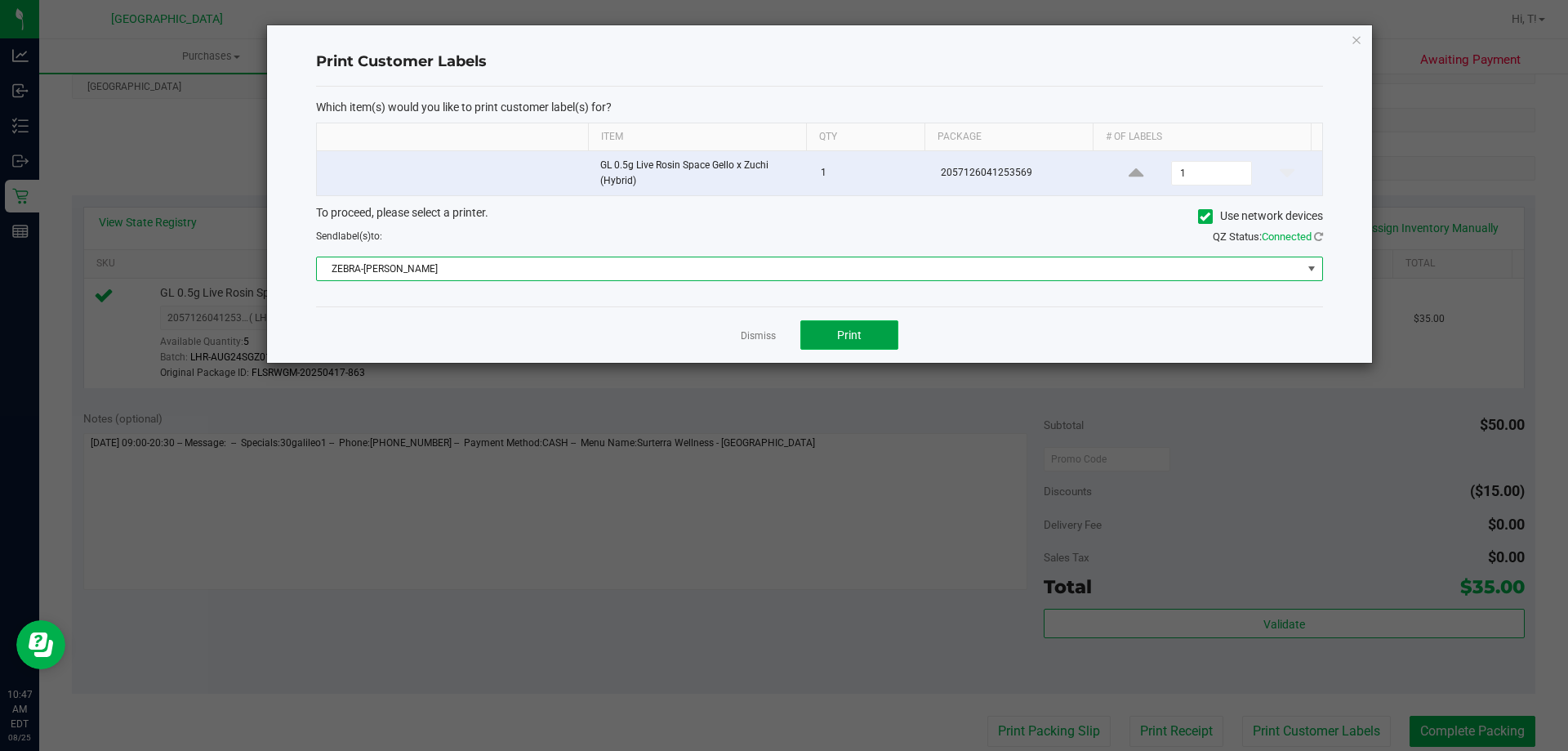
click at [831, 325] on button "Print" at bounding box center [849, 334] width 98 height 30
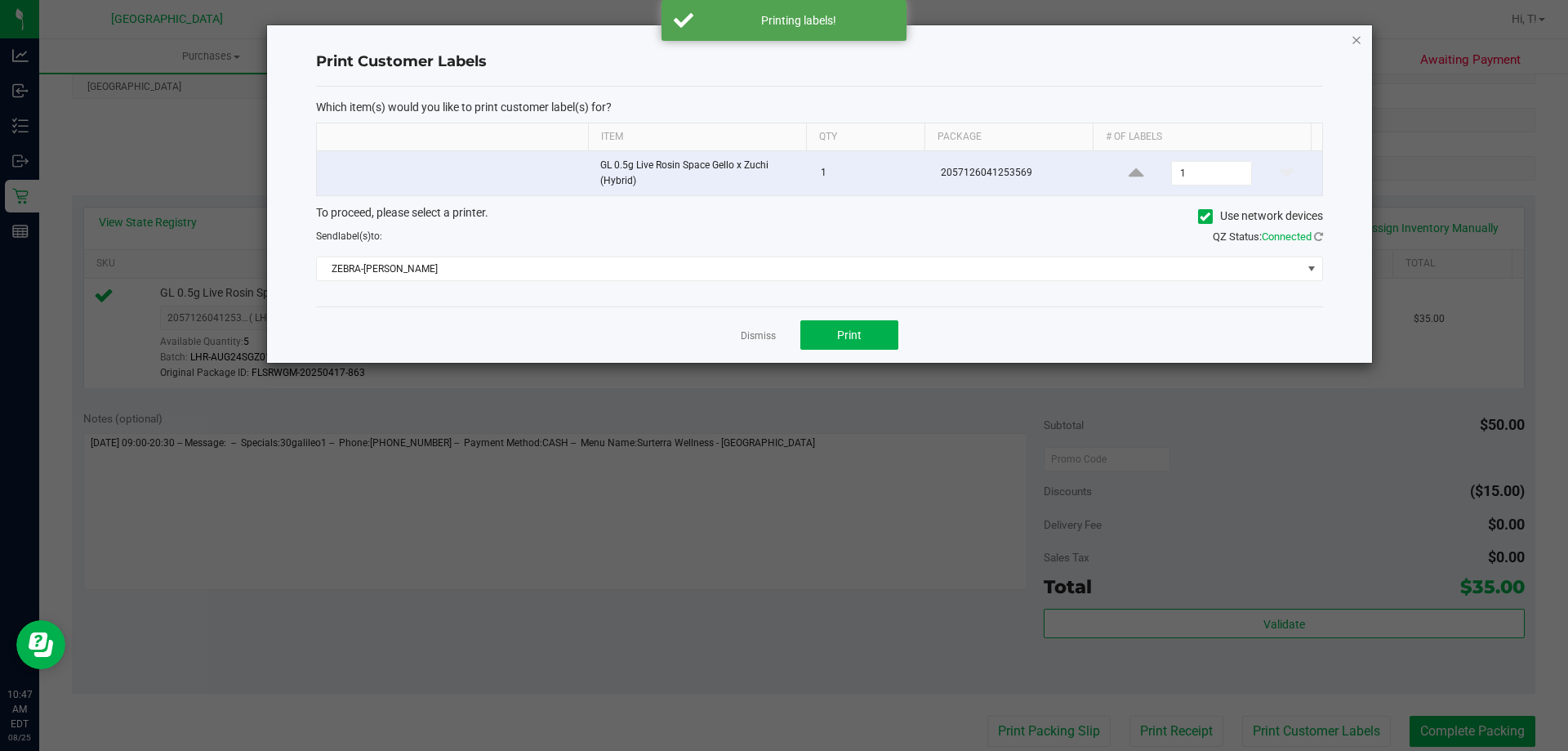
click at [1355, 43] on icon "button" at bounding box center [1356, 40] width 12 height 20
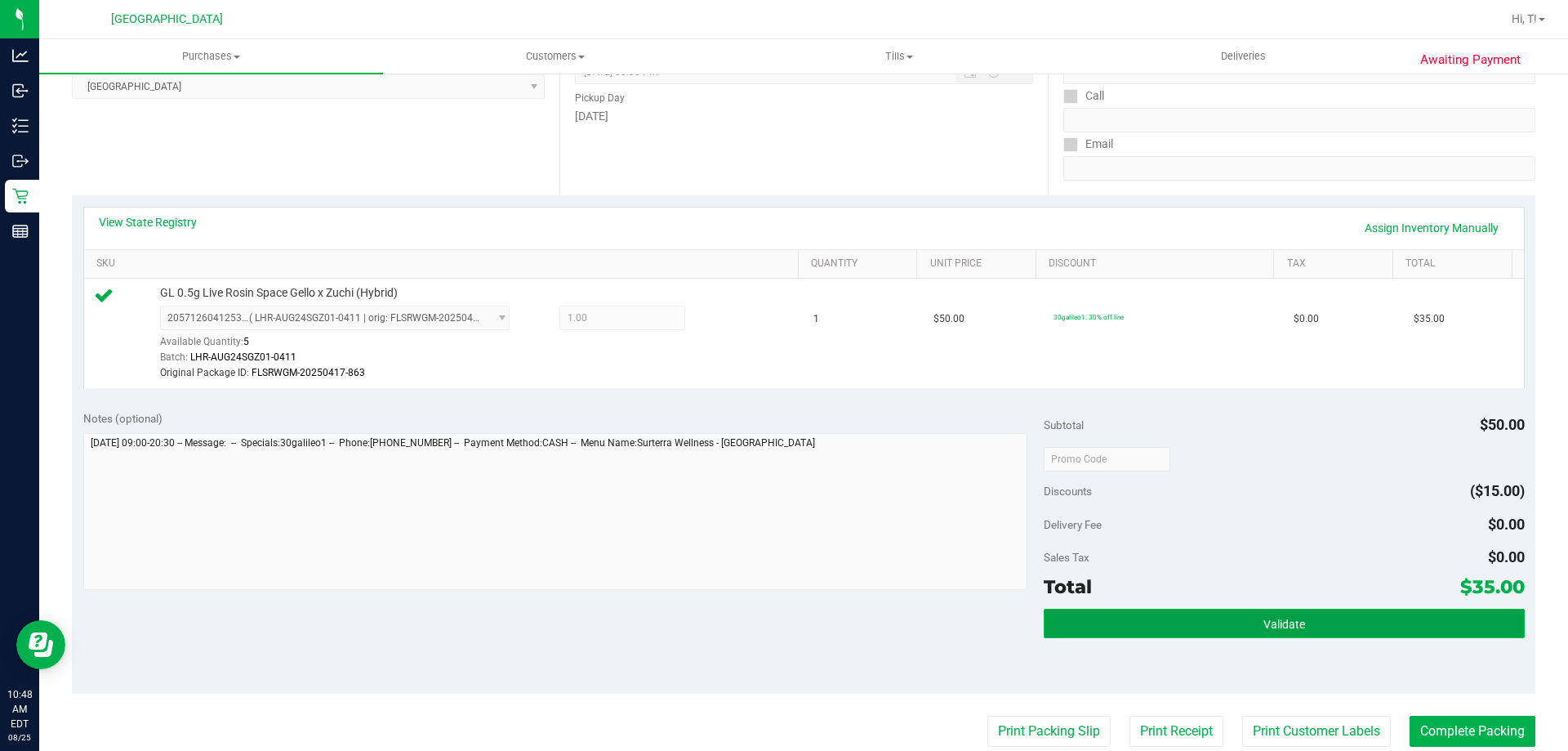
click at [1263, 611] on button "Validate" at bounding box center [1284, 623] width 481 height 30
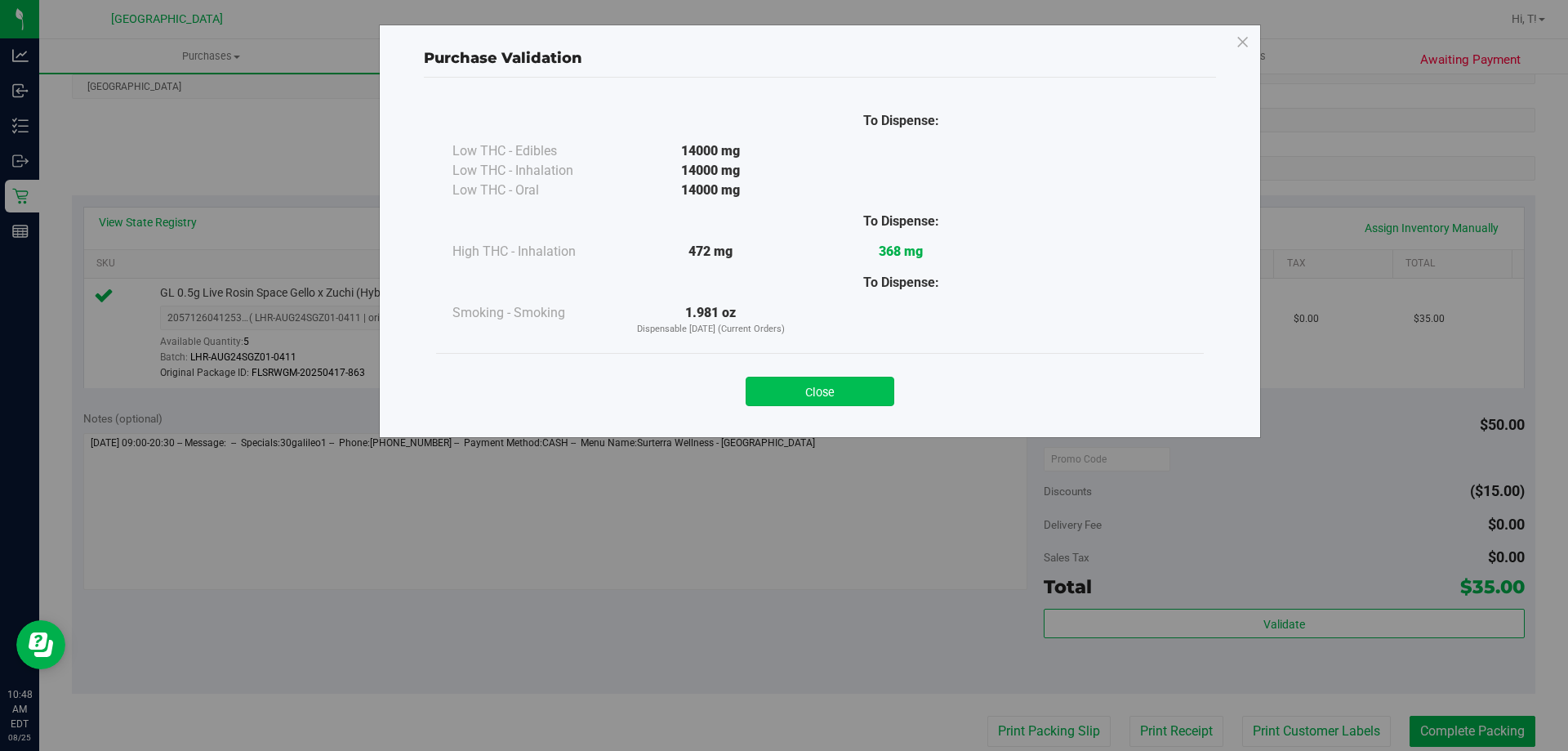
click at [856, 381] on button "Close" at bounding box center [820, 391] width 149 height 30
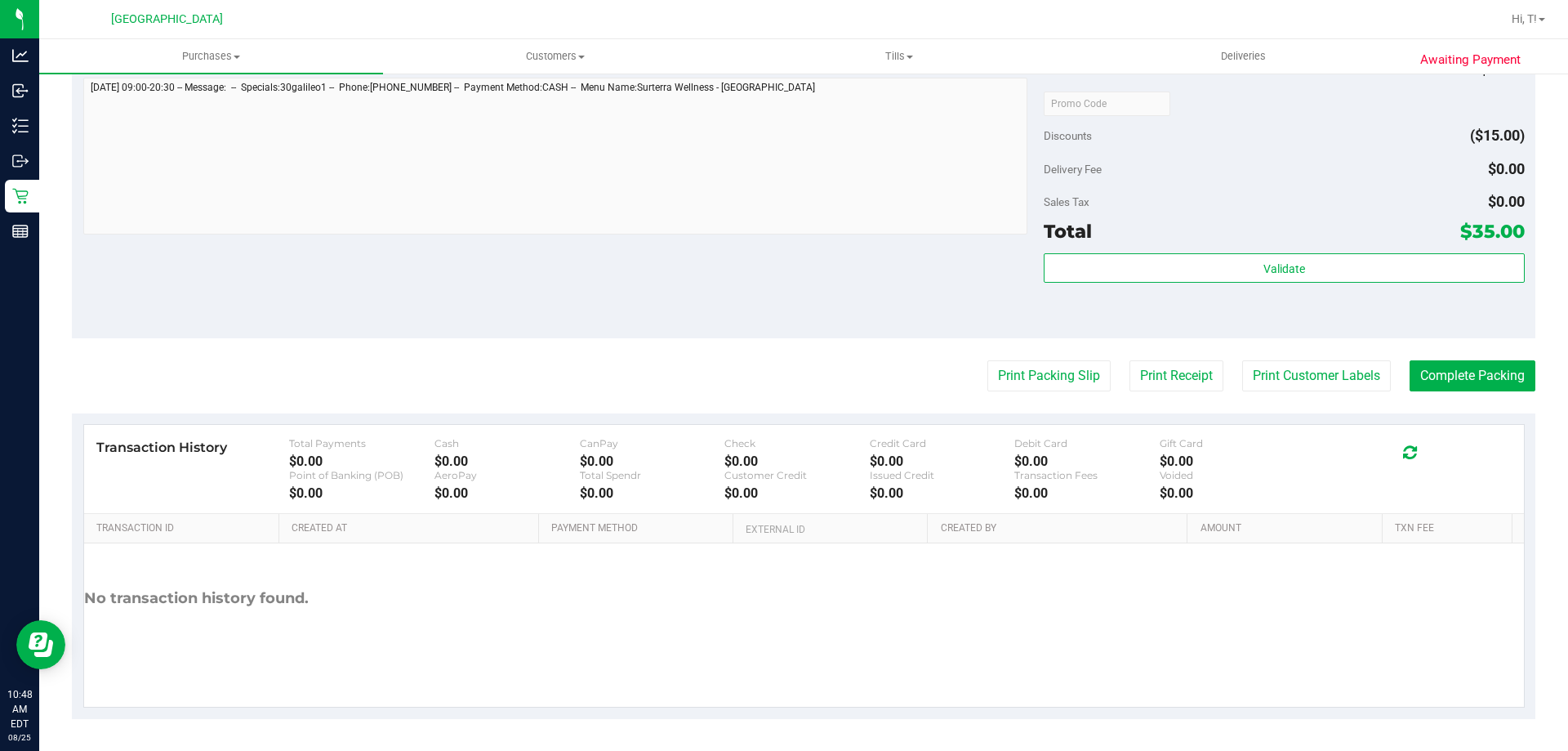
scroll to position [601, 0]
click at [1464, 376] on button "Complete Packing" at bounding box center [1473, 375] width 126 height 31
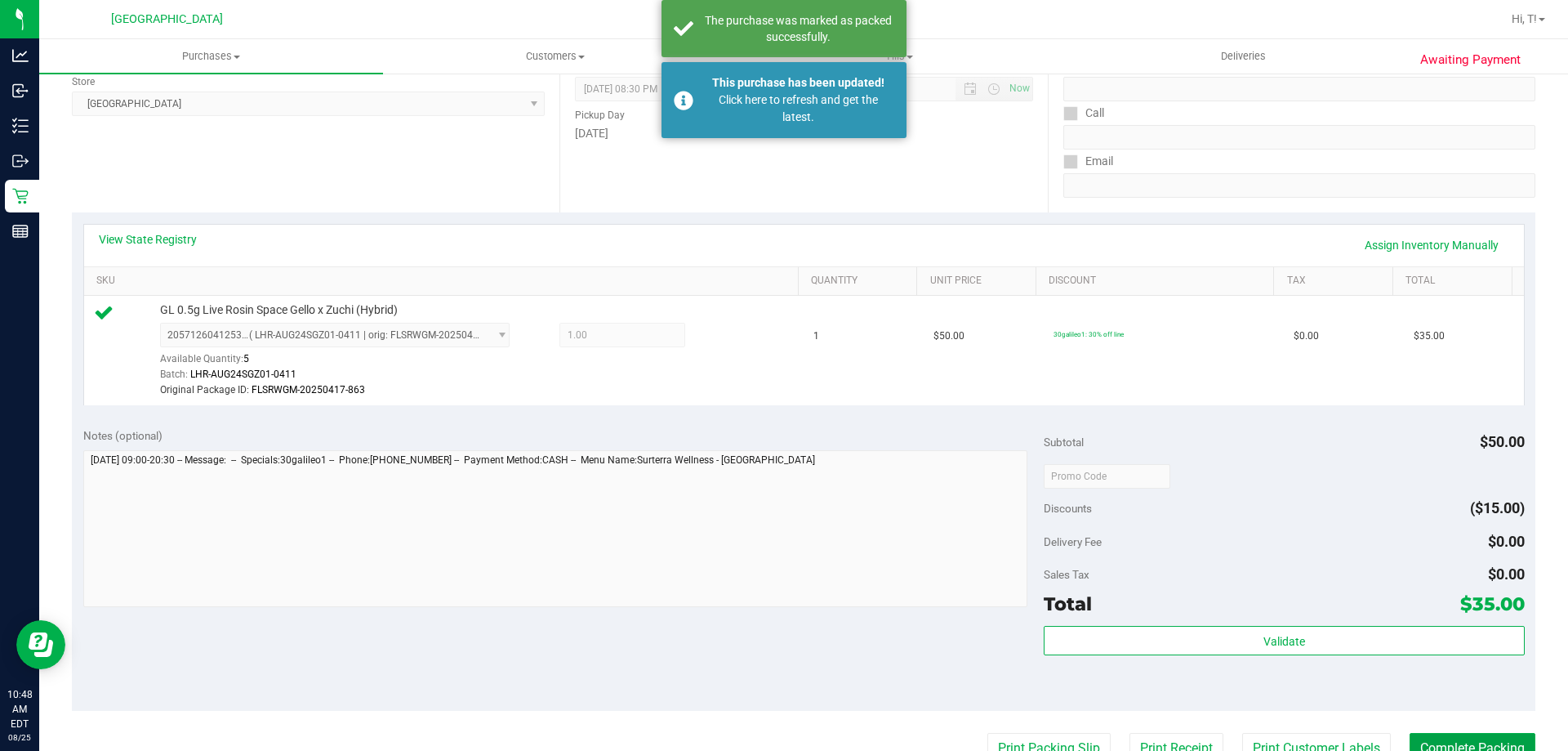
scroll to position [490, 0]
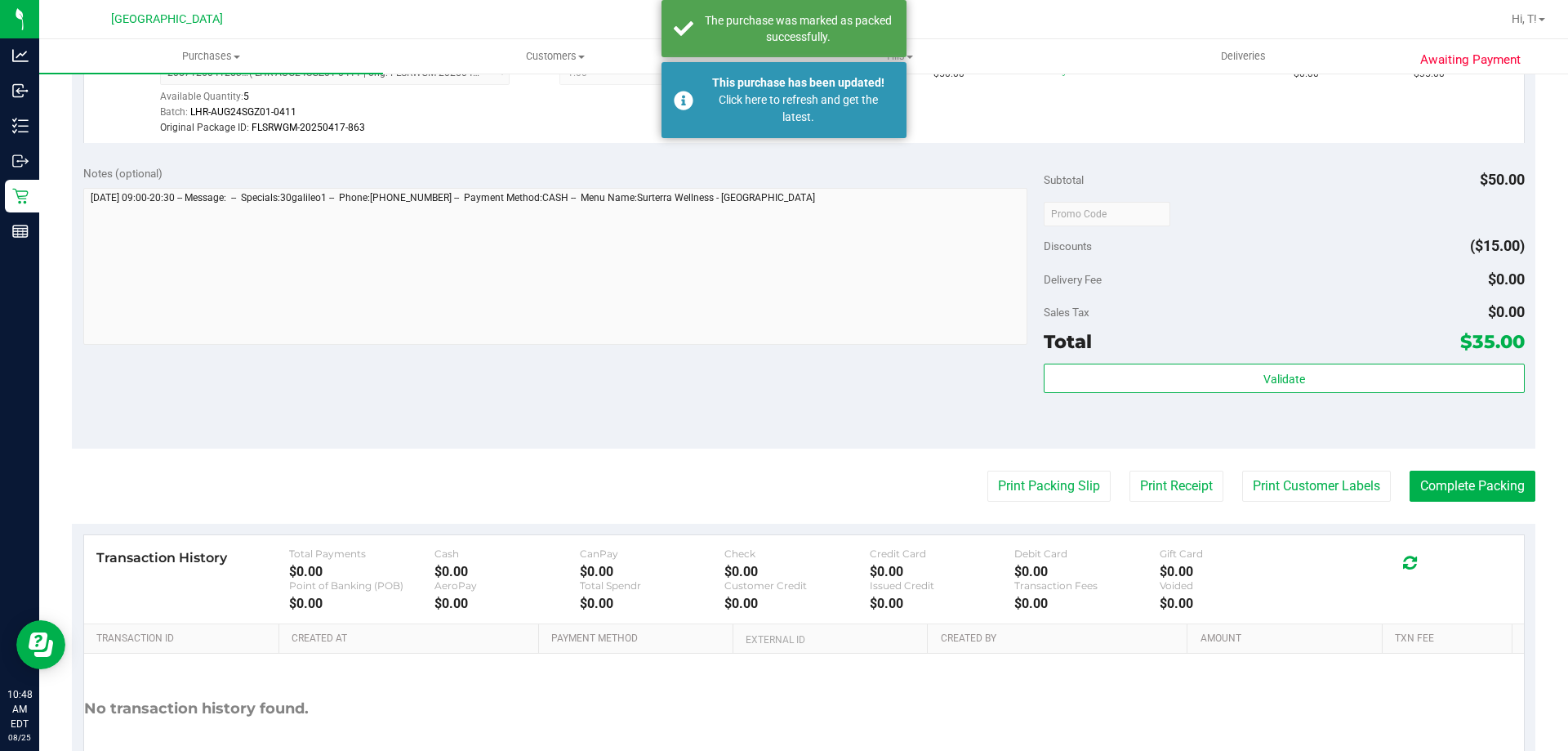
click at [1021, 481] on button "Print Packing Slip" at bounding box center [1049, 486] width 124 height 31
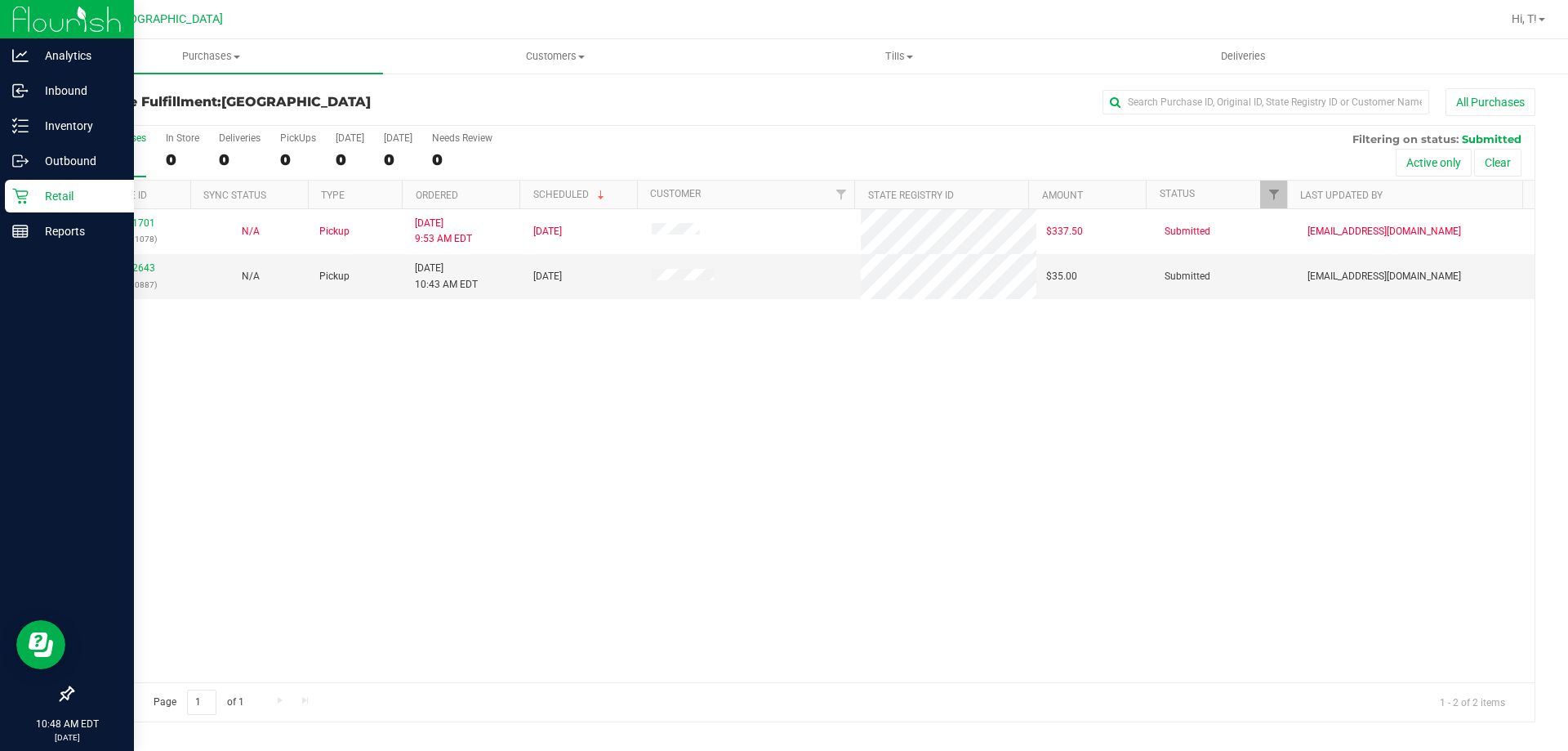
click at [39, 196] on p "Retail" at bounding box center [78, 197] width 98 height 20
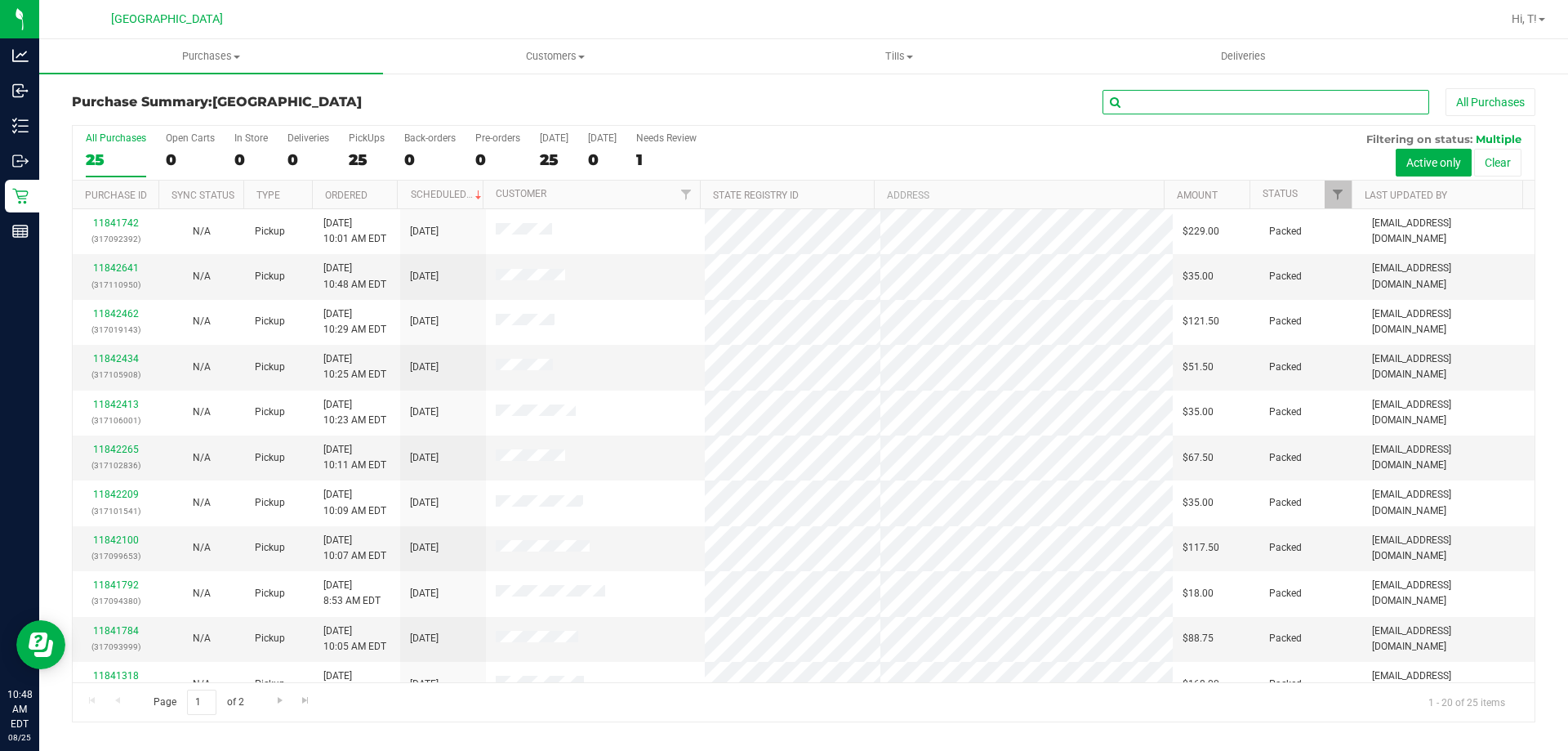
click at [1232, 105] on input "text" at bounding box center [1266, 102] width 326 height 24
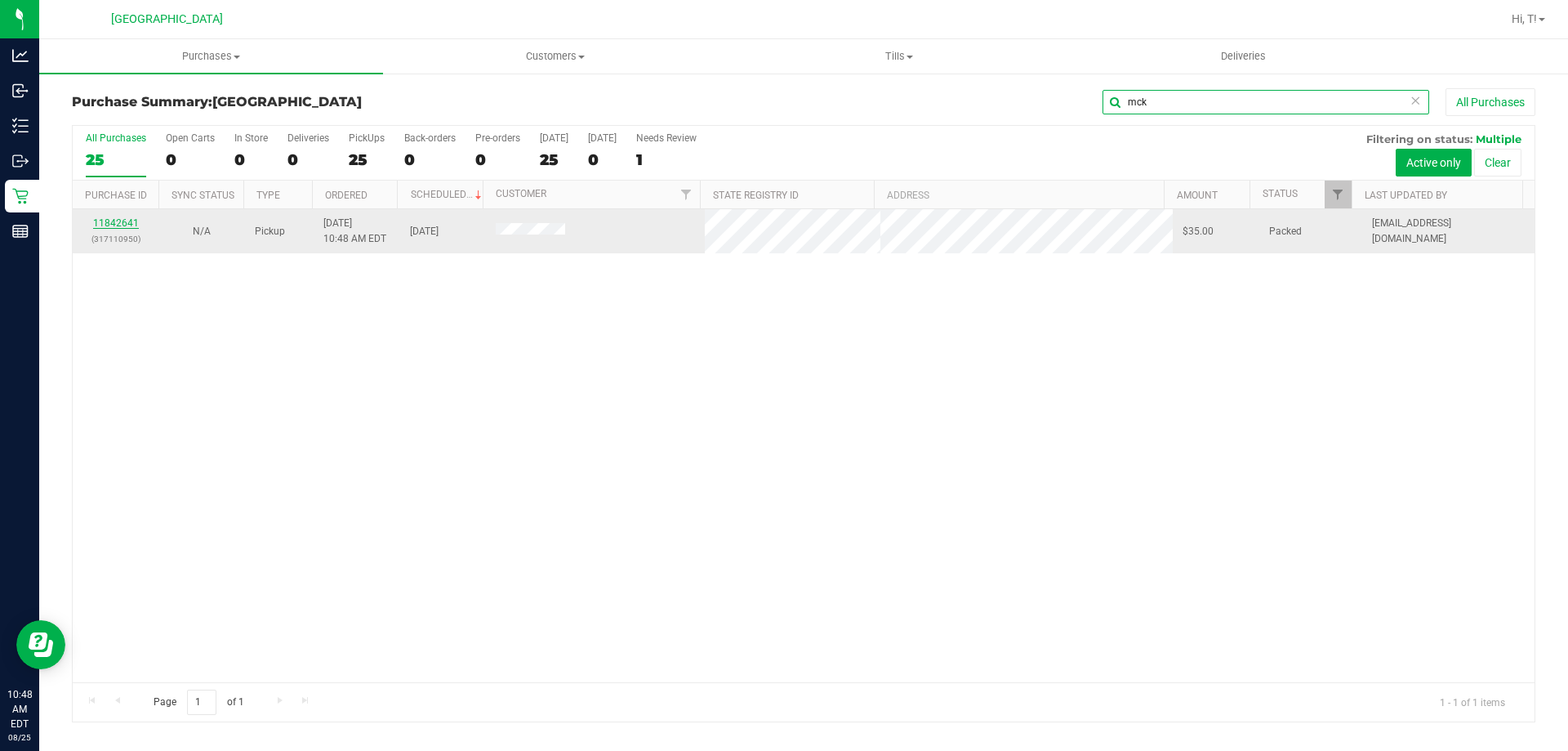
type input "mck"
click at [126, 224] on link "11842641" at bounding box center [115, 223] width 46 height 12
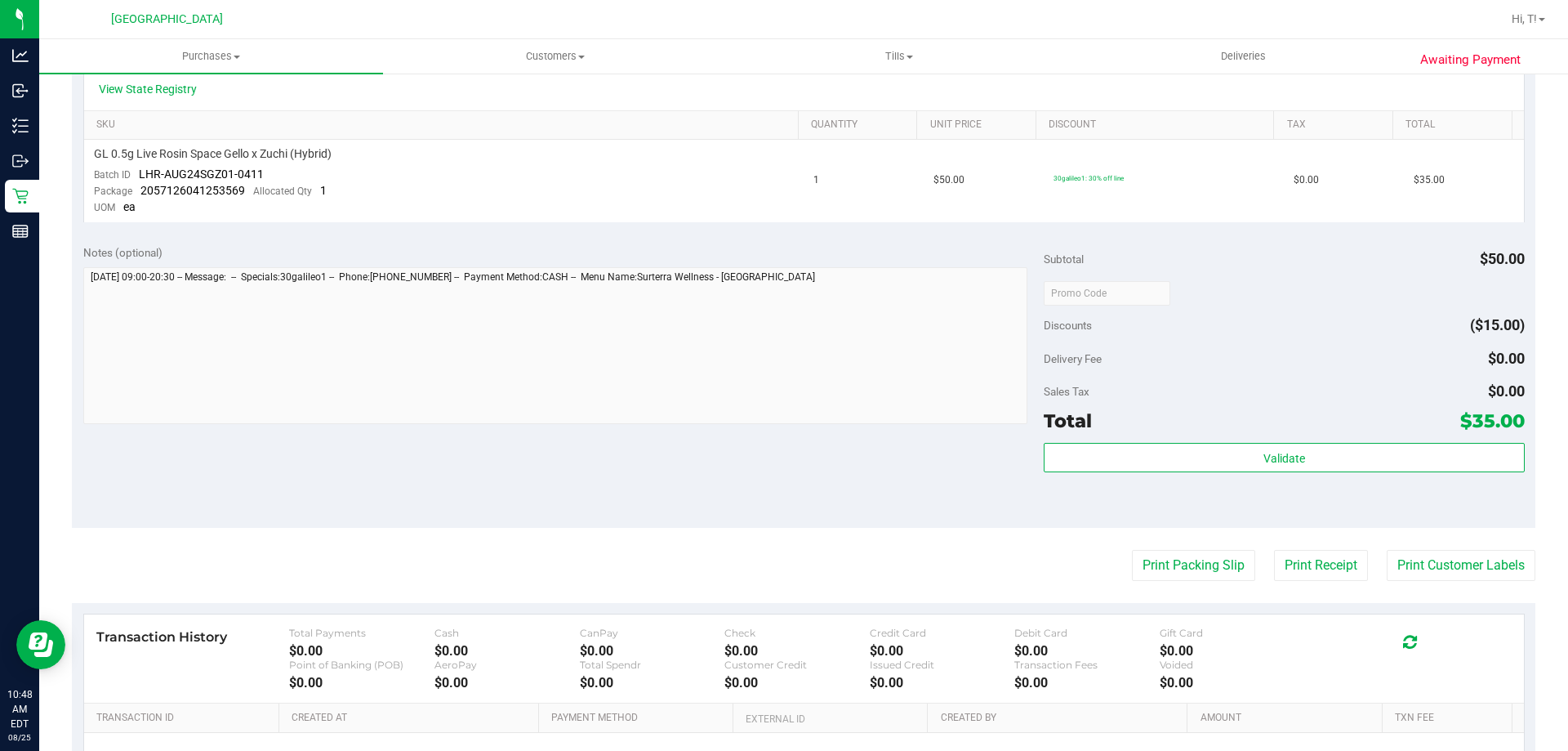
scroll to position [408, 0]
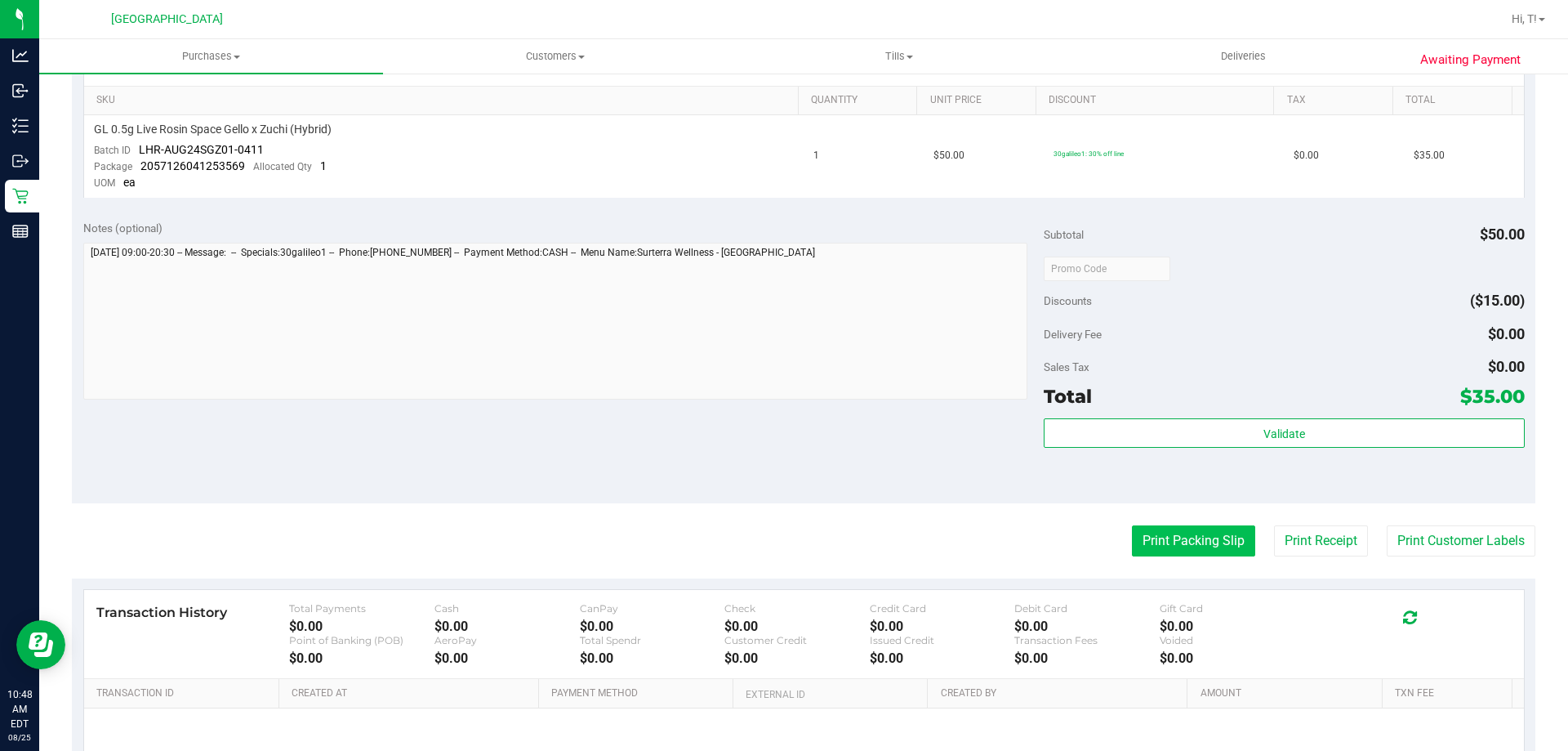
click at [1165, 534] on button "Print Packing Slip" at bounding box center [1194, 540] width 124 height 31
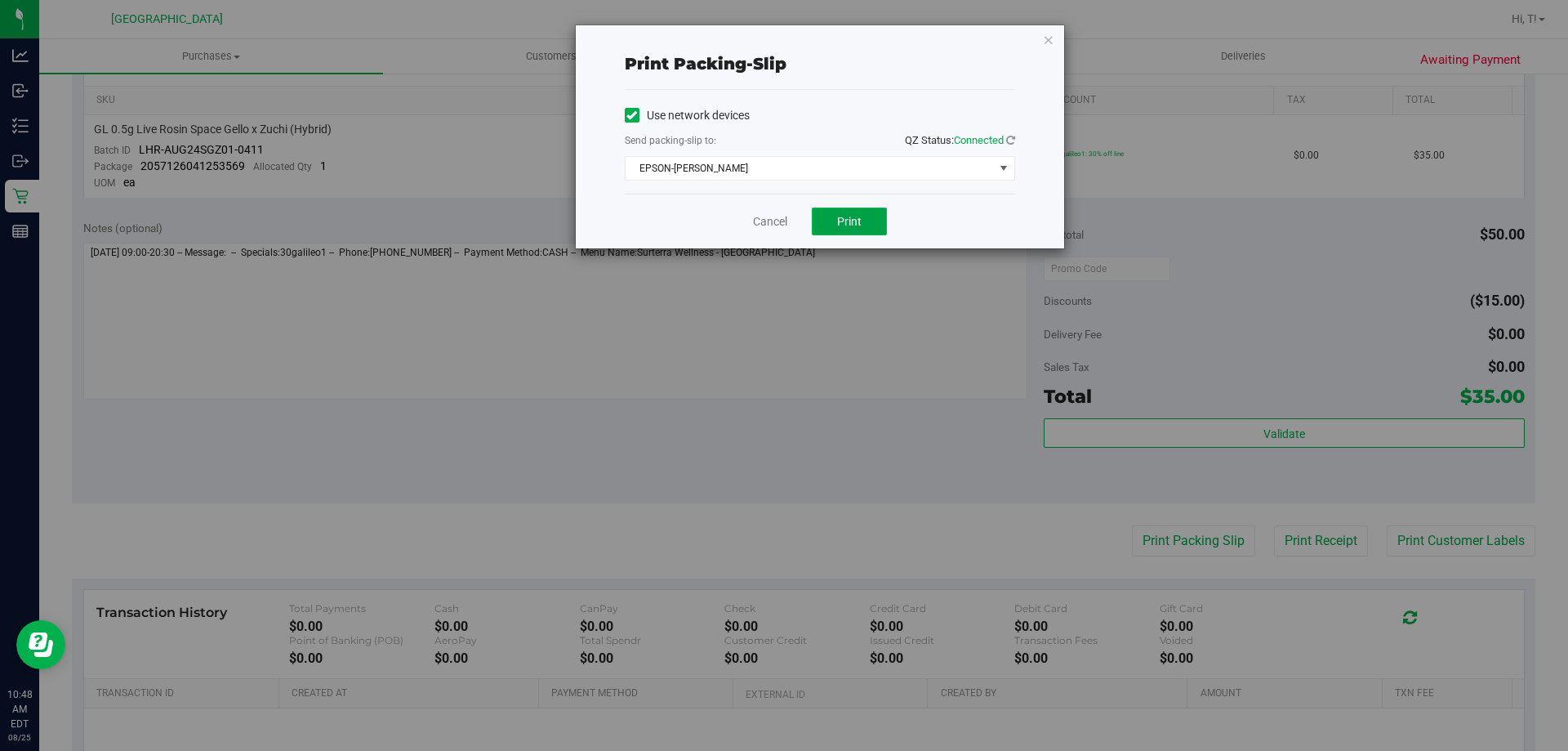
click at [874, 213] on button "Print" at bounding box center [848, 221] width 75 height 28
click at [1047, 42] on icon "button" at bounding box center [1049, 40] width 12 height 20
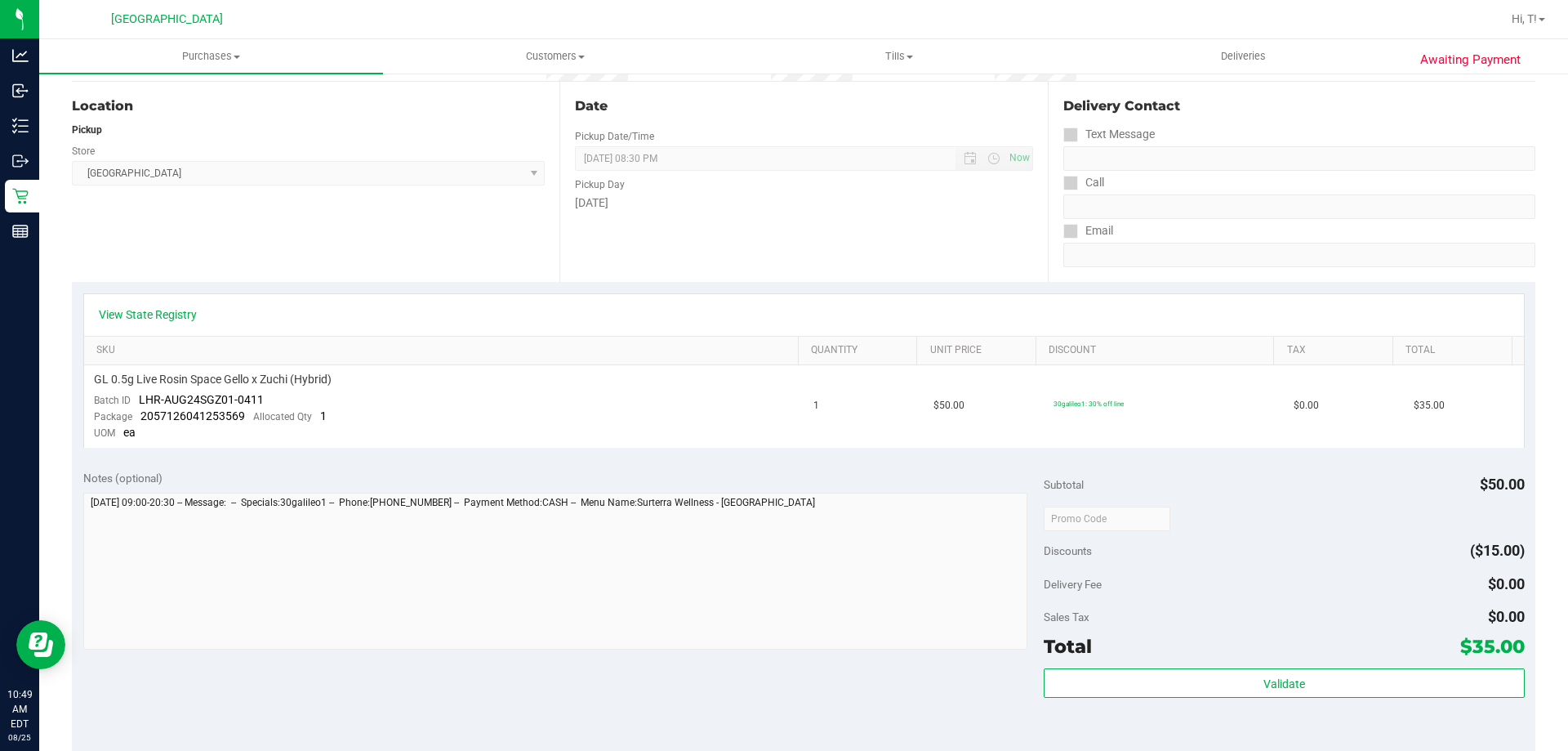
scroll to position [0, 0]
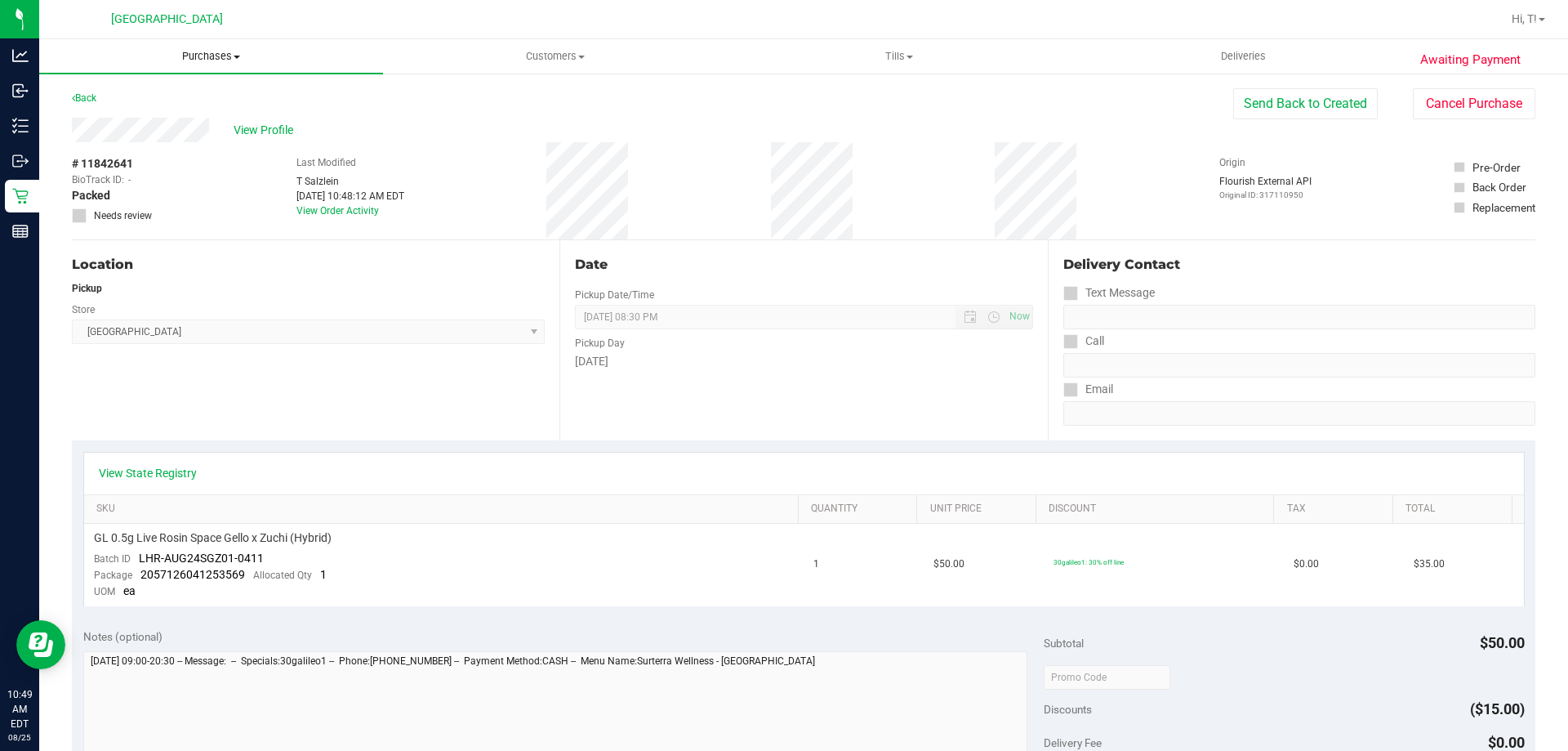
click at [201, 44] on uib-tab-heading "Purchases Summary of purchases Fulfillment All purchases" at bounding box center [210, 56] width 344 height 34
click at [189, 114] on li "Fulfillment" at bounding box center [210, 118] width 344 height 20
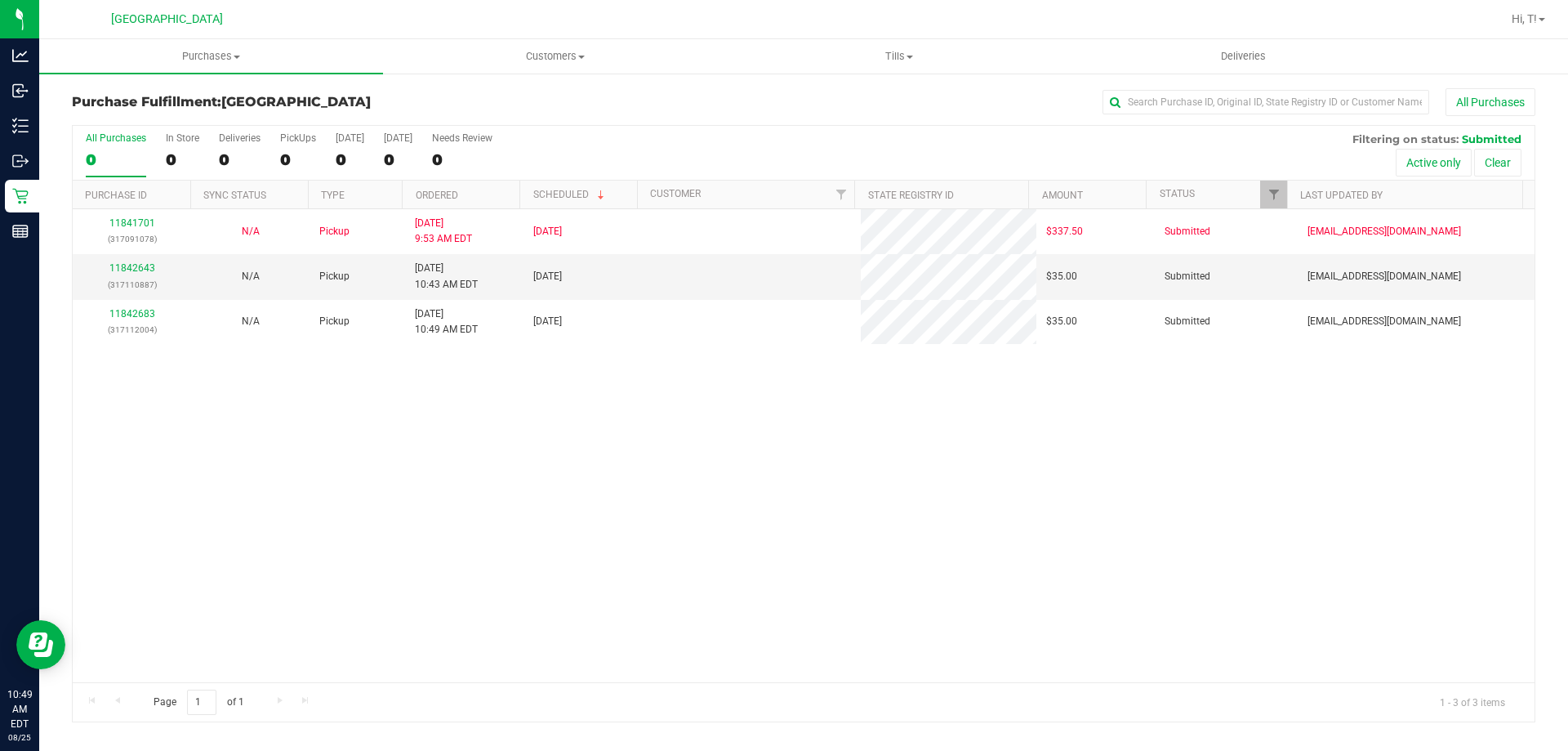
click at [714, 101] on div "All Purchases" at bounding box center [1048, 102] width 977 height 28
click at [149, 266] on link "11842643" at bounding box center [132, 268] width 46 height 12
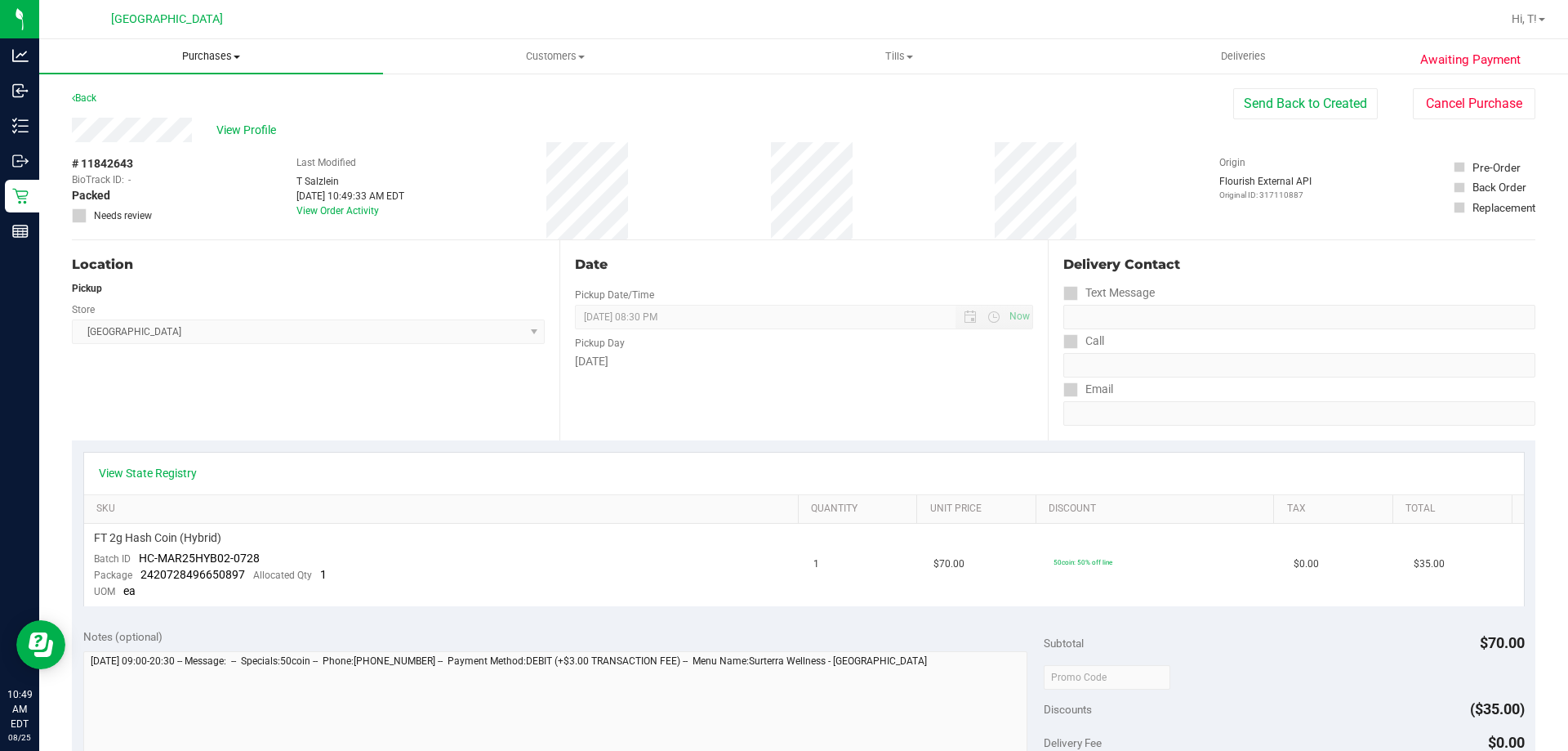
click at [204, 60] on span "Purchases" at bounding box center [210, 56] width 344 height 14
click at [213, 124] on li "Fulfillment" at bounding box center [210, 118] width 344 height 20
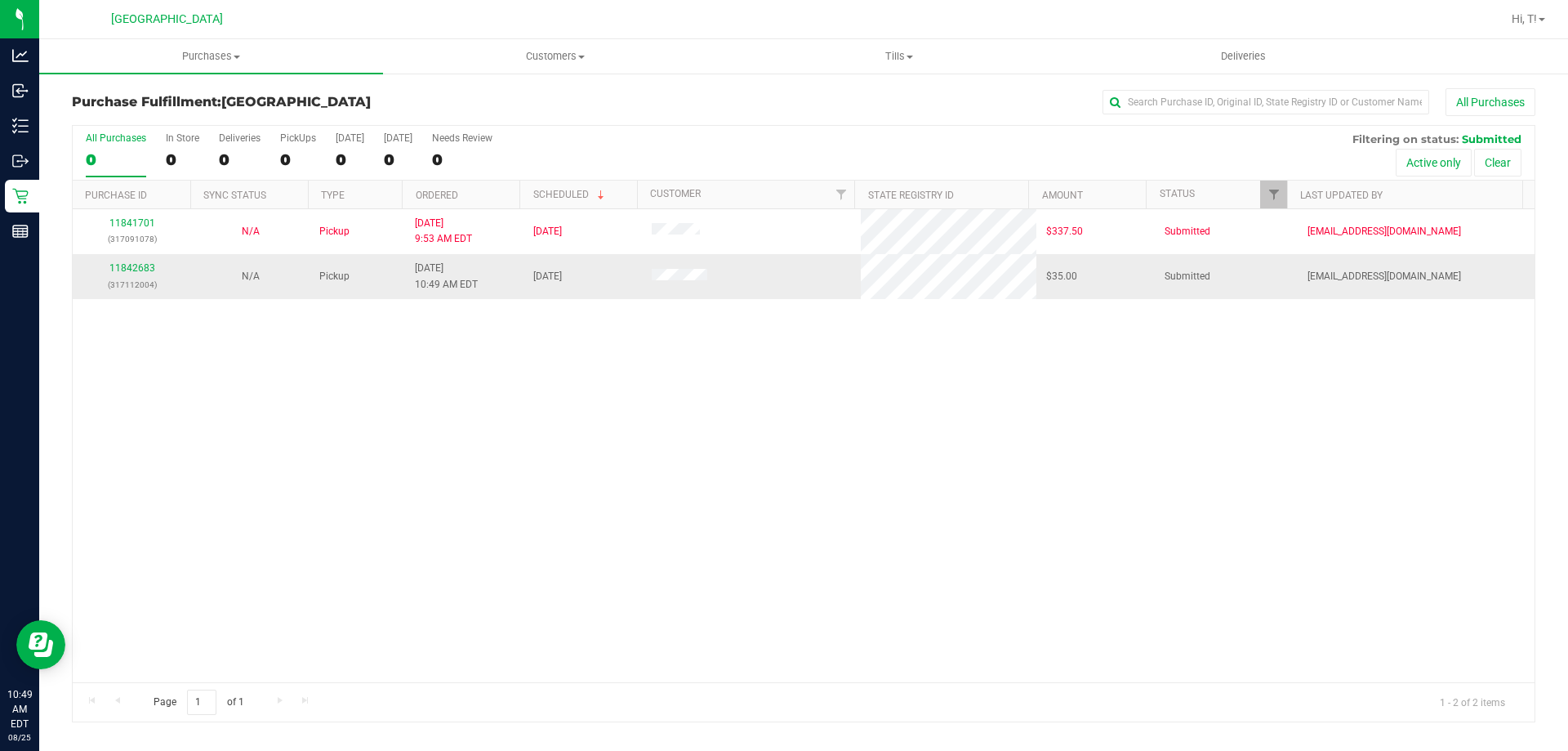
click at [136, 274] on div "11842683 (317112004)" at bounding box center [132, 276] width 99 height 31
click at [138, 265] on link "11842683" at bounding box center [132, 268] width 46 height 12
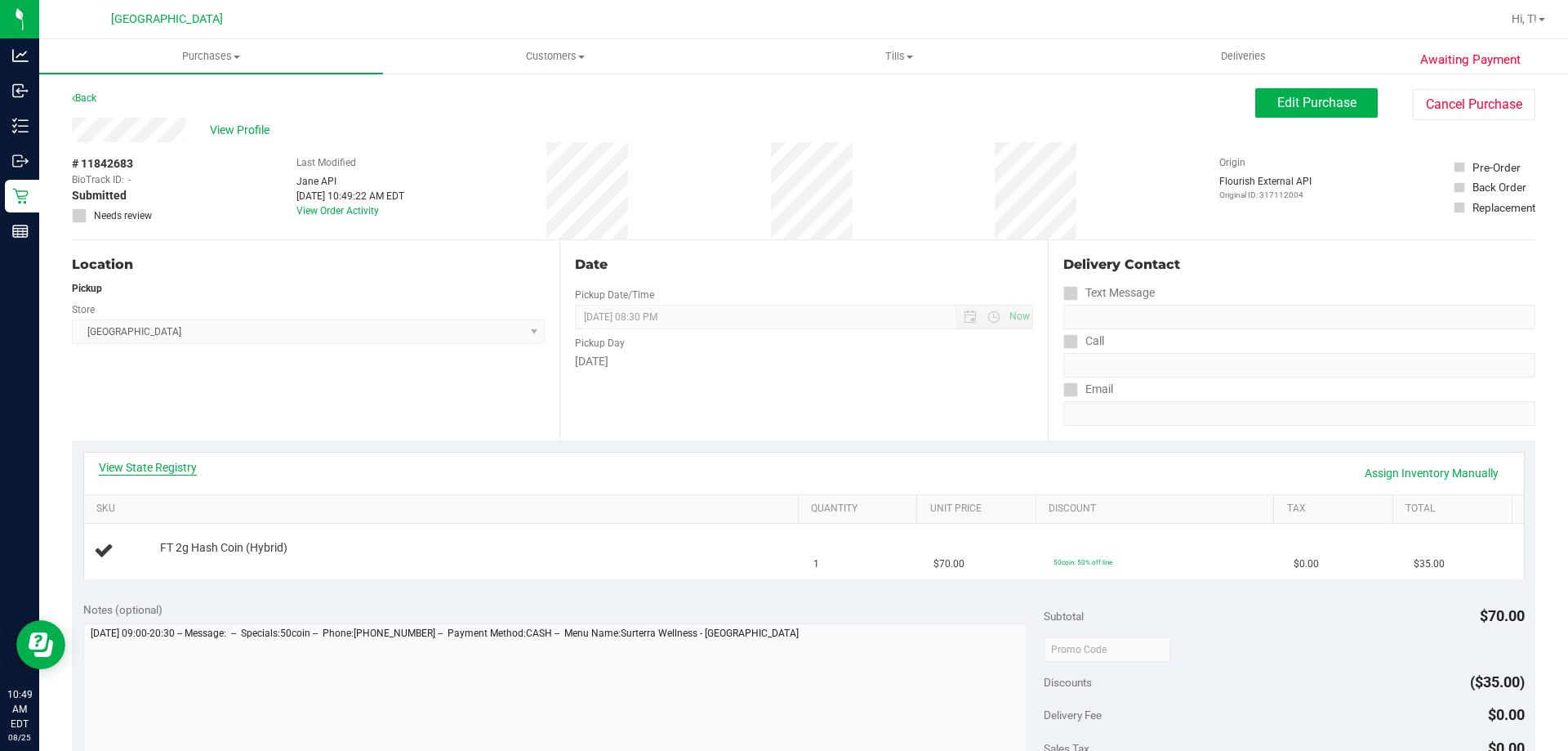
click at [185, 469] on link "View State Registry" at bounding box center [148, 467] width 98 height 16
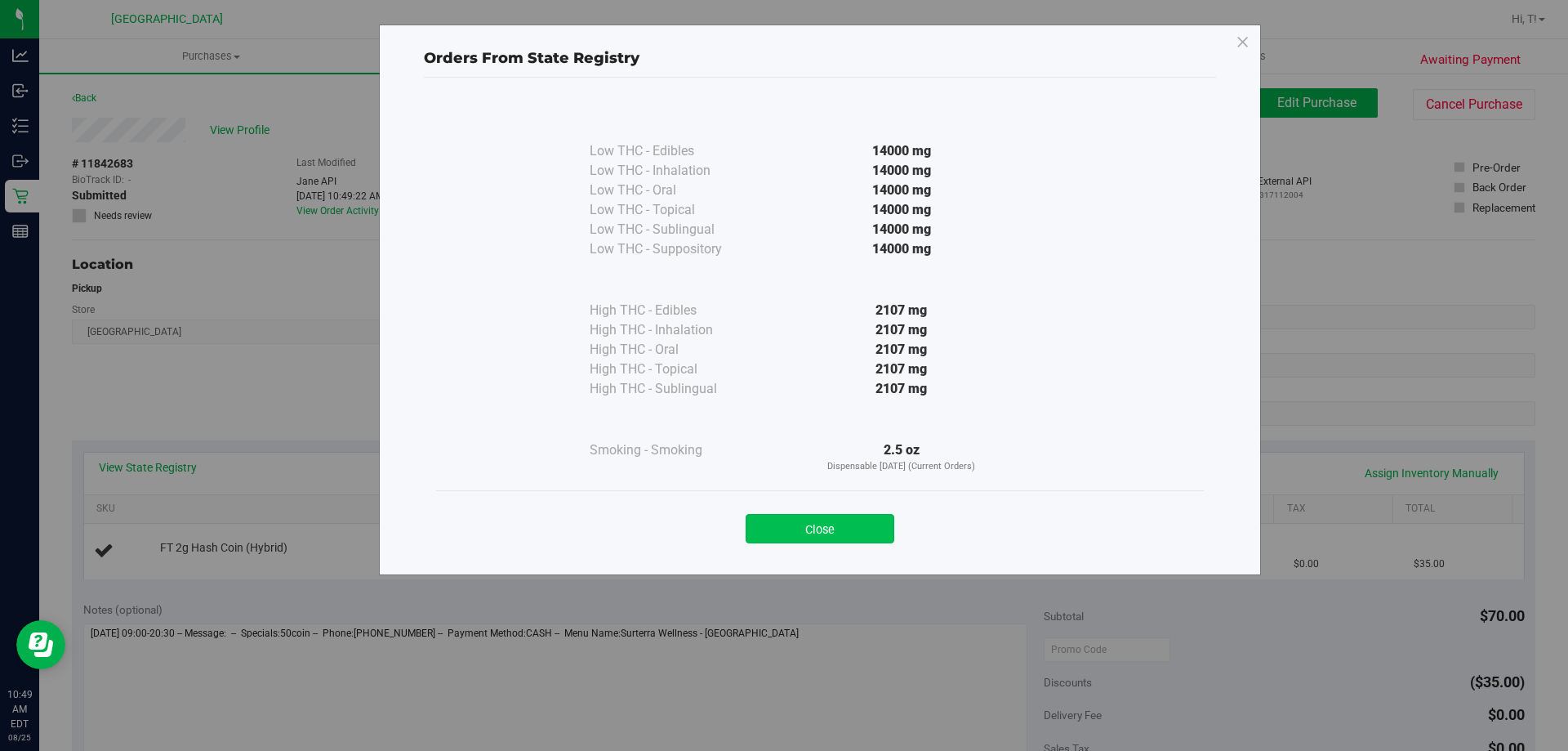
click at [855, 521] on button "Close" at bounding box center [820, 528] width 149 height 30
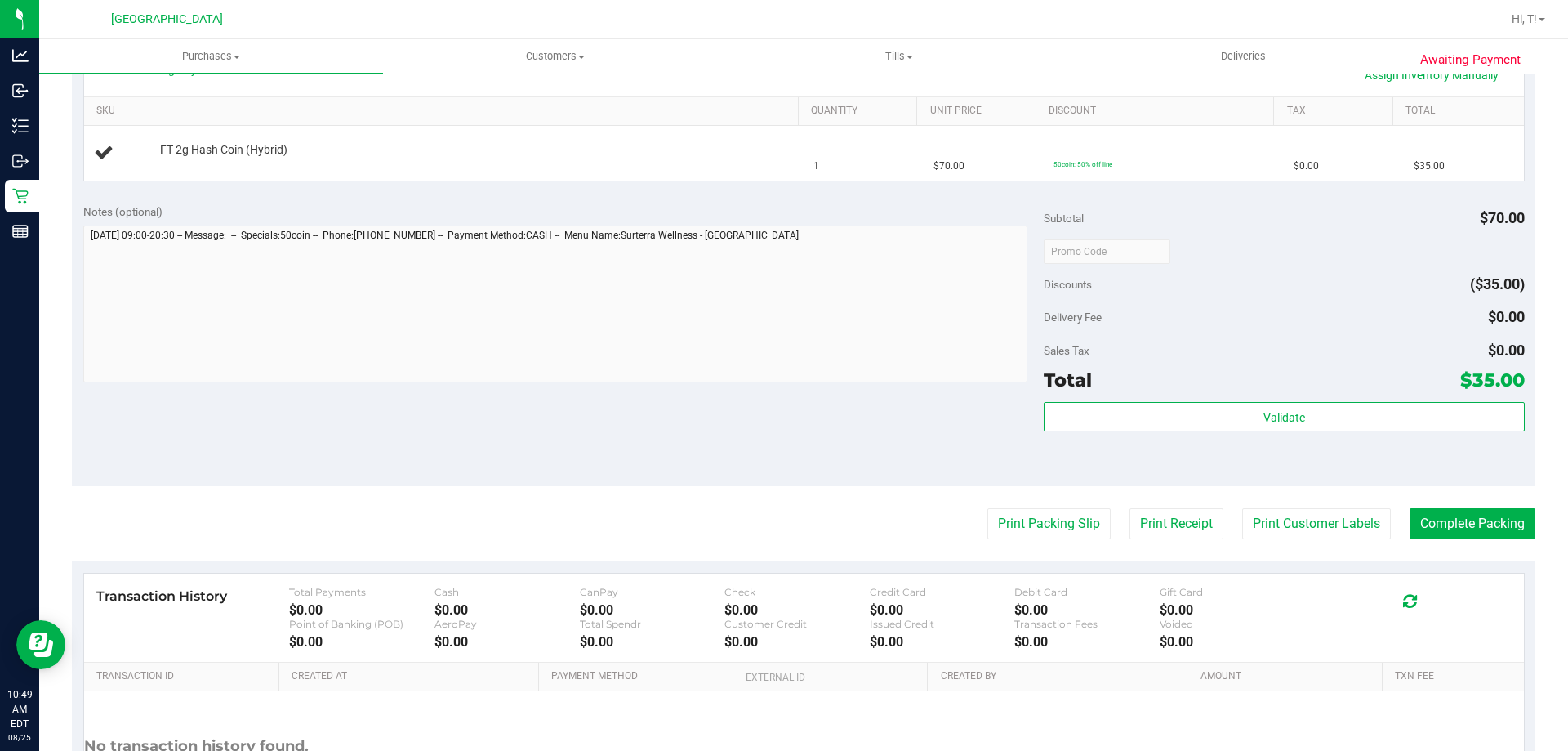
scroll to position [408, 0]
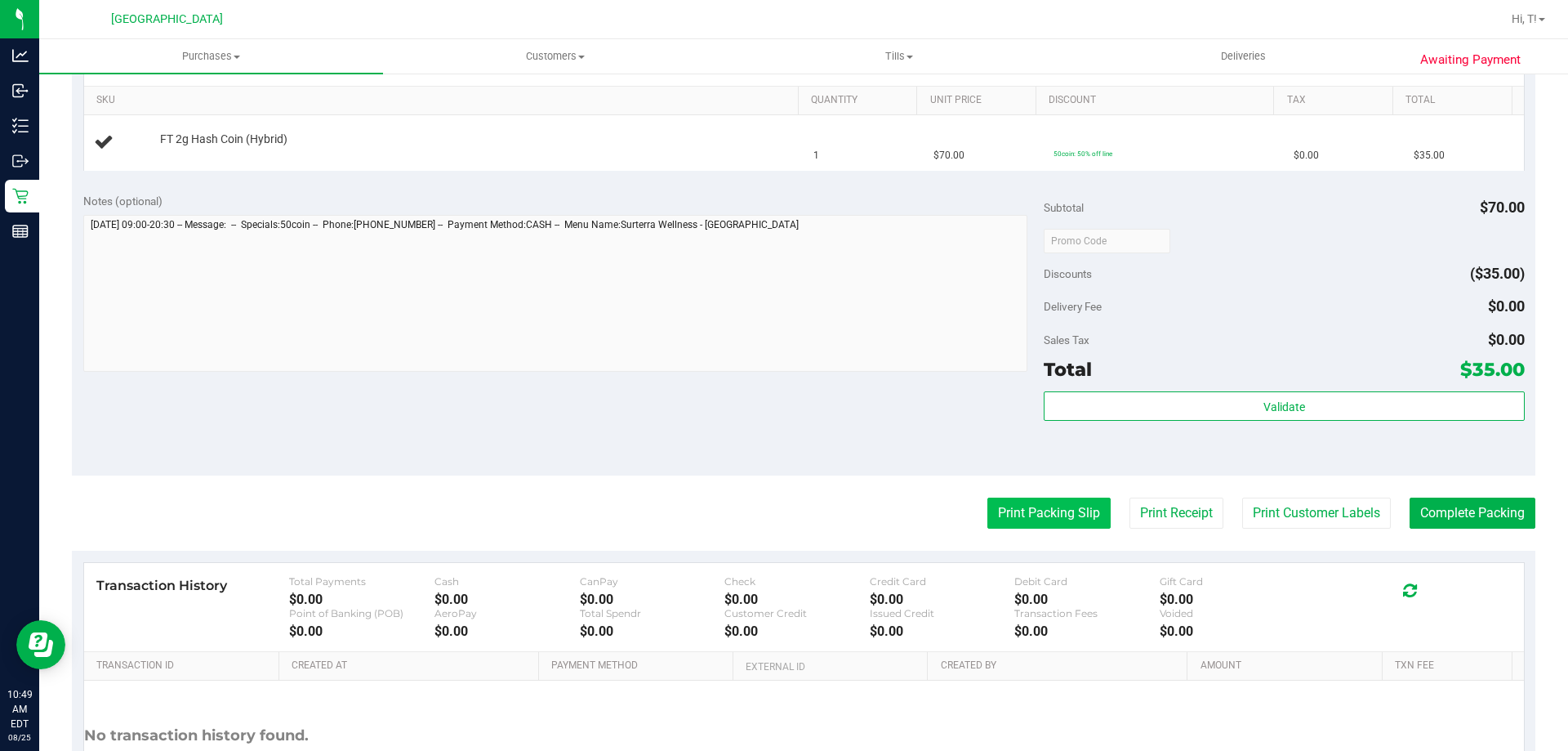
click at [1026, 502] on button "Print Packing Slip" at bounding box center [1049, 513] width 124 height 31
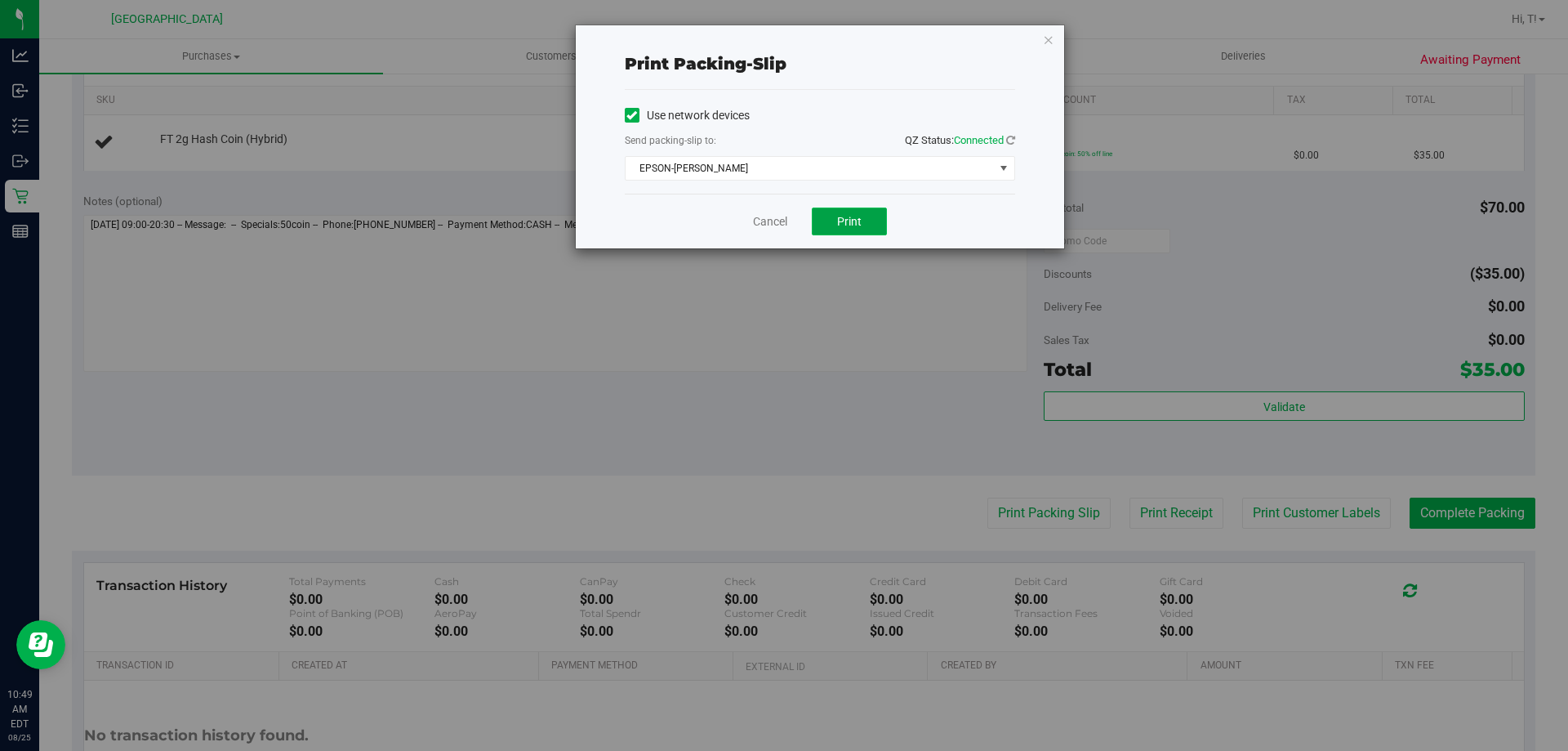
click at [860, 231] on button "Print" at bounding box center [848, 221] width 75 height 28
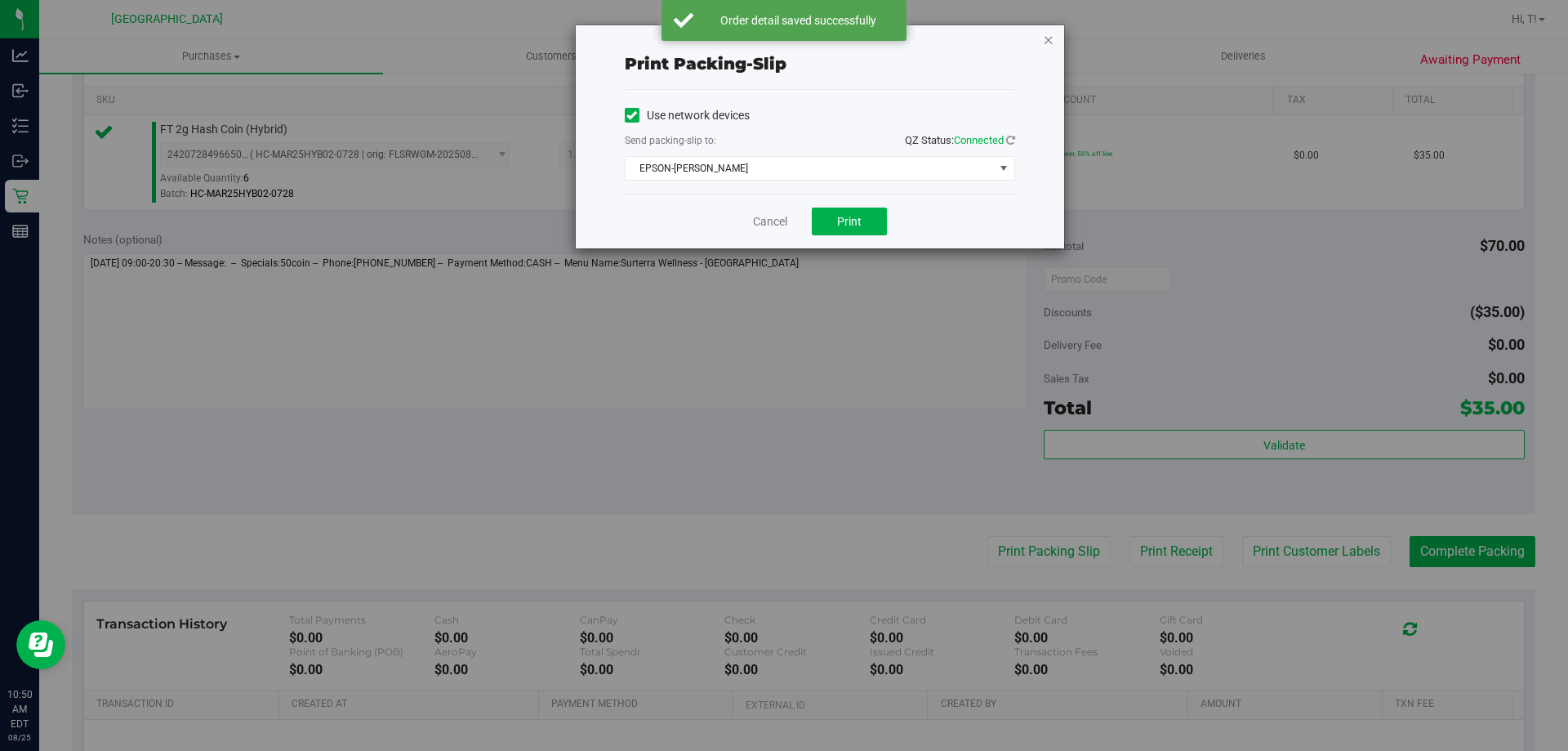
click at [1054, 34] on icon "button" at bounding box center [1049, 40] width 12 height 20
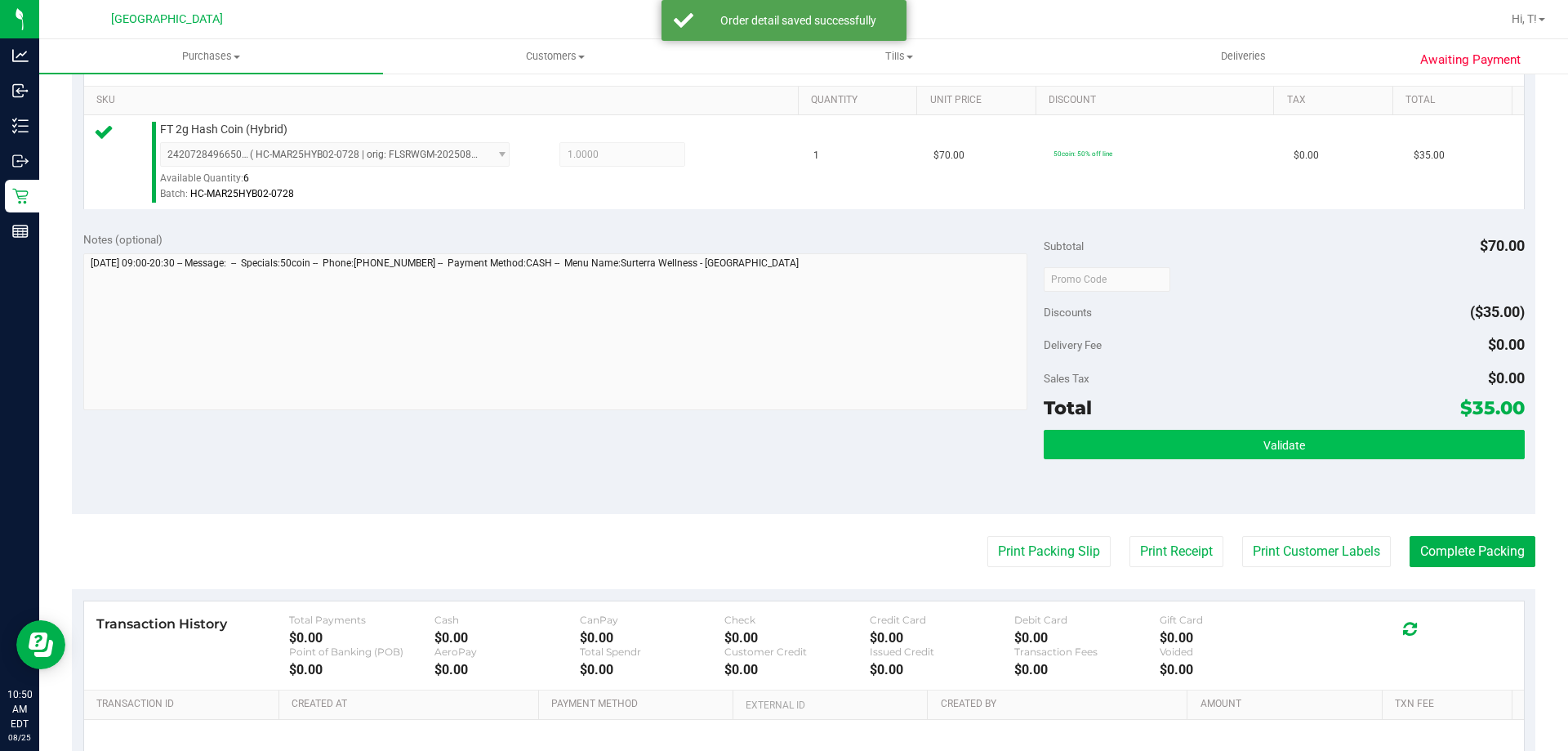
click at [1300, 451] on button "Validate" at bounding box center [1284, 444] width 481 height 30
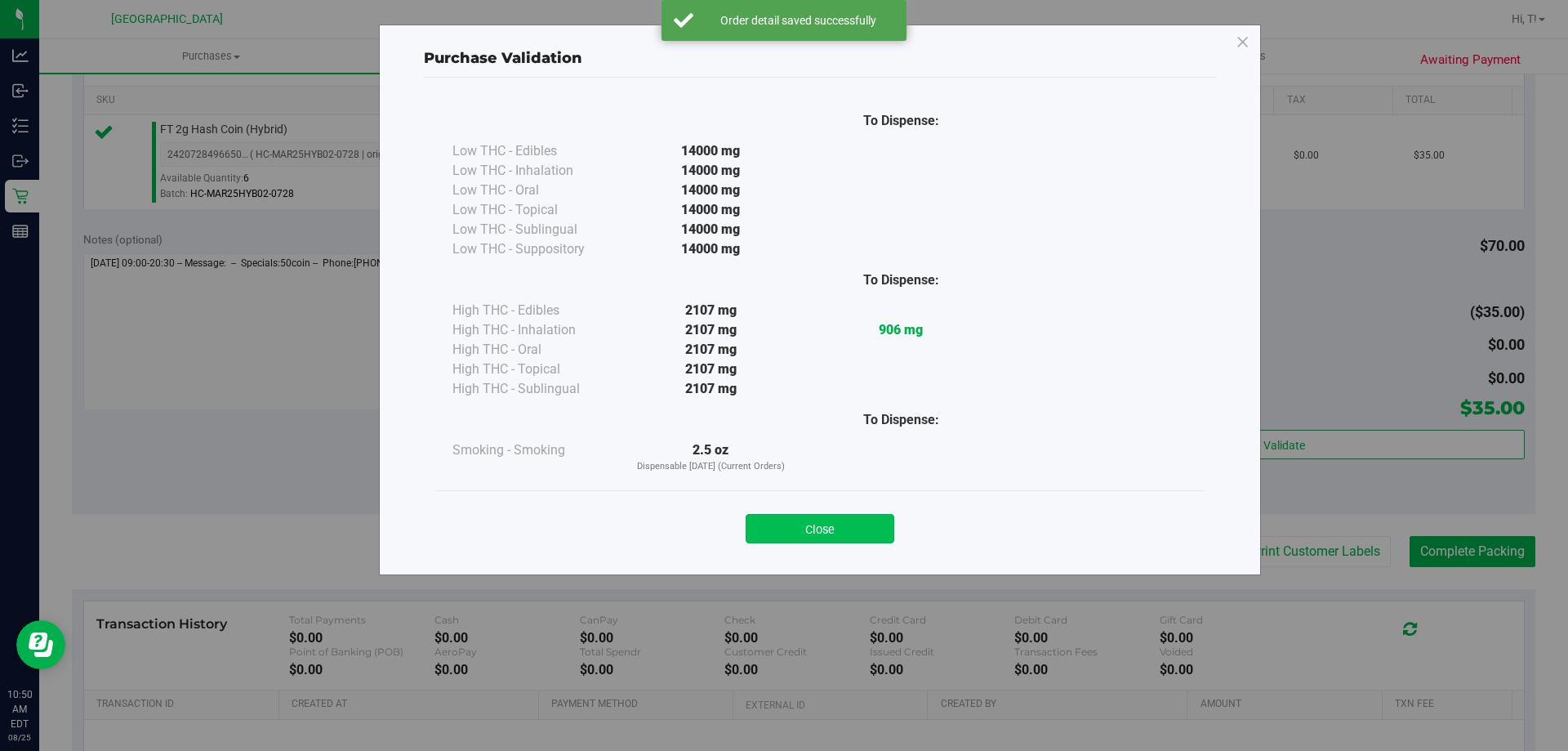
click at [821, 534] on button "Close" at bounding box center [820, 528] width 149 height 30
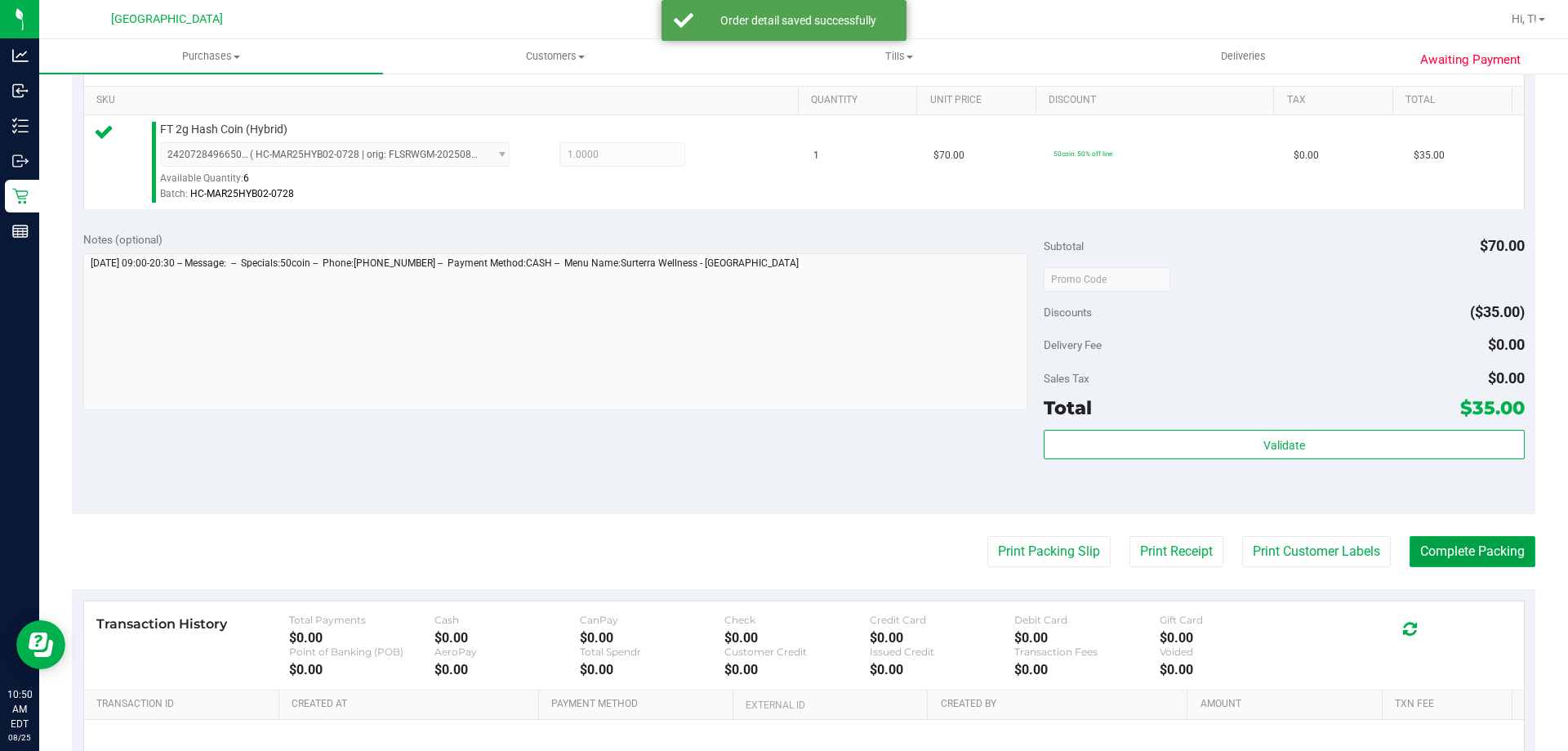
click at [1436, 537] on button "Complete Packing" at bounding box center [1473, 551] width 126 height 31
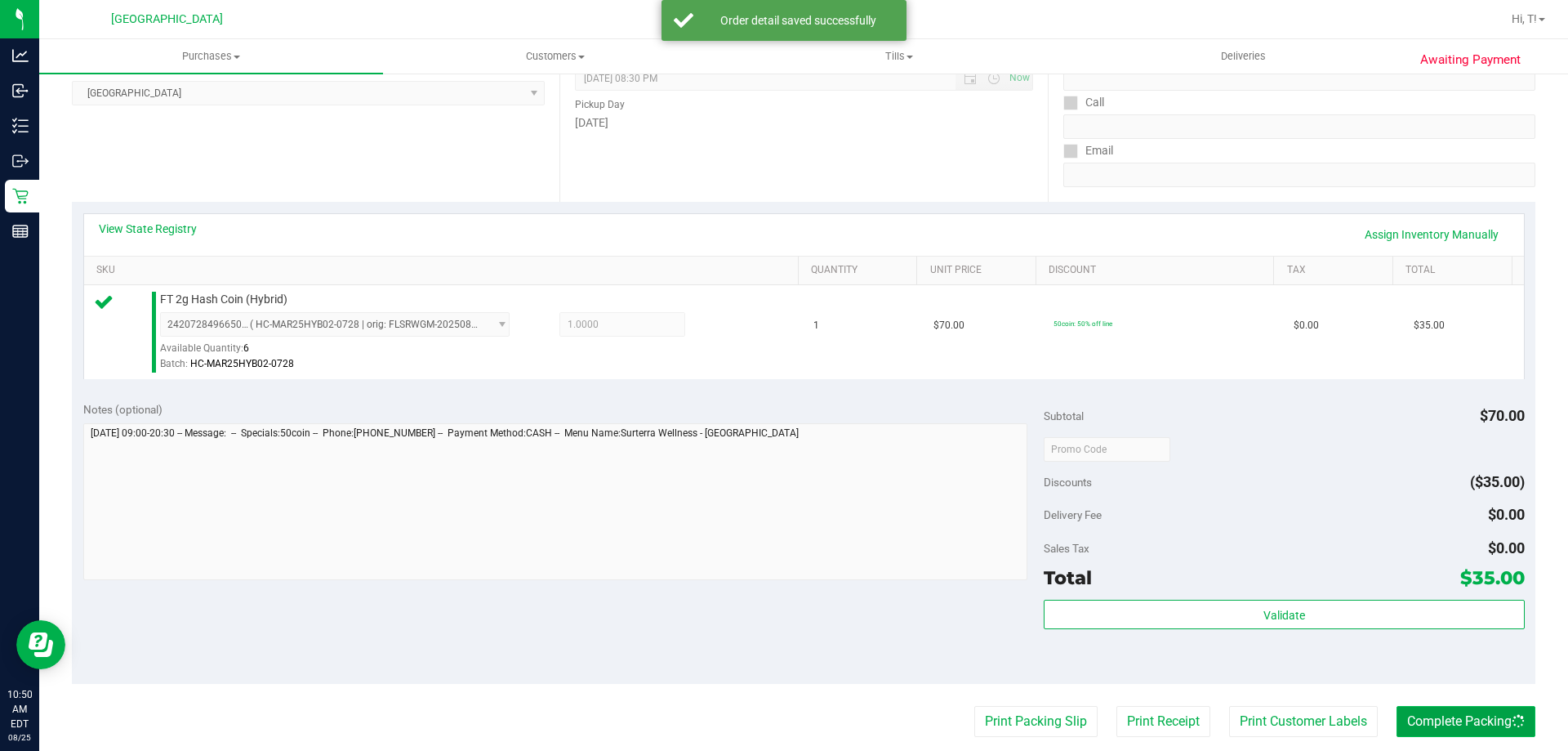
scroll to position [0, 0]
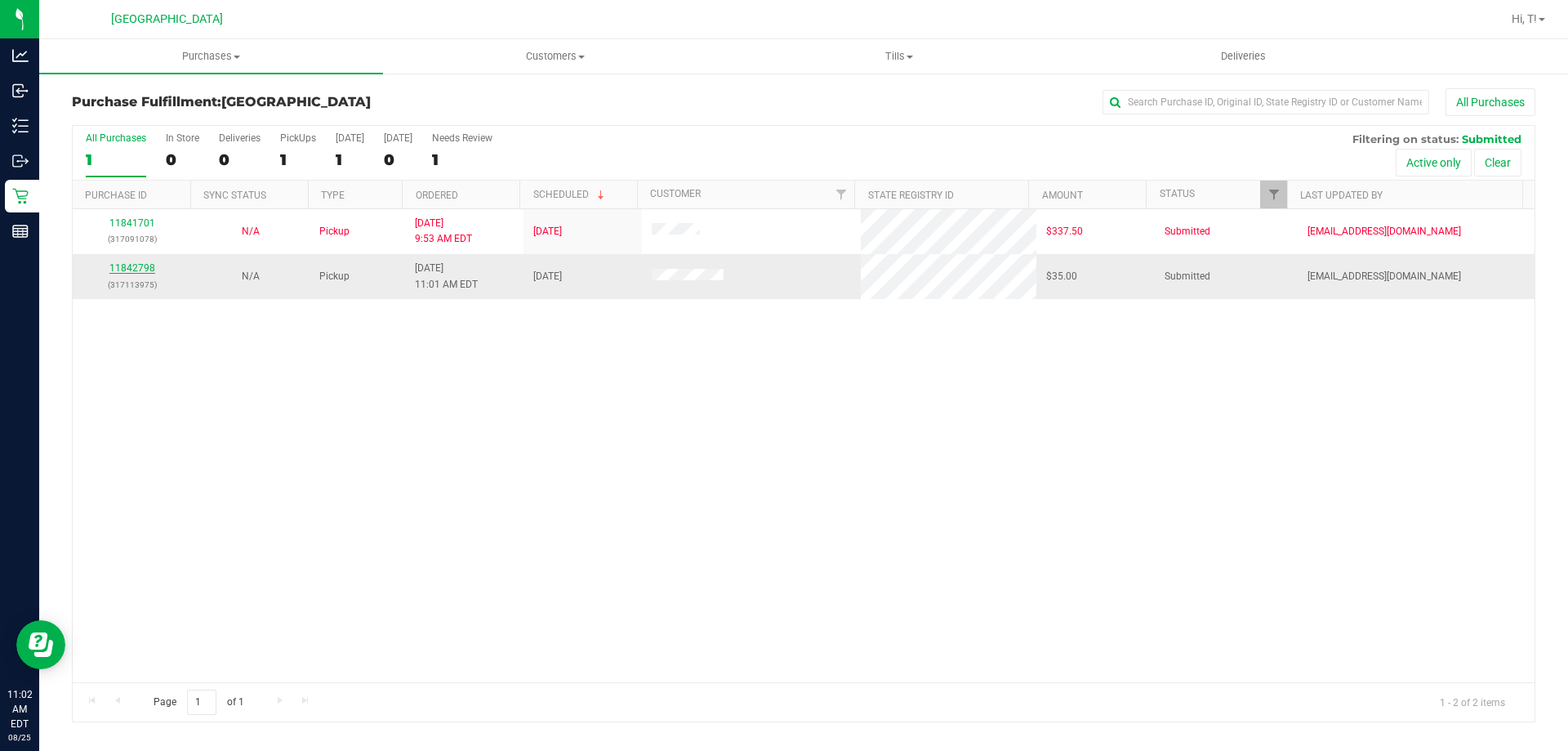
click at [132, 272] on link "11842798" at bounding box center [132, 268] width 46 height 12
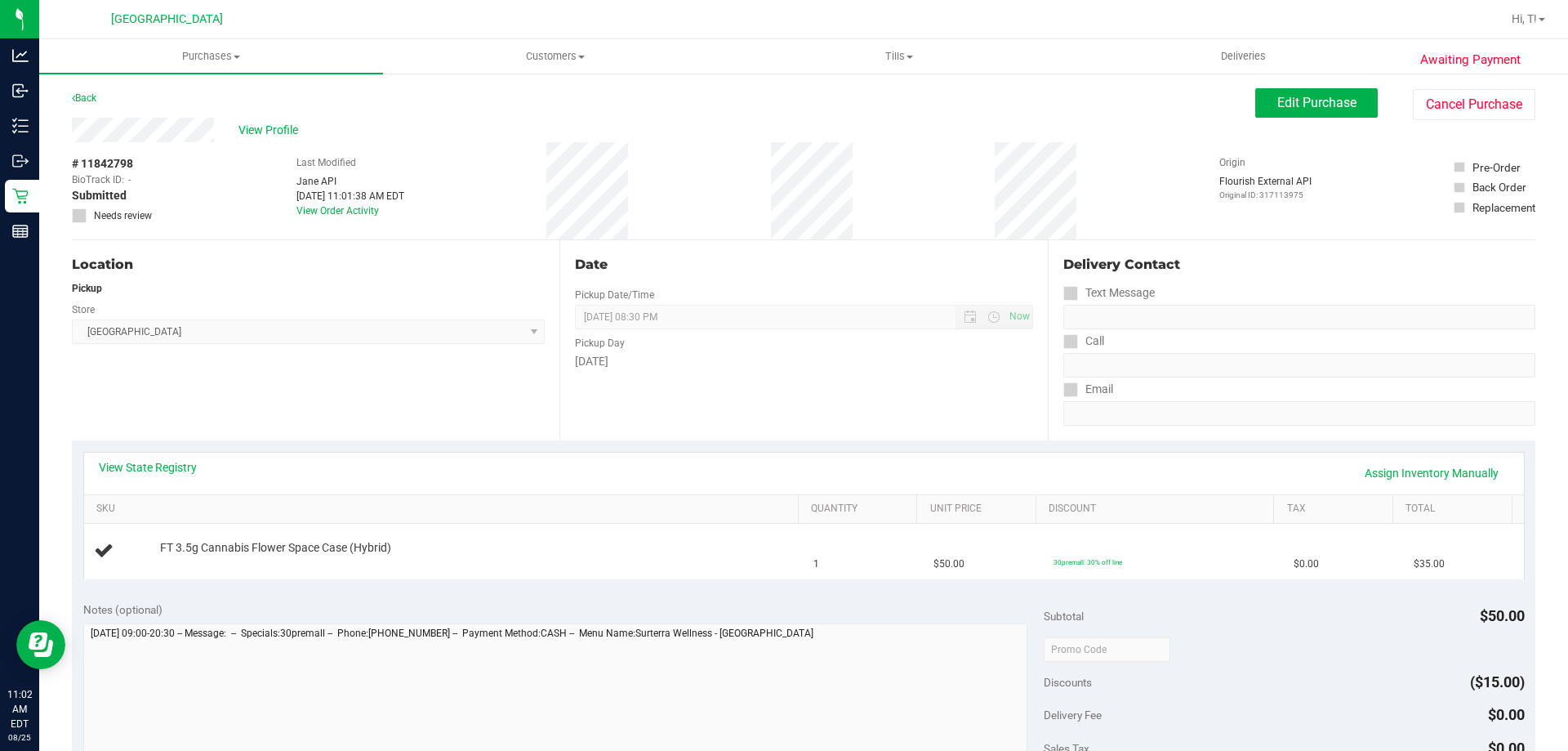
click at [286, 405] on div "Location Pickup Store [GEOGRAPHIC_DATA] WC Select Store [PERSON_NAME][GEOGRAPHI…" at bounding box center [316, 340] width 488 height 200
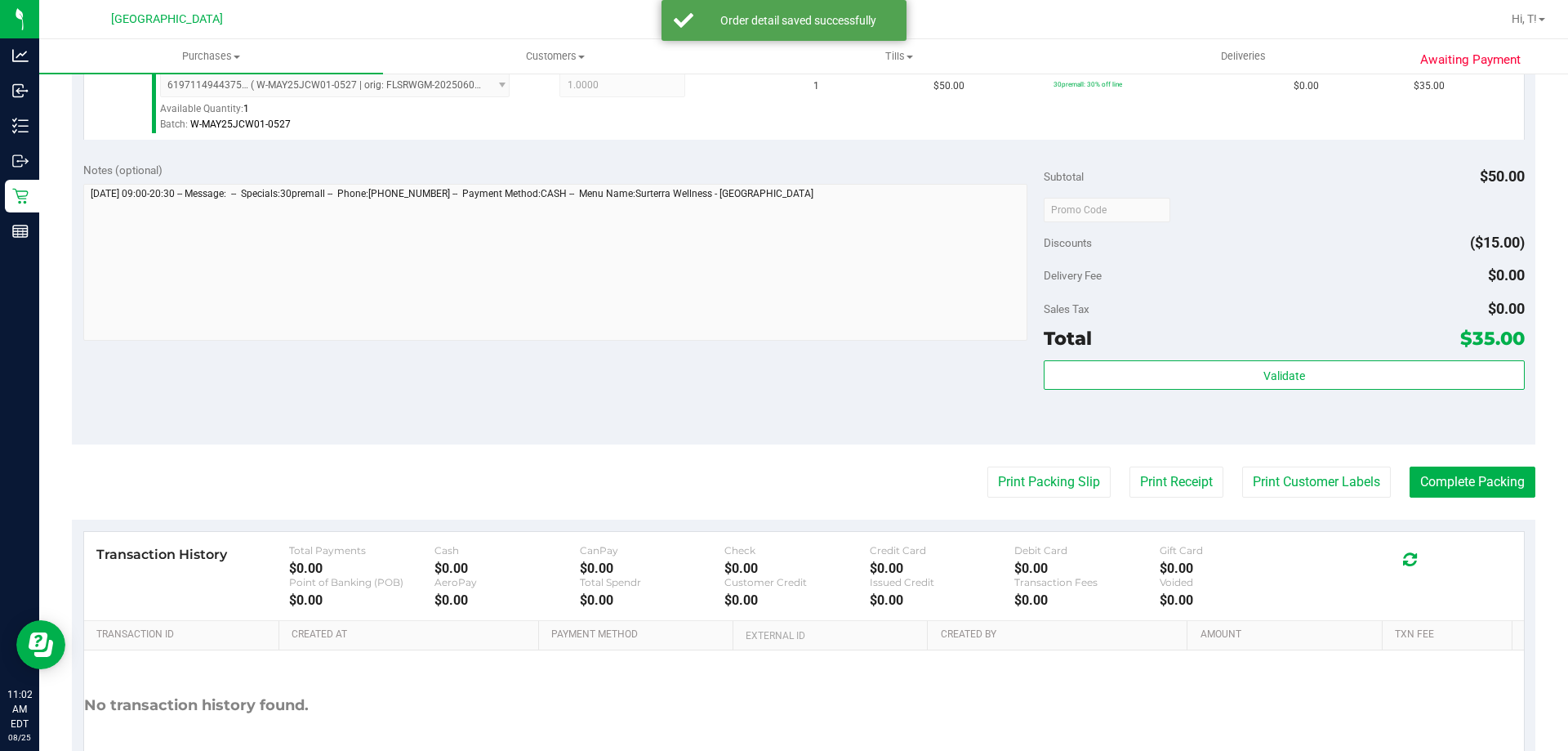
scroll to position [490, 0]
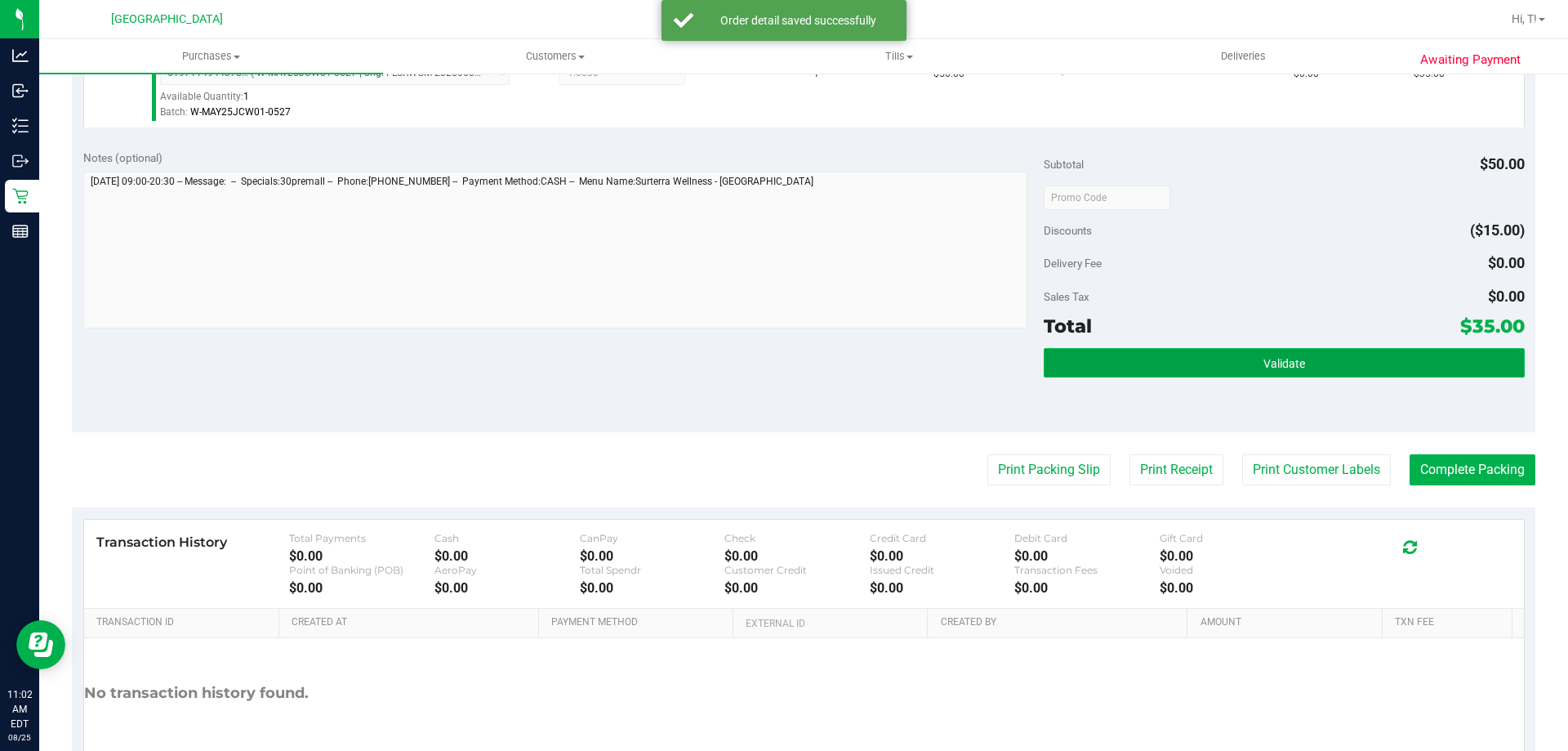
click at [1357, 359] on button "Validate" at bounding box center [1284, 362] width 481 height 30
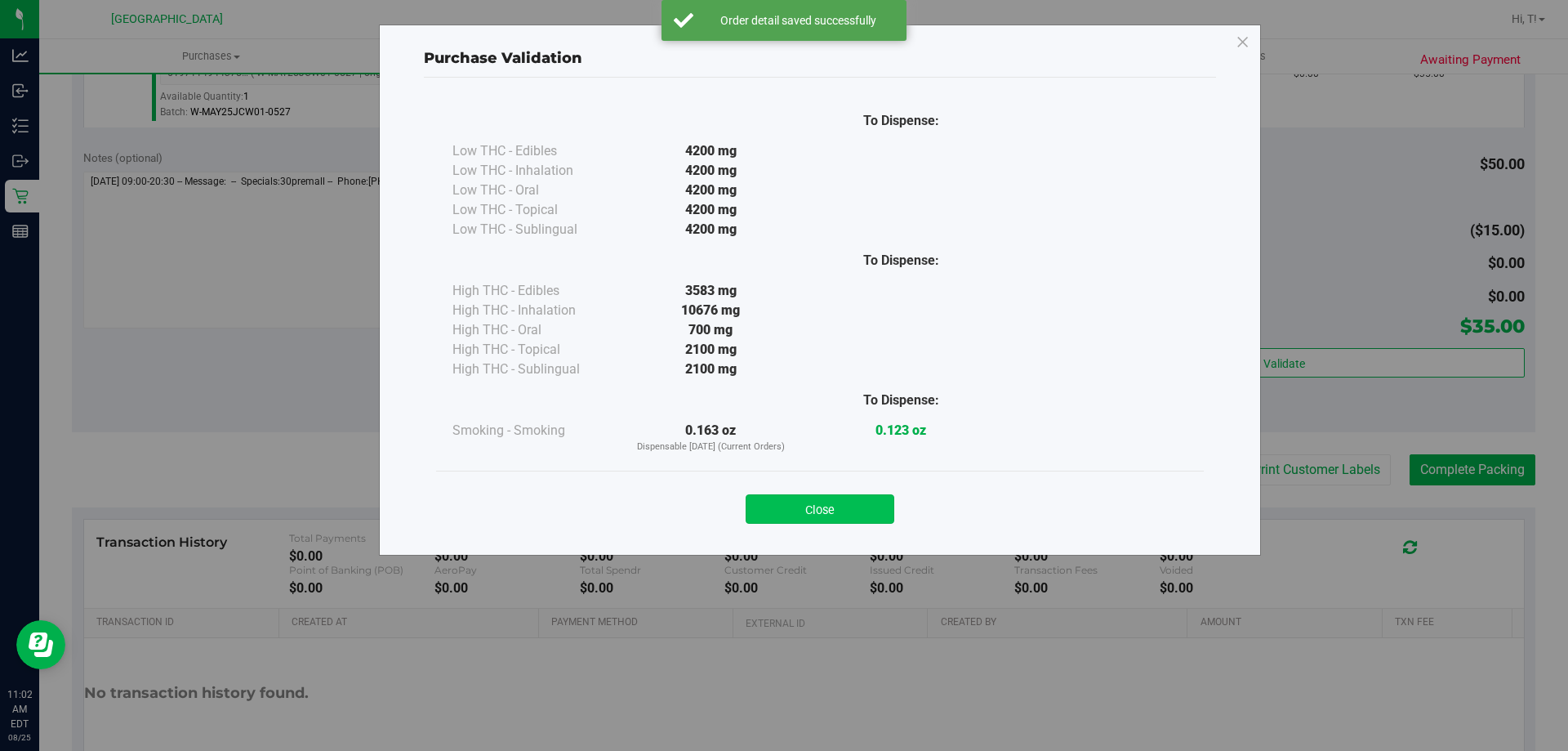
click at [812, 506] on button "Close" at bounding box center [820, 508] width 149 height 30
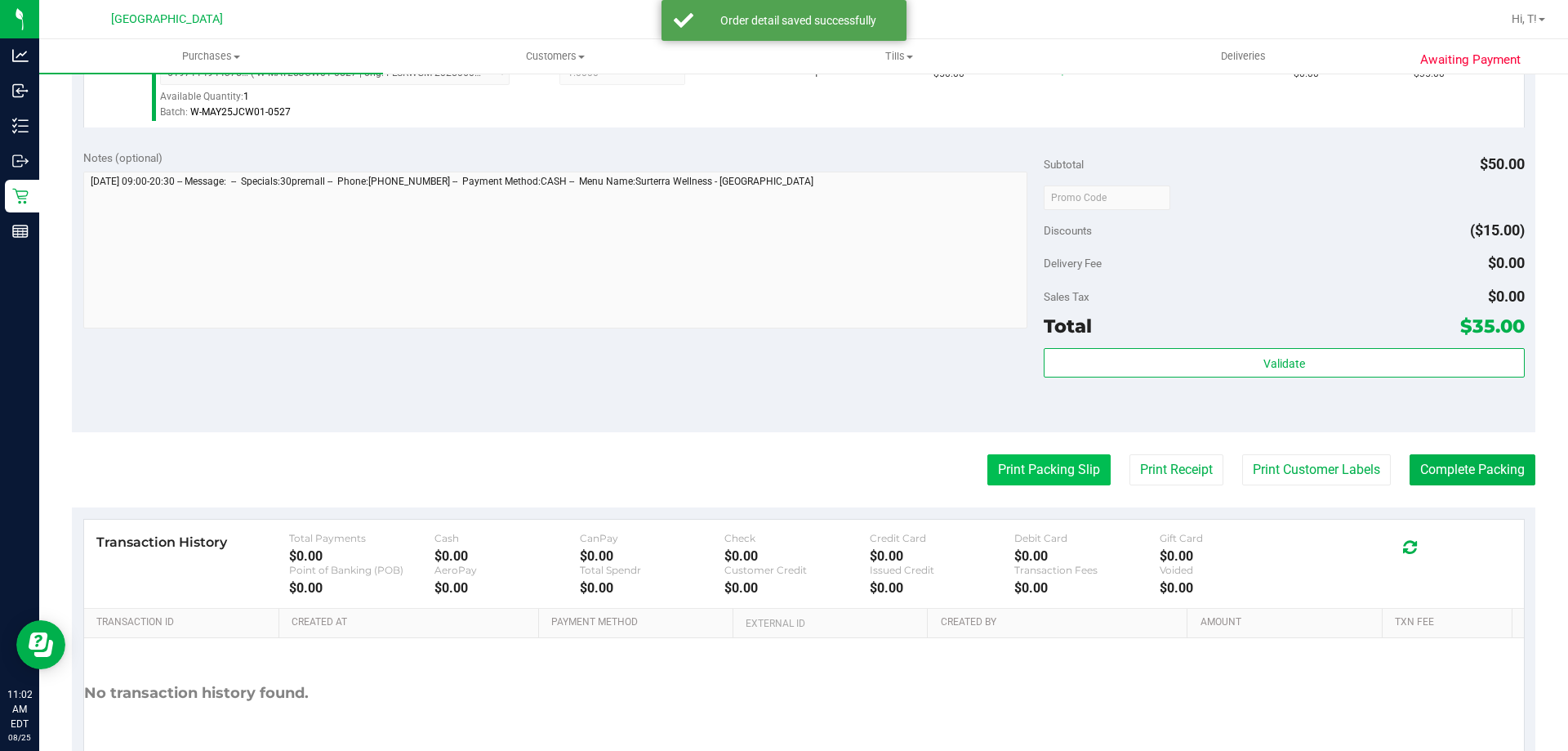
click at [1038, 475] on button "Print Packing Slip" at bounding box center [1049, 470] width 124 height 31
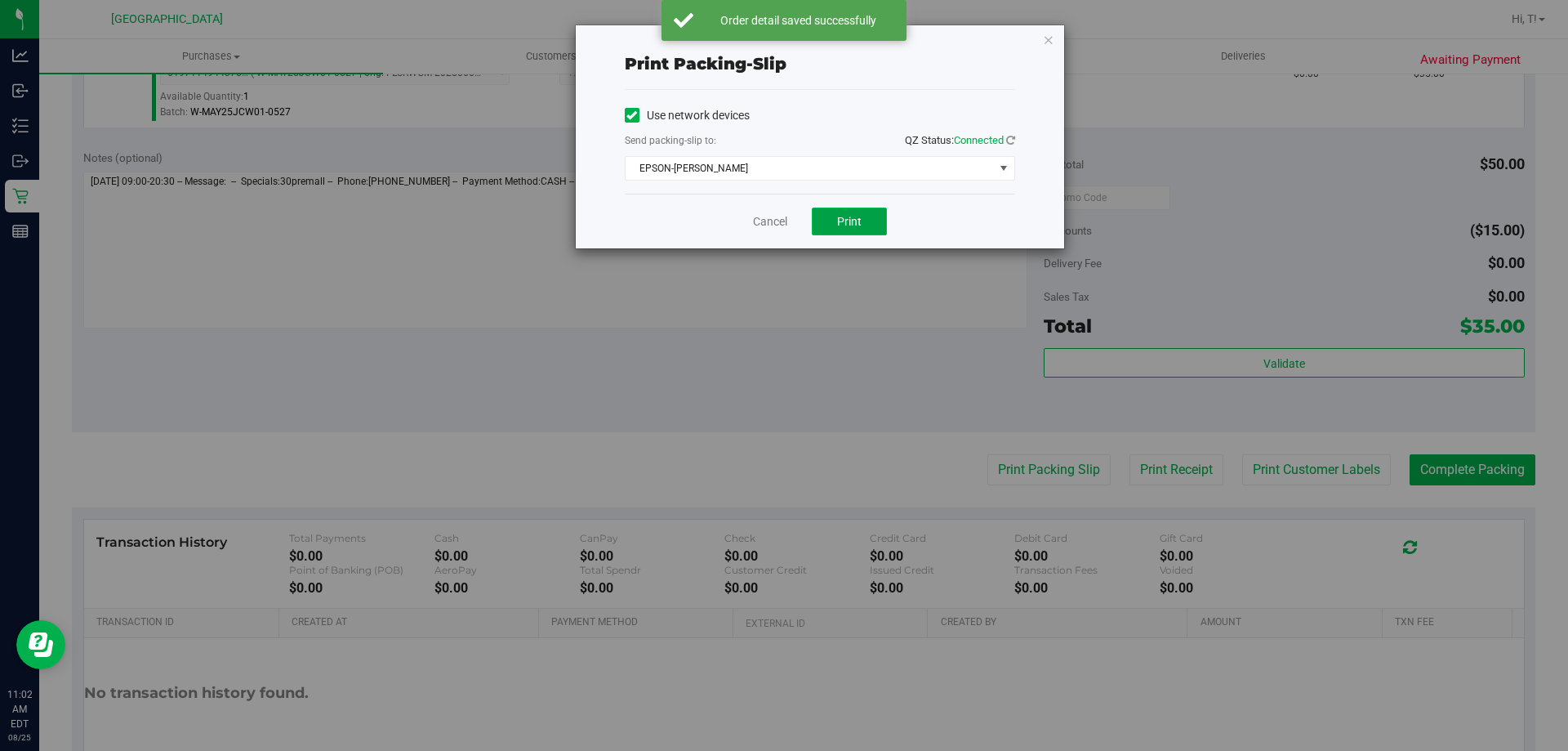
click at [871, 213] on button "Print" at bounding box center [848, 221] width 75 height 28
click at [1053, 44] on icon "button" at bounding box center [1049, 40] width 12 height 20
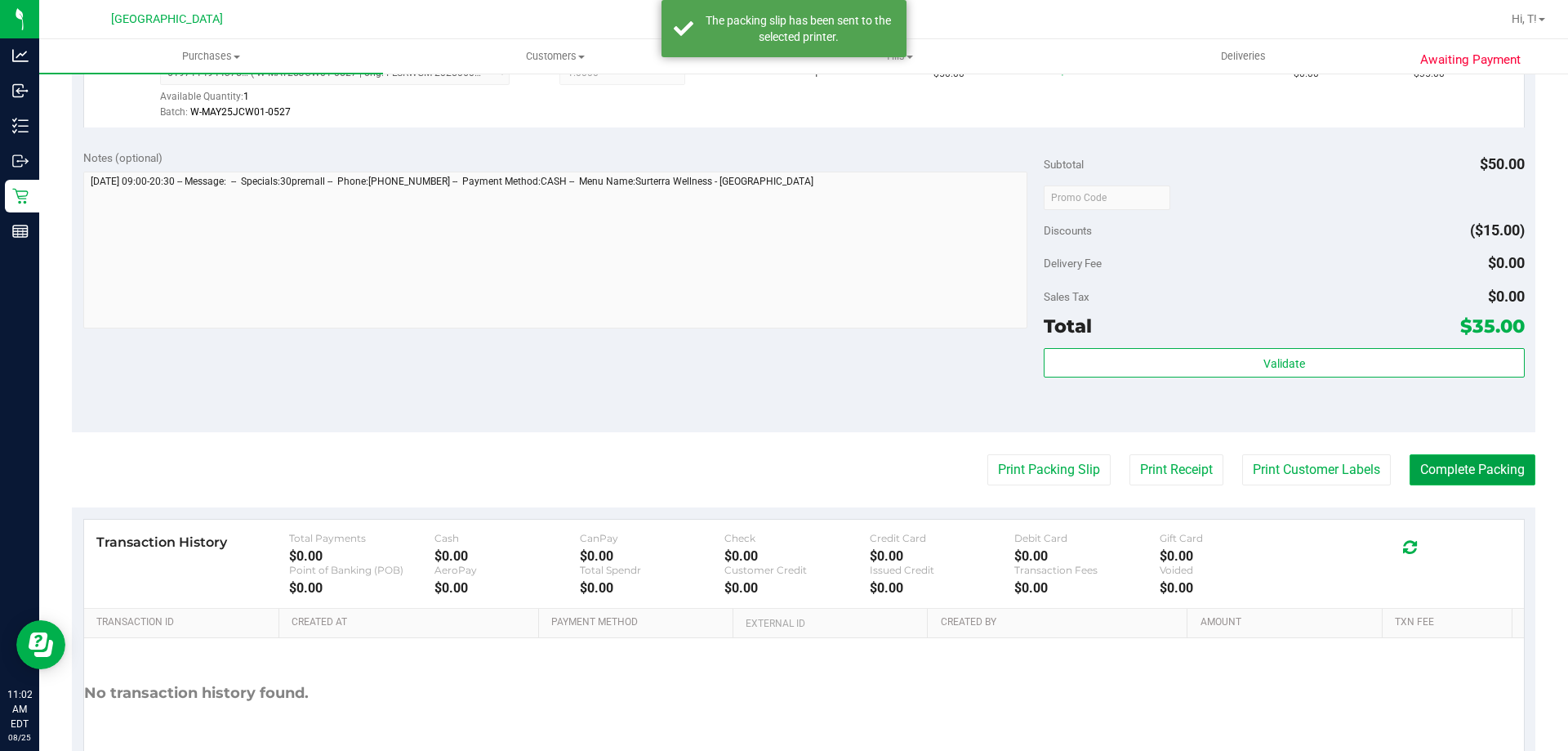
click at [1463, 467] on button "Complete Packing" at bounding box center [1473, 470] width 126 height 31
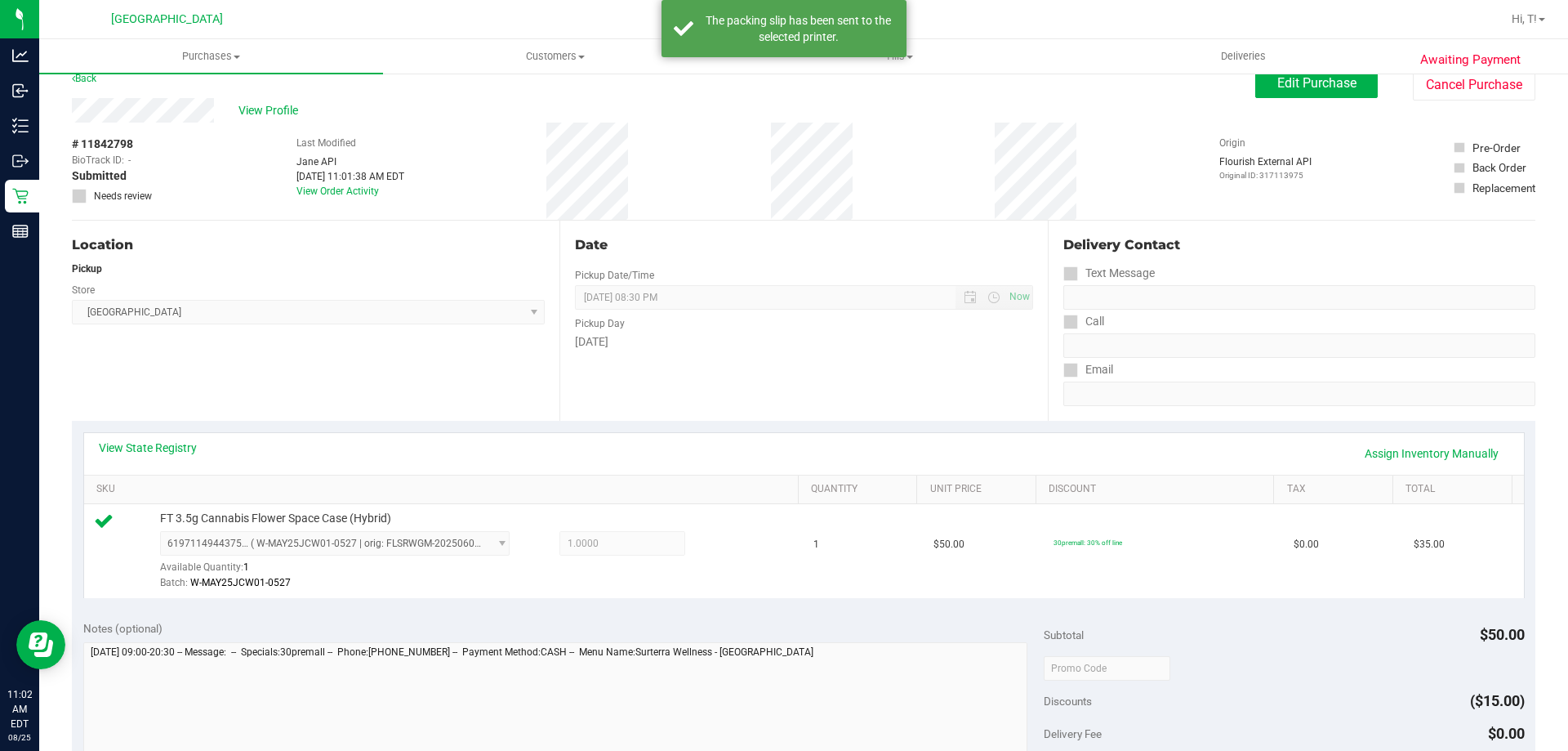
scroll to position [0, 0]
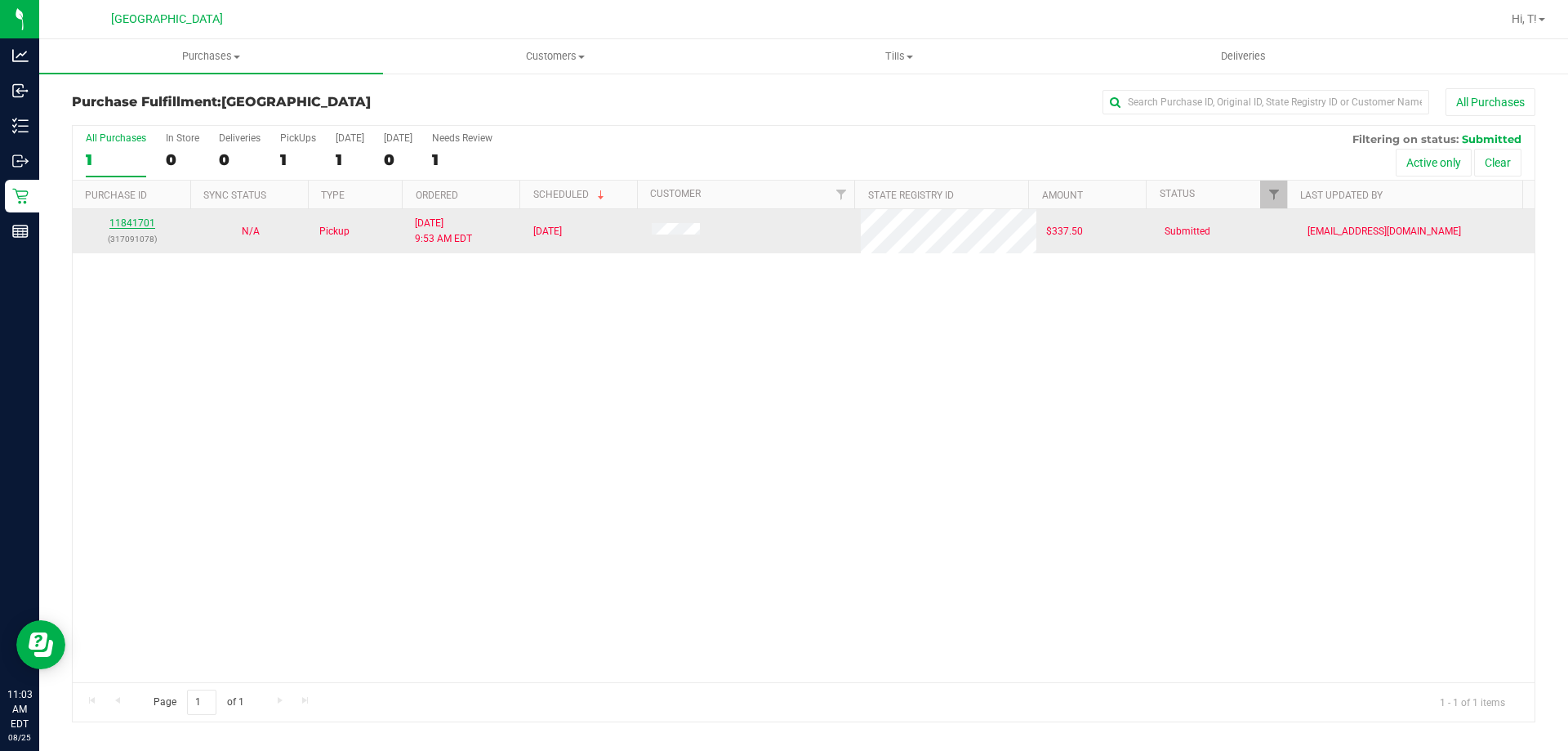
click at [144, 217] on link "11841701" at bounding box center [132, 223] width 46 height 12
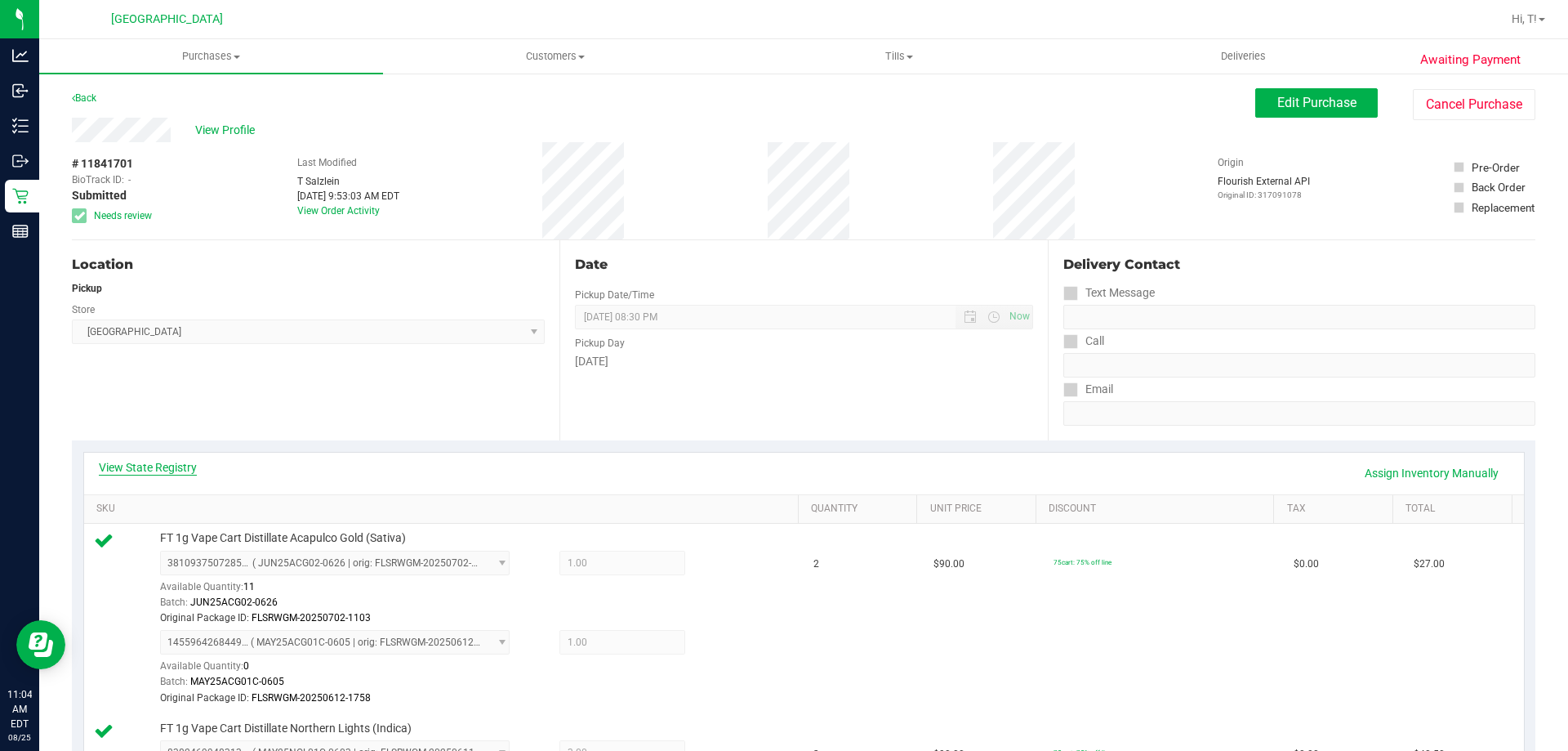
click at [175, 463] on link "View State Registry" at bounding box center [148, 467] width 98 height 16
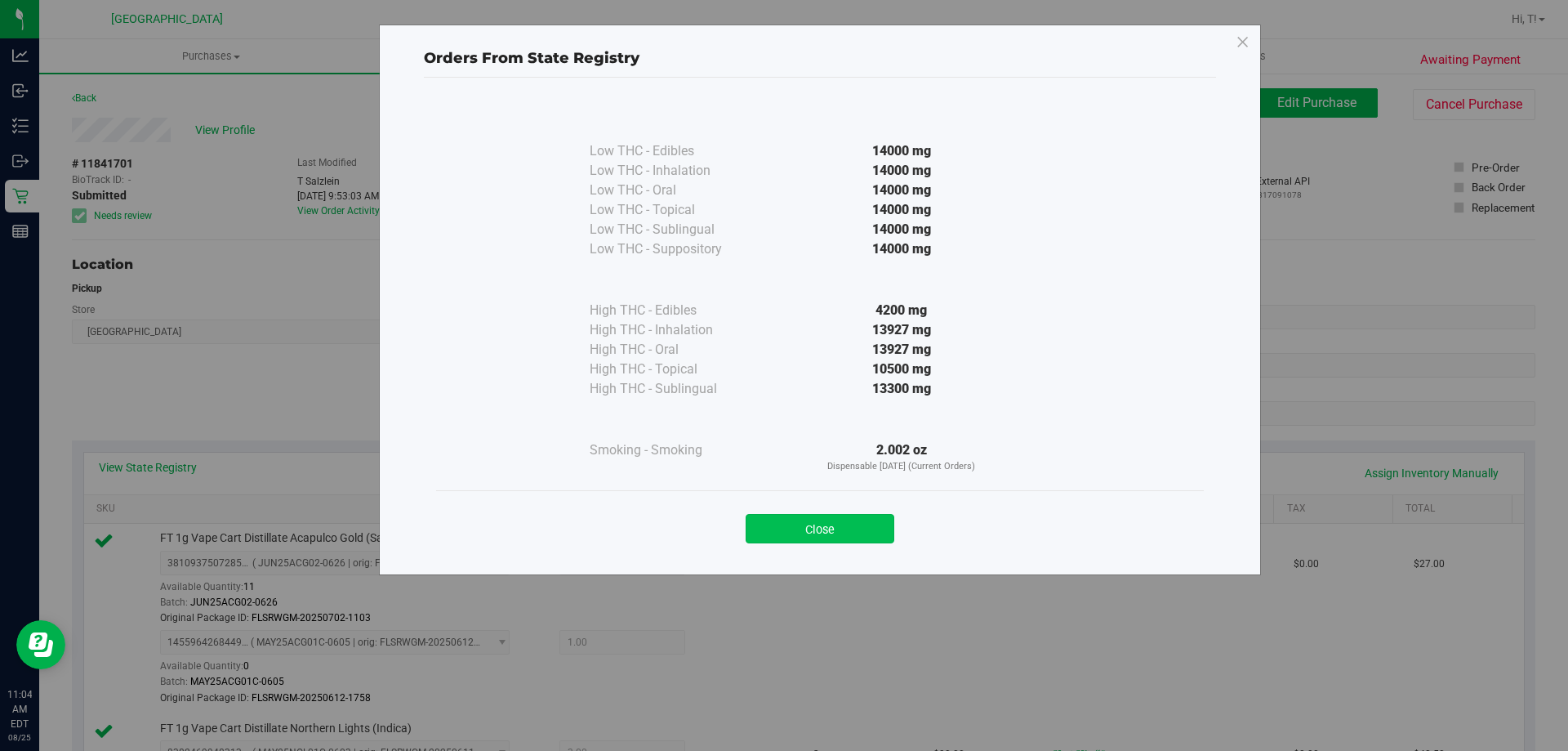
click at [843, 533] on button "Close" at bounding box center [820, 528] width 149 height 30
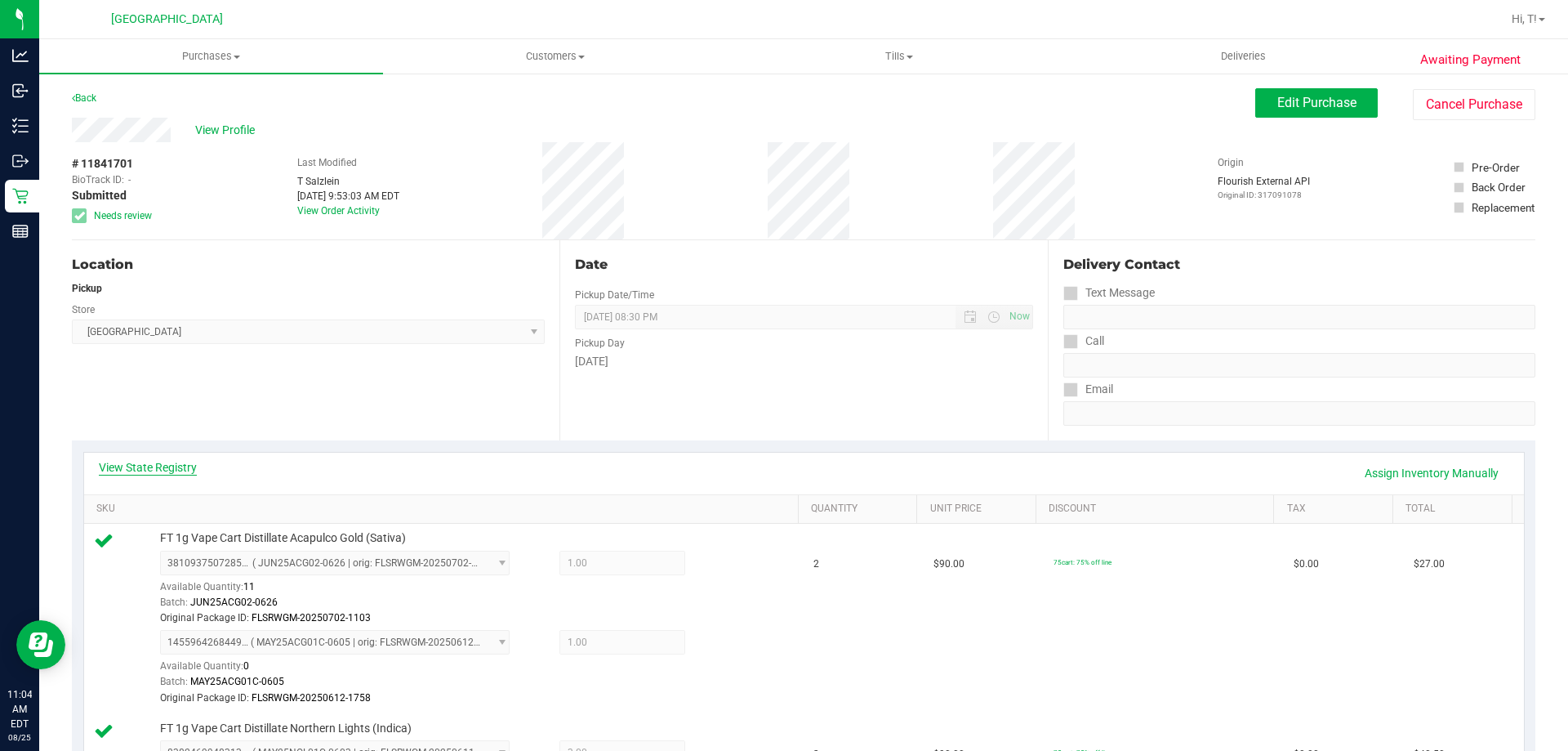
click at [158, 463] on link "View State Registry" at bounding box center [148, 467] width 98 height 16
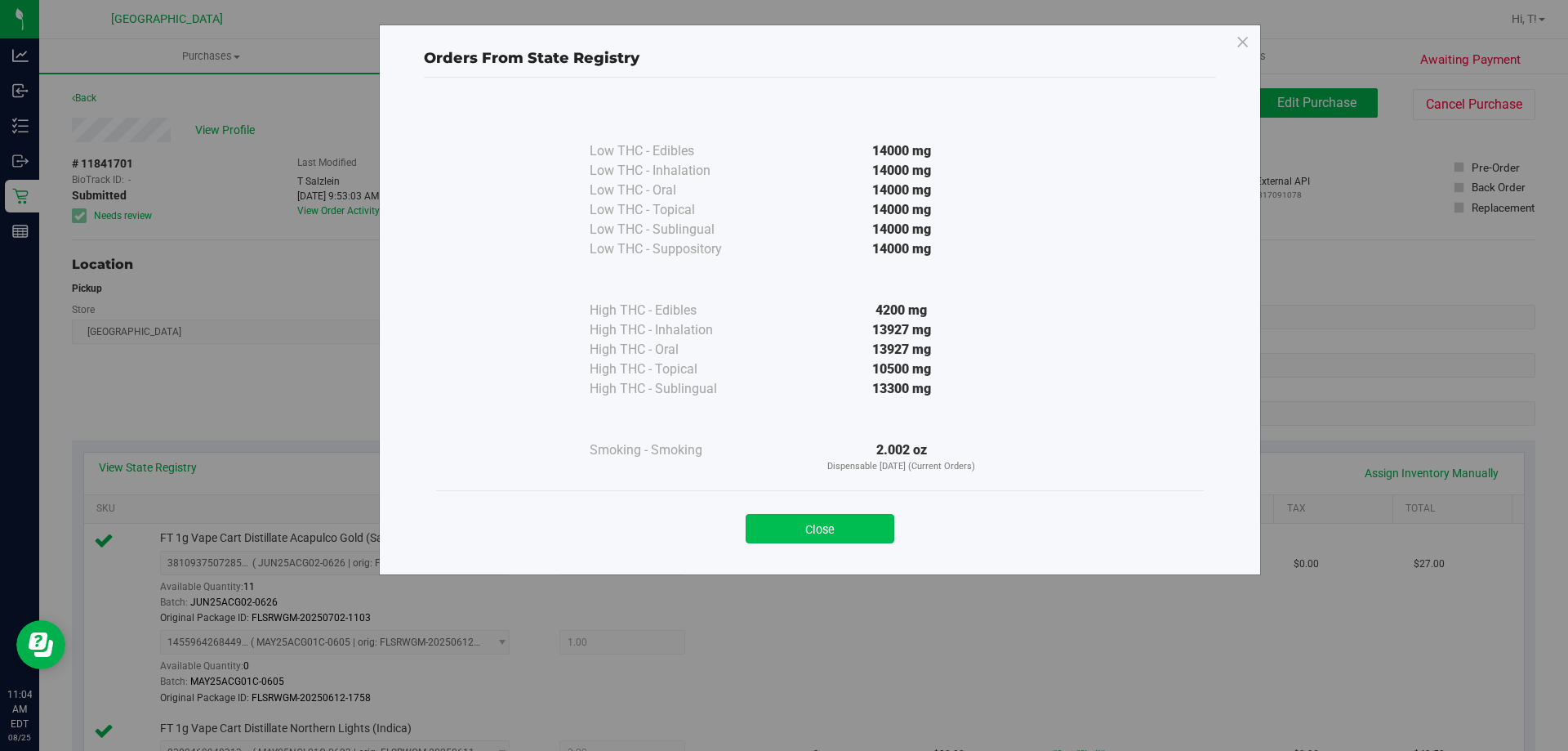
click at [833, 527] on button "Close" at bounding box center [820, 528] width 149 height 30
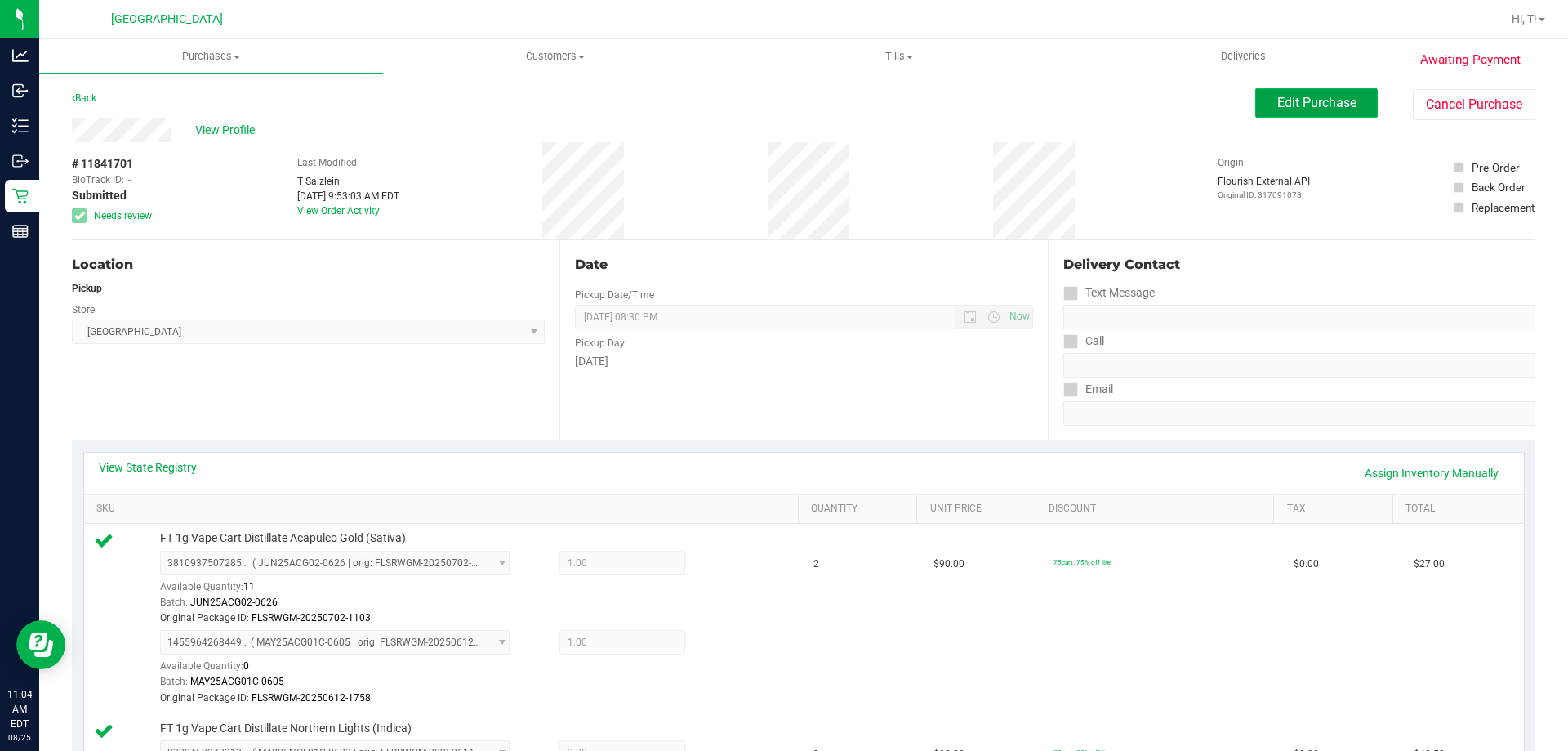
click at [1257, 107] on button "Edit Purchase" at bounding box center [1316, 103] width 123 height 30
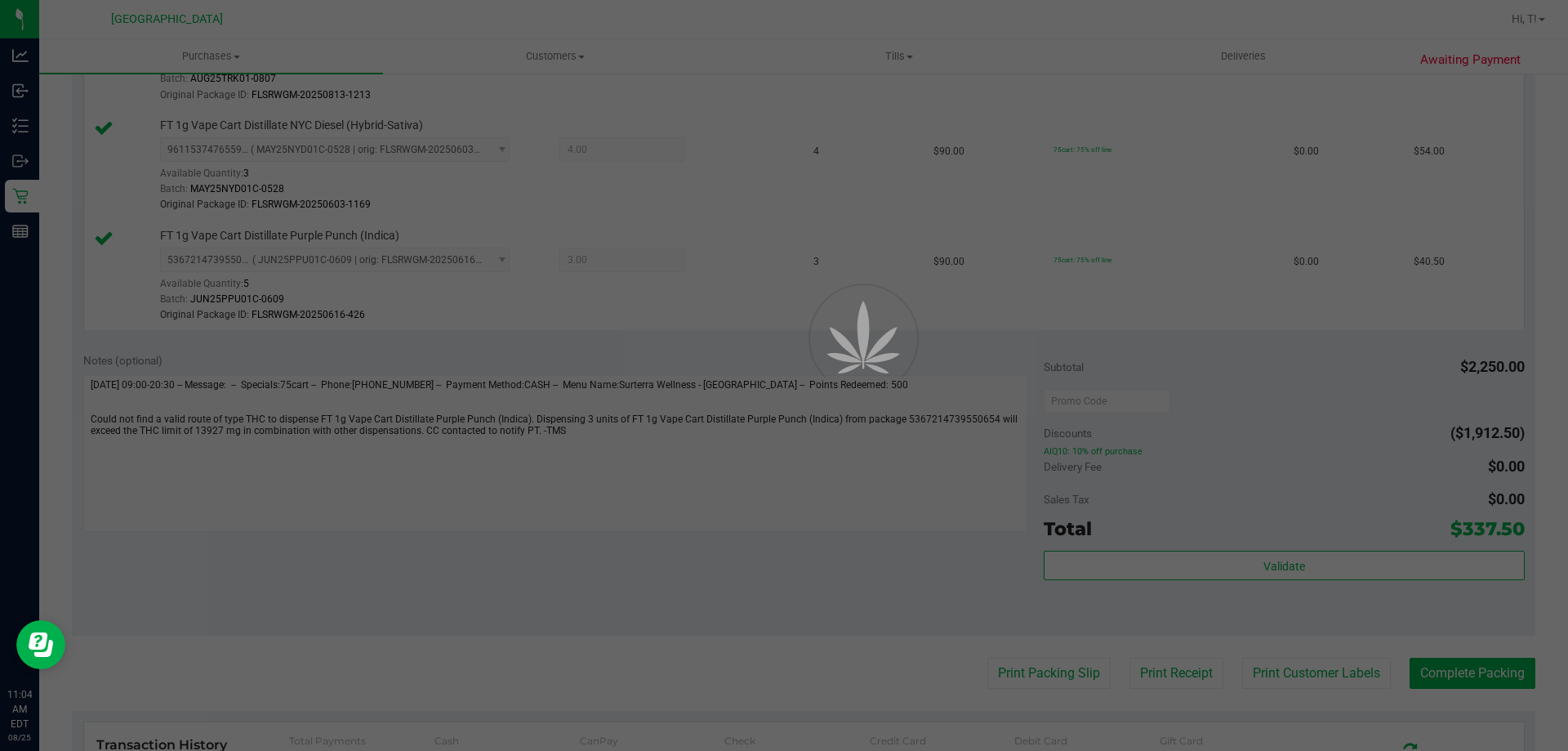
scroll to position [1225, 0]
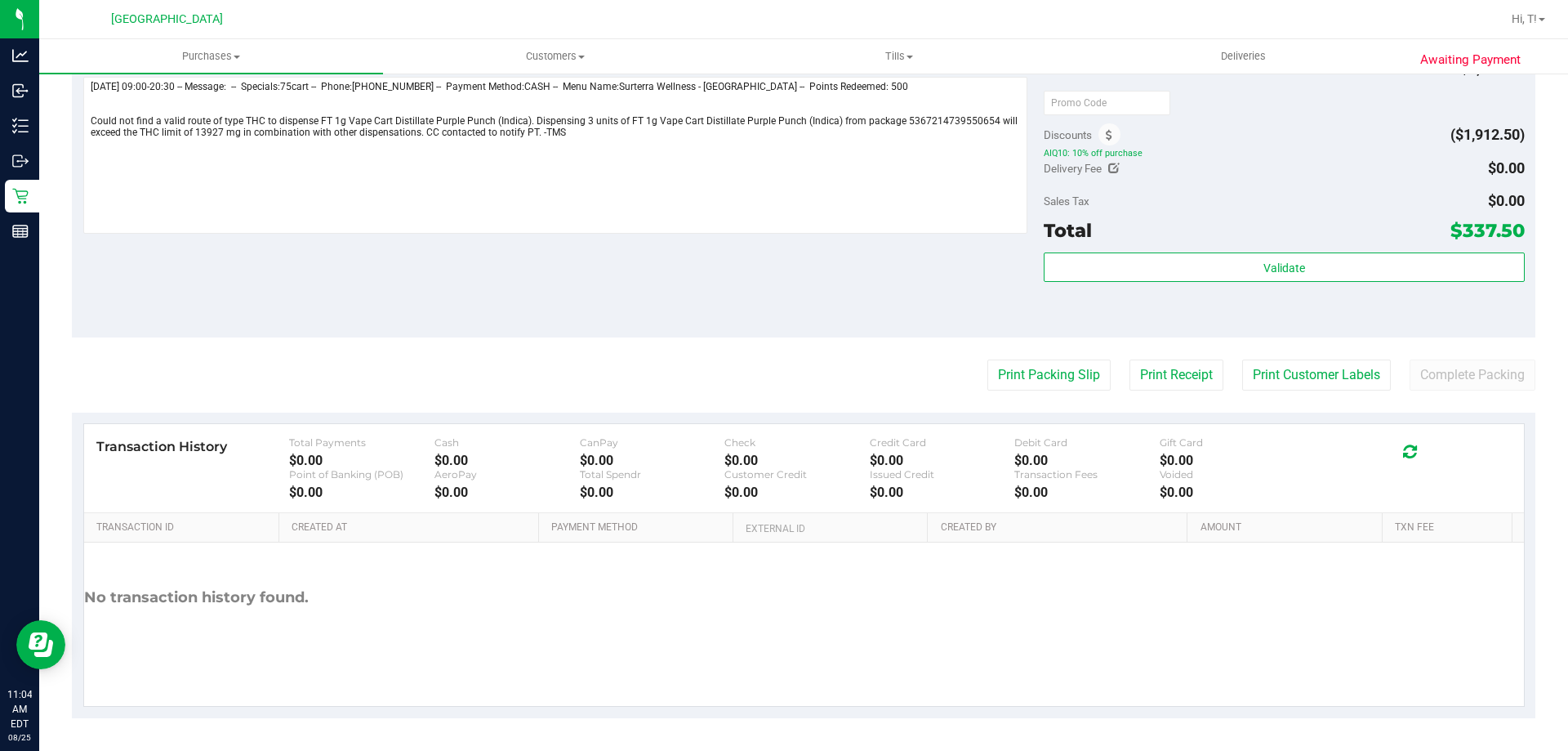
scroll to position [838, 0]
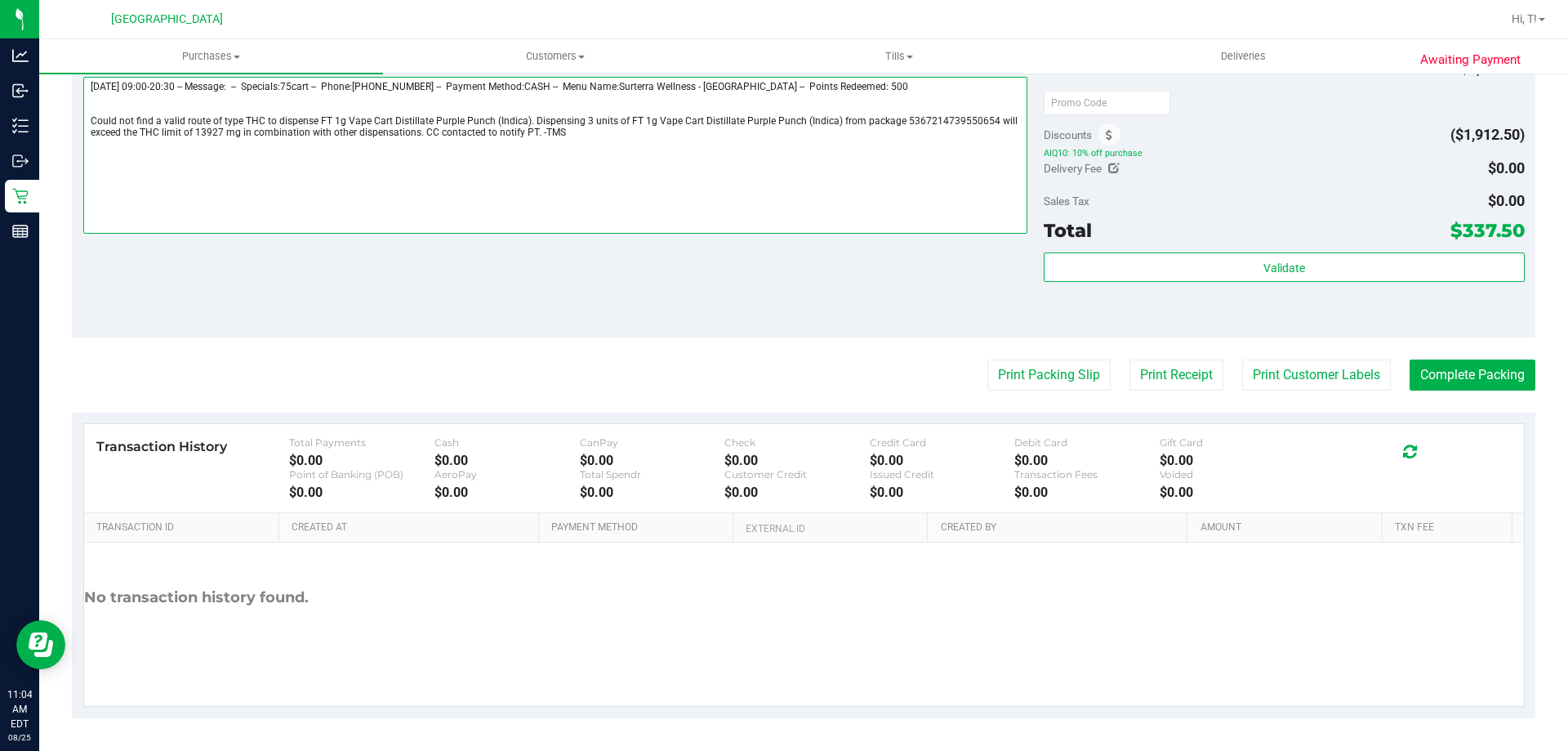
drag, startPoint x: 570, startPoint y: 138, endPoint x: 93, endPoint y: 124, distance: 477.2
click at [93, 124] on textarea at bounding box center [555, 155] width 945 height 157
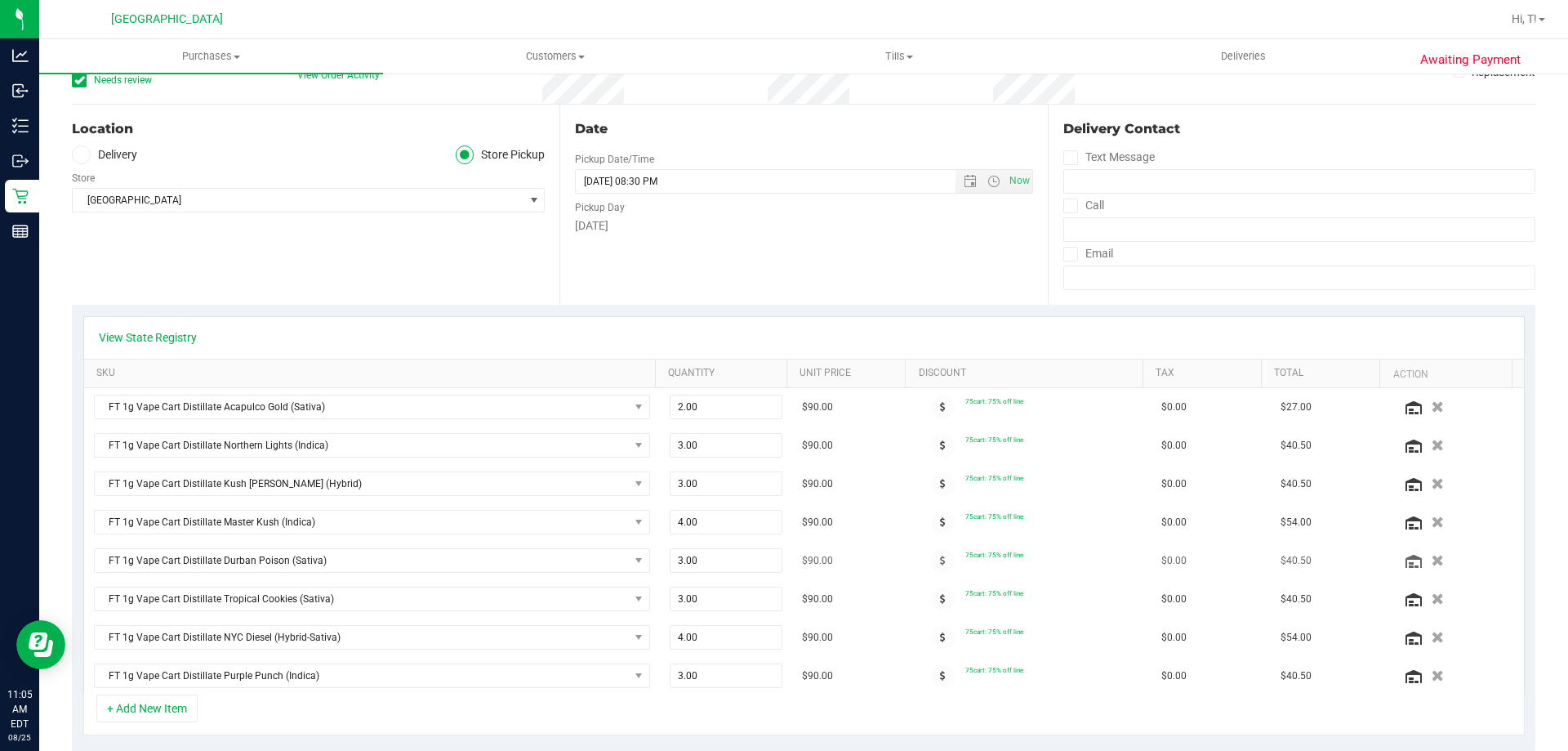
scroll to position [245, 0]
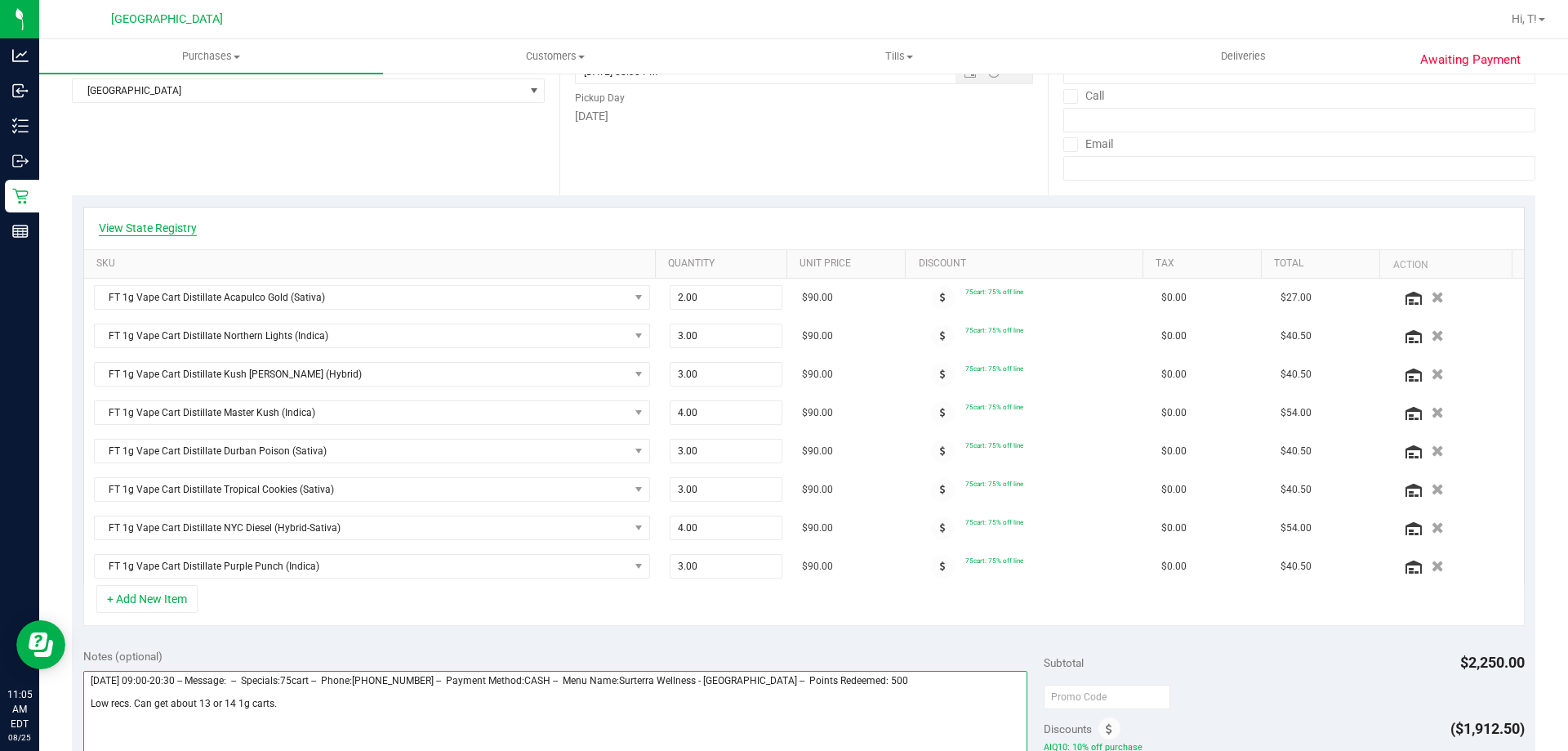
type textarea "[DATE] 09:00-20:30 -- Message: -- Specials:75cart -- Phone:[PHONE_NUMBER] -- Pa…"
click at [156, 234] on link "View State Registry" at bounding box center [148, 228] width 98 height 16
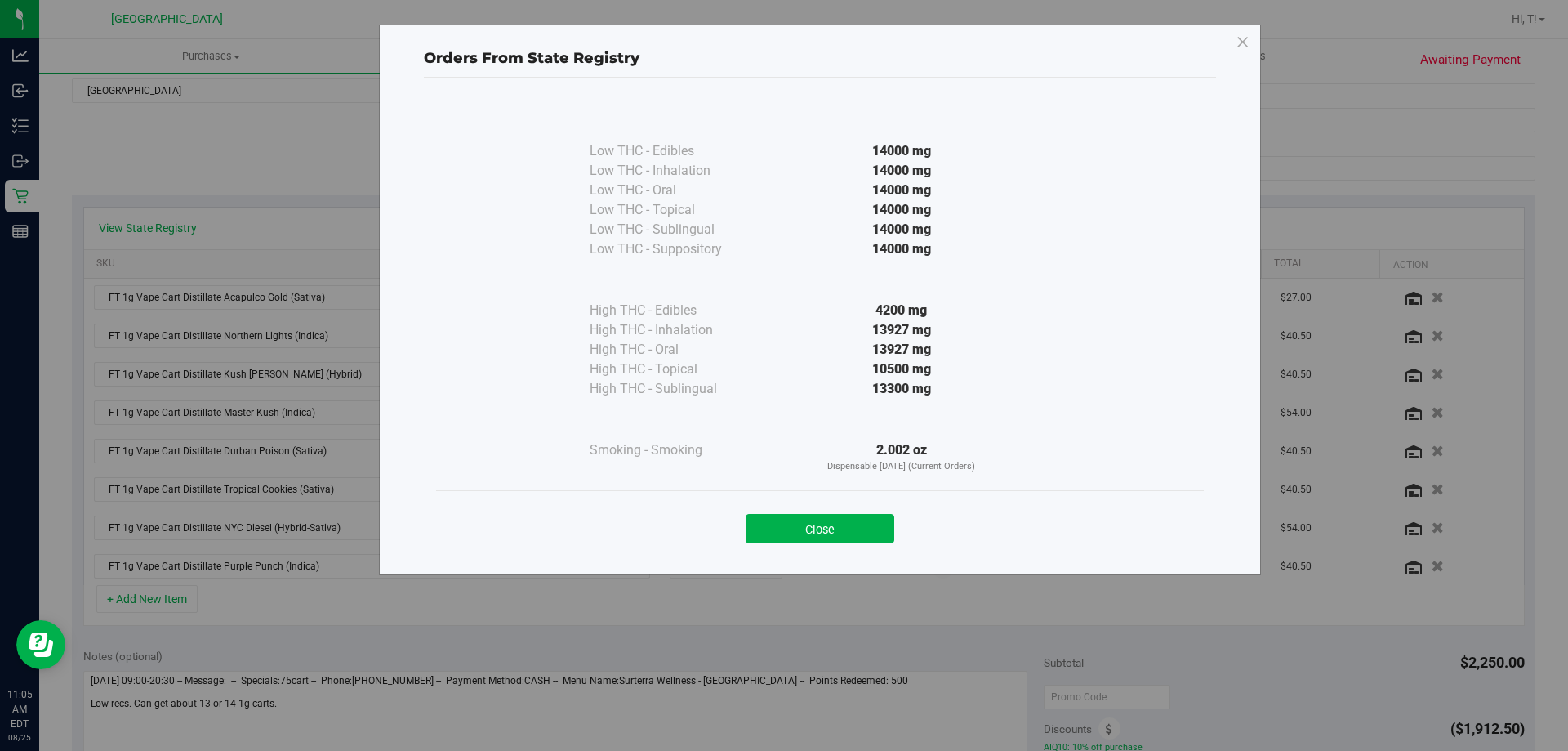
drag, startPoint x: 865, startPoint y: 333, endPoint x: 935, endPoint y: 331, distance: 70.0
click at [935, 331] on div "13927 mg" at bounding box center [902, 330] width 298 height 20
click at [855, 533] on button "Close" at bounding box center [820, 528] width 149 height 30
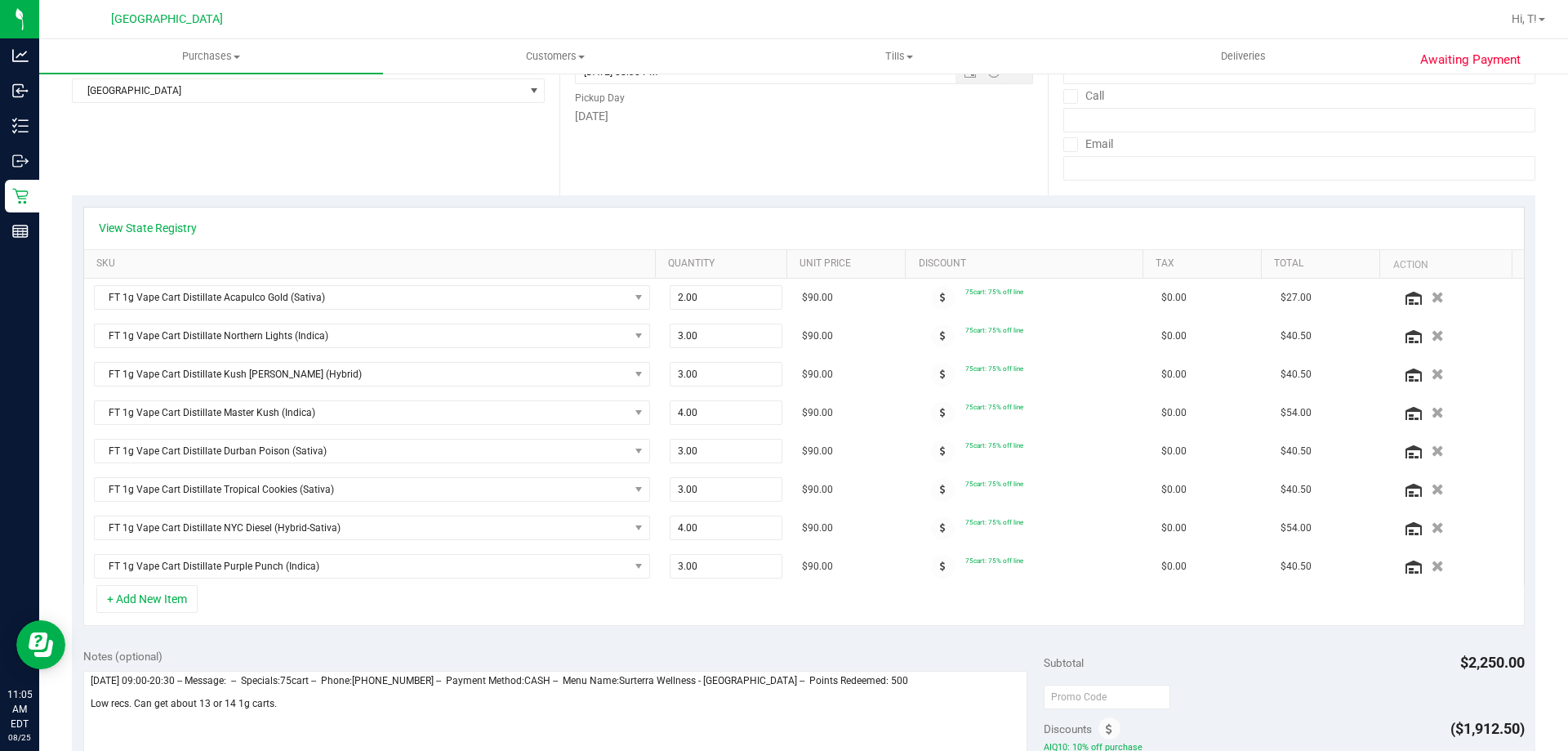
scroll to position [490, 0]
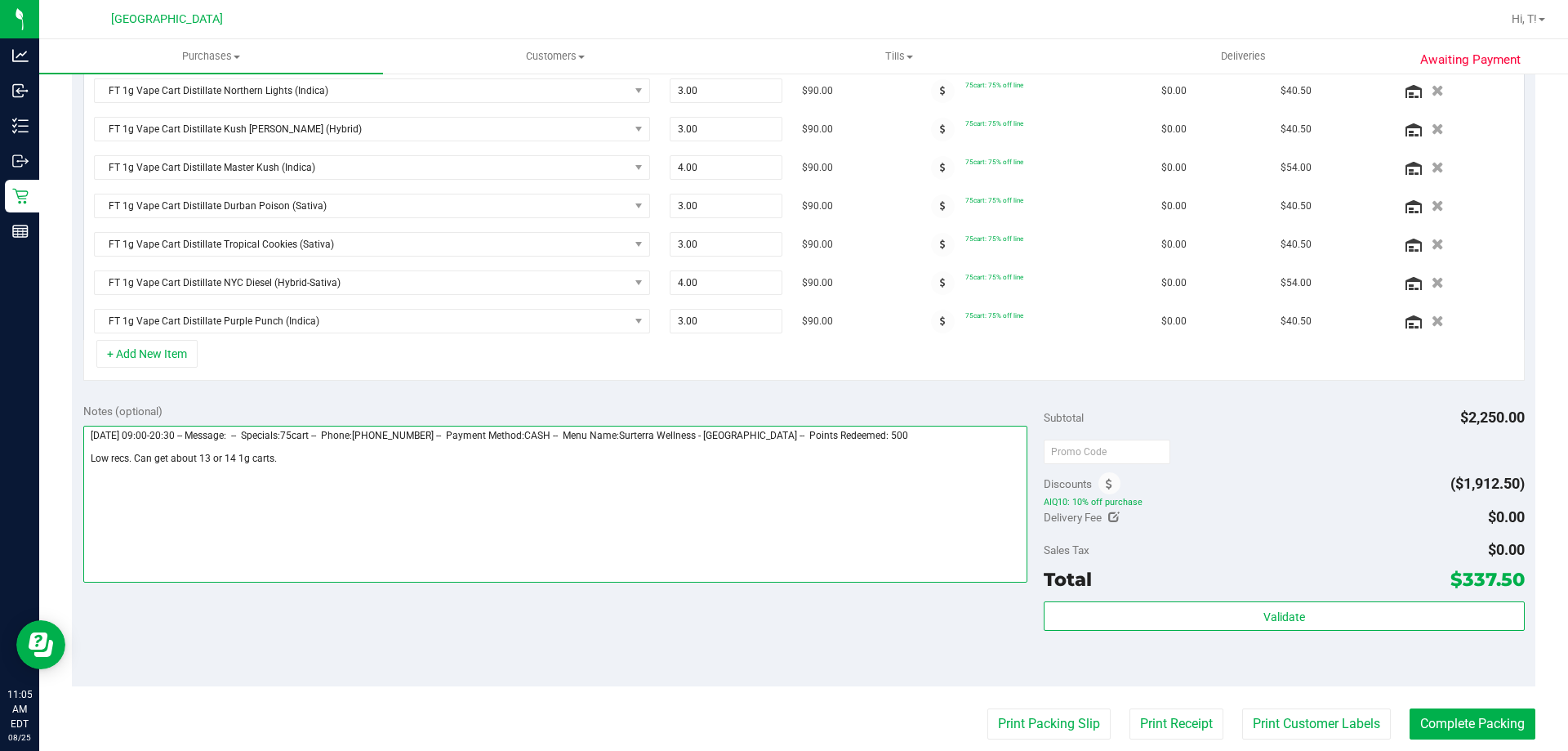
click at [281, 463] on textarea at bounding box center [555, 504] width 945 height 157
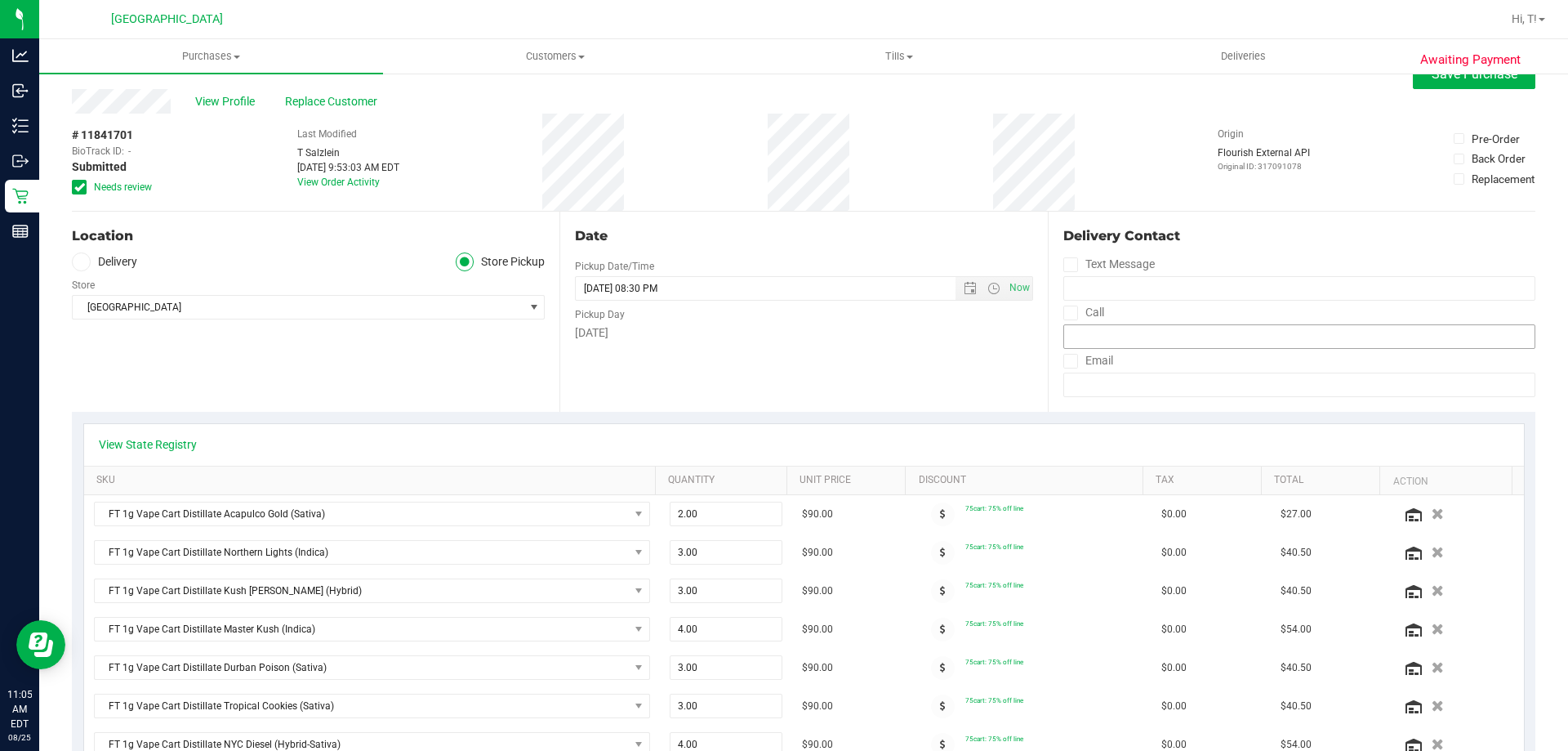
scroll to position [0, 0]
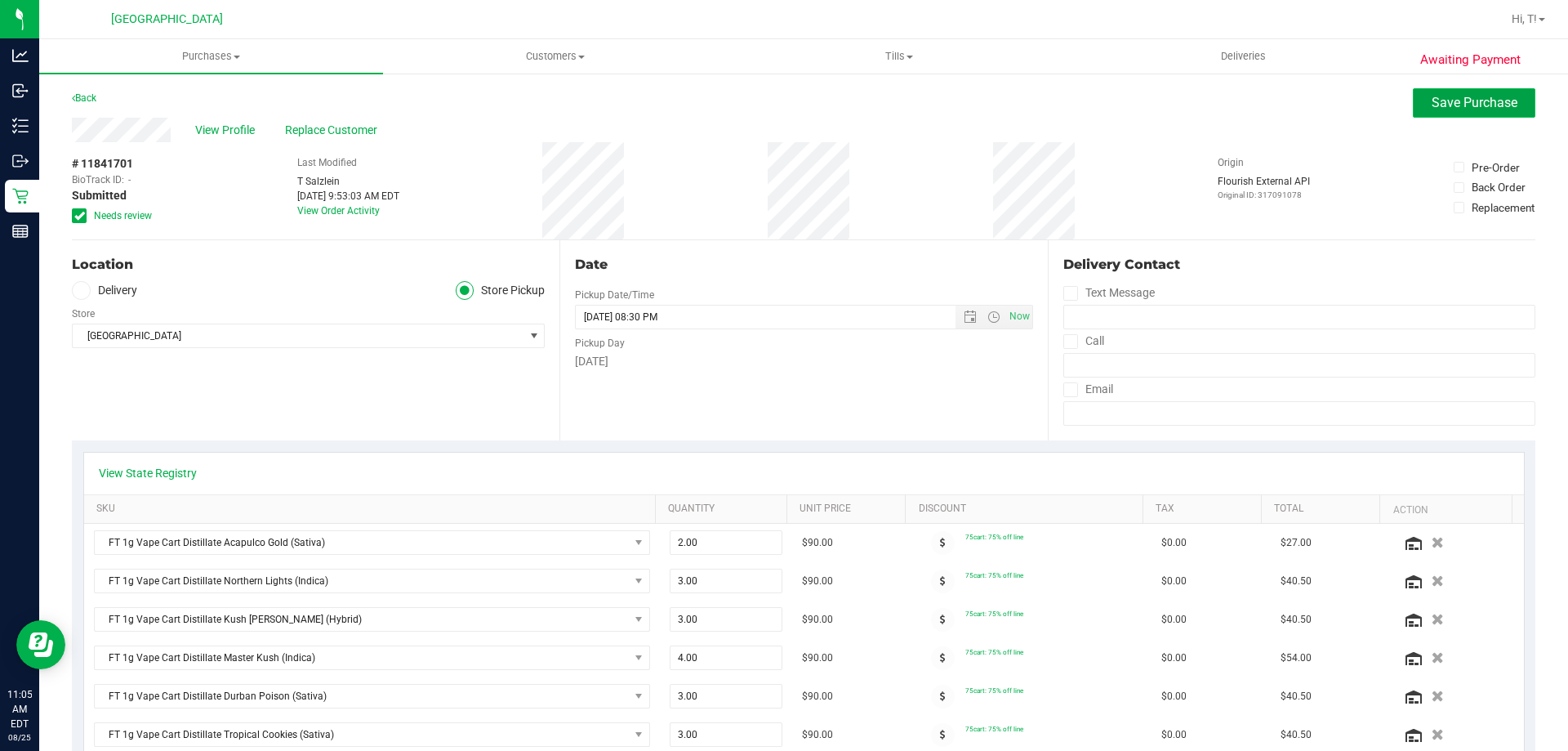
click at [1465, 105] on span "Save Purchase" at bounding box center [1474, 102] width 86 height 15
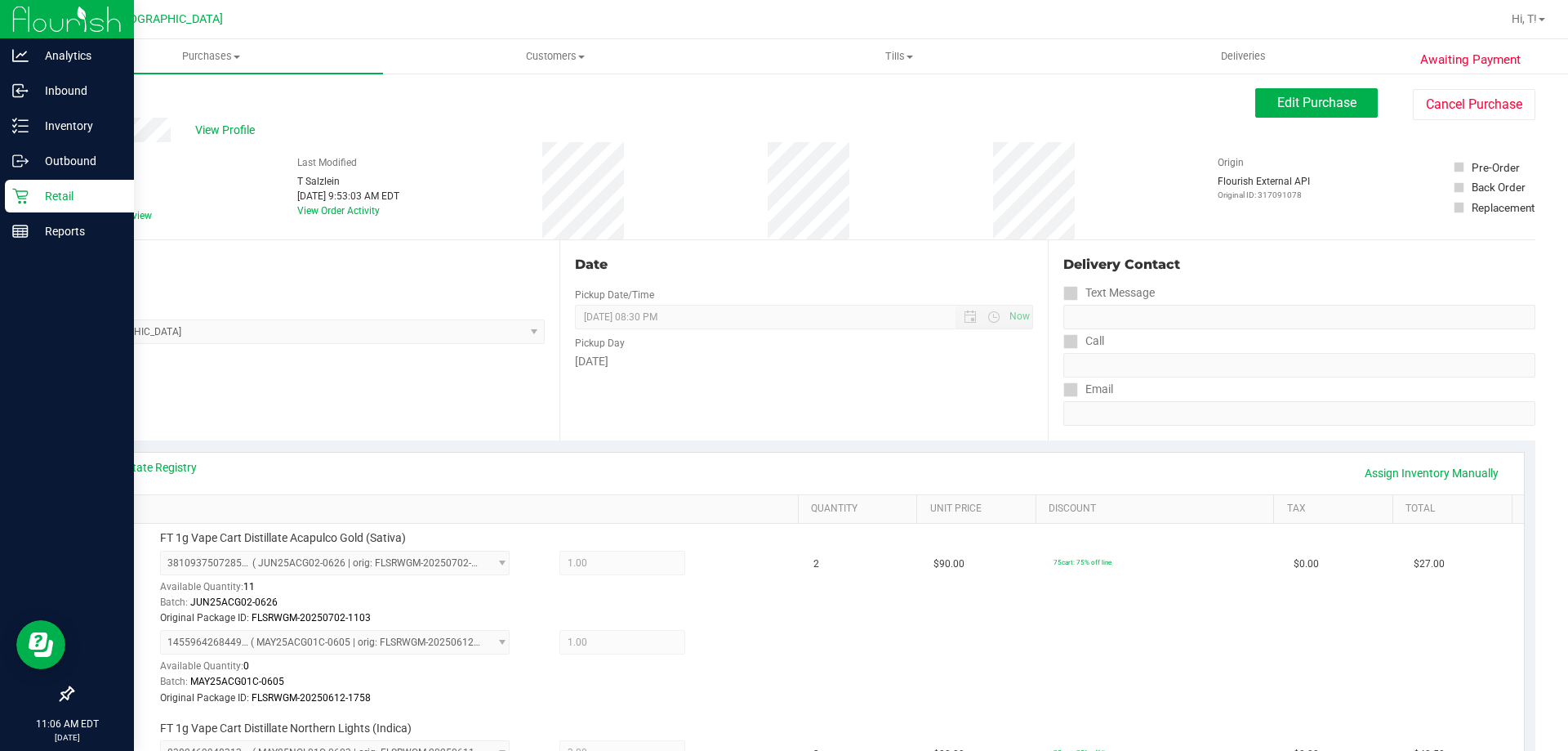
click at [17, 197] on icon at bounding box center [21, 196] width 16 height 16
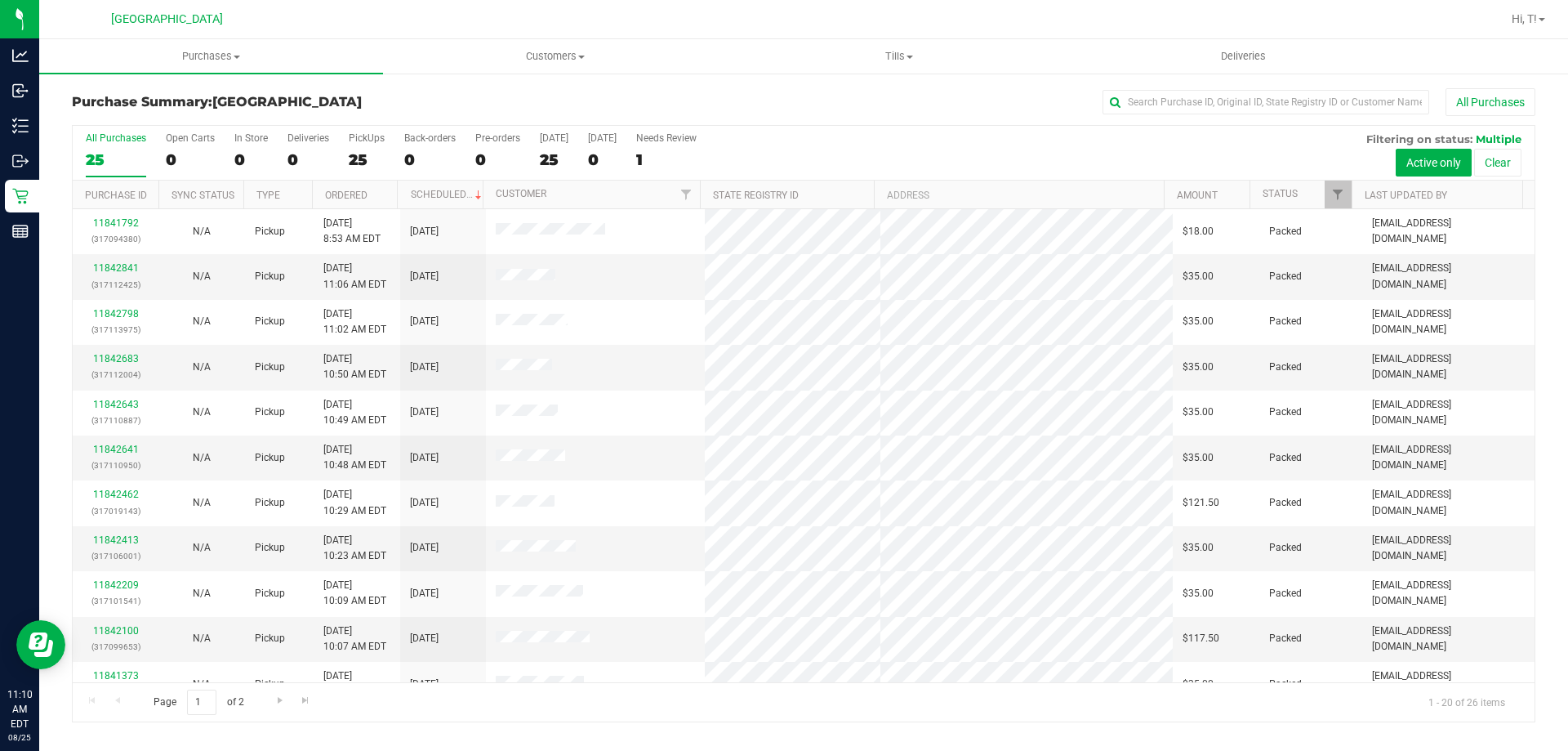
click at [752, 111] on div "All Purchases" at bounding box center [1048, 102] width 977 height 28
click at [569, 51] on span "Customers" at bounding box center [555, 56] width 343 height 14
click at [513, 99] on li "All customers" at bounding box center [555, 99] width 344 height 20
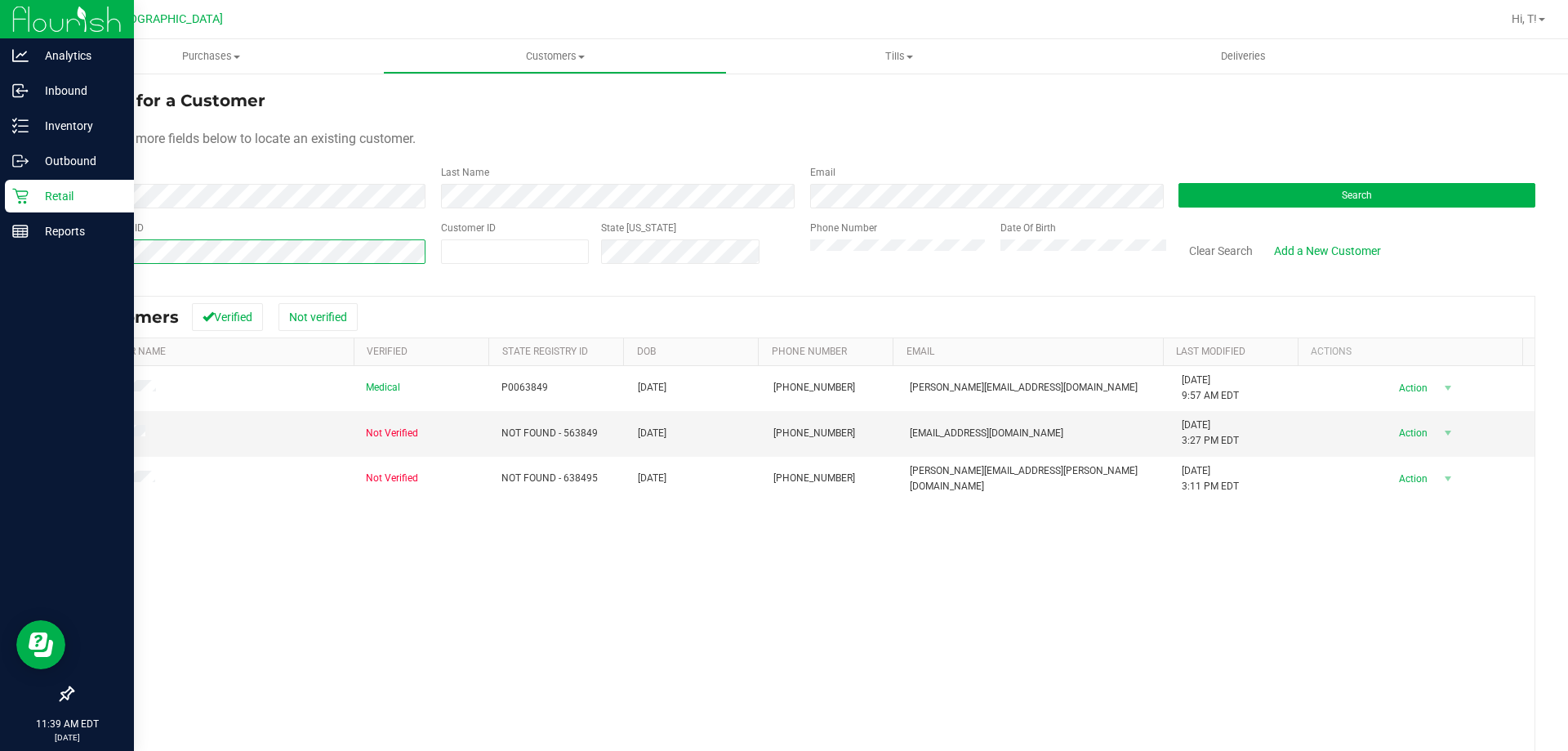
click at [0, 252] on div "Analytics Inbound Inventory Outbound Retail Reports 11:39 AM EDT [DATE] 08/25 […" at bounding box center [784, 375] width 1568 height 751
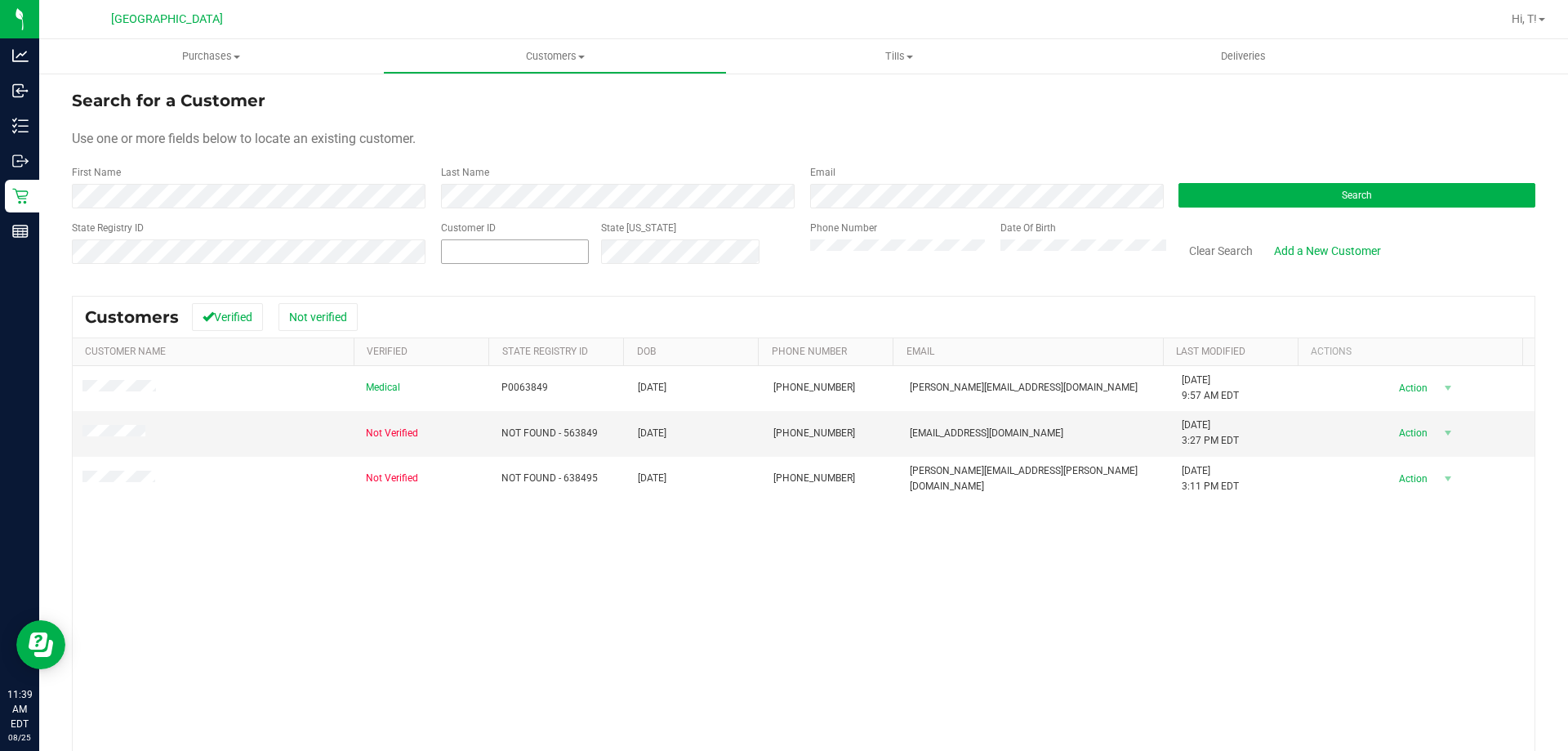
click at [515, 252] on input "text" at bounding box center [515, 251] width 146 height 23
type input "63849"
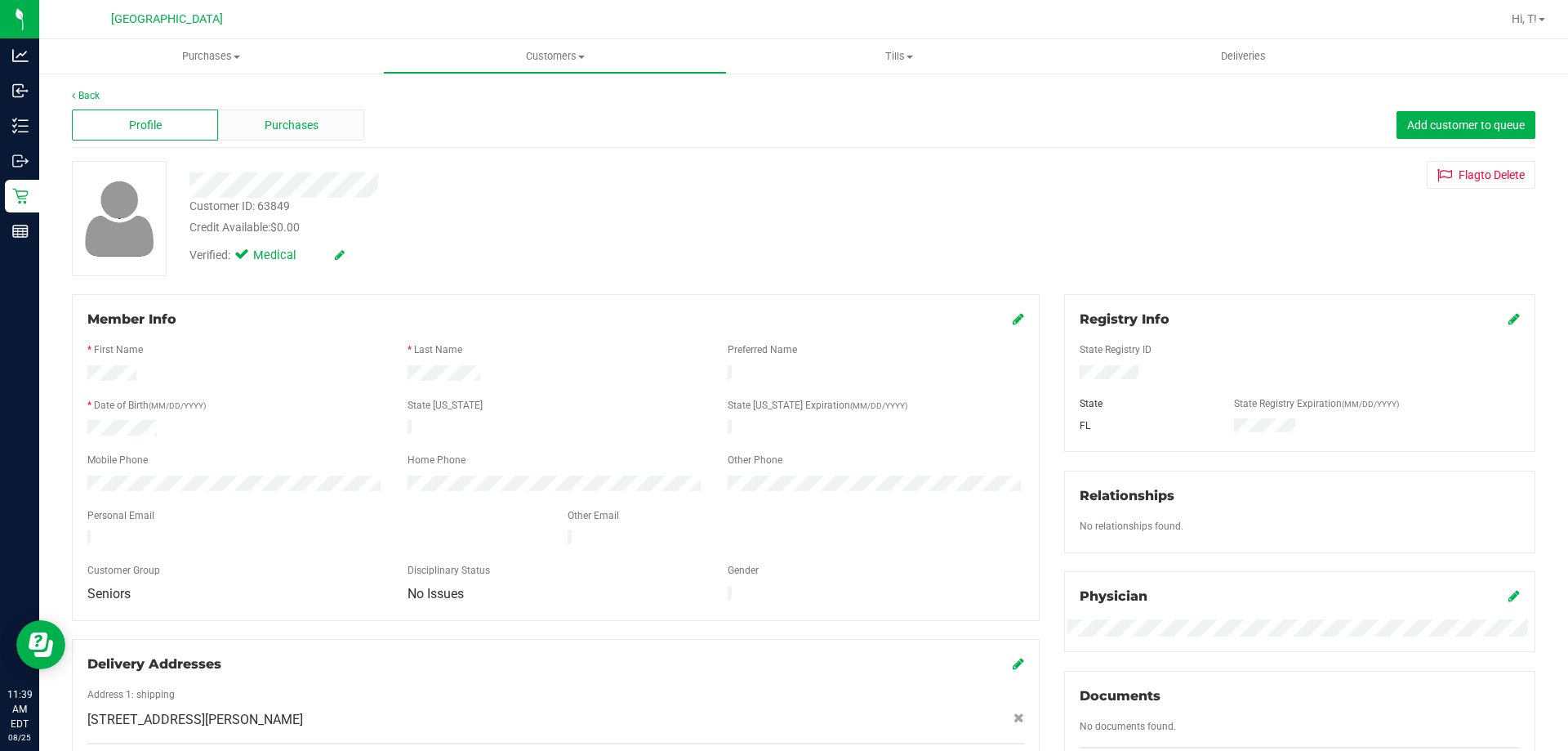
click at [337, 135] on div "Purchases" at bounding box center [291, 124] width 146 height 31
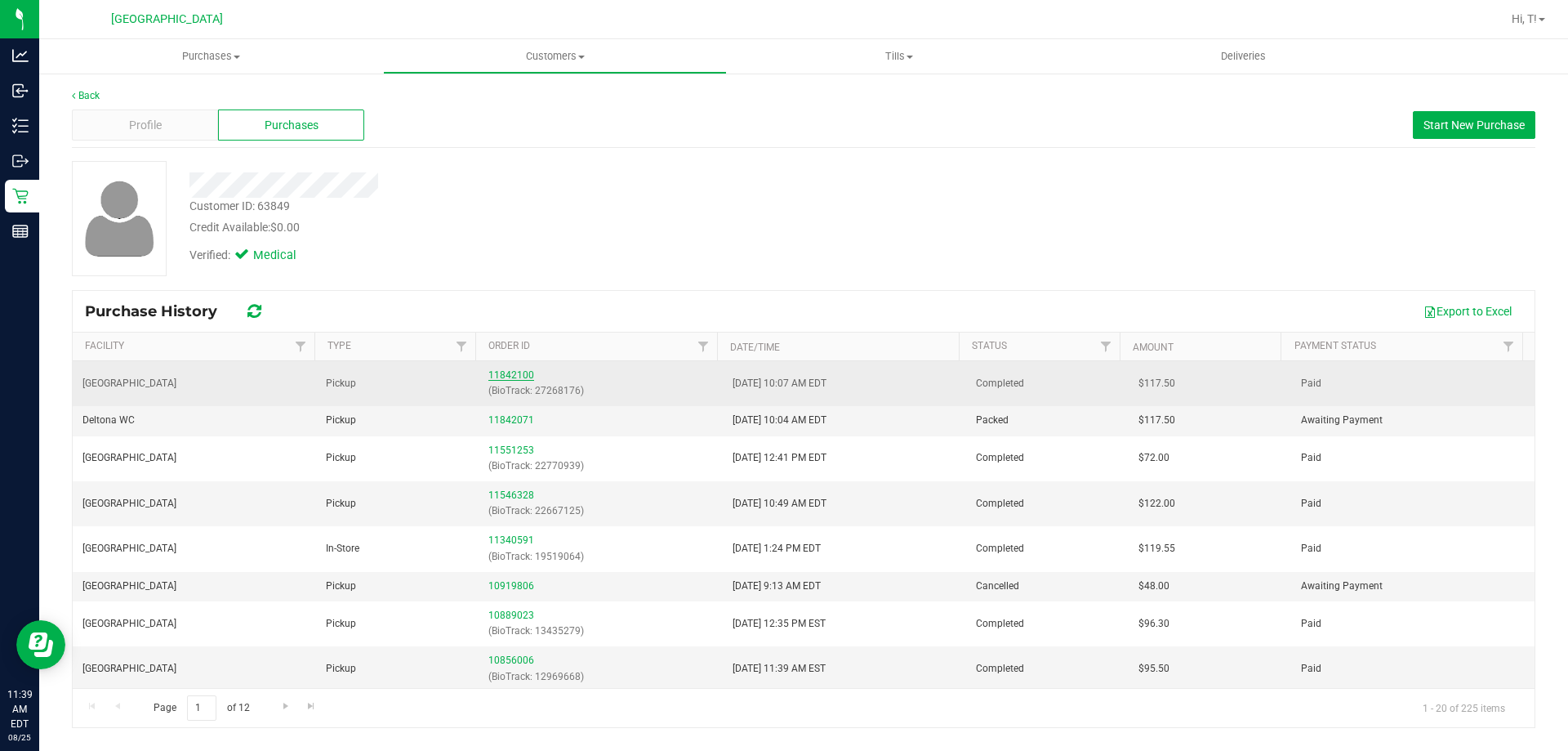
click at [499, 372] on link "11842100" at bounding box center [511, 374] width 46 height 12
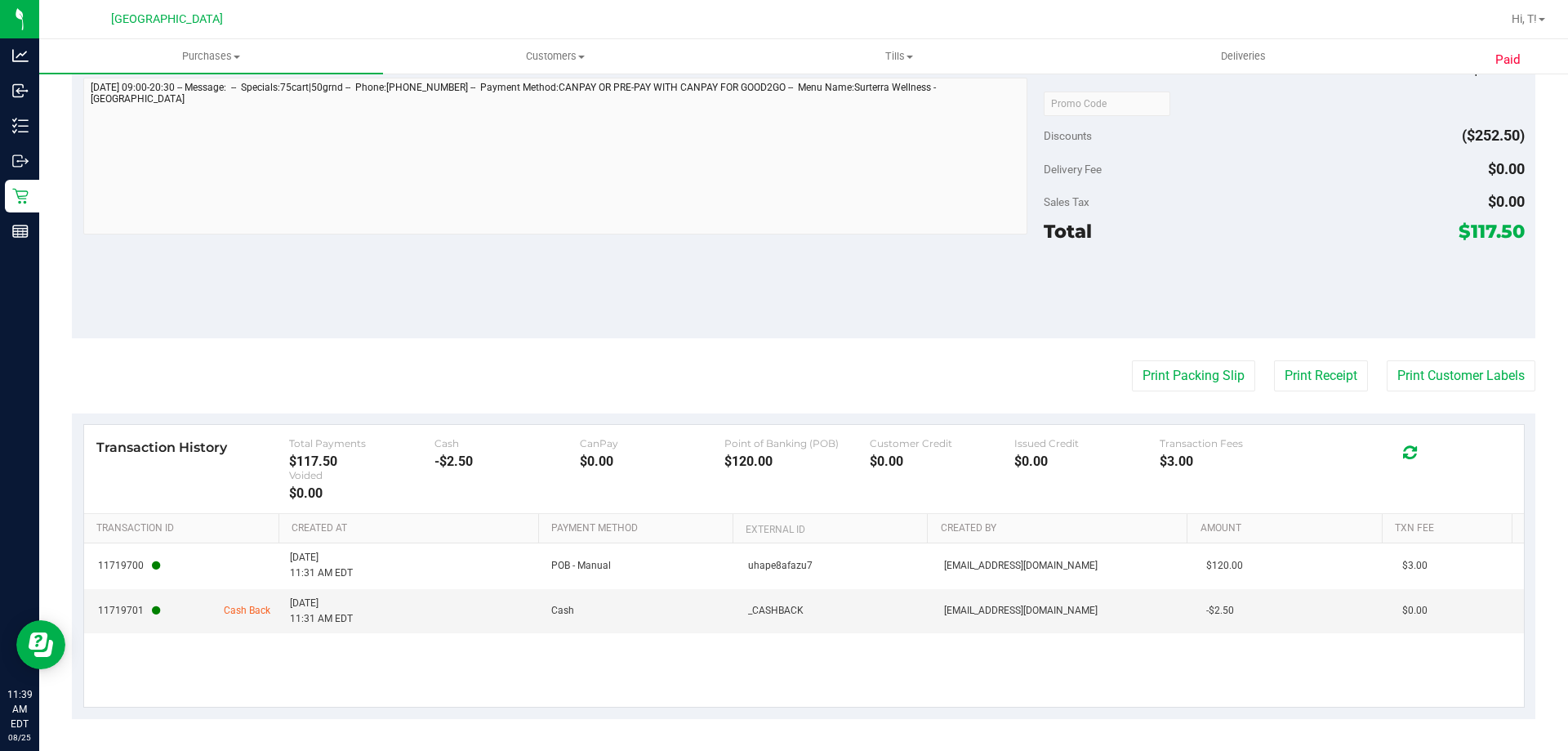
scroll to position [926, 0]
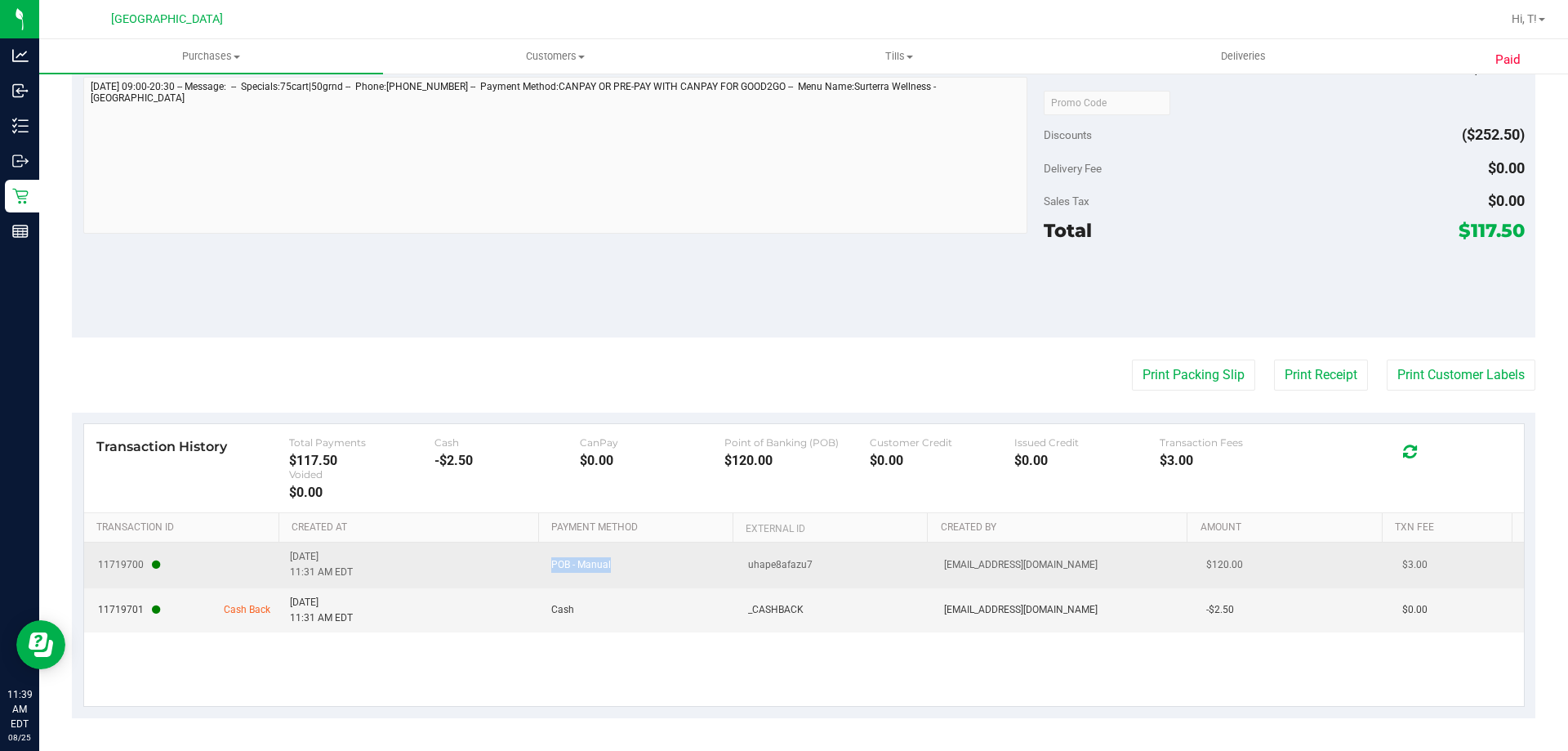
drag, startPoint x: 536, startPoint y: 567, endPoint x: 610, endPoint y: 559, distance: 74.4
click at [610, 559] on td "POB - Manual" at bounding box center [639, 565] width 196 height 45
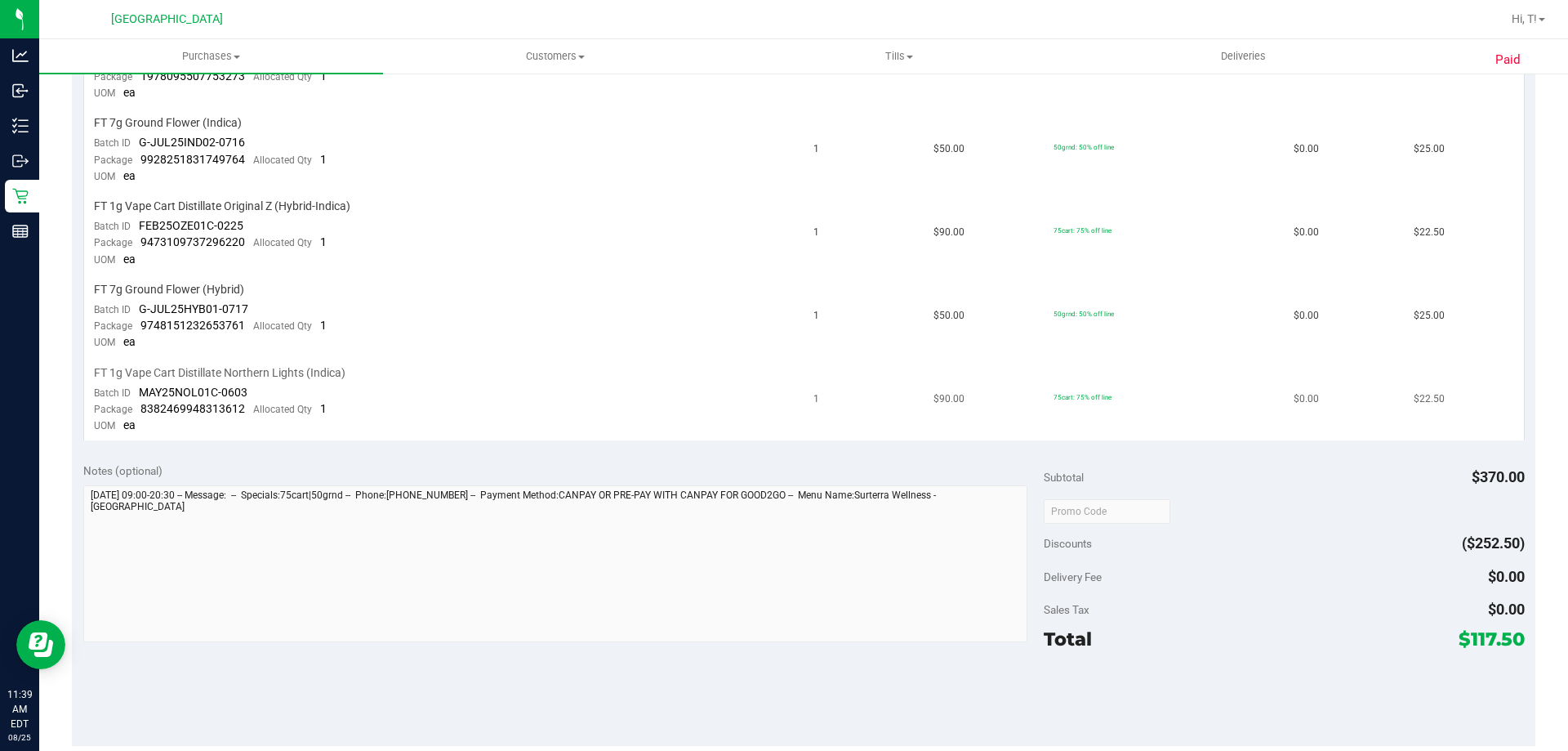
scroll to position [0, 0]
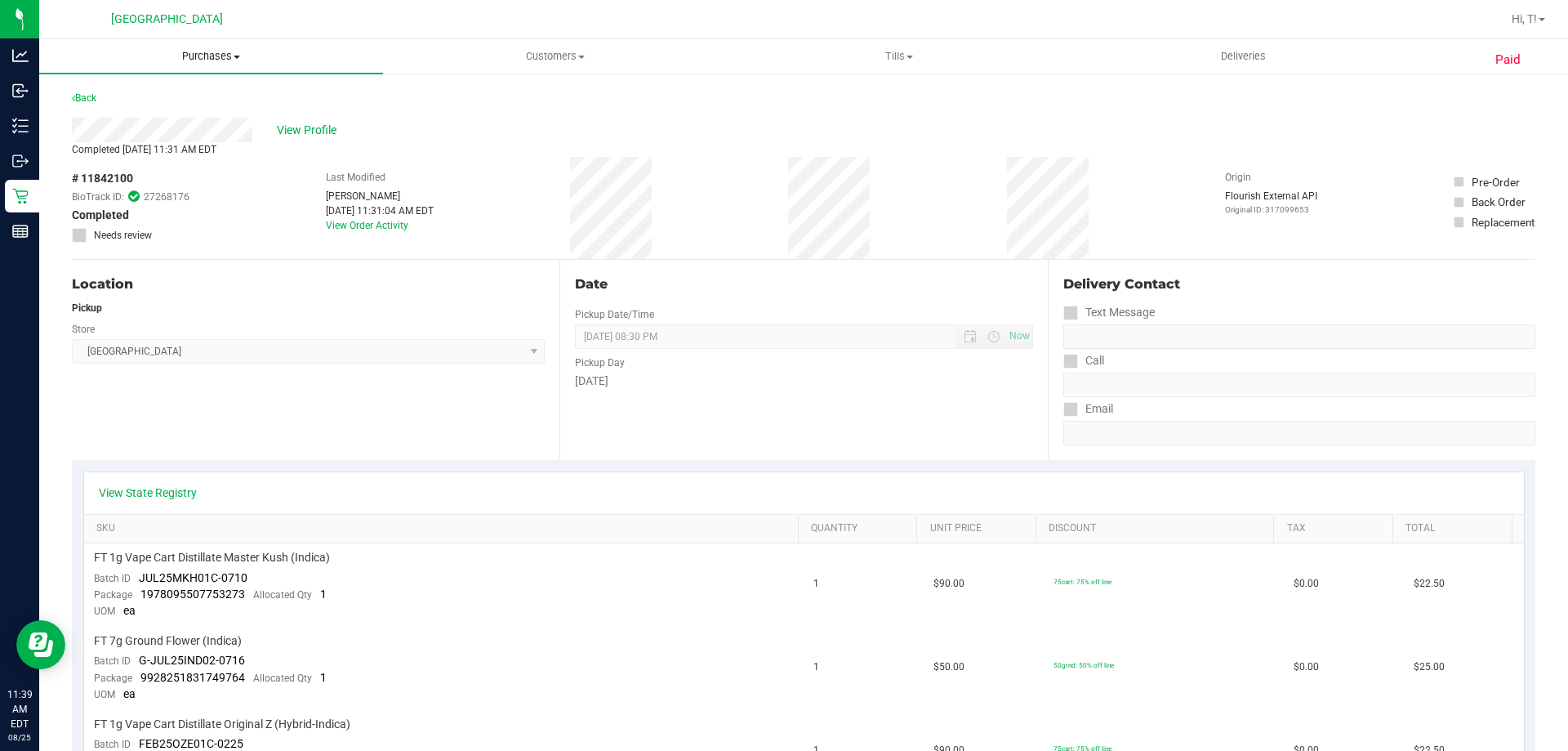
click at [228, 58] on span "Purchases" at bounding box center [210, 56] width 344 height 14
click at [213, 114] on li "Fulfillment" at bounding box center [210, 118] width 344 height 20
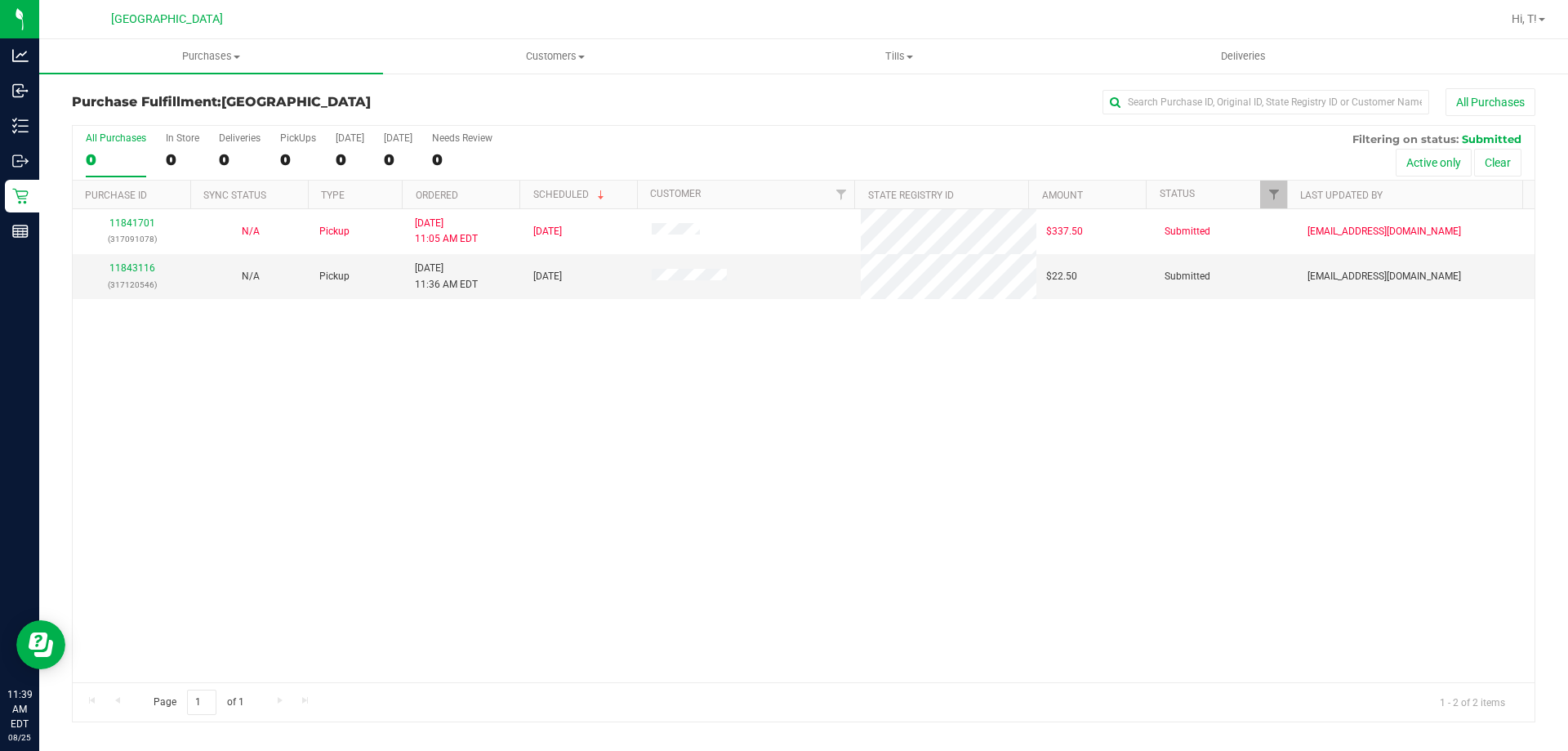
click at [728, 112] on div "All Purchases" at bounding box center [1048, 102] width 977 height 28
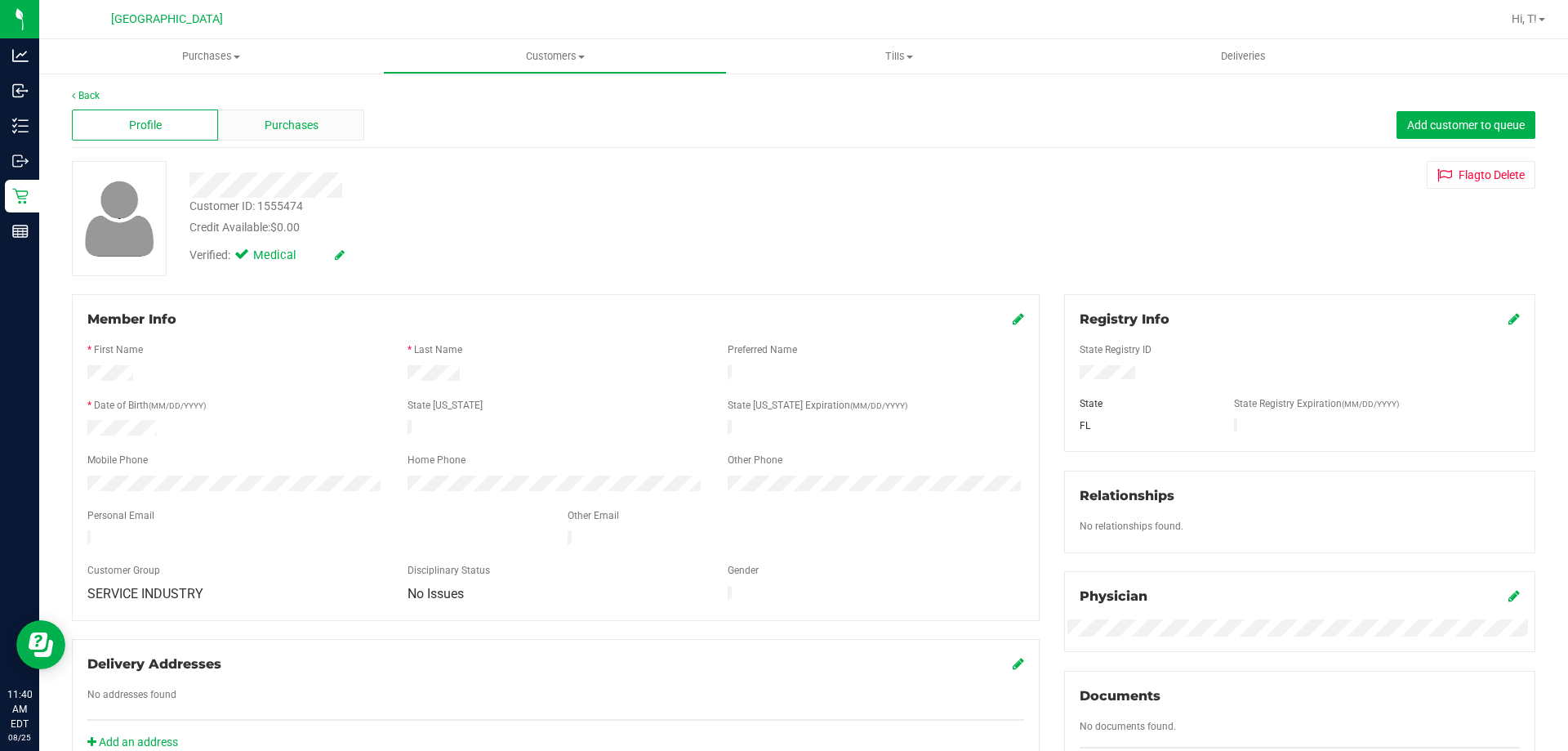
click at [319, 133] on div "Purchases" at bounding box center [291, 124] width 146 height 31
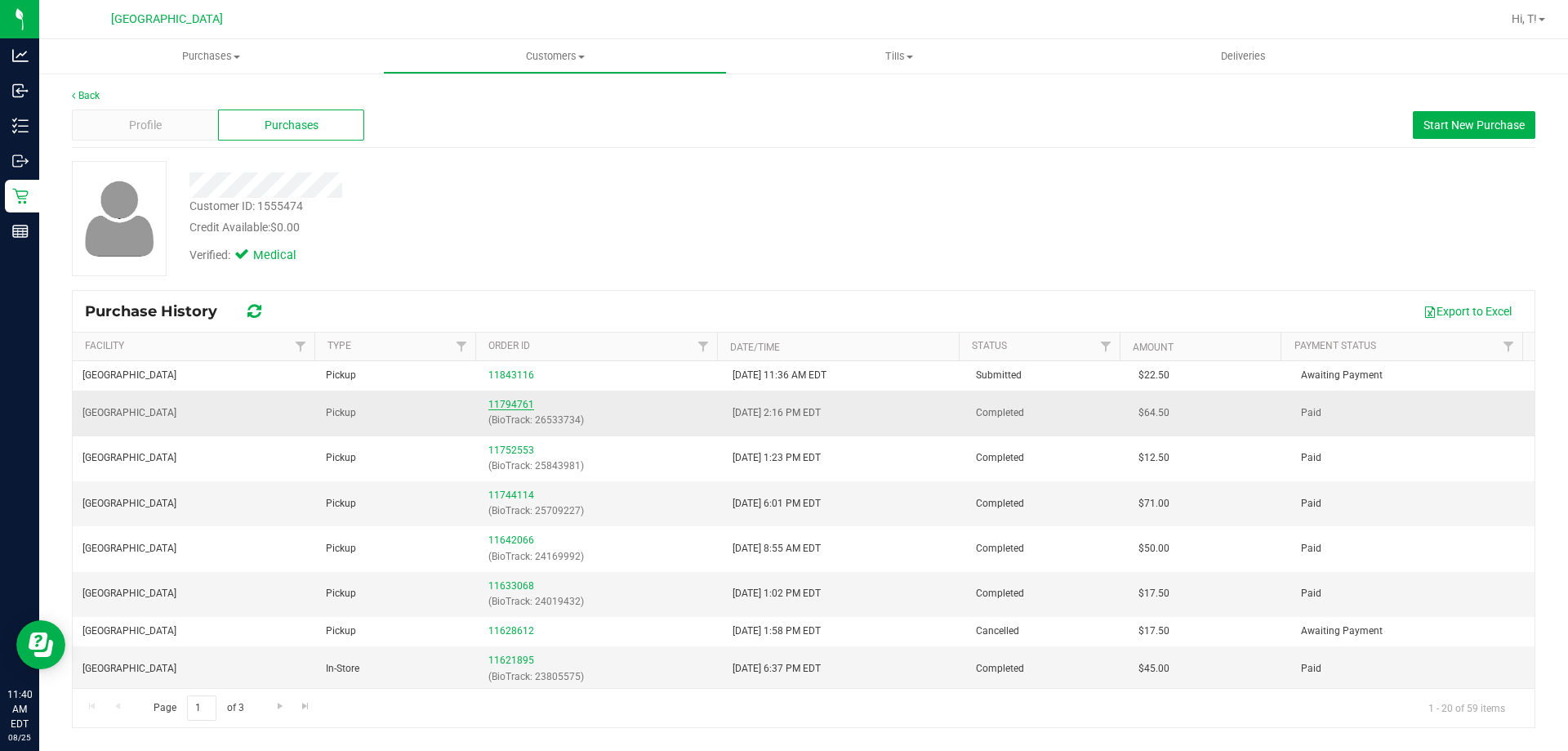
click at [517, 409] on link "11794761" at bounding box center [511, 404] width 46 height 12
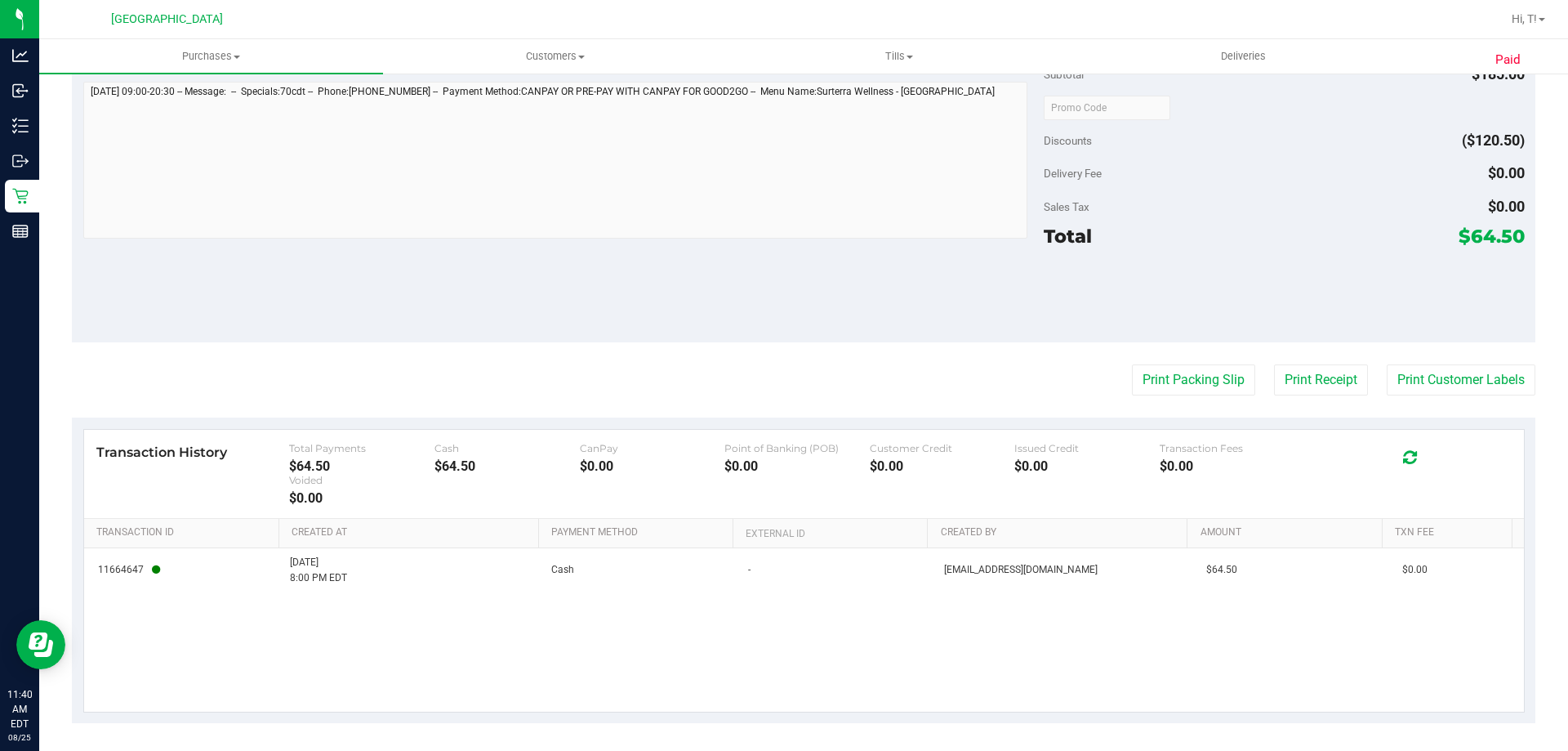
scroll to position [676, 0]
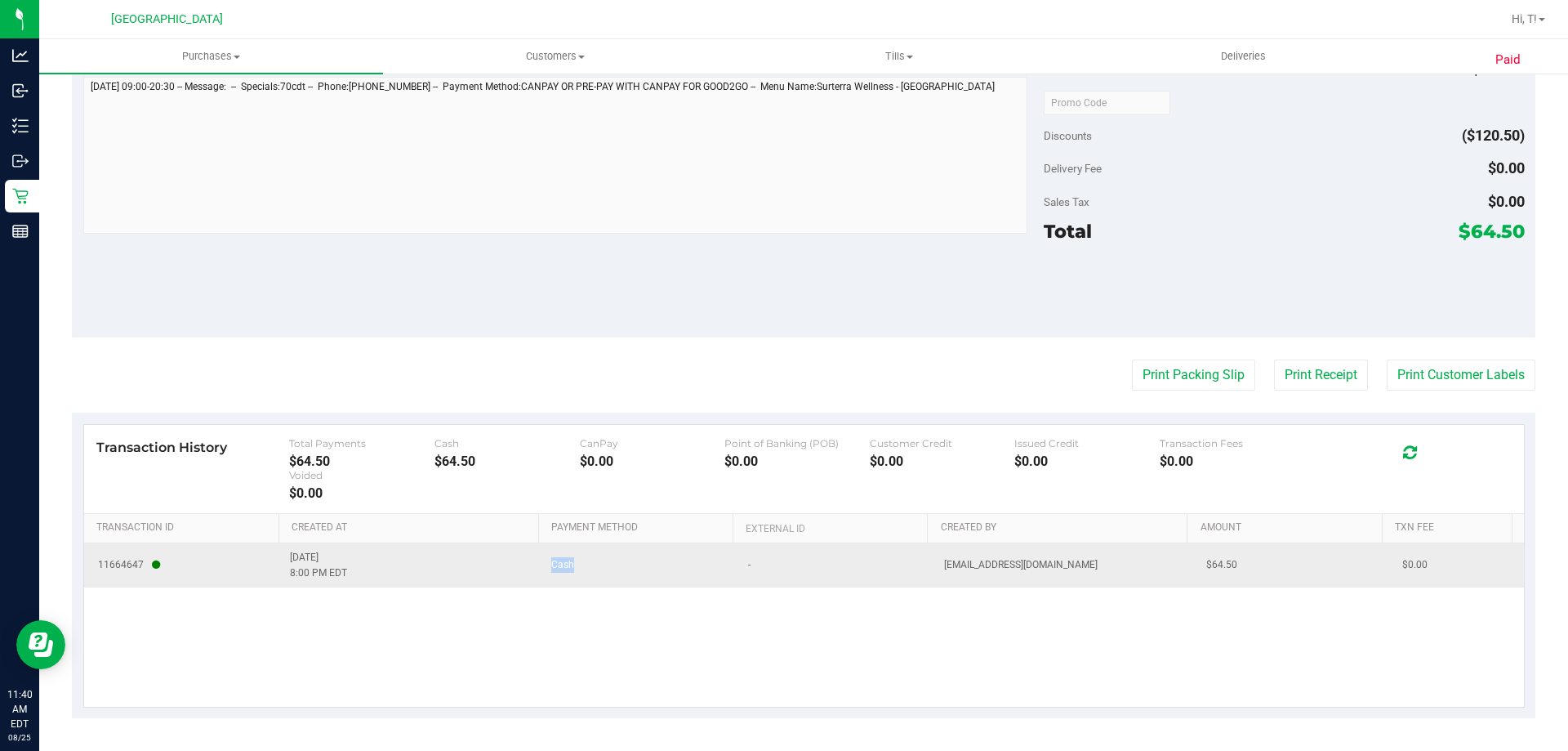
drag, startPoint x: 537, startPoint y: 569, endPoint x: 591, endPoint y: 575, distance: 54.3
click at [591, 575] on td "Cash" at bounding box center [639, 564] width 196 height 44
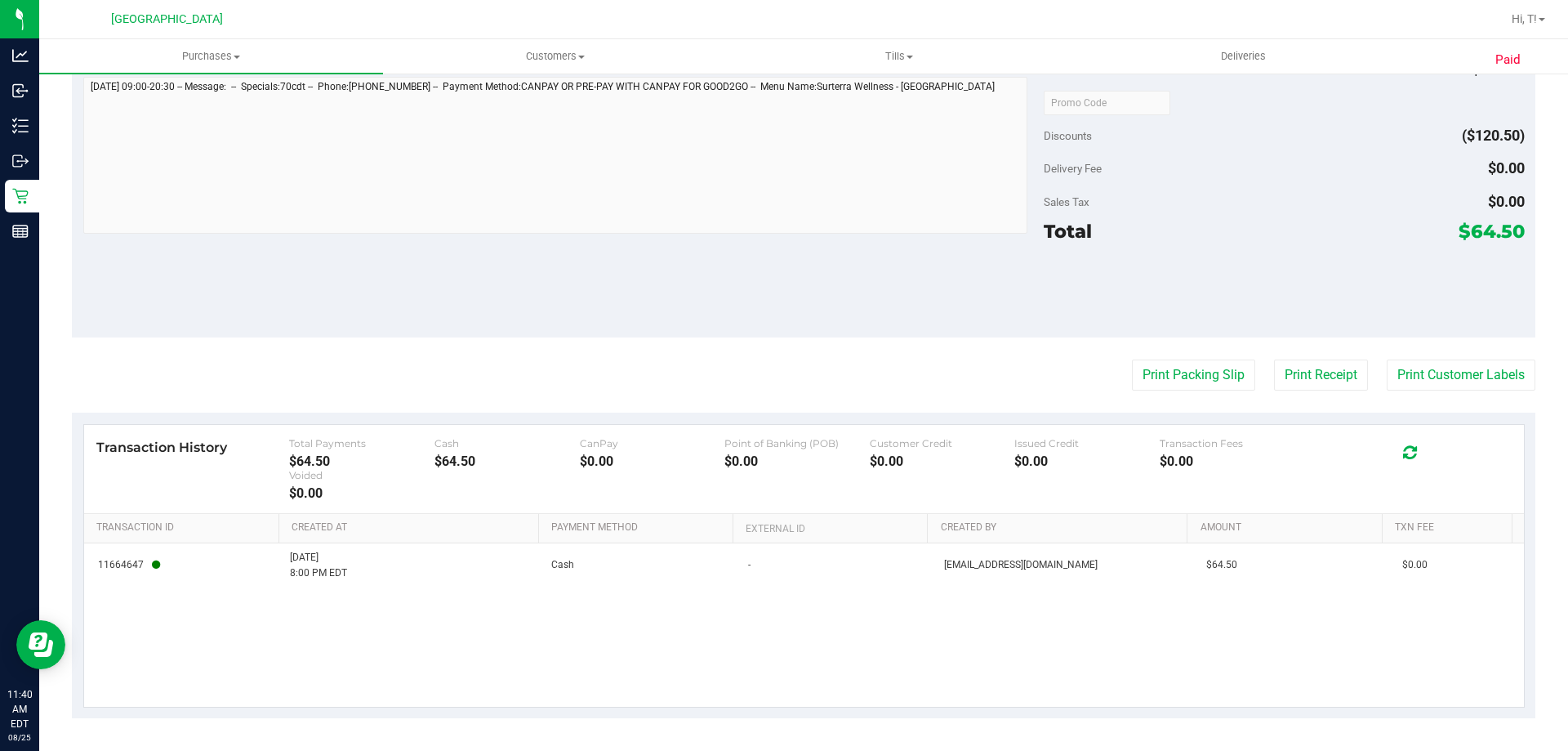
click at [1174, 645] on div "11664647 [DATE] 8:00 PM EDT Cash - [EMAIL_ADDRESS][DOMAIN_NAME] $64.50 $0.00" at bounding box center [803, 624] width 1440 height 163
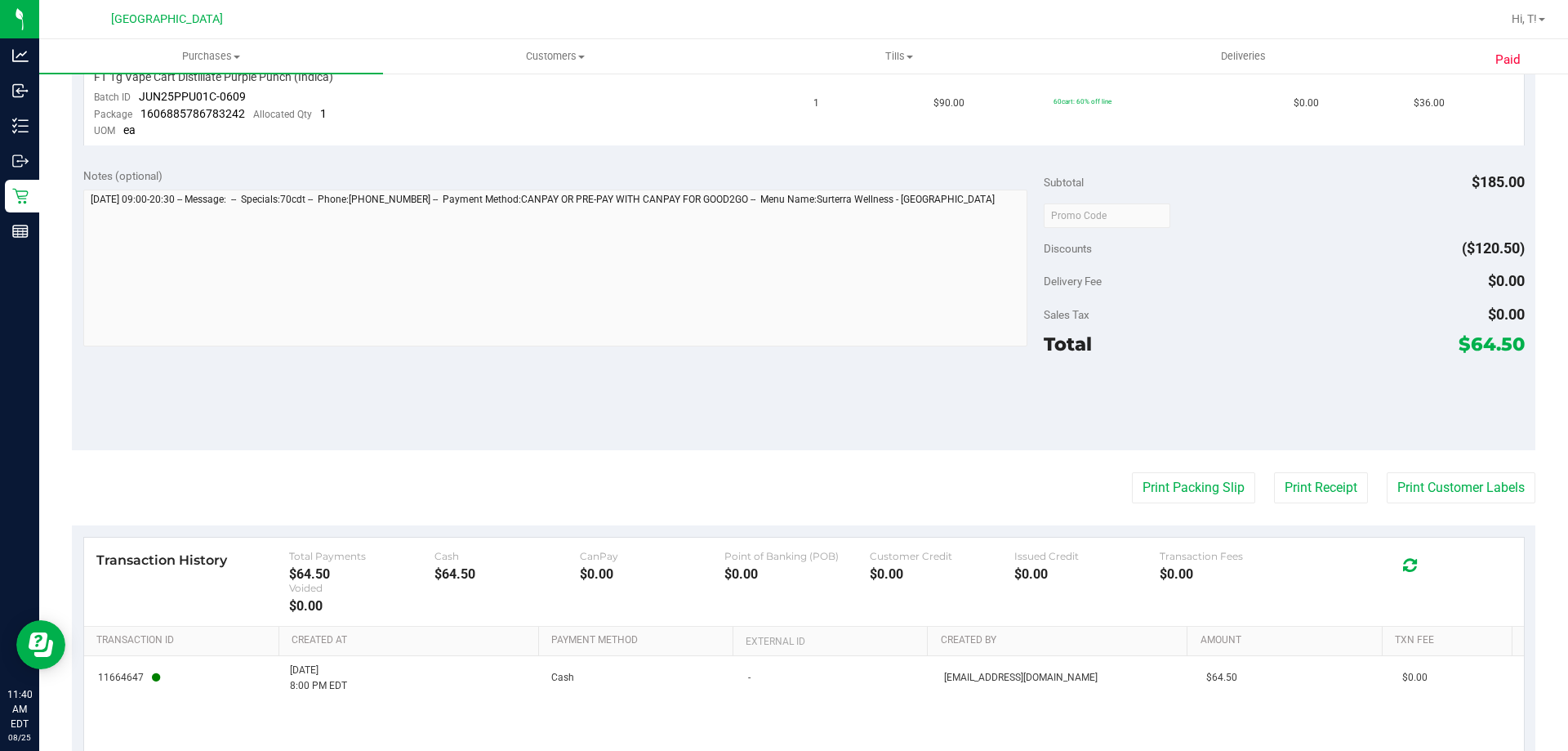
scroll to position [654, 0]
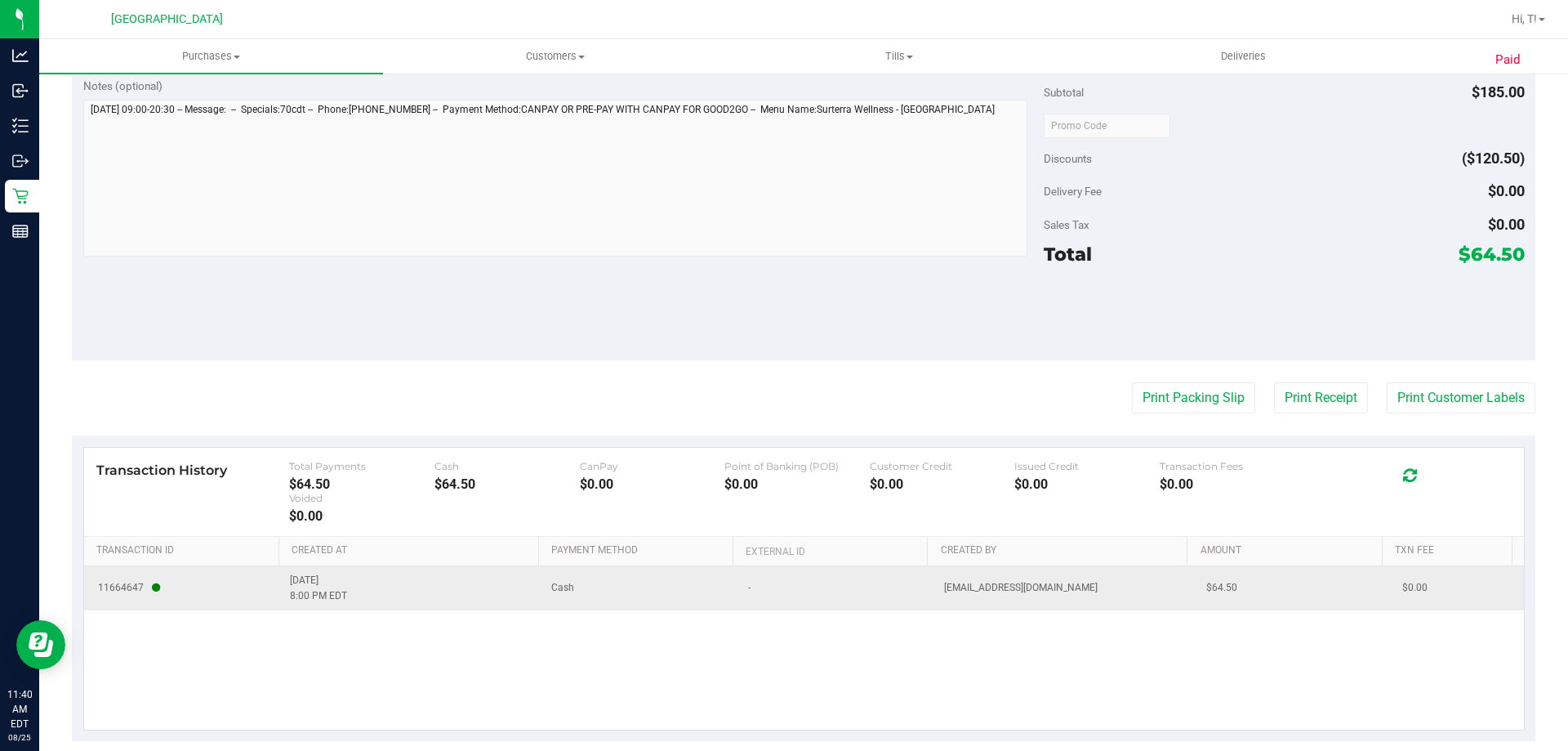
drag, startPoint x: 148, startPoint y: 586, endPoint x: 173, endPoint y: 589, distance: 25.2
click at [173, 591] on span "11664647" at bounding box center [182, 587] width 177 height 15
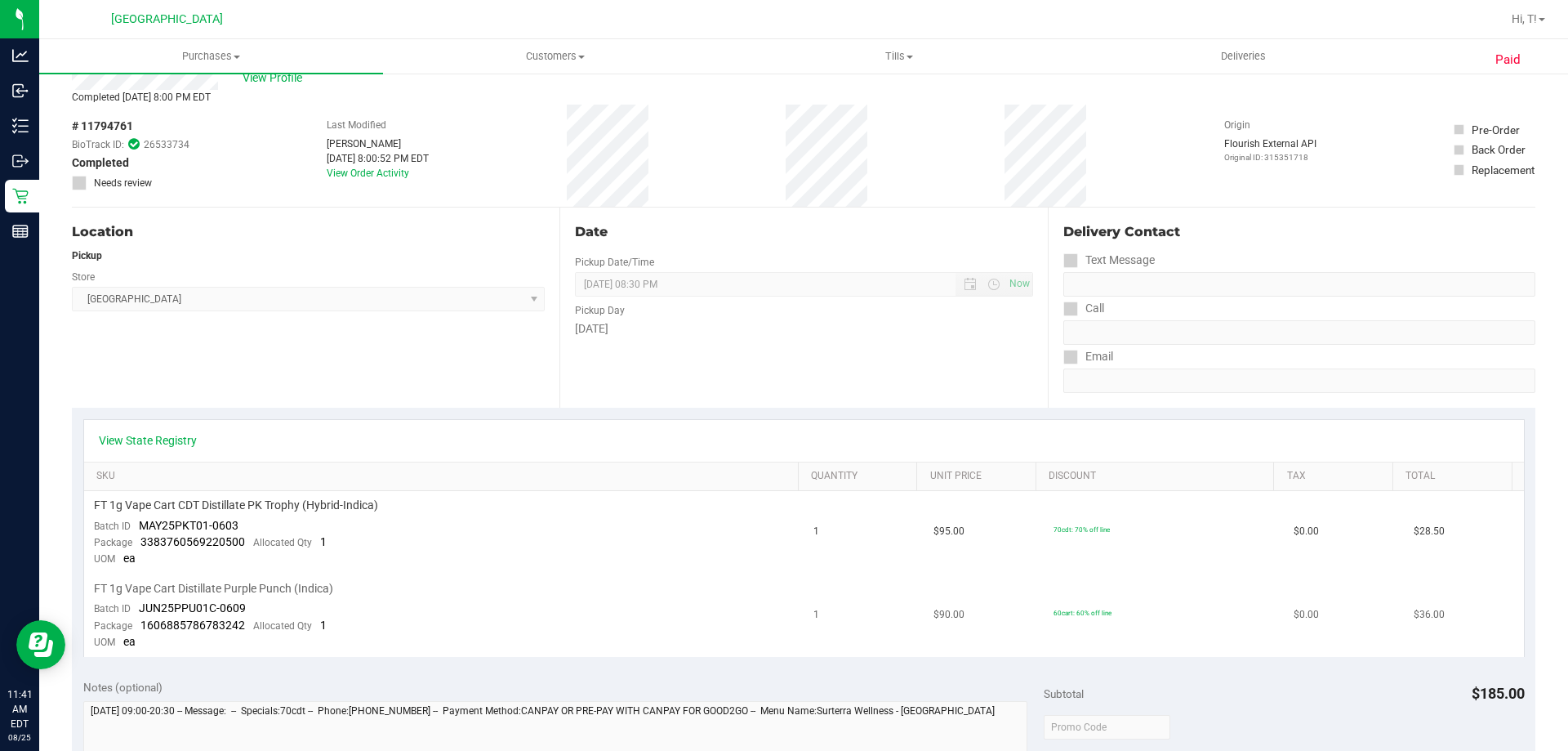
scroll to position [0, 0]
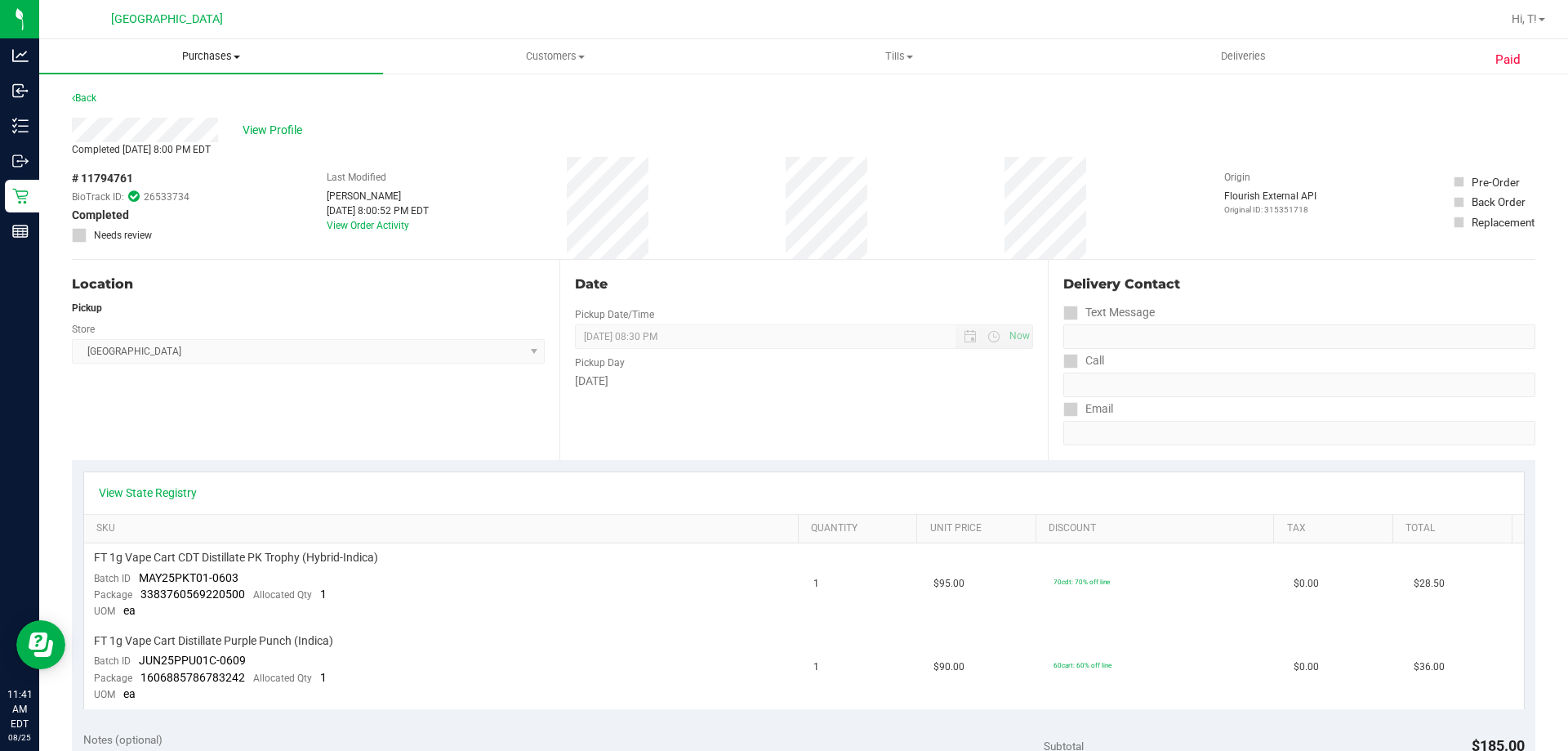
click at [216, 62] on span "Purchases" at bounding box center [210, 56] width 344 height 14
click at [219, 112] on li "Fulfillment" at bounding box center [210, 118] width 344 height 20
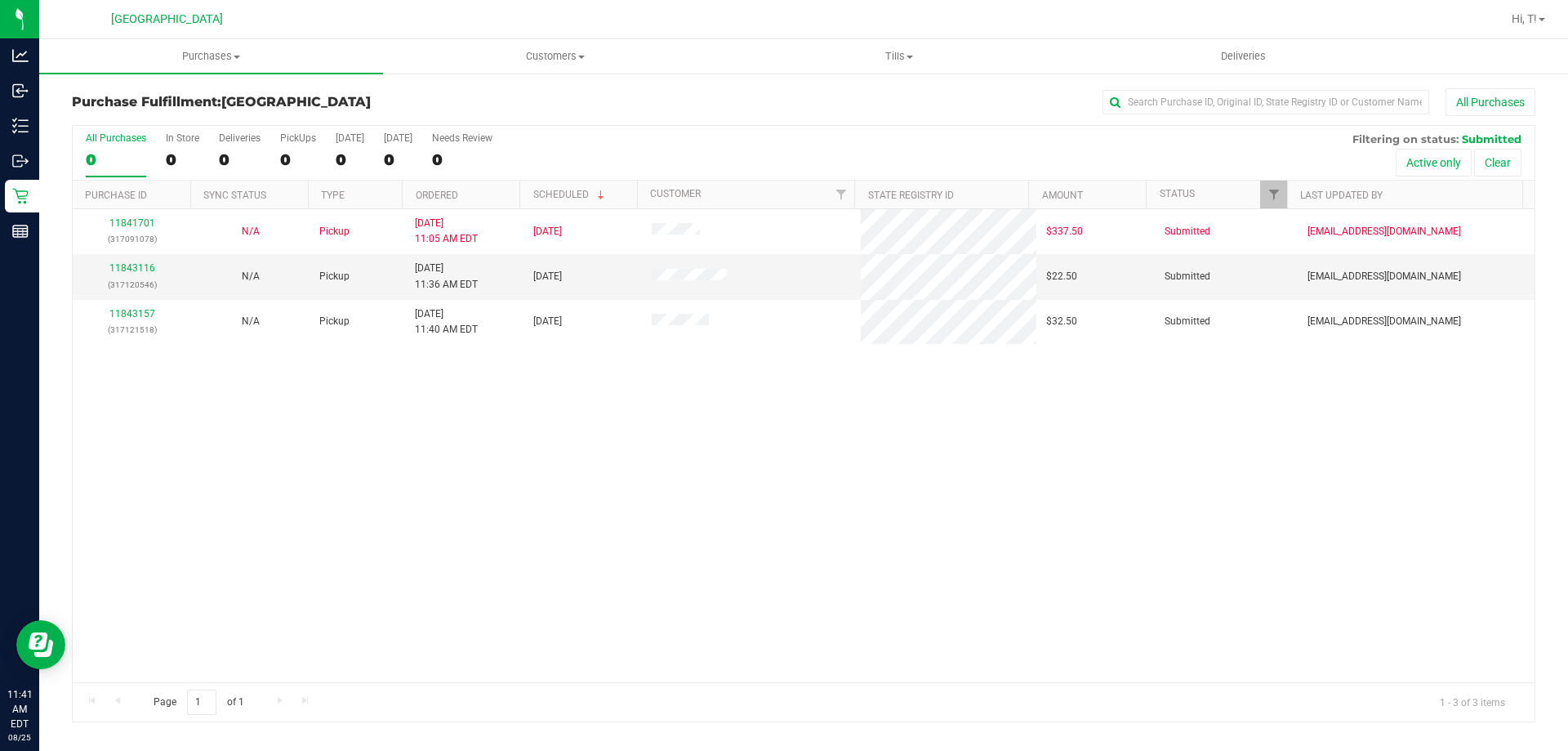
click at [824, 147] on div "All Purchases 0 In Store 0 Deliveries 0 PickUps 0 [DATE] 0 [DATE] 0 Needs Revie…" at bounding box center [804, 153] width 1463 height 55
click at [134, 268] on link "11843116" at bounding box center [132, 268] width 46 height 12
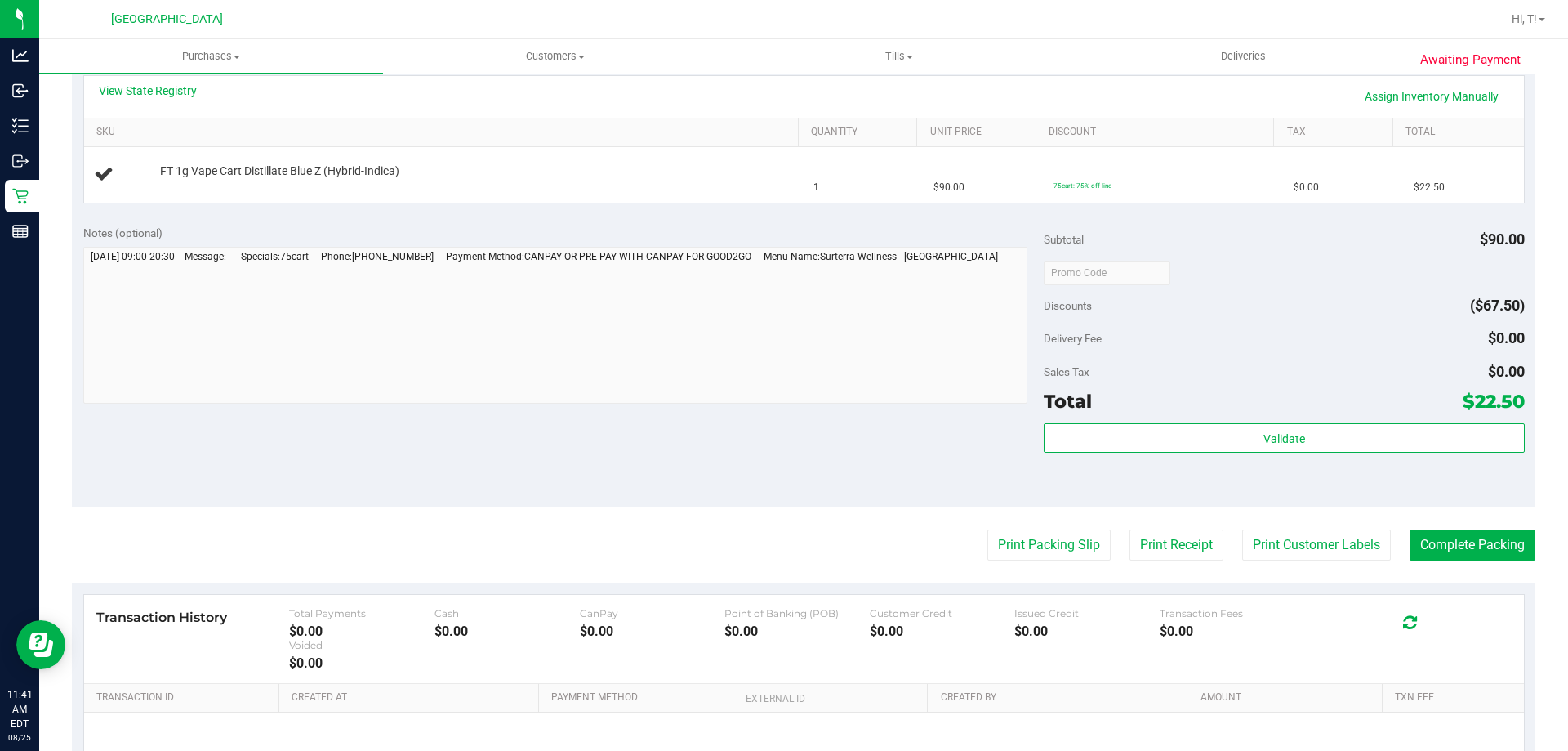
scroll to position [452, 0]
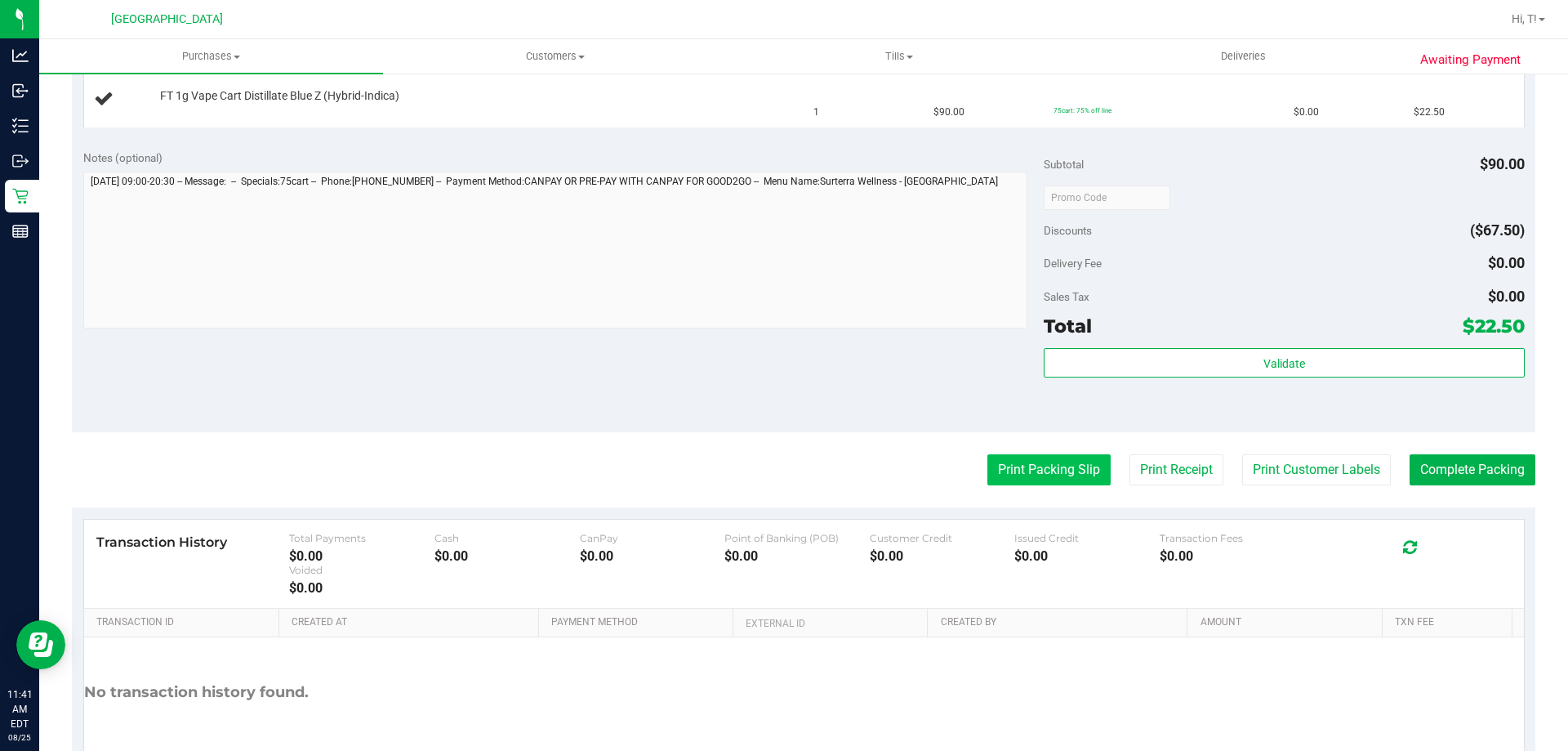
click at [1040, 466] on button "Print Packing Slip" at bounding box center [1049, 470] width 124 height 31
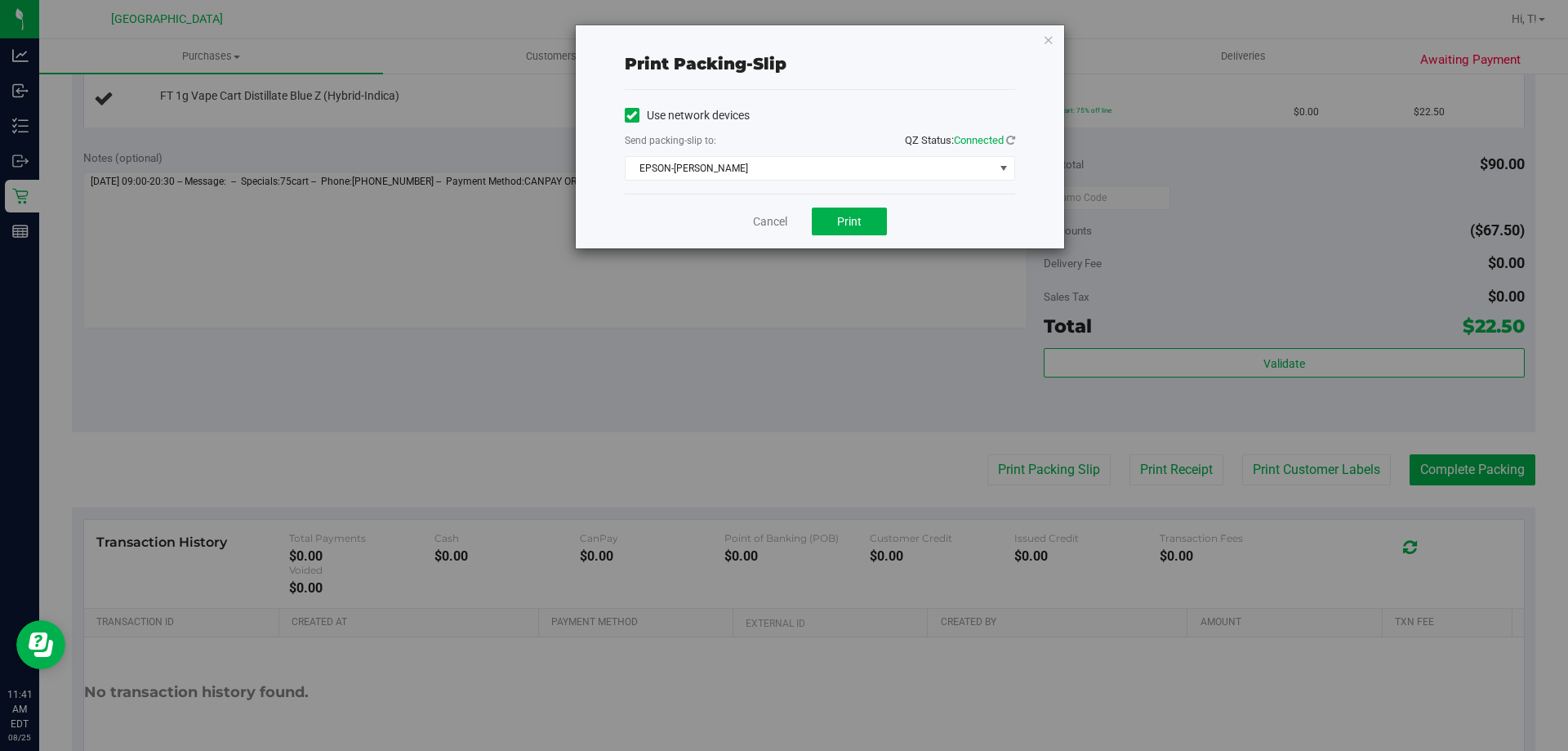
click at [838, 235] on div "Cancel Print" at bounding box center [820, 221] width 390 height 55
click at [839, 230] on button "Print" at bounding box center [848, 221] width 75 height 28
click at [763, 226] on link "Cancel" at bounding box center [770, 221] width 34 height 17
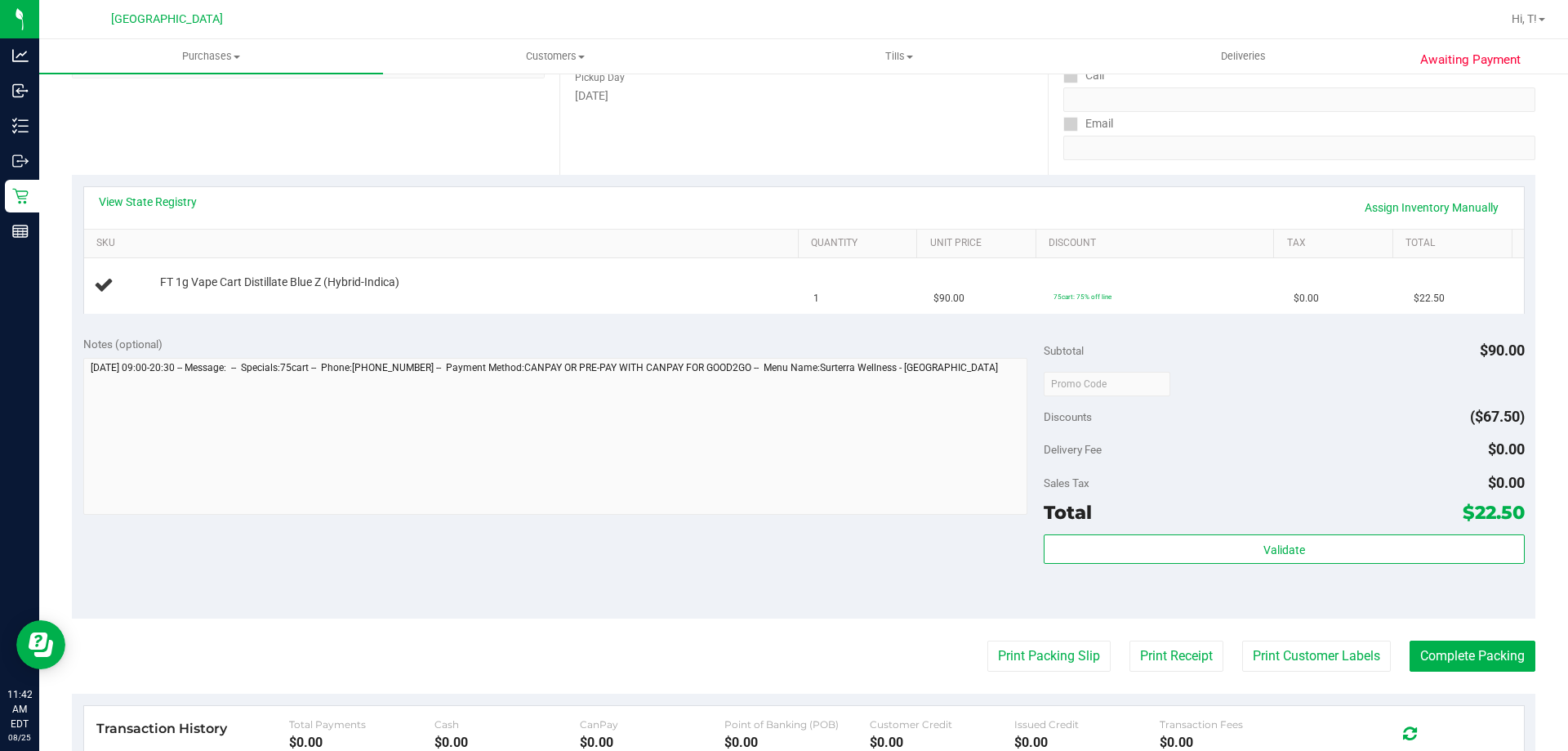
scroll to position [258, 0]
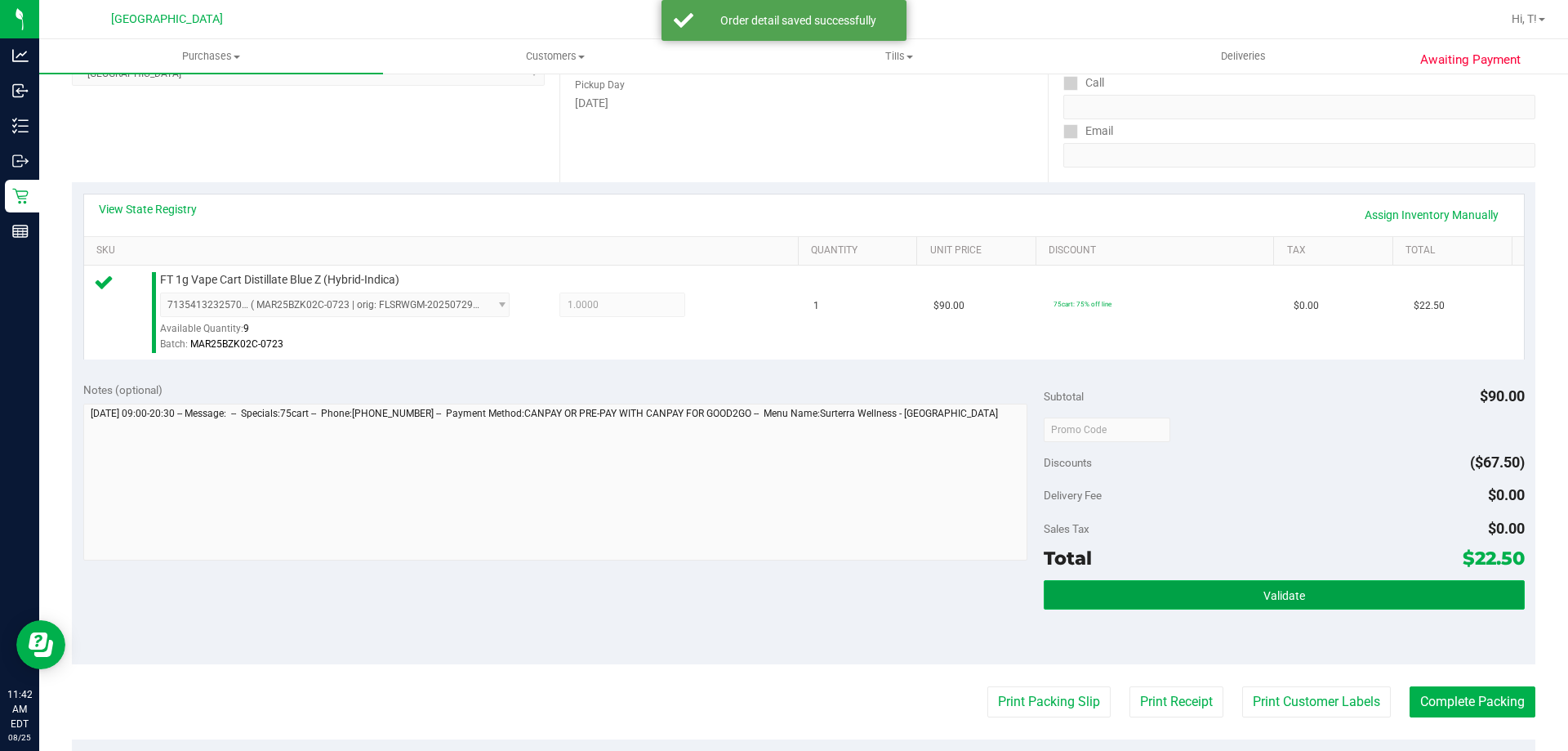
click at [1151, 603] on button "Validate" at bounding box center [1284, 594] width 481 height 30
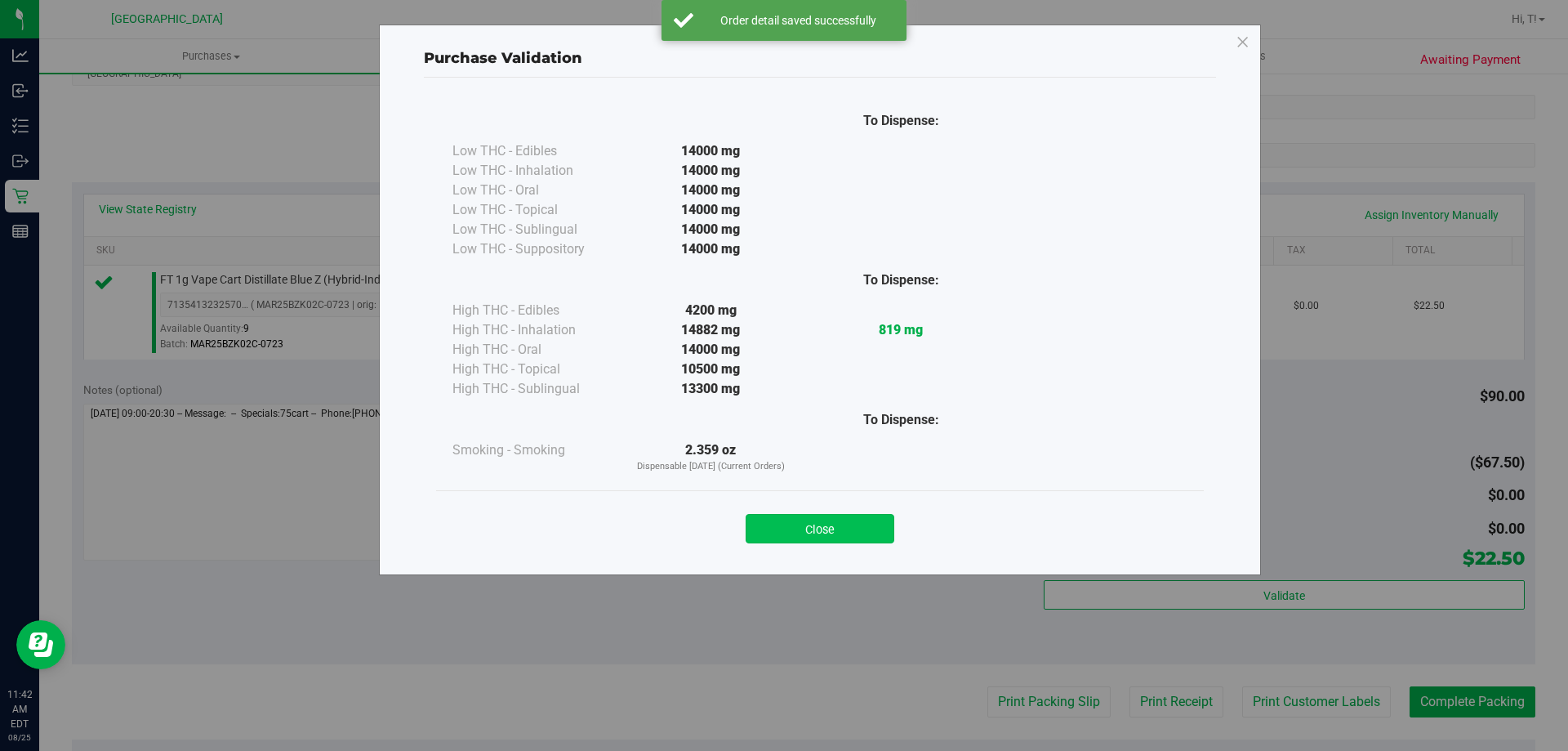
click at [817, 534] on button "Close" at bounding box center [820, 528] width 149 height 30
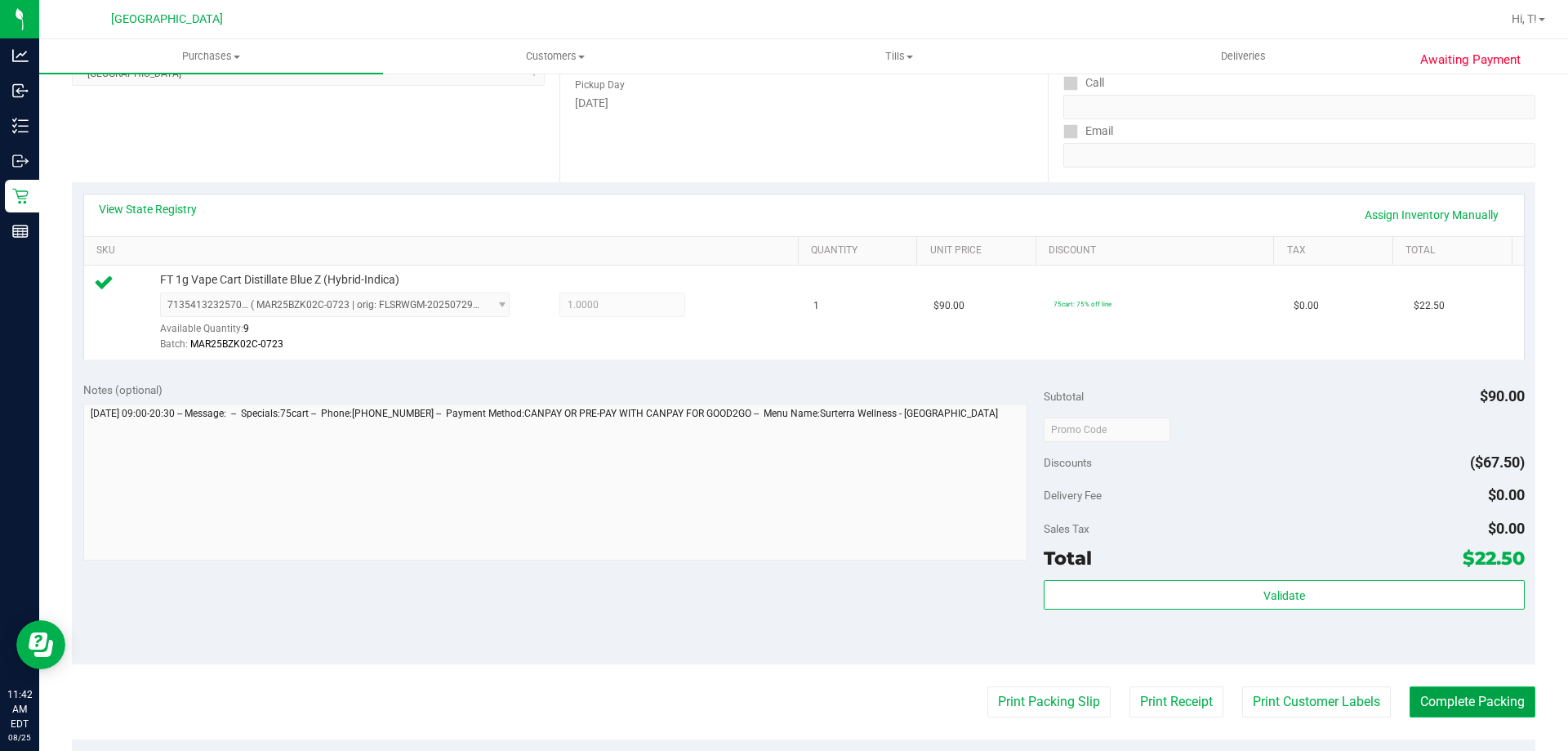
click at [1454, 706] on button "Complete Packing" at bounding box center [1473, 701] width 126 height 31
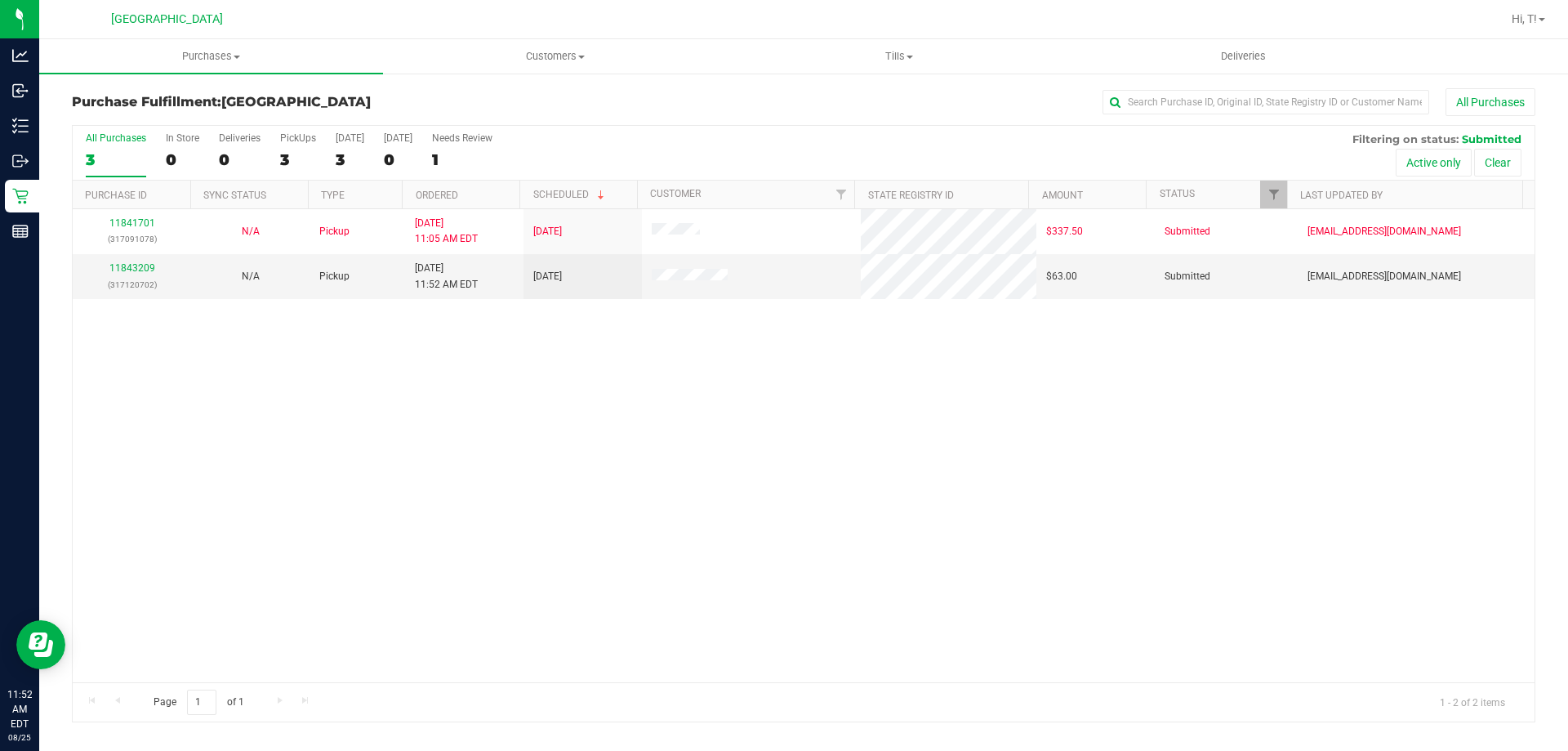
click at [522, 406] on div "11841701 (317091078) N/A Pickup [DATE] 11:05 AM EDT 8/25/2025 $337.50 Submitted…" at bounding box center [804, 445] width 1463 height 473
click at [142, 273] on link "11843303" at bounding box center [132, 268] width 46 height 12
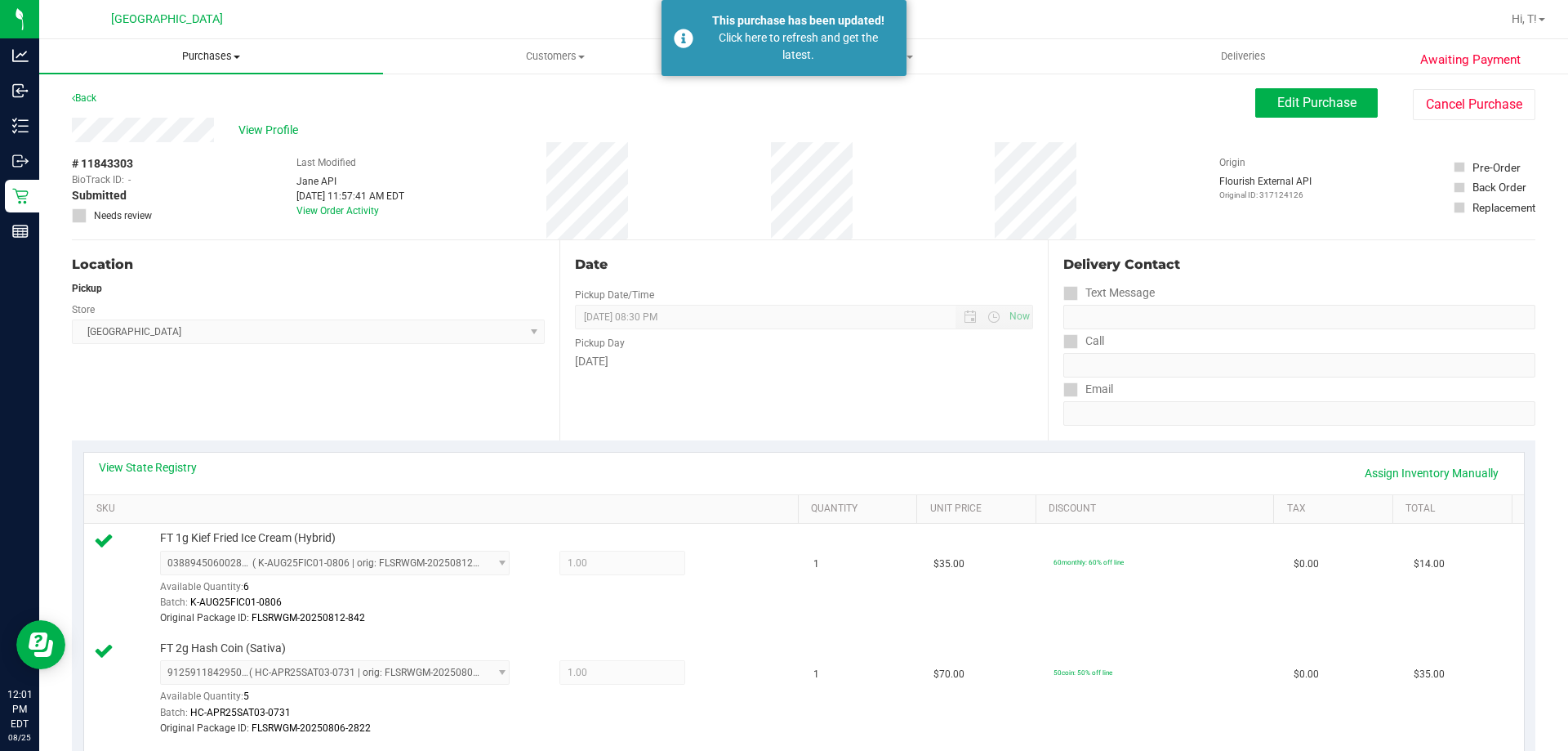
click at [209, 60] on span "Purchases" at bounding box center [210, 56] width 344 height 14
click at [195, 118] on li "Fulfillment" at bounding box center [210, 118] width 344 height 20
